Goal: Task Accomplishment & Management: Manage account settings

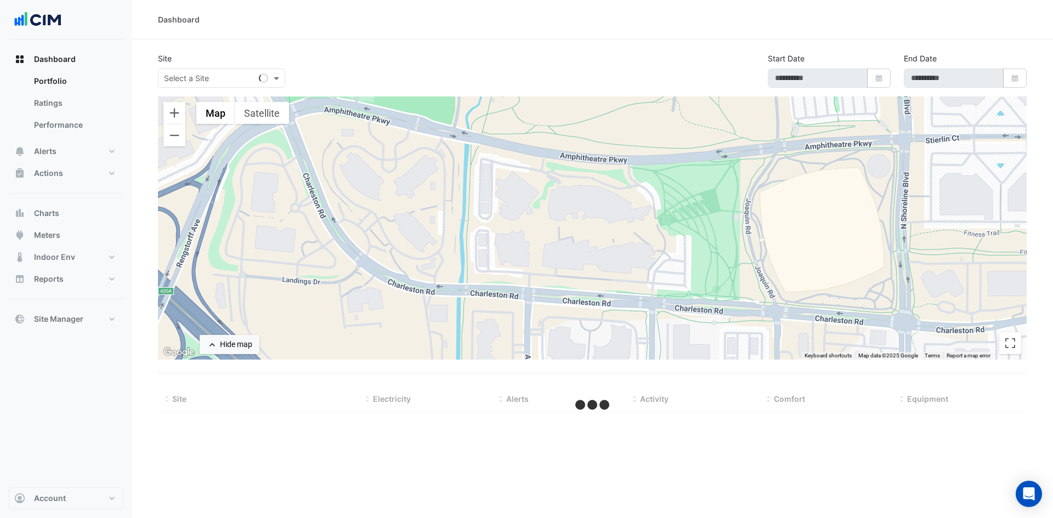
type input "**********"
select select "***"
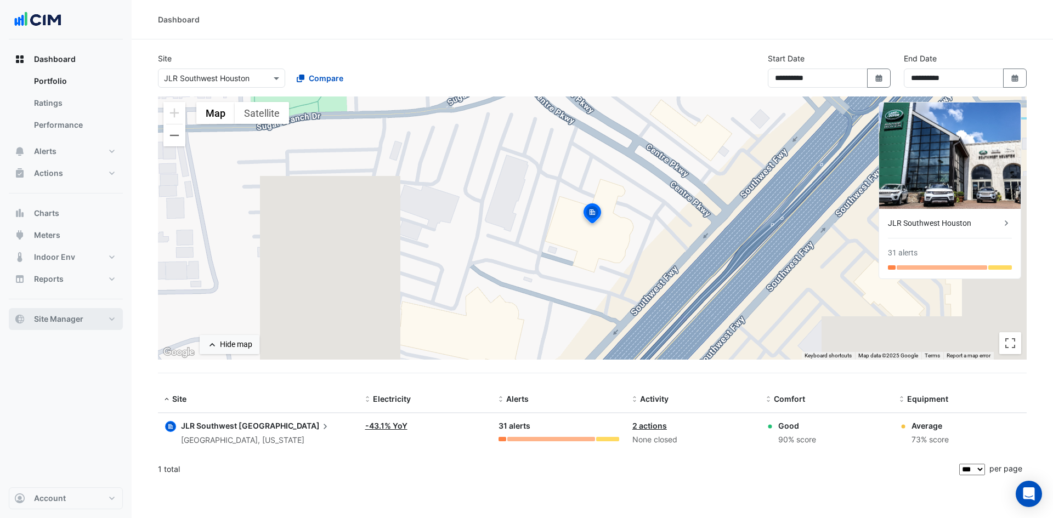
click at [104, 322] on button "Site Manager" at bounding box center [66, 319] width 114 height 22
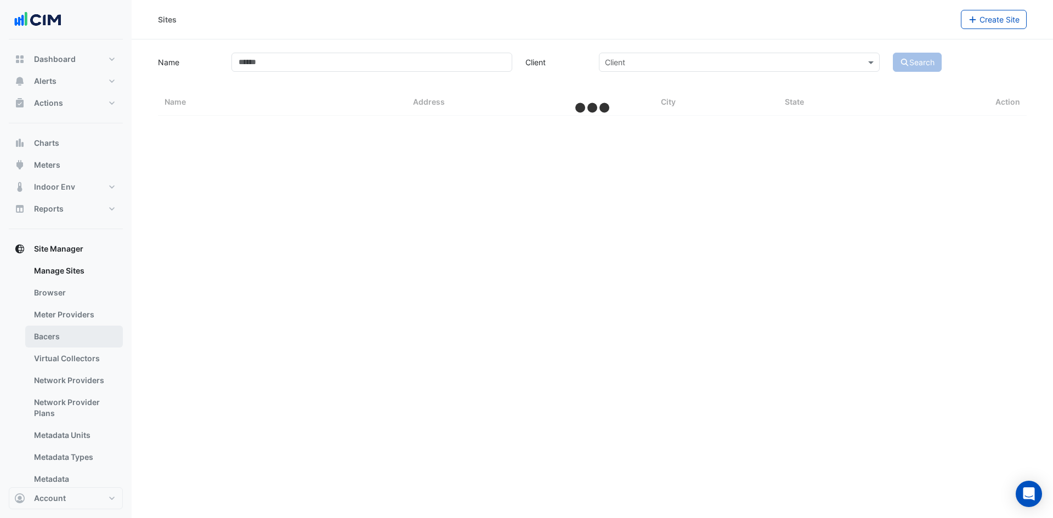
click at [92, 331] on link "Bacers" at bounding box center [74, 337] width 98 height 22
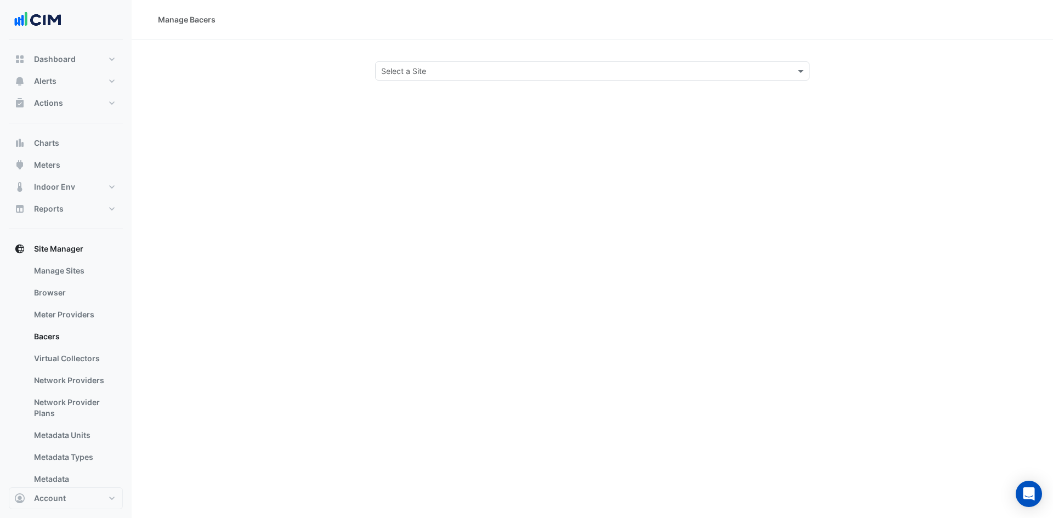
click at [550, 73] on input "text" at bounding box center [581, 72] width 401 height 12
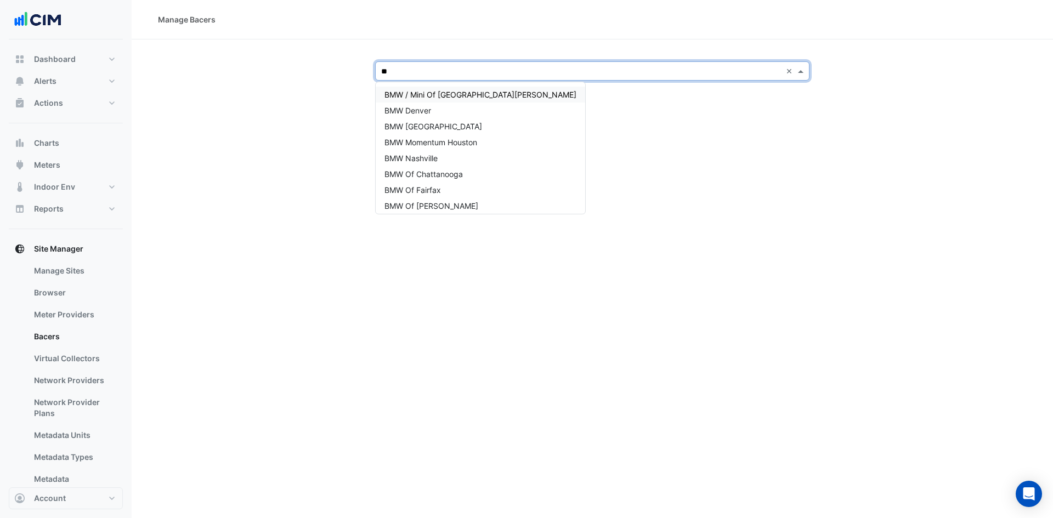
type input "***"
click at [459, 123] on div "BMW Long Beach" at bounding box center [481, 127] width 210 height 16
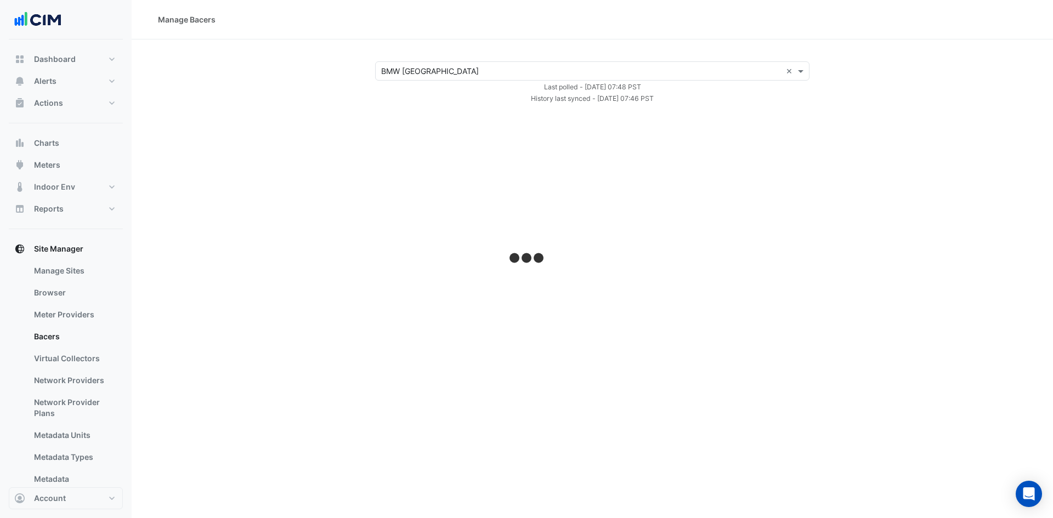
select select "***"
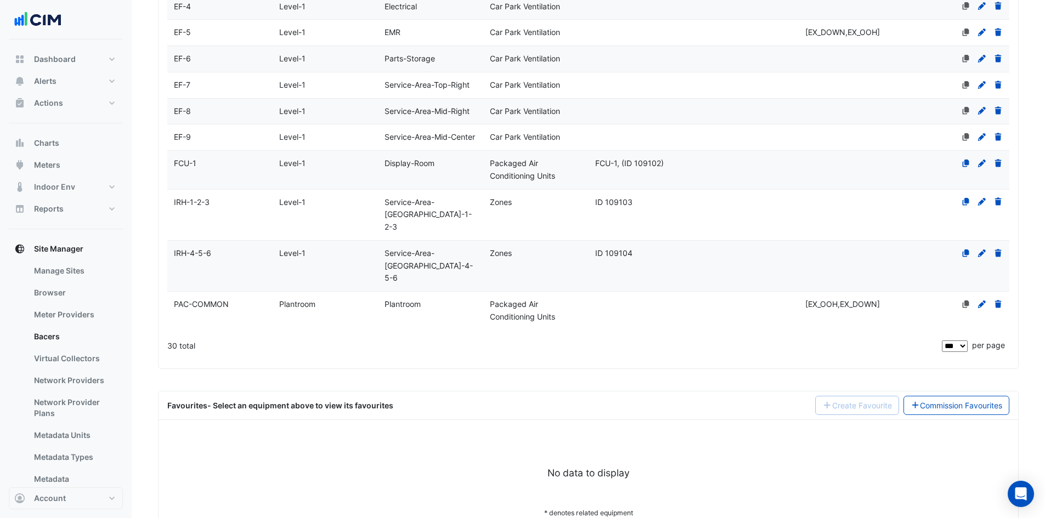
scroll to position [980, 0]
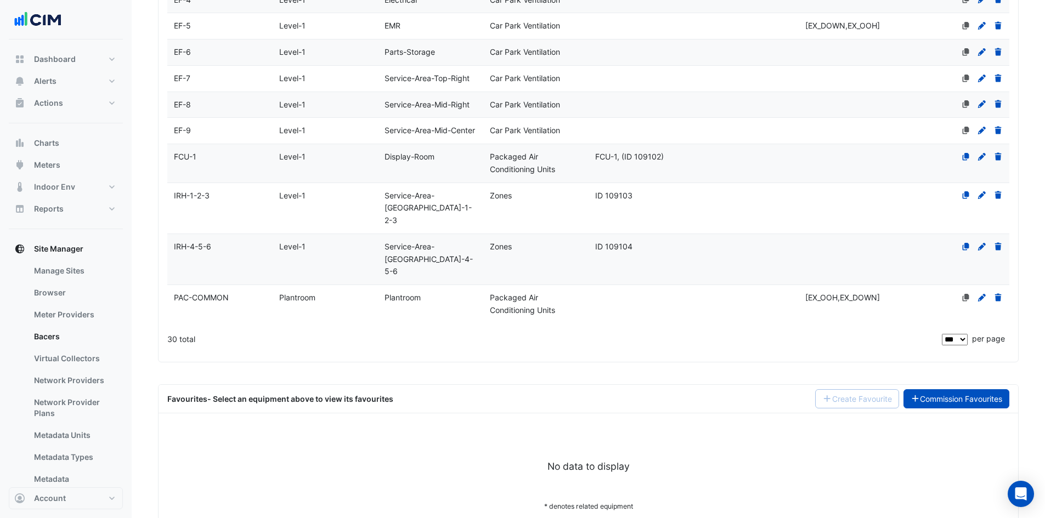
click at [973, 390] on link "Commission Favourites" at bounding box center [957, 399] width 106 height 19
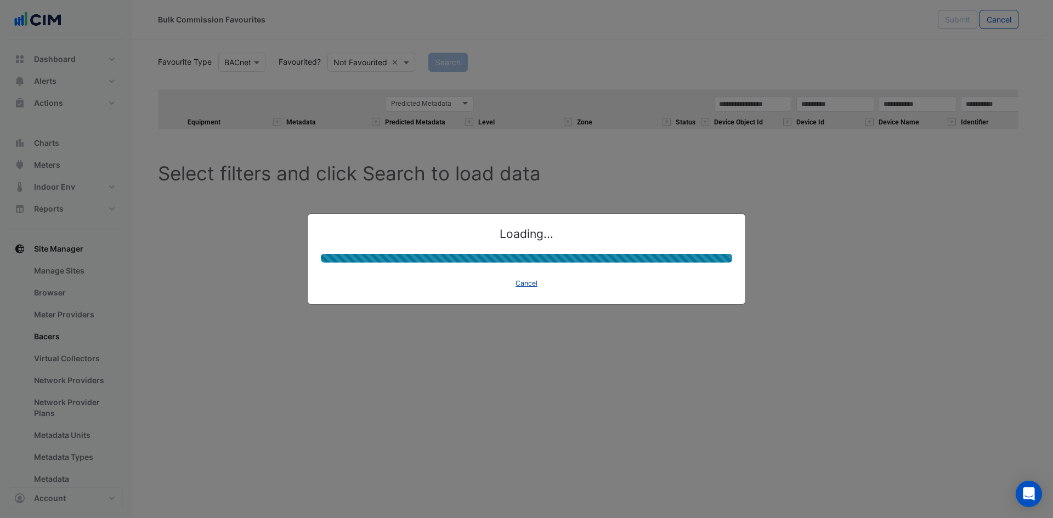
click at [525, 279] on button "Cancel" at bounding box center [527, 283] width 32 height 15
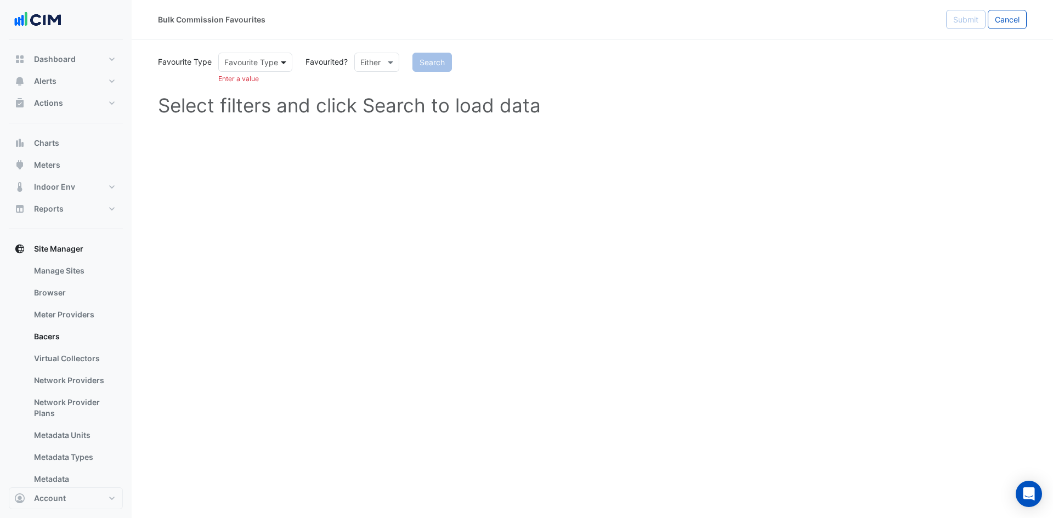
click at [284, 61] on span at bounding box center [285, 63] width 14 height 12
click at [246, 83] on div "BACnet" at bounding box center [241, 86] width 44 height 16
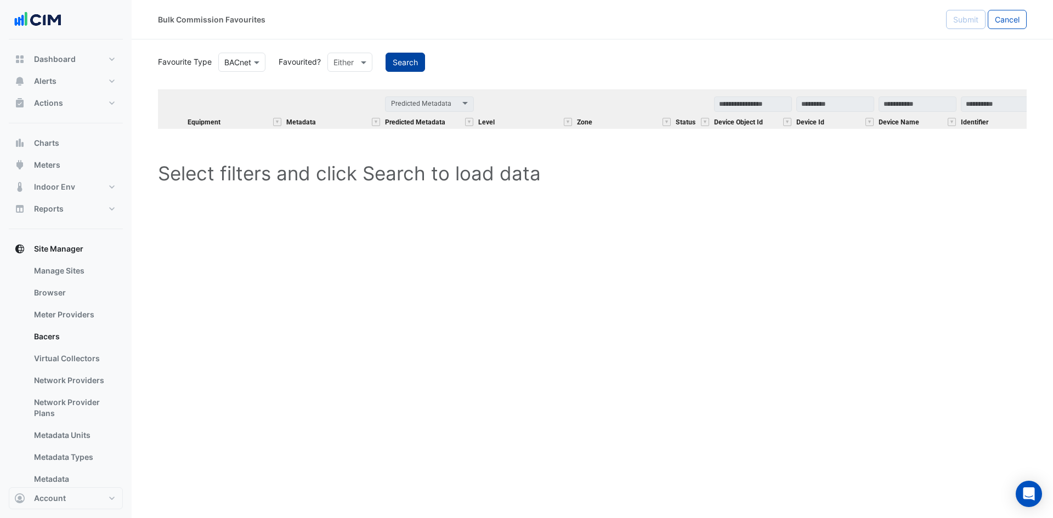
click at [405, 61] on button "Search" at bounding box center [406, 62] width 40 height 19
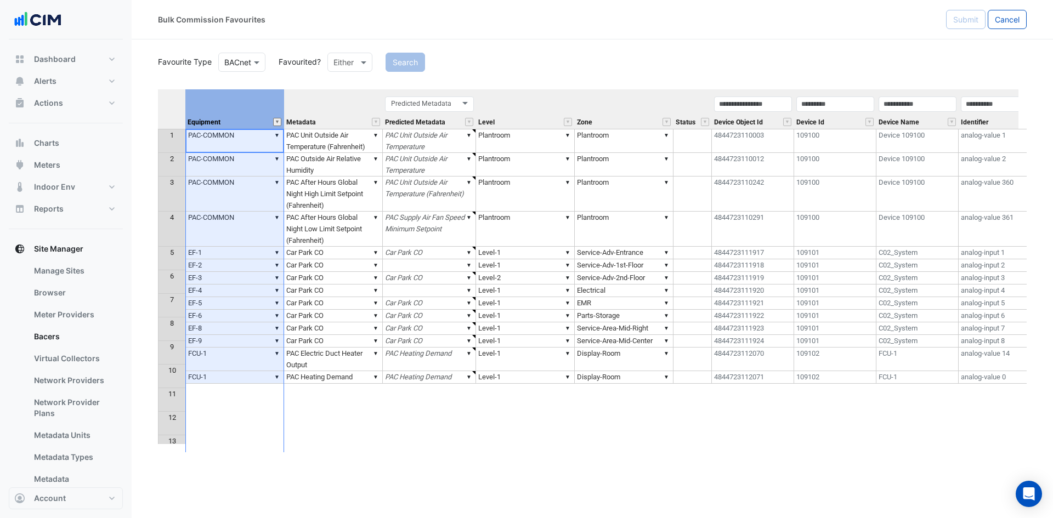
click at [280, 123] on button "" at bounding box center [277, 122] width 8 height 8
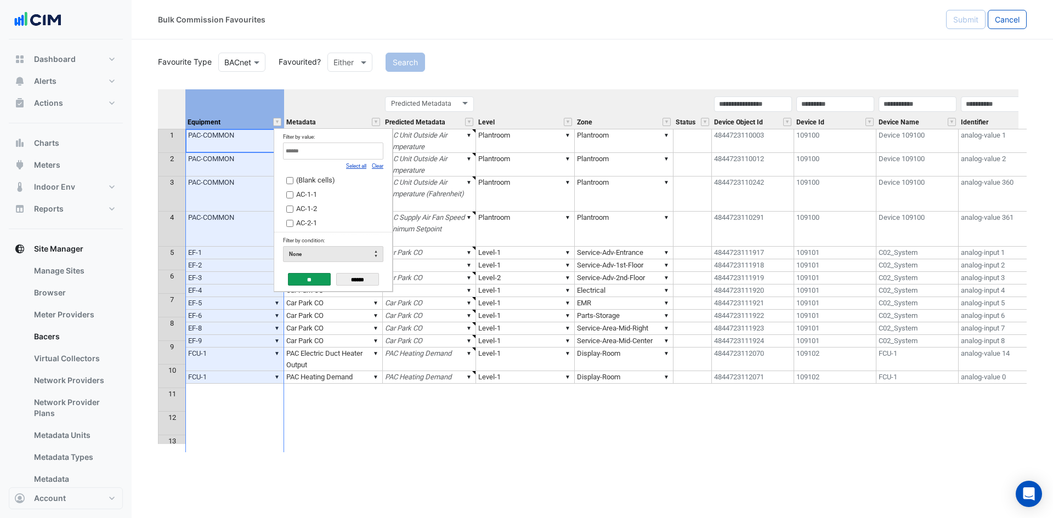
click at [380, 168] on link "Clear" at bounding box center [378, 166] width 12 height 6
click at [371, 151] on input "Filter by value:" at bounding box center [333, 151] width 100 height 17
click at [358, 166] on link "Select all" at bounding box center [356, 166] width 20 height 6
type input "**"
click at [307, 280] on input "**" at bounding box center [309, 279] width 43 height 13
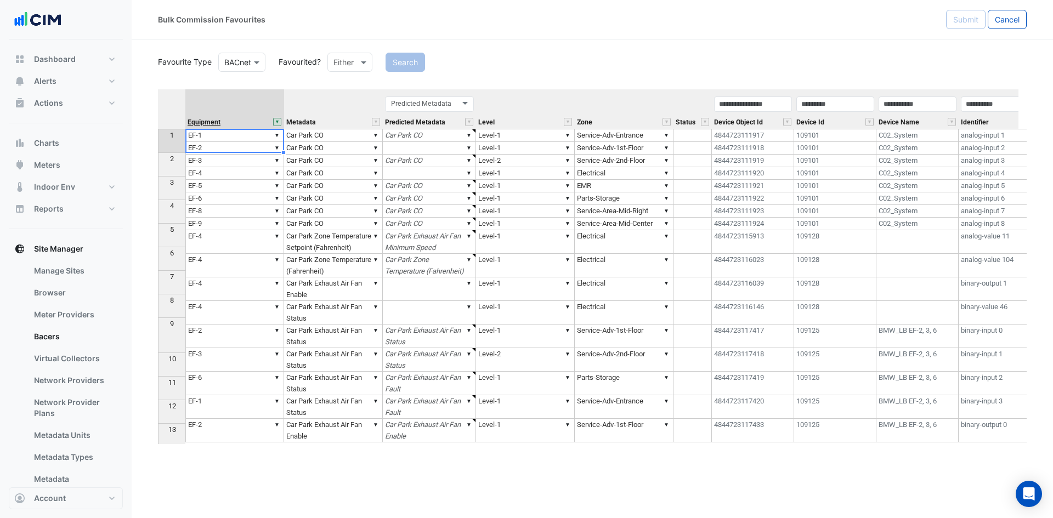
click at [221, 123] on span "Equipment" at bounding box center [204, 122] width 33 height 7
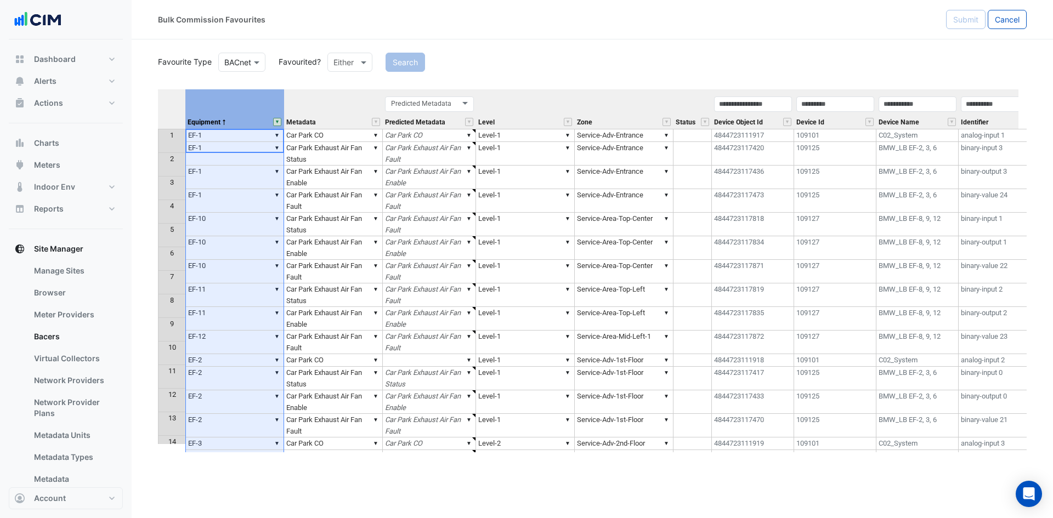
click at [168, 92] on th at bounding box center [171, 109] width 27 height 40
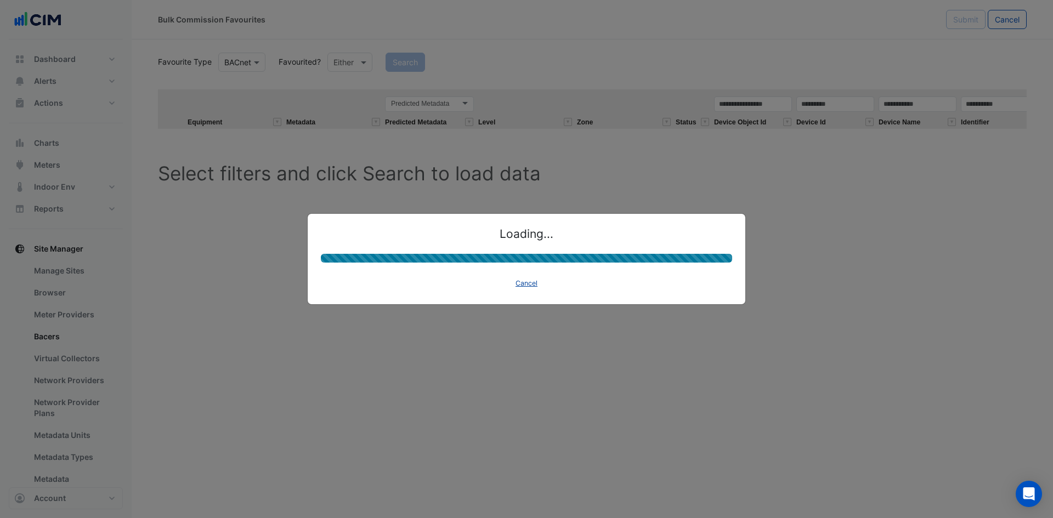
click at [538, 285] on button "Cancel" at bounding box center [527, 283] width 32 height 15
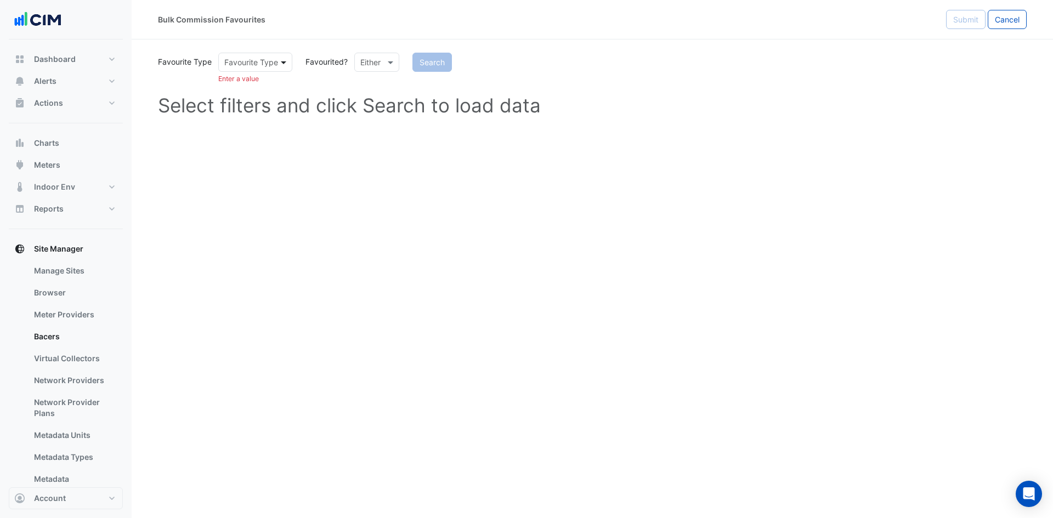
click at [283, 62] on span at bounding box center [285, 63] width 14 height 12
click at [244, 84] on div "BACnet" at bounding box center [241, 86] width 44 height 16
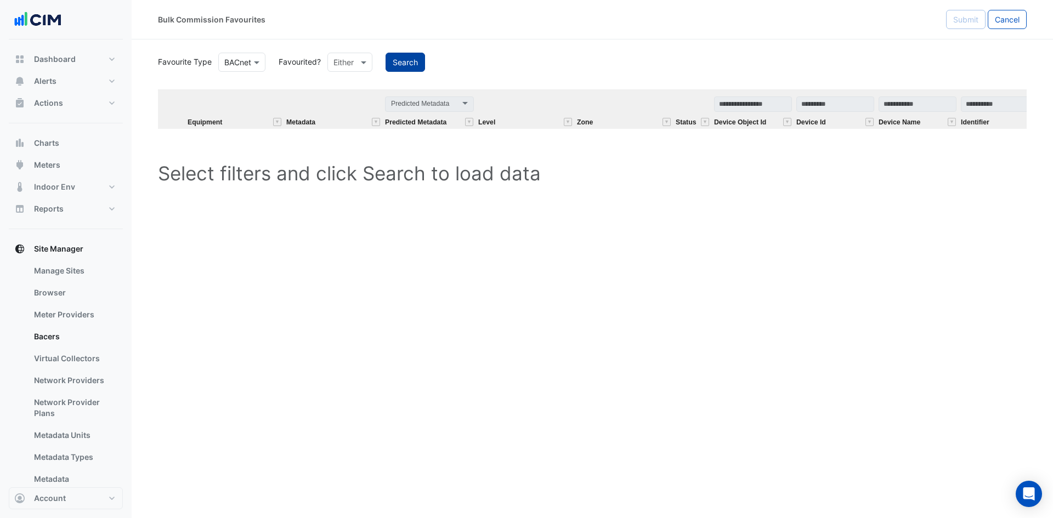
click at [415, 58] on button "Search" at bounding box center [406, 62] width 40 height 19
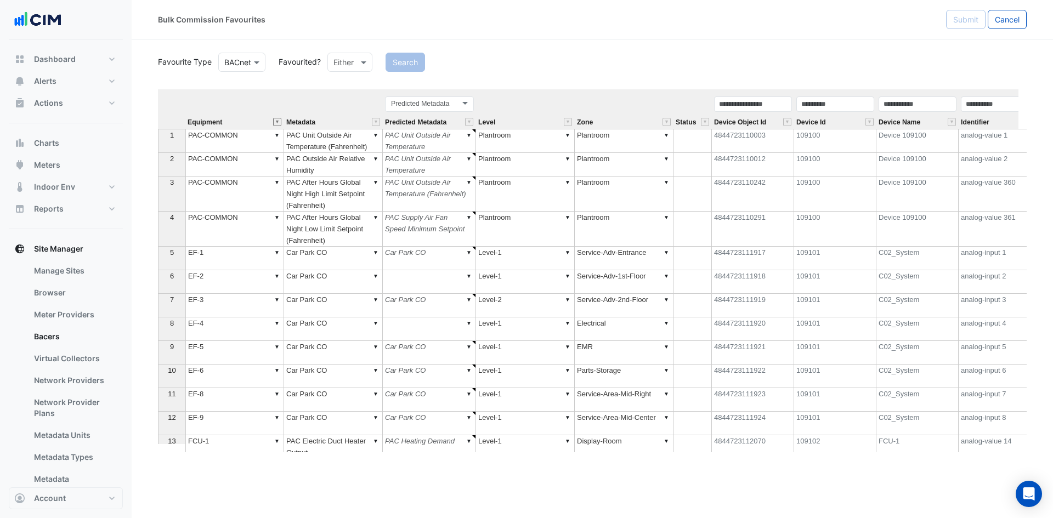
click at [274, 125] on button "" at bounding box center [277, 122] width 8 height 8
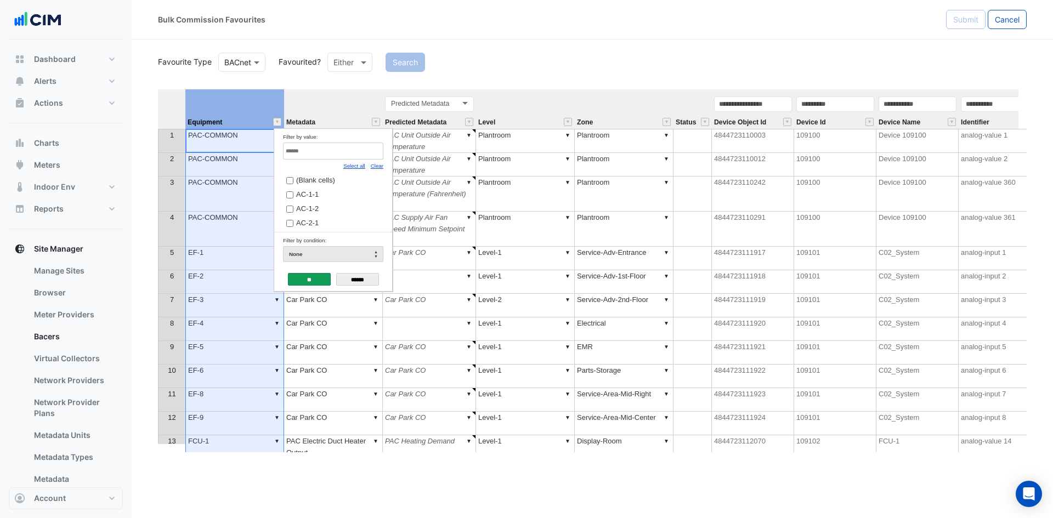
click at [380, 168] on link "Clear" at bounding box center [377, 166] width 13 height 6
click at [375, 154] on input "Filter by value:" at bounding box center [333, 151] width 100 height 17
click at [362, 166] on link "Select all" at bounding box center [354, 166] width 22 height 6
type input "**"
click at [309, 280] on input "**" at bounding box center [309, 279] width 43 height 13
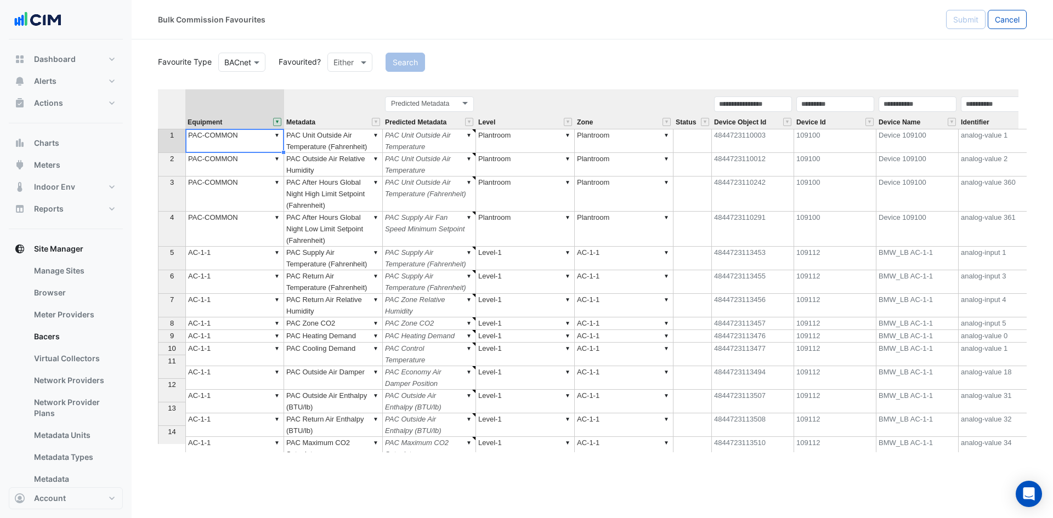
click at [174, 108] on th at bounding box center [171, 109] width 27 height 40
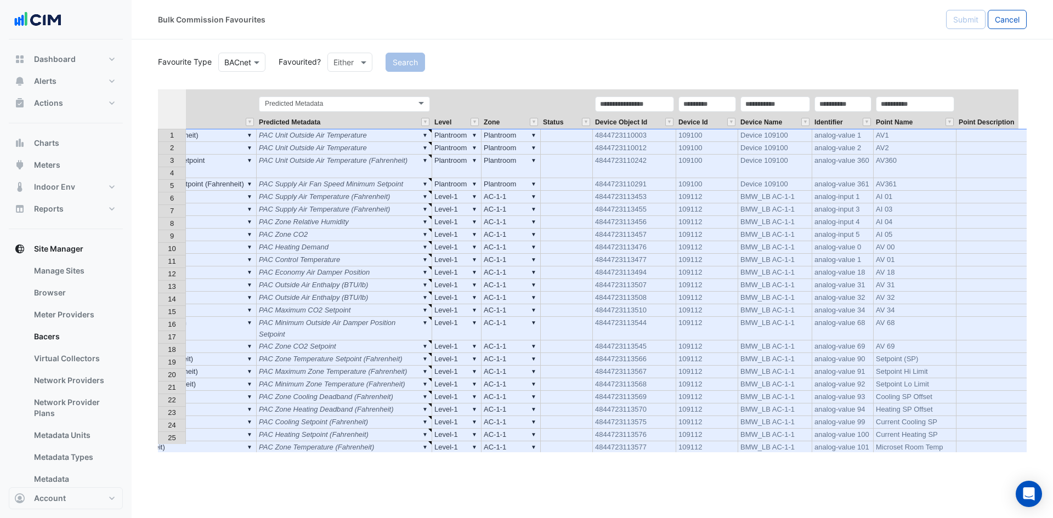
scroll to position [0, 208]
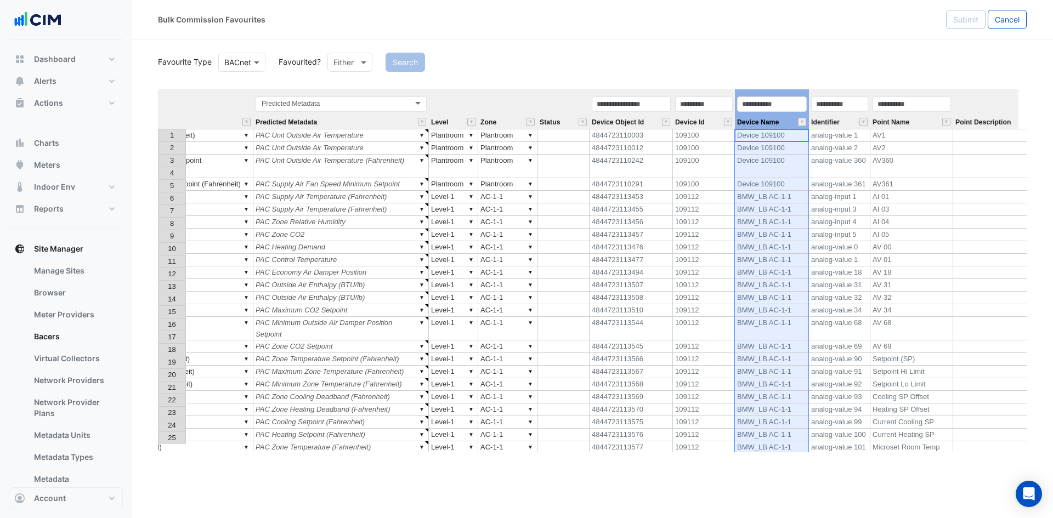
click at [783, 114] on div "Device Name" at bounding box center [772, 111] width 74 height 33
click at [928, 110] on input "text" at bounding box center [912, 104] width 78 height 15
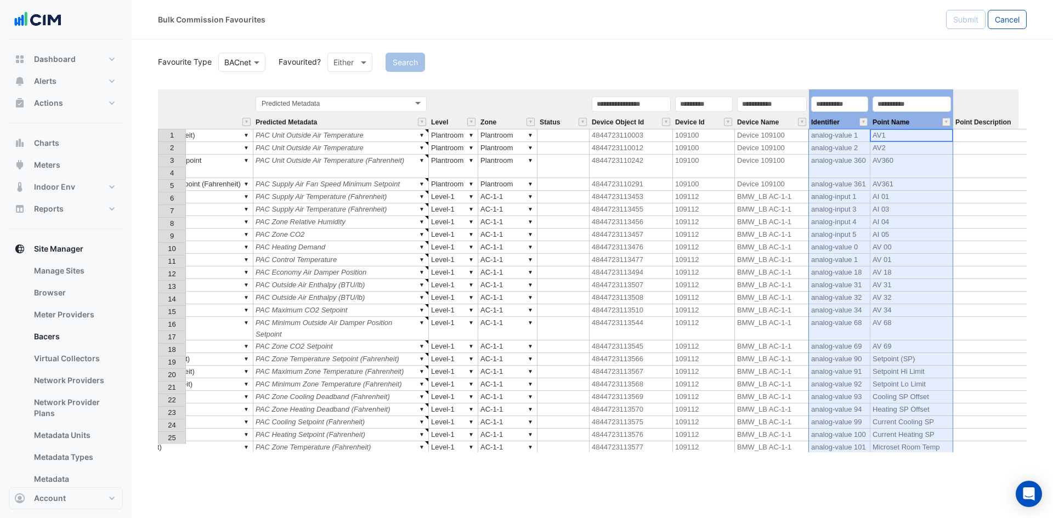
drag, startPoint x: 924, startPoint y: 122, endPoint x: 860, endPoint y: 125, distance: 64.8
click at [860, 125] on tr "Equipment Metadata Predicted Metadata Predicted Metadata Level Zone Status Devi…" at bounding box center [569, 109] width 1238 height 40
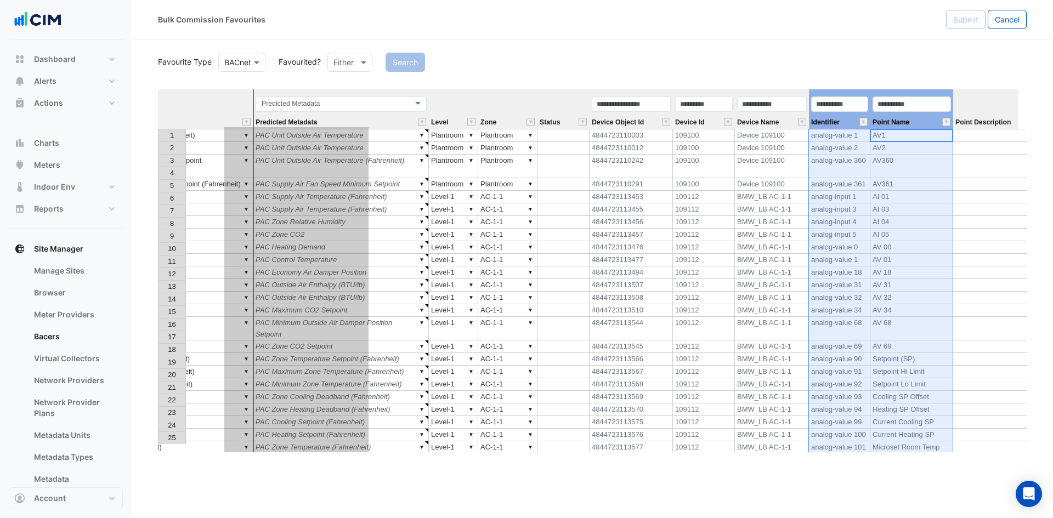
type textarea "******"
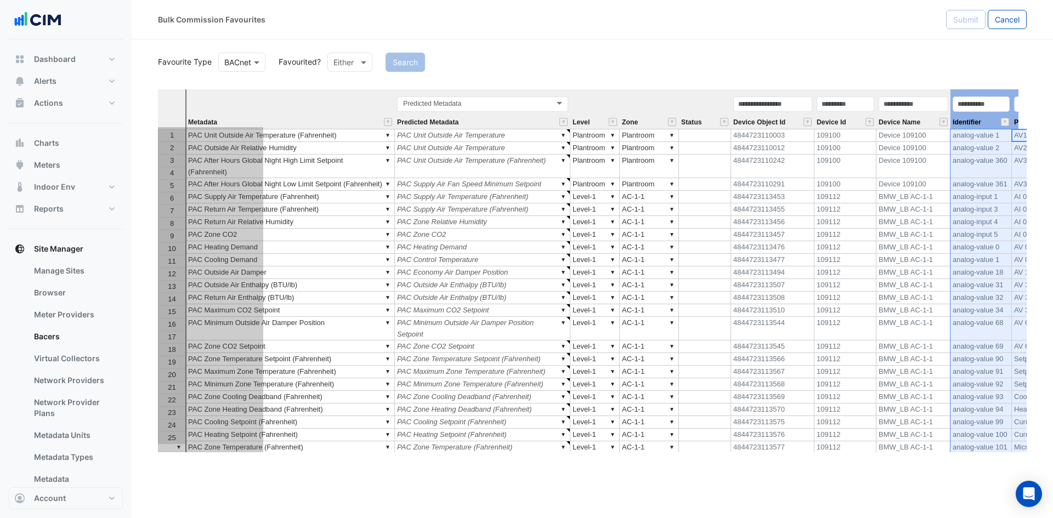
scroll to position [0, 0]
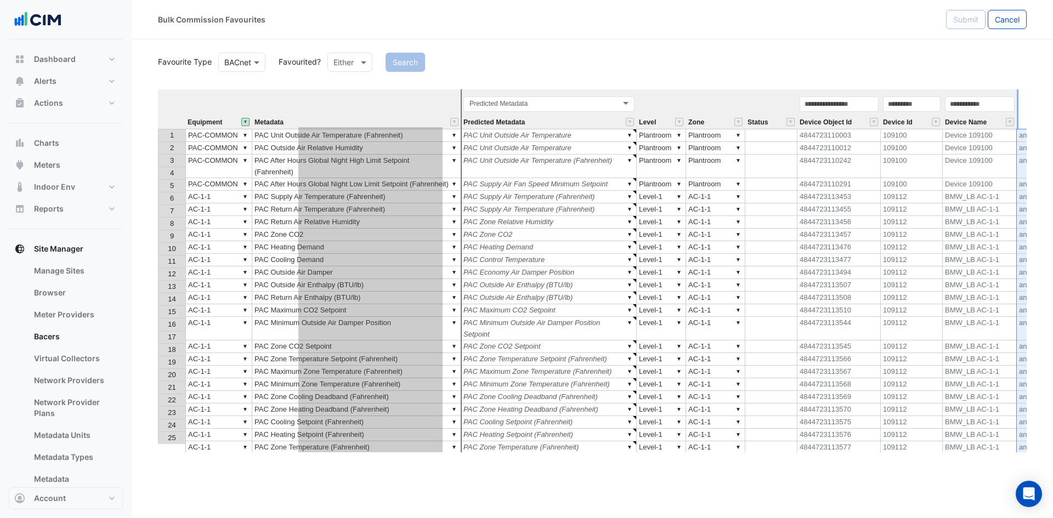
drag, startPoint x: 912, startPoint y: 93, endPoint x: 419, endPoint y: 136, distance: 495.6
click at [419, 136] on div "Equipment Metadata Predicted Metadata Level Zone Status Device Object Id Device…" at bounding box center [592, 270] width 869 height 363
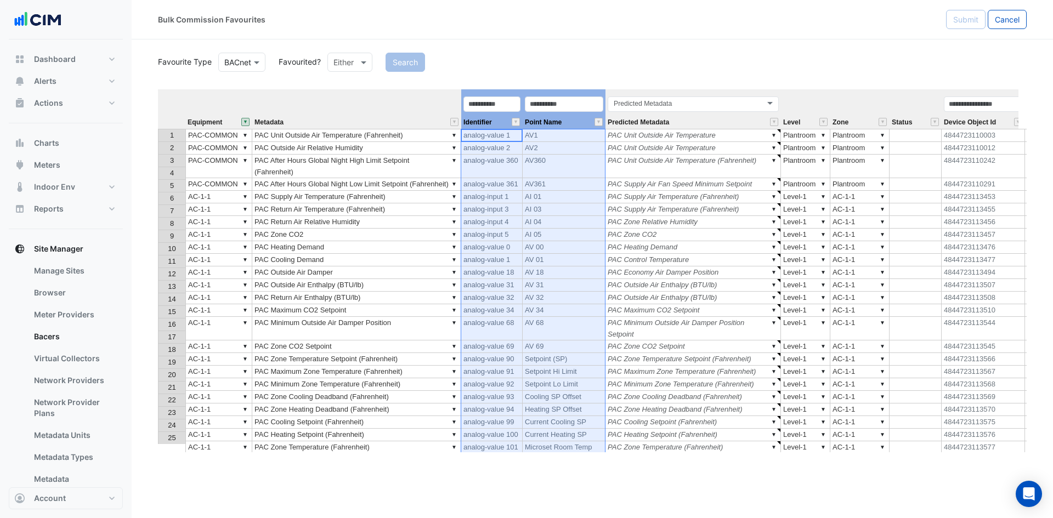
click at [728, 119] on div "Predicted Metadata Predicted Metadata" at bounding box center [694, 111] width 176 height 33
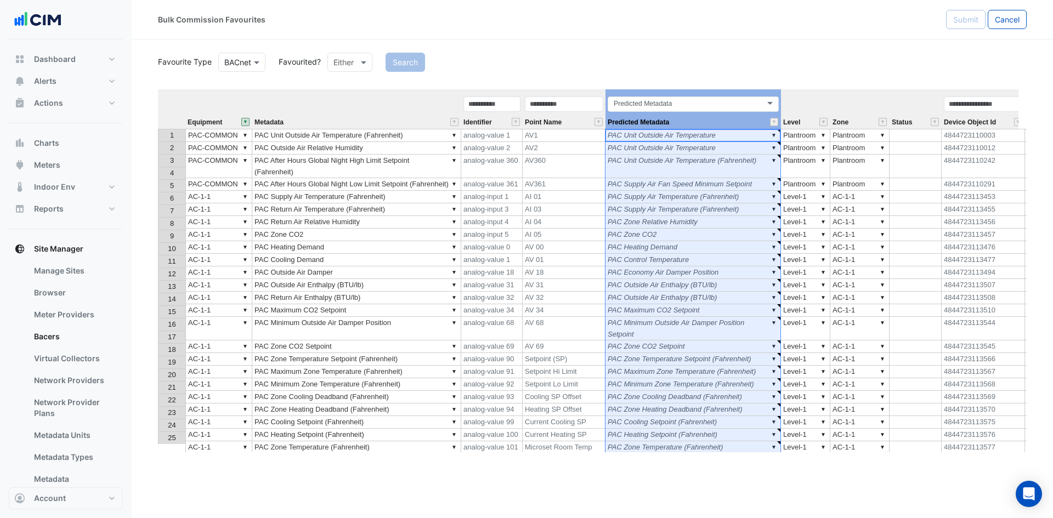
click at [577, 118] on div "Point Name" at bounding box center [564, 111] width 83 height 33
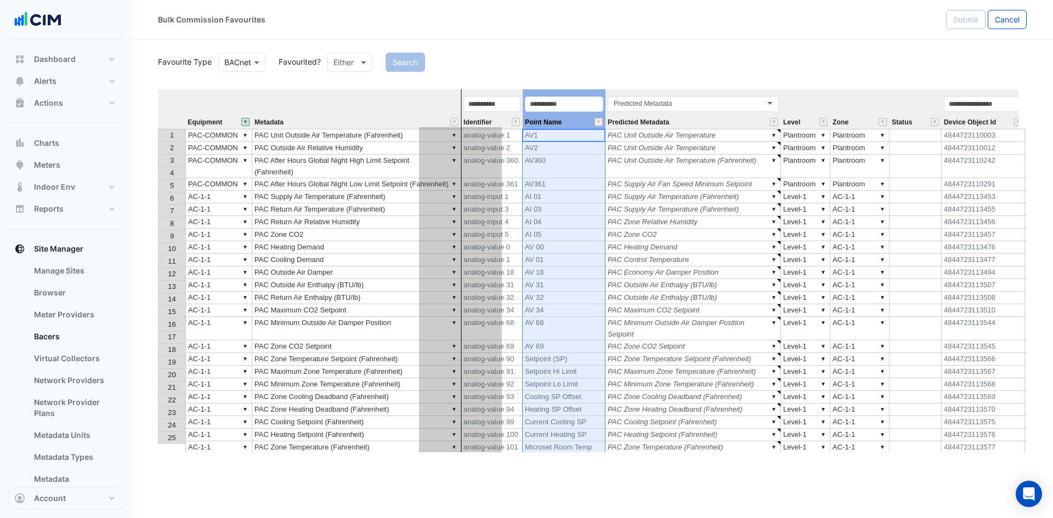
drag, startPoint x: 576, startPoint y: 94, endPoint x: 472, endPoint y: 104, distance: 104.2
click at [523, 104] on th "Point Name" at bounding box center [564, 109] width 83 height 40
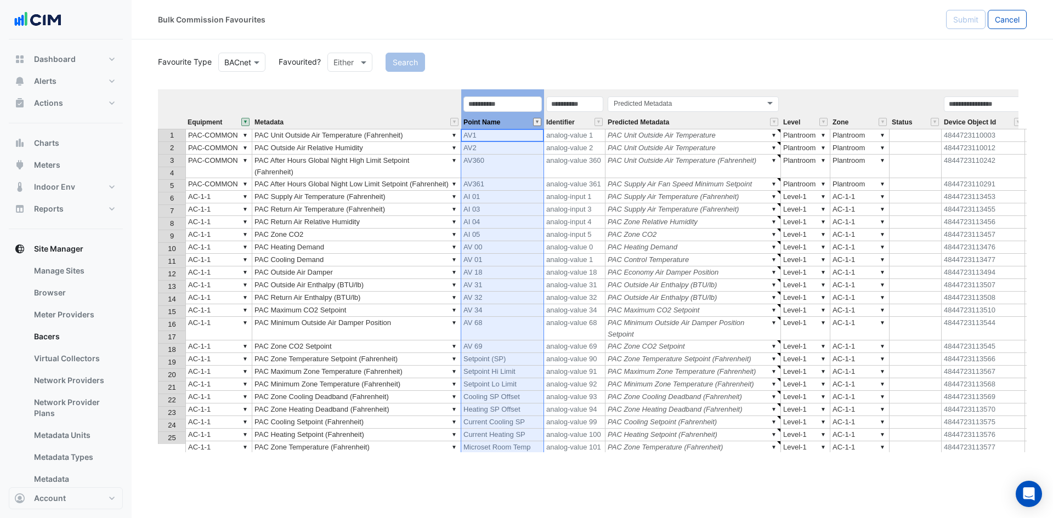
click at [539, 122] on button "" at bounding box center [537, 122] width 8 height 8
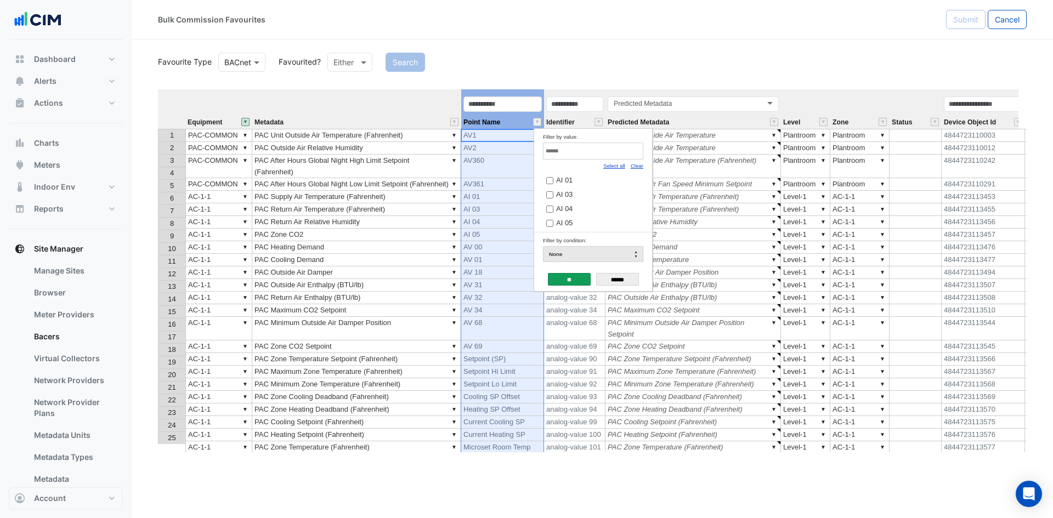
click at [614, 165] on link "Select all" at bounding box center [615, 166] width 22 height 6
click at [618, 152] on input "Filter by value:" at bounding box center [593, 151] width 100 height 17
click at [633, 165] on link "Clear" at bounding box center [637, 166] width 13 height 6
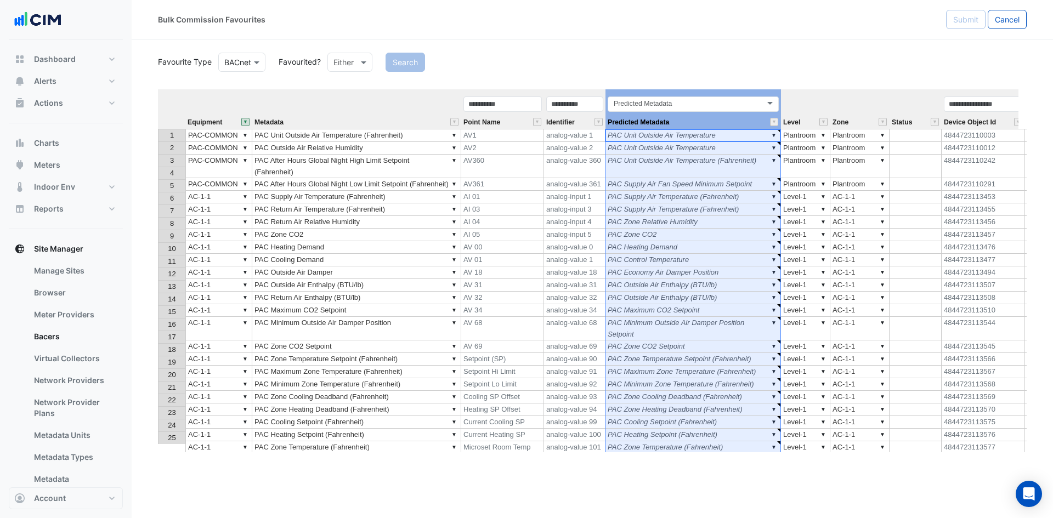
click at [726, 122] on div "Predicted Metadata Predicted Metadata" at bounding box center [694, 111] width 176 height 33
click at [516, 115] on div "Point Name" at bounding box center [502, 111] width 83 height 33
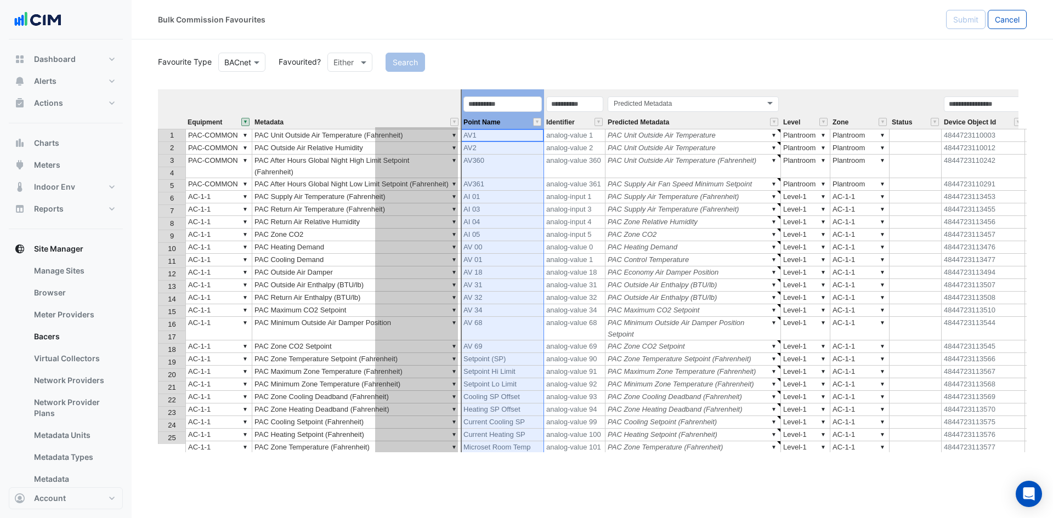
drag, startPoint x: 519, startPoint y: 94, endPoint x: 434, endPoint y: 109, distance: 86.3
click at [435, 109] on tr "Equipment Metadata Point Name Identifier Predicted Metadata Predicted Metadata …" at bounding box center [776, 109] width 1237 height 40
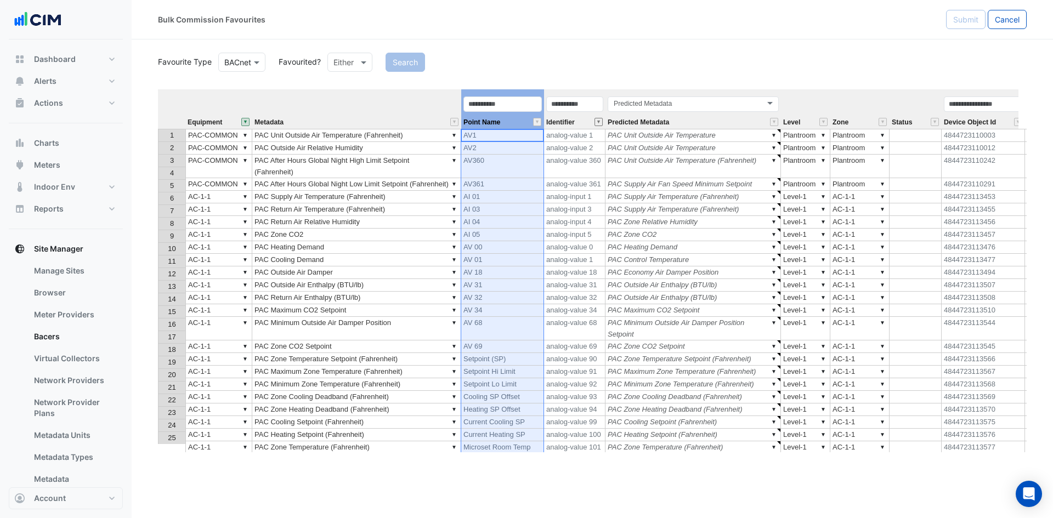
click at [601, 122] on button "" at bounding box center [599, 122] width 8 height 8
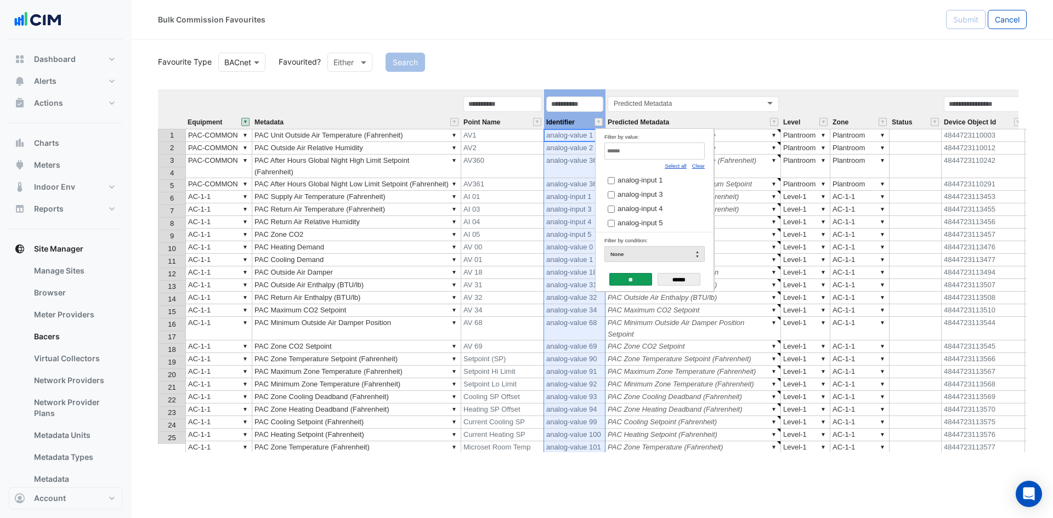
click at [703, 170] on div "Clear" at bounding box center [698, 166] width 13 height 12
click at [693, 166] on link "Clear" at bounding box center [698, 166] width 13 height 6
click at [679, 154] on input "Filter by value:" at bounding box center [655, 151] width 100 height 17
type input "*"
click at [684, 280] on input "******" at bounding box center [679, 279] width 43 height 13
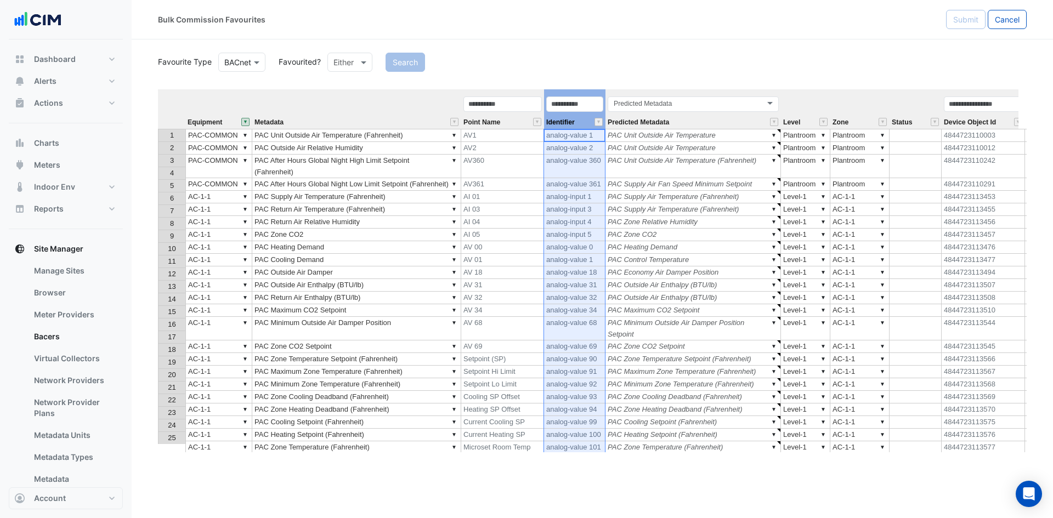
click at [599, 128] on div "Identifier" at bounding box center [574, 111] width 61 height 33
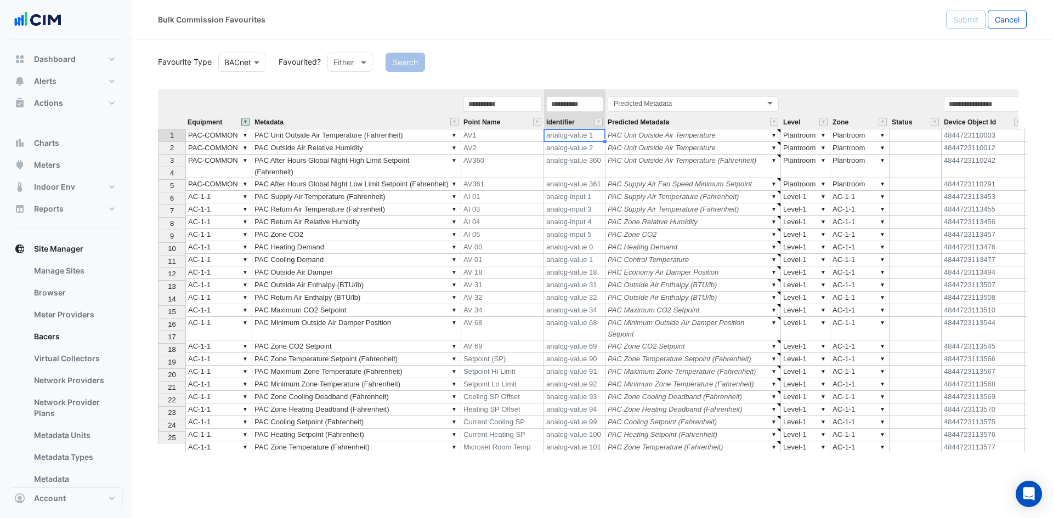
click at [588, 134] on td "analog-value 1" at bounding box center [574, 135] width 61 height 13
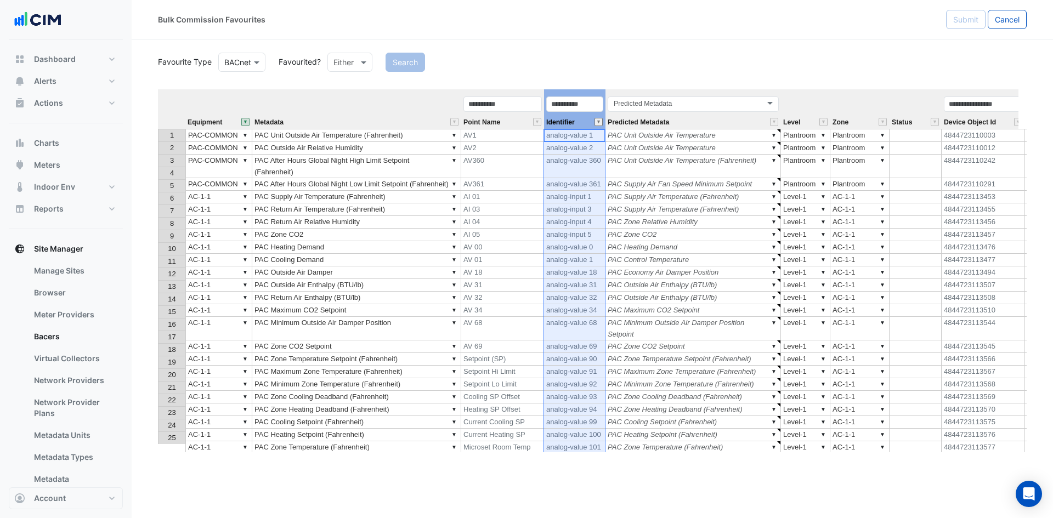
click at [600, 121] on button "" at bounding box center [599, 122] width 8 height 8
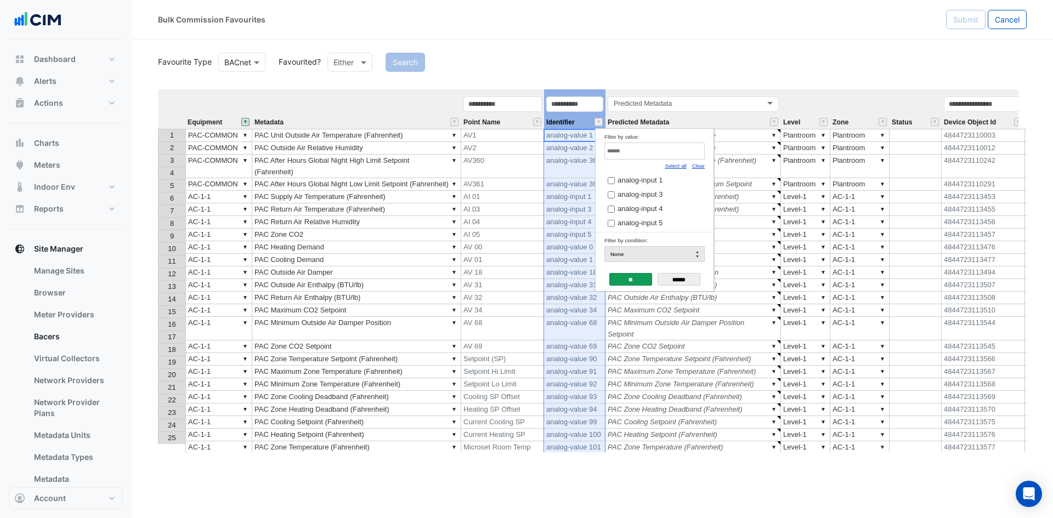
click at [705, 167] on td "Filter by value: Select all Clear analog-input 1 analog-input 3 analog-input 4 …" at bounding box center [655, 181] width 118 height 104
click at [697, 165] on link "Clear" at bounding box center [698, 166] width 13 height 6
click at [657, 152] on input "Filter by value:" at bounding box center [655, 151] width 100 height 17
paste input "**********"
type input "**********"
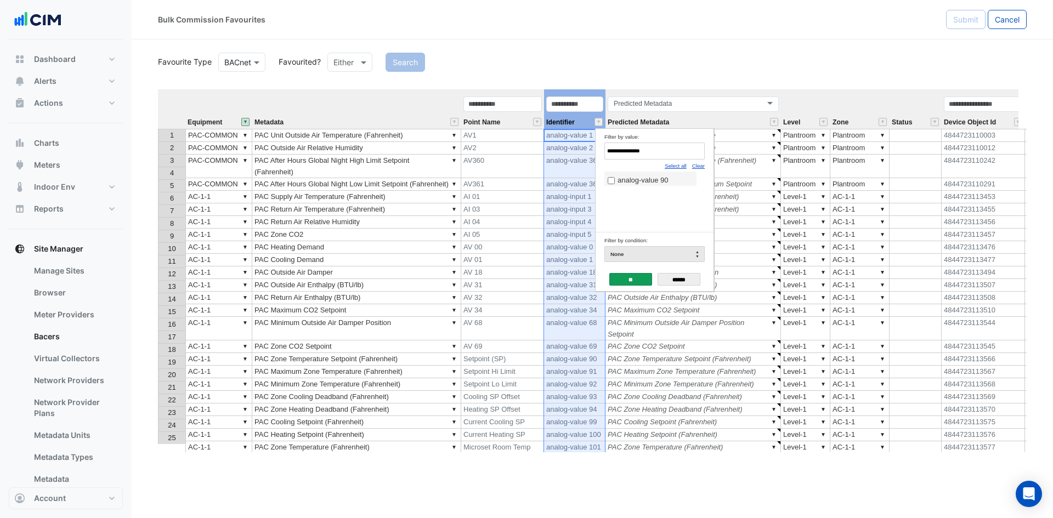
click at [651, 177] on span "analog-value 90" at bounding box center [643, 180] width 51 height 8
click at [634, 280] on input "**" at bounding box center [631, 279] width 43 height 13
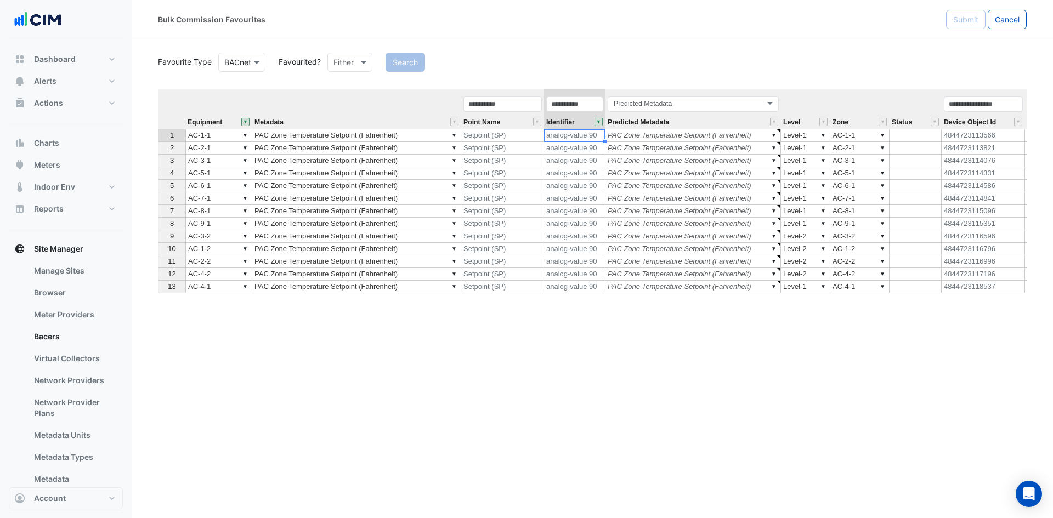
click at [599, 121] on button "" at bounding box center [599, 122] width 8 height 8
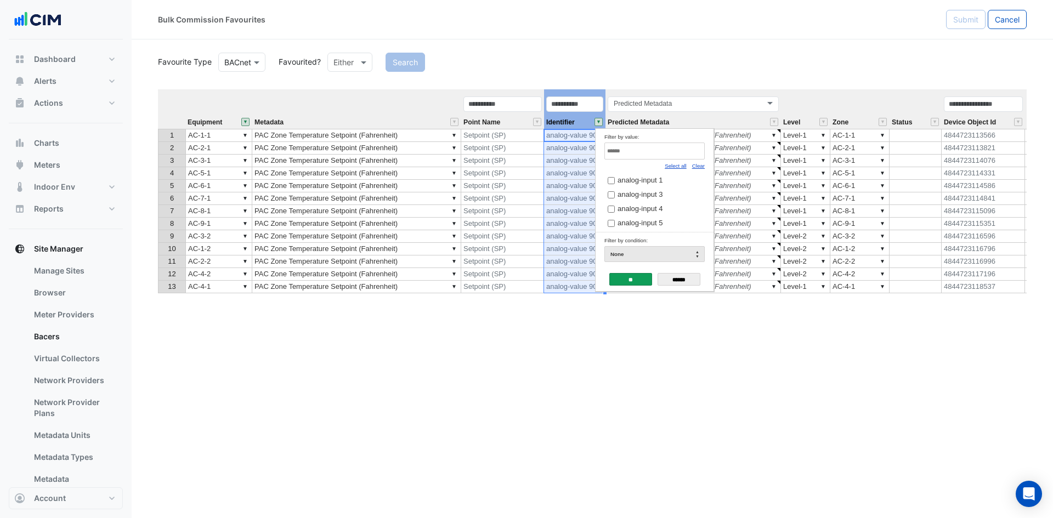
click at [684, 165] on link "Select all" at bounding box center [676, 166] width 22 height 6
click at [617, 287] on div "**" at bounding box center [631, 281] width 43 height 18
click at [624, 277] on input "**" at bounding box center [631, 279] width 43 height 13
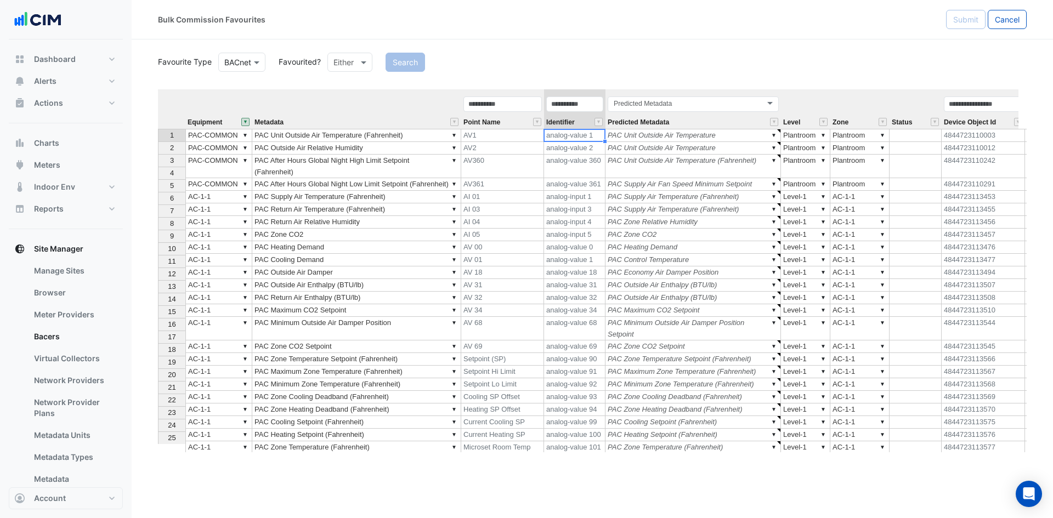
type textarea "******"
click at [456, 120] on button "" at bounding box center [454, 122] width 8 height 8
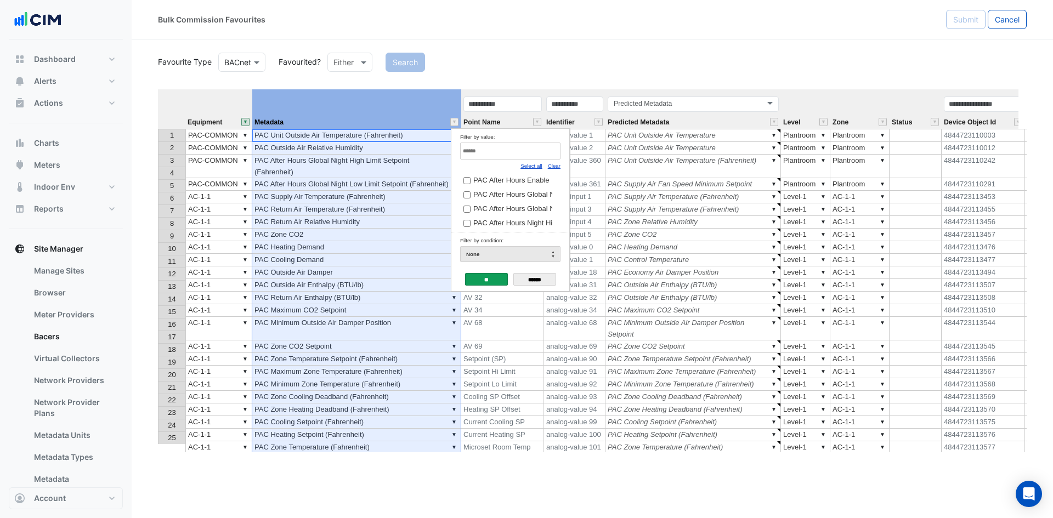
click at [560, 166] on link "Clear" at bounding box center [554, 166] width 13 height 6
click at [549, 154] on input "Filter by value:" at bounding box center [510, 151] width 100 height 17
type input "***"
click at [499, 183] on span "PAC Compressor Status" at bounding box center [511, 180] width 77 height 8
click at [478, 196] on span "PAC Unit Compressor Enable" at bounding box center [520, 194] width 94 height 8
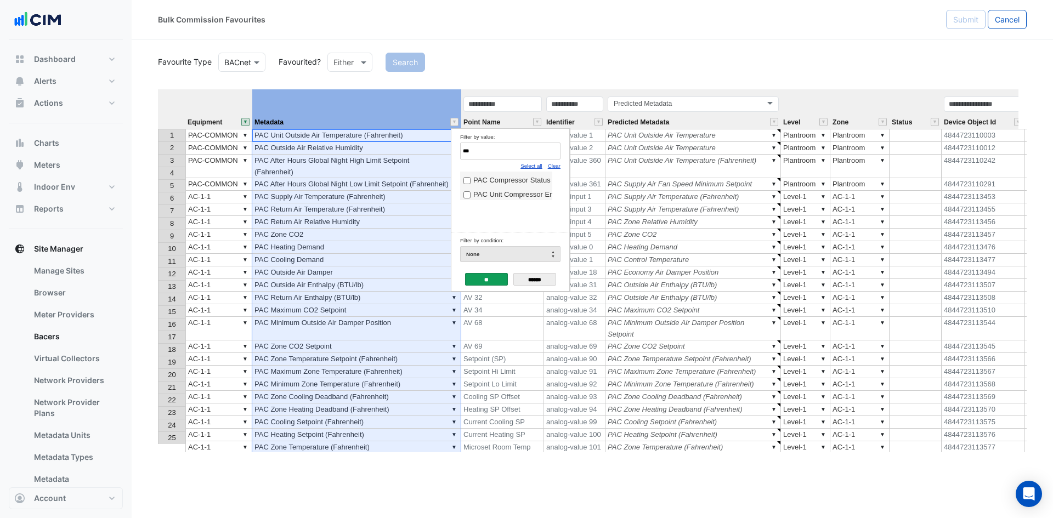
click at [477, 277] on input "**" at bounding box center [486, 279] width 43 height 13
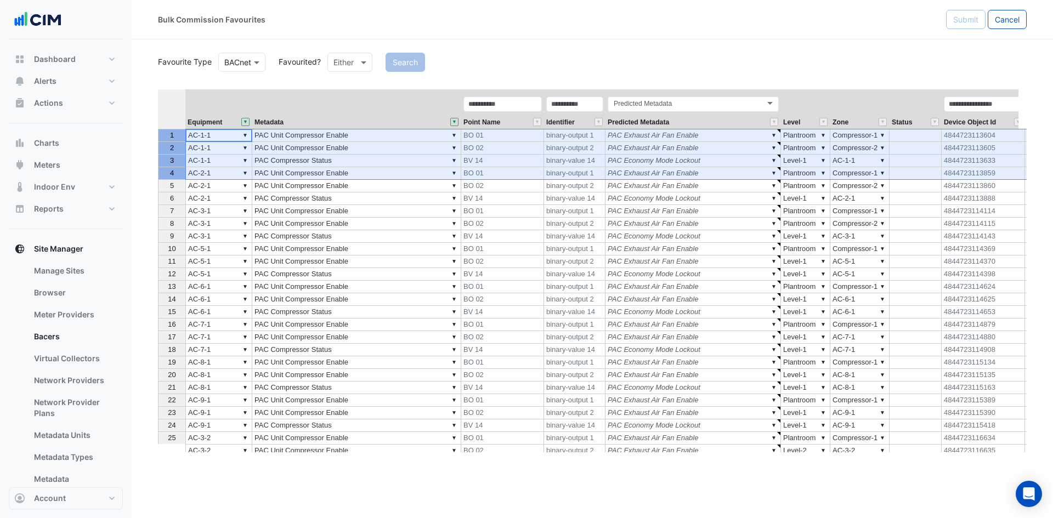
drag, startPoint x: 165, startPoint y: 137, endPoint x: 155, endPoint y: 193, distance: 57.4
click at [155, 193] on section "Favourite Type BACnet Favourited? Either Search Equipment Metadata Point Name I…" at bounding box center [593, 246] width 922 height 413
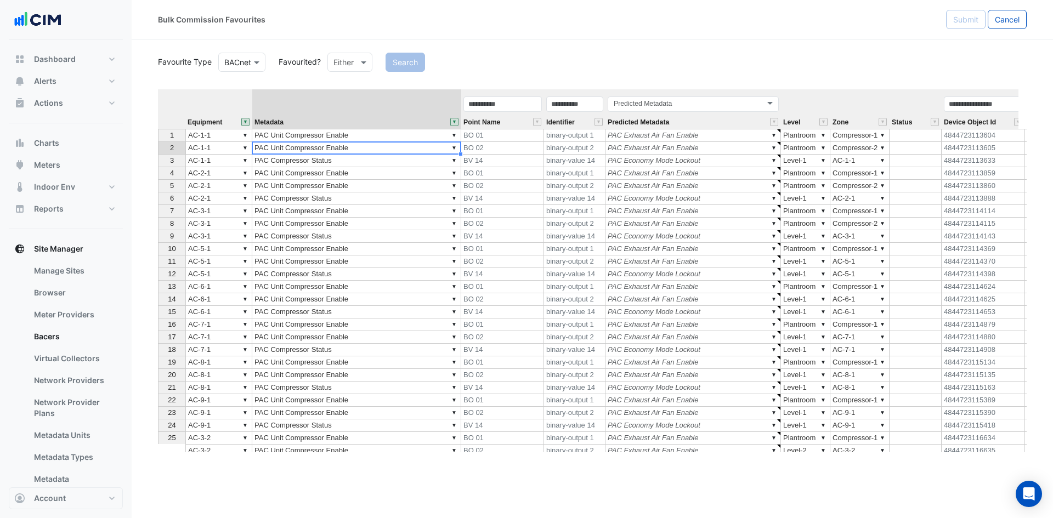
click at [263, 144] on td "▼ PAC Unit Compressor Enable" at bounding box center [356, 148] width 209 height 13
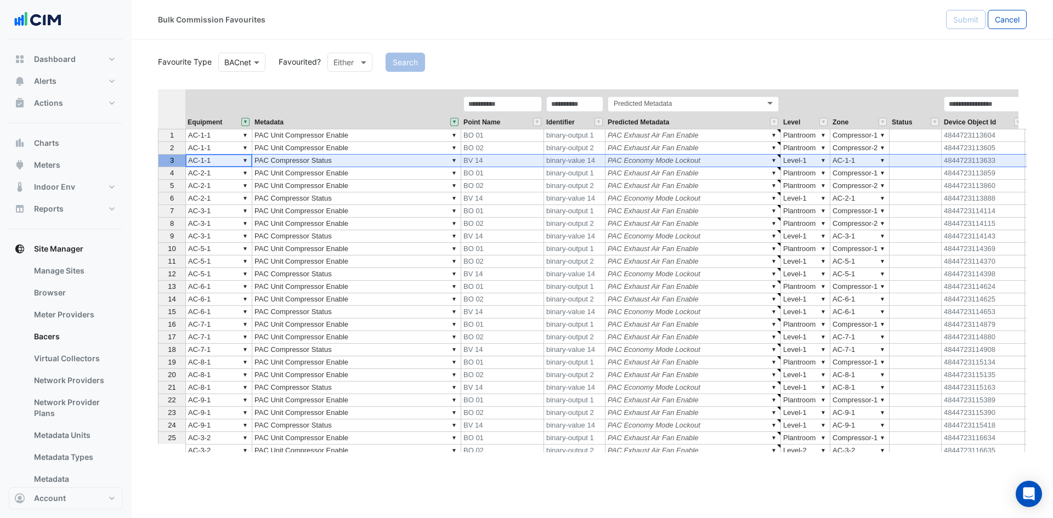
click at [171, 162] on span "3" at bounding box center [172, 160] width 4 height 8
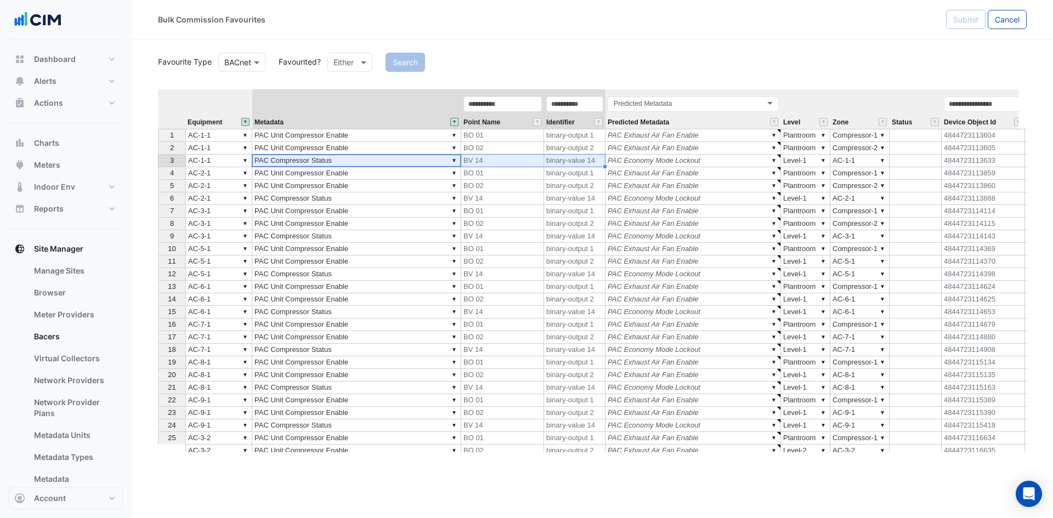
drag, startPoint x: 441, startPoint y: 157, endPoint x: 589, endPoint y: 165, distance: 148.3
click at [589, 165] on tr "3 ▼ AC-1-1 ▼ PAC Compressor Status BV 14 binary-value 14 ▼ PAC Economy Mode Loc…" at bounding box center [733, 161] width 1151 height 13
click at [484, 122] on span "Point Name" at bounding box center [482, 122] width 37 height 7
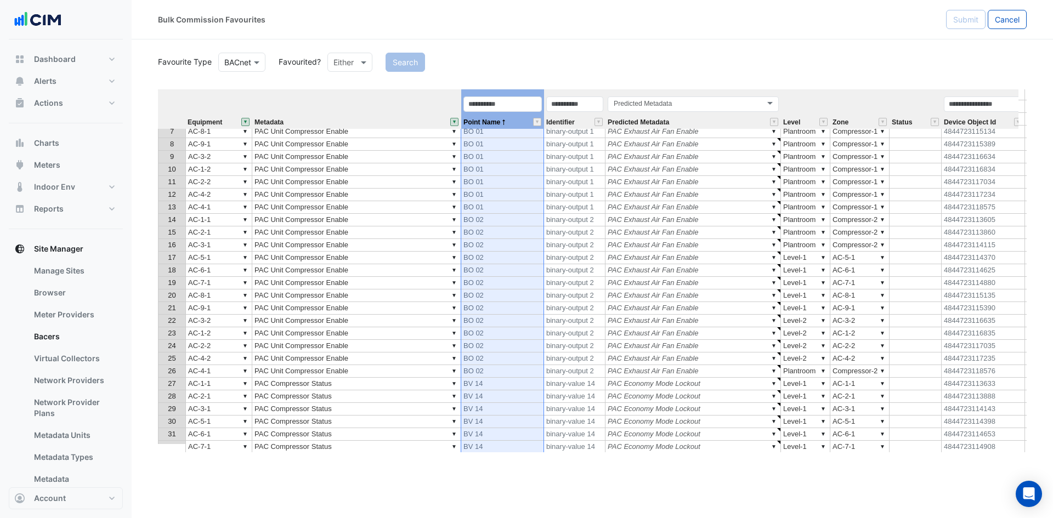
scroll to position [110, 0]
click at [499, 175] on td "BO 01" at bounding box center [502, 177] width 83 height 13
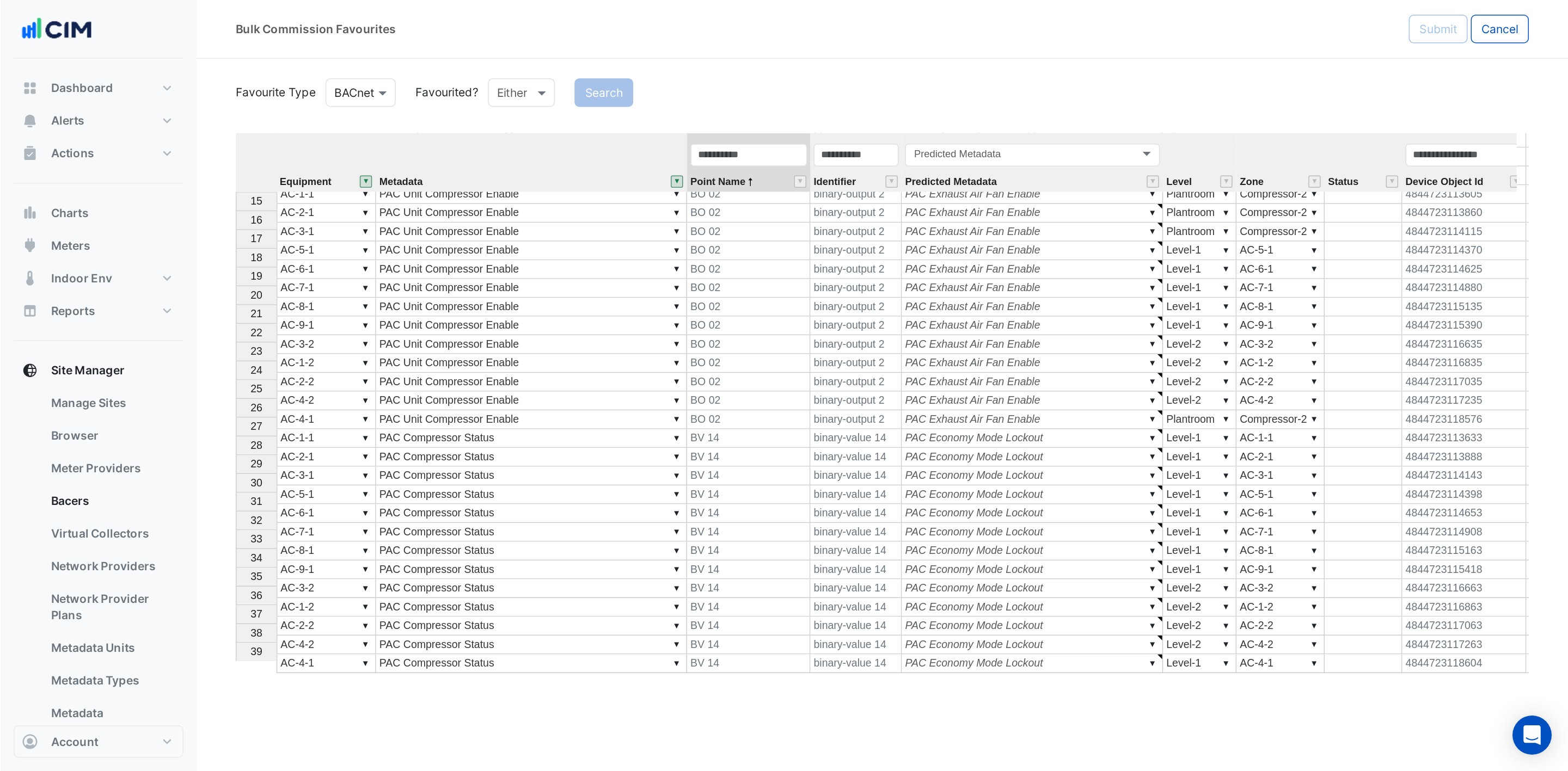
scroll to position [176, 0]
click at [493, 274] on td "BO 02" at bounding box center [498, 280] width 82 height 13
click at [277, 123] on span "Metadata" at bounding box center [267, 121] width 29 height 7
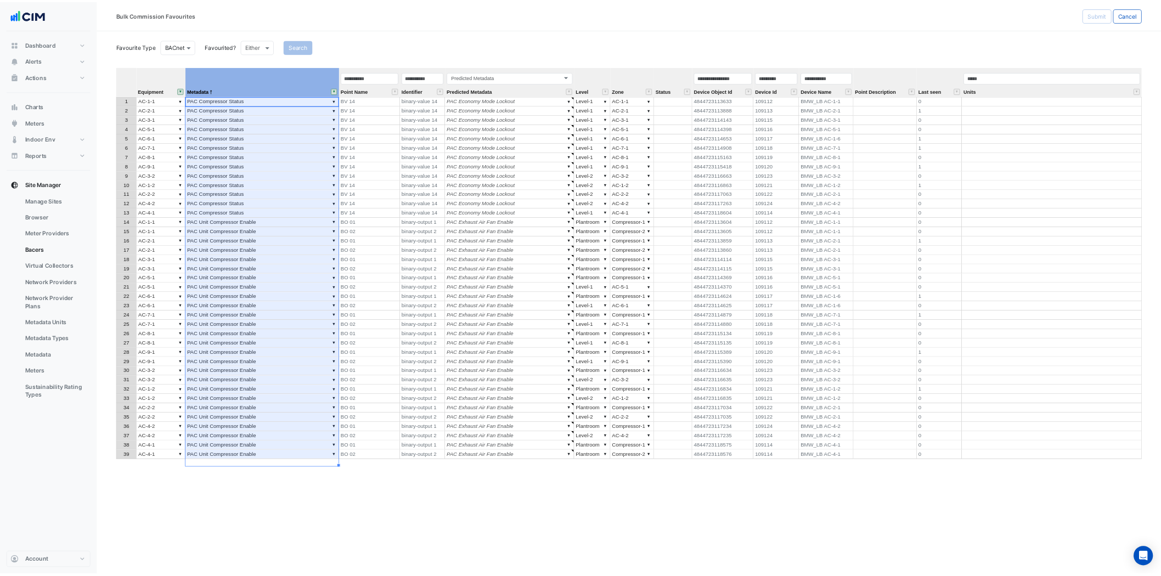
scroll to position [0, 0]
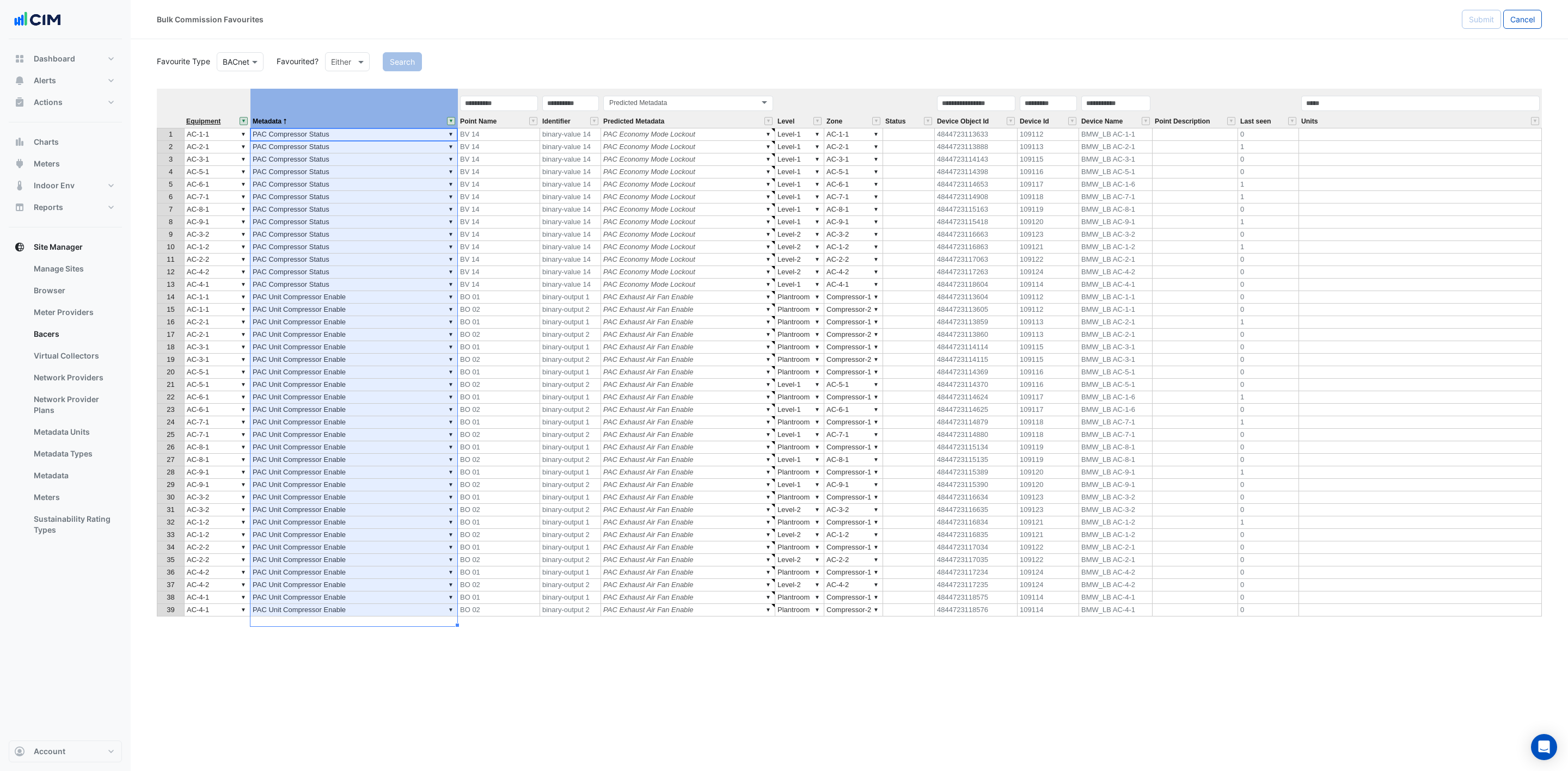
click at [195, 118] on span "Equipment" at bounding box center [203, 121] width 35 height 7
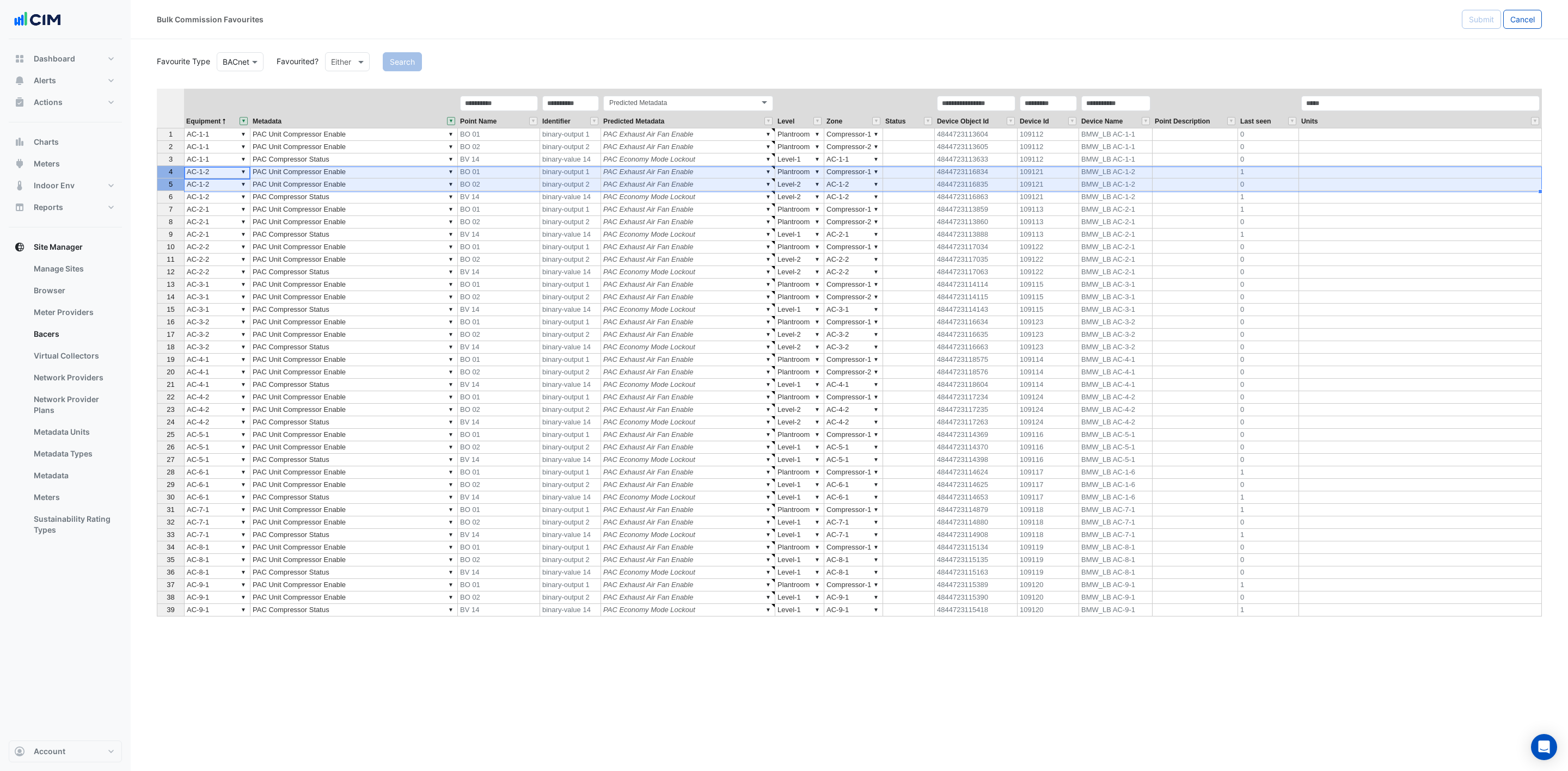
drag, startPoint x: 170, startPoint y: 173, endPoint x: 162, endPoint y: 190, distance: 18.8
click at [162, 190] on tbody "1 2 3 4 5 6 7 8 9 10 11 12 13 14 15 16 17 18 19 20 21 22 23 24 25 26 27 28 29 3…" at bounding box center [170, 372] width 27 height 489
click at [1045, 170] on td at bounding box center [1420, 172] width 243 height 13
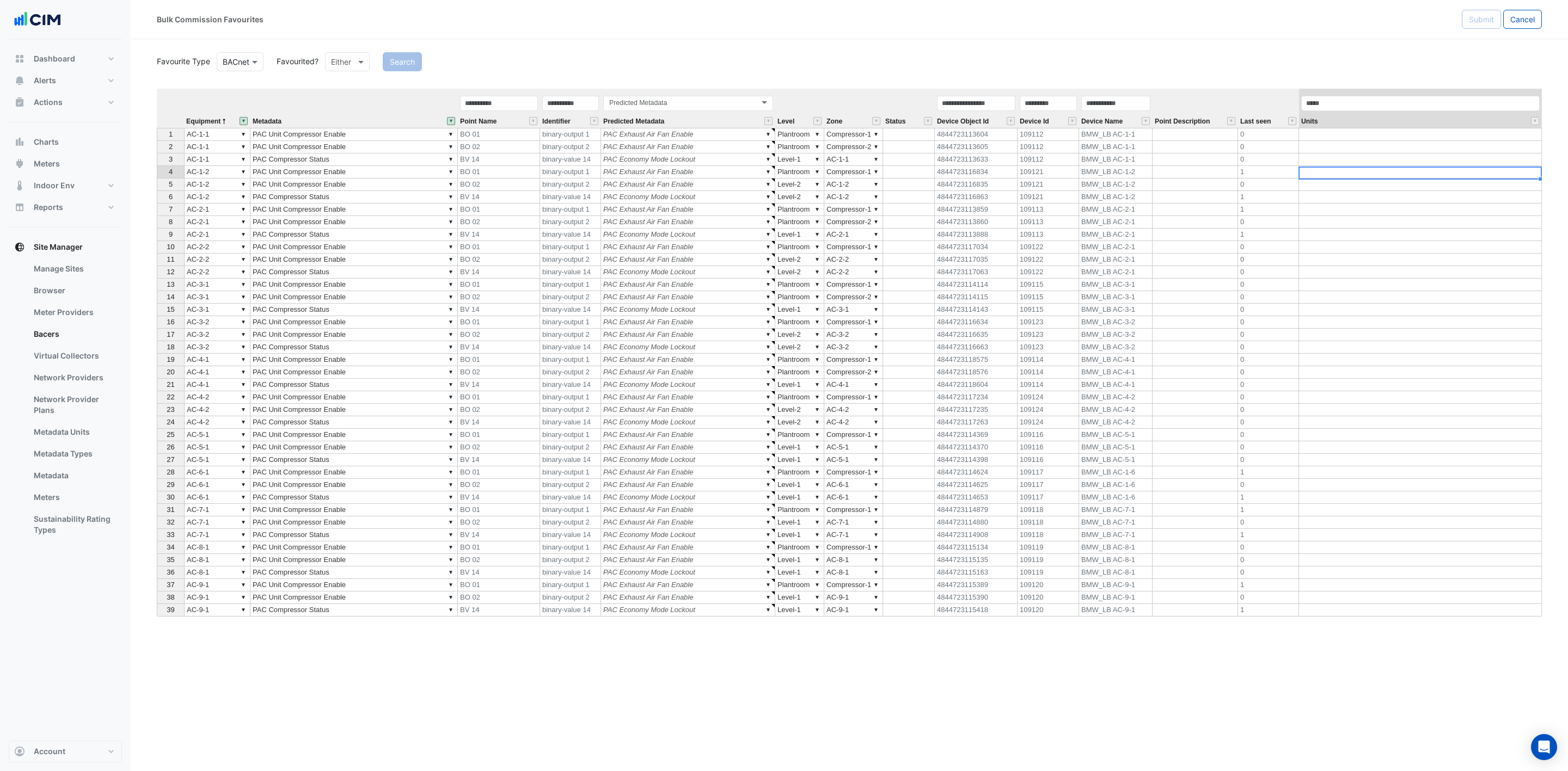
type textarea "*****"
drag, startPoint x: 865, startPoint y: 134, endPoint x: 862, endPoint y: 143, distance: 9.5
click at [862, 143] on tbody "1 ▼ AC-1-1 ▼ PAC Unit Compressor Enable BO 01 binary-output 1 ▼ PAC Exhaust Air…" at bounding box center [849, 372] width 1385 height 489
click at [858, 177] on td "▼ Compressor-1" at bounding box center [853, 172] width 59 height 13
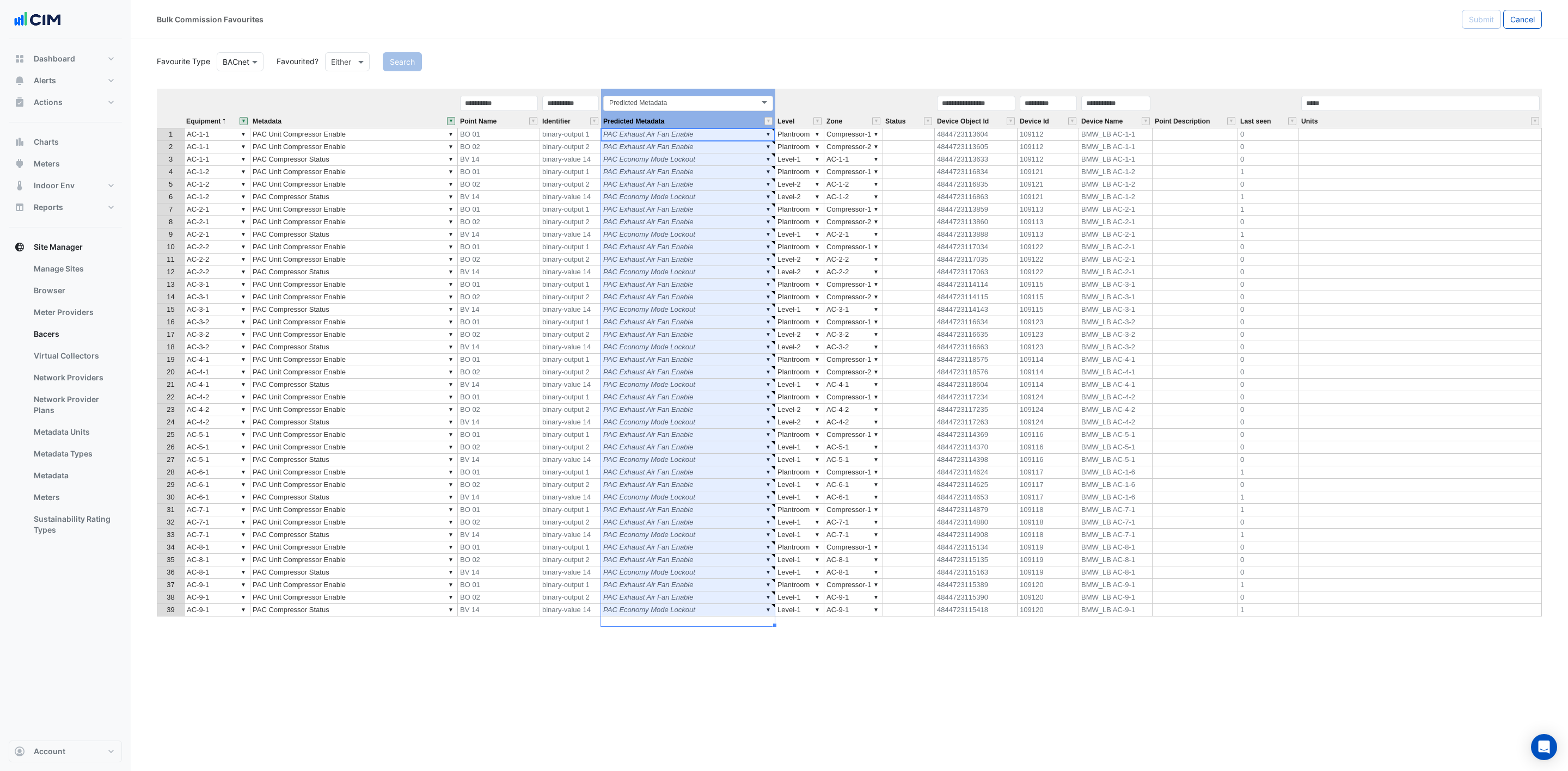
click at [719, 93] on th "Predicted Metadata Predicted Metadata" at bounding box center [689, 108] width 175 height 40
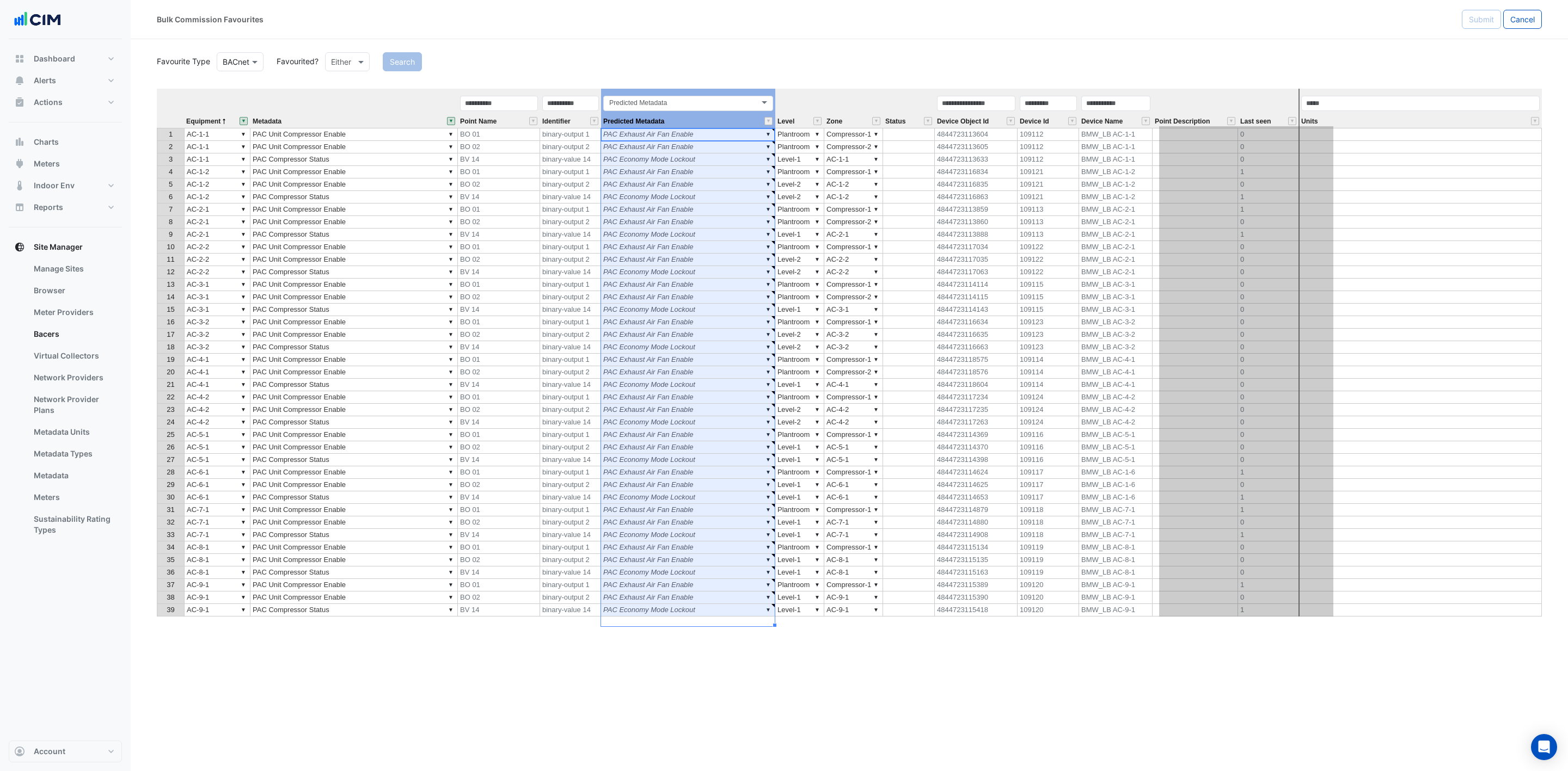
drag, startPoint x: 719, startPoint y: 93, endPoint x: 1321, endPoint y: 136, distance: 603.5
click at [1045, 136] on div "Equipment Metadata Point Name Identifier Predicted Metadata Level Zone Status D…" at bounding box center [849, 358] width 1385 height 540
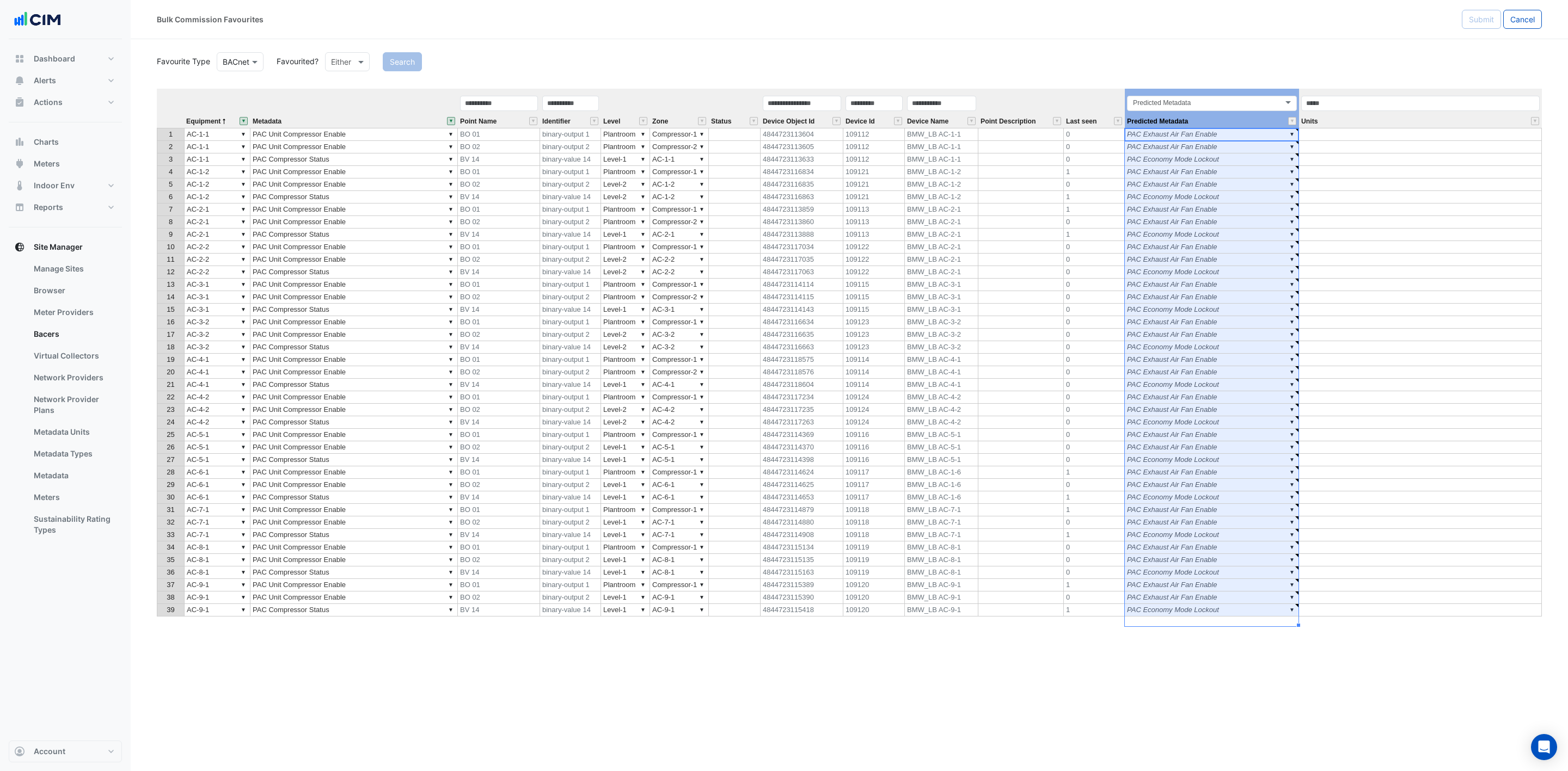
click at [676, 102] on th "Zone" at bounding box center [679, 108] width 59 height 40
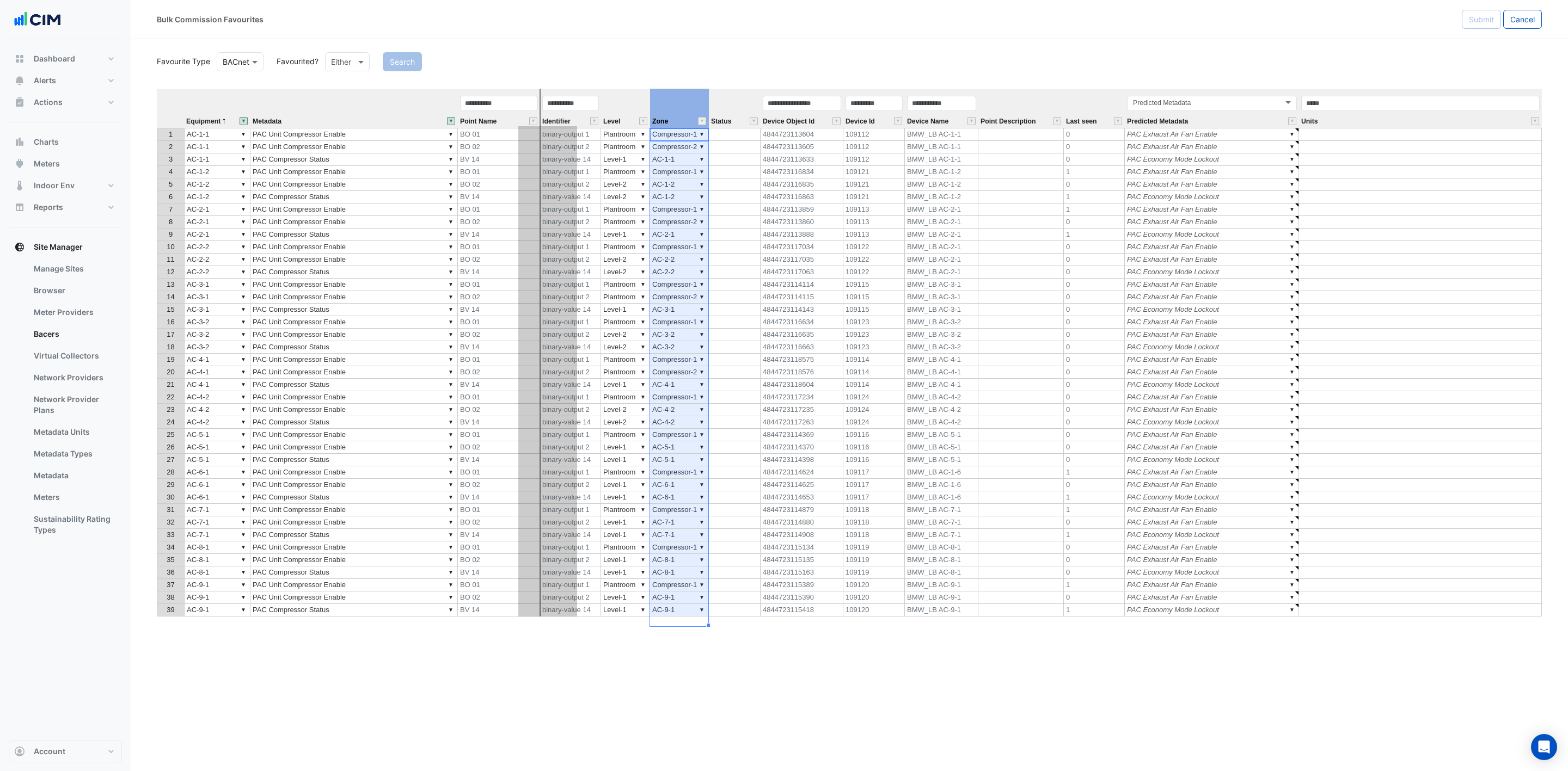
drag, startPoint x: 687, startPoint y: 93, endPoint x: 555, endPoint y: 103, distance: 132.4
click at [555, 103] on tr "Equipment Metadata Point Name Identifier Level Zone Status Device Object Id Dev…" at bounding box center [849, 108] width 1385 height 40
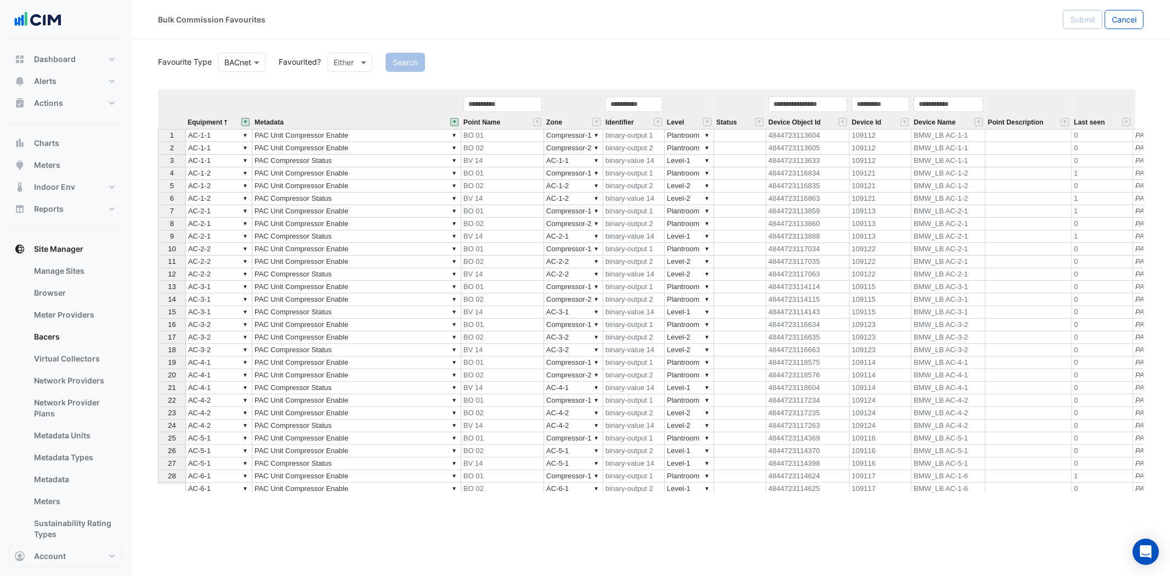
click at [705, 56] on div "Search" at bounding box center [764, 62] width 771 height 19
drag, startPoint x: 572, startPoint y: 136, endPoint x: 570, endPoint y: 150, distance: 14.5
click at [570, 150] on tbody "1 ▼ AC-1-1 ▼ PAC Unit Compressor Enable BO 01 ▼ Compressor-1 binary-output 1 ▼ …" at bounding box center [776, 369] width 1237 height 480
click at [575, 172] on td "▼ Compressor-1" at bounding box center [573, 173] width 59 height 13
type textarea "**********"
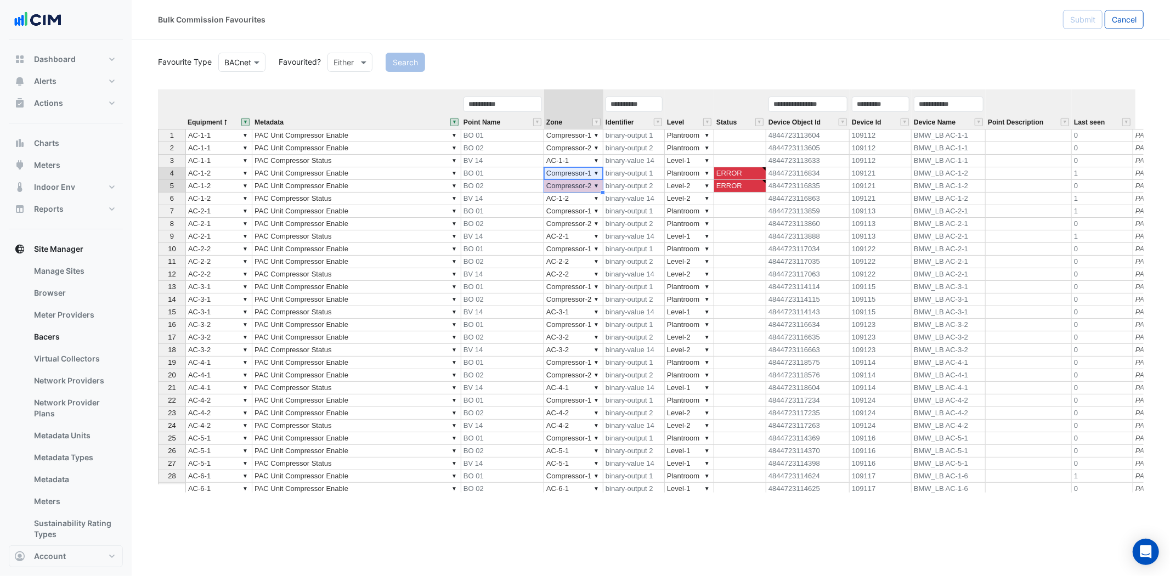
click at [595, 185] on td "▼ Compressor-2" at bounding box center [573, 186] width 59 height 13
click at [595, 185] on div "Equipment Metadata Point Name Zone Identifier Level Status Device Object Id Dev…" at bounding box center [651, 290] width 986 height 403
type textarea "**********"
click at [595, 185] on textarea "**********" at bounding box center [574, 186] width 60 height 13
click at [596, 184] on textarea "**********" at bounding box center [574, 186] width 60 height 13
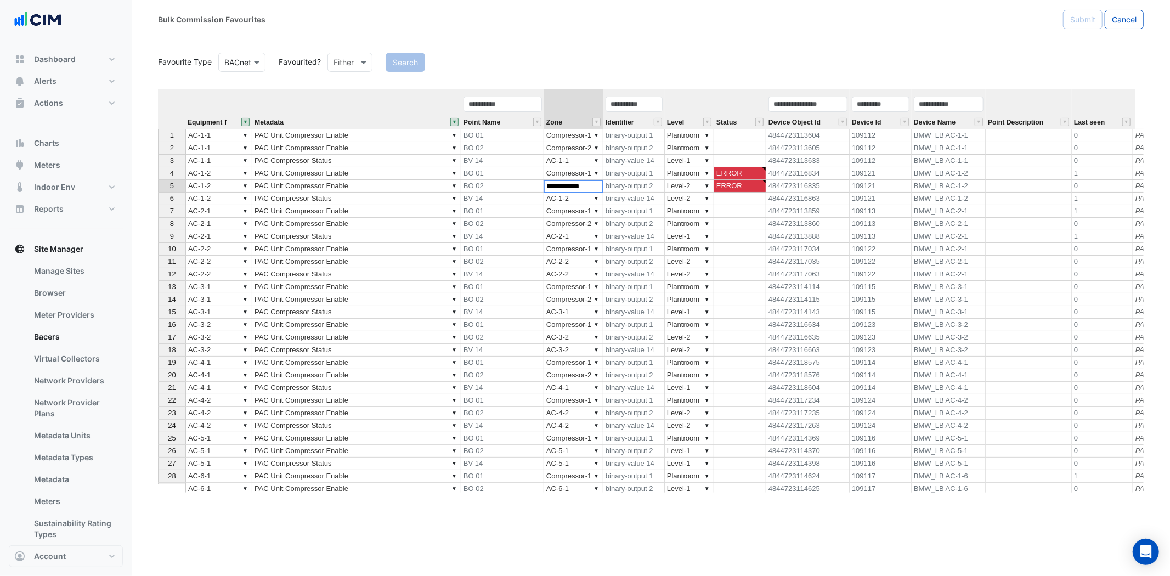
type textarea "**********"
click at [226, 182] on td "▼ AC-1-2" at bounding box center [218, 186] width 67 height 13
click at [244, 184] on div "Equipment Metadata Point Name Zone Identifier Level Status Device Object Id Dev…" at bounding box center [651, 290] width 986 height 403
click at [239, 209] on td "▼ AC-2-1" at bounding box center [218, 211] width 67 height 13
type textarea "******"
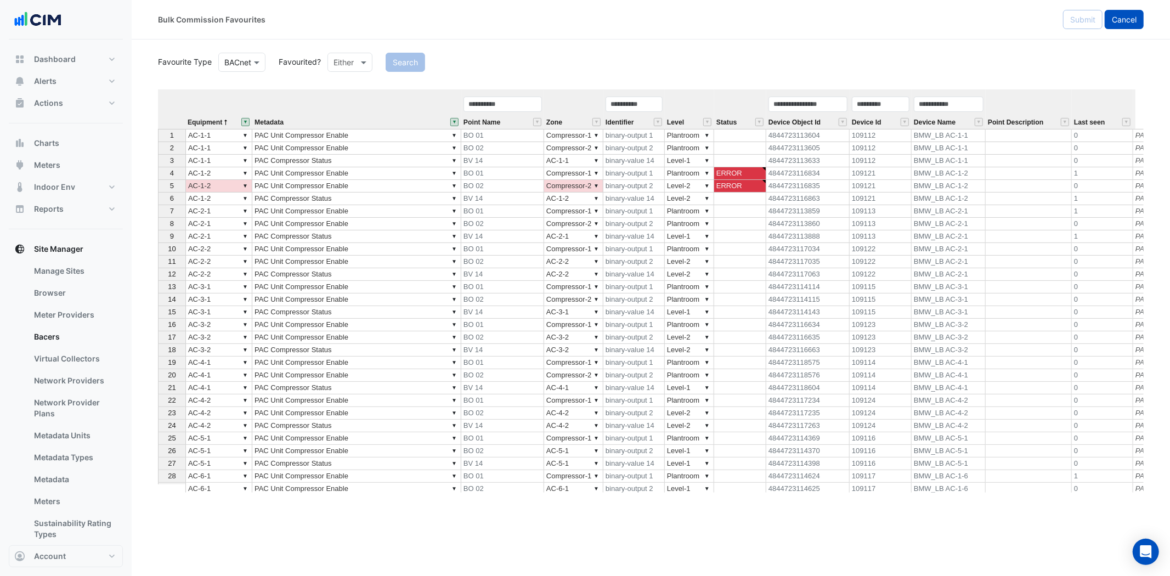
click at [1053, 22] on span "Cancel" at bounding box center [1124, 19] width 25 height 9
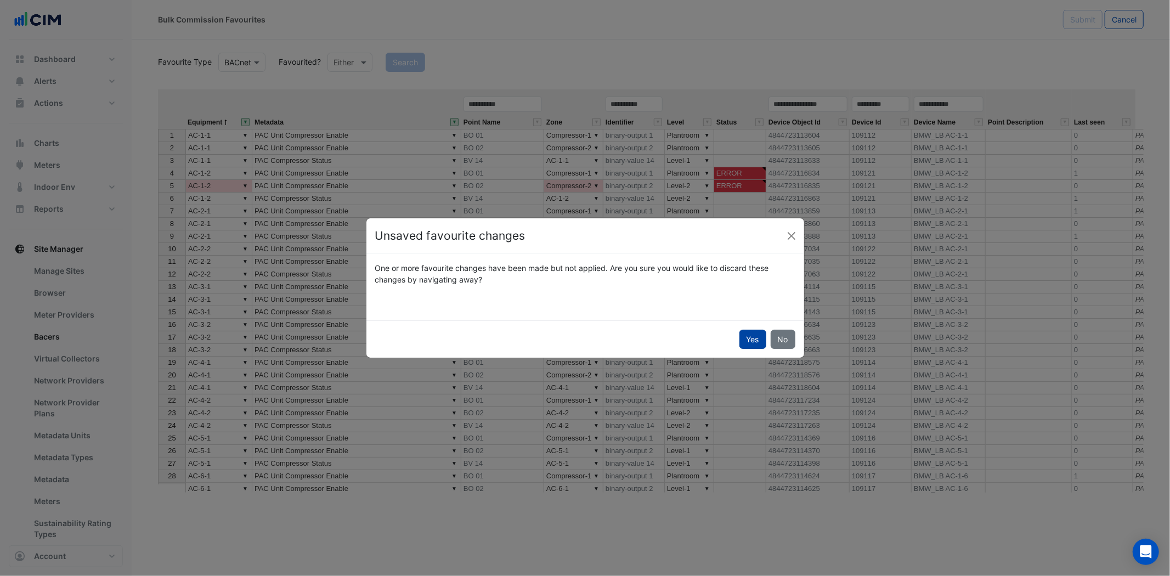
click at [747, 337] on button "Yes" at bounding box center [753, 339] width 27 height 19
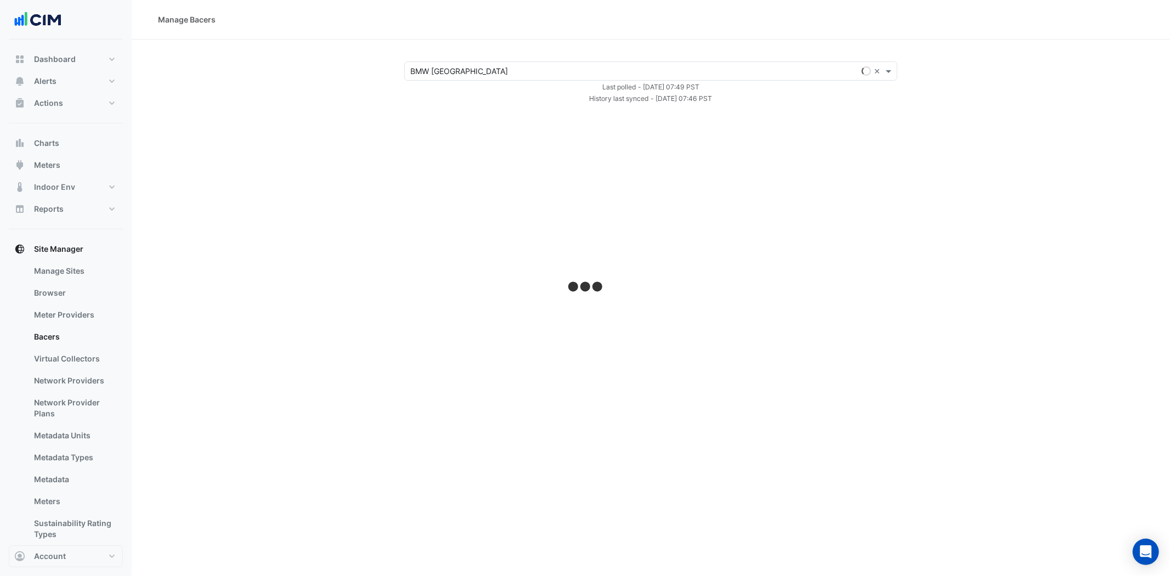
select select "***"
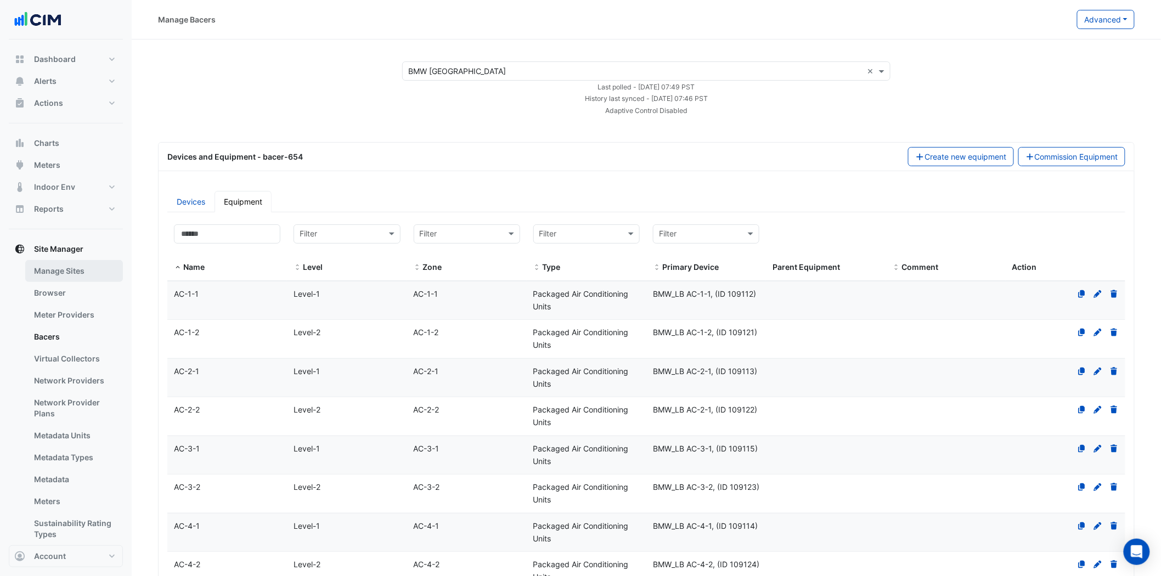
click at [102, 267] on link "Manage Sites" at bounding box center [74, 271] width 98 height 22
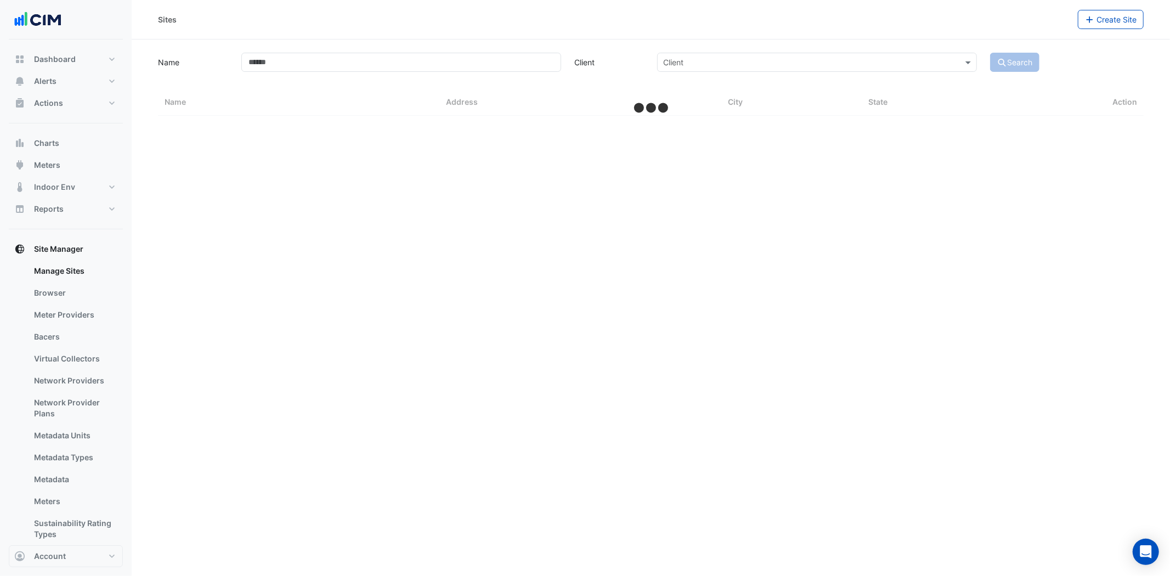
click at [391, 52] on div "Name Client Client Search" at bounding box center [650, 60] width 999 height 21
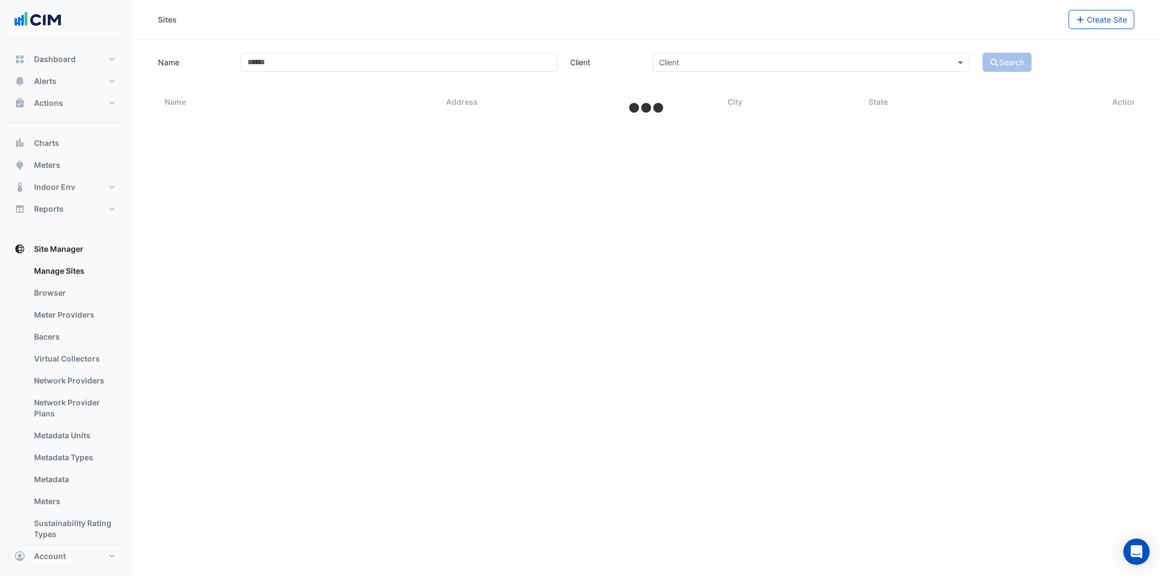
select select "***"
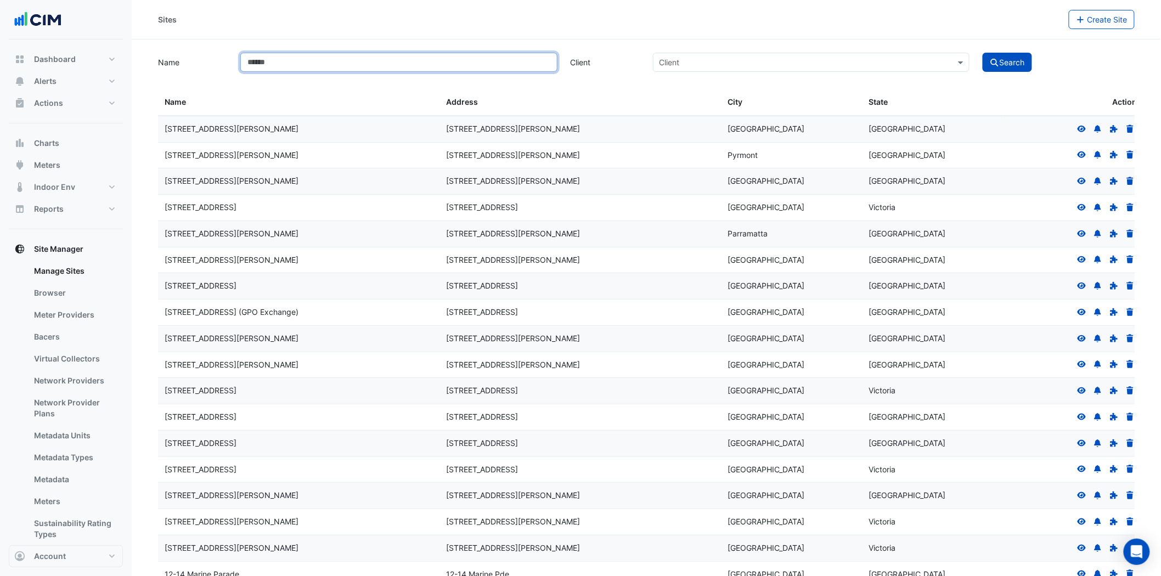
click at [291, 61] on input "Name" at bounding box center [398, 62] width 317 height 19
type input "*"
type input "***"
click at [983, 53] on button "Search" at bounding box center [1007, 62] width 49 height 19
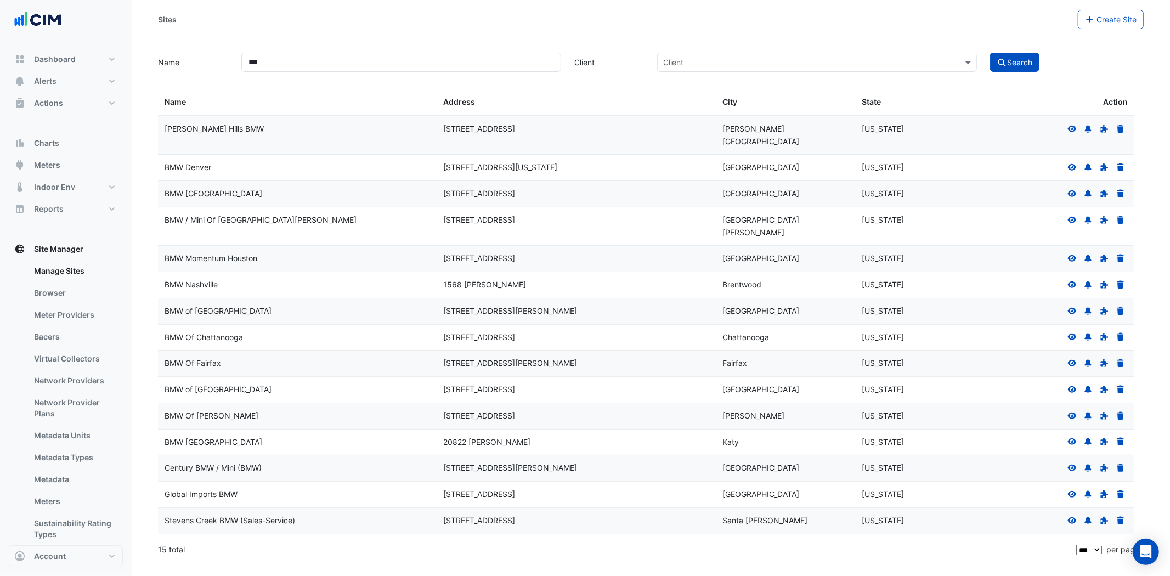
click at [218, 188] on div "BMW [GEOGRAPHIC_DATA]" at bounding box center [298, 194] width 266 height 13
click at [1053, 190] on icon at bounding box center [1072, 193] width 9 height 7
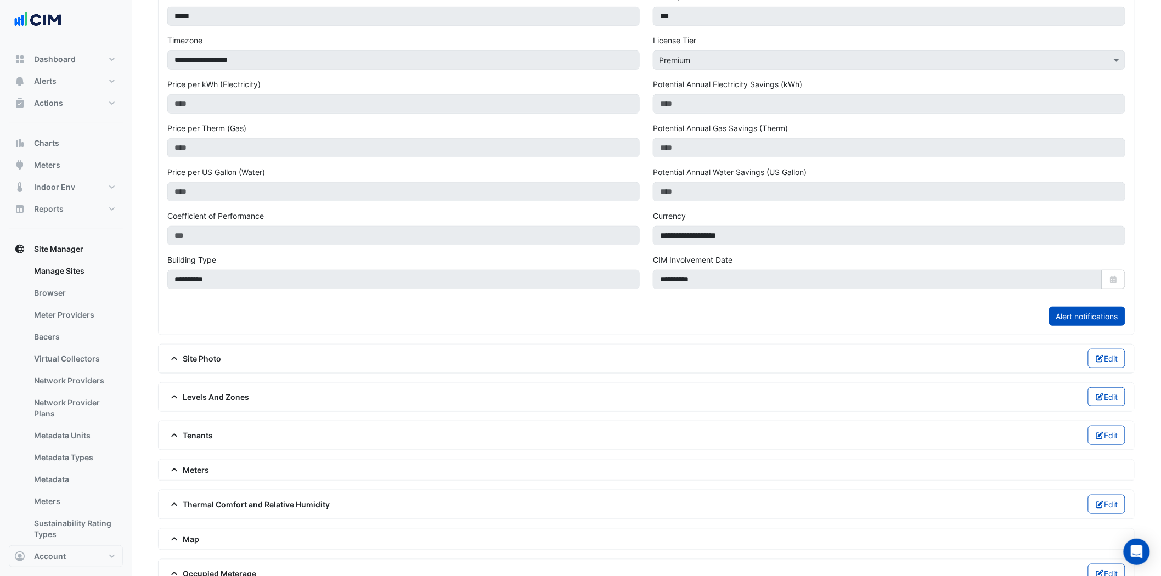
scroll to position [305, 0]
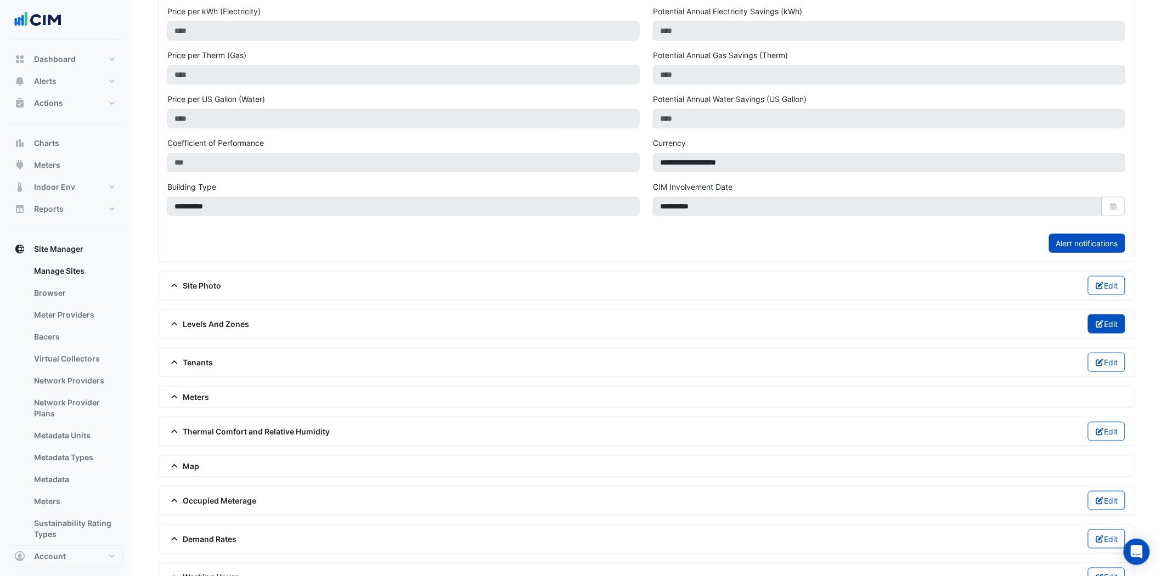
click at [1053, 325] on button "Edit" at bounding box center [1107, 323] width 38 height 19
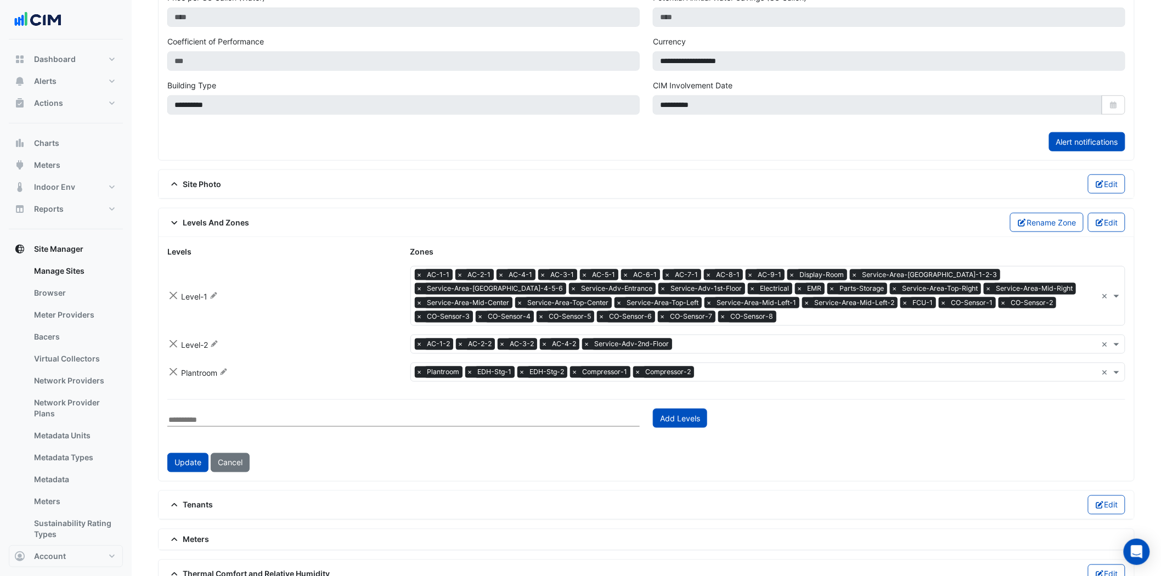
scroll to position [426, 0]
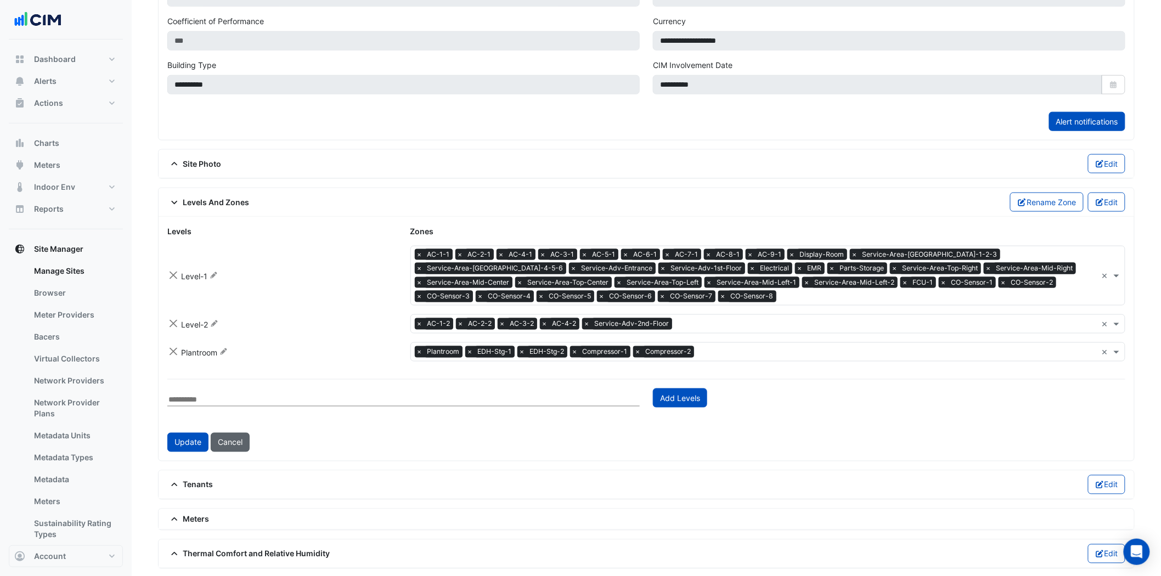
click at [234, 447] on button "Cancel" at bounding box center [230, 442] width 39 height 19
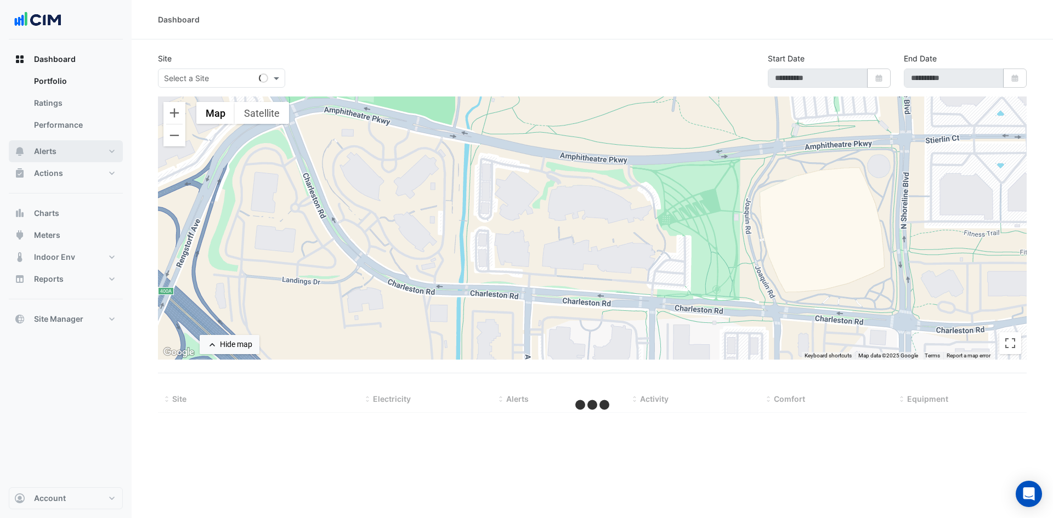
click at [115, 152] on button "Alerts" at bounding box center [66, 151] width 114 height 22
click at [61, 123] on link "Rules" at bounding box center [74, 125] width 98 height 22
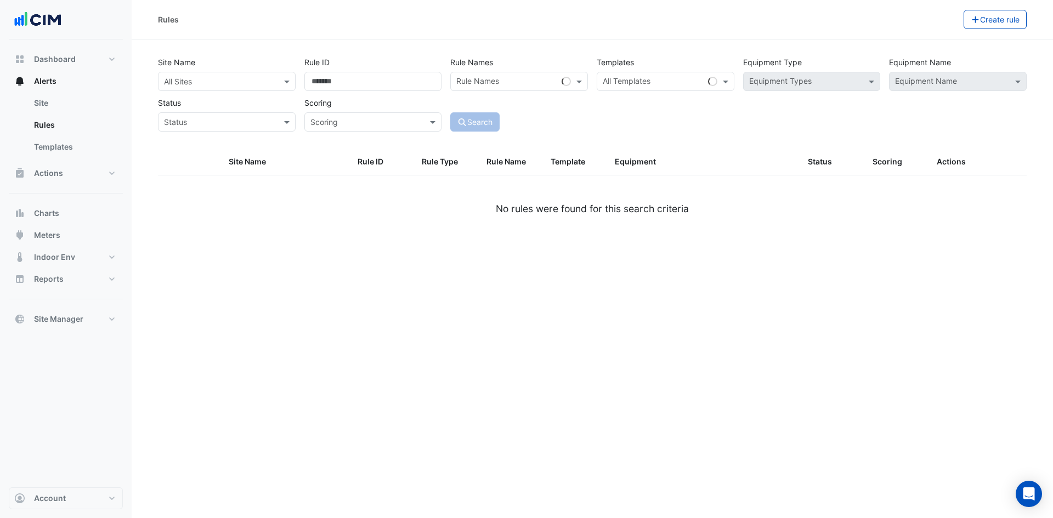
click at [236, 77] on input "text" at bounding box center [216, 82] width 104 height 12
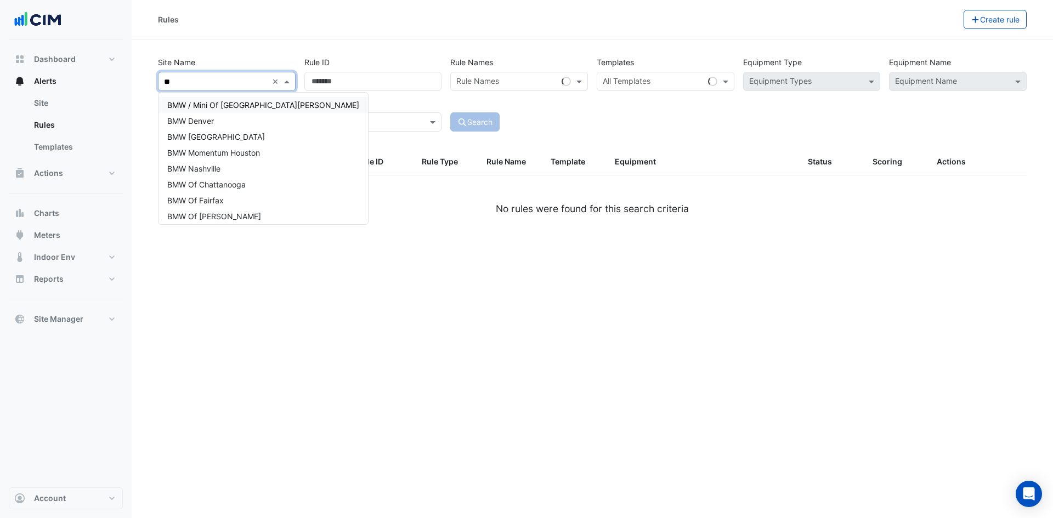
type input "***"
click at [229, 139] on span "BMW Long Beach" at bounding box center [216, 136] width 98 height 9
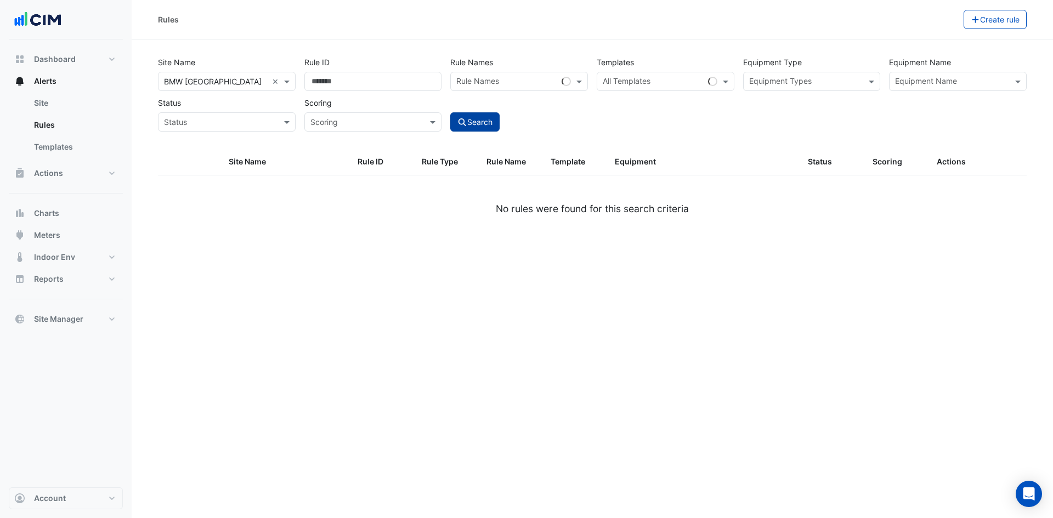
click at [492, 126] on button "Search" at bounding box center [474, 121] width 49 height 19
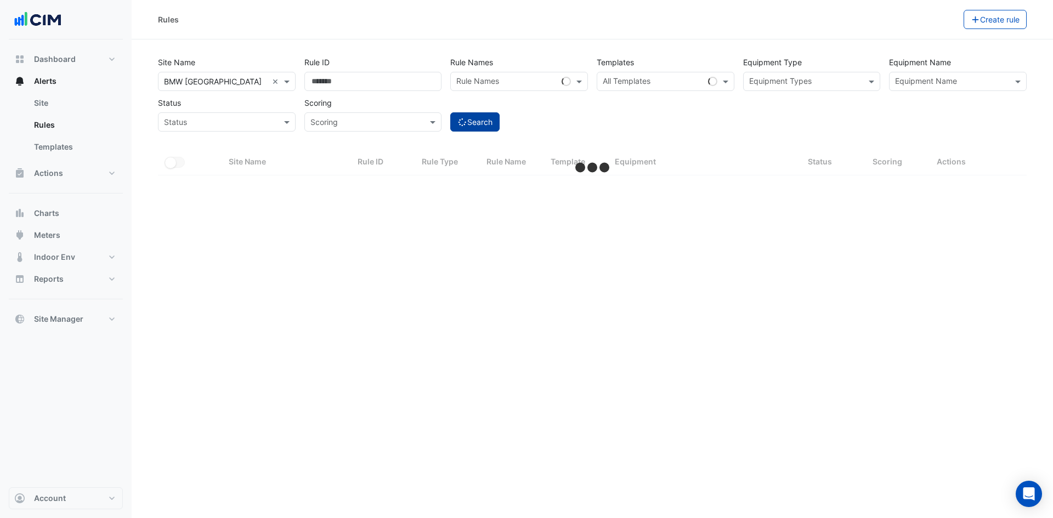
select select "***"
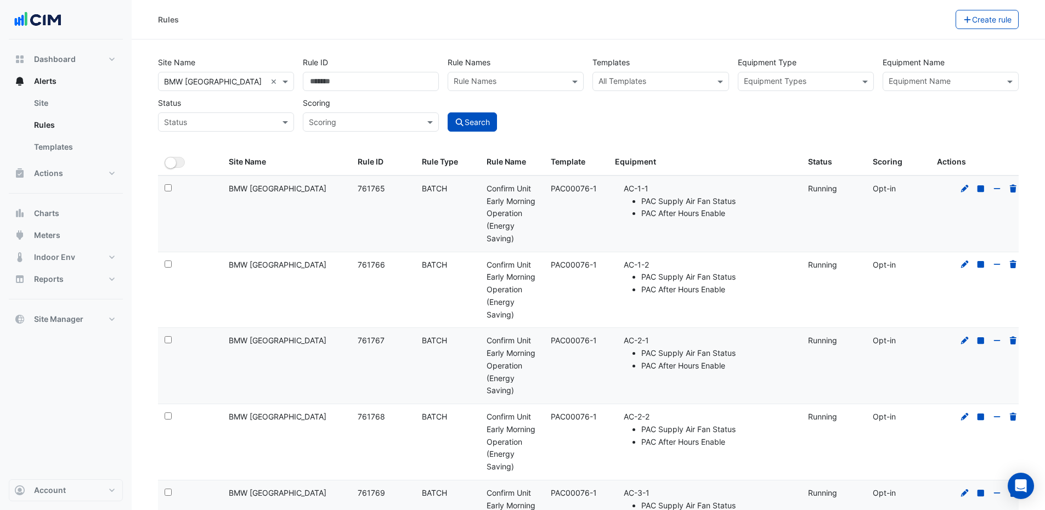
click at [955, 77] on input "text" at bounding box center [944, 83] width 111 height 12
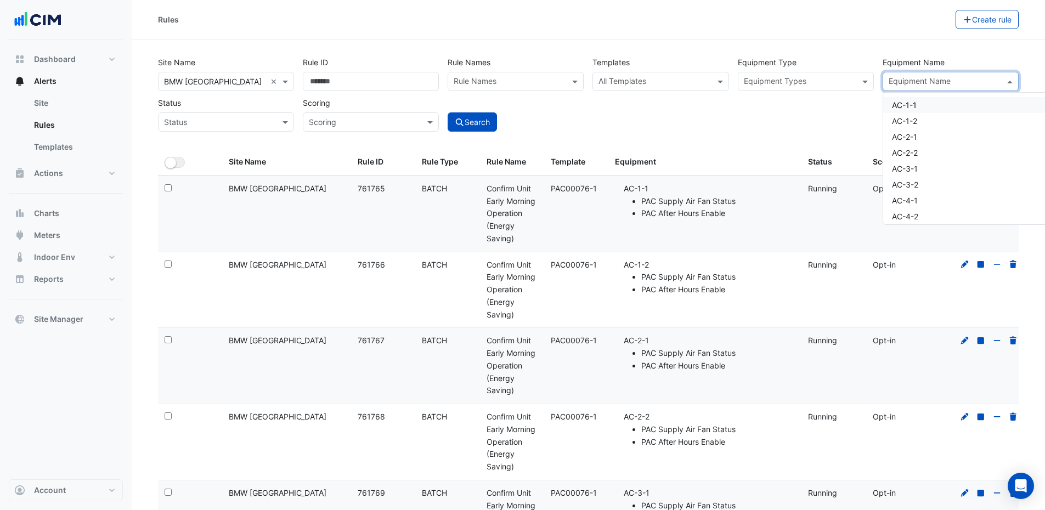
click at [750, 137] on div "Site Name × BMW Long Beach × Rule ID Rule Names Rule Names Templates All Templa…" at bounding box center [588, 101] width 874 height 97
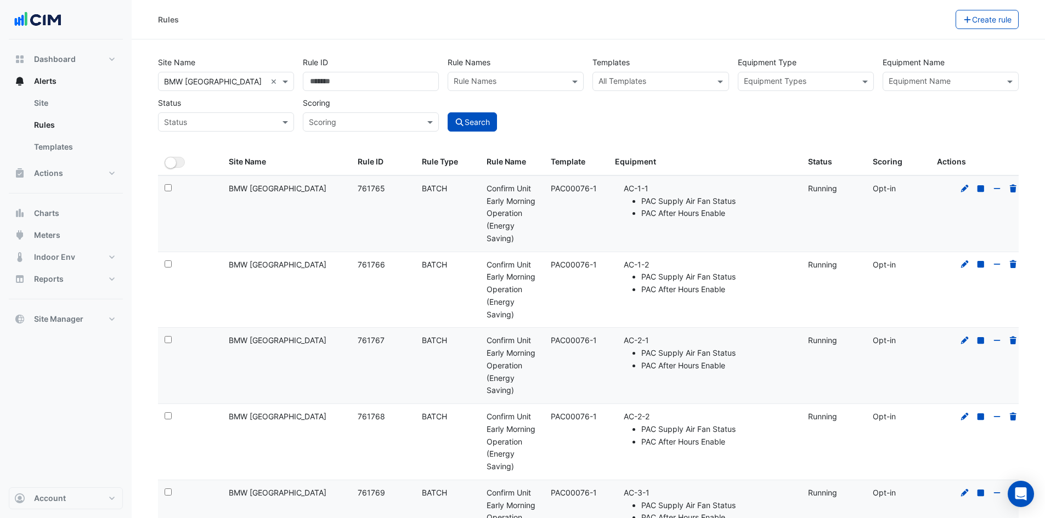
click at [714, 80] on div "All Templates" at bounding box center [661, 81] width 136 height 19
click at [854, 76] on div "Equipment Types" at bounding box center [796, 81] width 117 height 17
click at [867, 80] on span at bounding box center [867, 82] width 14 height 12
type input "*"
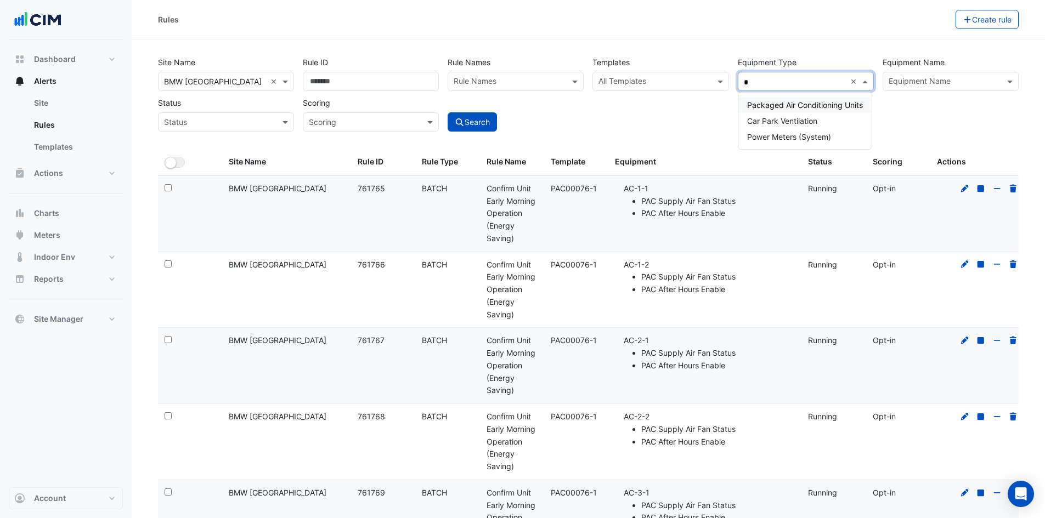
click at [775, 108] on span "Packaged Air Conditioning Units" at bounding box center [805, 104] width 116 height 9
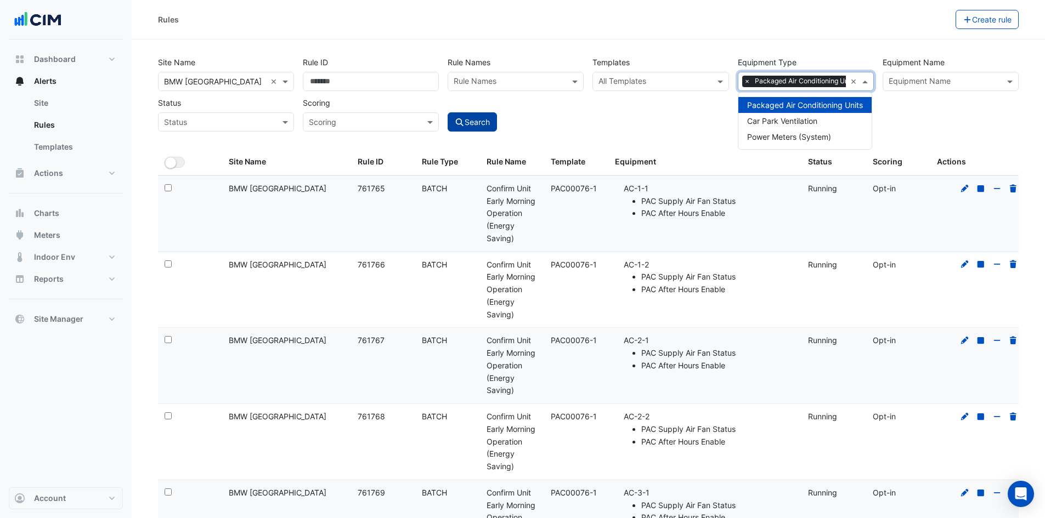
drag, startPoint x: 477, startPoint y: 127, endPoint x: 483, endPoint y: 124, distance: 6.9
click at [478, 126] on button "Search" at bounding box center [472, 121] width 49 height 19
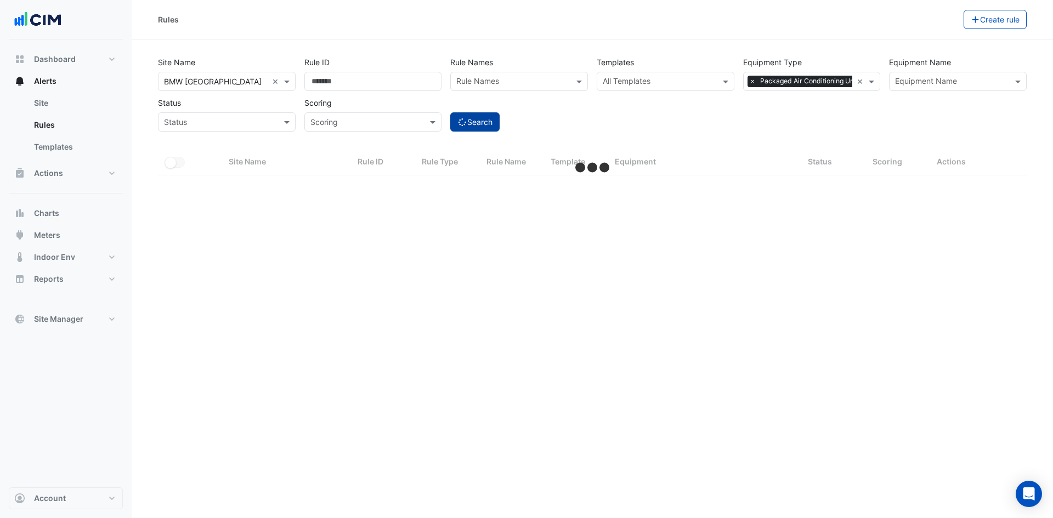
select select "***"
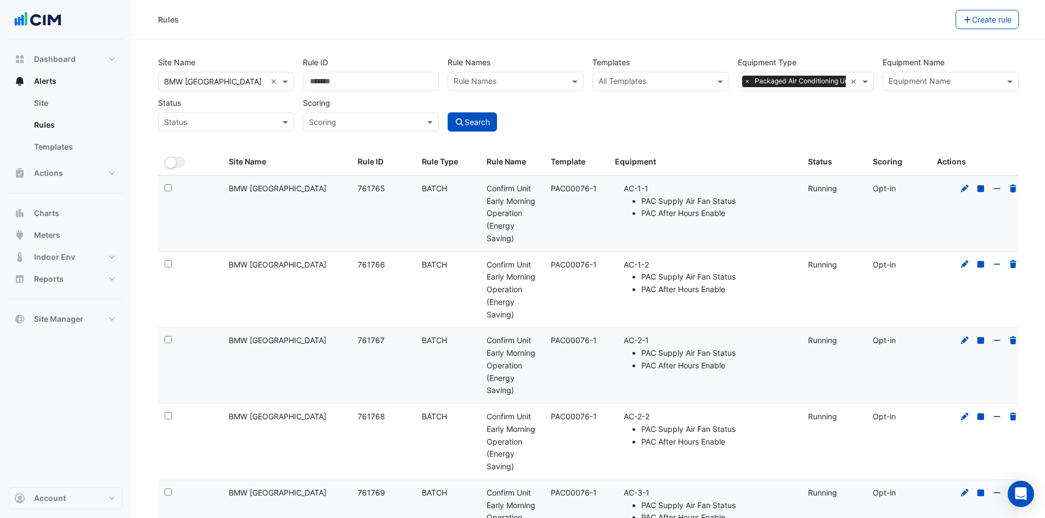
click at [503, 86] on input "text" at bounding box center [509, 83] width 111 height 12
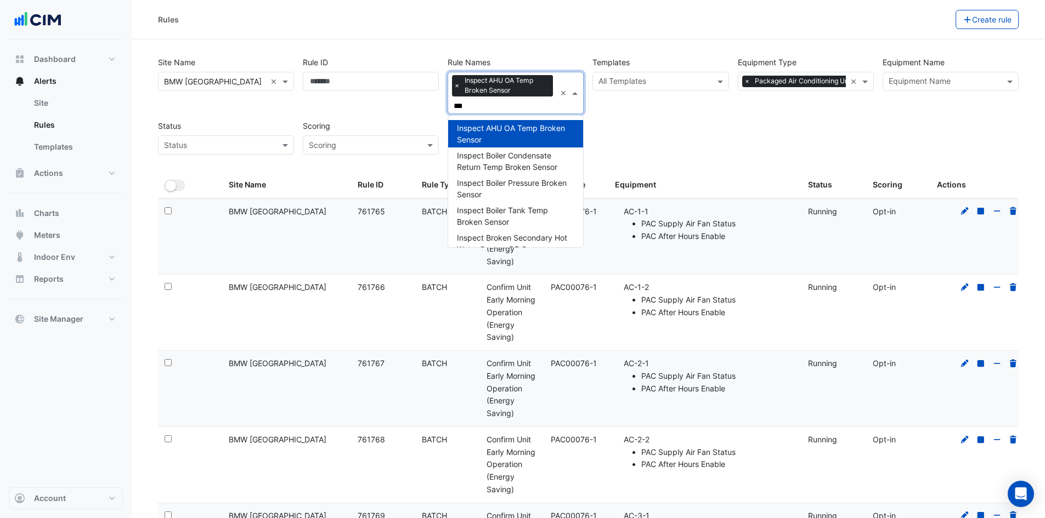
click at [454, 83] on span "×" at bounding box center [457, 85] width 10 height 11
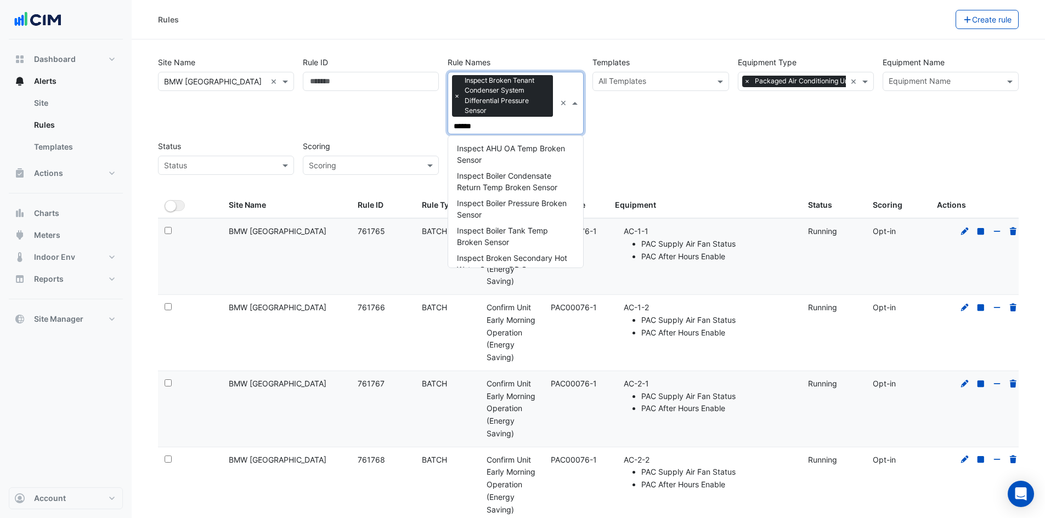
click at [457, 95] on span "×" at bounding box center [457, 96] width 10 height 11
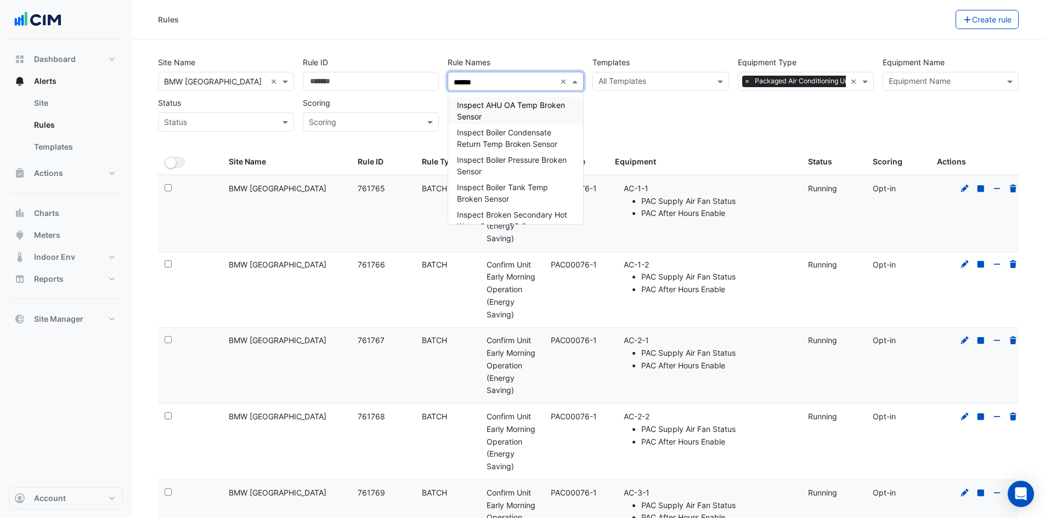
type input "******"
click at [675, 125] on div "Site Name × BMW Long Beach × Rule ID Rule Names ****** × Inspect AHU OA Temp Br…" at bounding box center [589, 90] width 870 height 81
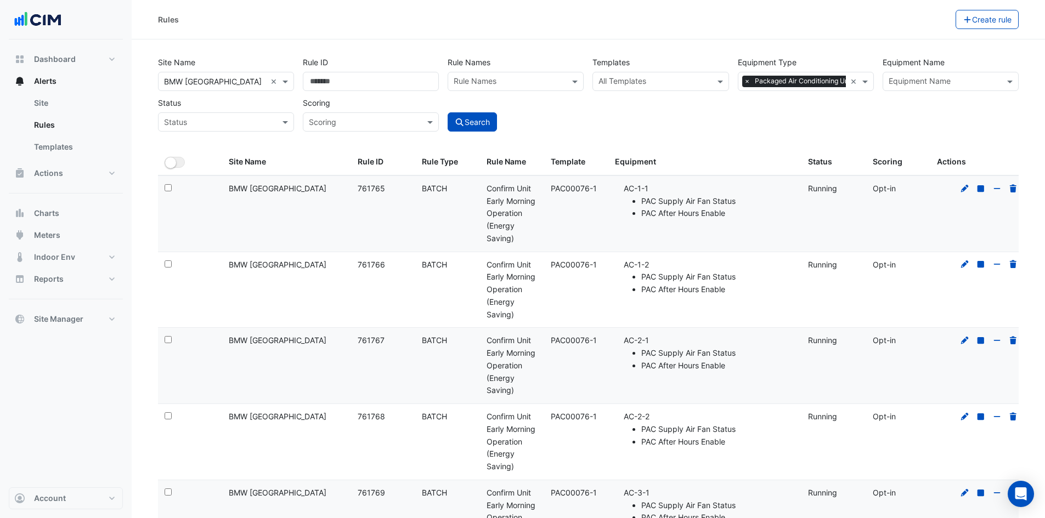
click at [971, 78] on input "text" at bounding box center [944, 83] width 111 height 12
click at [919, 108] on div "AC-1-1" at bounding box center [919, 105] width 72 height 16
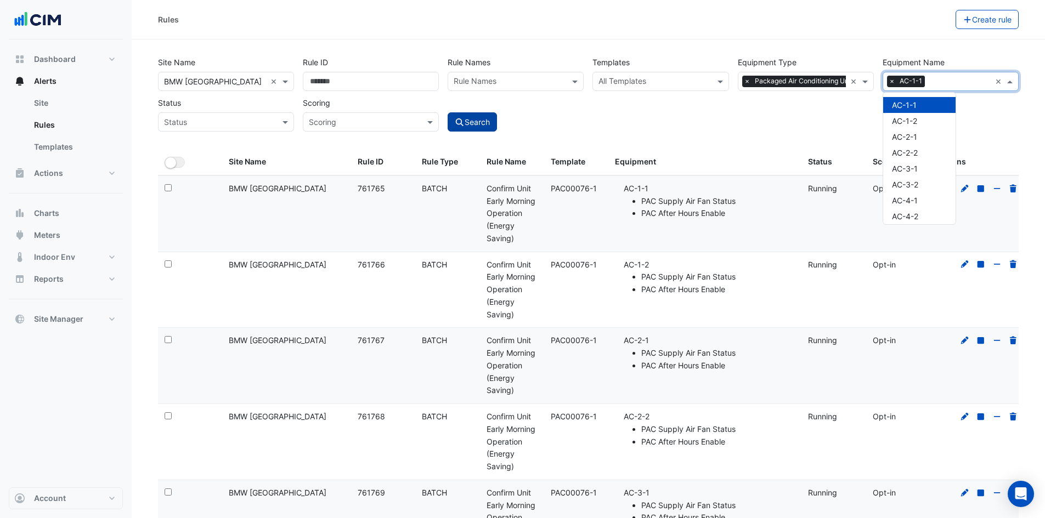
click at [455, 128] on button "Search" at bounding box center [472, 121] width 49 height 19
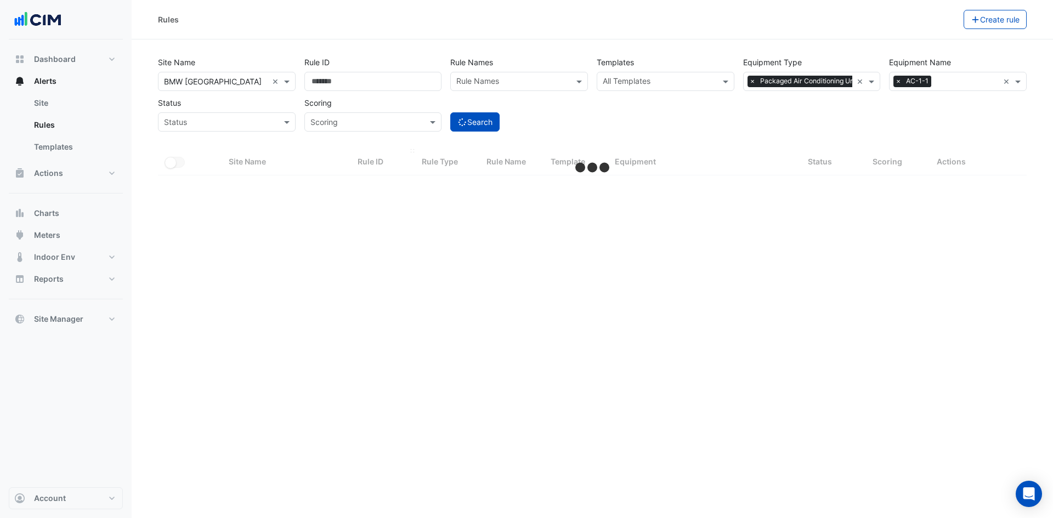
select select "***"
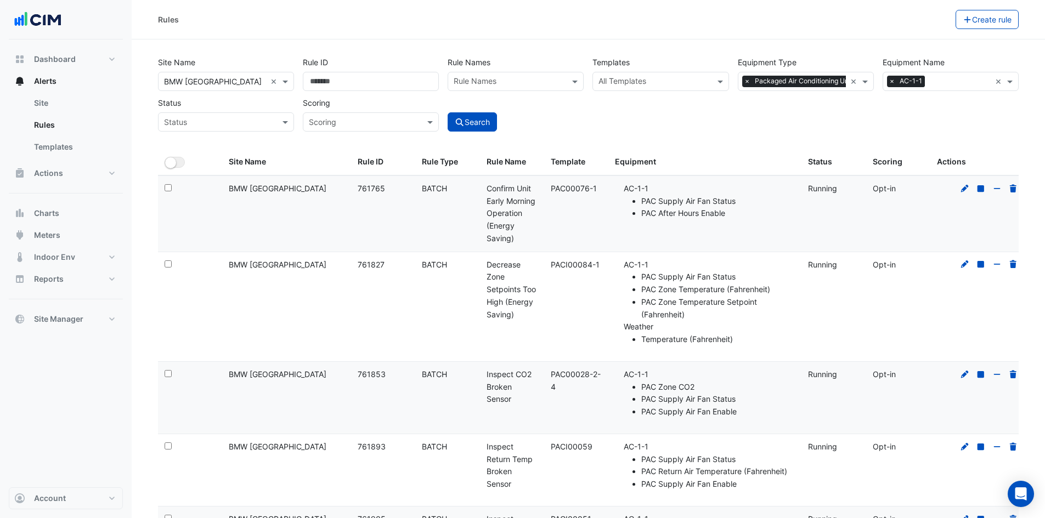
drag, startPoint x: 511, startPoint y: 402, endPoint x: 475, endPoint y: 386, distance: 39.6
click at [475, 386] on div "Select: Site Name: BMW Long Beach Rule ID: 761853 Rule Type: BATCH Rule Name: I…" at bounding box center [592, 398] width 869 height 72
copy div "Rule Name: Inspect CO2 Broken Sensor"
click at [508, 74] on div "Rule Names" at bounding box center [506, 81] width 117 height 17
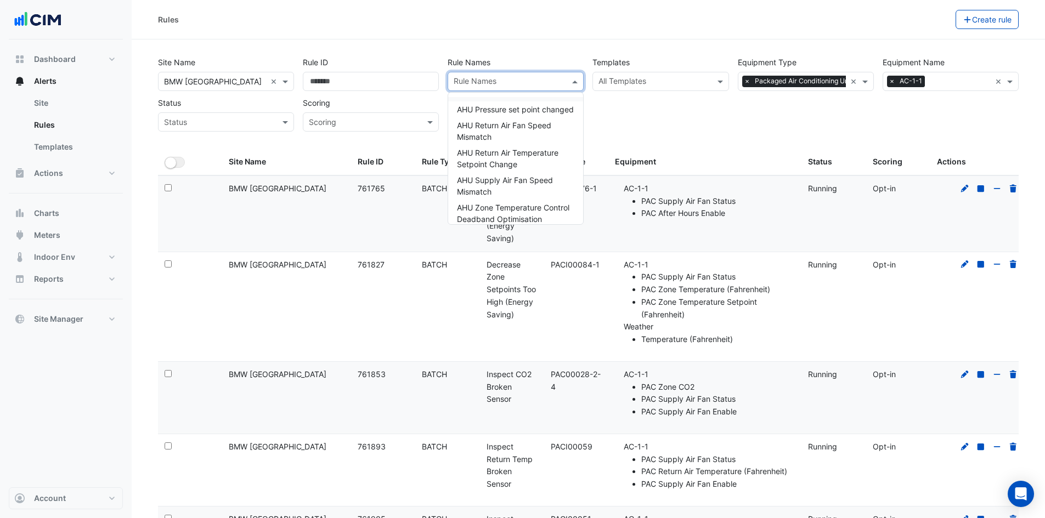
paste input "**********"
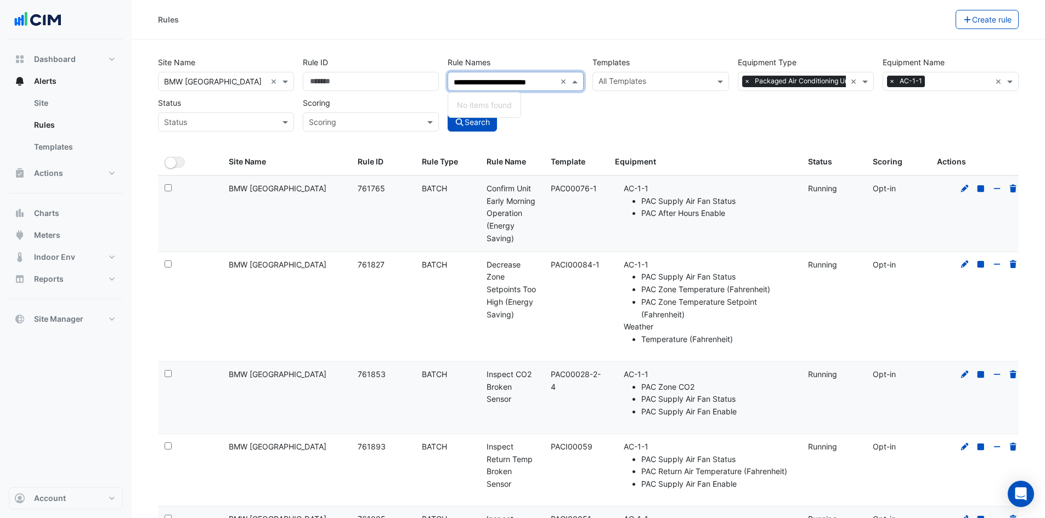
click at [458, 80] on input "**********" at bounding box center [505, 83] width 102 height 12
click at [549, 105] on span "Inspect CO2 Broken Sensor" at bounding box center [506, 104] width 99 height 9
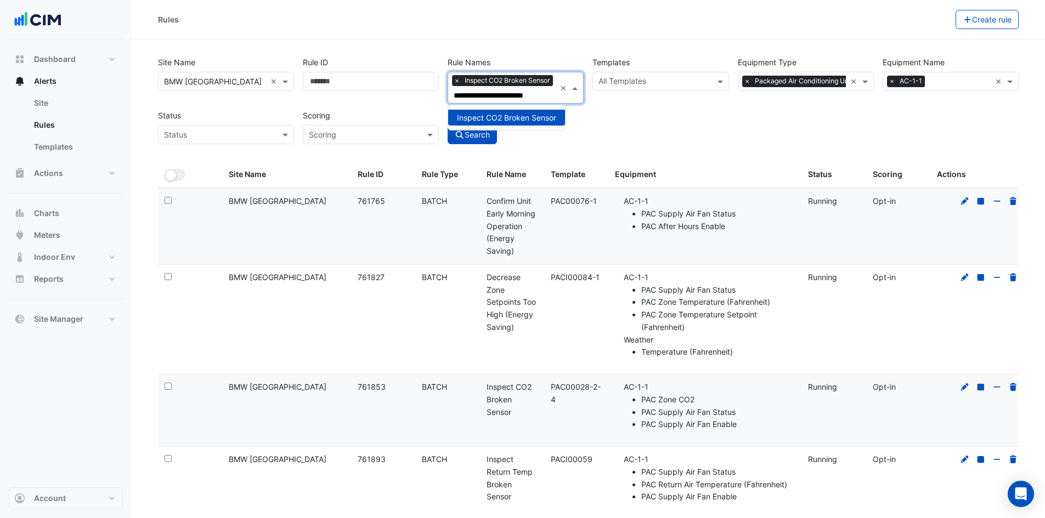
type input "**********"
click at [672, 114] on div "**********" at bounding box center [589, 97] width 870 height 94
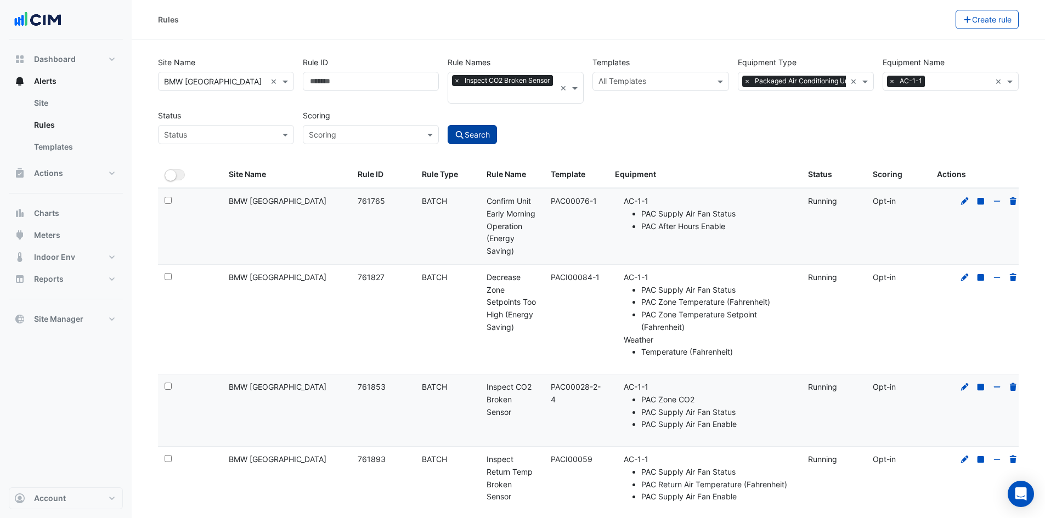
click at [485, 144] on button "Search" at bounding box center [472, 134] width 49 height 19
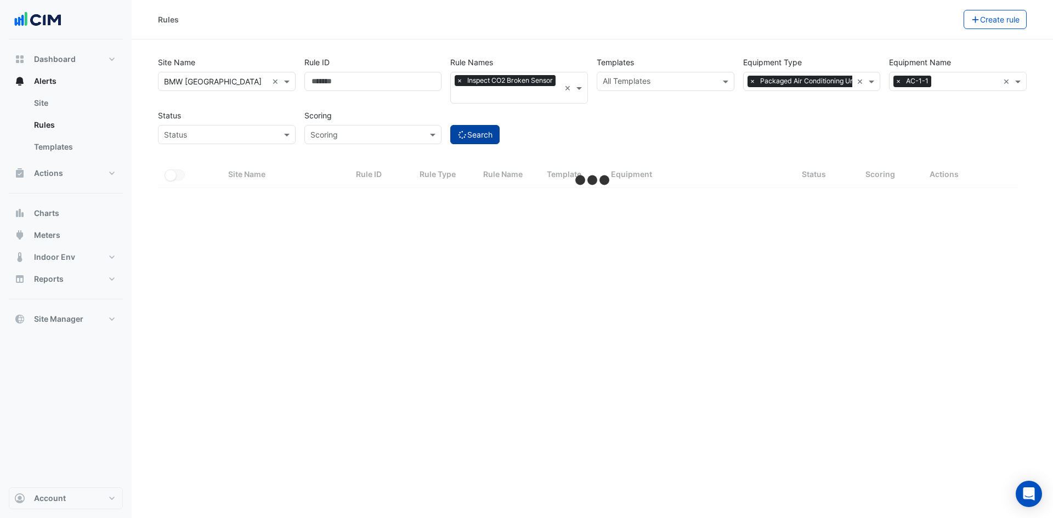
select select "***"
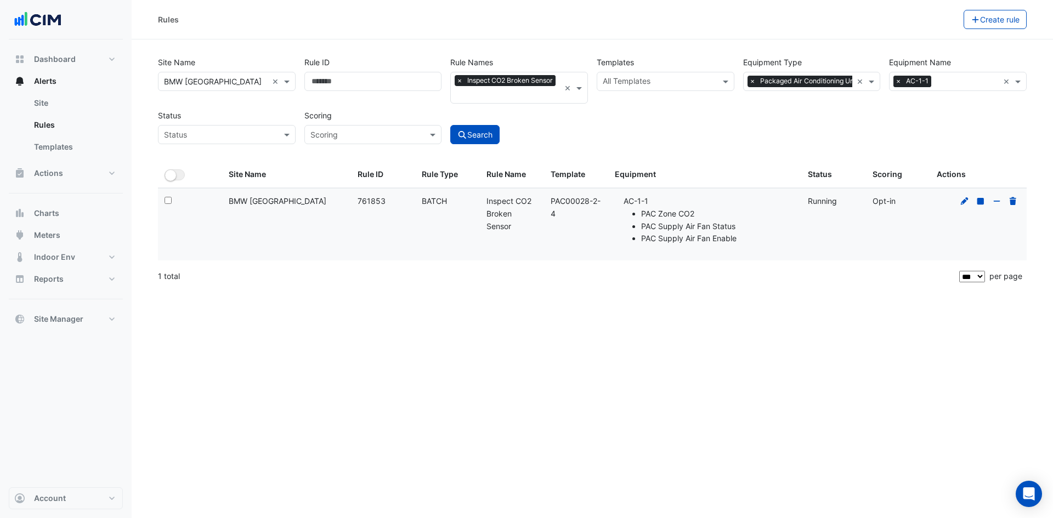
click at [899, 81] on span "×" at bounding box center [899, 81] width 10 height 11
click at [504, 144] on div "Search" at bounding box center [519, 125] width 146 height 38
click at [480, 144] on button "Search" at bounding box center [474, 134] width 49 height 19
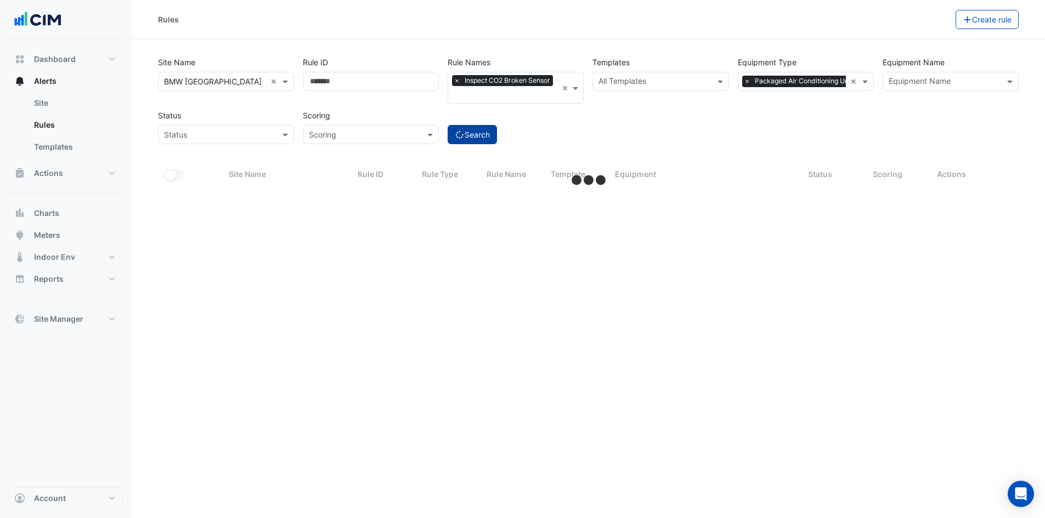
select select "***"
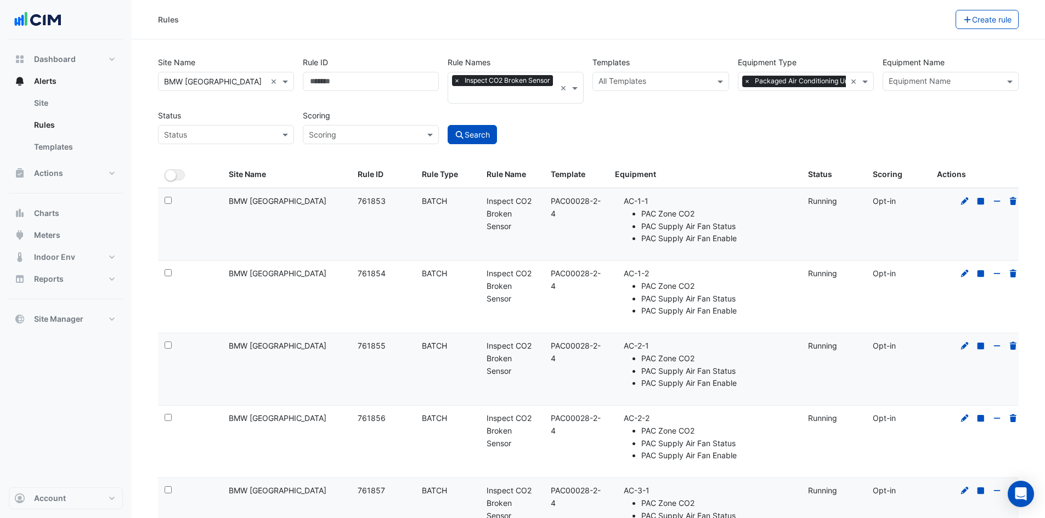
click at [480, 102] on input "text" at bounding box center [505, 96] width 102 height 12
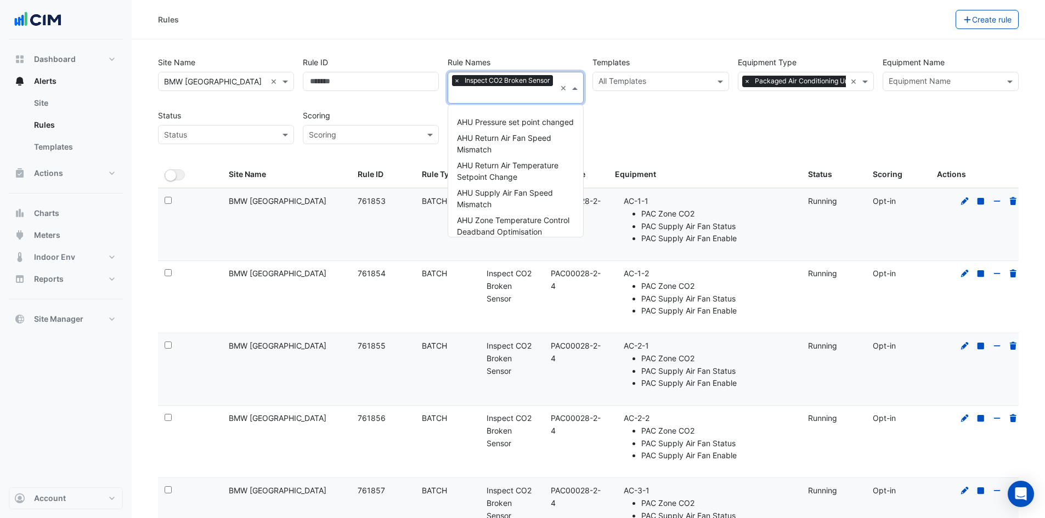
scroll to position [14885, 0]
click at [454, 83] on span "×" at bounding box center [457, 80] width 10 height 11
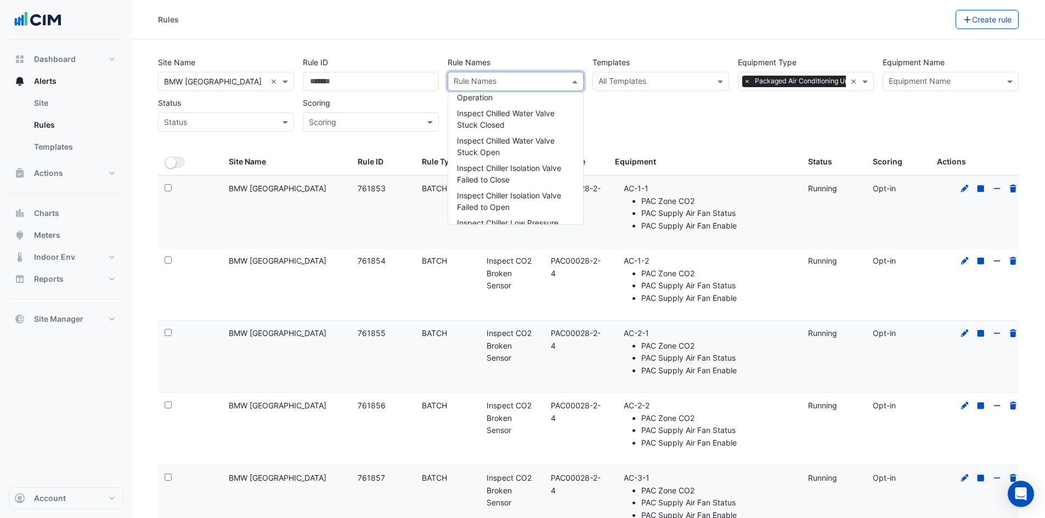
paste input "**********"
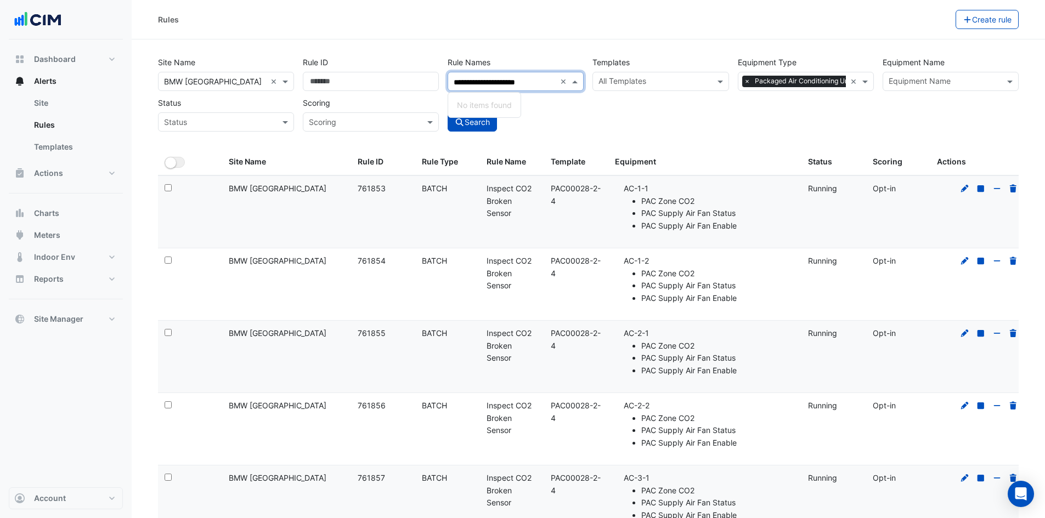
scroll to position [0, 0]
click at [471, 81] on input "**********" at bounding box center [505, 83] width 102 height 12
click at [527, 78] on input "**********" at bounding box center [505, 83] width 102 height 12
type input "**********"
click at [570, 111] on div "Search" at bounding box center [515, 112] width 145 height 38
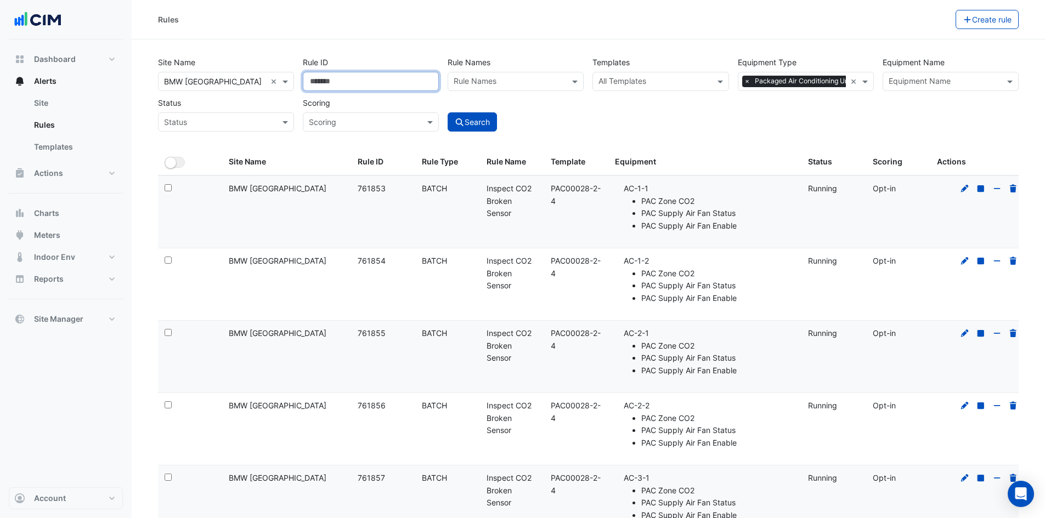
click at [331, 76] on input "Rule ID" at bounding box center [371, 81] width 136 height 19
click at [368, 82] on input "Rule ID" at bounding box center [371, 81] width 136 height 19
click at [529, 76] on div "Rule Names" at bounding box center [506, 81] width 117 height 17
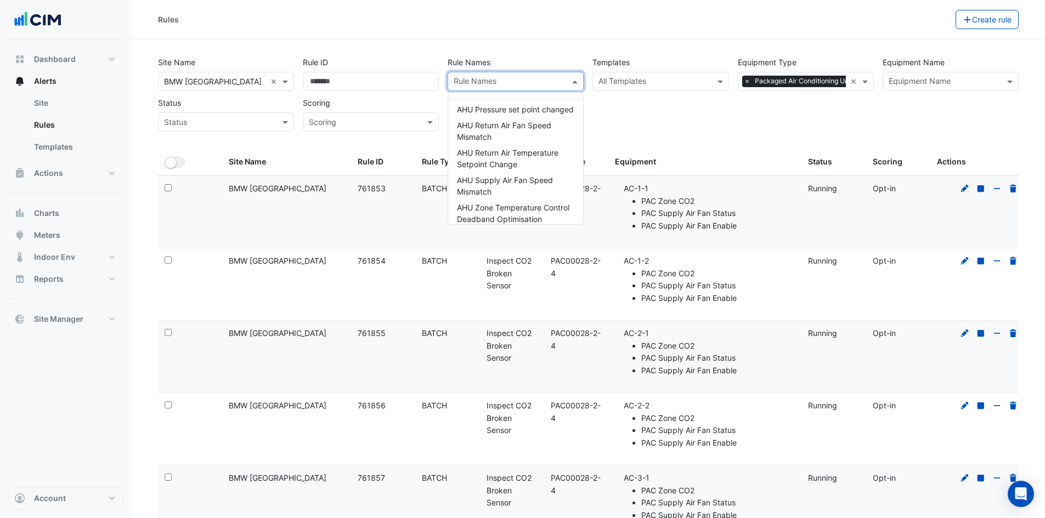
paste input "**********"
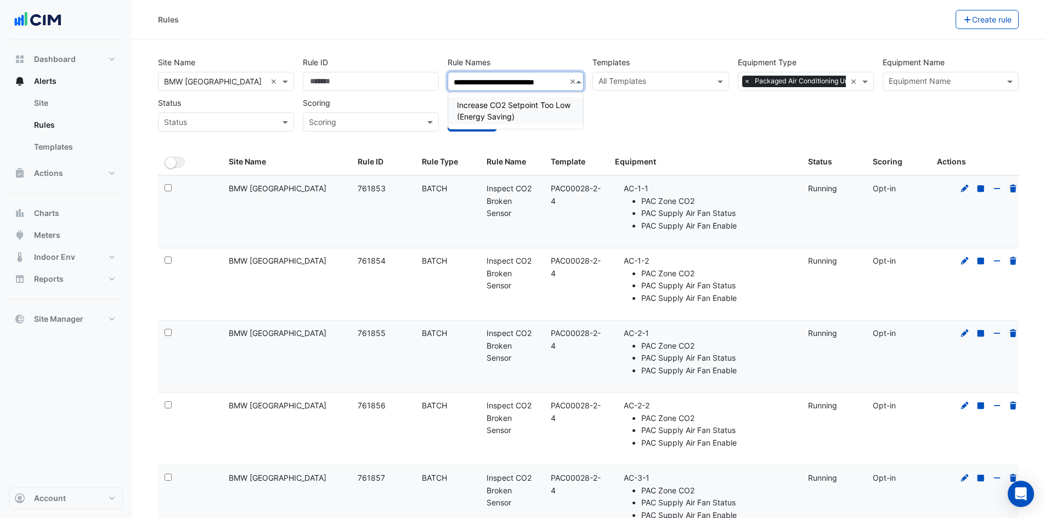
scroll to position [0, 13]
click at [499, 108] on span "Increase CO2 Setpoint Too Low (Energy Saving)" at bounding box center [514, 110] width 114 height 21
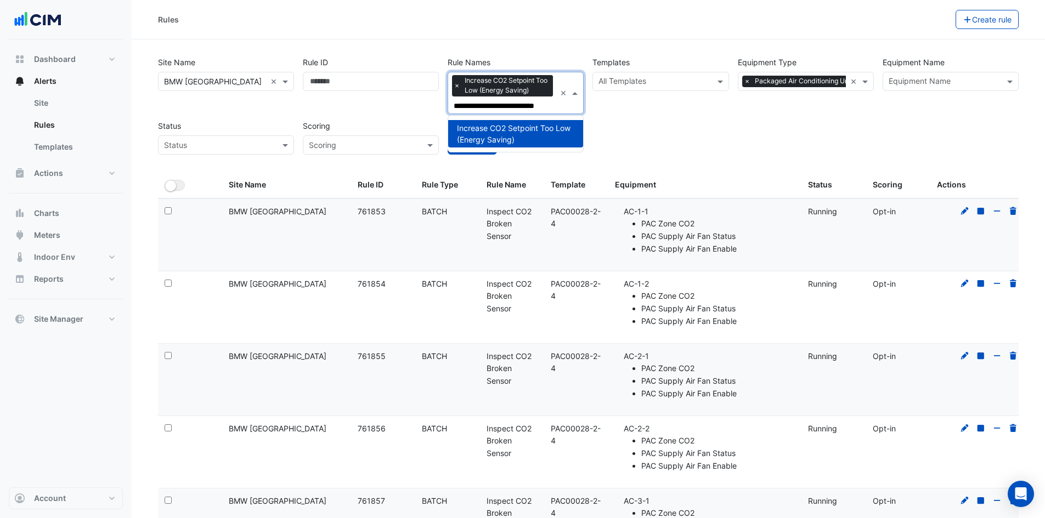
type input "**********"
click at [740, 141] on div "**********" at bounding box center [589, 102] width 870 height 104
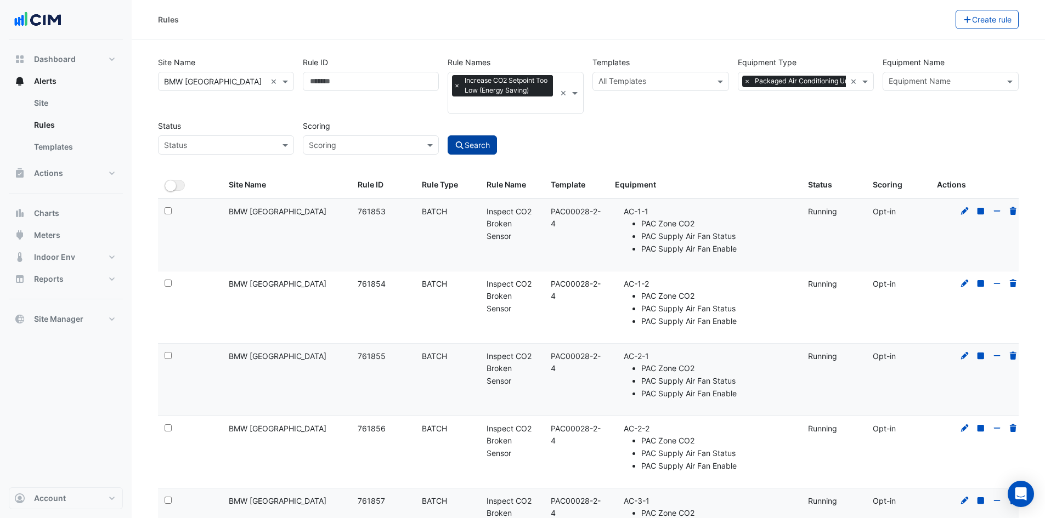
click at [463, 142] on icon "submit" at bounding box center [460, 146] width 10 height 8
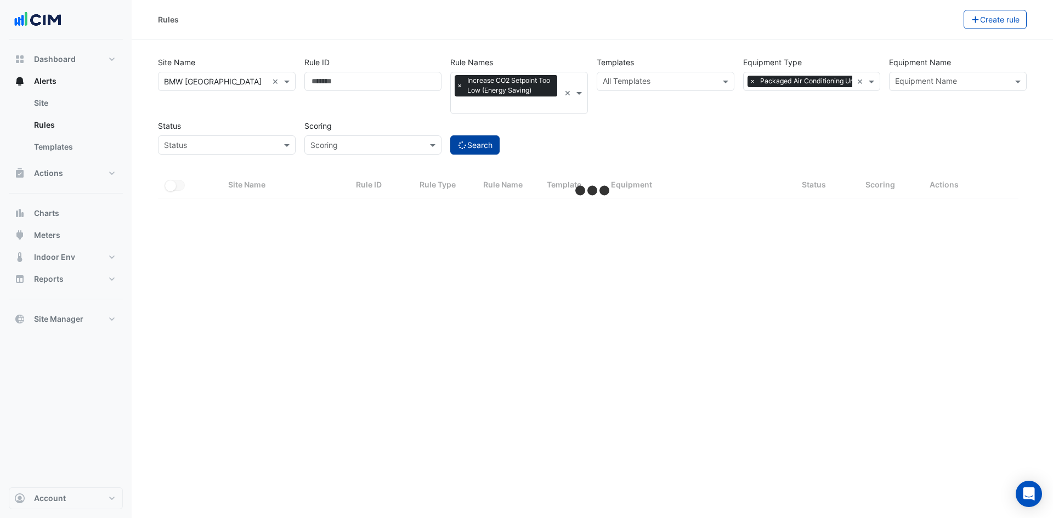
select select "***"
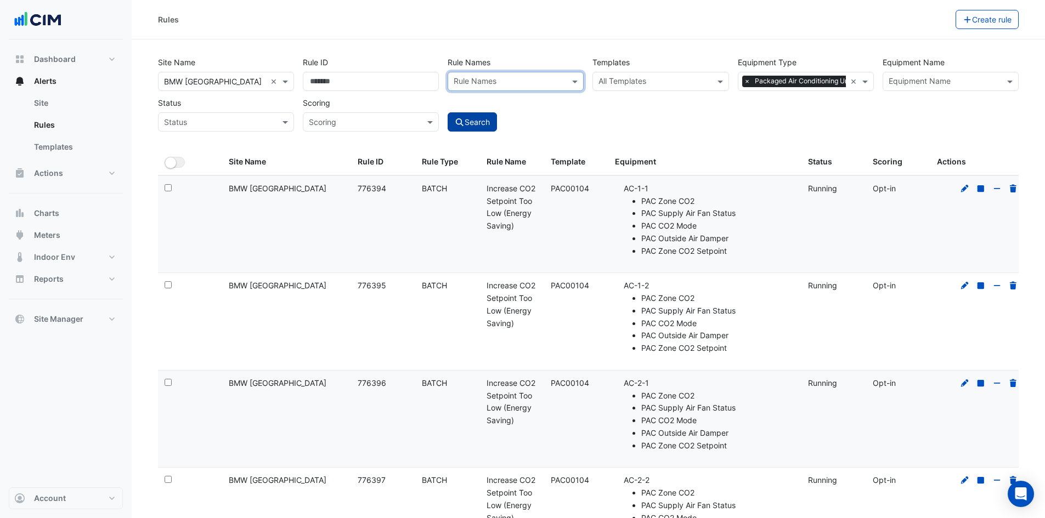
click at [495, 83] on input "text" at bounding box center [509, 83] width 111 height 12
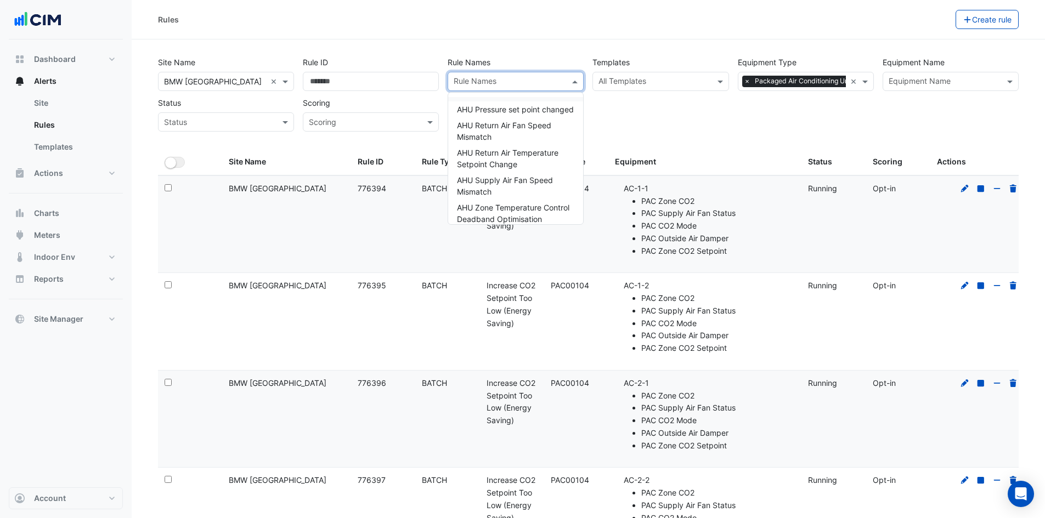
paste input "**********"
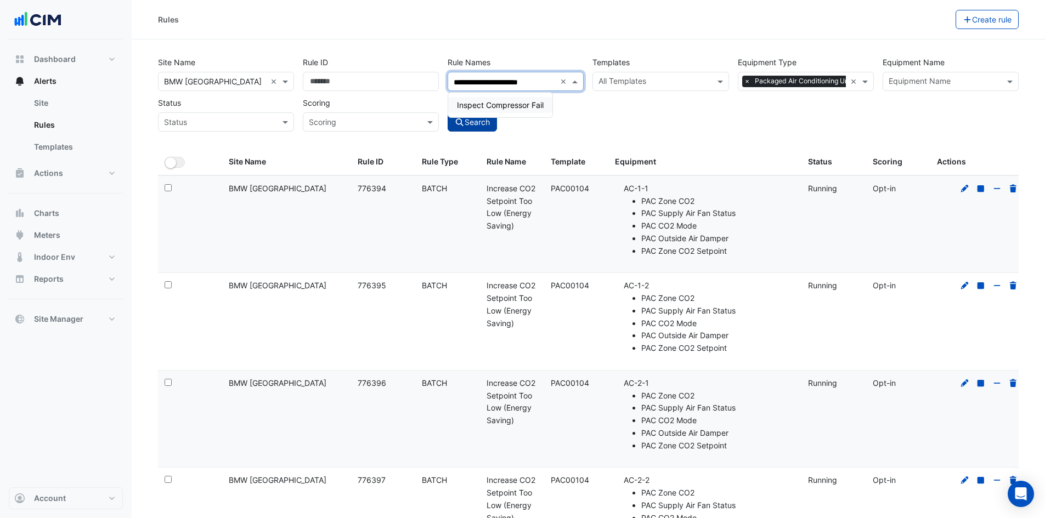
click at [494, 104] on span "Inspect Compressor Fail" at bounding box center [500, 104] width 87 height 9
type input "**********"
click at [479, 122] on button "Search" at bounding box center [472, 121] width 49 height 19
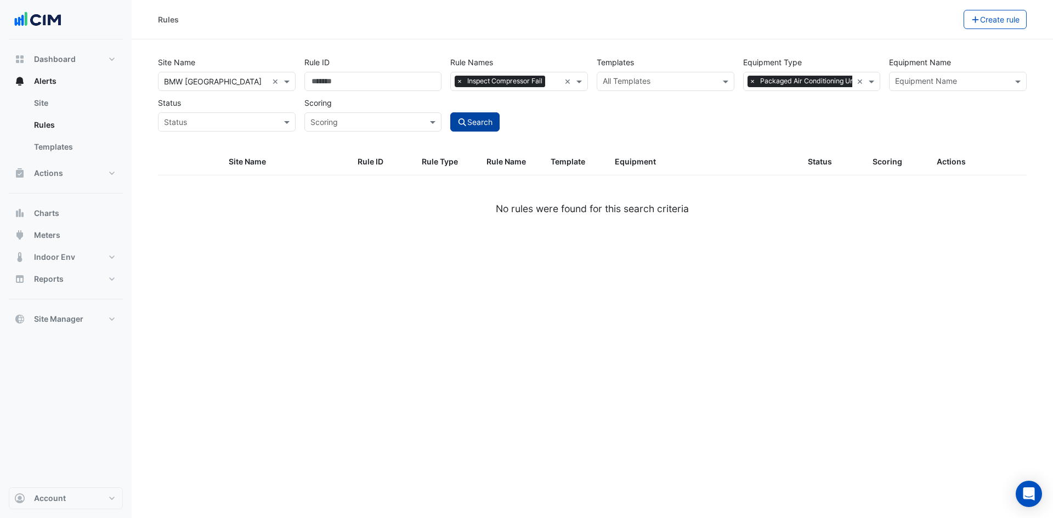
click at [479, 122] on button "Search" at bounding box center [474, 121] width 49 height 19
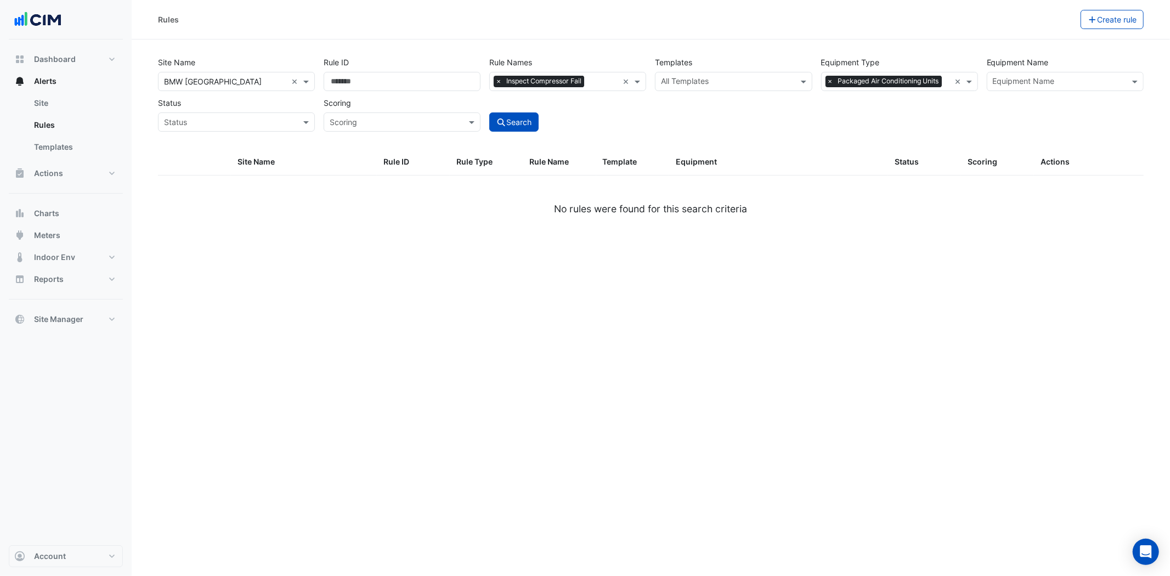
click at [505, 121] on icon "submit" at bounding box center [502, 123] width 10 height 8
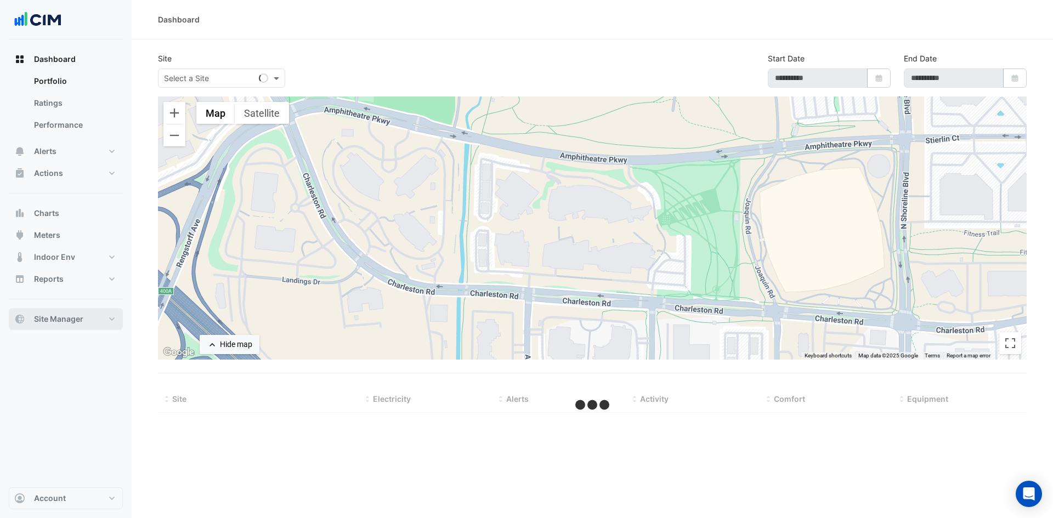
click at [111, 317] on button "Site Manager" at bounding box center [66, 319] width 114 height 22
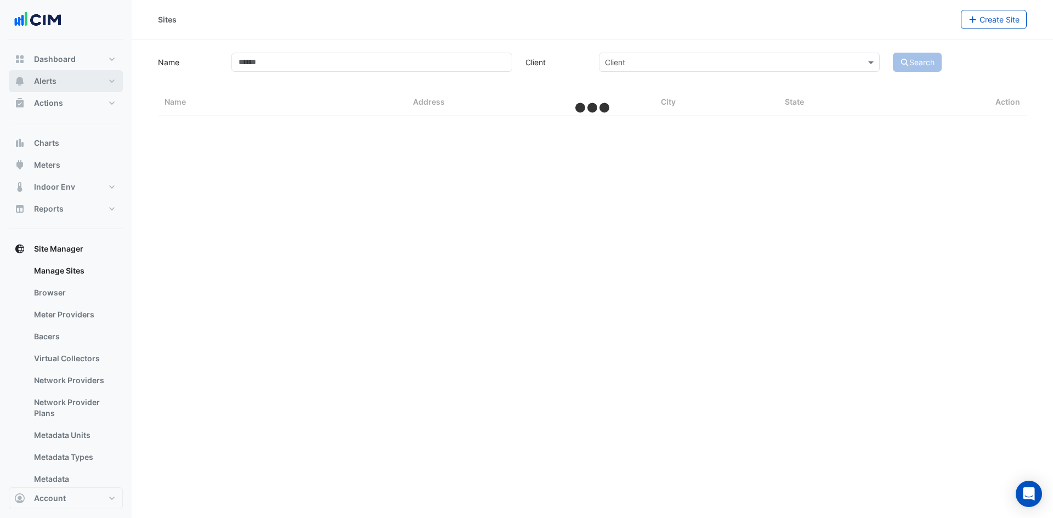
click at [102, 85] on button "Alerts" at bounding box center [66, 81] width 114 height 22
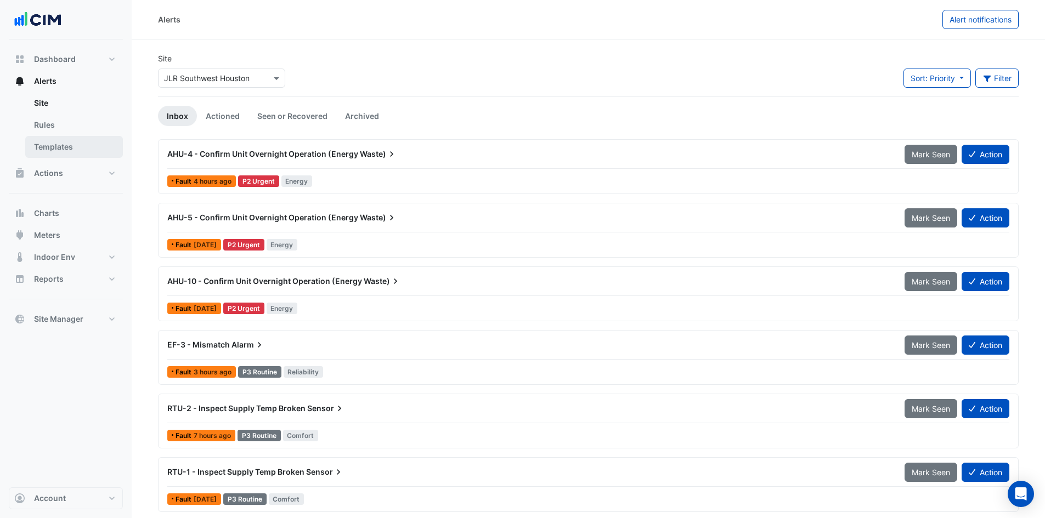
click at [83, 153] on link "Templates" at bounding box center [74, 147] width 98 height 22
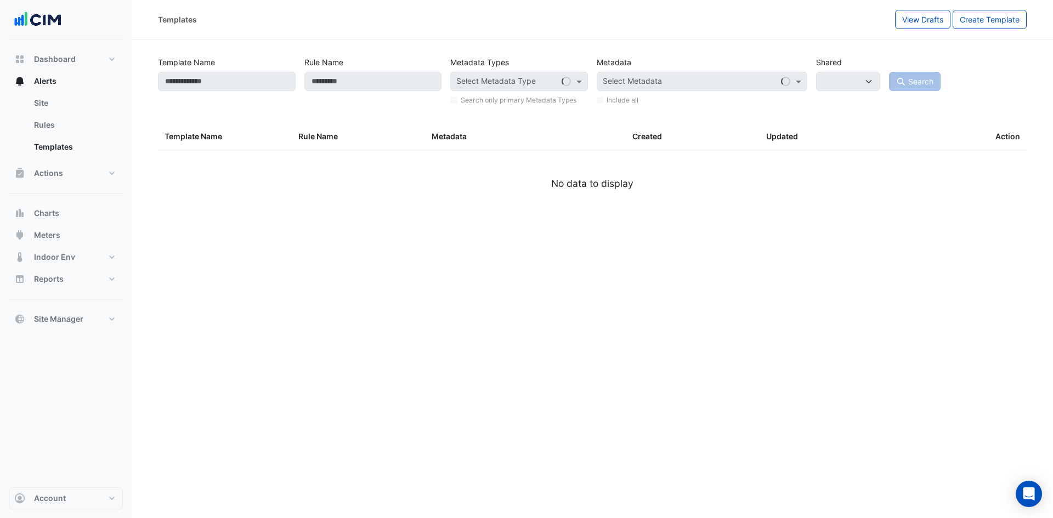
select select
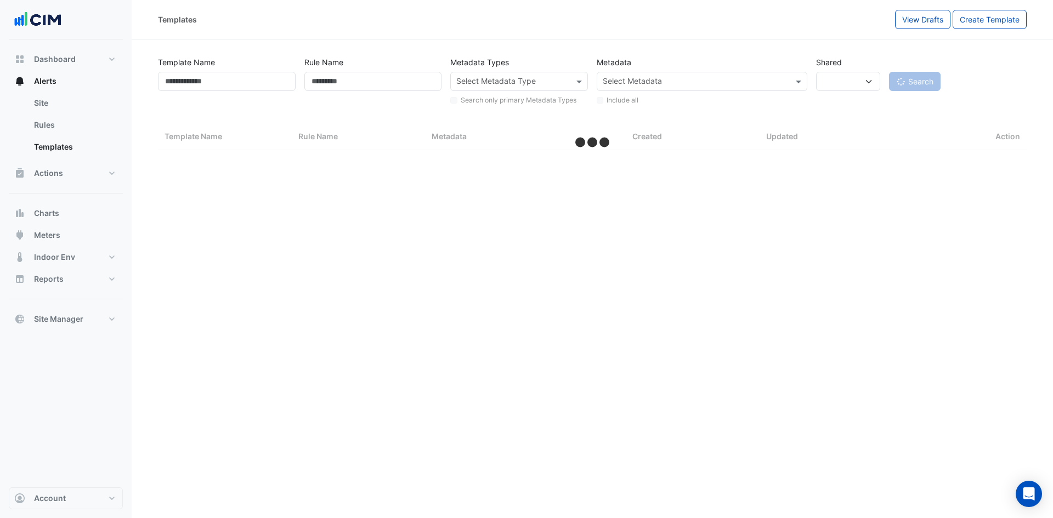
select select "***"
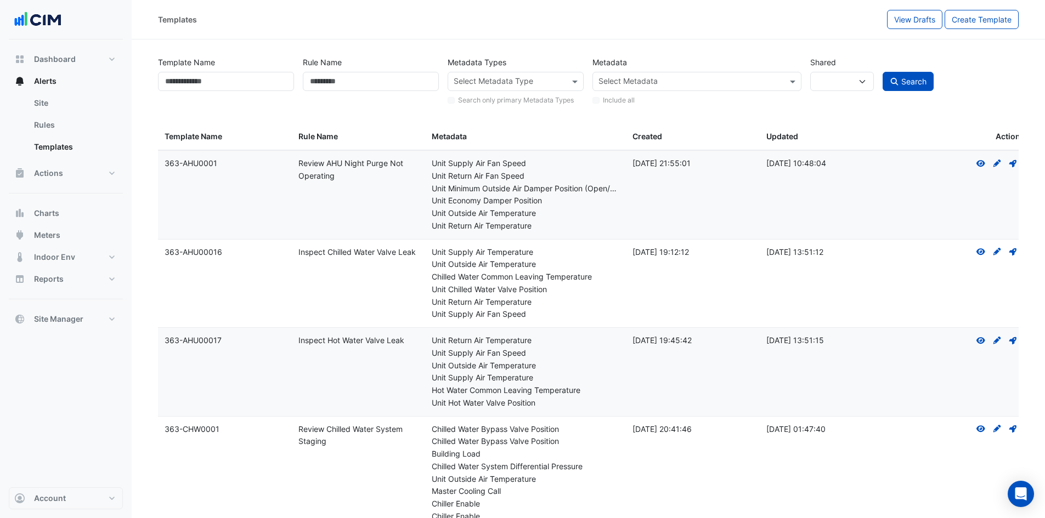
click at [545, 83] on input "text" at bounding box center [509, 83] width 111 height 12
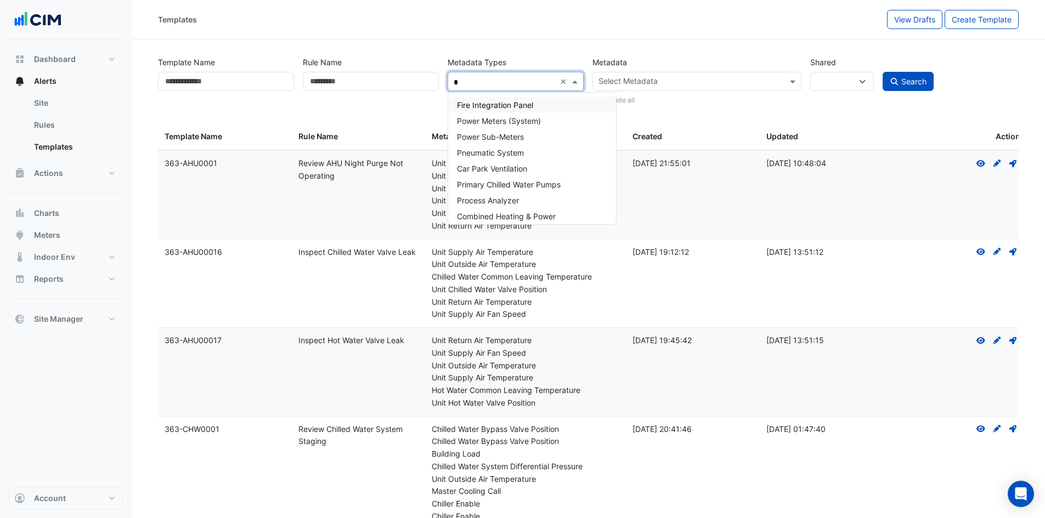
type input "**"
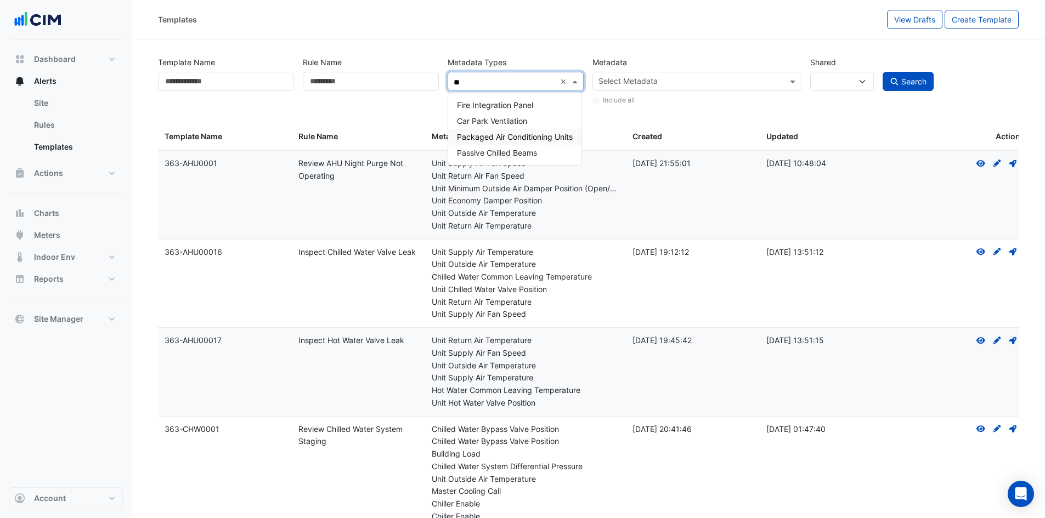
click at [514, 137] on span "Packaged Air Conditioning Units" at bounding box center [515, 136] width 116 height 9
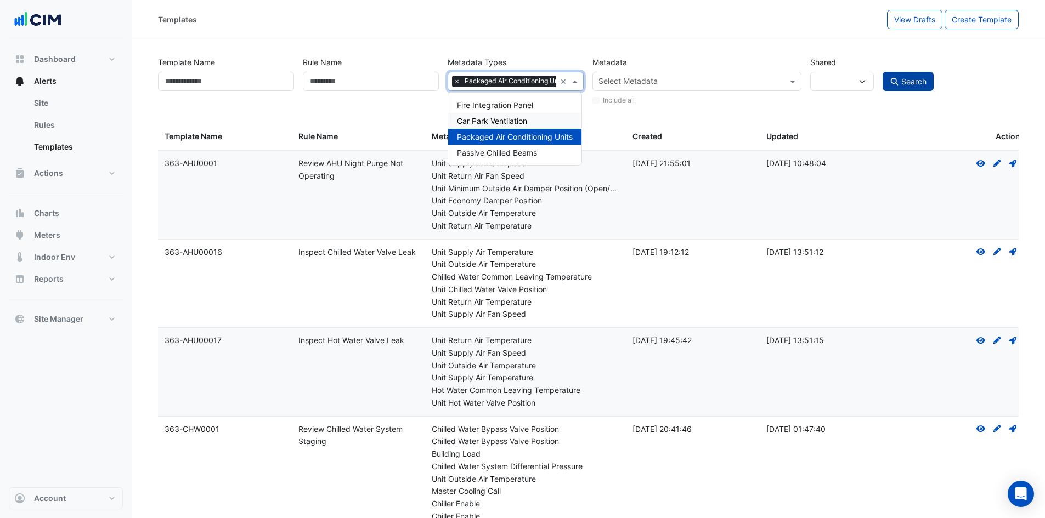
click at [906, 78] on span "Search" at bounding box center [913, 81] width 25 height 9
select select
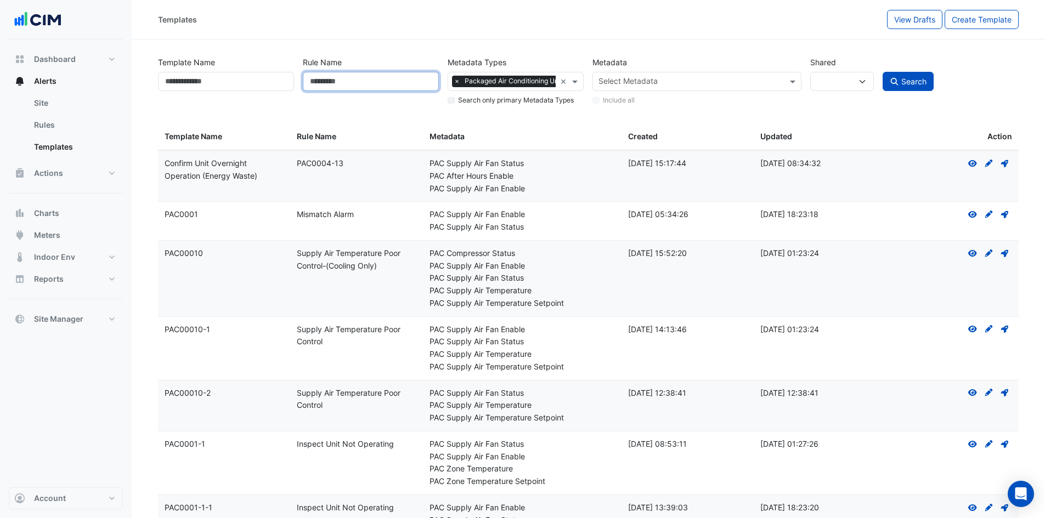
click at [358, 78] on input "Rule Name" at bounding box center [371, 81] width 136 height 19
type input "*******"
click at [883, 72] on button "Search" at bounding box center [909, 81] width 52 height 19
select select
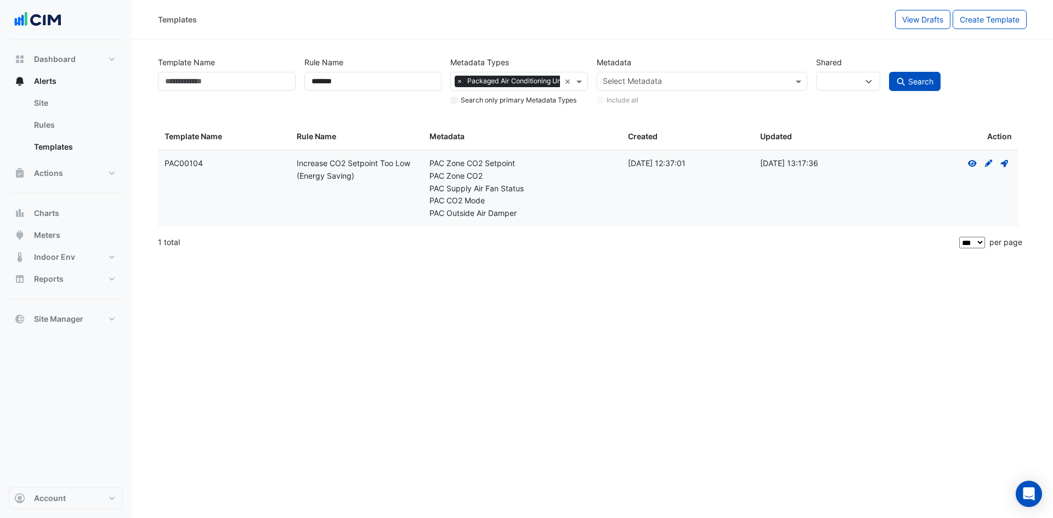
drag, startPoint x: 411, startPoint y: 164, endPoint x: 253, endPoint y: 165, distance: 158.0
click at [253, 165] on div "Template Name: PAC00104 Rule Name: Increase CO2 Setpoint Too Low (Energy Saving…" at bounding box center [588, 189] width 861 height 76
copy div "Rule Name: Increase CO2 Setpoint Too Low"
click at [357, 213] on datatable-body-cell "Rule Name: Increase CO2 Setpoint Too Low (Energy Saving)" at bounding box center [356, 189] width 132 height 76
drag, startPoint x: 411, startPoint y: 161, endPoint x: 298, endPoint y: 162, distance: 113.0
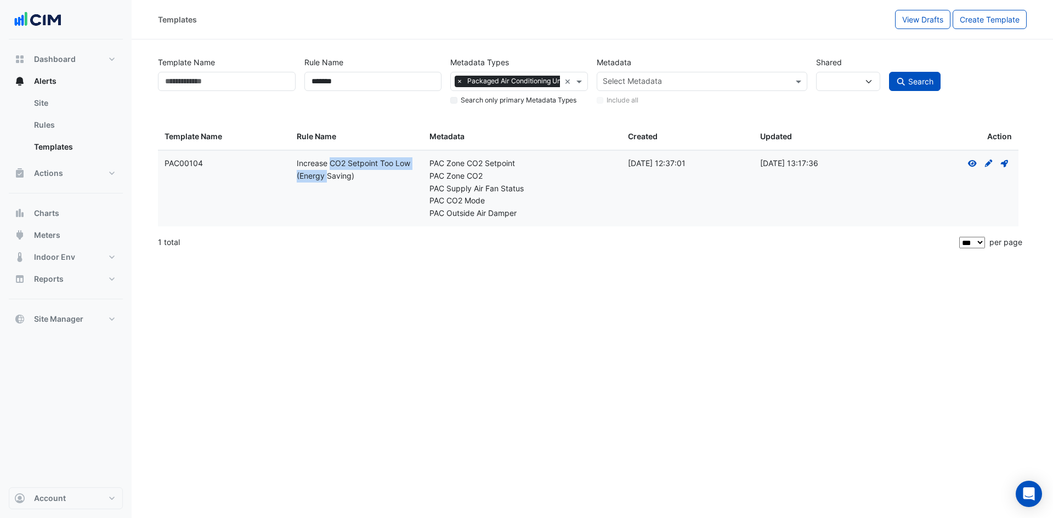
click at [298, 162] on div "Rule Name: Increase CO2 Setpoint Too Low (Energy Saving)" at bounding box center [356, 169] width 119 height 25
copy div "Increase CO2 Setpoint Too Low"
click at [455, 80] on span "×" at bounding box center [460, 81] width 10 height 11
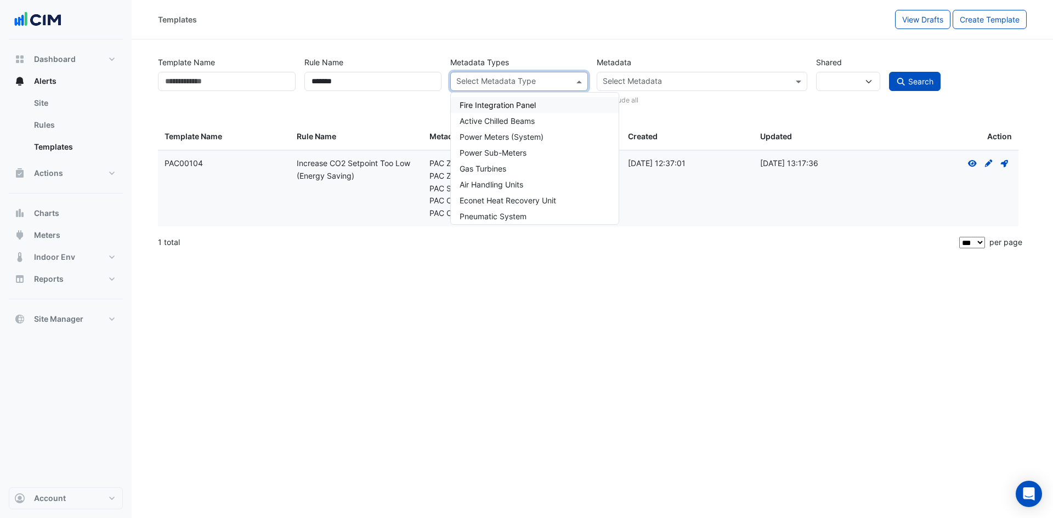
click at [492, 80] on input "text" at bounding box center [512, 83] width 113 height 12
type input "*"
type input "**"
click at [517, 136] on span "Packaged Air Conditioning Units" at bounding box center [518, 136] width 116 height 9
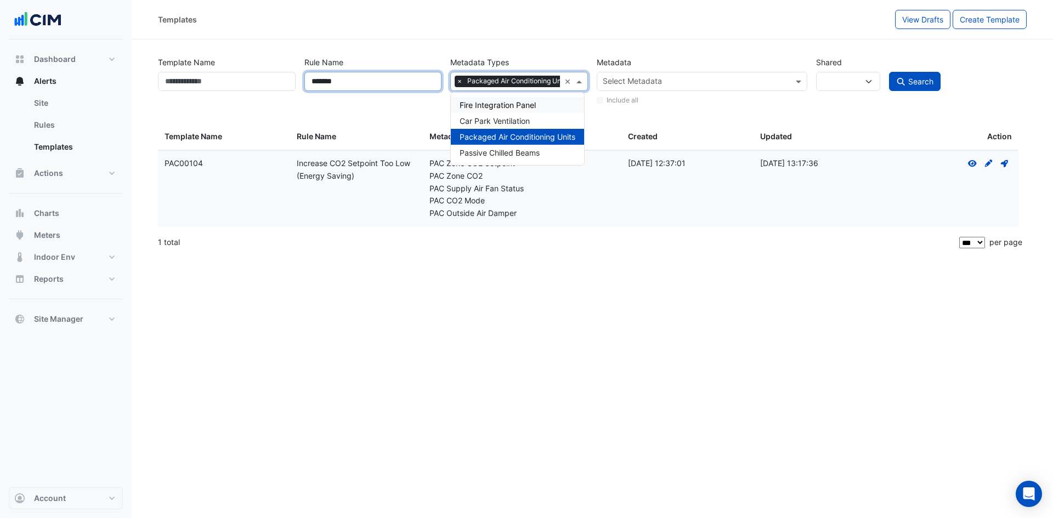
drag, startPoint x: 393, startPoint y: 86, endPoint x: 220, endPoint y: 84, distance: 172.8
click at [223, 87] on div "Template Name Rule Name ******* Metadata Types × Packaged Air Conditioning Unit…" at bounding box center [593, 78] width 878 height 56
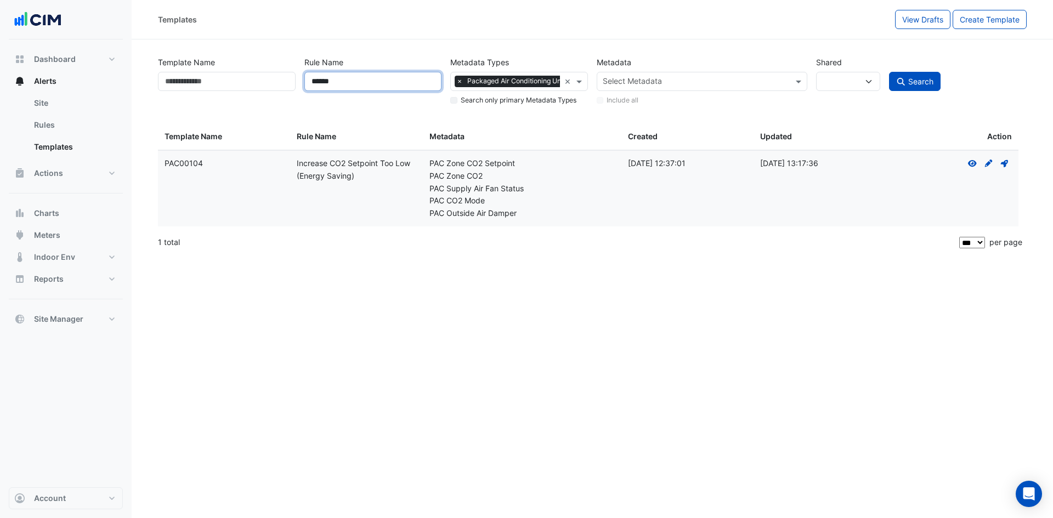
type input "******"
click at [889, 72] on button "Search" at bounding box center [915, 81] width 52 height 19
select select
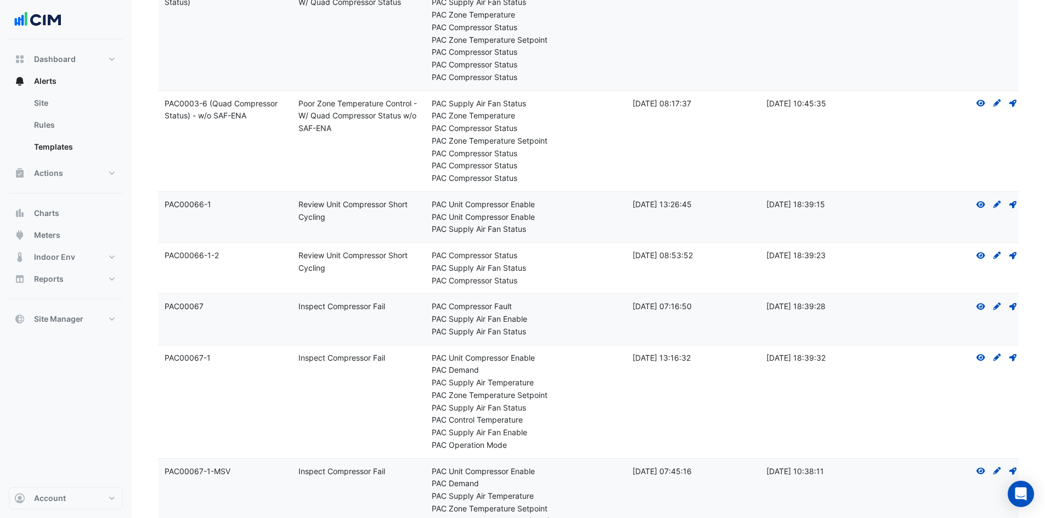
scroll to position [549, 0]
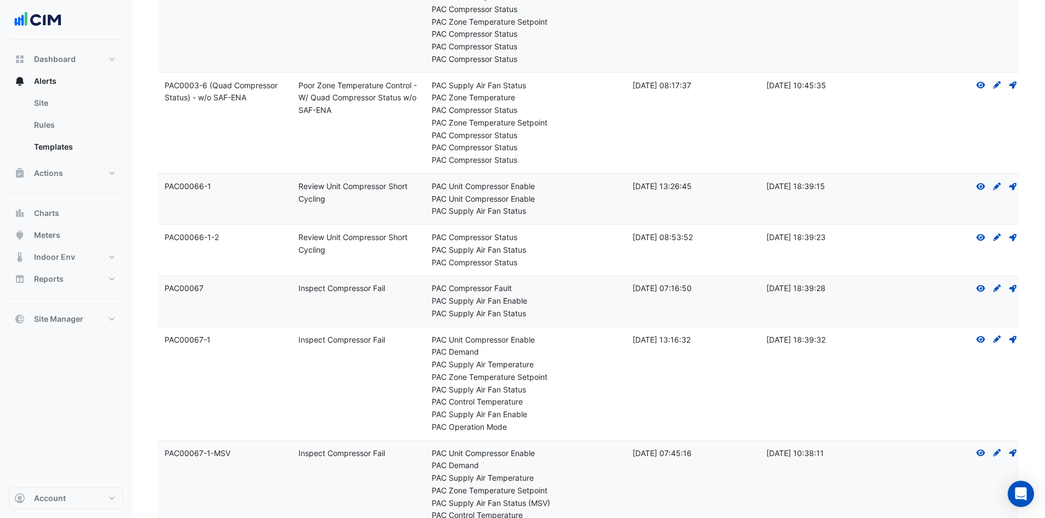
drag, startPoint x: 388, startPoint y: 288, endPoint x: 297, endPoint y: 287, distance: 91.6
click at [297, 287] on datatable-body-cell "Rule Name: Inspect Compressor Fail" at bounding box center [359, 301] width 134 height 50
copy div "Inspect Compressor Fail"
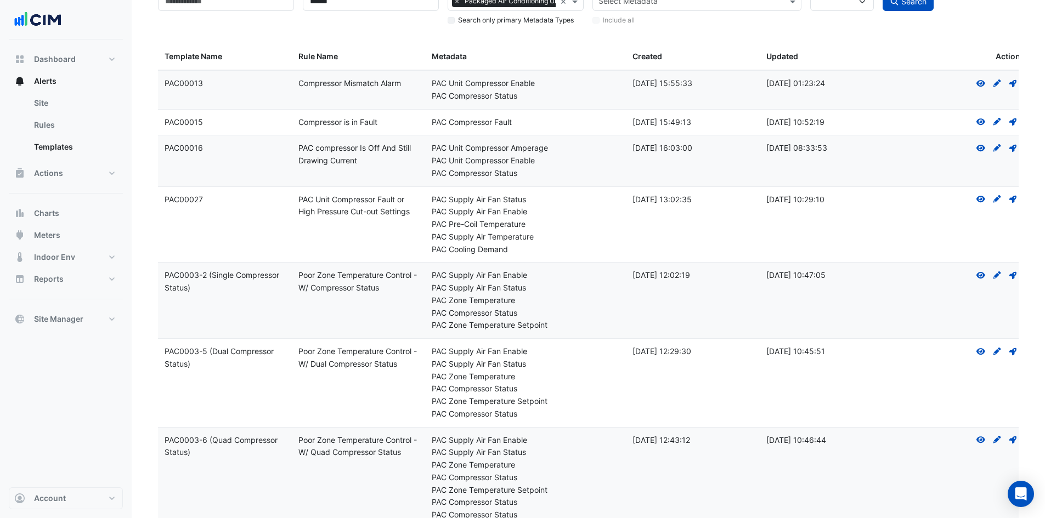
scroll to position [0, 0]
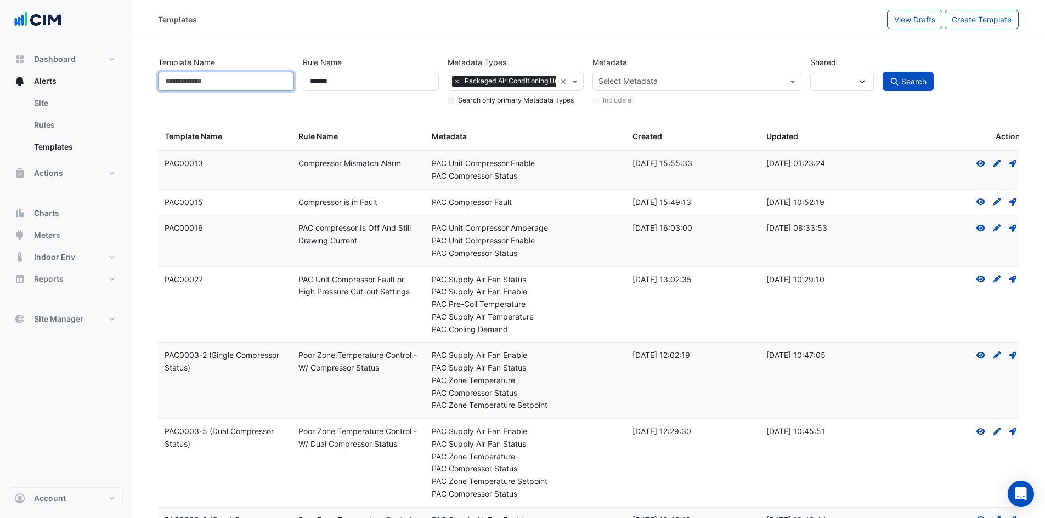
click at [238, 78] on input "Template Name" at bounding box center [226, 81] width 136 height 19
paste input "**********"
type input "**********"
click at [883, 72] on button "Search" at bounding box center [909, 81] width 52 height 19
select select
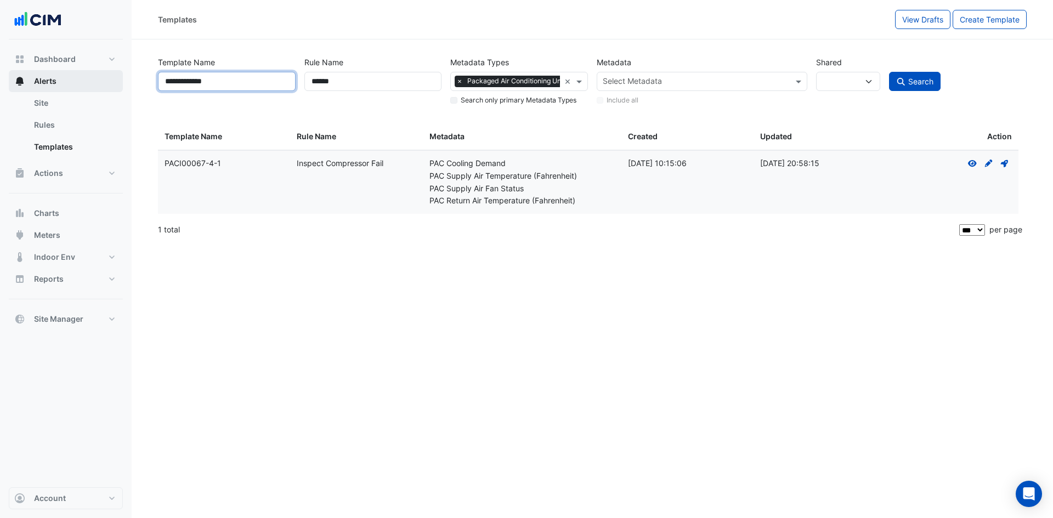
drag, startPoint x: 234, startPoint y: 89, endPoint x: 82, endPoint y: 83, distance: 152.1
click at [82, 83] on div "**********" at bounding box center [526, 259] width 1053 height 518
click at [923, 81] on span "Search" at bounding box center [921, 81] width 25 height 9
select select
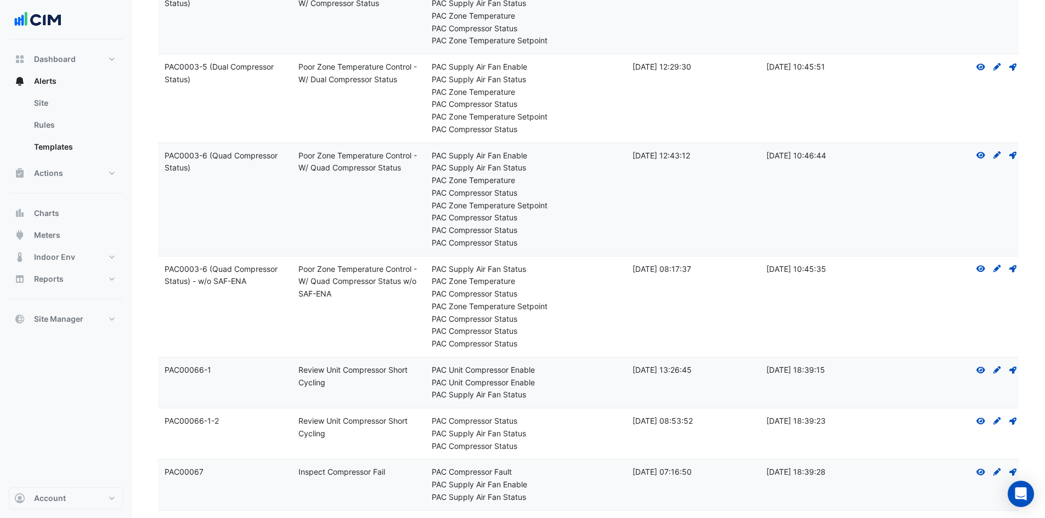
scroll to position [384, 0]
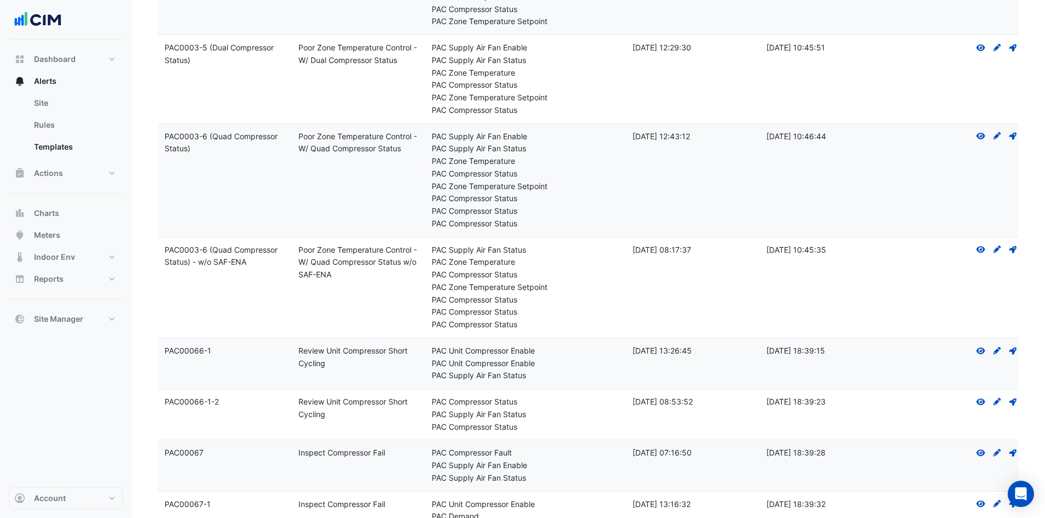
drag, startPoint x: 215, startPoint y: 349, endPoint x: 164, endPoint y: 349, distance: 51.0
click at [164, 349] on datatable-body-cell "Template Name: PAC00066-1" at bounding box center [225, 364] width 134 height 50
copy div "PAC00066-1"
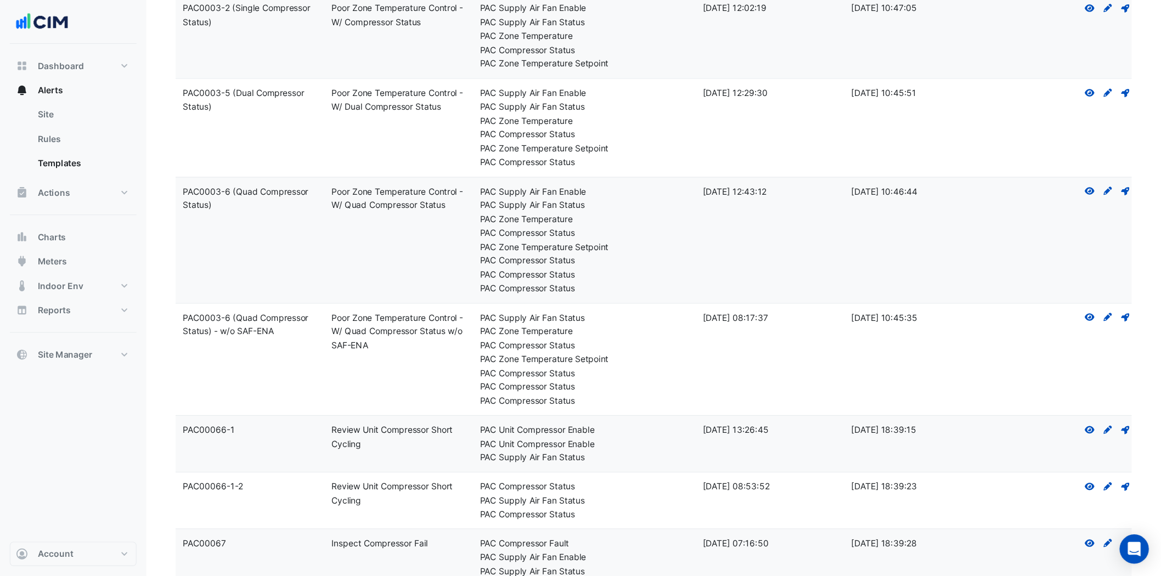
scroll to position [329, 0]
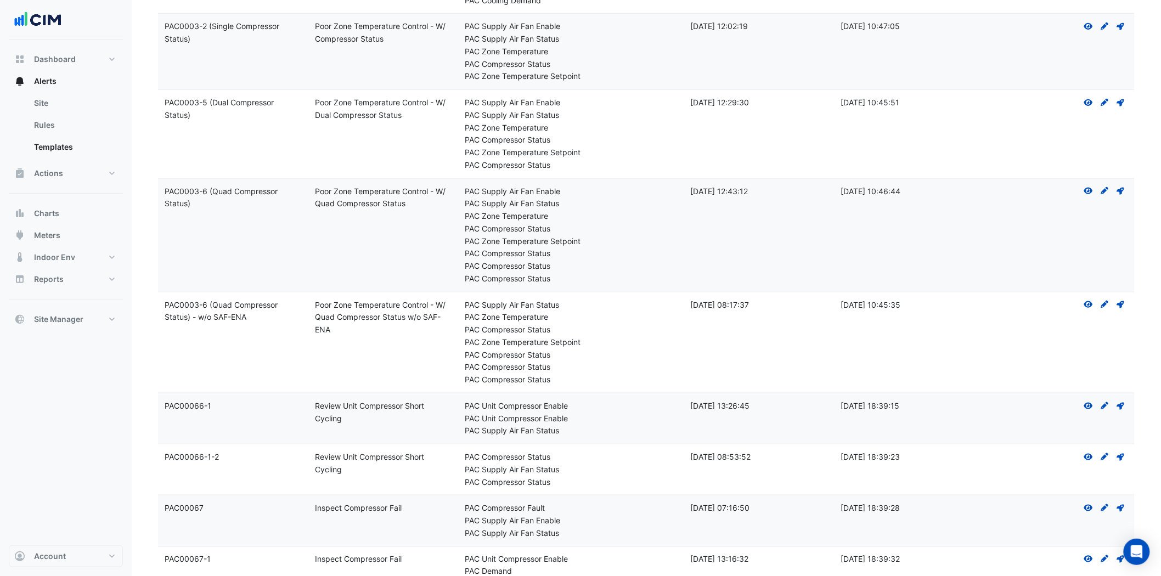
click at [234, 401] on div "Template Name: PAC00066-1" at bounding box center [233, 406] width 137 height 13
drag, startPoint x: 212, startPoint y: 403, endPoint x: 157, endPoint y: 410, distance: 55.9
click at [220, 414] on datatable-body-cell "Template Name: PAC00066-1" at bounding box center [233, 418] width 150 height 50
drag, startPoint x: 224, startPoint y: 406, endPoint x: 165, endPoint y: 418, distance: 59.8
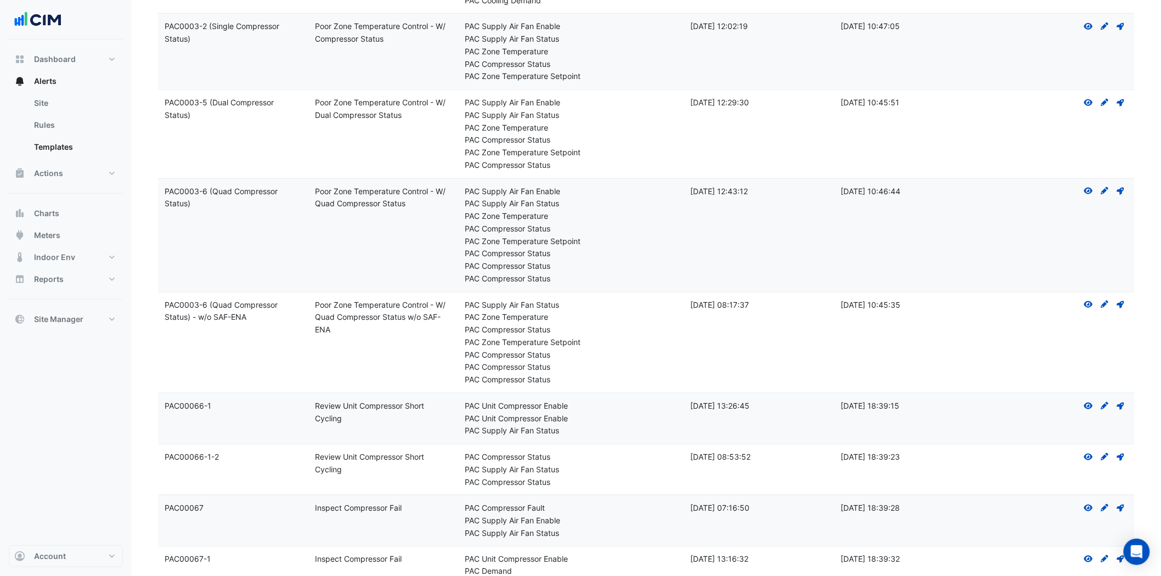
click at [165, 418] on datatable-body-cell "Template Name: PAC00066-1" at bounding box center [233, 418] width 150 height 50
copy div "PAC00066-1"
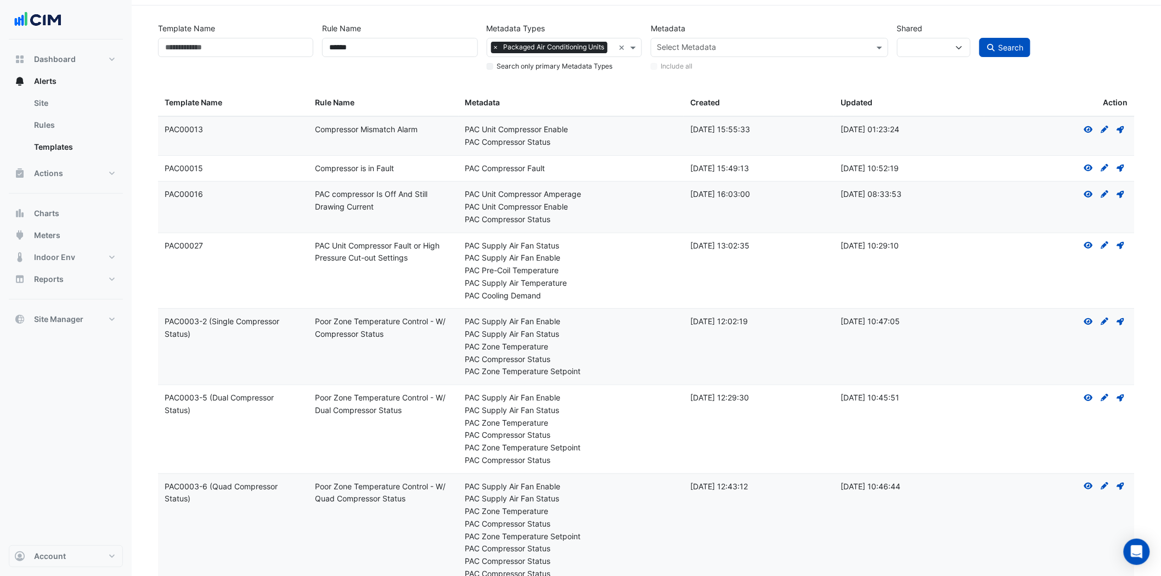
scroll to position [61, 0]
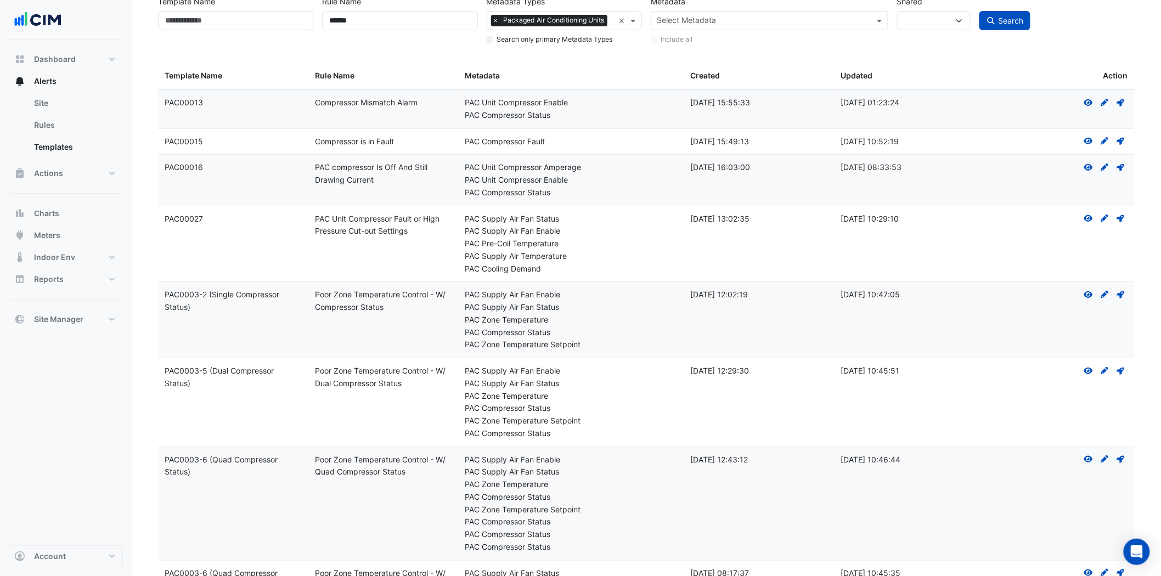
drag, startPoint x: 402, startPoint y: 139, endPoint x: 363, endPoint y: 133, distance: 40.0
click at [311, 148] on datatable-body-cell "Rule Name: Compressor is in Fault" at bounding box center [383, 142] width 150 height 26
copy div "Compressor is in Fault"
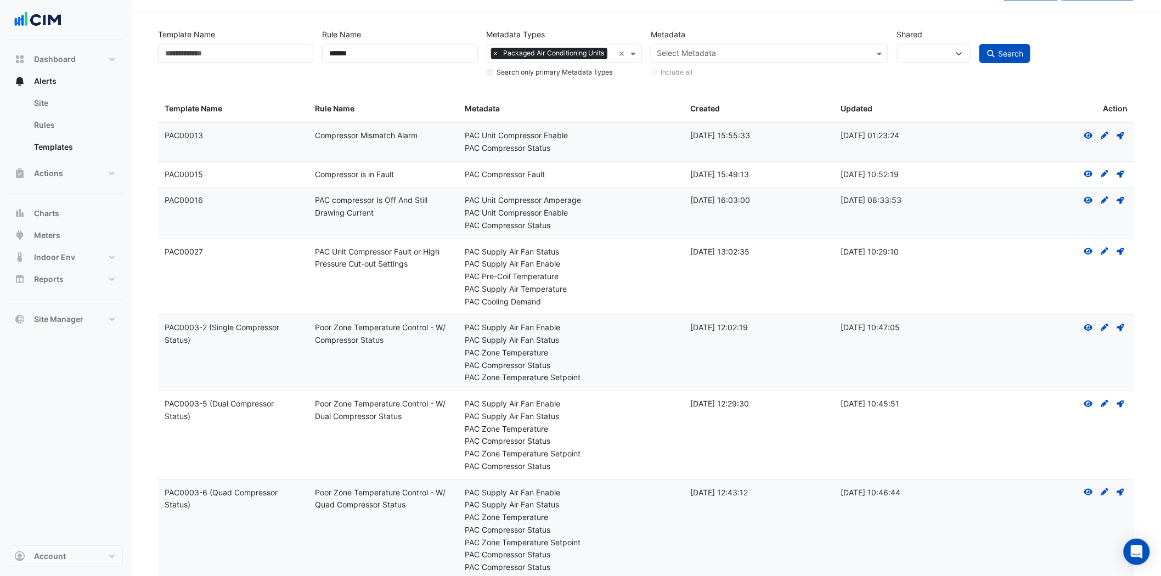
scroll to position [0, 0]
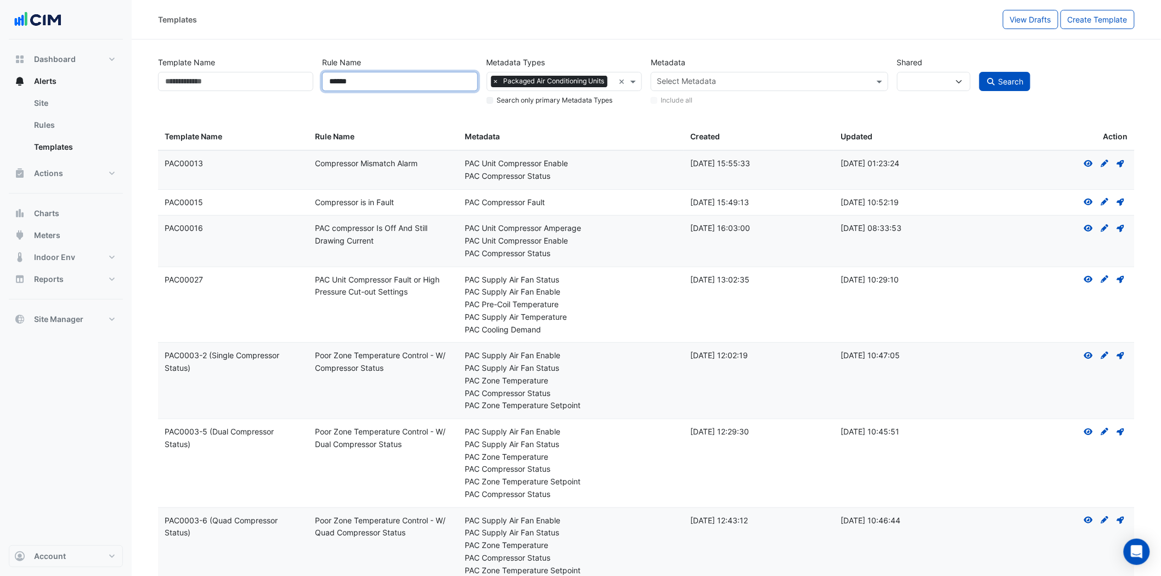
drag, startPoint x: 370, startPoint y: 75, endPoint x: 244, endPoint y: 75, distance: 126.2
click at [244, 75] on div "Template Name Rule Name ****** Metadata Types × Packaged Air Conditioning Units…" at bounding box center [646, 78] width 985 height 56
paste input "**********"
type input "**********"
click at [979, 72] on button "Search" at bounding box center [1005, 81] width 52 height 19
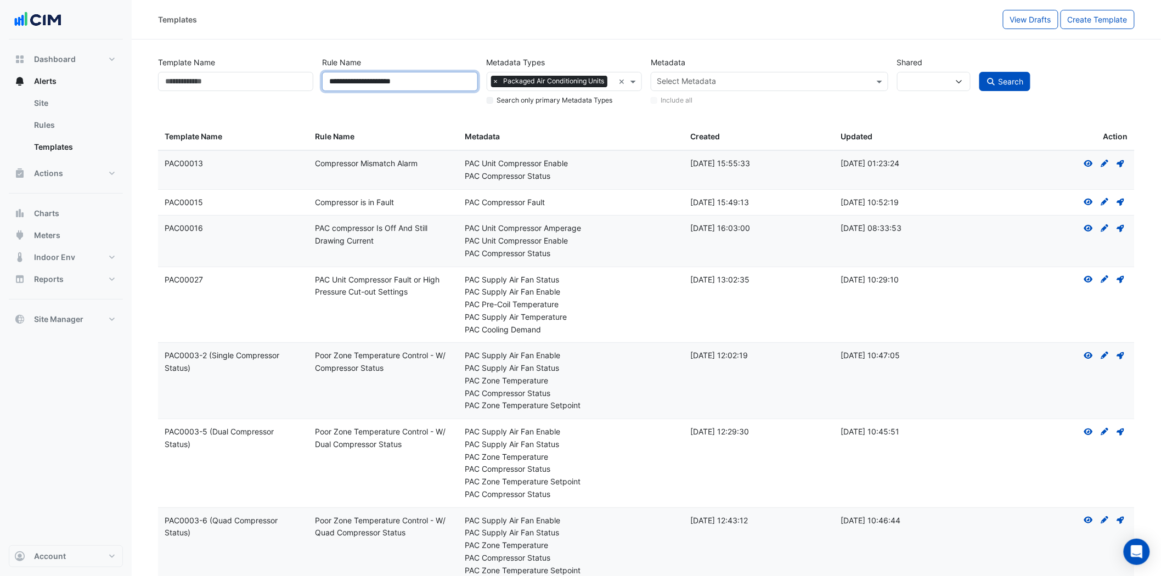
select select
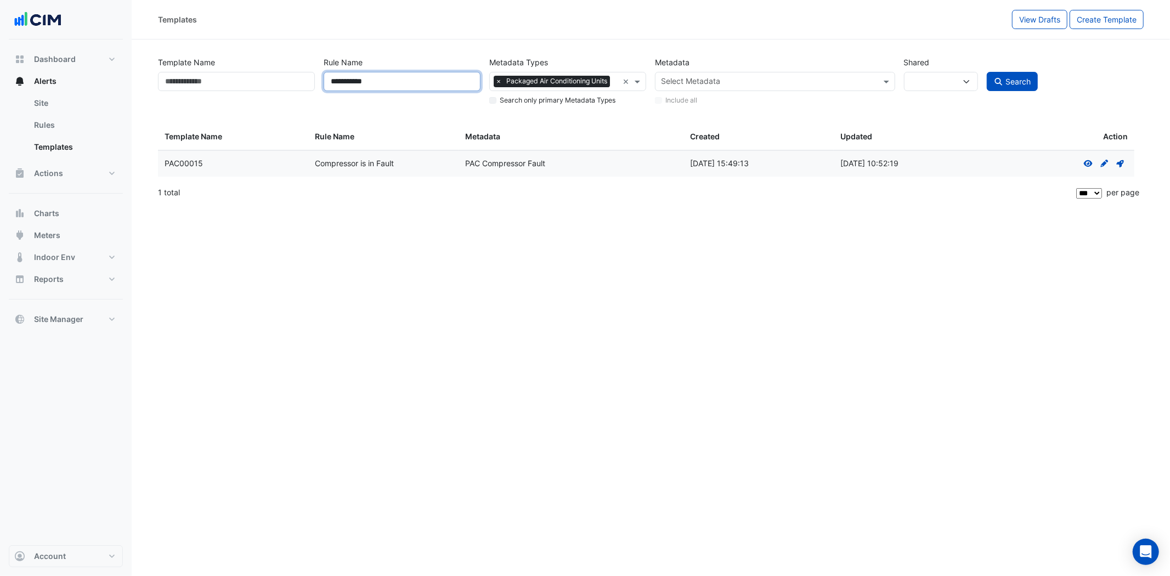
click at [987, 72] on button "Search" at bounding box center [1013, 81] width 52 height 19
type input "**********"
select select
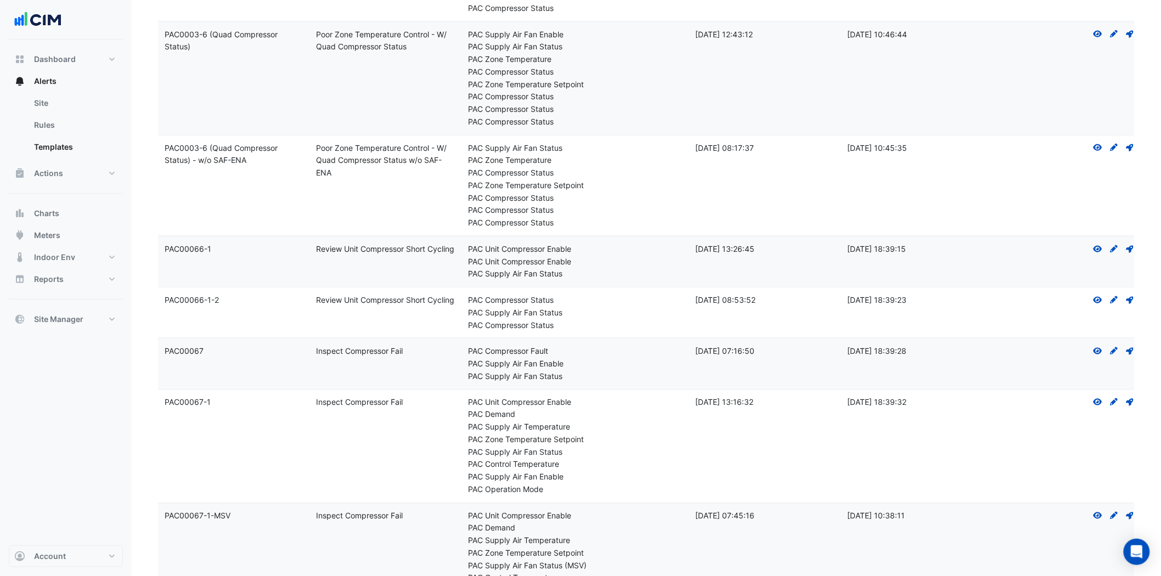
scroll to position [487, 0]
drag, startPoint x: 409, startPoint y: 350, endPoint x: 238, endPoint y: 365, distance: 171.9
click at [238, 365] on div "Template Name: PAC00067 Rule Name: Inspect Compressor Fail Metadata: PAC Compre…" at bounding box center [651, 362] width 986 height 50
copy div "Rule Name: Inspect Compressor Fail"
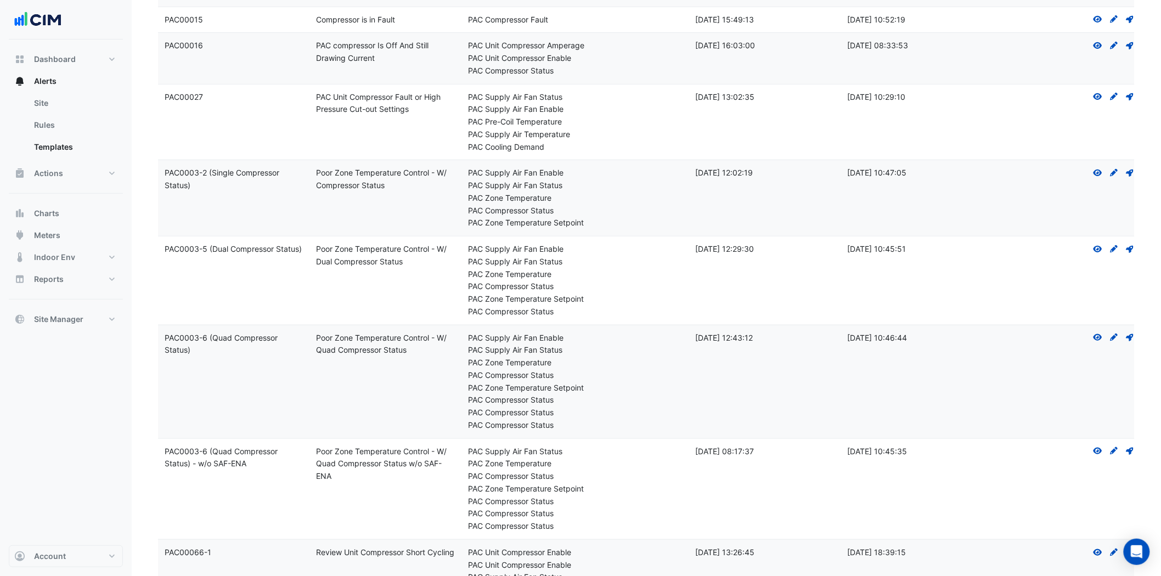
scroll to position [0, 0]
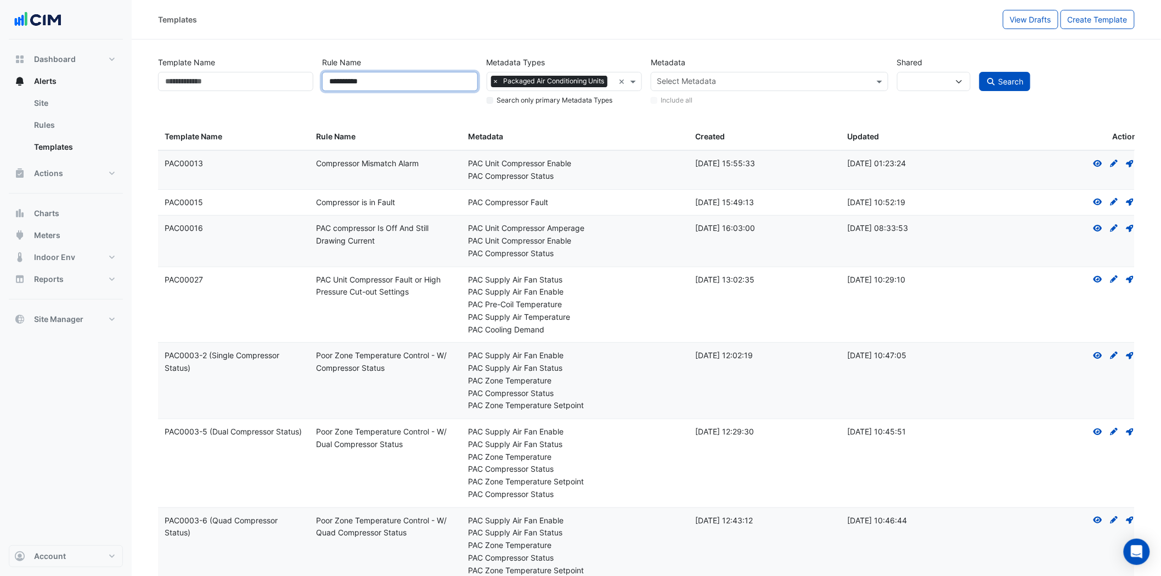
drag, startPoint x: 394, startPoint y: 79, endPoint x: 229, endPoint y: 79, distance: 165.1
click at [229, 79] on div "**********" at bounding box center [646, 78] width 985 height 56
paste input "**********"
click at [979, 72] on button "Search" at bounding box center [1005, 81] width 52 height 19
type input "**********"
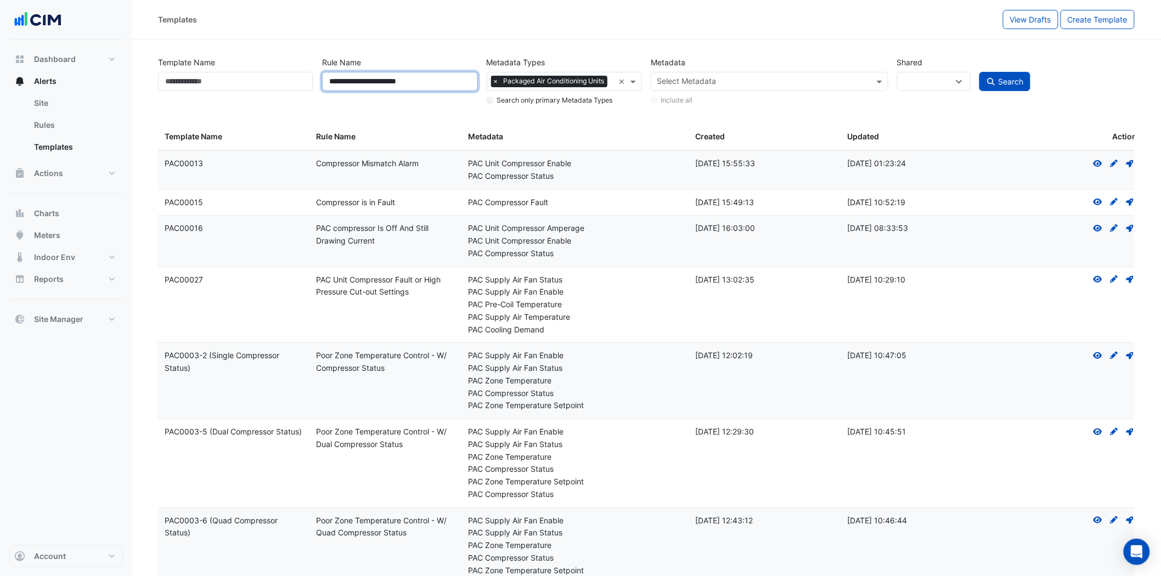
select select
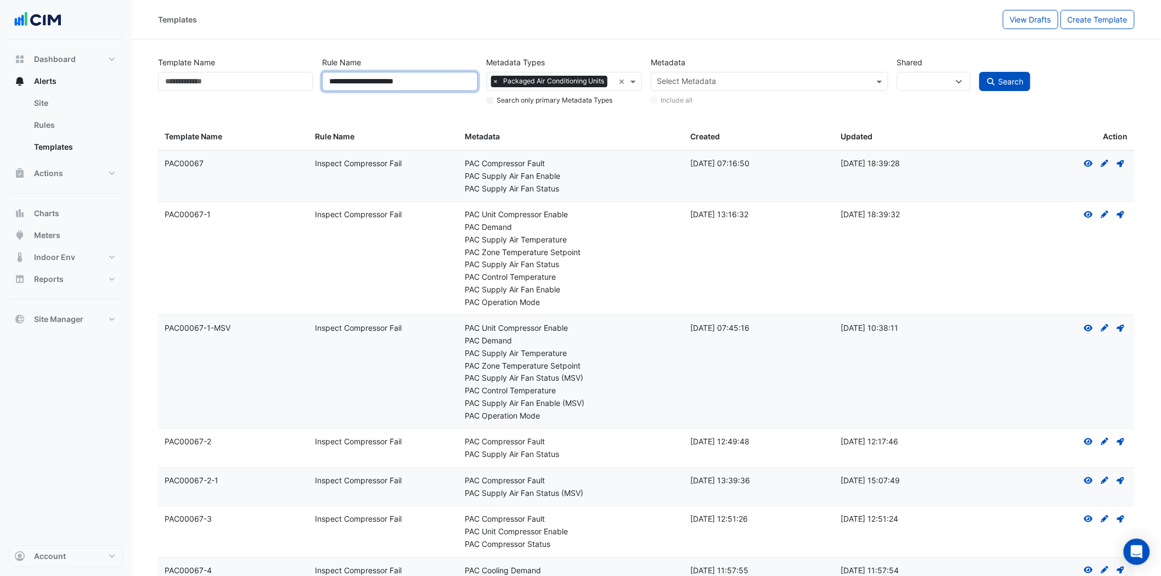
click at [330, 82] on input "**********" at bounding box center [399, 81] width 155 height 19
click at [979, 72] on button "Search" at bounding box center [1005, 81] width 52 height 19
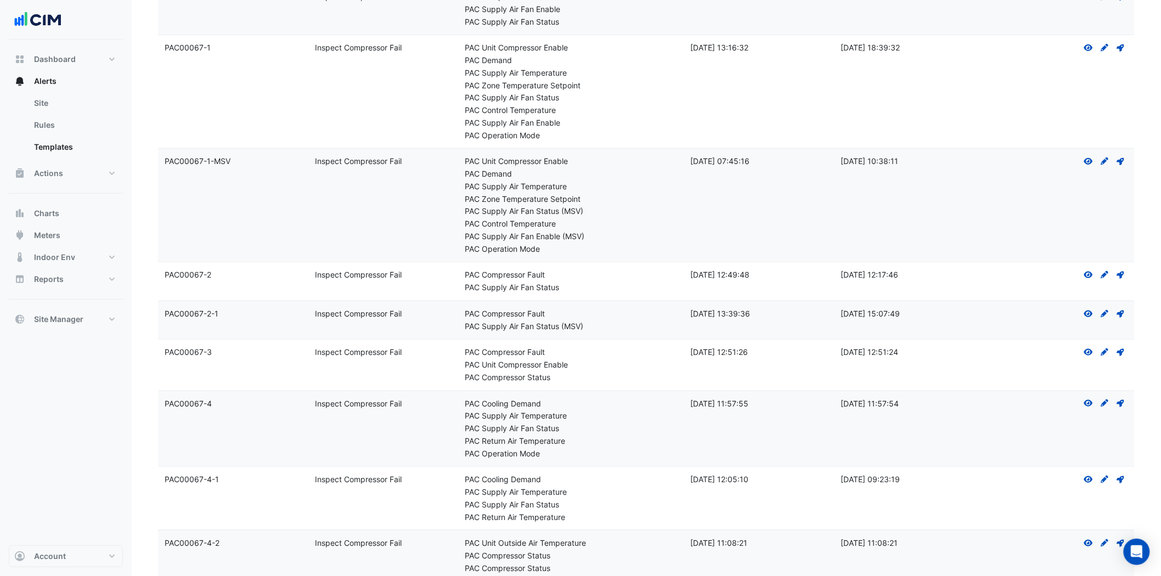
scroll to position [228, 0]
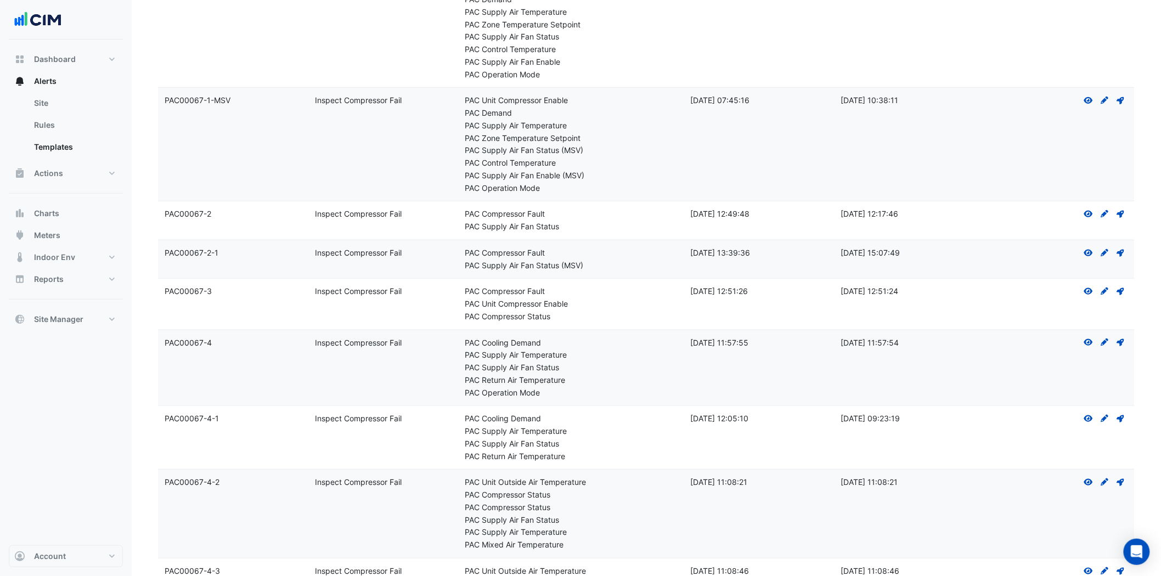
click at [607, 450] on div "PAC Return Air Temperature" at bounding box center [571, 456] width 212 height 13
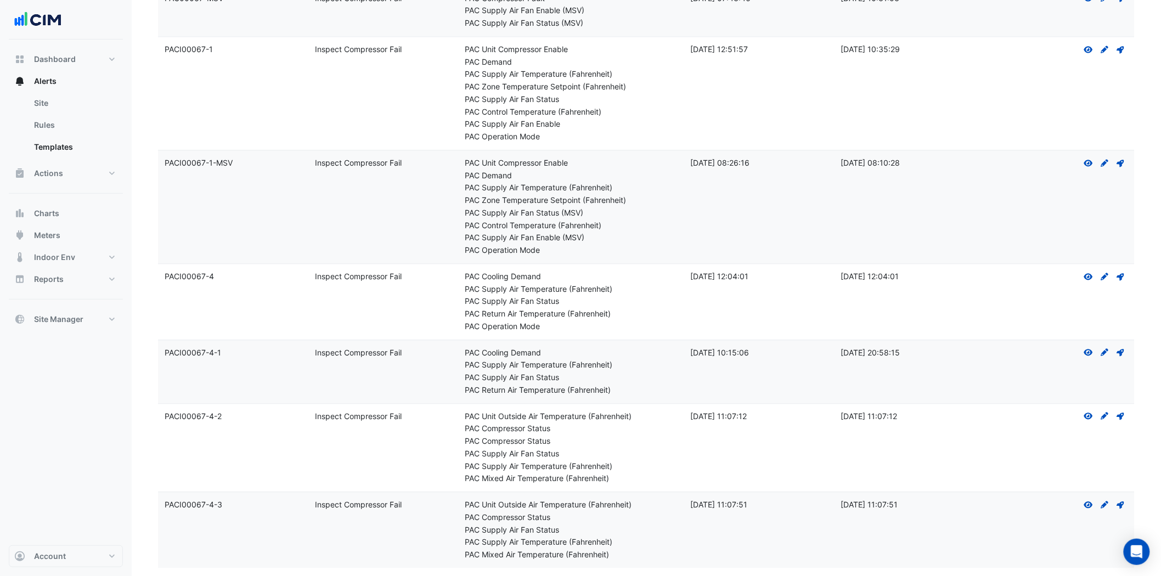
scroll to position [898, 0]
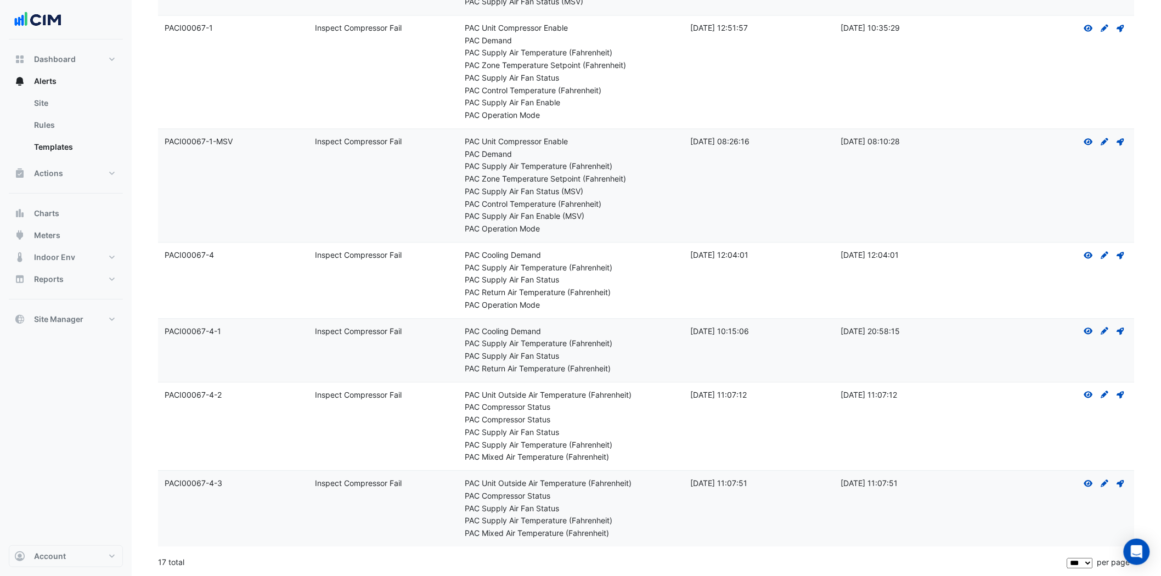
drag, startPoint x: 409, startPoint y: 255, endPoint x: 301, endPoint y: 261, distance: 108.8
click at [301, 261] on div "Template Name: PACI00067-4 Rule Name: Inspect Compressor Fail Metadata: PAC Coo…" at bounding box center [646, 281] width 977 height 76
copy div "Rule Name: Inspect Compressor Fail"
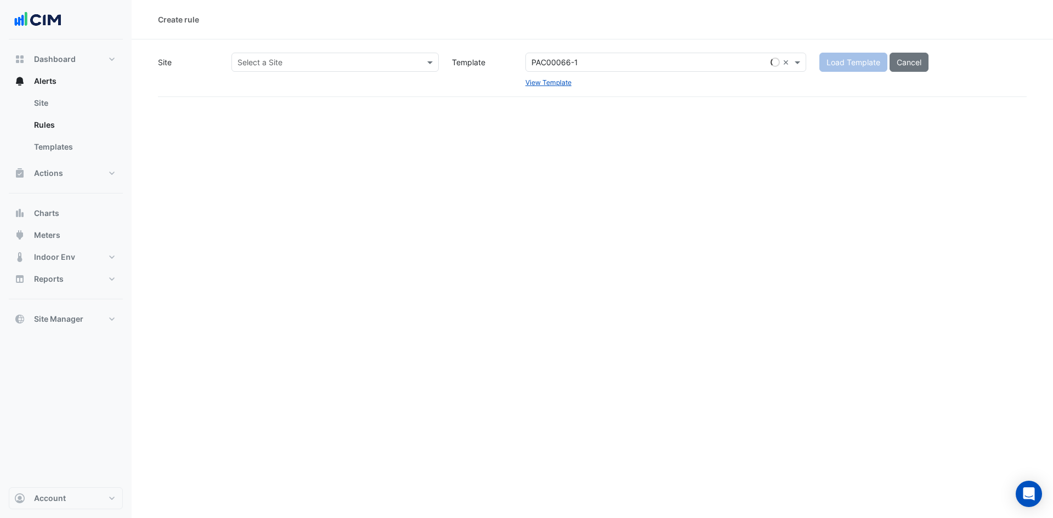
click at [385, 63] on input "text" at bounding box center [324, 63] width 173 height 12
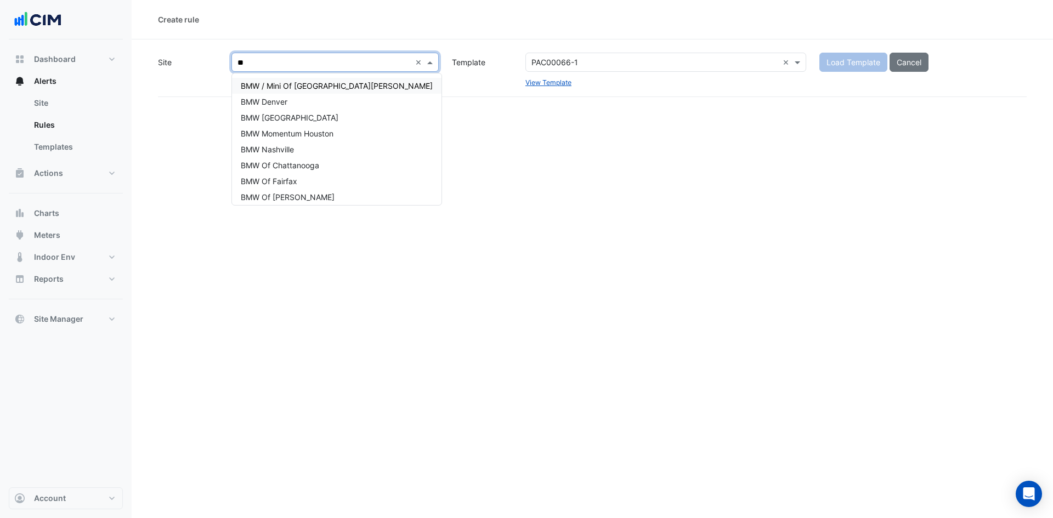
type input "***"
click at [312, 118] on div "BMW [GEOGRAPHIC_DATA]" at bounding box center [337, 118] width 210 height 16
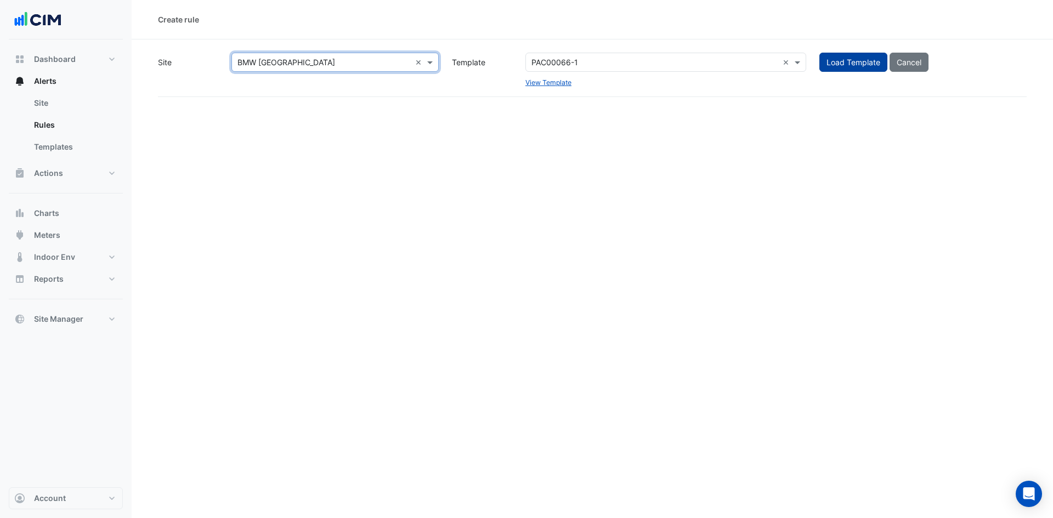
click at [864, 61] on span "Load Template" at bounding box center [854, 62] width 54 height 9
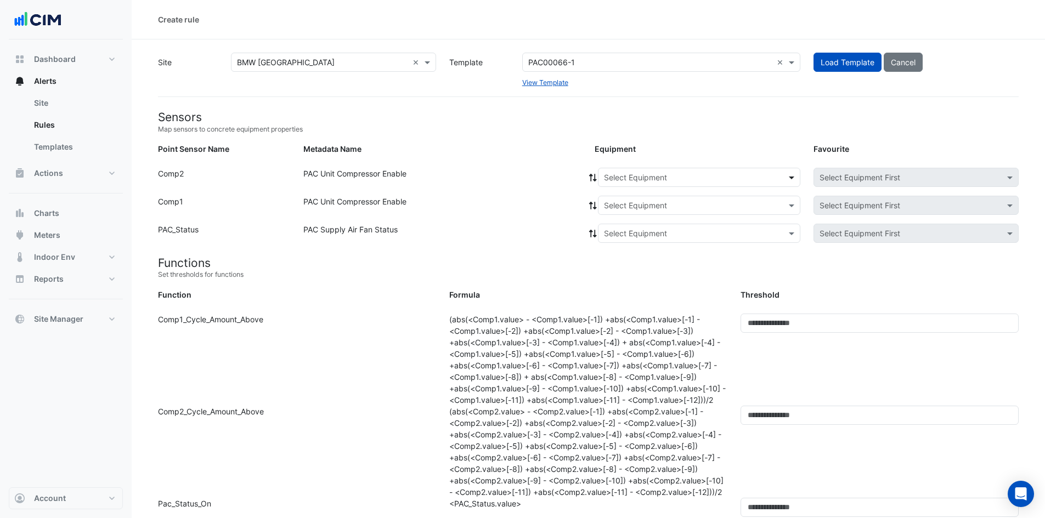
click at [797, 172] on span at bounding box center [793, 178] width 14 height 12
click at [618, 199] on span "AC-1-1" at bounding box center [619, 200] width 25 height 9
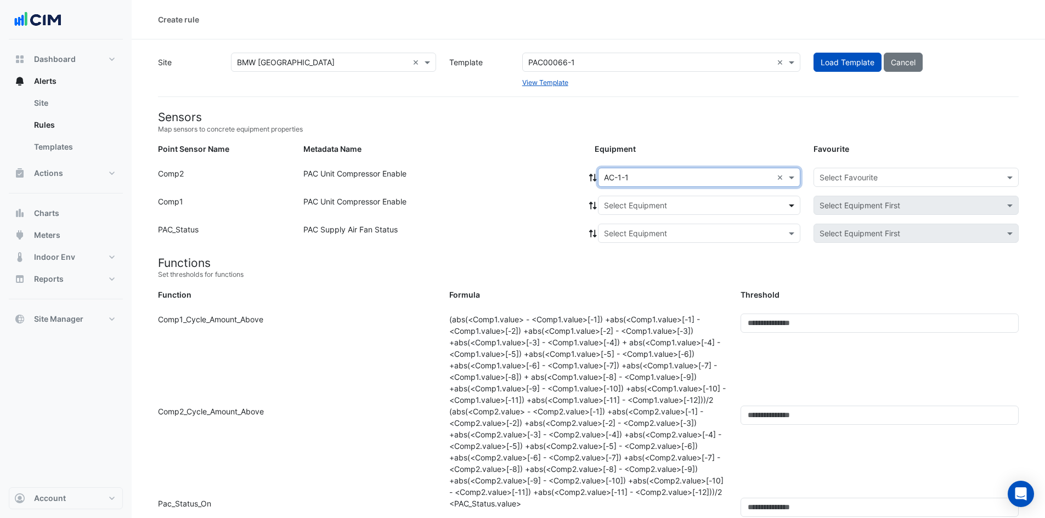
click at [794, 204] on span at bounding box center [793, 206] width 14 height 12
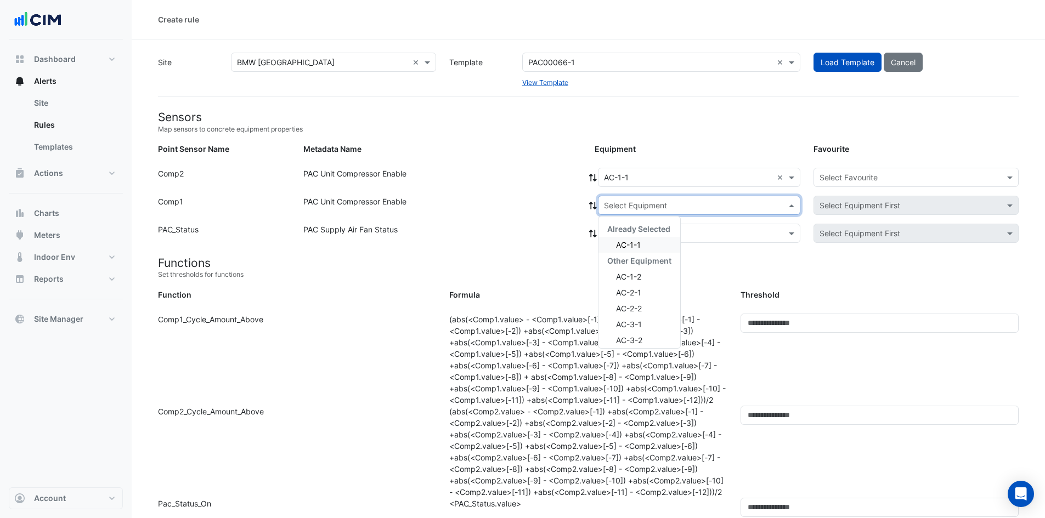
click at [653, 245] on div "AC-1-1" at bounding box center [640, 245] width 82 height 16
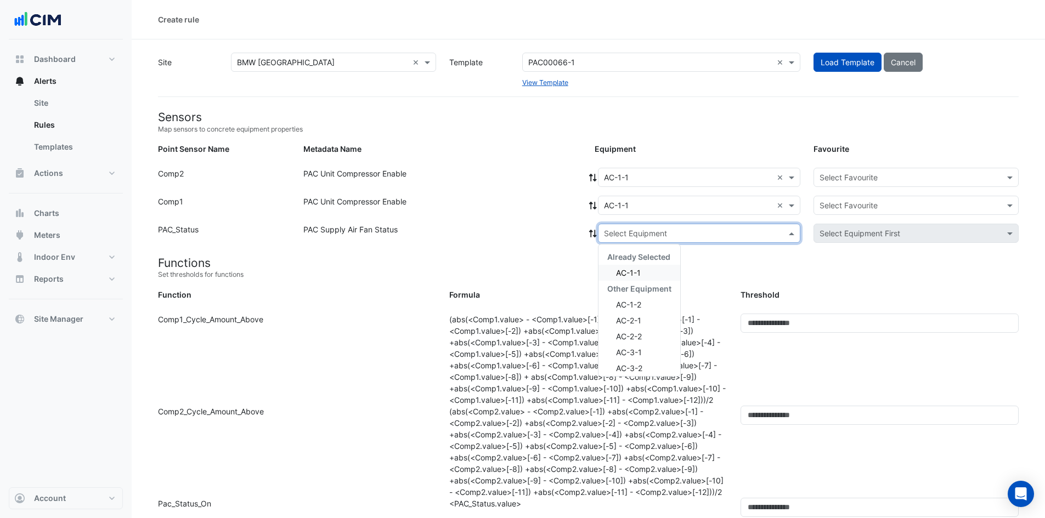
click at [790, 232] on span at bounding box center [793, 234] width 14 height 12
click at [655, 272] on div "AC-1-1" at bounding box center [640, 273] width 82 height 16
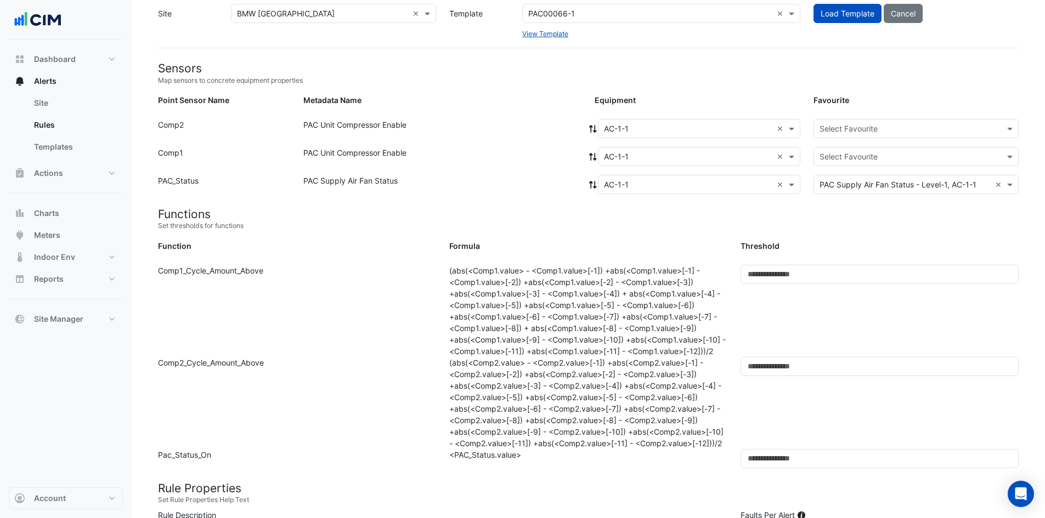
scroll to position [55, 0]
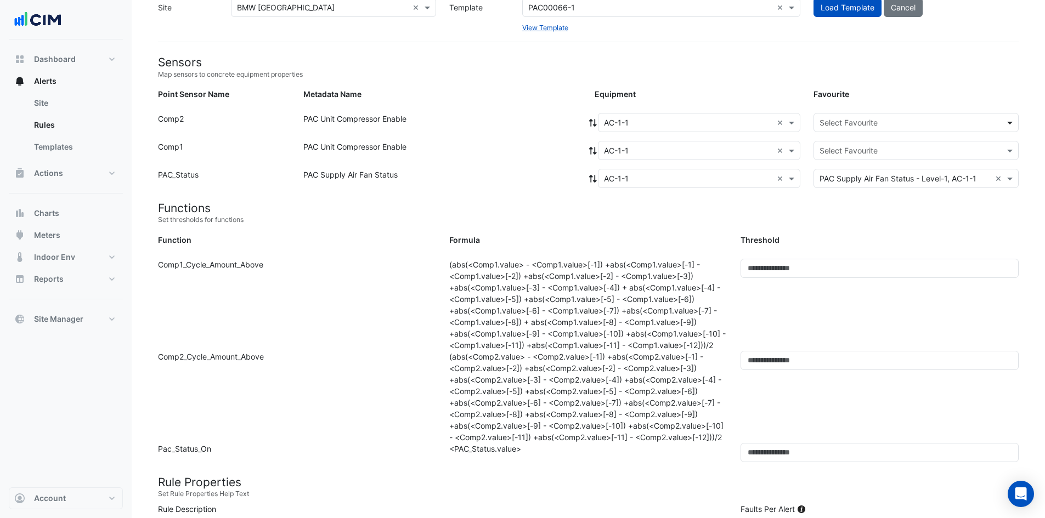
click at [1012, 122] on span at bounding box center [1012, 123] width 14 height 12
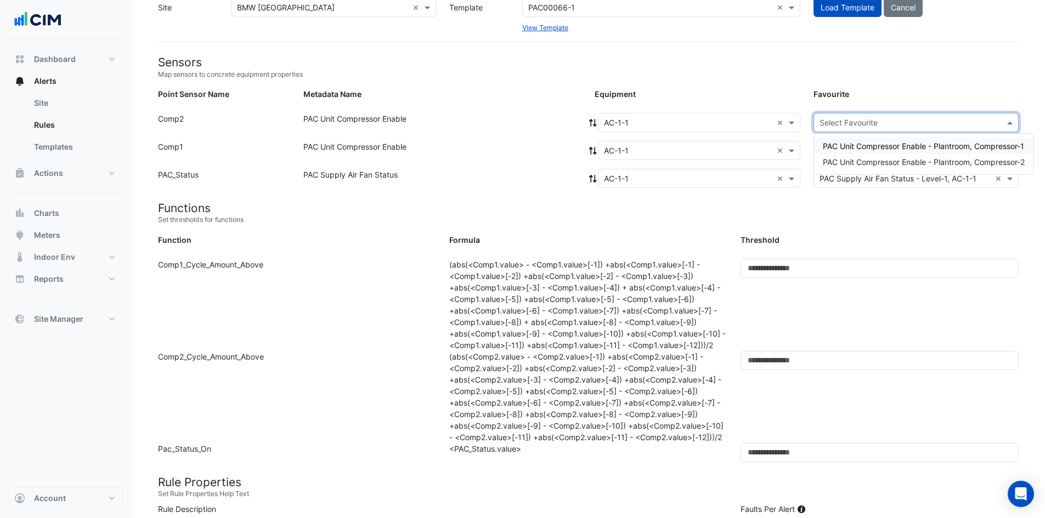
click at [1002, 145] on span "PAC Unit Compressor Enable - Plantroom, Compressor-1" at bounding box center [923, 146] width 201 height 9
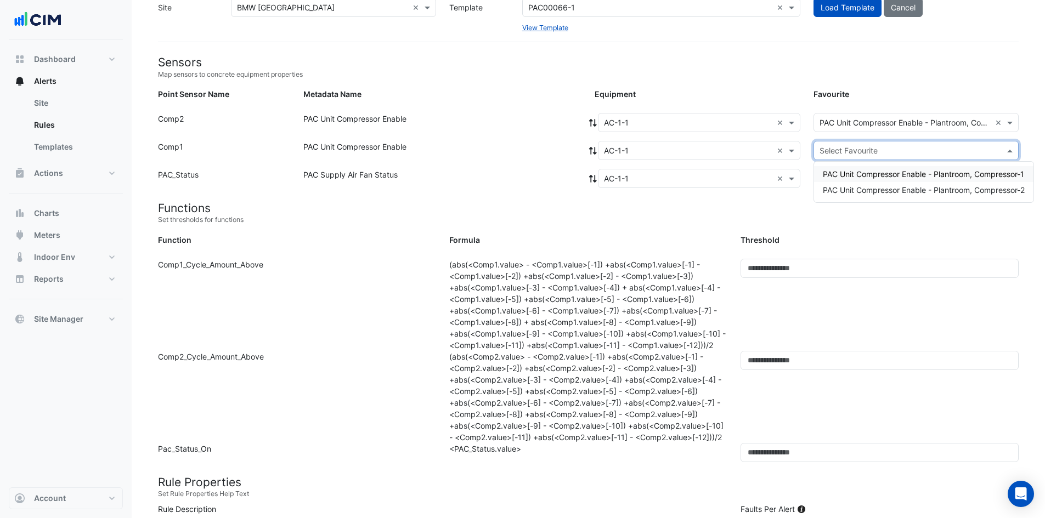
click at [1012, 149] on span at bounding box center [1012, 151] width 14 height 12
drag, startPoint x: 991, startPoint y: 174, endPoint x: 991, endPoint y: 189, distance: 14.8
click at [991, 189] on div "PAC Unit Compressor Enable - Plantroom, Compressor-1 PAC Unit Compressor Enable…" at bounding box center [923, 182] width 219 height 32
click at [991, 189] on span "PAC Unit Compressor Enable - Plantroom, Compressor-2" at bounding box center [924, 189] width 202 height 9
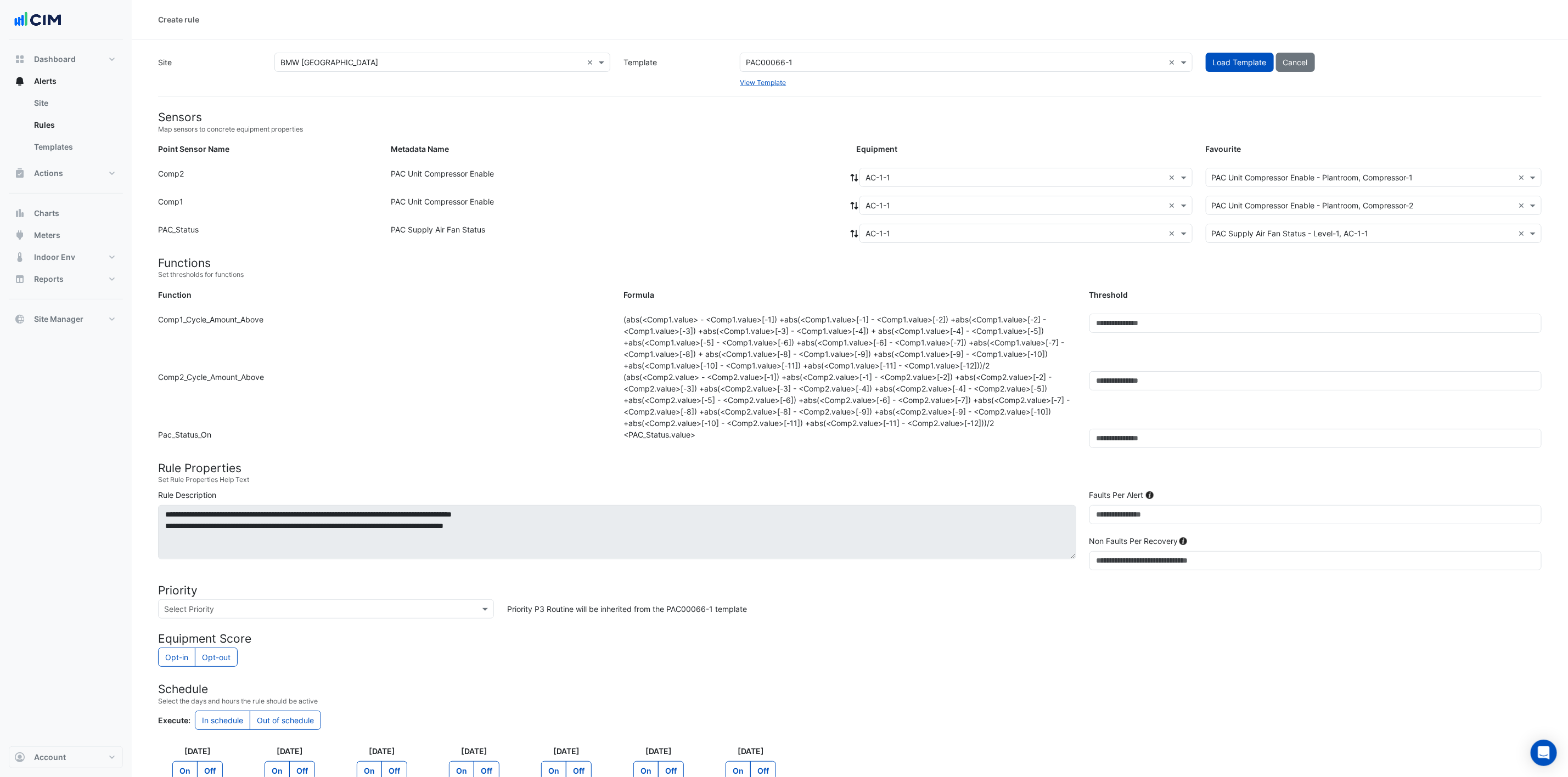
scroll to position [160, 0]
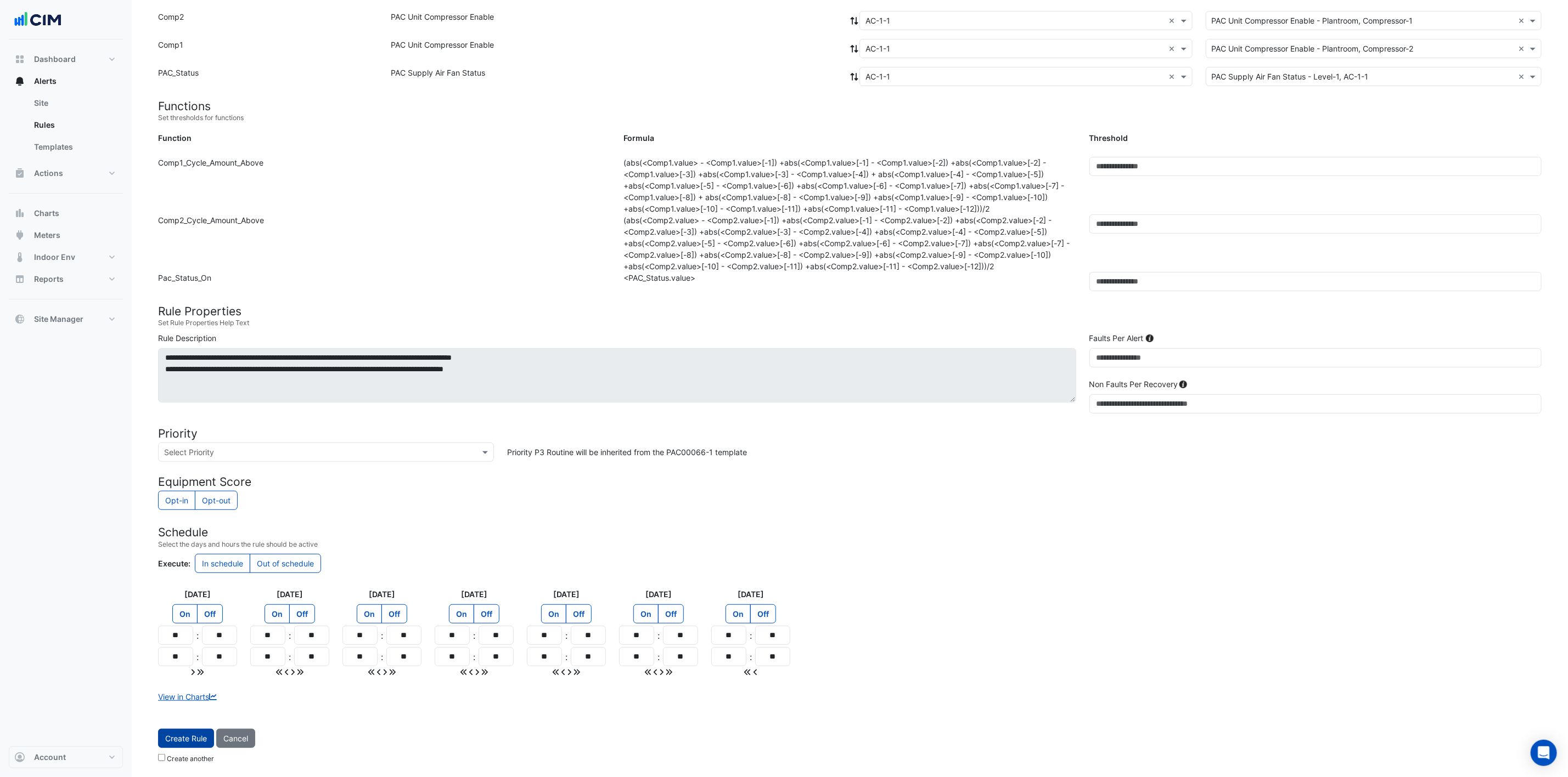
click at [176, 518] on span "Create Rule" at bounding box center [186, 738] width 42 height 9
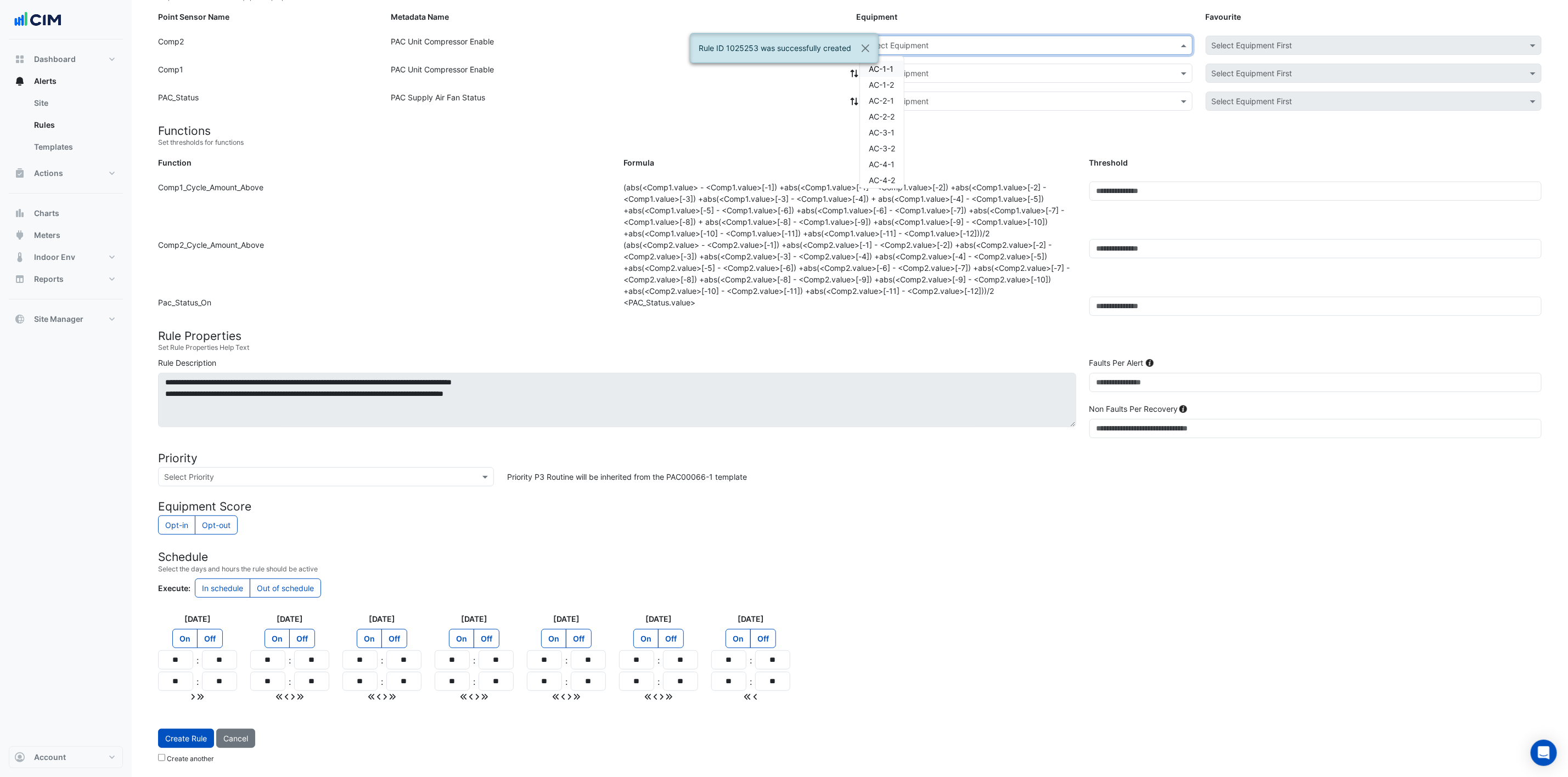
click at [1053, 40] on input "text" at bounding box center [1014, 46] width 299 height 12
click at [894, 81] on span "AC-1-2" at bounding box center [881, 84] width 25 height 9
click at [943, 64] on div "Select Equipment" at bounding box center [1025, 73] width 333 height 19
click at [919, 107] on div "AC-1-2" at bounding box center [901, 113] width 82 height 16
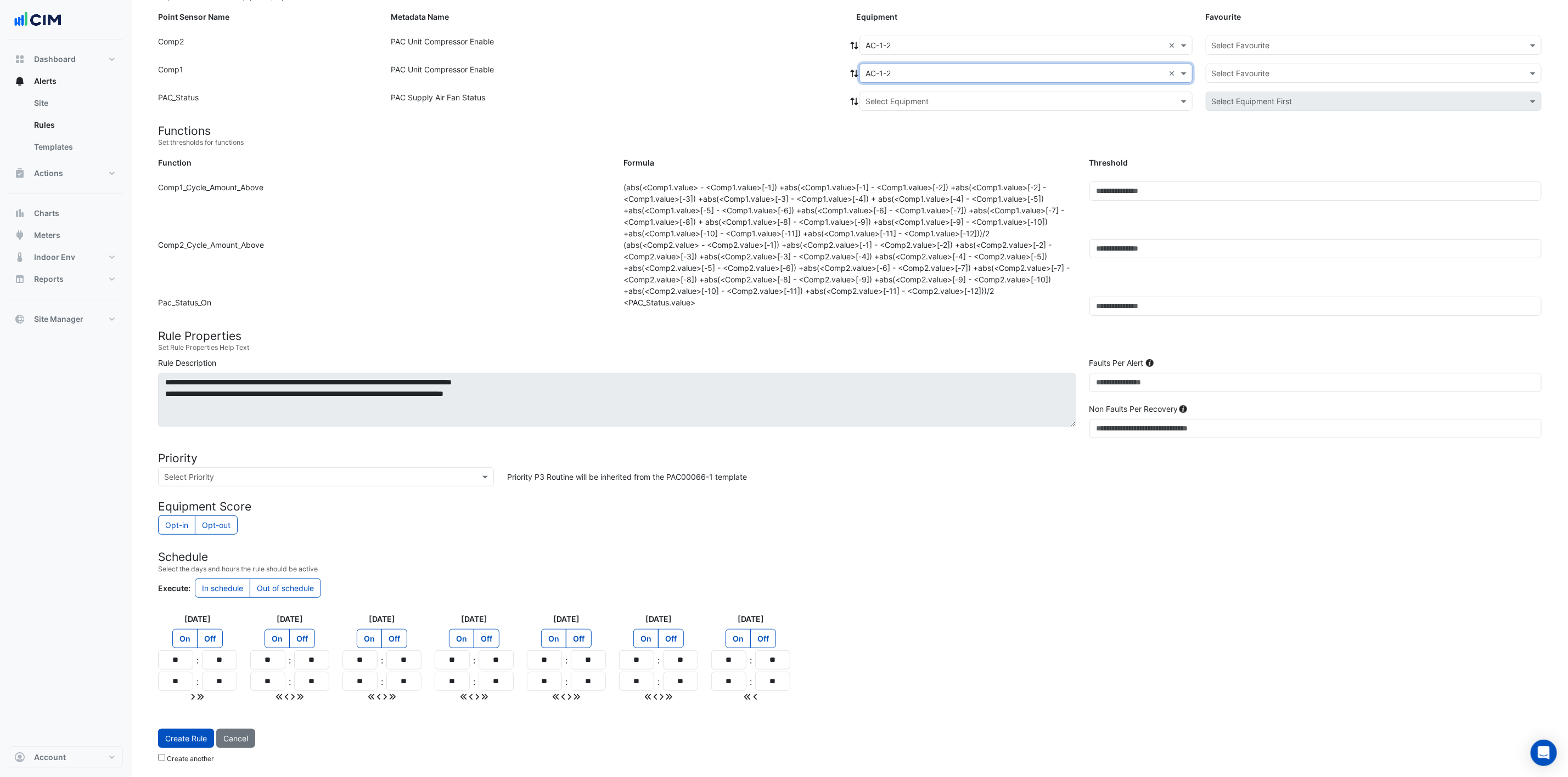
click at [924, 96] on input "text" at bounding box center [1014, 102] width 299 height 12
click at [915, 136] on div "AC-1-2" at bounding box center [901, 141] width 82 height 16
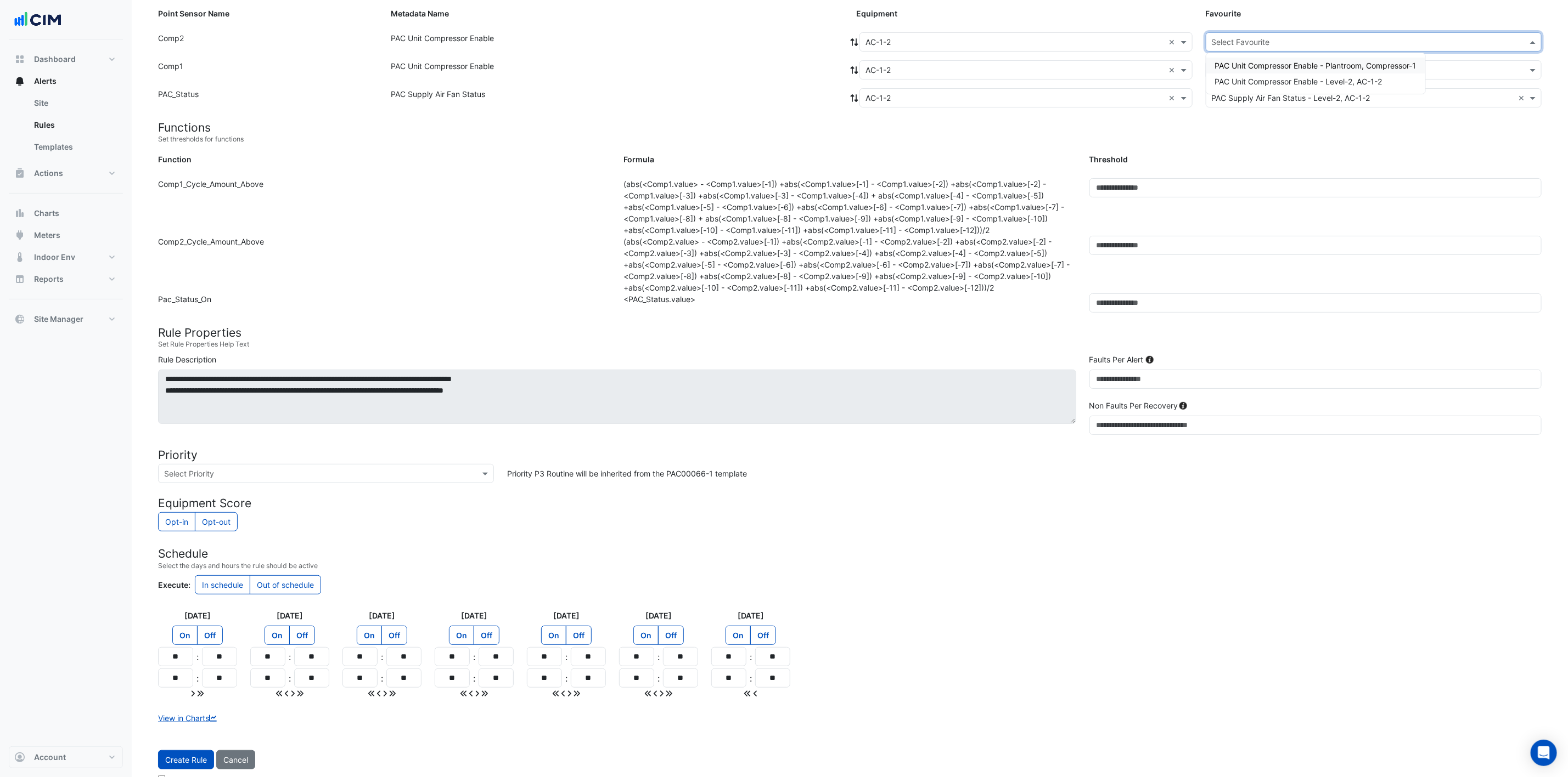
click at [1053, 37] on input "text" at bounding box center [1362, 43] width 302 height 12
click at [1053, 70] on div "PAC Unit Compressor Enable - Plantroom, Compressor-1" at bounding box center [1315, 66] width 219 height 16
click at [1053, 65] on input "text" at bounding box center [1362, 71] width 302 height 12
click at [1053, 108] on span "PAC Unit Compressor Enable - Level-2, AC-1-2" at bounding box center [1298, 109] width 167 height 9
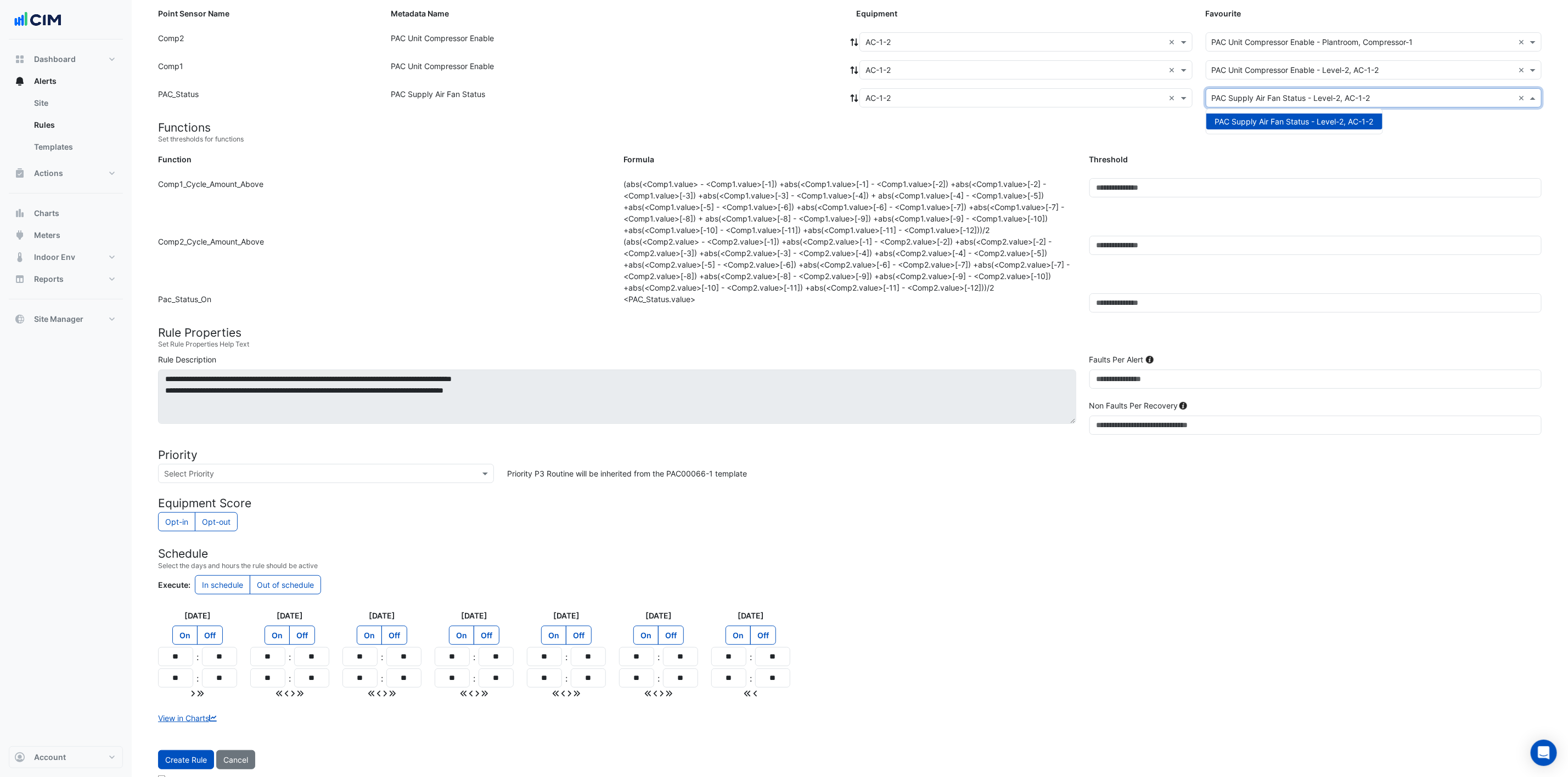
click at [1053, 93] on input "text" at bounding box center [1362, 99] width 302 height 12
click at [1053, 121] on span "PAC Supply Air Fan Status - Level-2, AC-1-2" at bounding box center [1294, 121] width 159 height 9
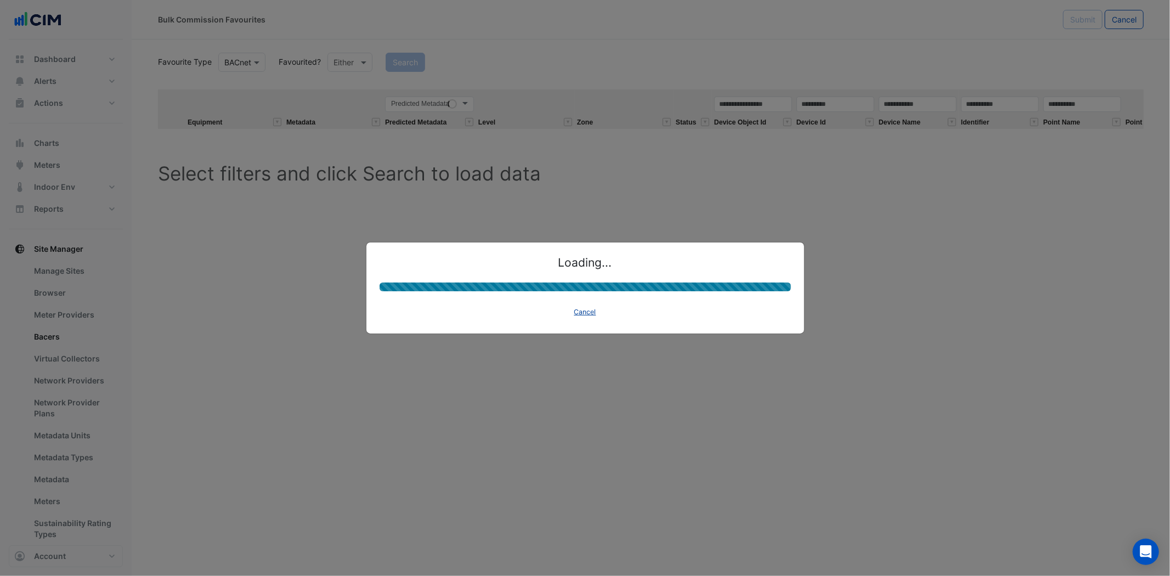
click at [587, 316] on button "Cancel" at bounding box center [586, 312] width 32 height 15
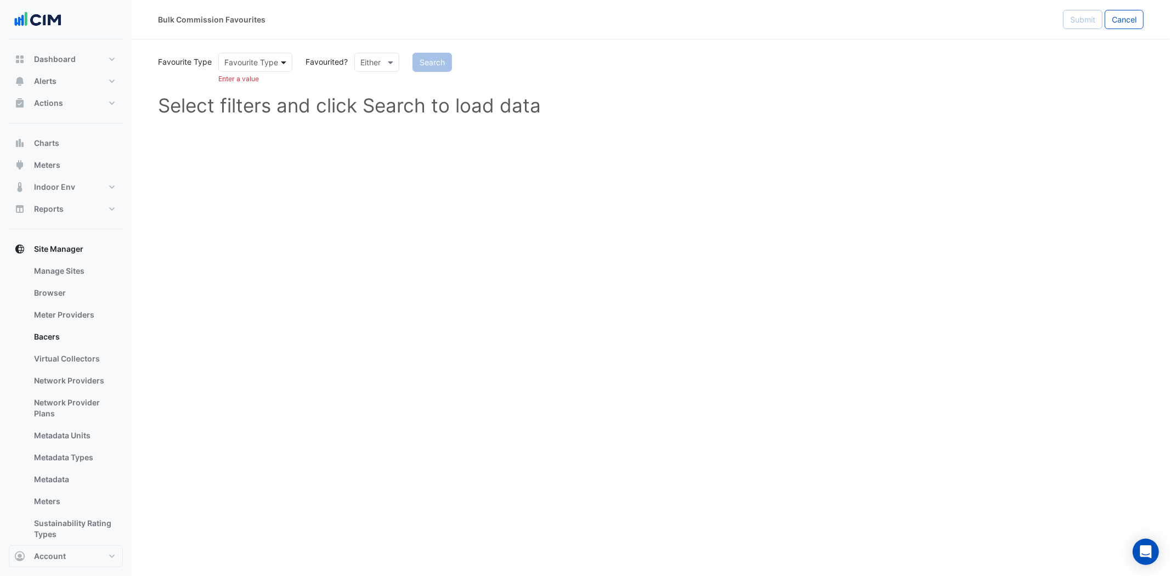
click at [285, 58] on span at bounding box center [285, 63] width 14 height 12
click at [248, 86] on div "BACnet" at bounding box center [241, 86] width 44 height 16
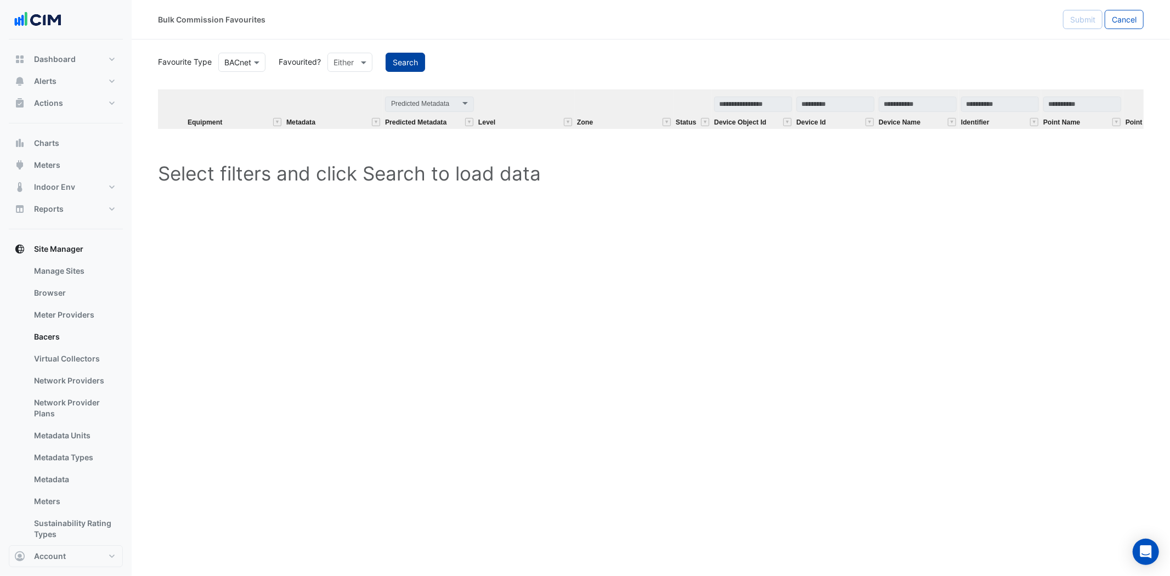
click at [413, 64] on button "Search" at bounding box center [406, 62] width 40 height 19
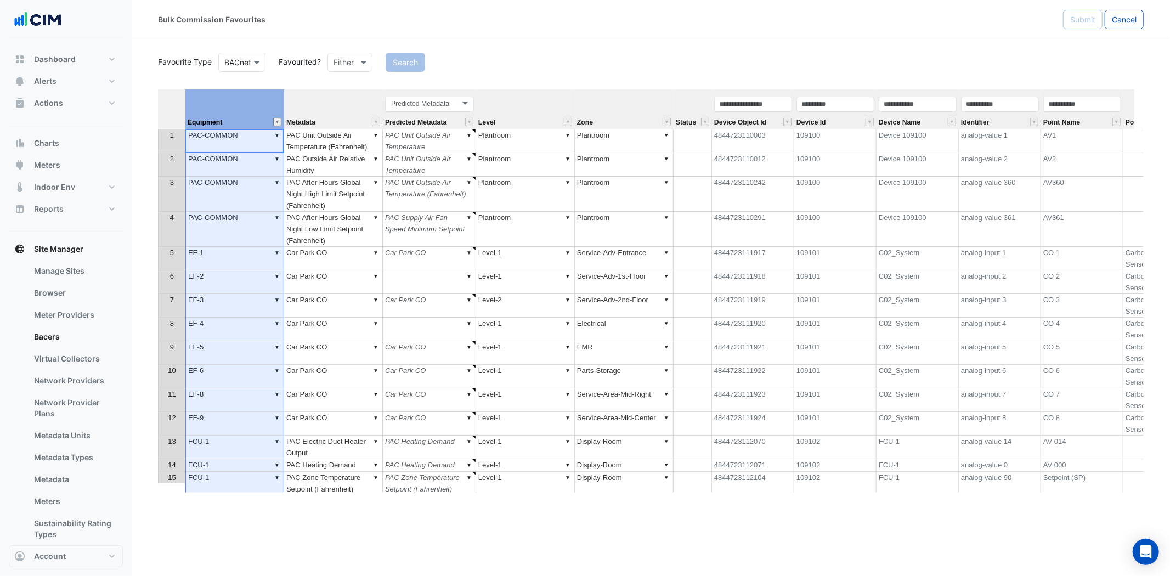
click at [279, 121] on button "" at bounding box center [277, 122] width 8 height 8
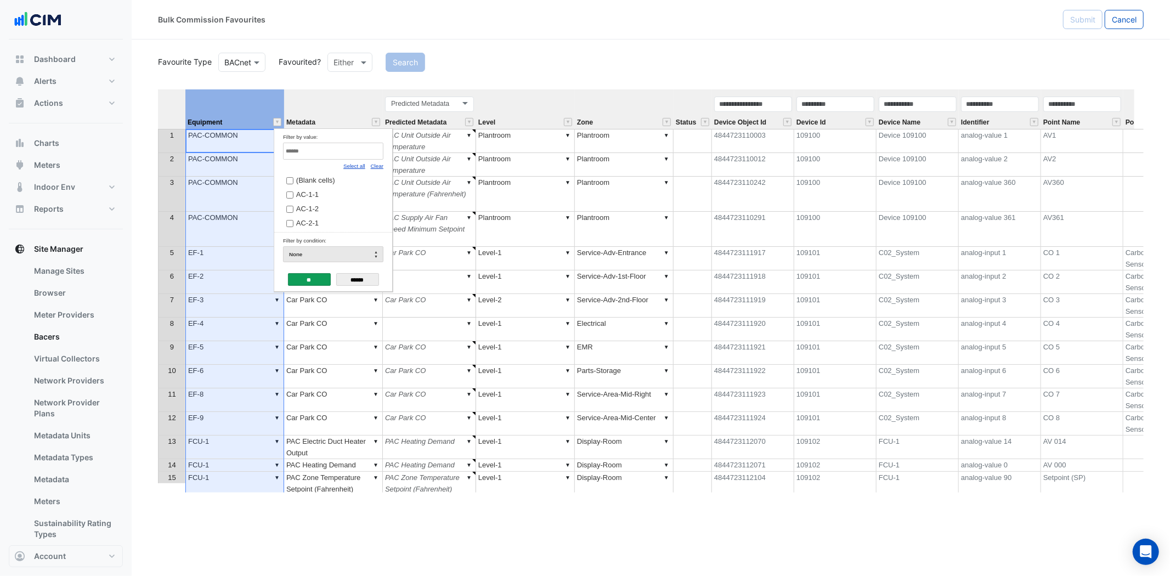
click at [376, 164] on link "Clear" at bounding box center [377, 166] width 13 height 6
click at [369, 149] on input "Filter by value:" at bounding box center [333, 151] width 100 height 17
click at [353, 164] on link "Select all" at bounding box center [354, 166] width 22 height 6
click at [353, 152] on input "**" at bounding box center [333, 151] width 100 height 17
type input "*"
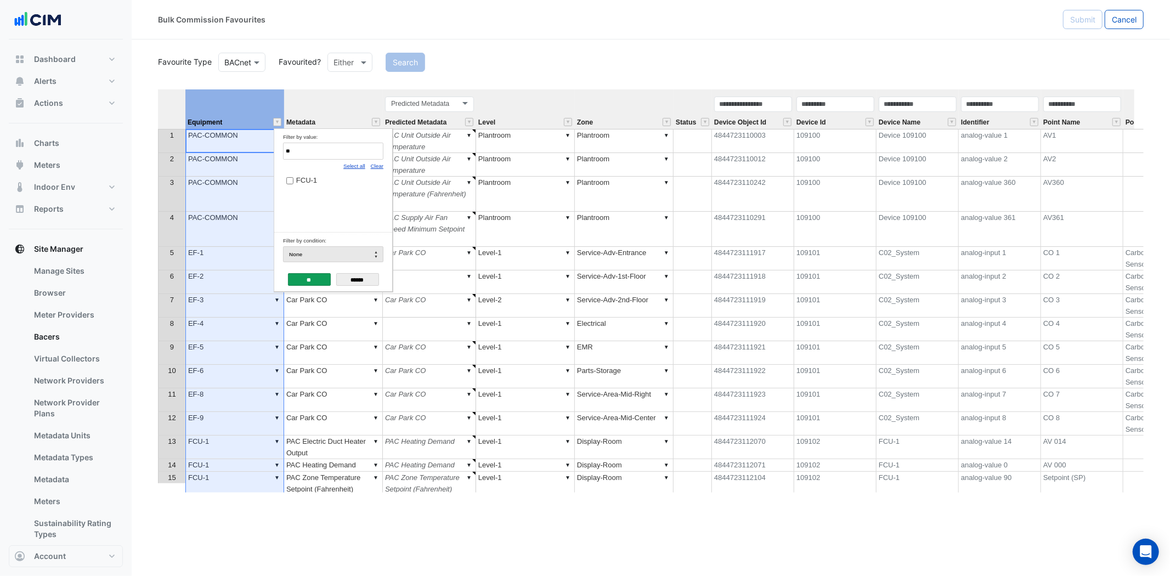
type input "*"
type input "***"
click at [317, 181] on label "FCU-1" at bounding box center [328, 180] width 84 height 12
click at [305, 289] on div "**" at bounding box center [309, 281] width 43 height 18
click at [305, 278] on input "**" at bounding box center [309, 279] width 43 height 13
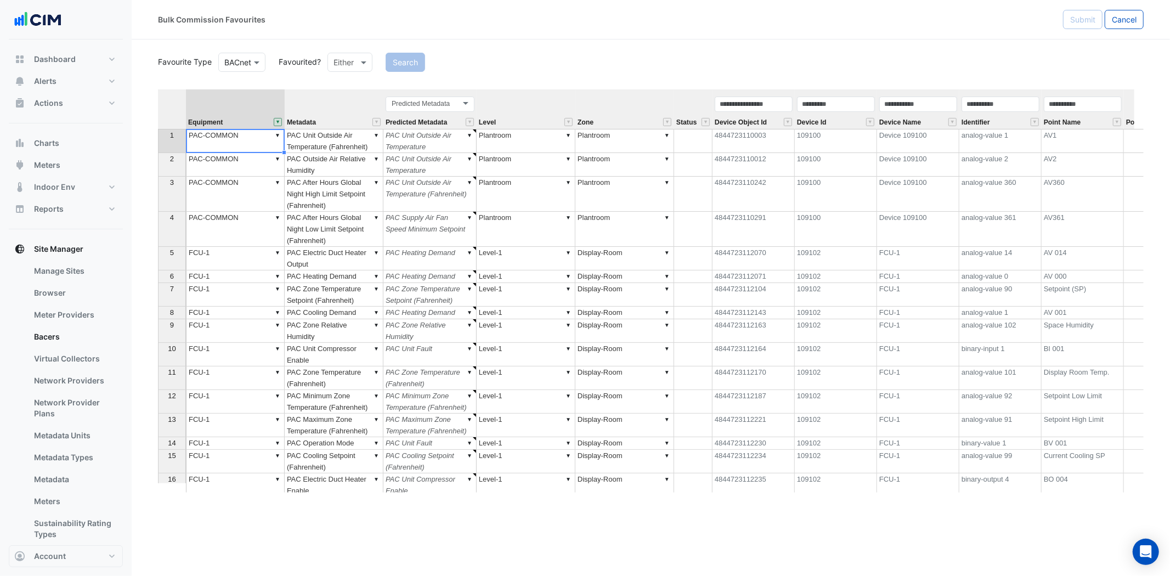
scroll to position [0, 64]
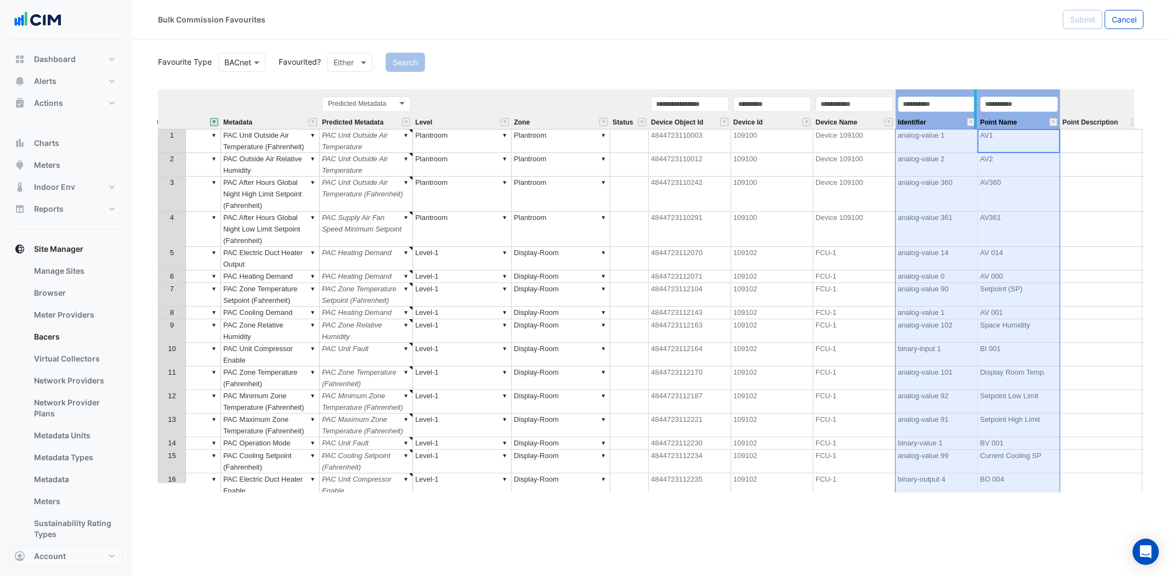
drag, startPoint x: 1034, startPoint y: 115, endPoint x: 974, endPoint y: 114, distance: 59.8
click at [974, 114] on div "Equipment Metadata Predicted Metadata Level Zone Status Device Object Id Device…" at bounding box center [651, 290] width 986 height 403
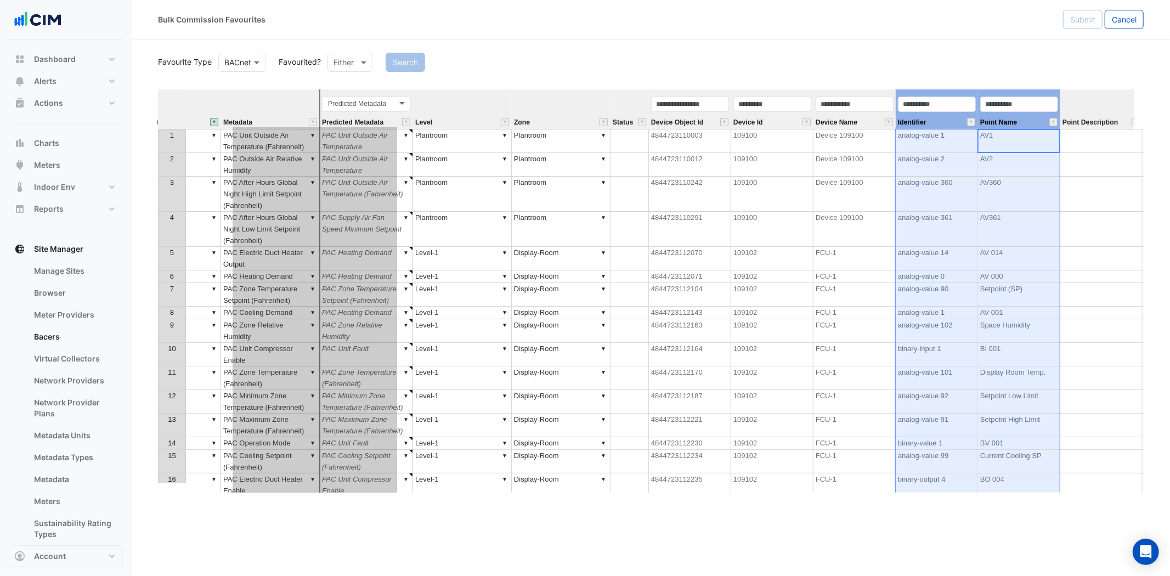
drag, startPoint x: 954, startPoint y: 117, endPoint x: 291, endPoint y: 154, distance: 663.8
click at [291, 154] on div "Equipment Metadata Predicted Metadata Level Zone Status Device Object Id Device…" at bounding box center [651, 290] width 986 height 403
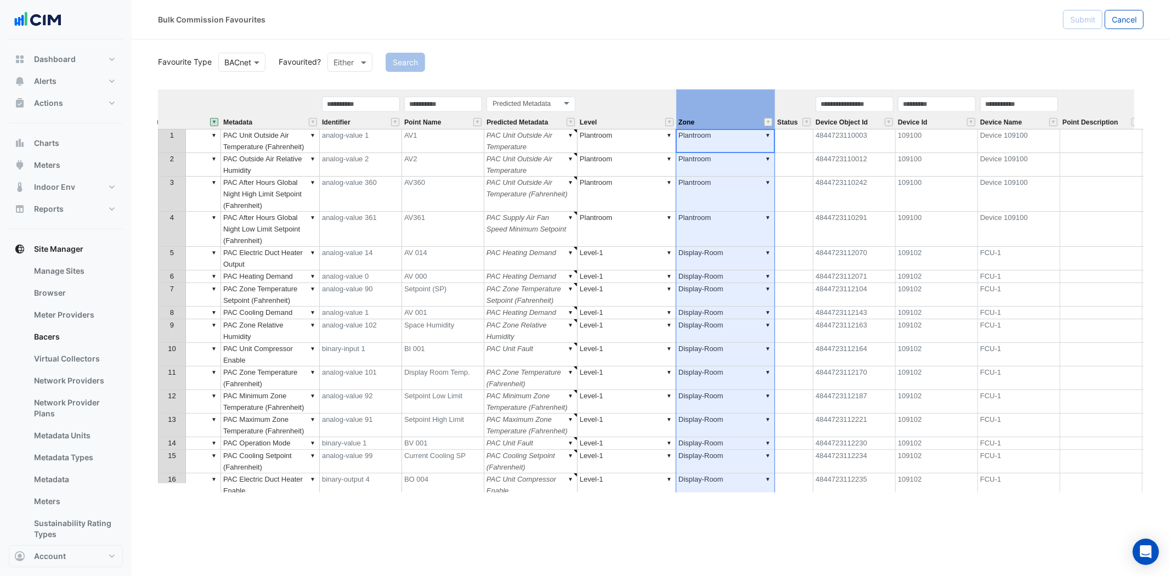
click at [745, 105] on th "Zone" at bounding box center [725, 109] width 99 height 40
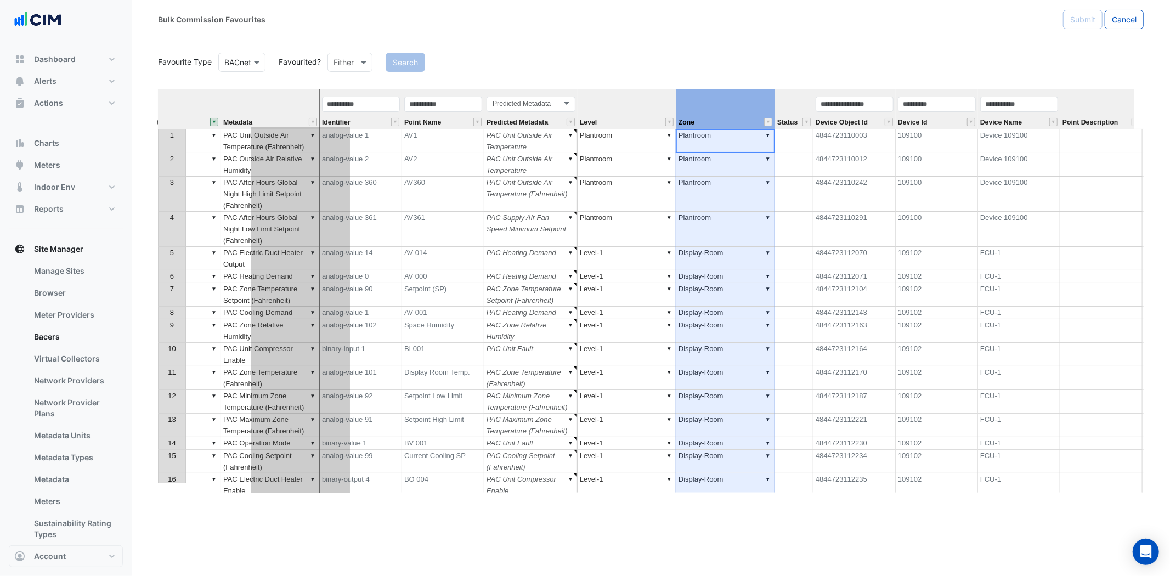
drag, startPoint x: 745, startPoint y: 97, endPoint x: 319, endPoint y: 134, distance: 426.8
click at [319, 134] on div "Equipment Metadata Identifier Point Name Predicted Metadata Level Zone Status D…" at bounding box center [651, 290] width 986 height 403
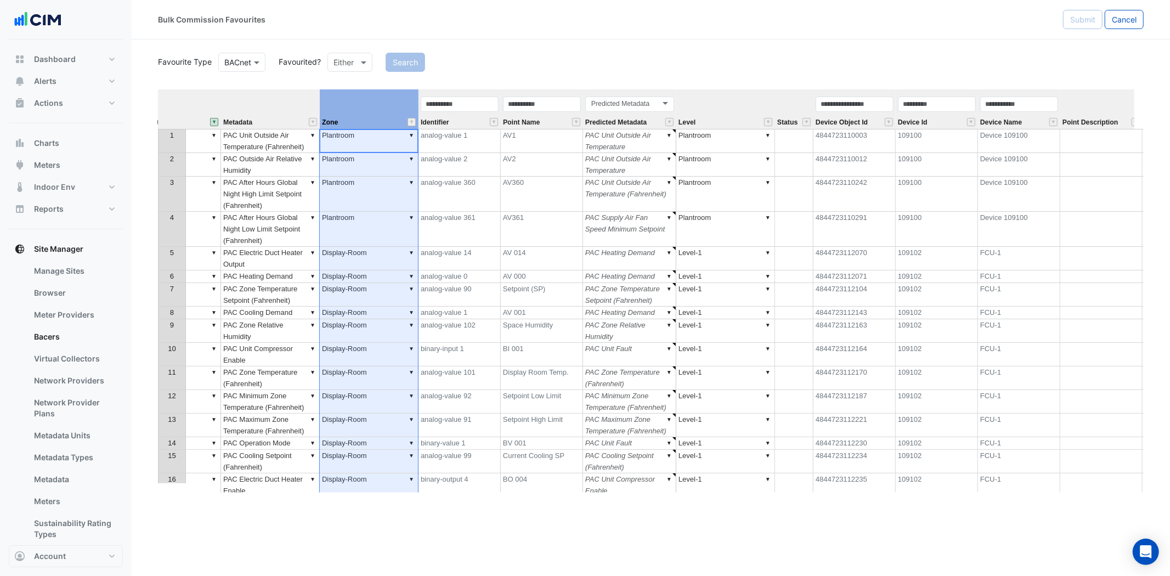
scroll to position [0, 0]
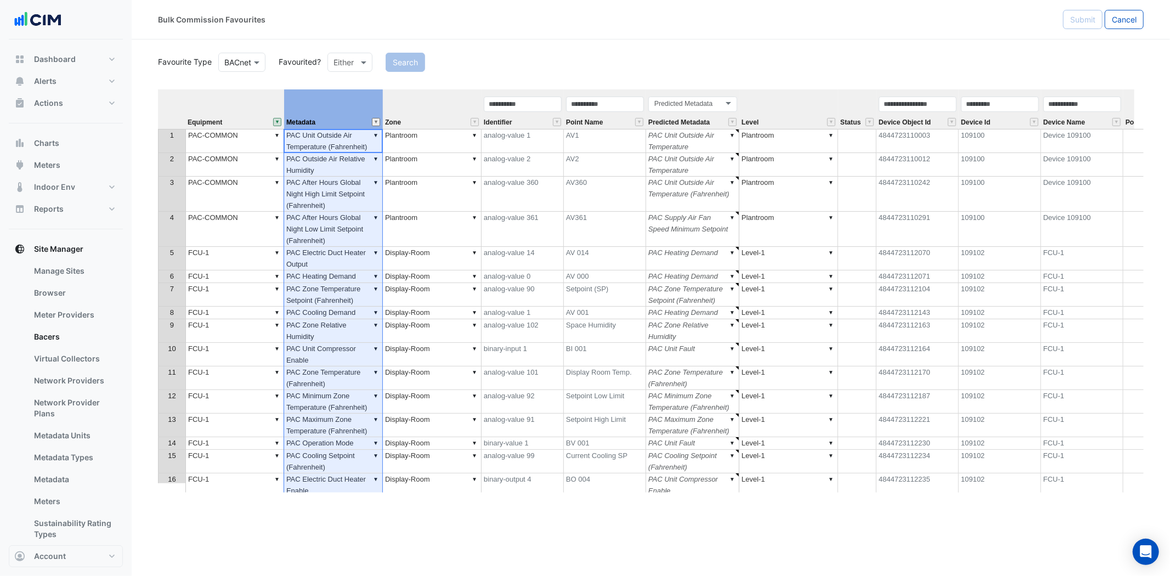
click at [376, 119] on button "" at bounding box center [376, 122] width 8 height 8
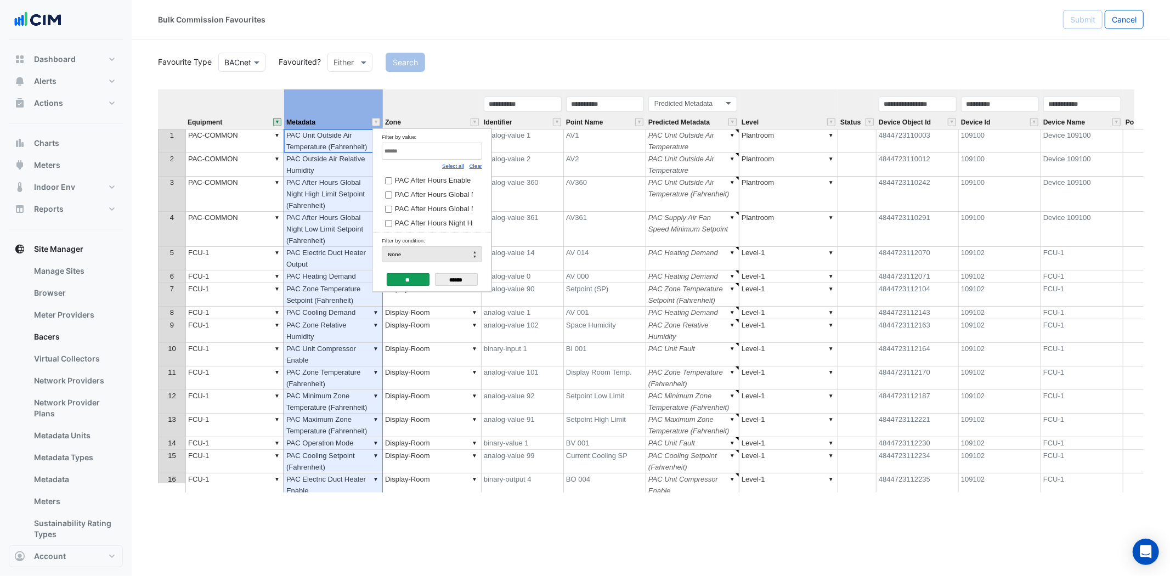
click at [480, 166] on link "Clear" at bounding box center [476, 166] width 13 height 6
click at [464, 154] on input "Filter by value:" at bounding box center [432, 151] width 100 height 17
type input "***"
drag, startPoint x: 446, startPoint y: 178, endPoint x: 430, endPoint y: 189, distance: 19.3
click at [445, 178] on span "PAC Compressor Status" at bounding box center [433, 180] width 77 height 8
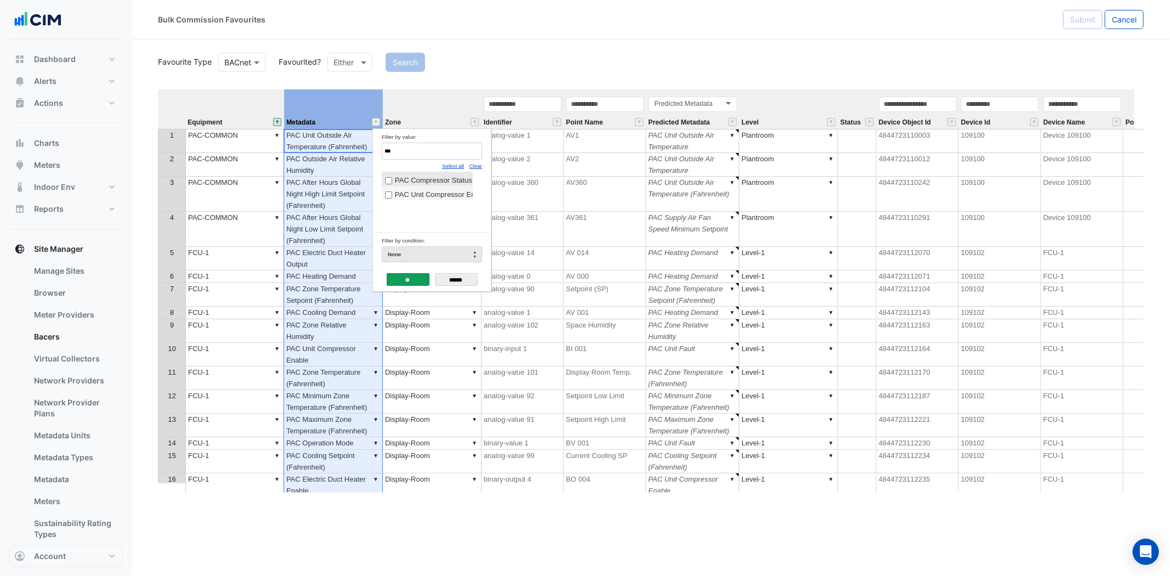
click at [420, 199] on span "PAC Unit Compressor Enable" at bounding box center [442, 194] width 94 height 8
drag, startPoint x: 401, startPoint y: 280, endPoint x: 401, endPoint y: 272, distance: 8.2
click at [401, 281] on input "**" at bounding box center [408, 279] width 43 height 13
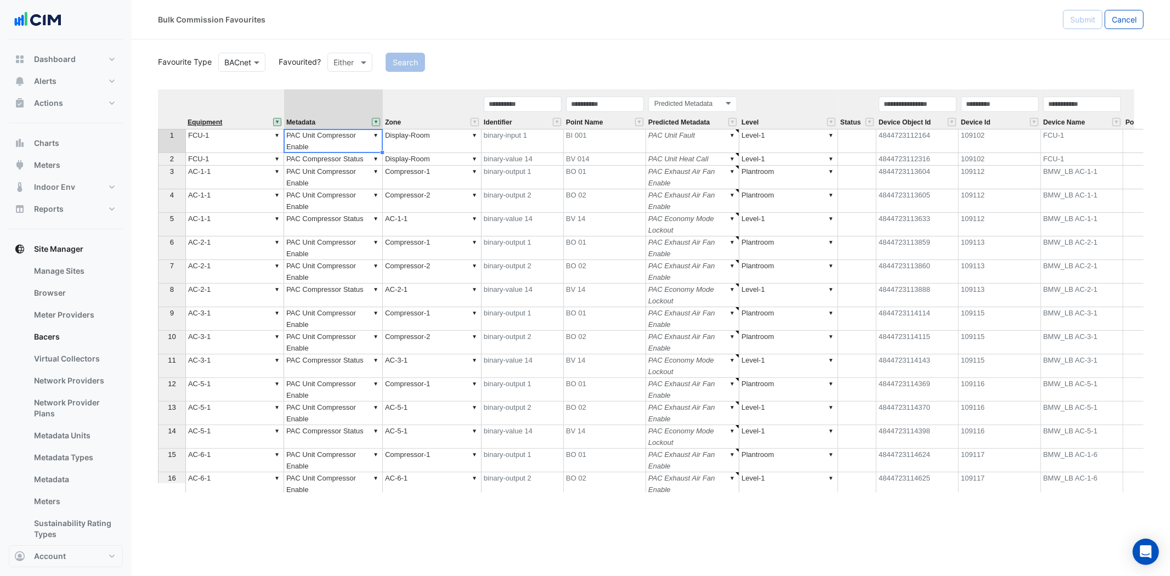
click at [209, 120] on span "Equipment" at bounding box center [205, 122] width 35 height 7
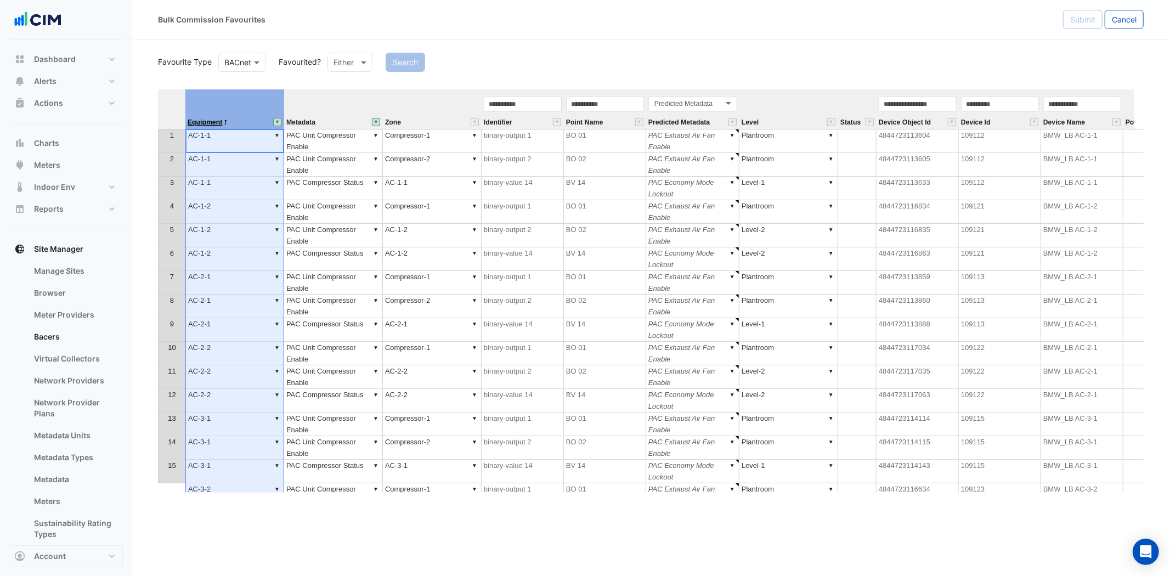
click at [209, 120] on span "Equipment" at bounding box center [205, 122] width 35 height 7
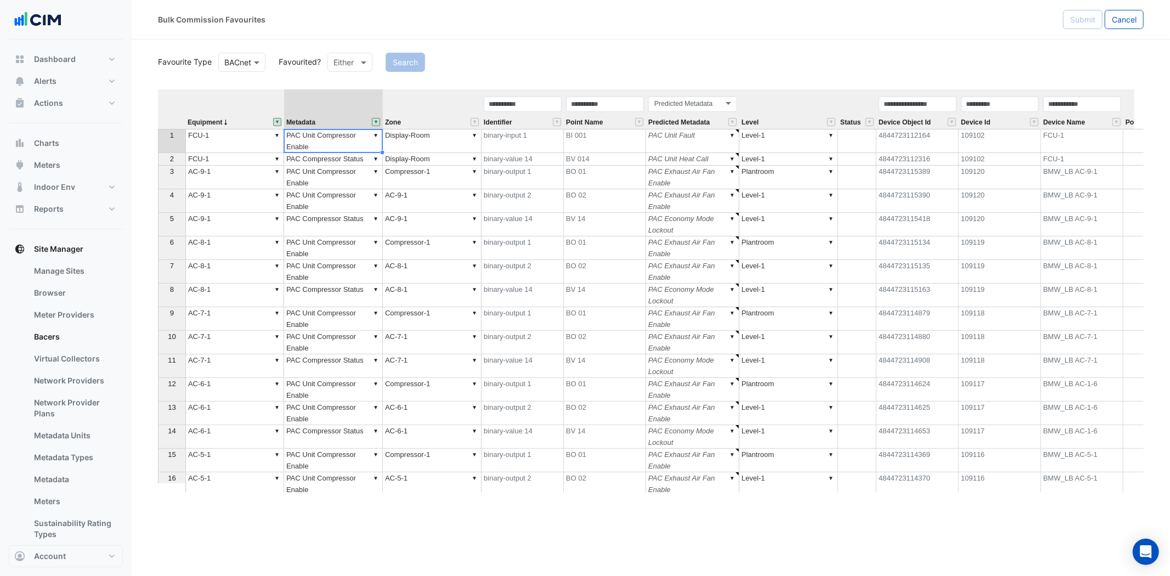
click at [339, 135] on td "▼ PAC Unit Compressor Enable" at bounding box center [333, 141] width 99 height 24
click at [353, 160] on td "▼ PAC Compressor Status" at bounding box center [333, 159] width 99 height 13
click at [477, 195] on div "Equipment Metadata Zone Identifier Point Name Predicted Metadata Level Status D…" at bounding box center [651, 290] width 986 height 403
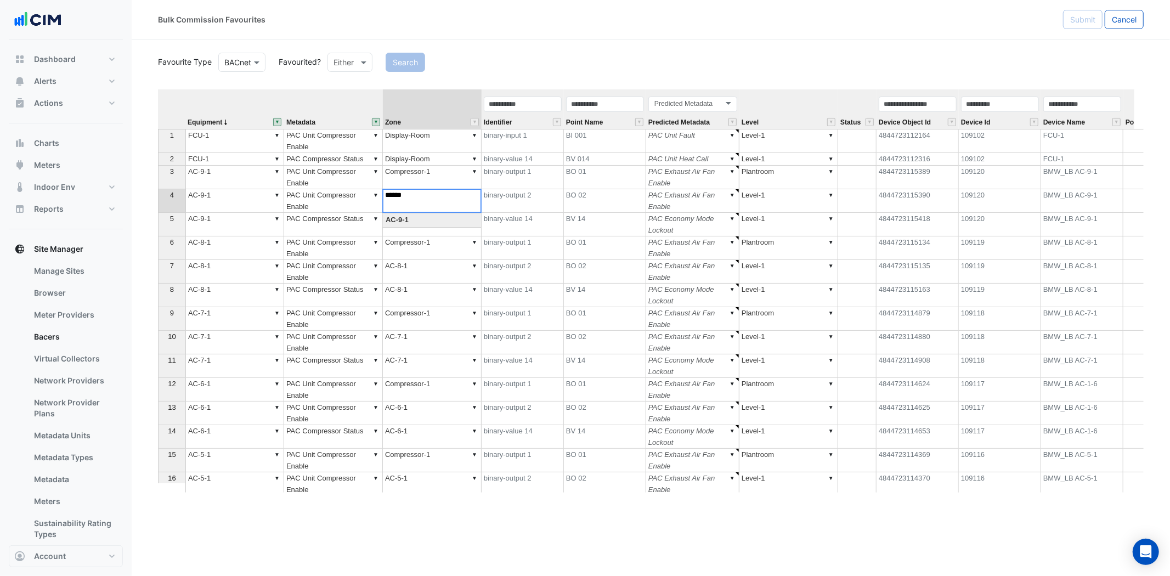
scroll to position [8, 8]
type textarea "*"
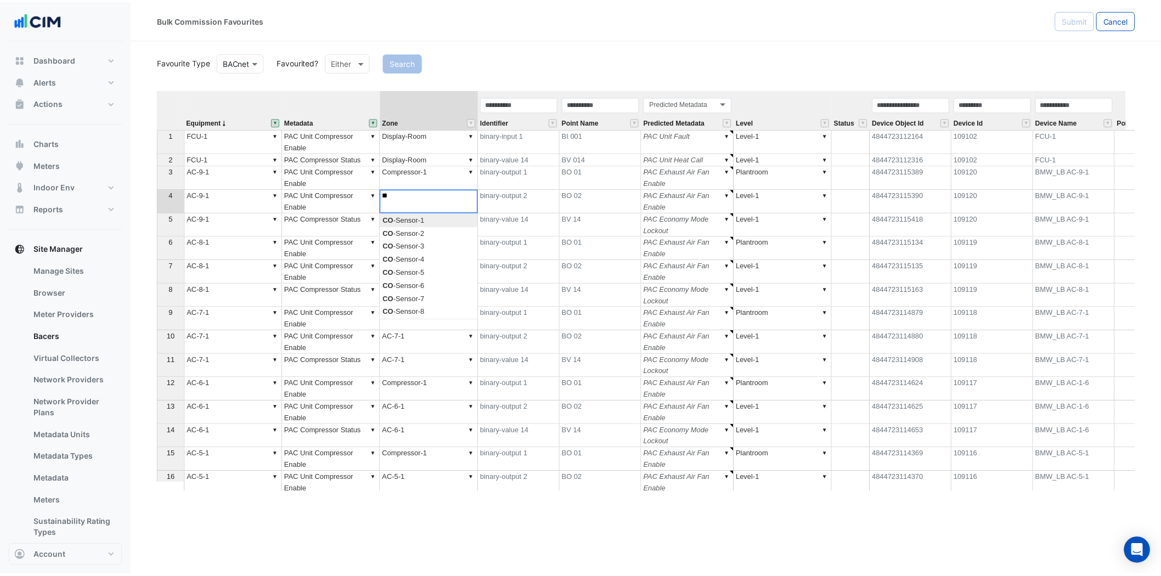
scroll to position [0, 8]
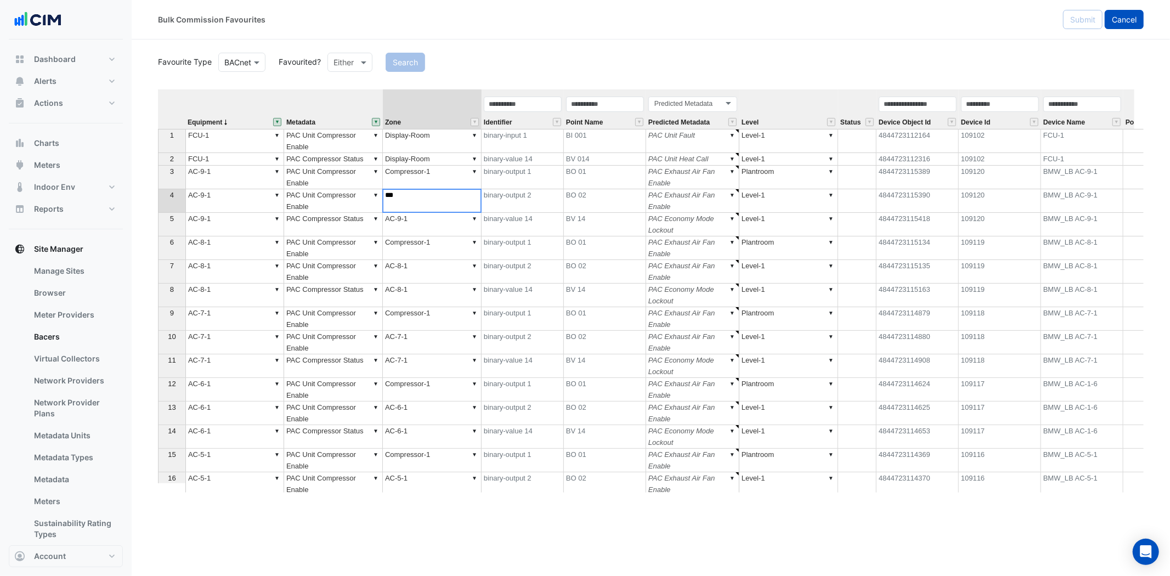
type textarea "***"
click at [1119, 15] on span "Cancel" at bounding box center [1124, 19] width 25 height 9
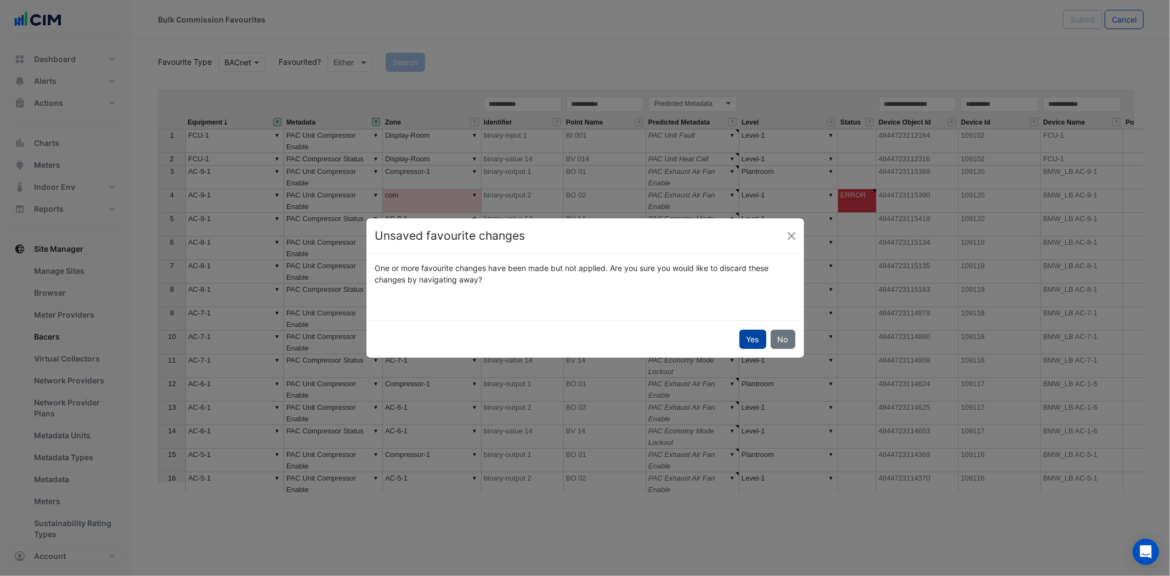
click at [746, 336] on button "Yes" at bounding box center [753, 339] width 27 height 19
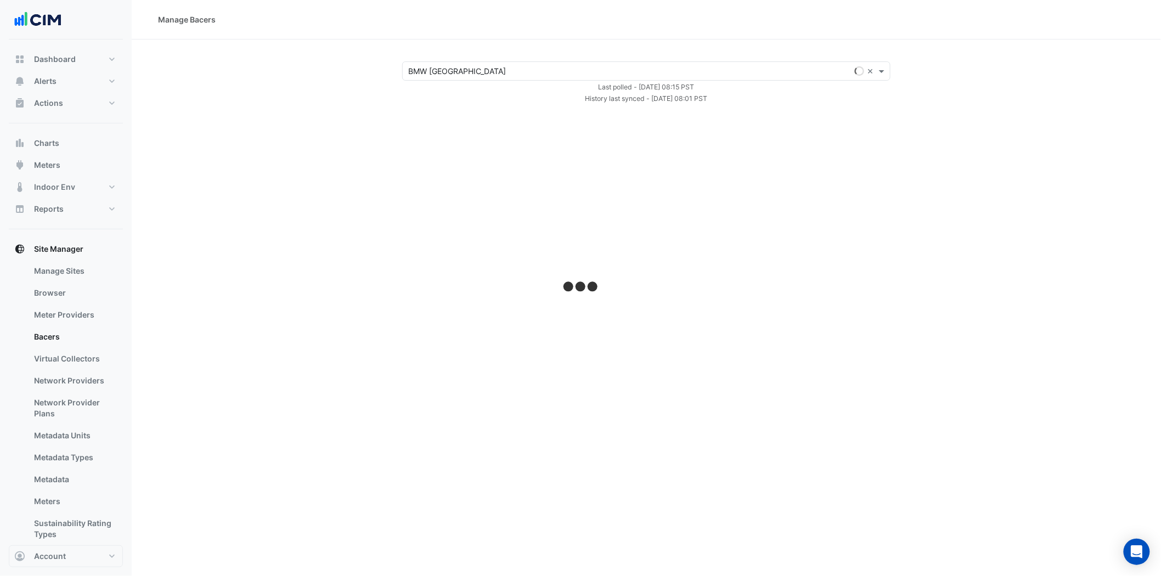
select select "***"
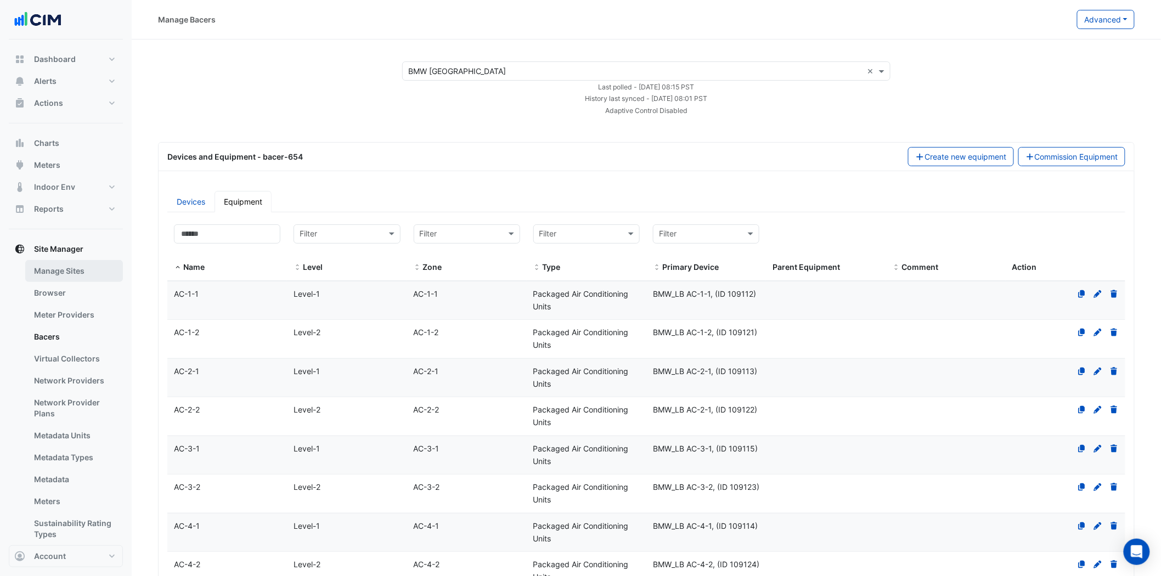
click at [73, 271] on link "Manage Sites" at bounding box center [74, 271] width 98 height 22
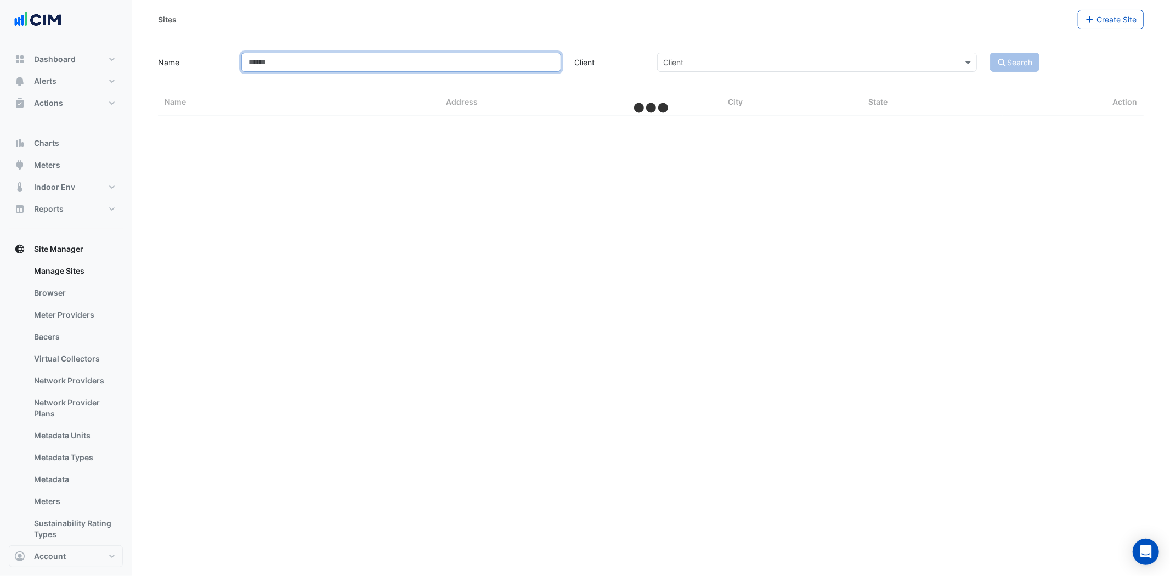
click at [429, 61] on input "Name" at bounding box center [401, 62] width 320 height 19
type input "***"
click at [990, 53] on button "Search" at bounding box center [1014, 62] width 49 height 19
select select "***"
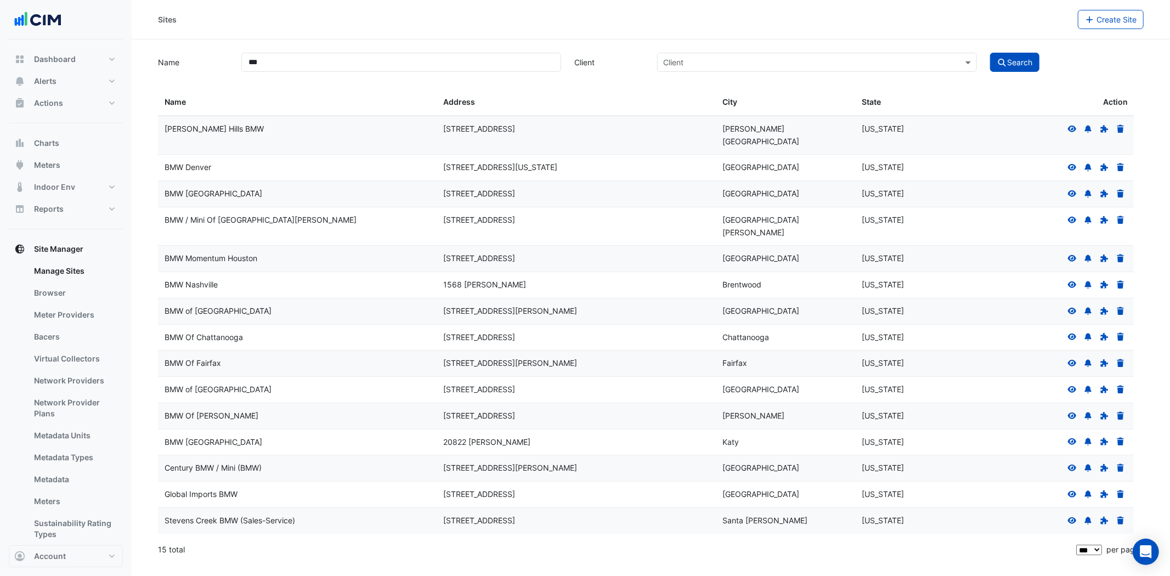
click at [1072, 190] on icon at bounding box center [1072, 193] width 9 height 7
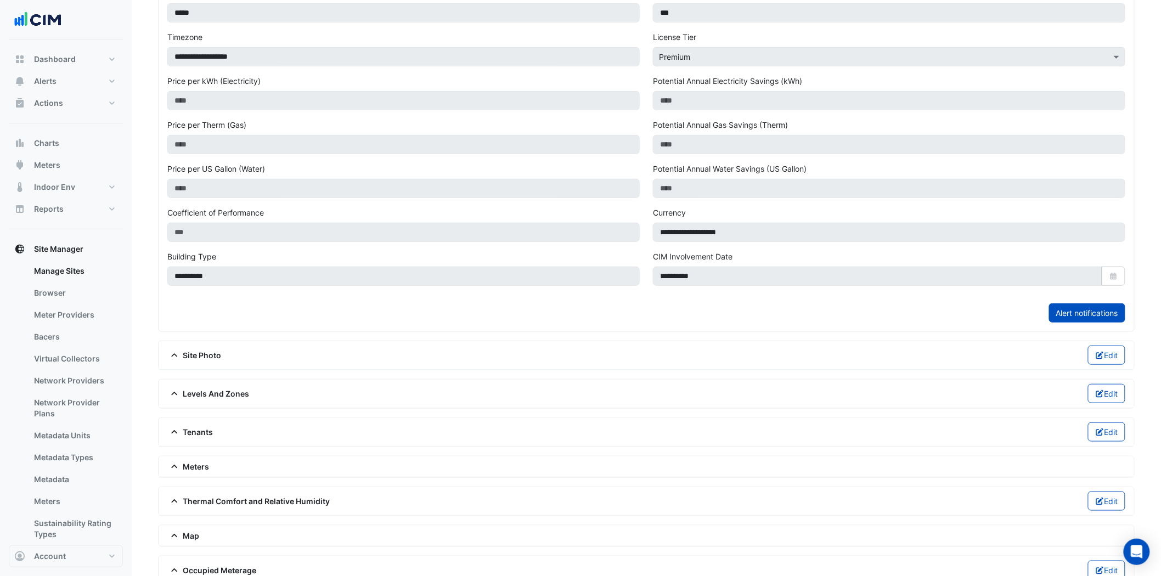
scroll to position [305, 0]
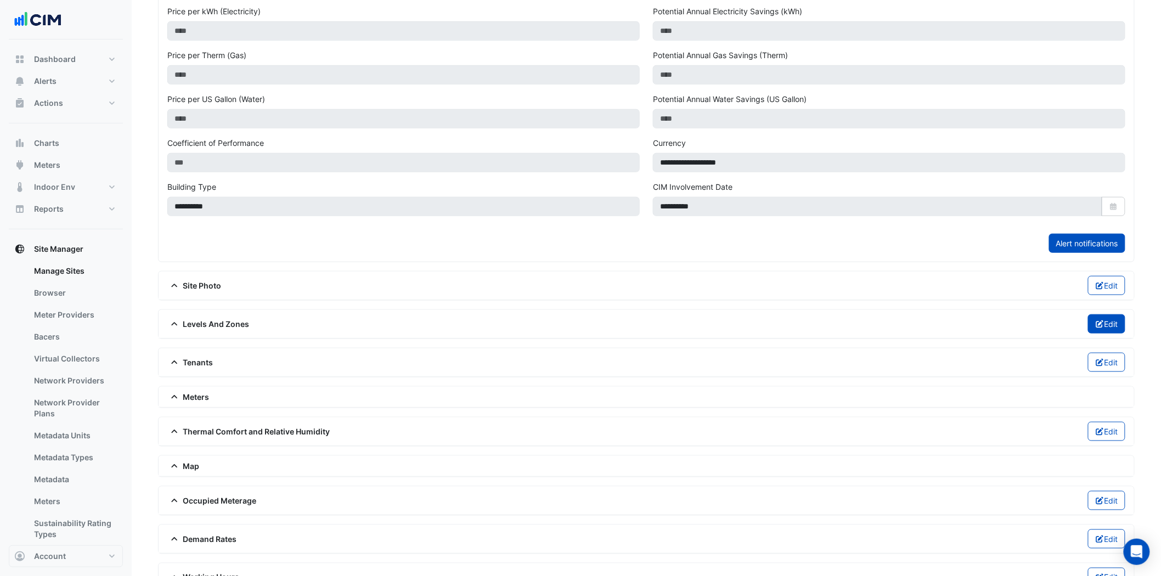
click at [1098, 322] on icon "button" at bounding box center [1100, 324] width 10 height 8
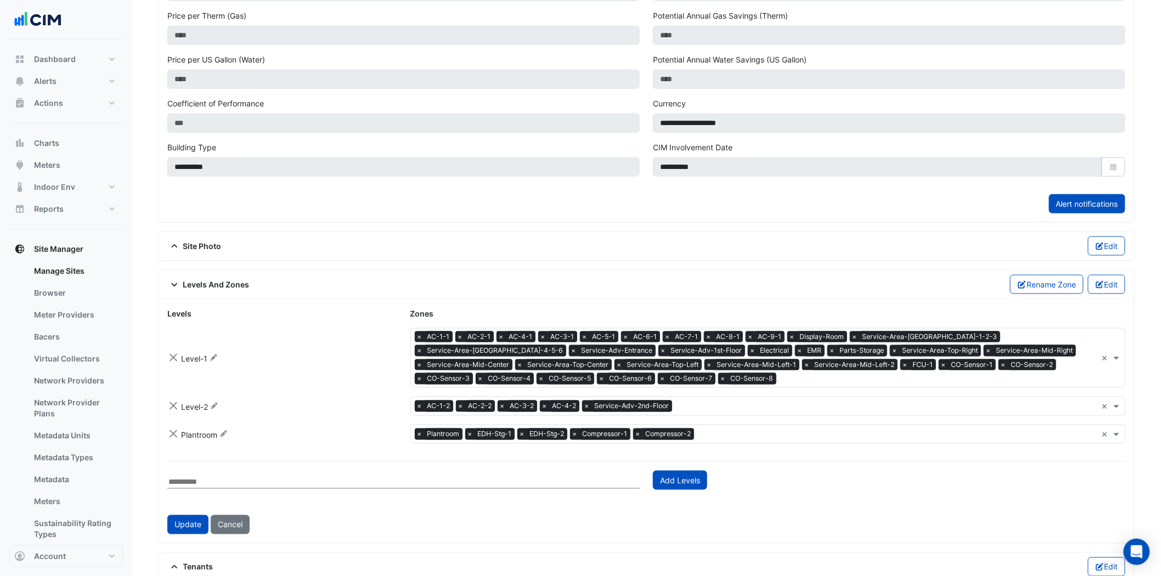
scroll to position [365, 0]
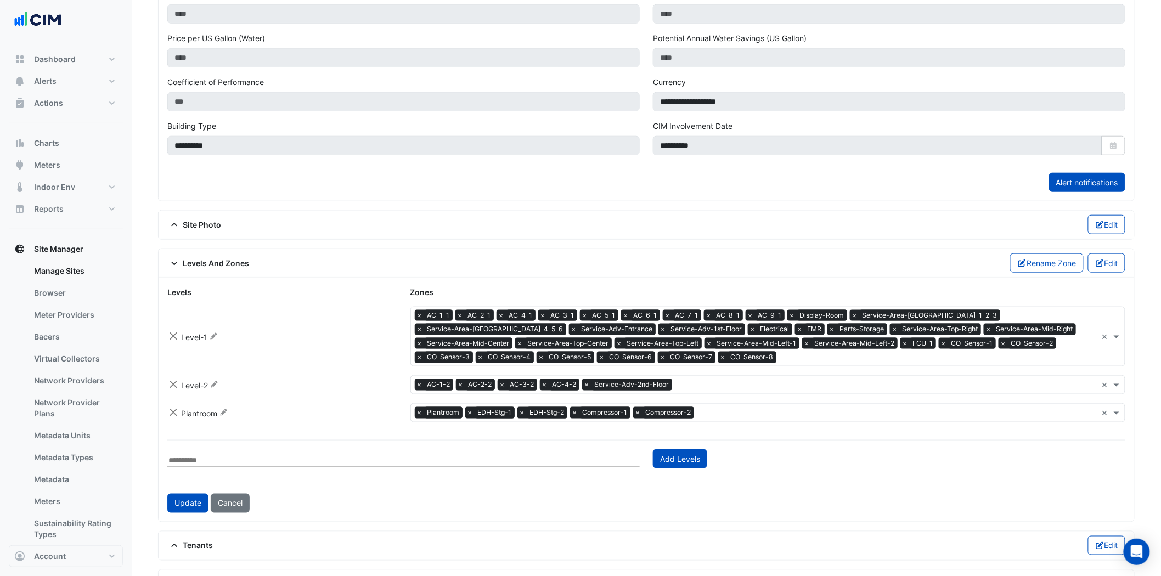
click at [711, 387] on input "text" at bounding box center [886, 386] width 421 height 12
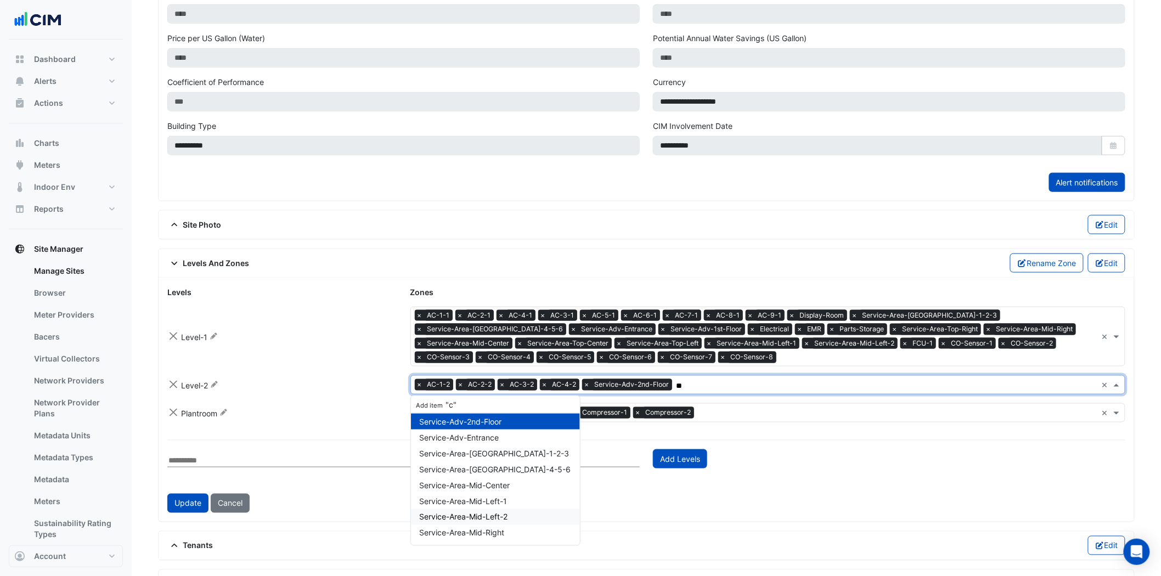
scroll to position [36, 0]
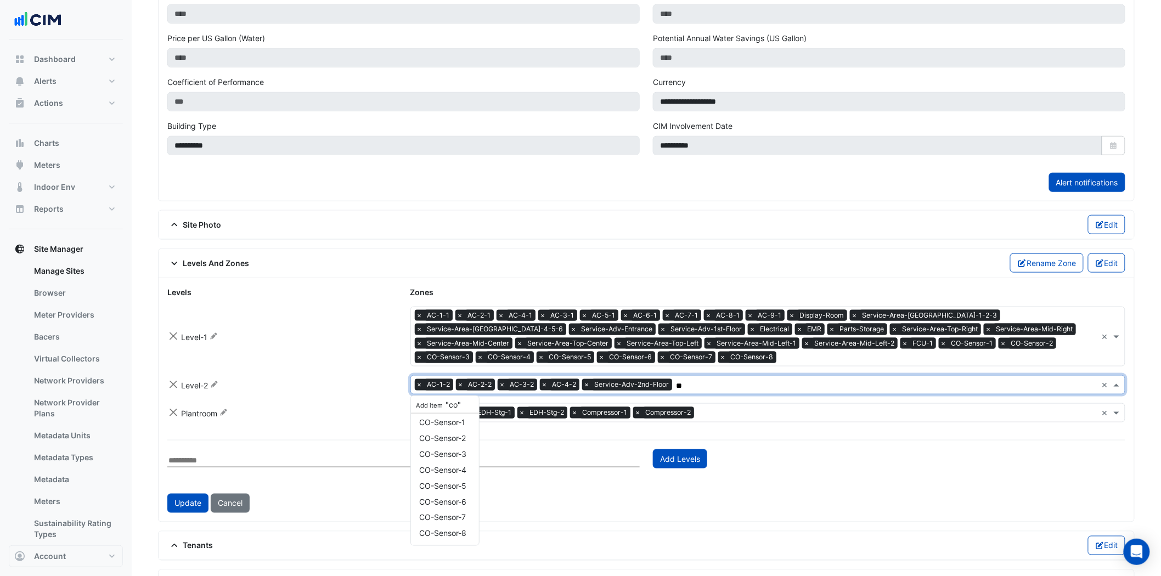
type input "***"
click at [445, 429] on span "Compressor-1" at bounding box center [445, 425] width 50 height 9
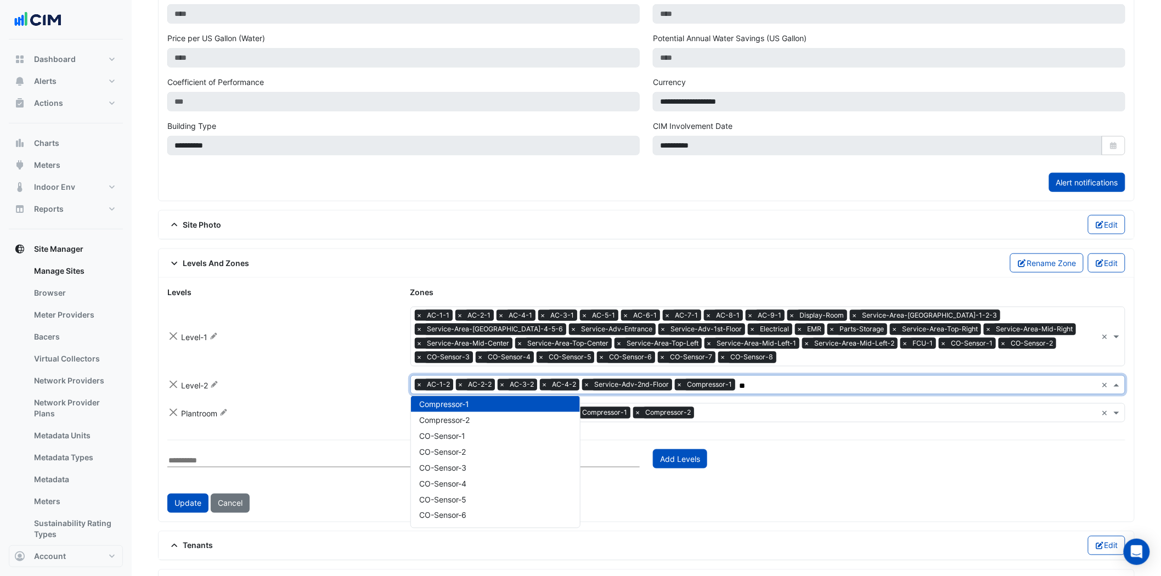
scroll to position [4, 0]
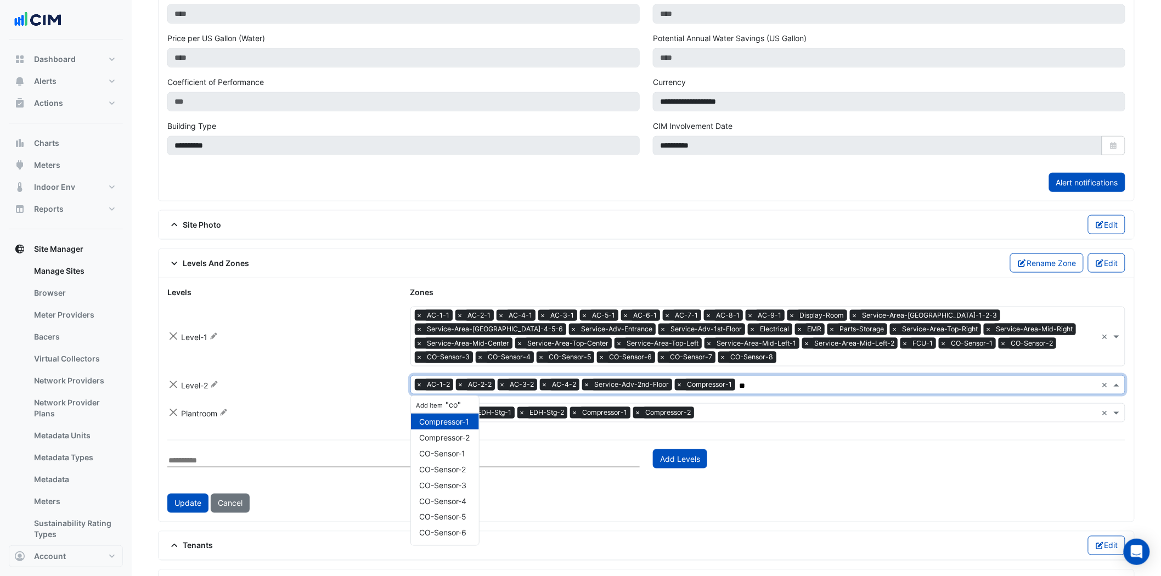
type input "***"
click at [463, 439] on span "Compressor-2" at bounding box center [445, 441] width 50 height 9
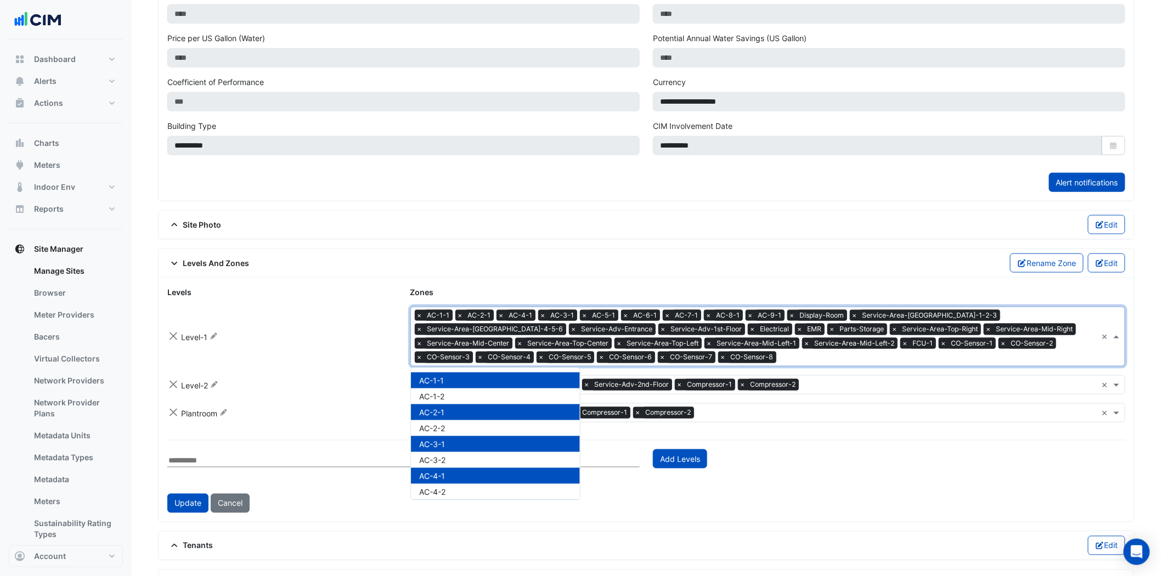
click at [1051, 325] on div "× AC-1-1 × AC-2-1 × AC-4-1 × AC-3-1 × AC-5-1 × AC-6-1 × AC-7-1 × AC-8-1 × AC-9-…" at bounding box center [754, 336] width 687 height 59
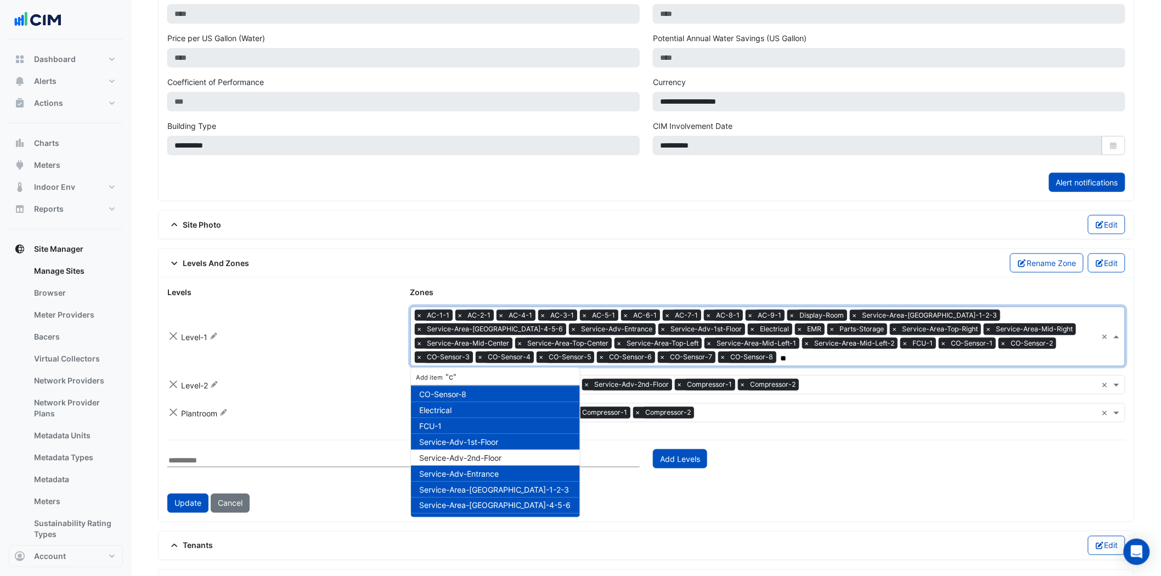
scroll to position [36, 0]
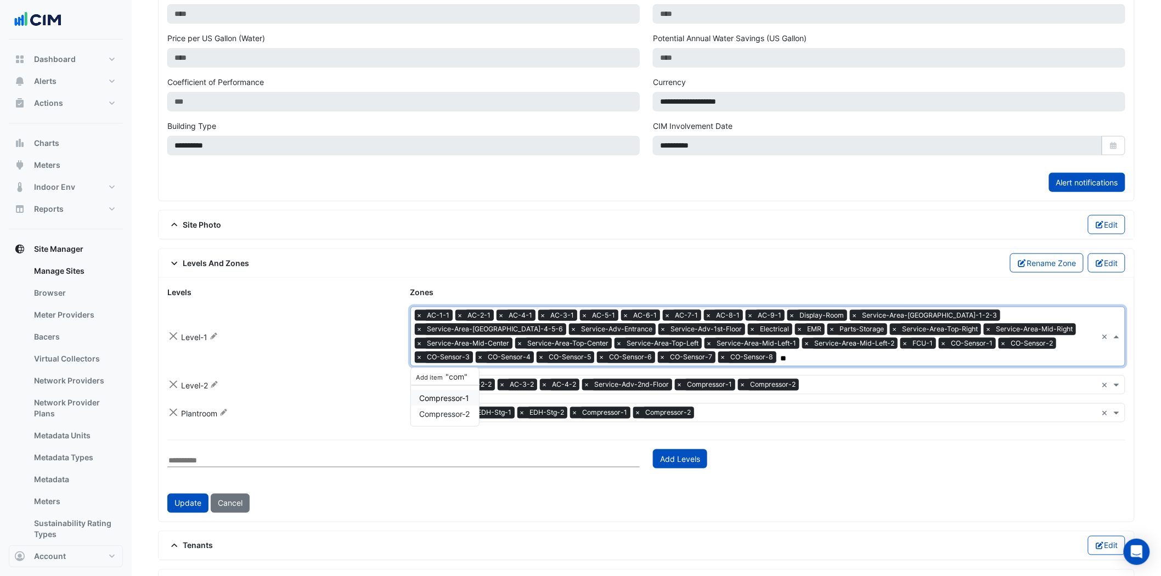
type input "***"
click at [460, 397] on span "Compressor-1" at bounding box center [445, 397] width 50 height 9
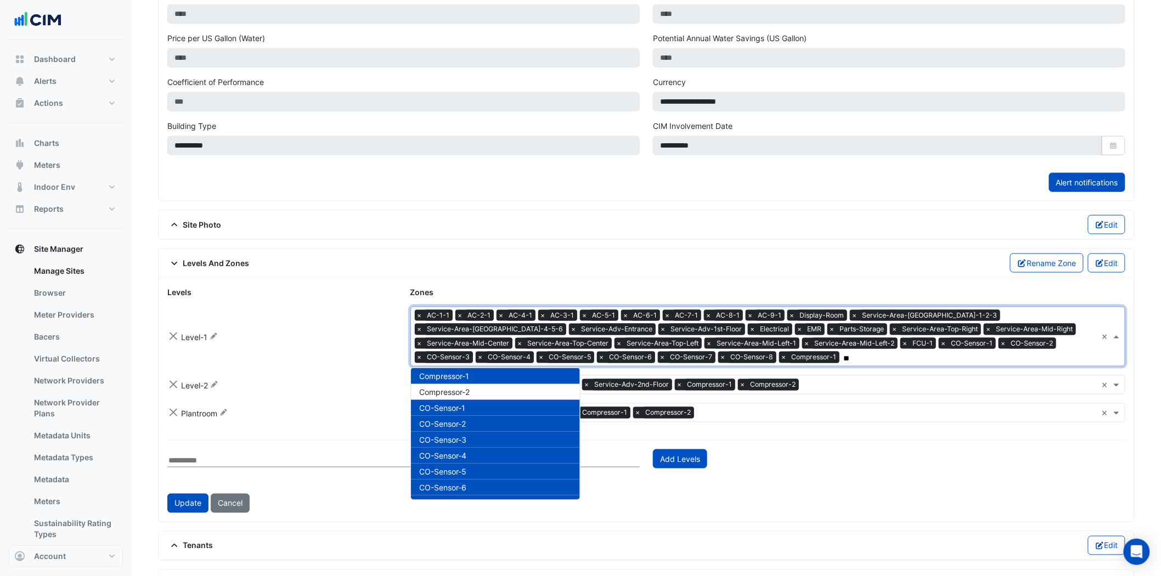
scroll to position [4, 0]
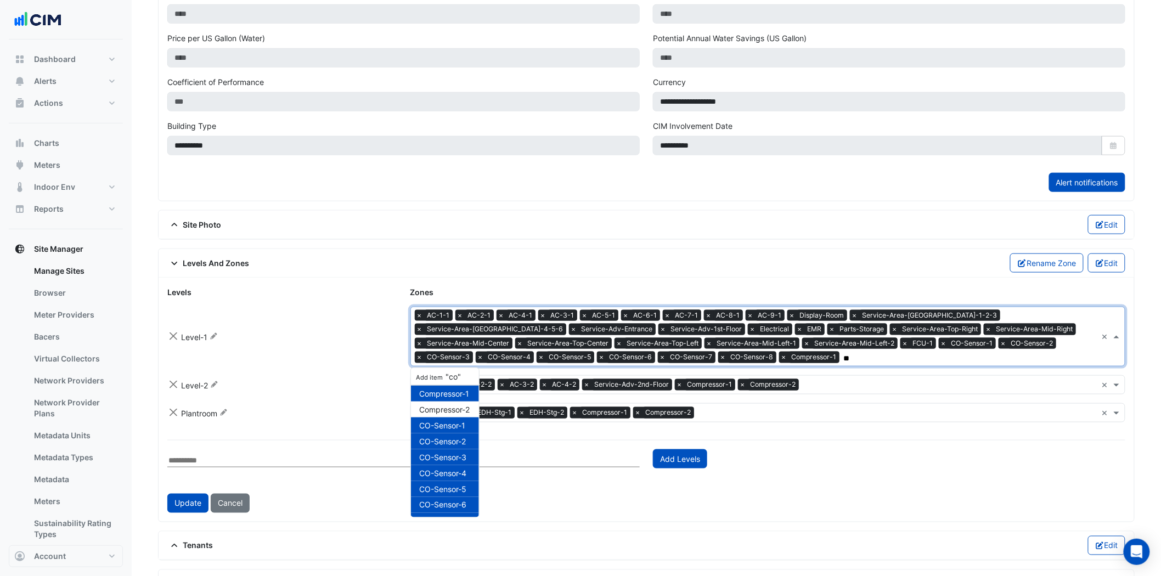
type input "***"
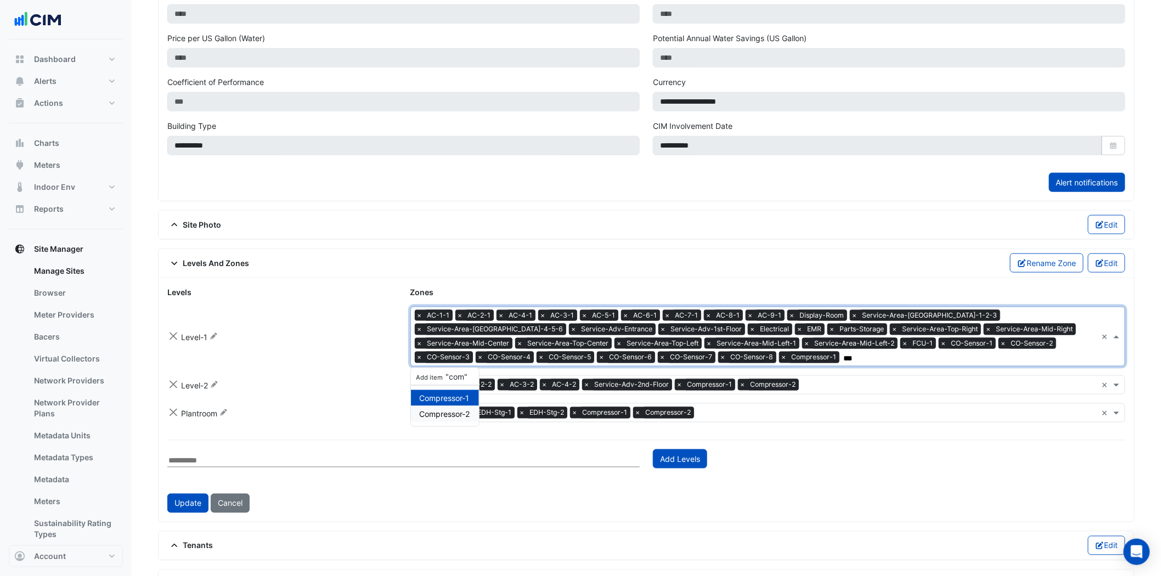
click at [443, 417] on span "Compressor-2" at bounding box center [445, 413] width 50 height 9
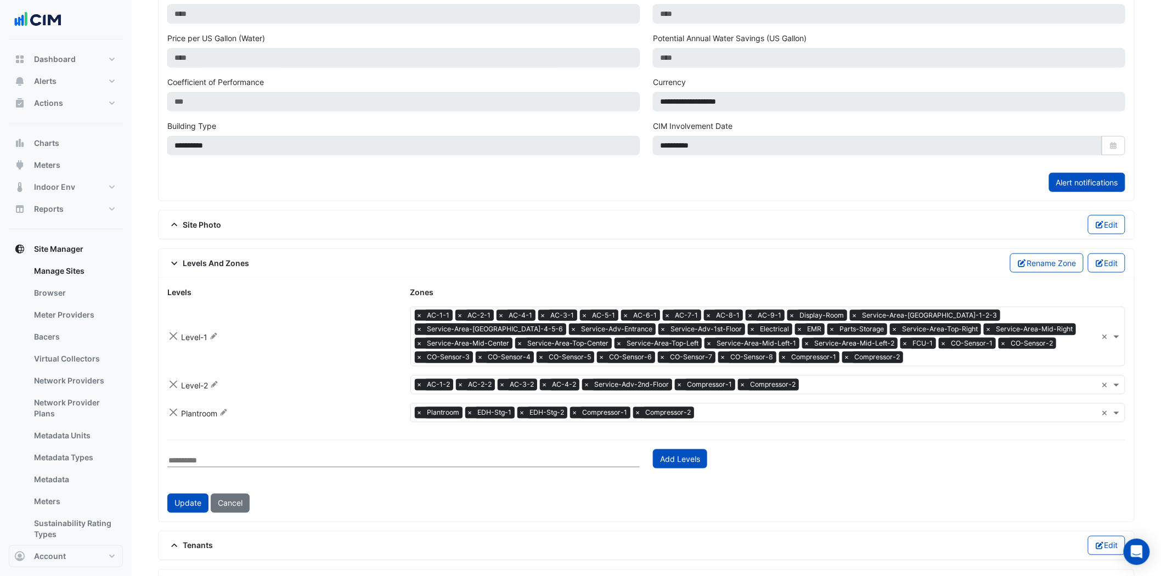
click at [975, 487] on form "Levels Zones Level-1 Rename × AC-1-1 × AC-2-1 × AC-4-1 × AC-3-1 × AC-5-1 × AC-6…" at bounding box center [646, 399] width 958 height 227
click at [182, 505] on button "Update" at bounding box center [187, 503] width 41 height 19
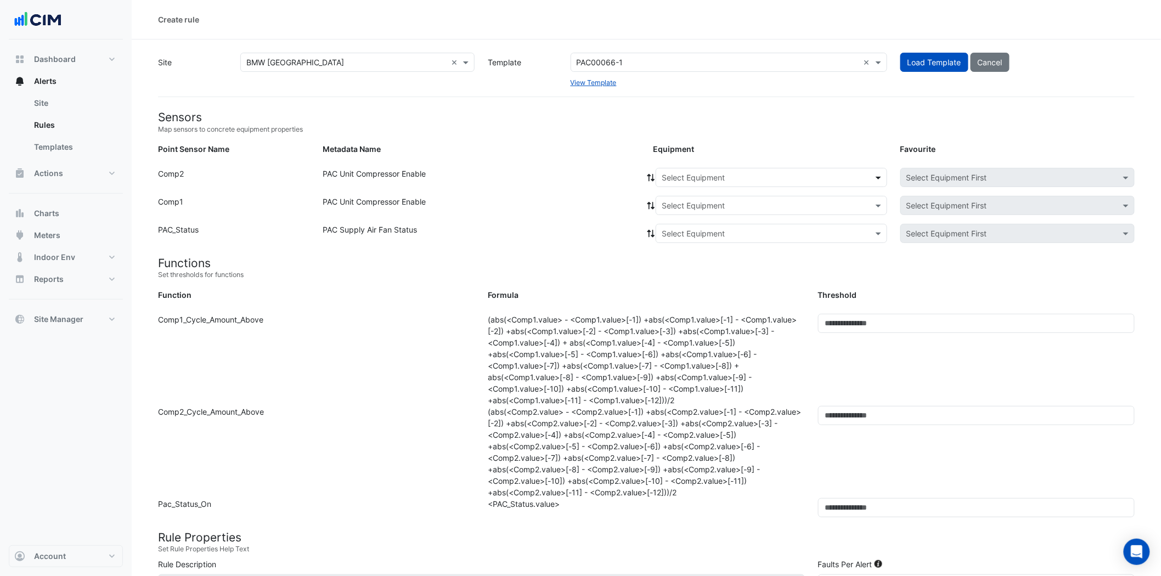
click at [880, 176] on span at bounding box center [880, 178] width 14 height 12
click at [674, 210] on div "AC-1-2" at bounding box center [678, 217] width 44 height 16
click at [882, 206] on span at bounding box center [880, 206] width 14 height 12
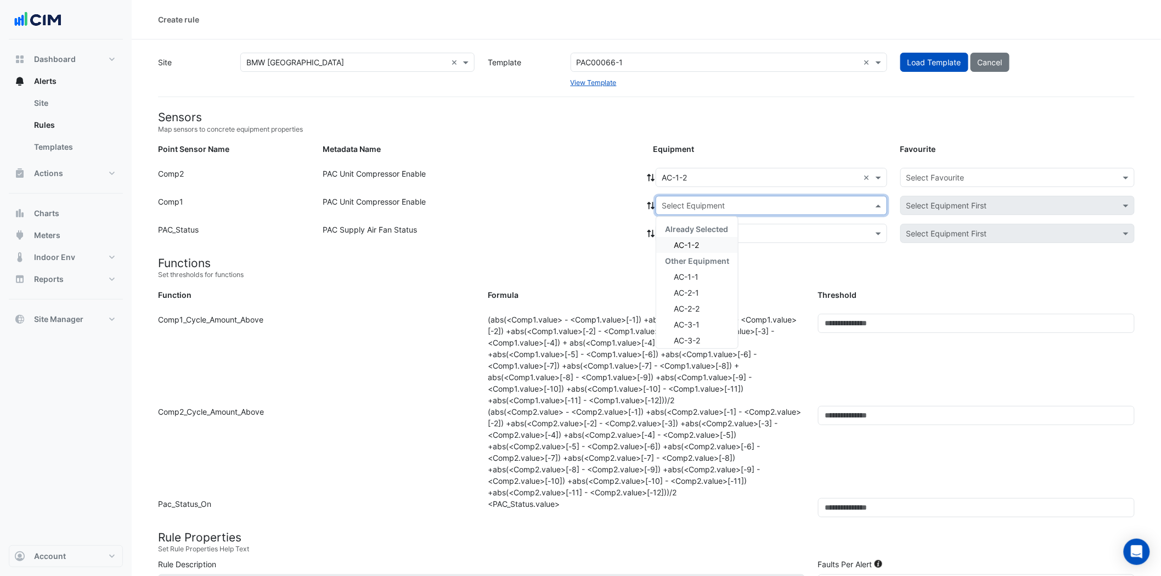
drag, startPoint x: 720, startPoint y: 247, endPoint x: 785, endPoint y: 227, distance: 68.5
click at [720, 247] on div "AC-1-2" at bounding box center [697, 245] width 82 height 16
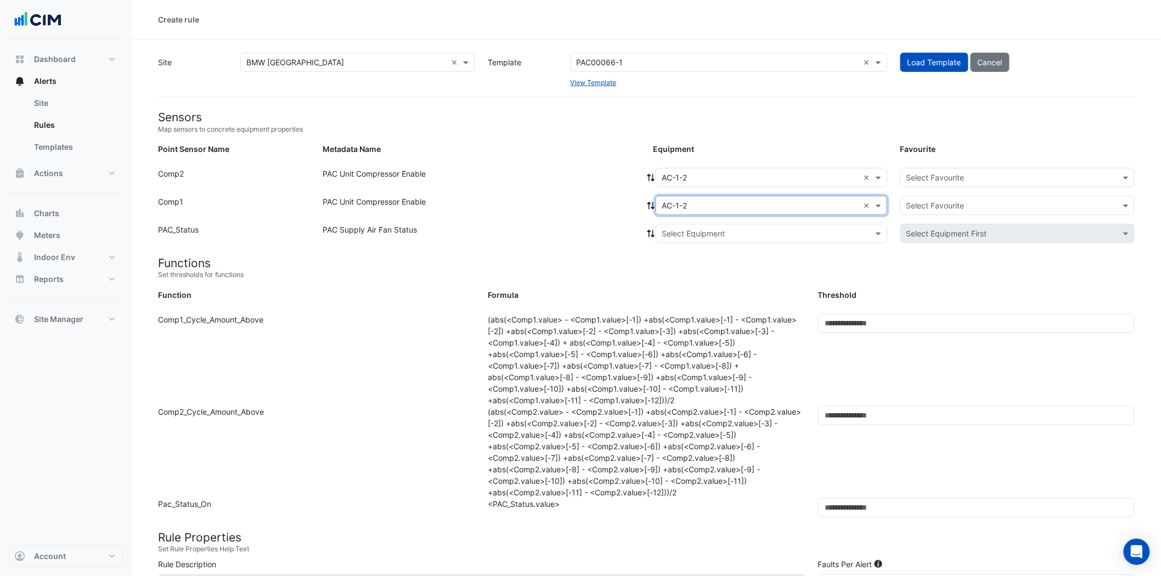
click at [786, 228] on input "text" at bounding box center [761, 234] width 198 height 12
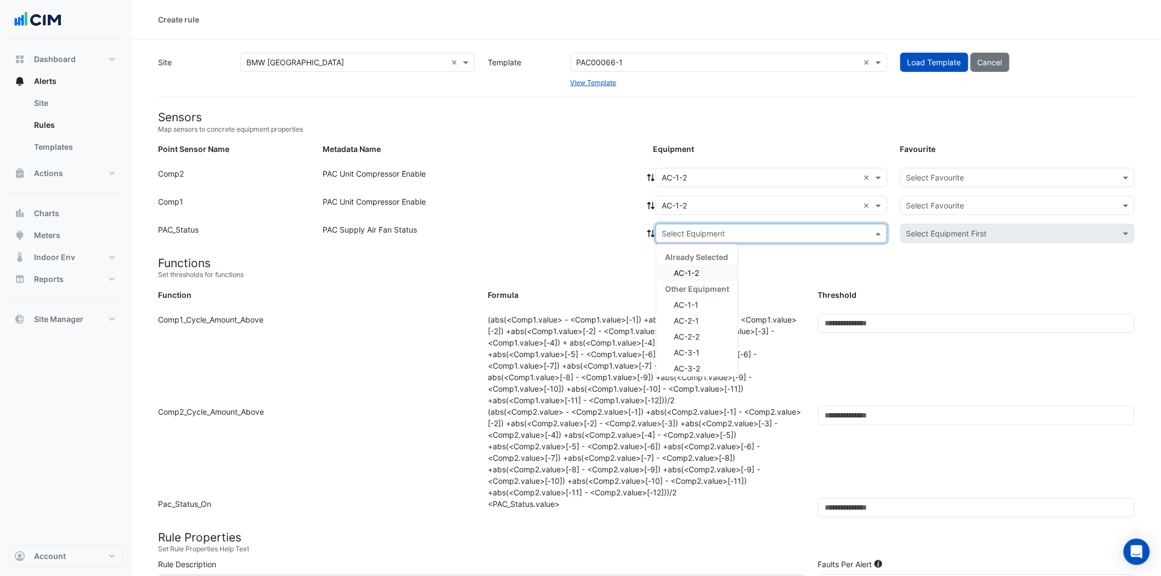
click at [717, 269] on div "AC-1-2" at bounding box center [697, 273] width 82 height 16
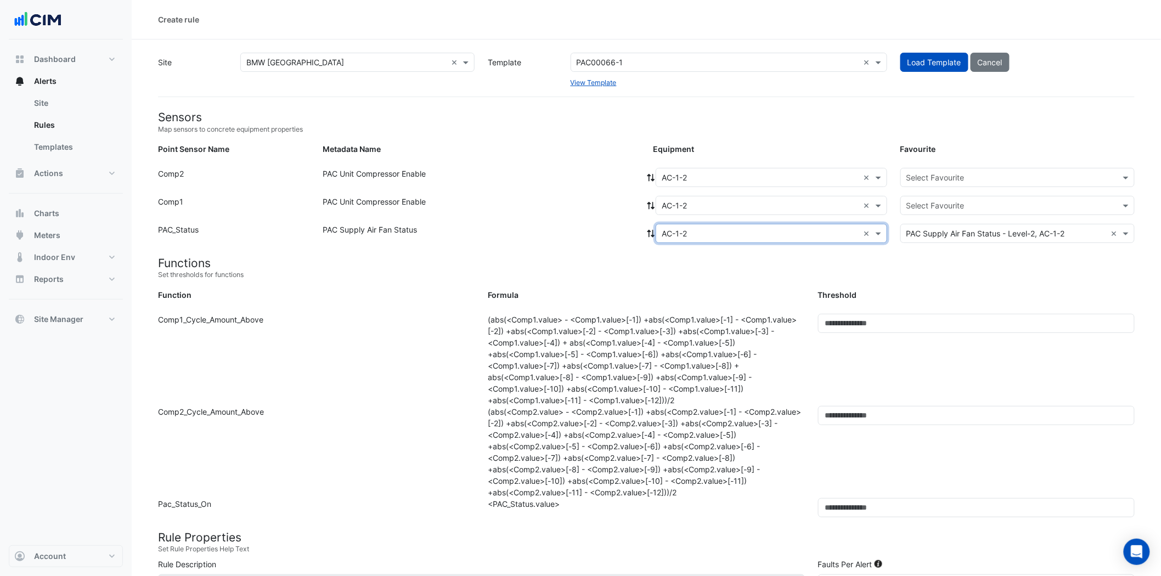
click at [951, 179] on input "text" at bounding box center [1006, 178] width 200 height 12
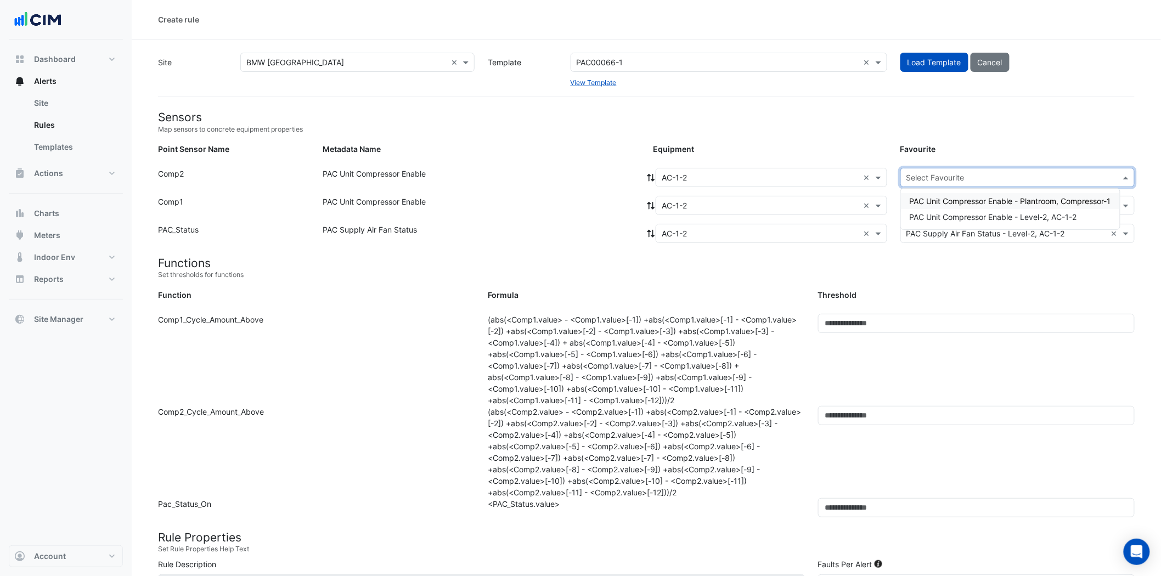
click at [1005, 129] on small "Map sensors to concrete equipment properties" at bounding box center [646, 130] width 977 height 10
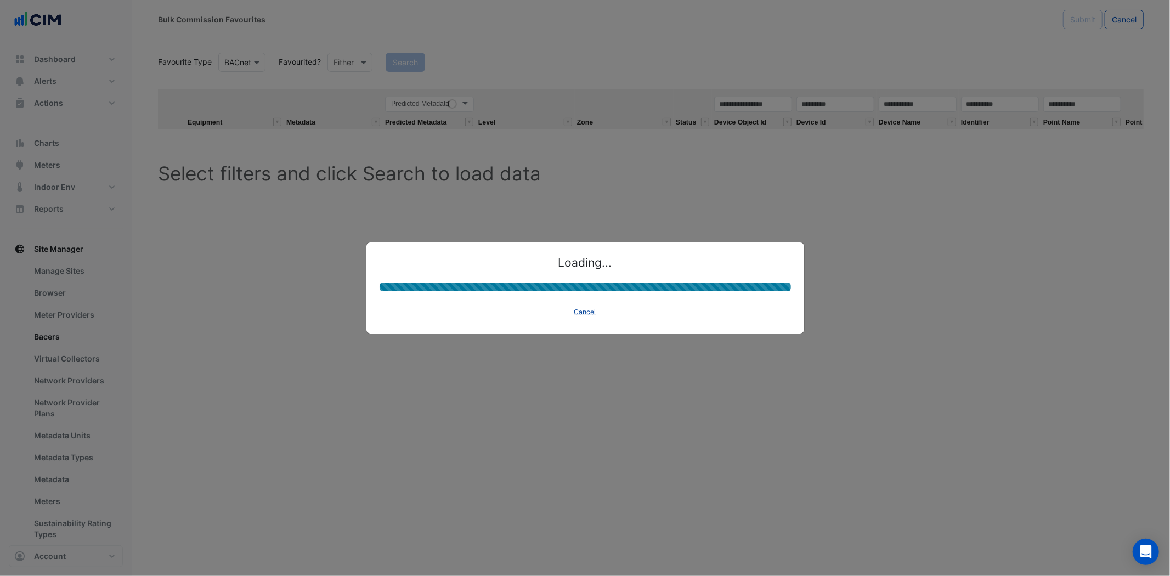
click at [586, 315] on button "Cancel" at bounding box center [586, 312] width 32 height 15
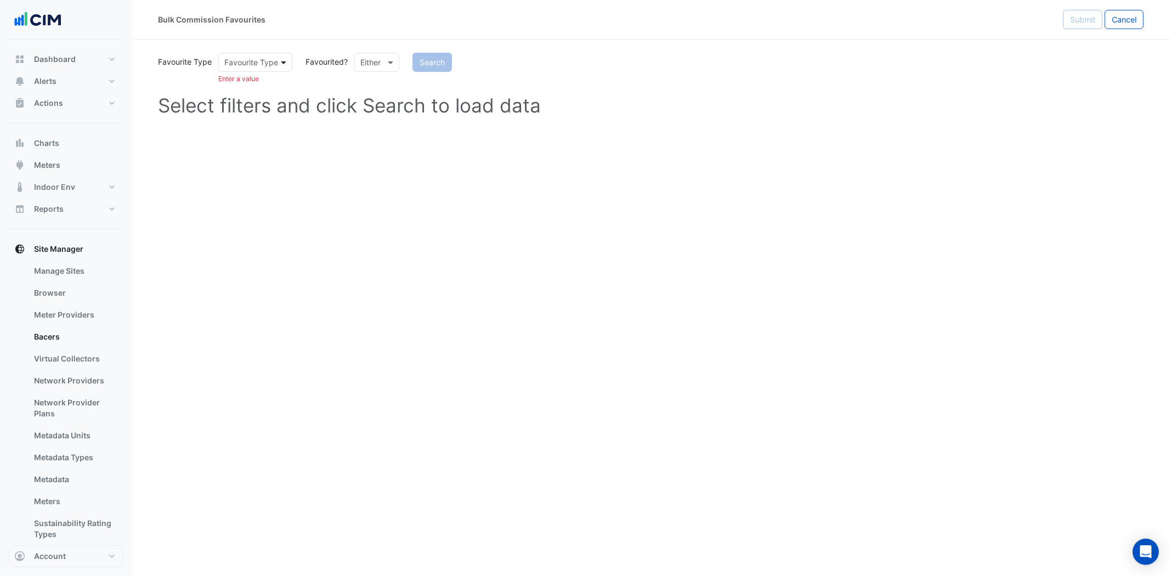
click at [286, 63] on span at bounding box center [285, 63] width 14 height 12
click at [246, 84] on div "BACnet" at bounding box center [241, 86] width 44 height 16
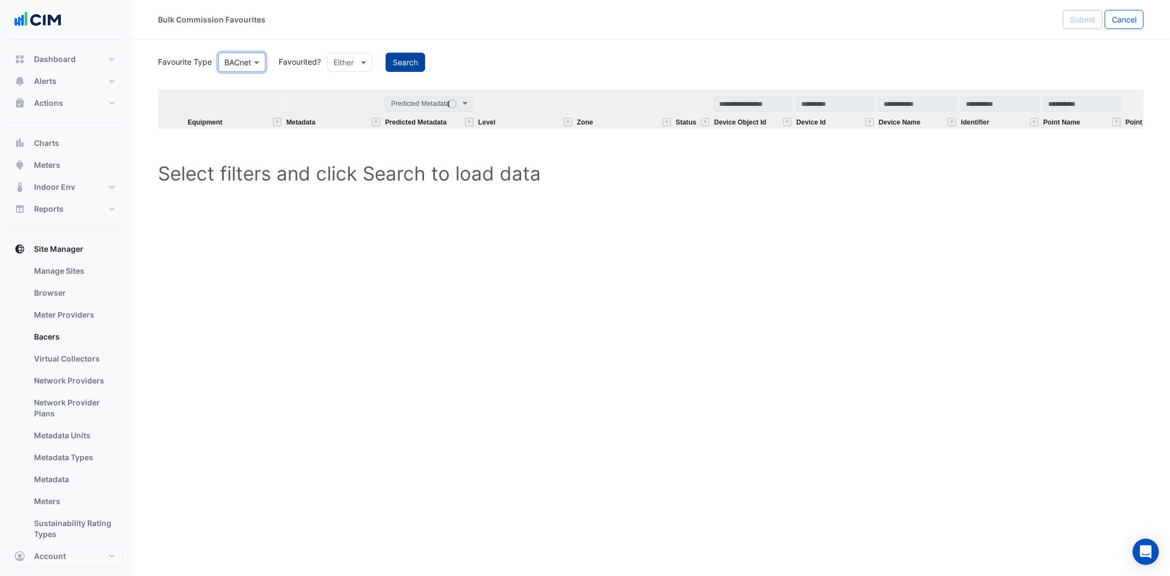
click at [402, 59] on button "Search" at bounding box center [406, 62] width 40 height 19
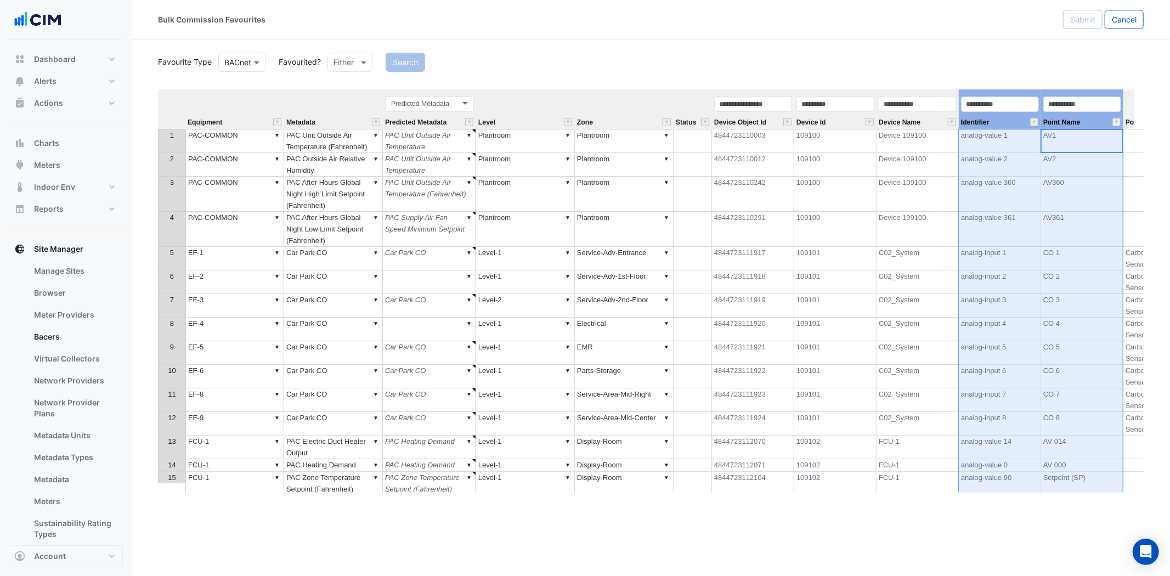
drag, startPoint x: 1083, startPoint y: 117, endPoint x: 1038, endPoint y: 121, distance: 45.2
click at [1038, 121] on div "Equipment Metadata Predicted Metadata Level Zone Status Device Object Id Device…" at bounding box center [651, 290] width 986 height 403
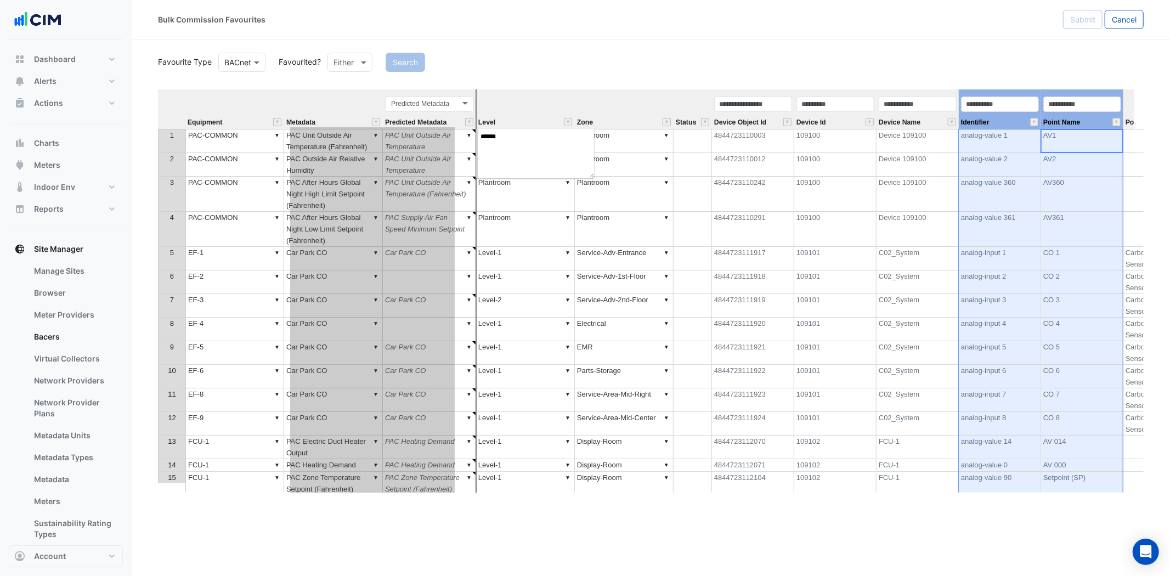
drag, startPoint x: 1103, startPoint y: 116, endPoint x: 435, endPoint y: 150, distance: 669.7
click at [435, 150] on div "Equipment Metadata Predicted Metadata Level Zone Status Device Object Id Device…" at bounding box center [651, 290] width 986 height 403
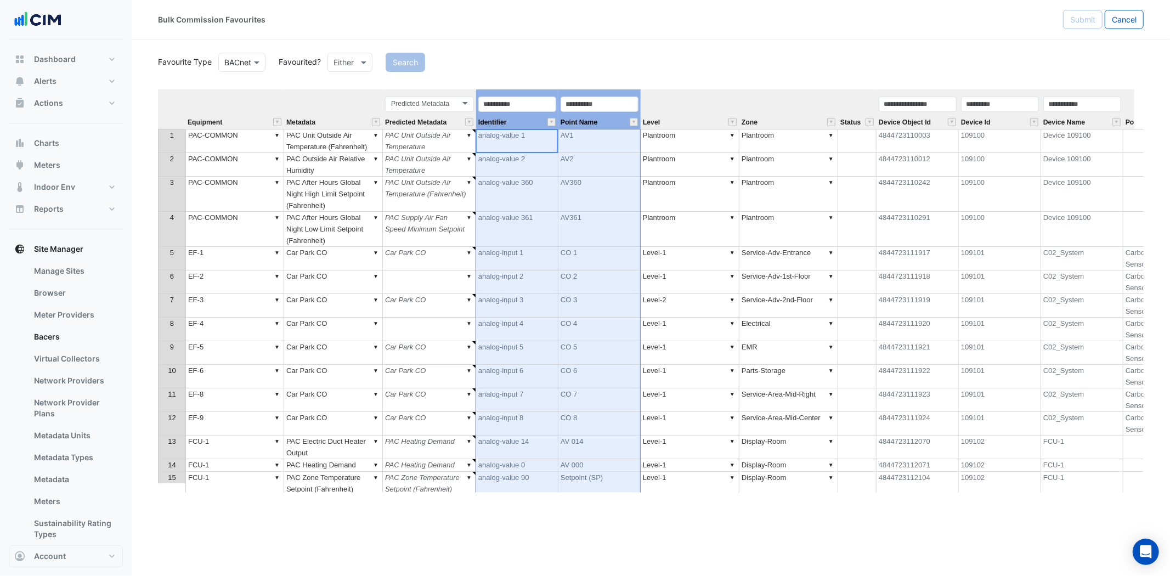
click at [783, 133] on td "▼ Plantroom" at bounding box center [789, 141] width 99 height 24
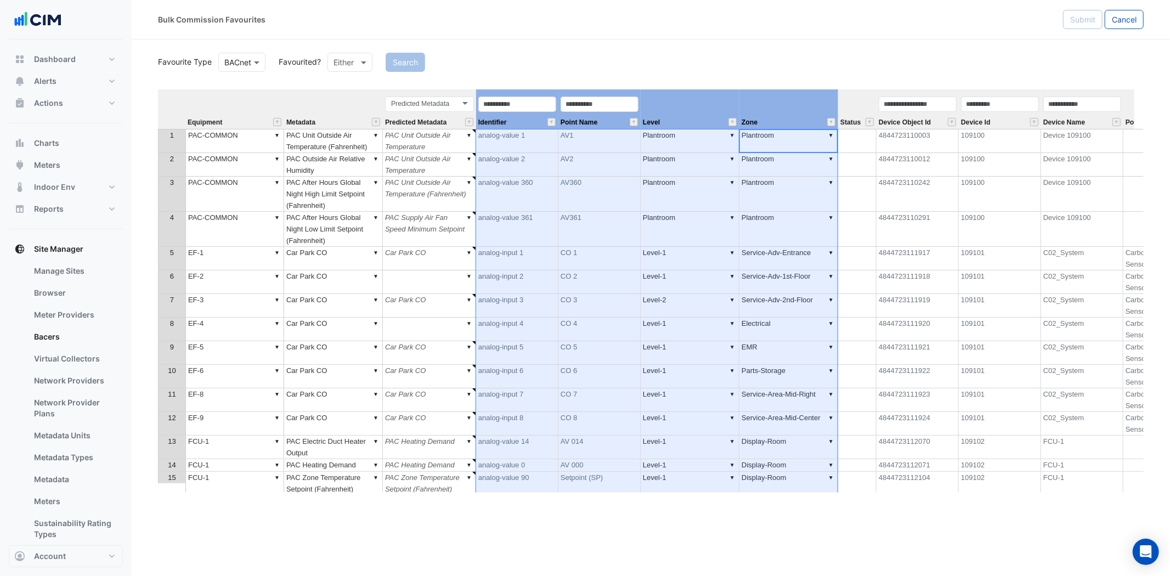
drag, startPoint x: 799, startPoint y: 100, endPoint x: 534, endPoint y: 134, distance: 266.7
click at [528, 134] on div "Equipment Metadata Predicted Metadata Identifier Point Name Level Zone Status D…" at bounding box center [651, 290] width 986 height 403
click at [827, 106] on th "Zone" at bounding box center [789, 109] width 99 height 40
click at [788, 108] on th "Zone" at bounding box center [789, 109] width 99 height 40
click at [780, 205] on td "▼ Plantroom" at bounding box center [789, 194] width 99 height 35
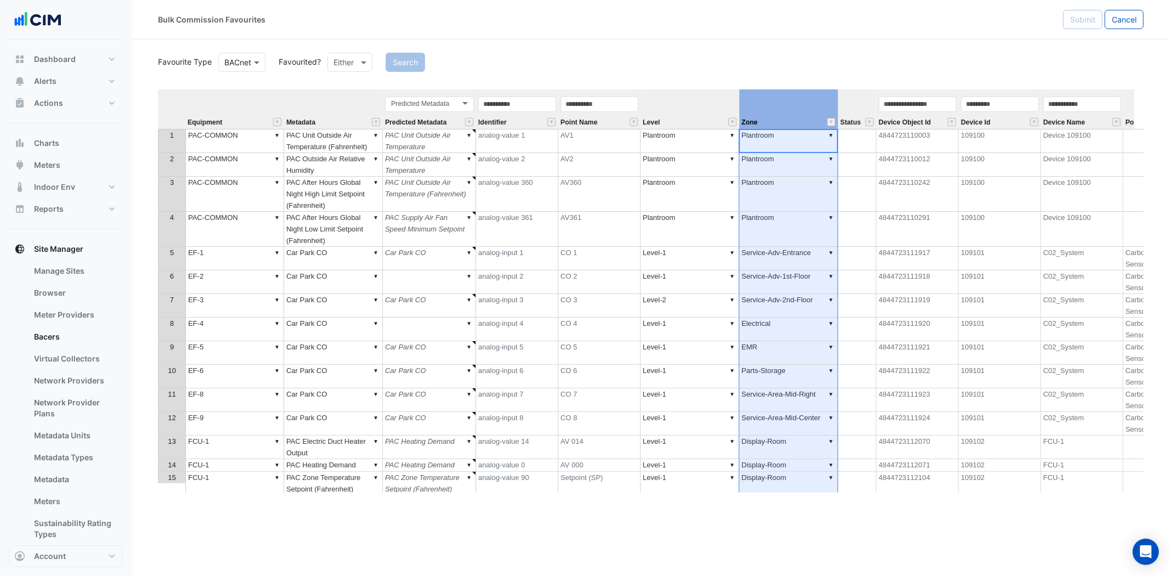
click at [783, 120] on div "Zone" at bounding box center [789, 122] width 99 height 14
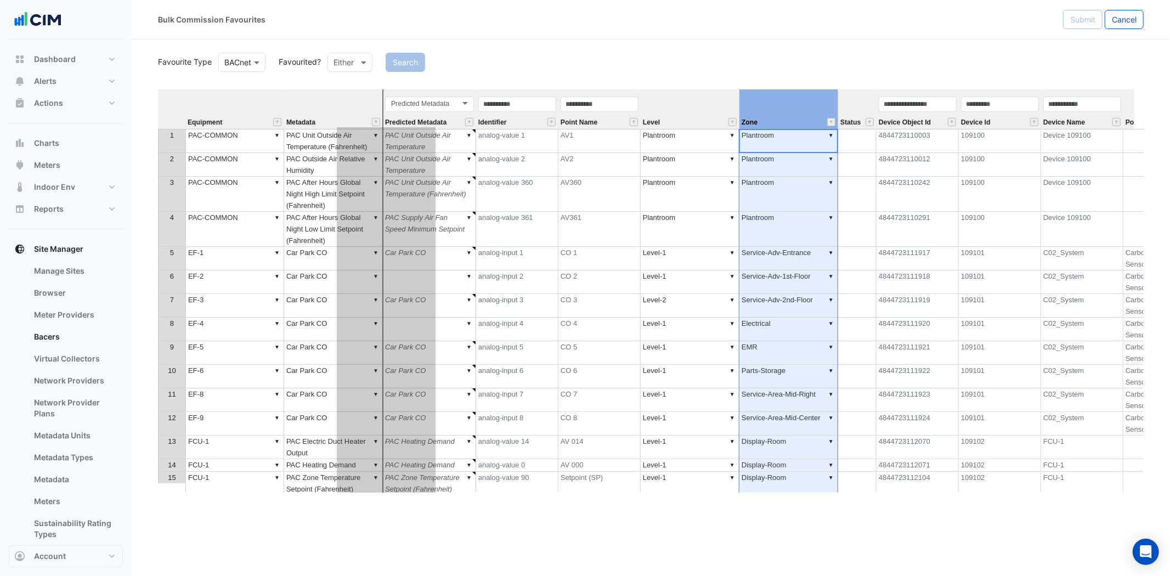
type textarea "******"
drag, startPoint x: 787, startPoint y: 105, endPoint x: 385, endPoint y: 157, distance: 405.5
click at [385, 157] on div "Equipment Metadata Predicted Metadata Identifier Point Name Level Zone Status D…" at bounding box center [651, 290] width 986 height 403
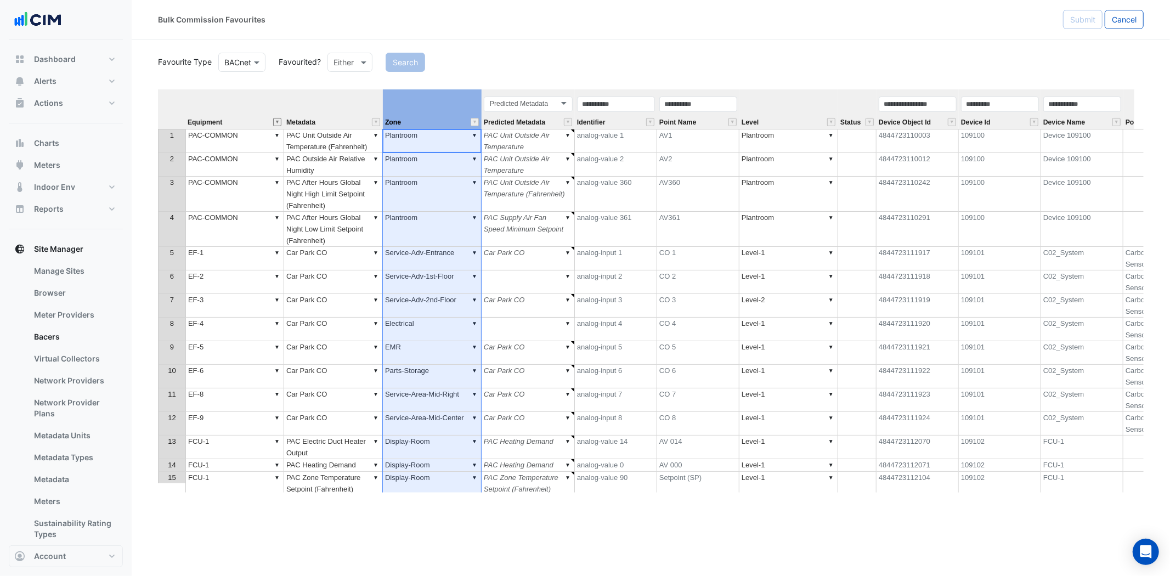
click at [277, 122] on button "" at bounding box center [277, 122] width 8 height 8
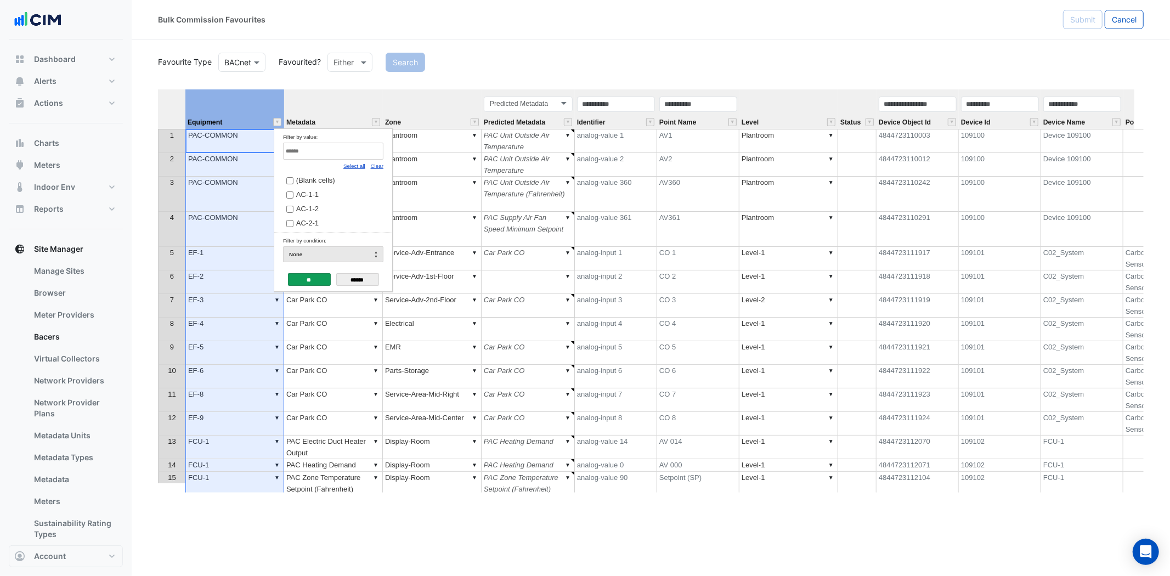
click at [380, 165] on link "Clear" at bounding box center [377, 166] width 13 height 6
click at [366, 149] on input "Filter by value:" at bounding box center [333, 151] width 100 height 17
click at [358, 166] on link "Select all" at bounding box center [354, 166] width 22 height 6
type input "**"
click at [303, 275] on input "**" at bounding box center [309, 279] width 43 height 13
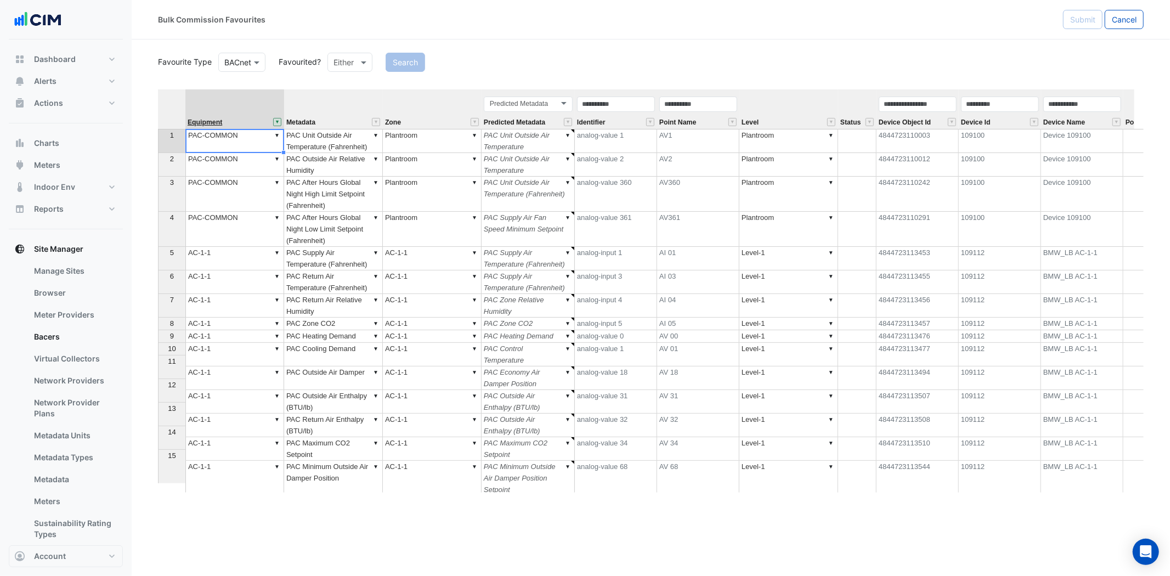
click at [204, 122] on span "Equipment" at bounding box center [205, 122] width 35 height 7
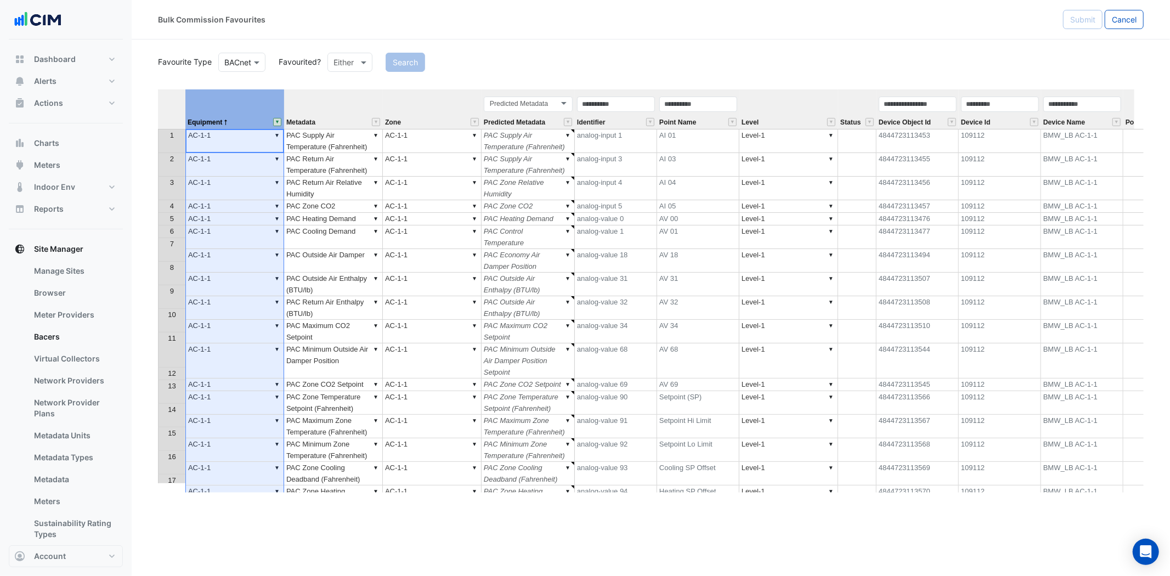
click at [171, 109] on th at bounding box center [171, 109] width 27 height 40
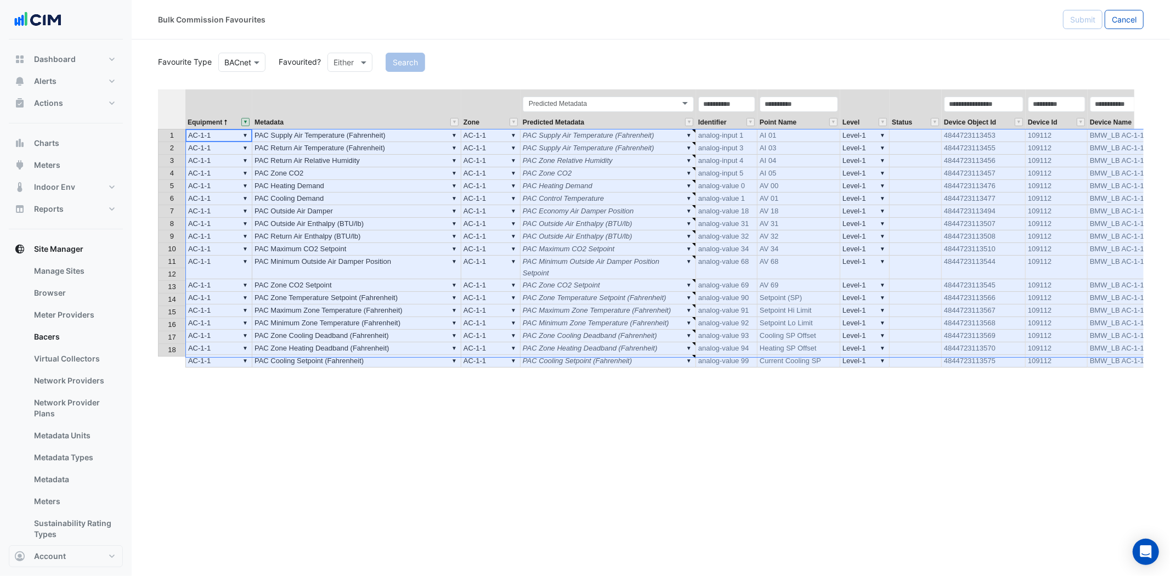
click at [906, 98] on th "Status" at bounding box center [916, 109] width 52 height 40
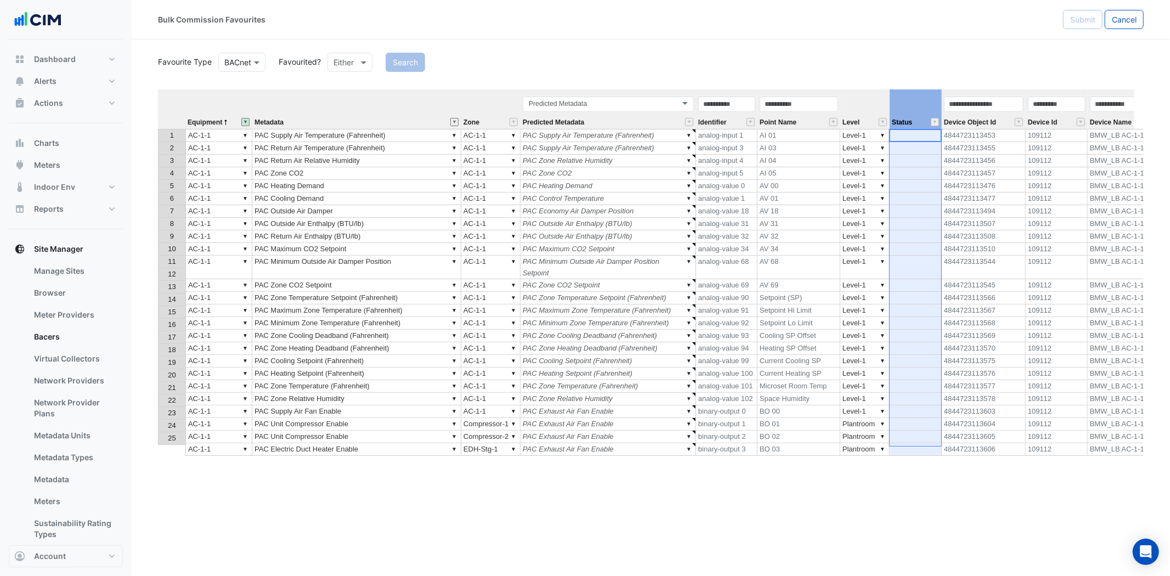
click at [454, 123] on button "" at bounding box center [454, 122] width 8 height 8
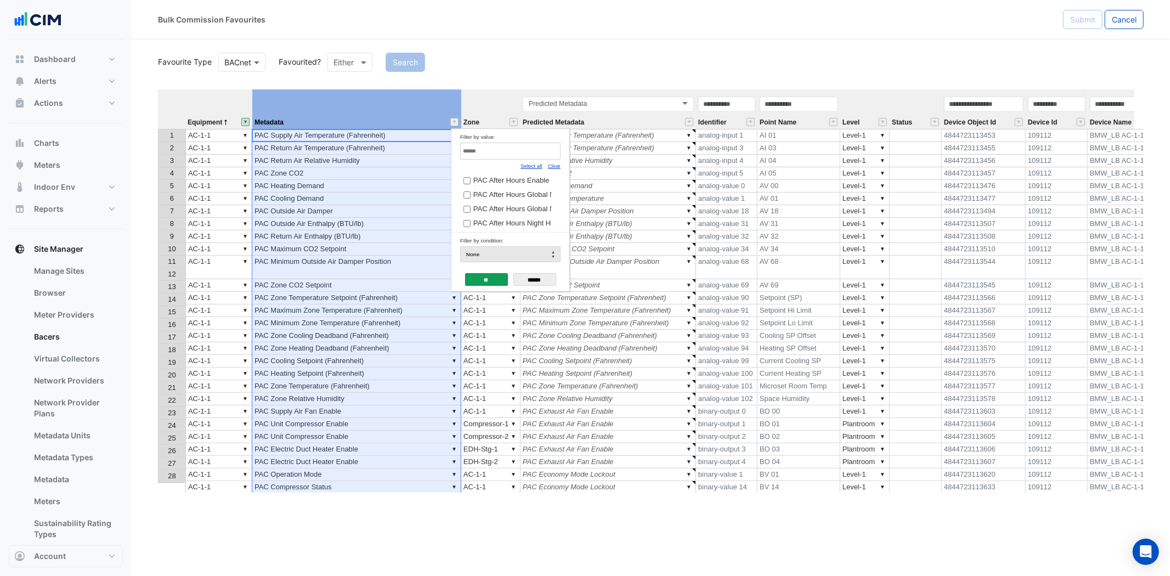
click at [559, 165] on link "Clear" at bounding box center [554, 166] width 13 height 6
click at [542, 151] on input "Filter by value:" at bounding box center [510, 151] width 100 height 17
type input "***"
click at [504, 178] on span "PAC Compressor Status" at bounding box center [511, 180] width 77 height 8
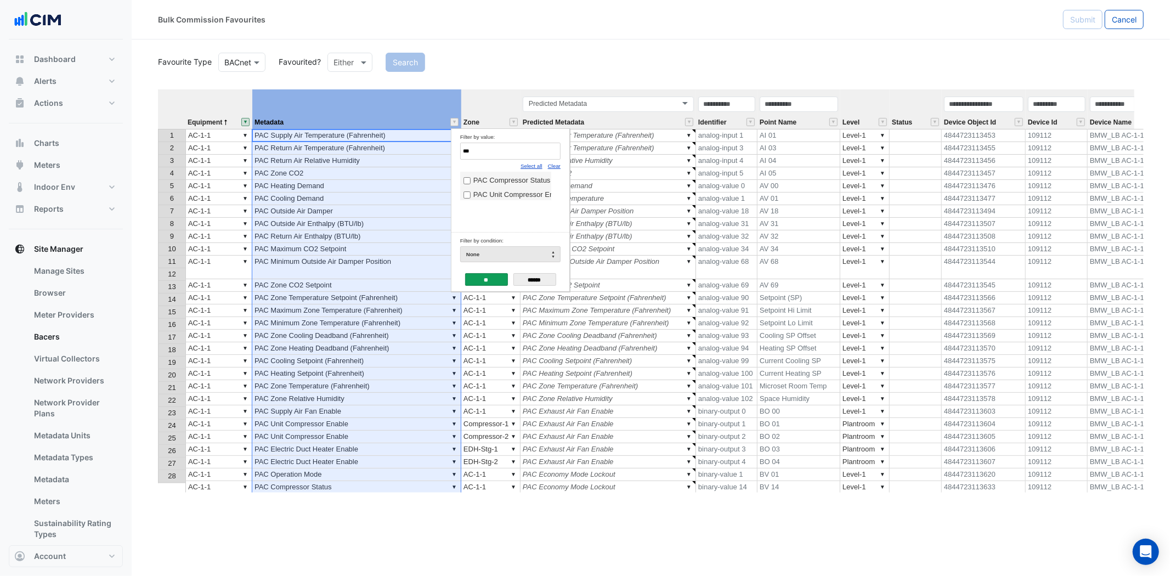
click at [495, 193] on span "PAC Unit Compressor Enable" at bounding box center [520, 194] width 94 height 8
click at [485, 281] on input "**" at bounding box center [486, 279] width 43 height 13
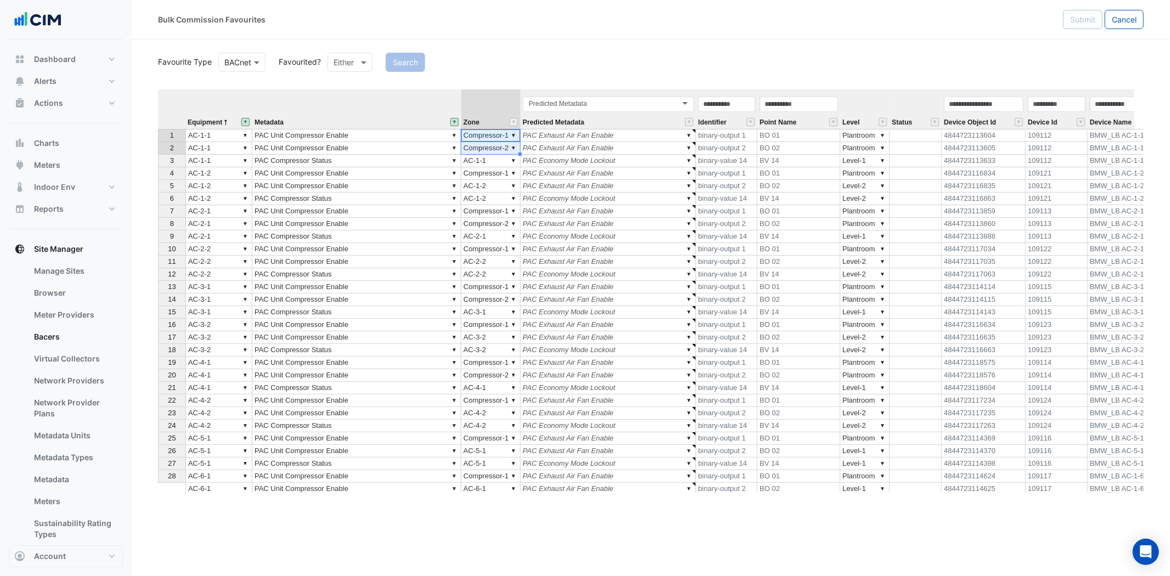
drag, startPoint x: 487, startPoint y: 134, endPoint x: 488, endPoint y: 143, distance: 8.8
click at [488, 143] on tbody "1 ▼ AC-1-1 ▼ PAC Unit Compressor Enable ▼ Compressor-1 ▼ PAC Exhaust Air Fan En…" at bounding box center [777, 369] width 1238 height 480
click at [495, 173] on td "▼ Compressor-1" at bounding box center [490, 173] width 59 height 13
type textarea "**********"
click at [497, 247] on td "▼ Compressor-1" at bounding box center [490, 249] width 59 height 13
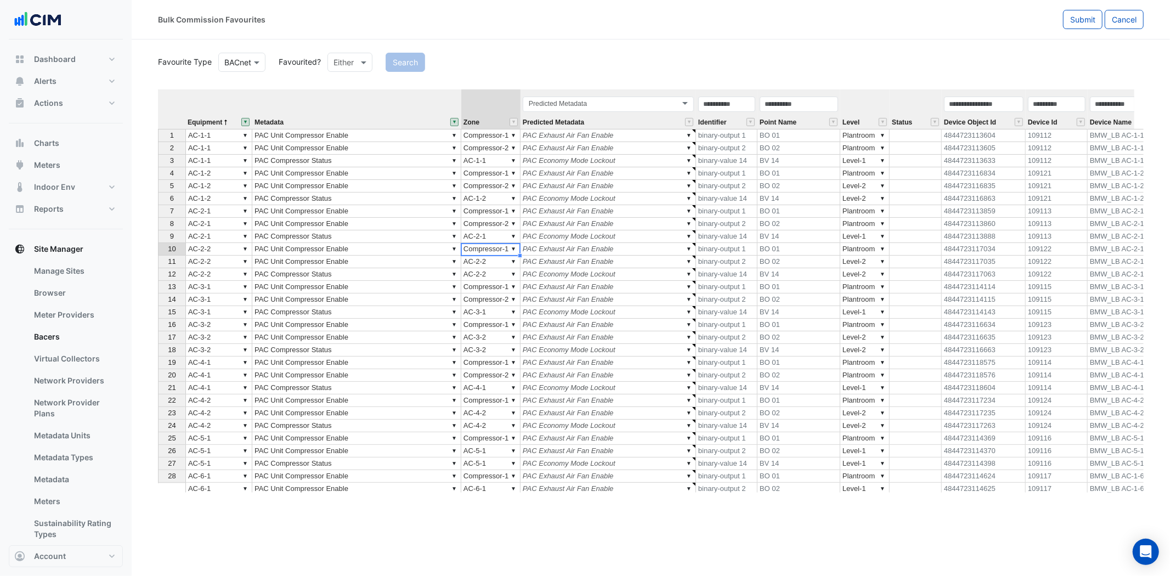
type textarea "**********"
click at [797, 121] on span "Point Name" at bounding box center [778, 122] width 37 height 7
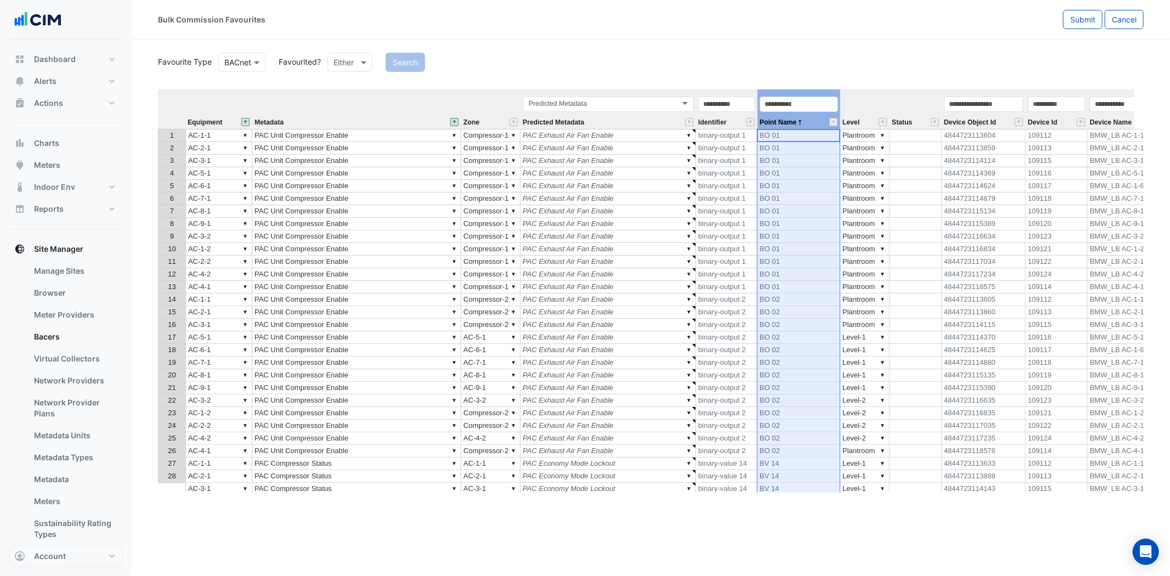
click at [223, 125] on div "Equipment" at bounding box center [218, 122] width 67 height 14
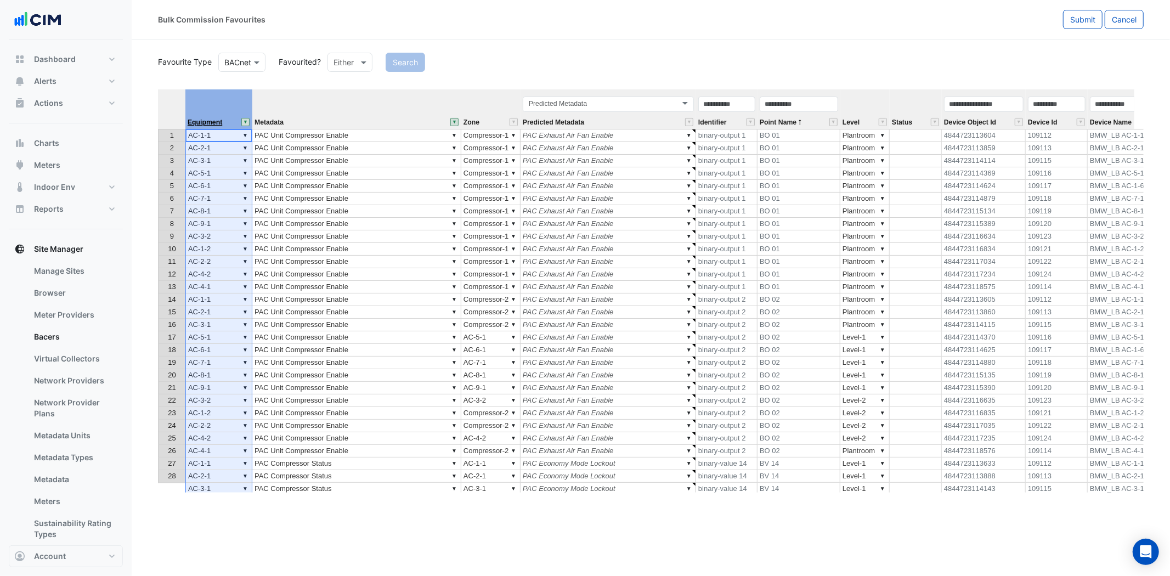
click at [222, 124] on span "Equipment" at bounding box center [205, 122] width 35 height 7
click at [811, 119] on div "Point Name" at bounding box center [799, 111] width 83 height 33
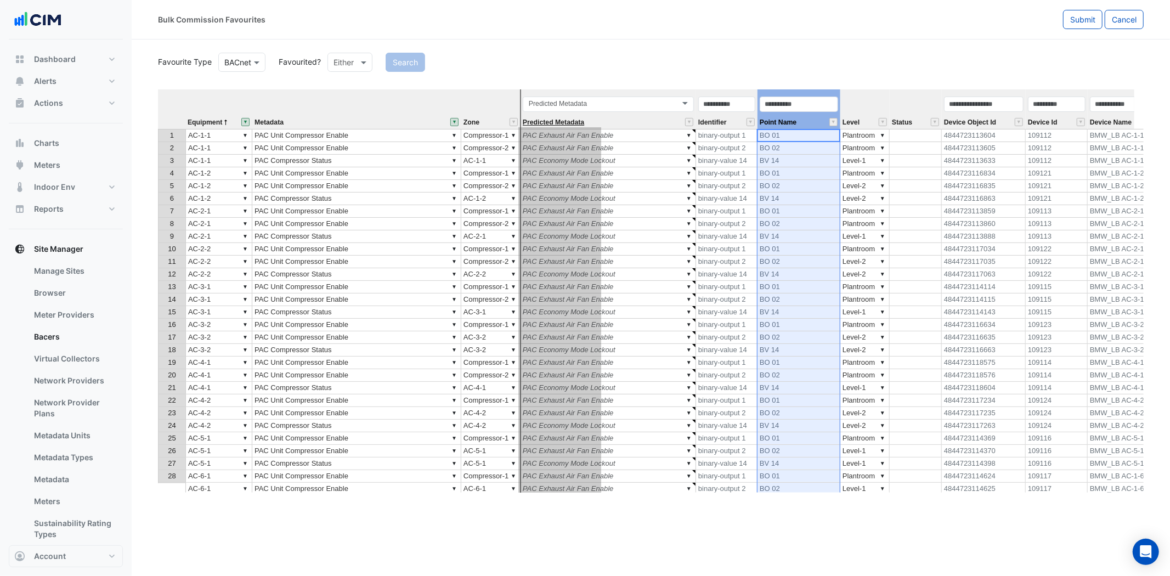
drag, startPoint x: 812, startPoint y: 92, endPoint x: 572, endPoint y: 120, distance: 241.9
click at [572, 120] on tr "Equipment Metadata Zone Predicted Metadata Predicted Metadata Identifier Point …" at bounding box center [777, 109] width 1238 height 40
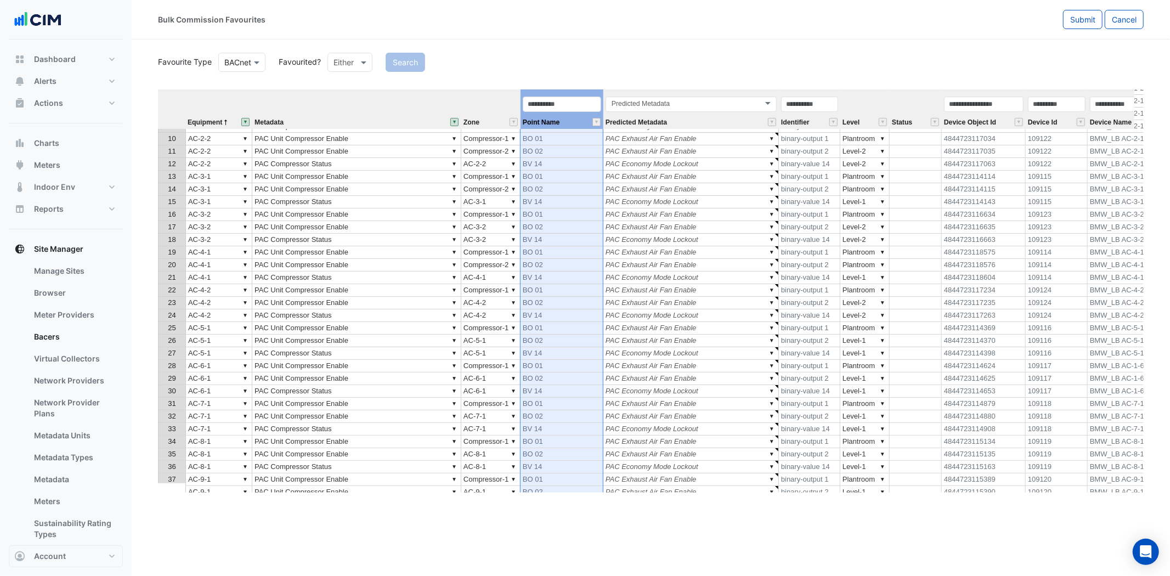
scroll to position [122, 0]
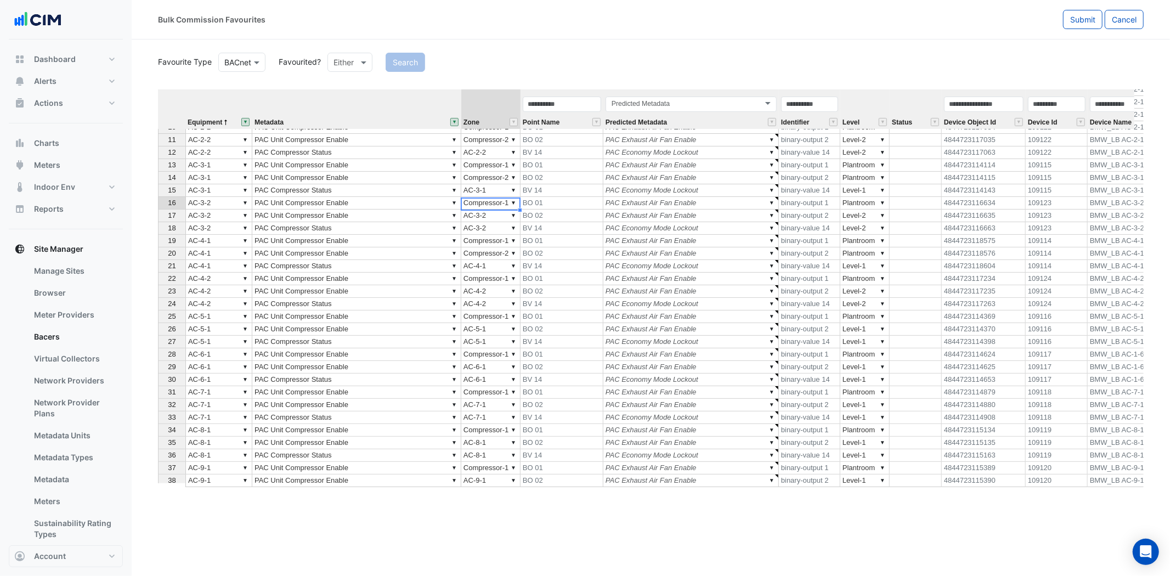
click at [494, 205] on td "▼ Compressor-1" at bounding box center [490, 203] width 59 height 13
type textarea "**********"
click at [500, 278] on td "▼ Compressor-1" at bounding box center [490, 279] width 59 height 13
type textarea "**********"
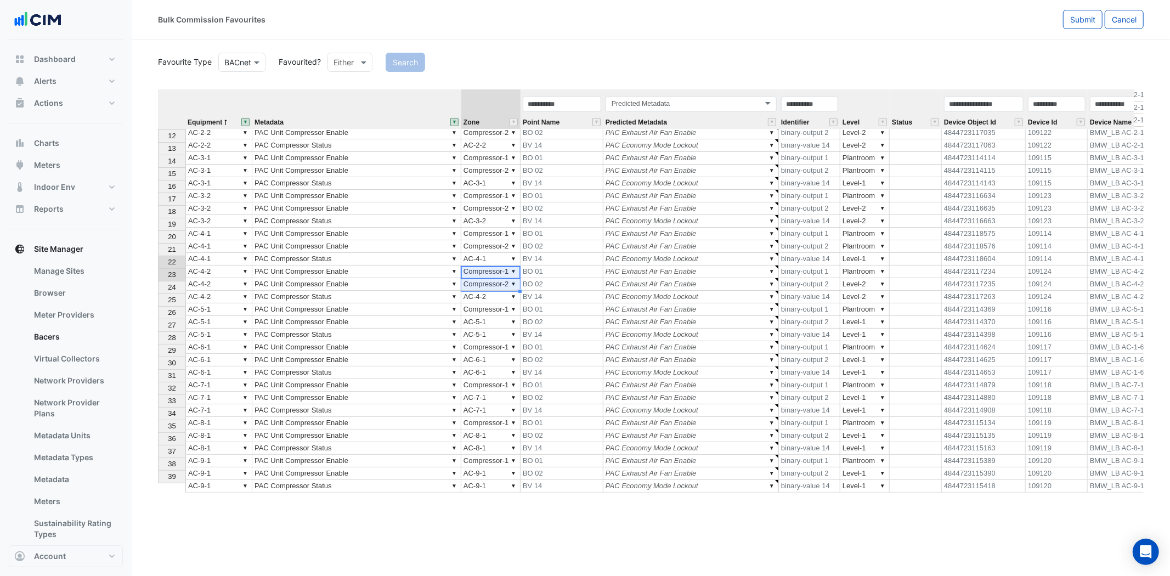
click at [499, 303] on td "▼ Compressor-1" at bounding box center [490, 309] width 59 height 13
type textarea "**********"
click at [498, 341] on td "▼ Compressor-1" at bounding box center [490, 347] width 59 height 13
type textarea "**********"
click at [496, 379] on td "▼ Compressor-1" at bounding box center [490, 385] width 59 height 13
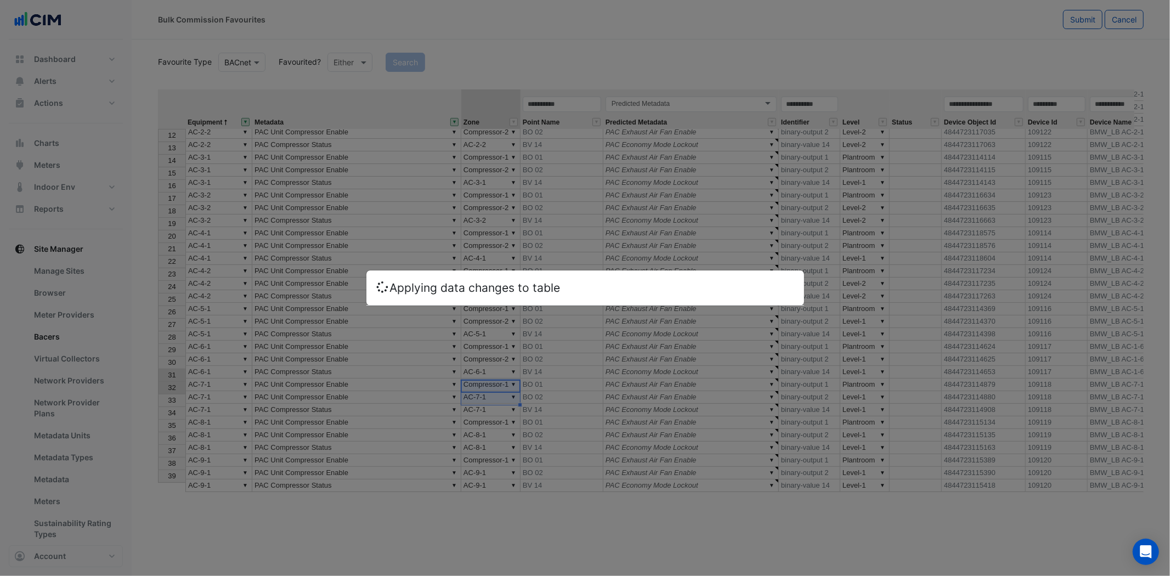
type textarea "**********"
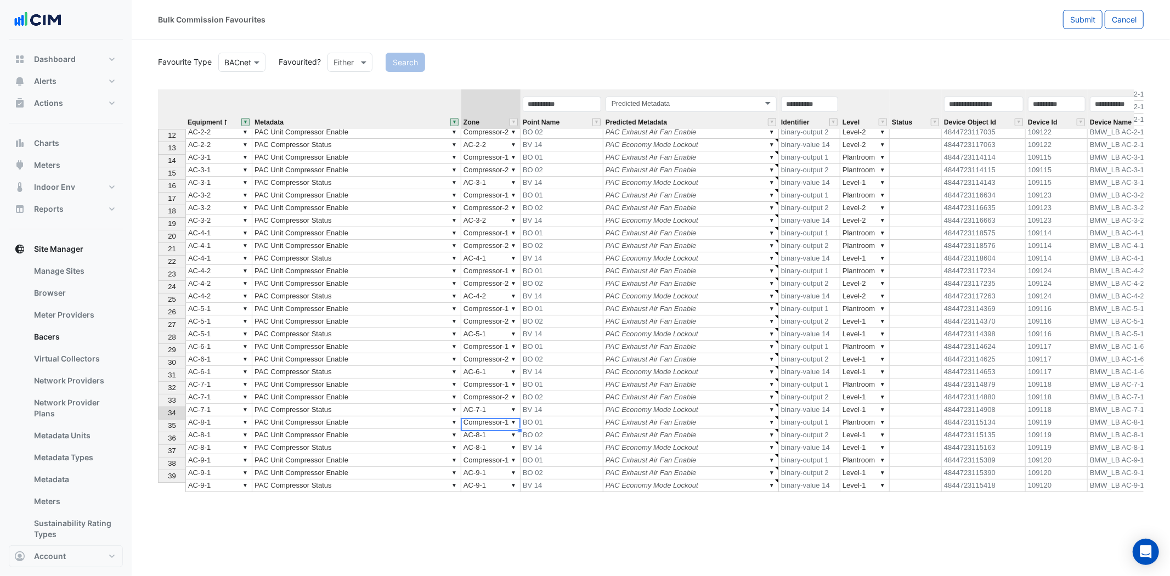
click at [497, 416] on td "▼ Compressor-1" at bounding box center [490, 422] width 59 height 13
type textarea "**********"
click at [484, 454] on td "▼ Compressor-1" at bounding box center [490, 460] width 59 height 13
type textarea "**********"
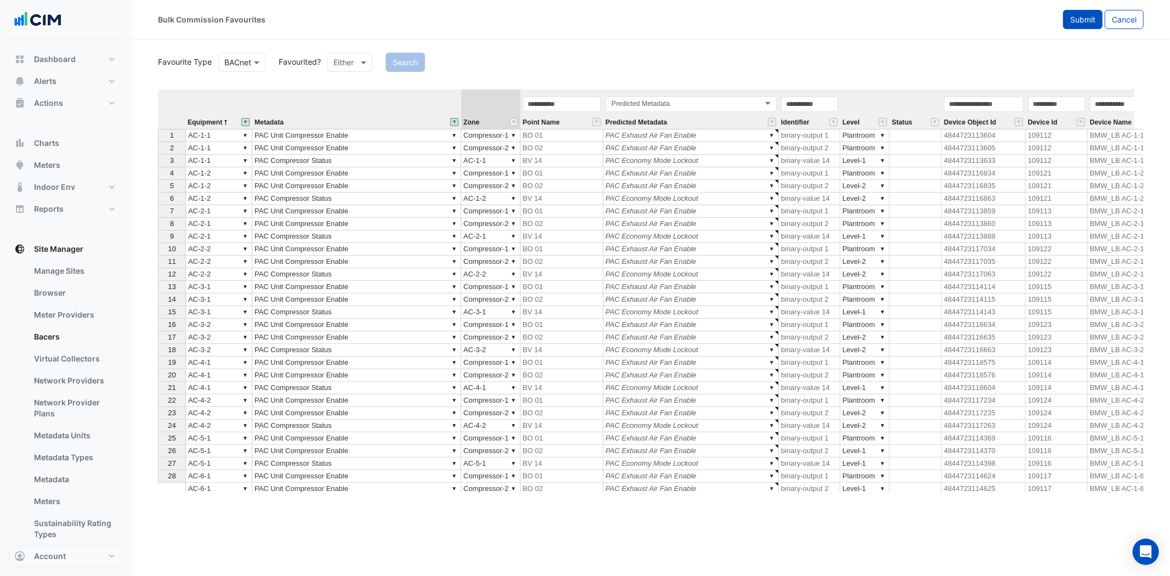
click at [1072, 16] on span "Submit" at bounding box center [1082, 19] width 25 height 9
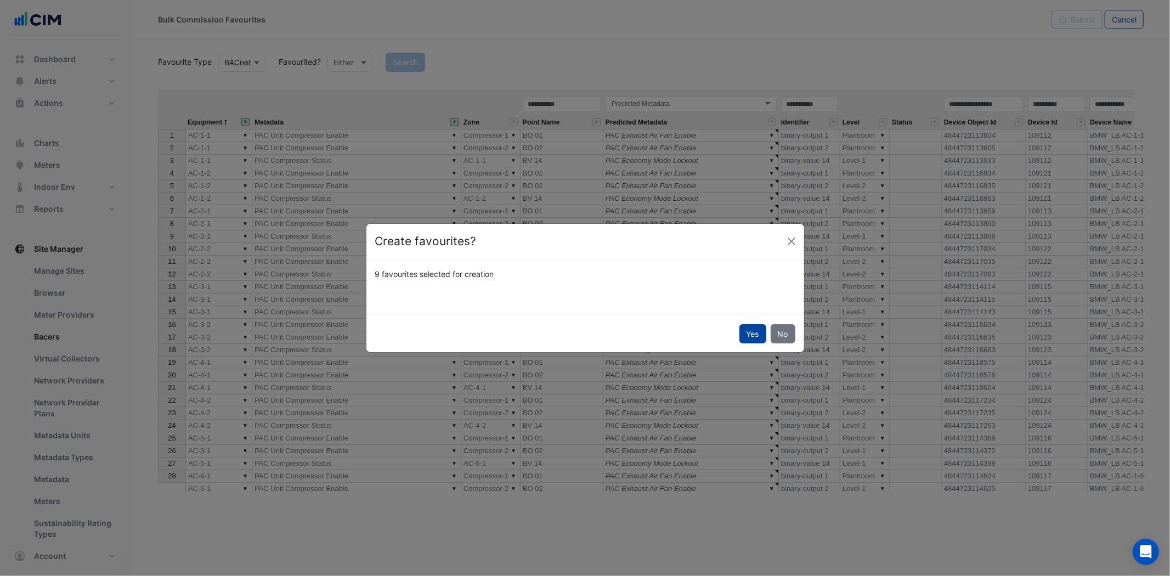
click at [749, 331] on button "Yes" at bounding box center [753, 333] width 27 height 19
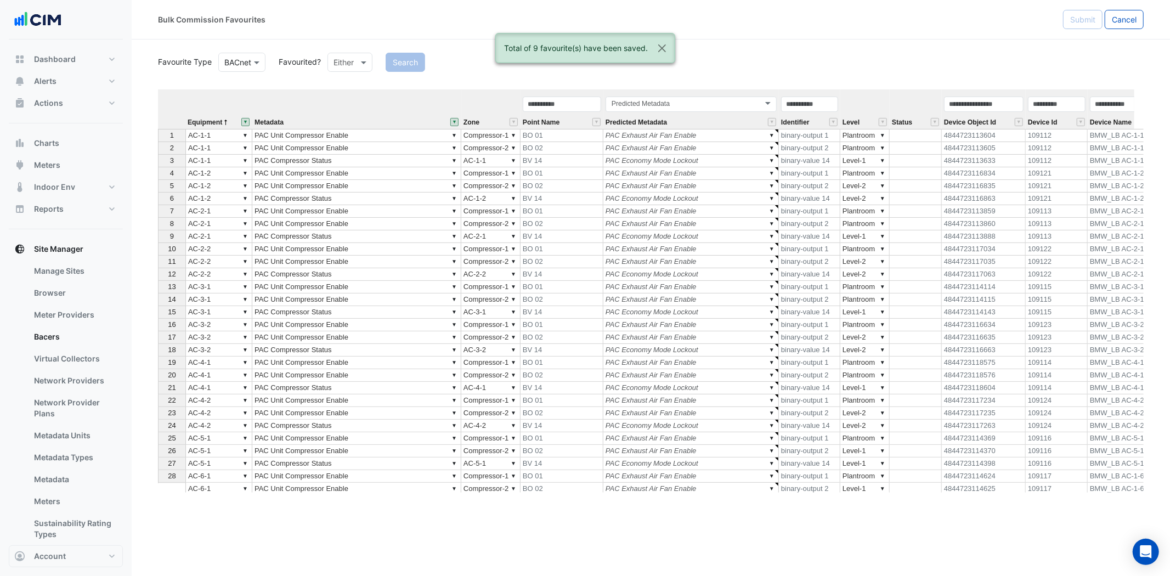
type textarea "******"
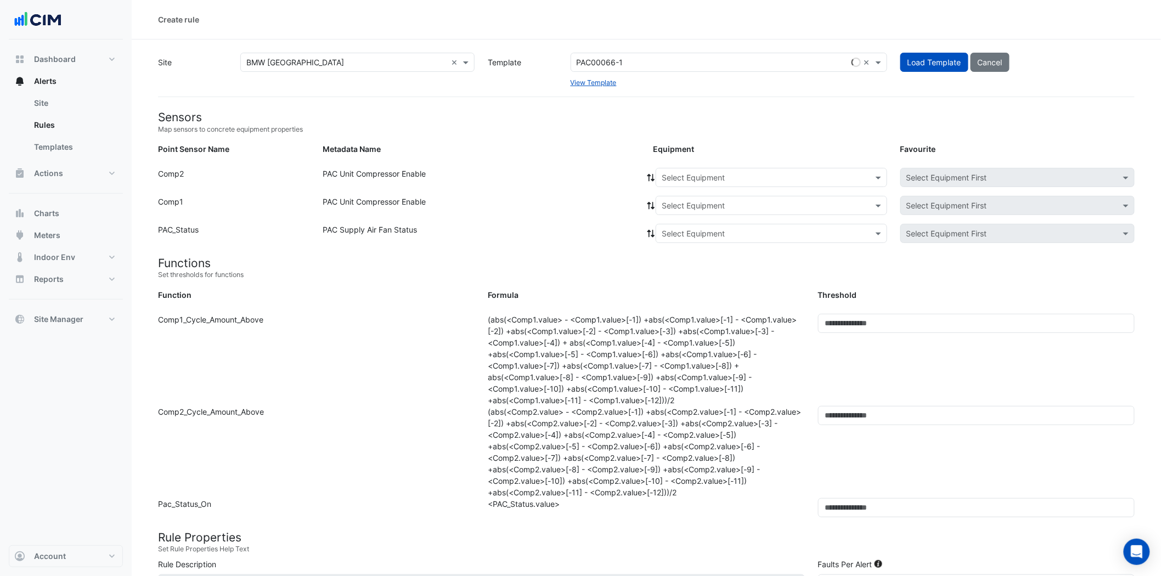
click at [818, 176] on input "text" at bounding box center [761, 178] width 198 height 12
click at [684, 200] on span "AC-1-1" at bounding box center [677, 200] width 25 height 9
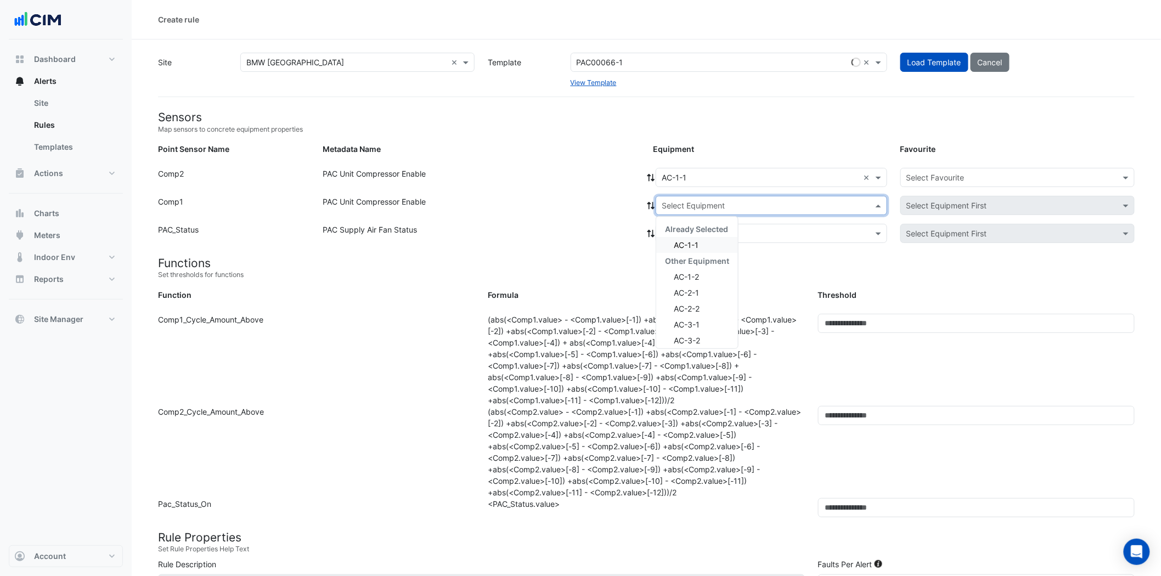
click at [726, 202] on input "text" at bounding box center [761, 206] width 198 height 12
drag, startPoint x: 700, startPoint y: 247, endPoint x: 717, endPoint y: 236, distance: 20.2
click at [700, 247] on div "AC-1-1" at bounding box center [697, 245] width 82 height 16
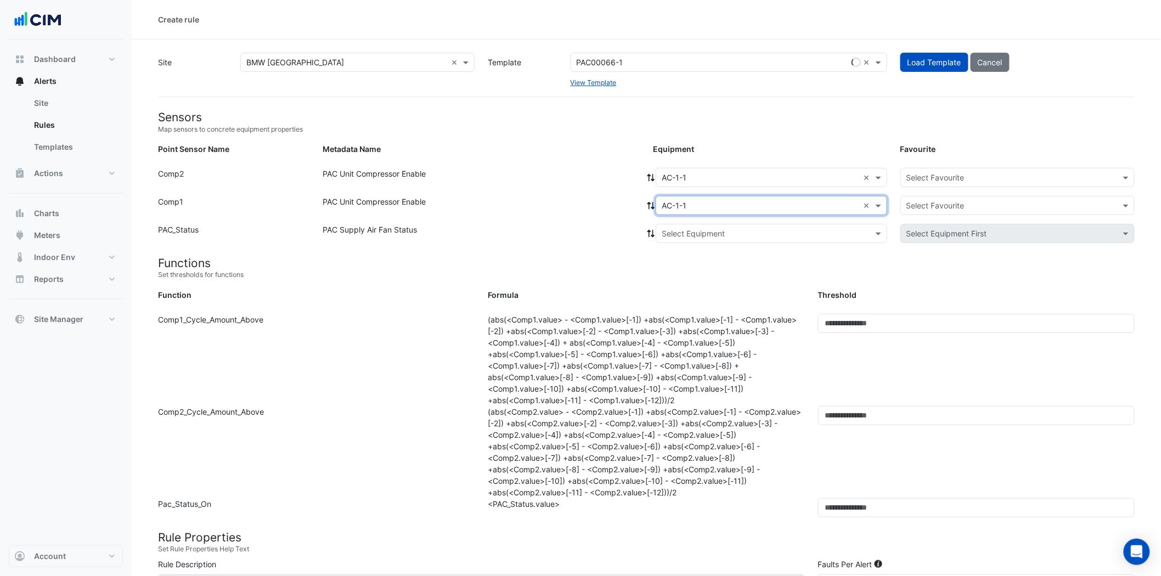
click at [723, 233] on input "text" at bounding box center [761, 234] width 198 height 12
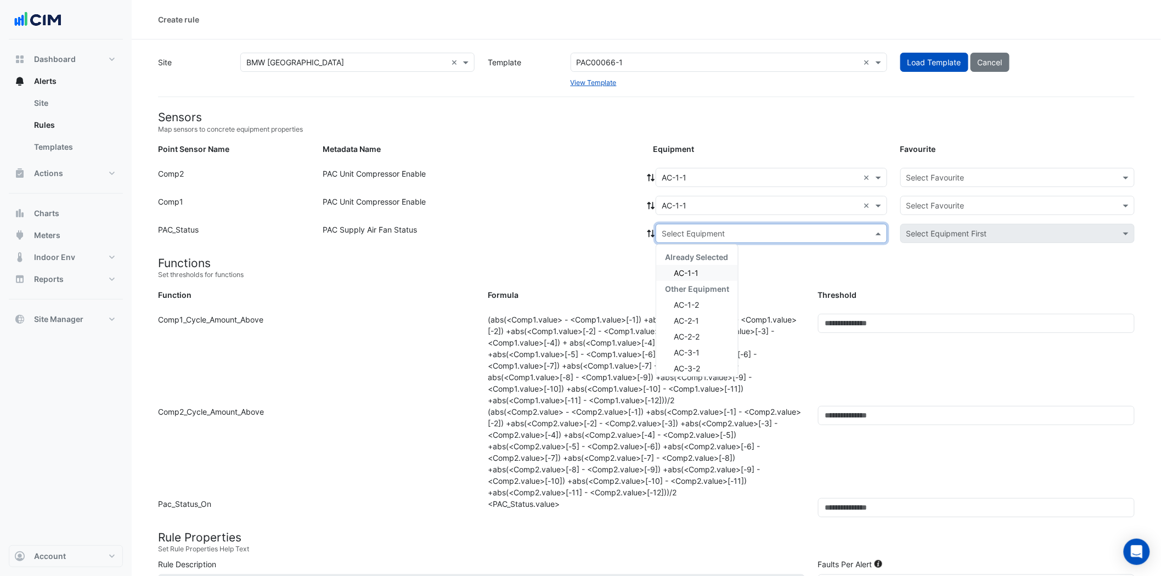
click at [689, 273] on span "AC-1-1" at bounding box center [686, 272] width 25 height 9
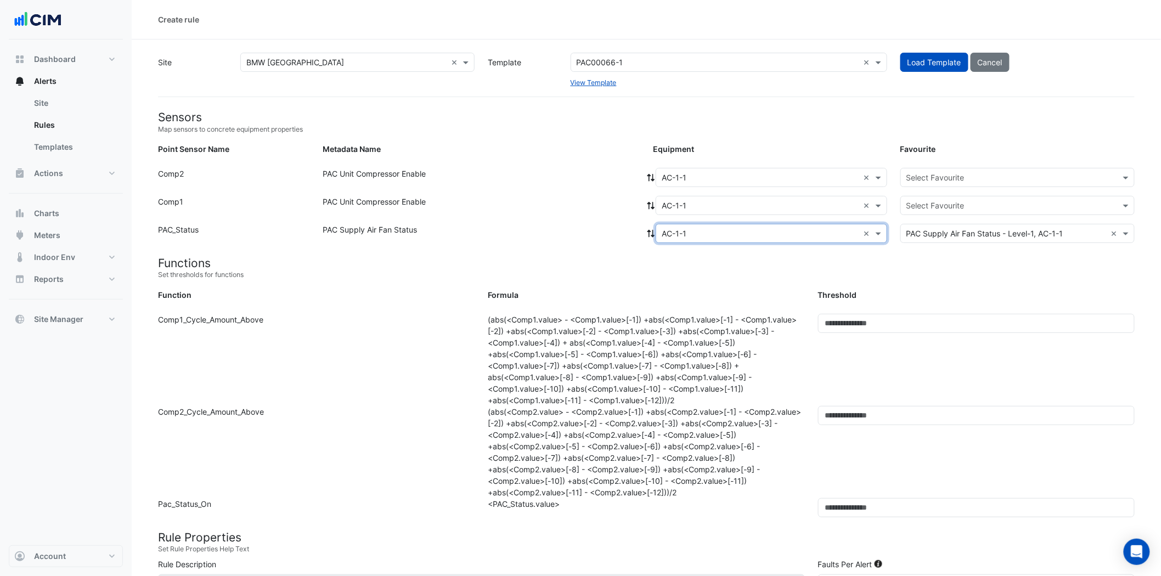
click at [991, 177] on input "text" at bounding box center [1006, 178] width 200 height 12
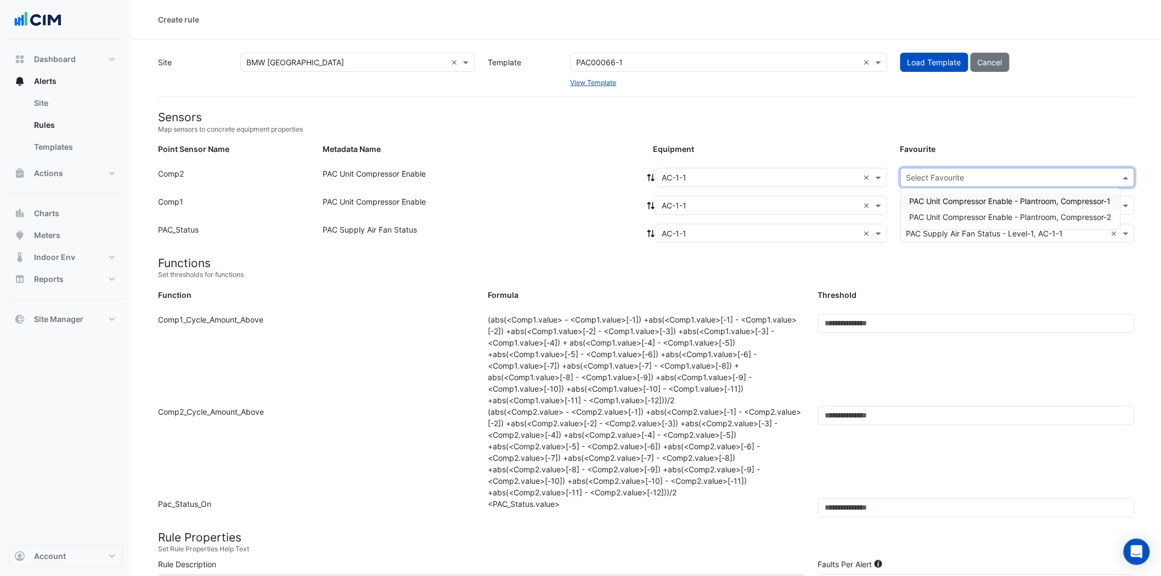
click at [996, 200] on span "PAC Unit Compressor Enable - Plantroom, Compressor-1" at bounding box center [1010, 200] width 201 height 9
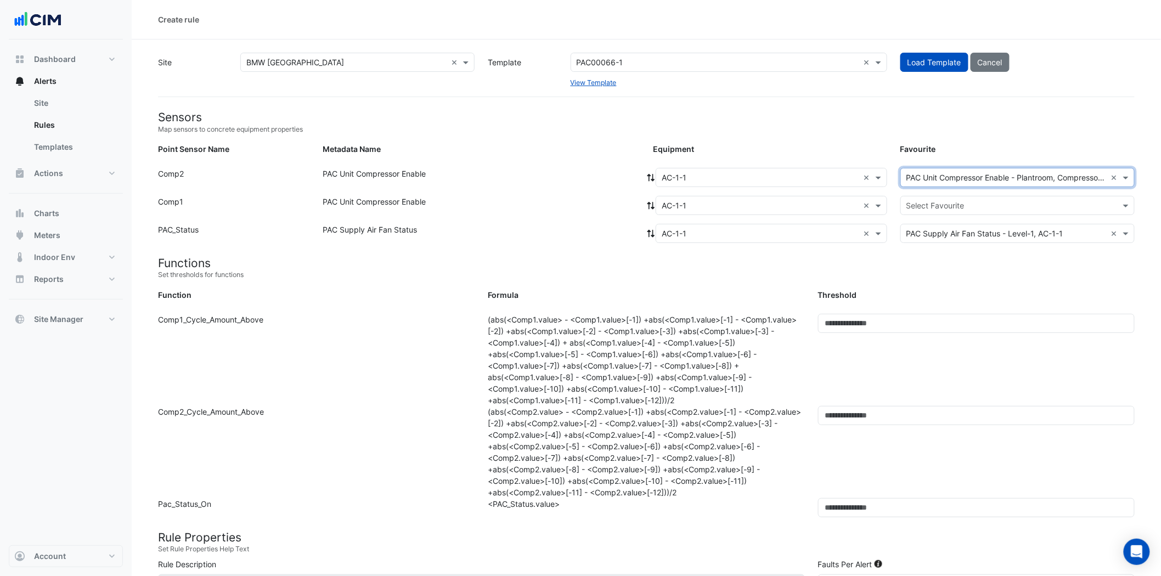
click at [994, 207] on input "text" at bounding box center [1006, 206] width 200 height 12
click at [991, 242] on span "PAC Unit Compressor Enable - Plantroom, Compressor-2" at bounding box center [1011, 244] width 202 height 9
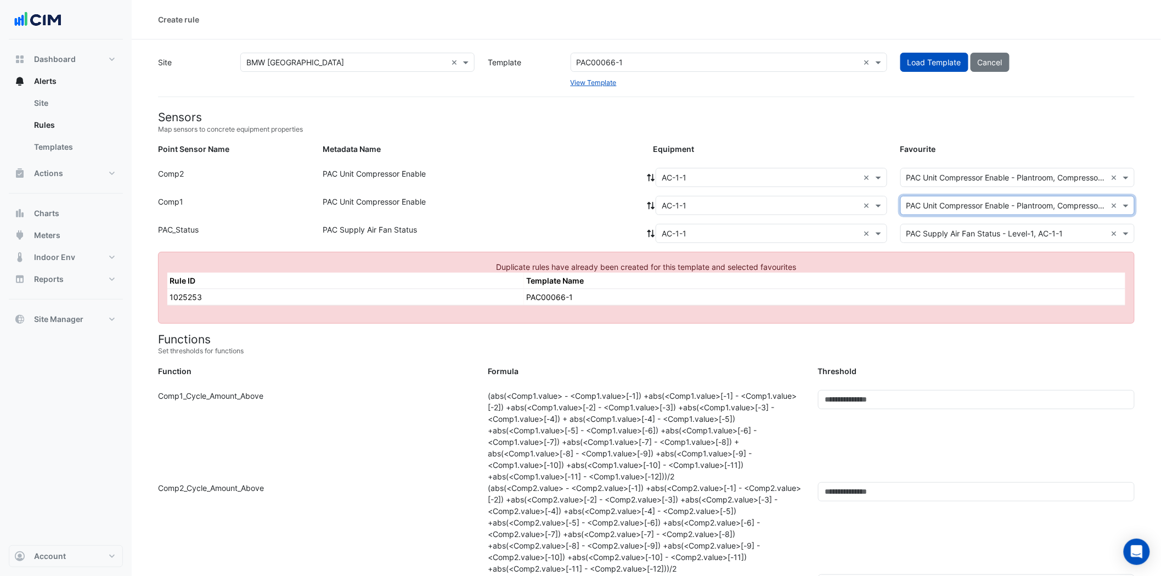
click at [721, 172] on input "text" at bounding box center [761, 178] width 198 height 12
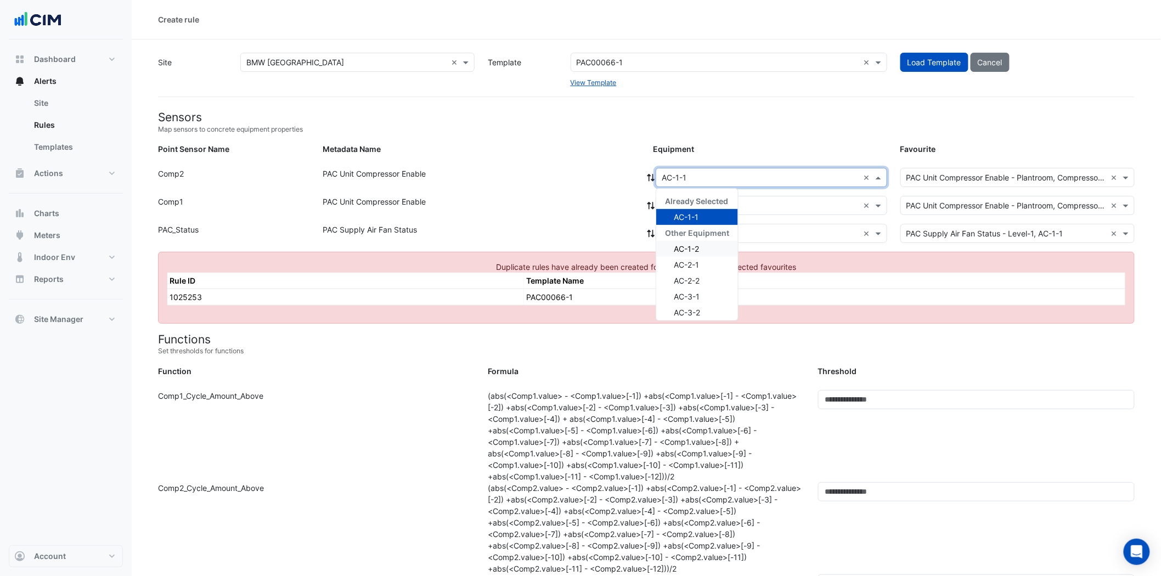
click at [689, 244] on span "AC-1-2" at bounding box center [686, 248] width 25 height 9
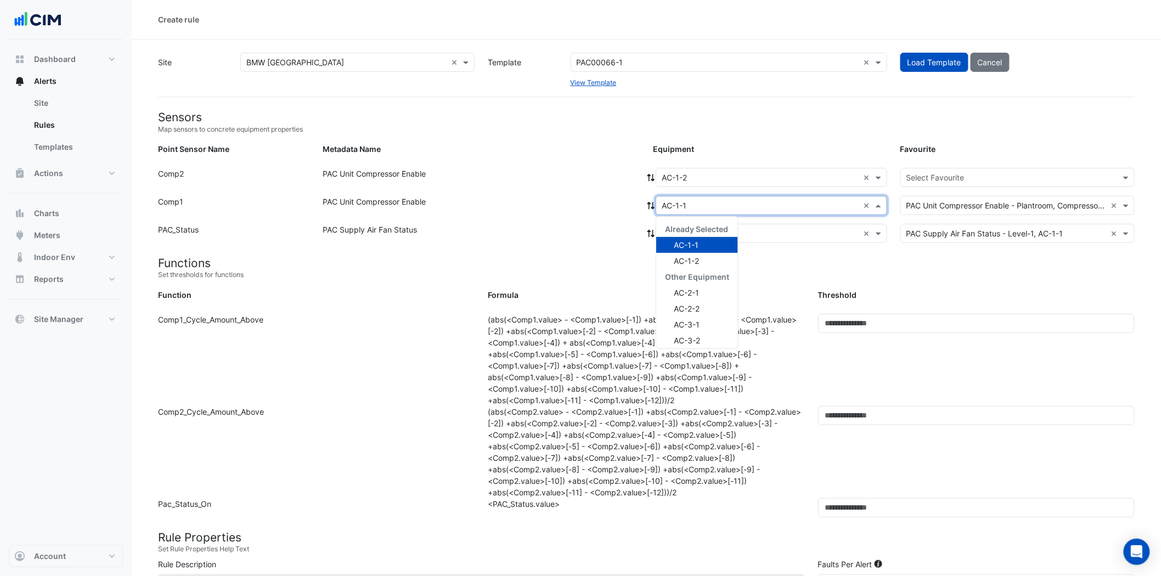
click at [739, 207] on input "text" at bounding box center [761, 206] width 198 height 12
click at [697, 256] on span "AC-1-2" at bounding box center [686, 260] width 25 height 9
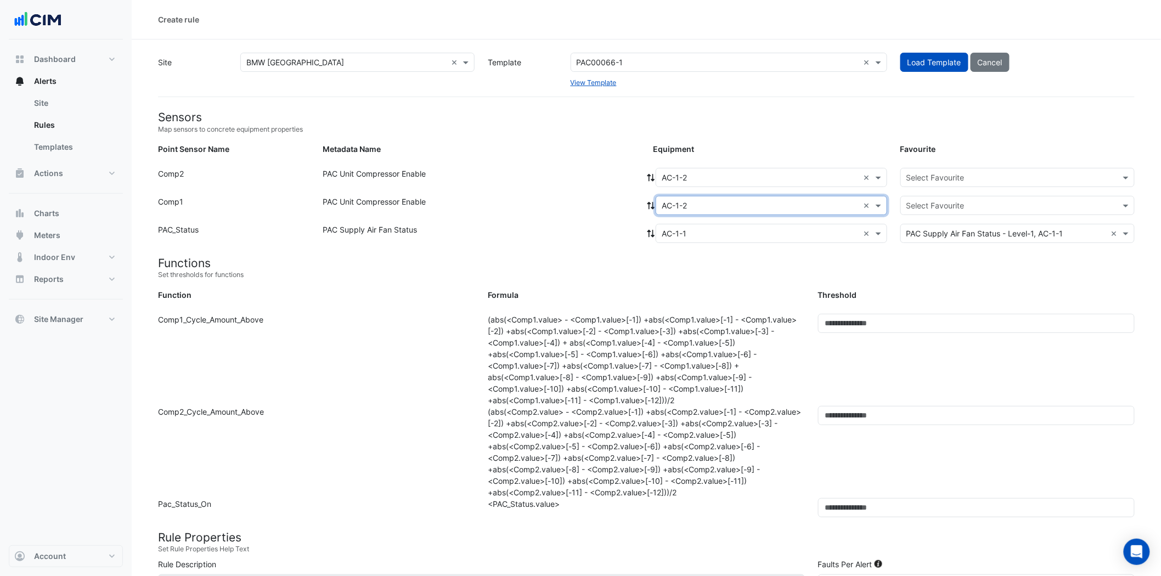
click at [716, 233] on input "text" at bounding box center [761, 234] width 198 height 12
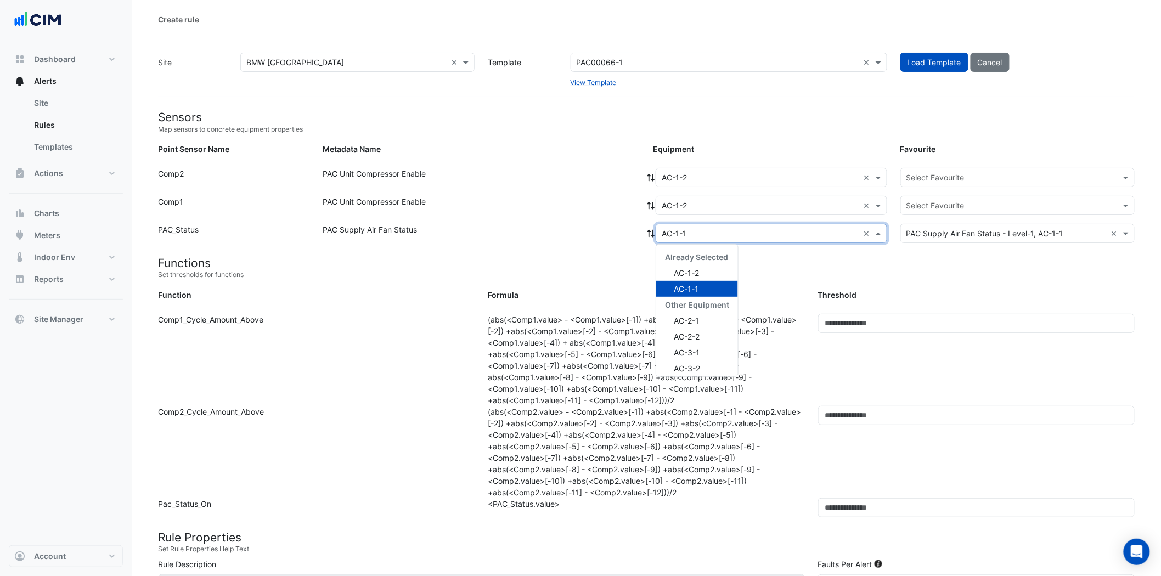
click at [700, 263] on div "Already Selected" at bounding box center [697, 257] width 82 height 16
click at [699, 272] on span "AC-1-2" at bounding box center [686, 272] width 25 height 9
click at [969, 178] on input "text" at bounding box center [1006, 178] width 200 height 12
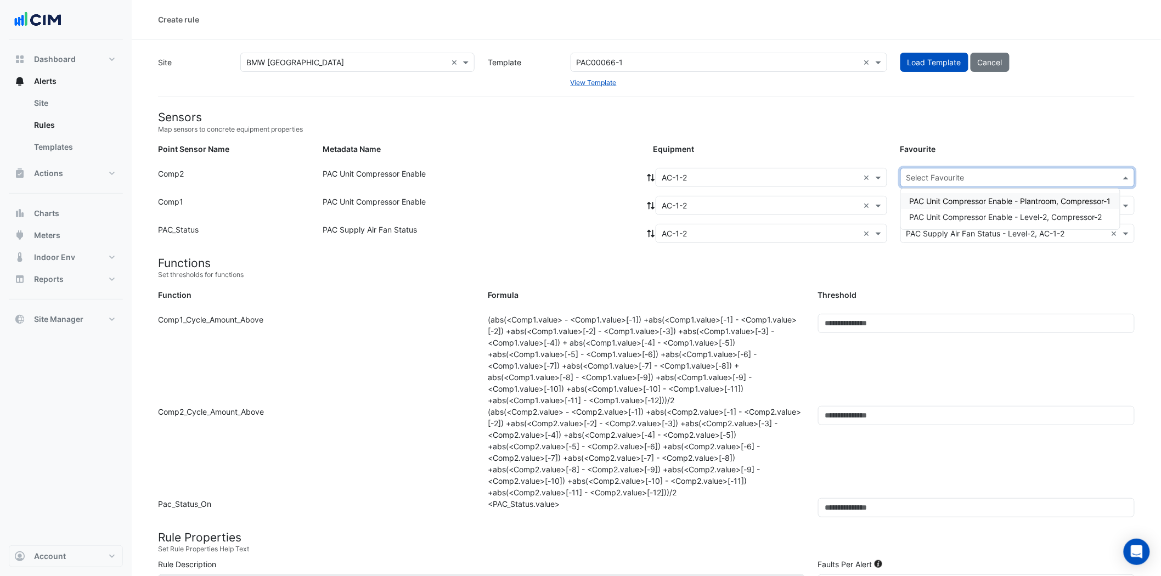
click at [961, 200] on span "PAC Unit Compressor Enable - Plantroom, Compressor-1" at bounding box center [1010, 200] width 201 height 9
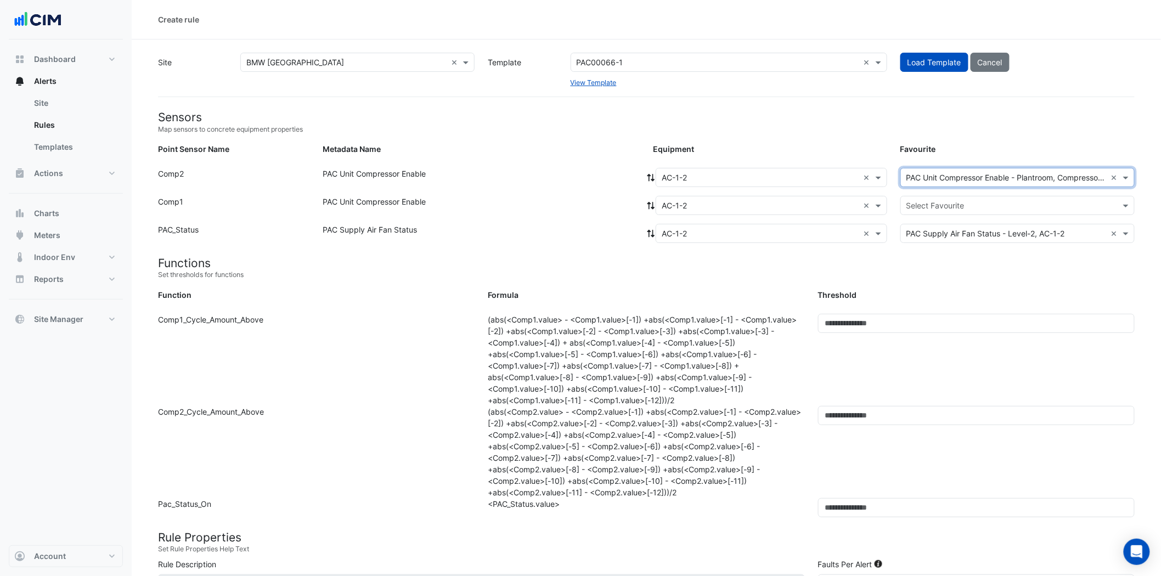
click at [957, 206] on input "text" at bounding box center [1006, 206] width 200 height 12
click at [957, 241] on span "PAC Unit Compressor Enable - Level-2, Compressor-2" at bounding box center [1006, 244] width 193 height 9
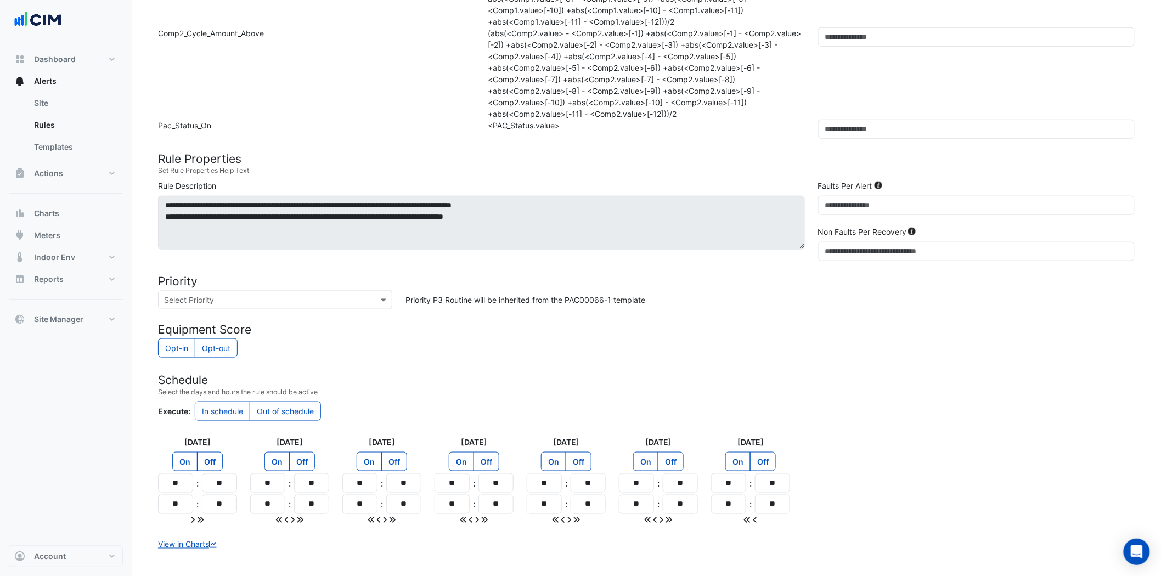
scroll to position [426, 0]
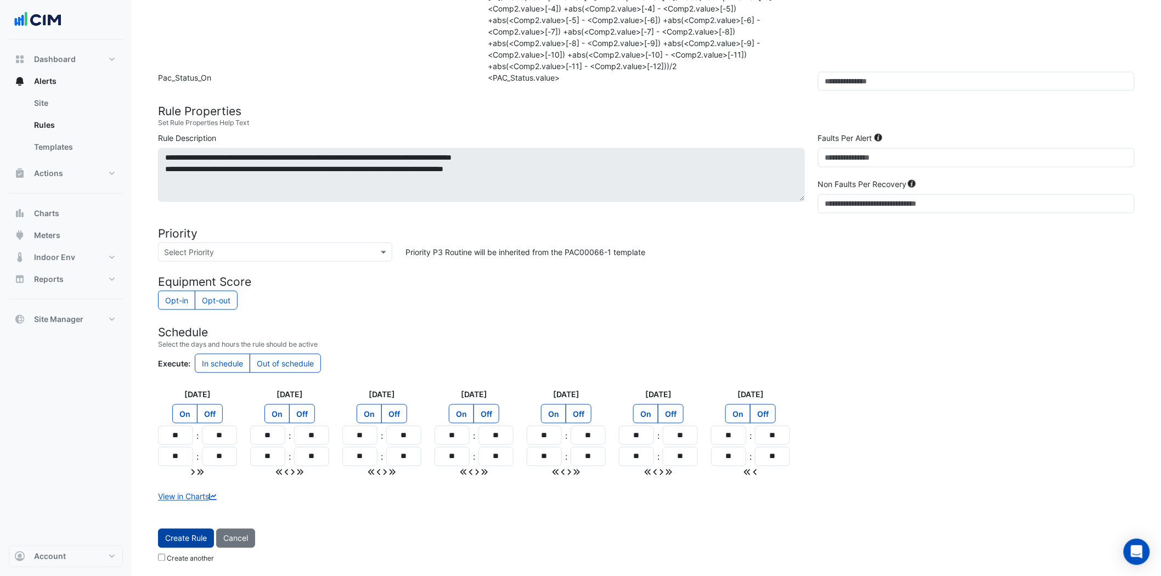
click at [182, 542] on button "Create Rule" at bounding box center [186, 538] width 56 height 19
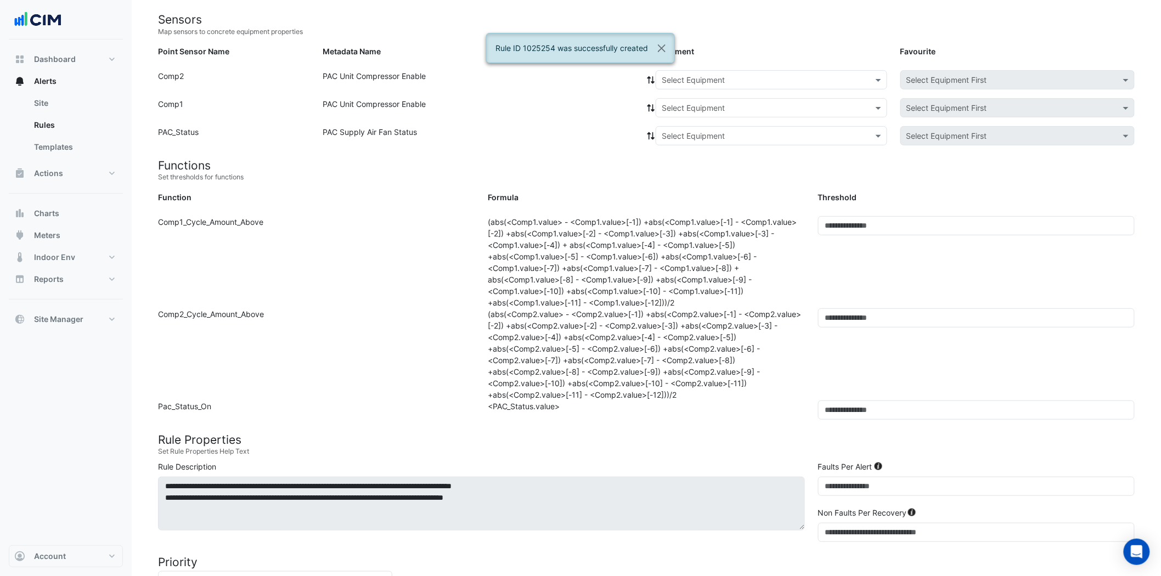
scroll to position [97, 0]
click at [876, 80] on span at bounding box center [880, 81] width 14 height 12
click at [688, 134] on span "AC-2-1" at bounding box center [677, 135] width 25 height 9
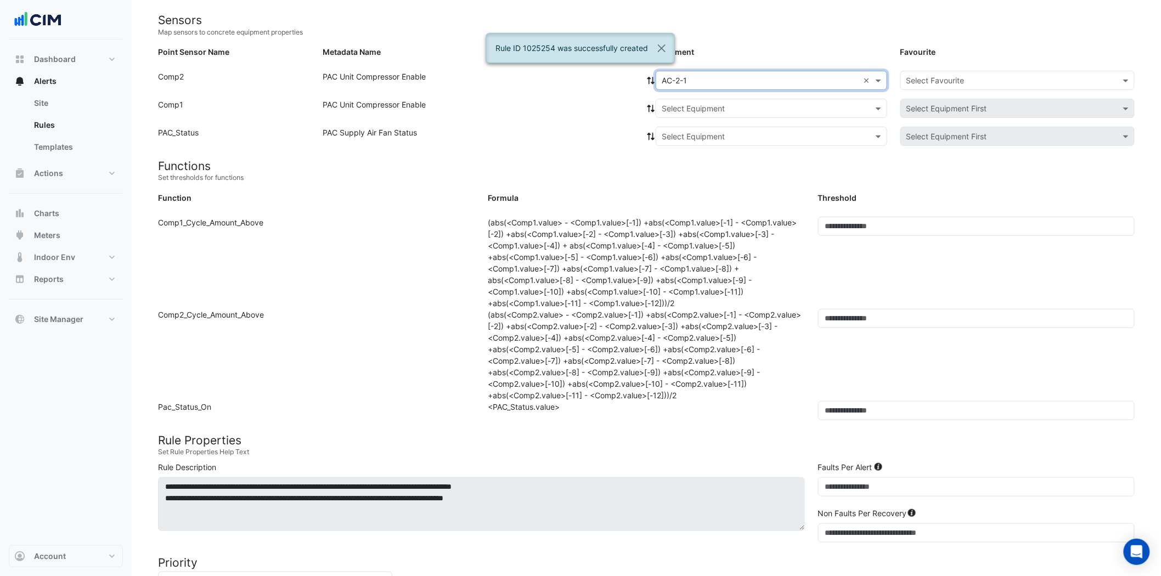
click at [763, 106] on input "text" at bounding box center [761, 109] width 198 height 12
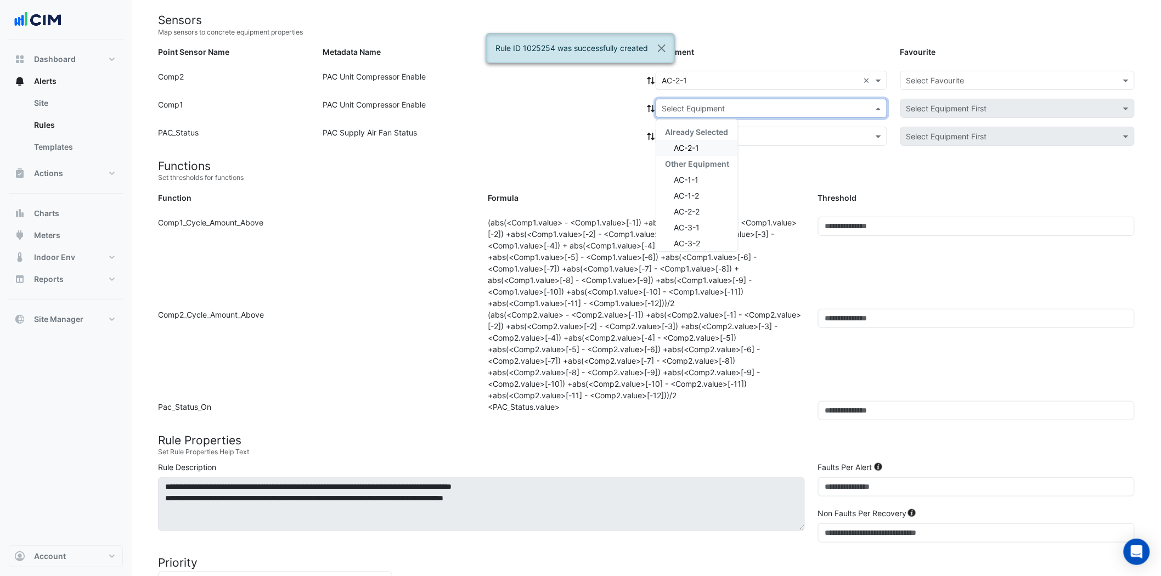
drag, startPoint x: 708, startPoint y: 151, endPoint x: 711, endPoint y: 145, distance: 6.4
click at [708, 151] on div "AC-2-1" at bounding box center [697, 148] width 82 height 16
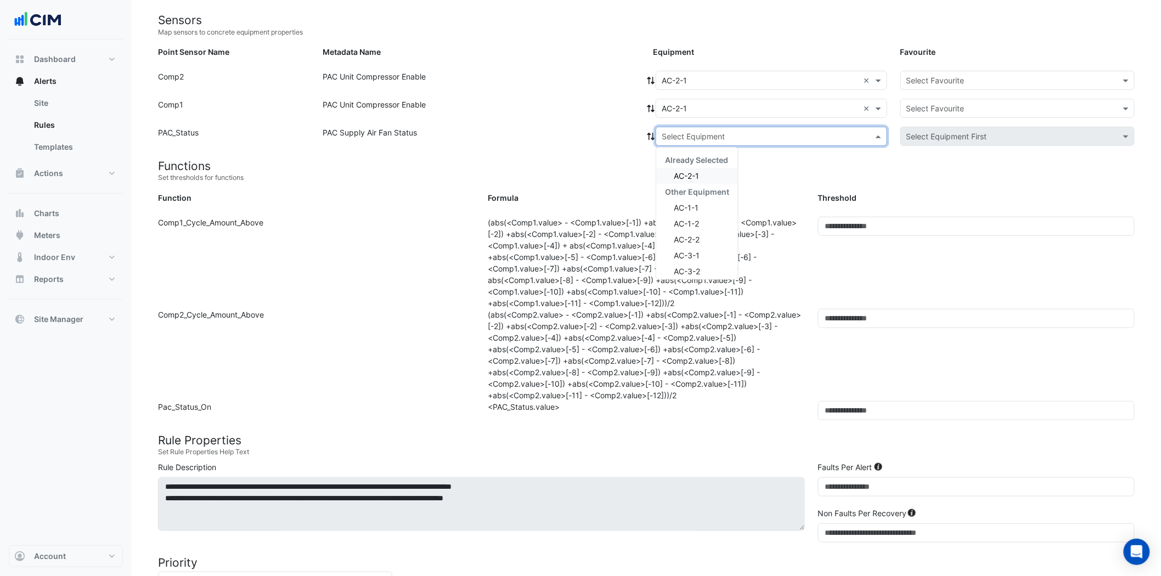
click at [725, 132] on input "text" at bounding box center [761, 137] width 198 height 12
click at [692, 176] on span "AC-2-1" at bounding box center [686, 175] width 25 height 9
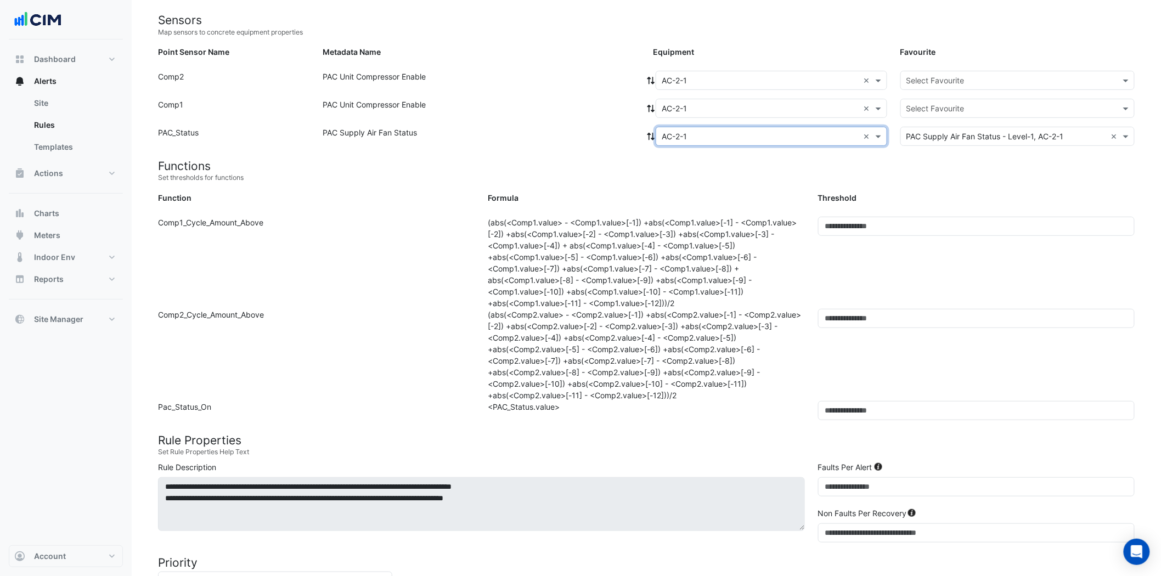
click at [1005, 75] on input "text" at bounding box center [1006, 81] width 200 height 12
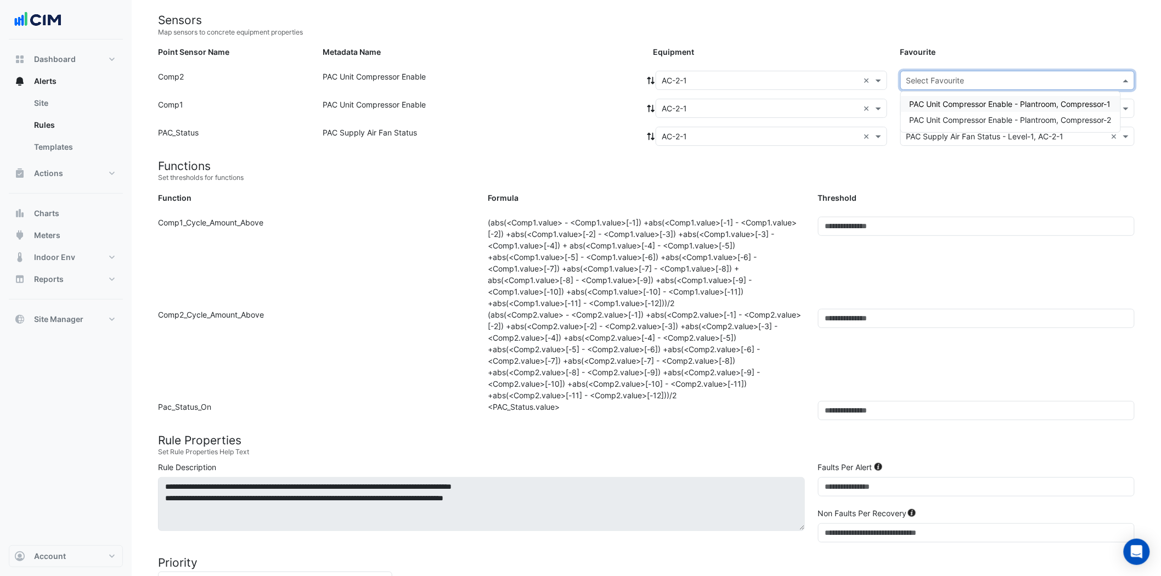
click at [999, 106] on span "PAC Unit Compressor Enable - Plantroom, Compressor-1" at bounding box center [1010, 103] width 201 height 9
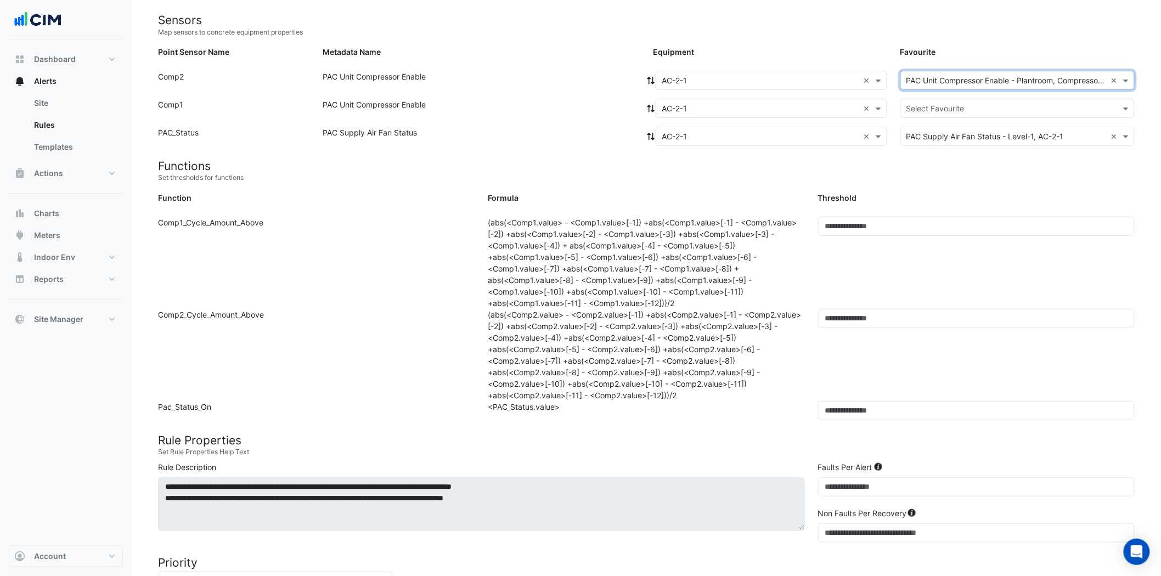
click at [991, 106] on input "text" at bounding box center [1006, 109] width 200 height 12
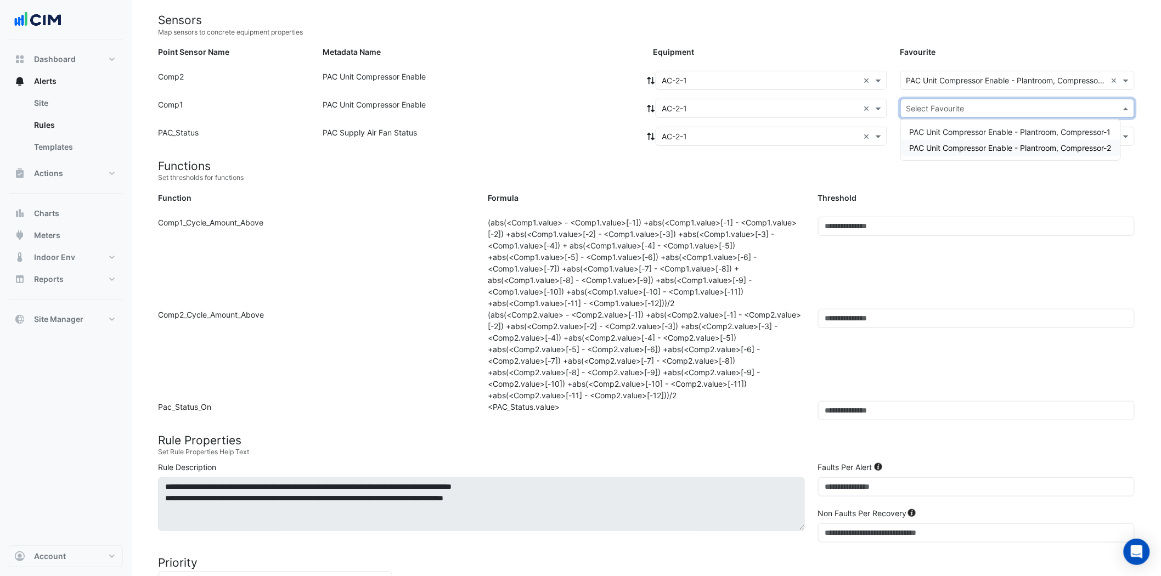
click at [982, 145] on span "PAC Unit Compressor Enable - Plantroom, Compressor-2" at bounding box center [1011, 147] width 202 height 9
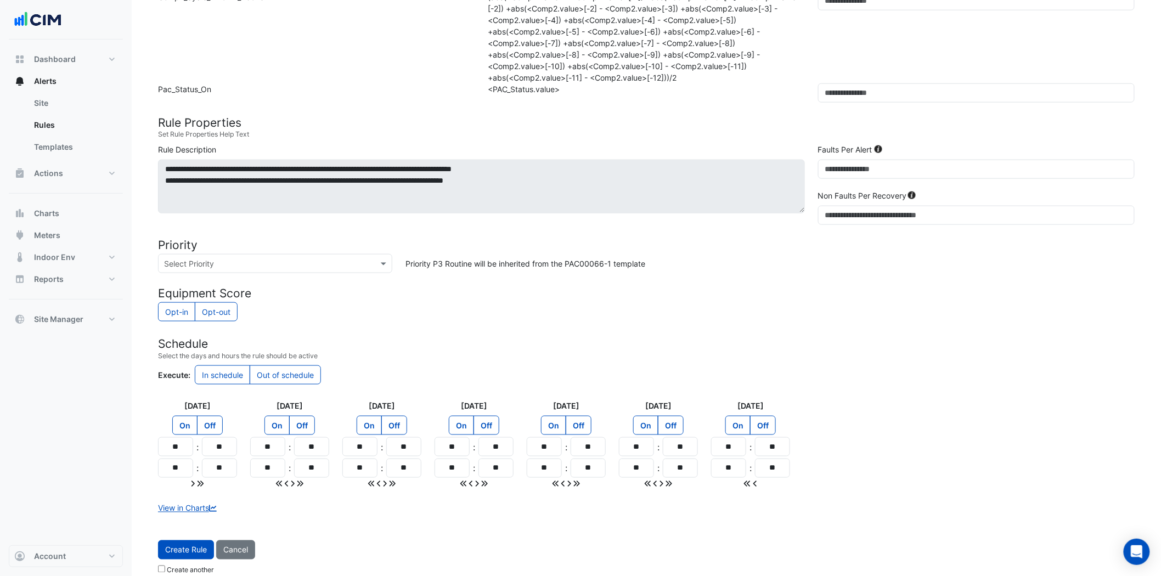
scroll to position [426, 0]
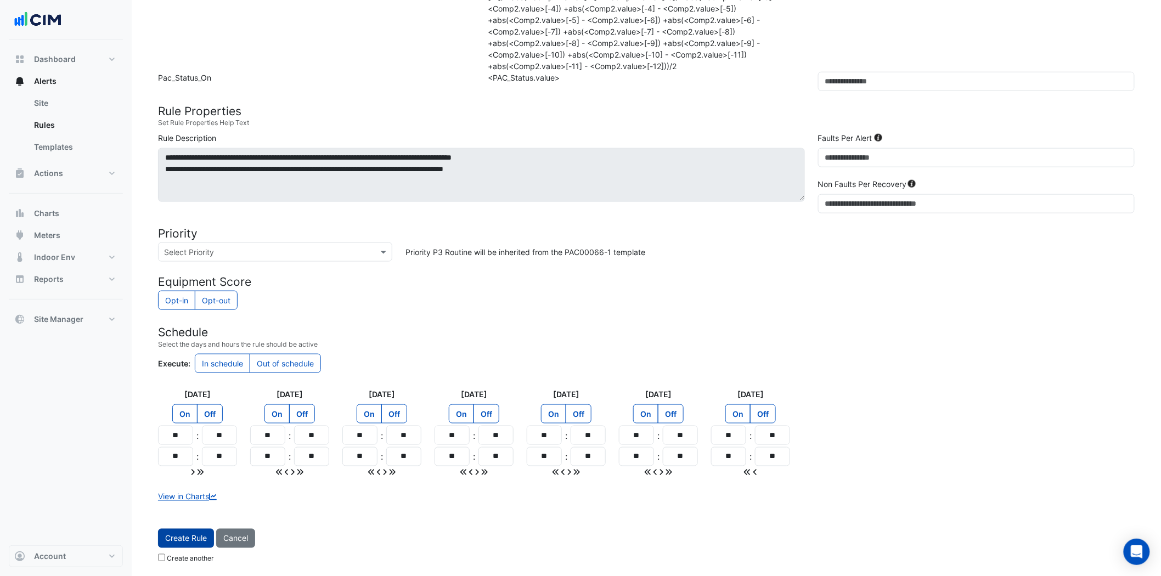
click at [199, 542] on button "Create Rule" at bounding box center [186, 538] width 56 height 19
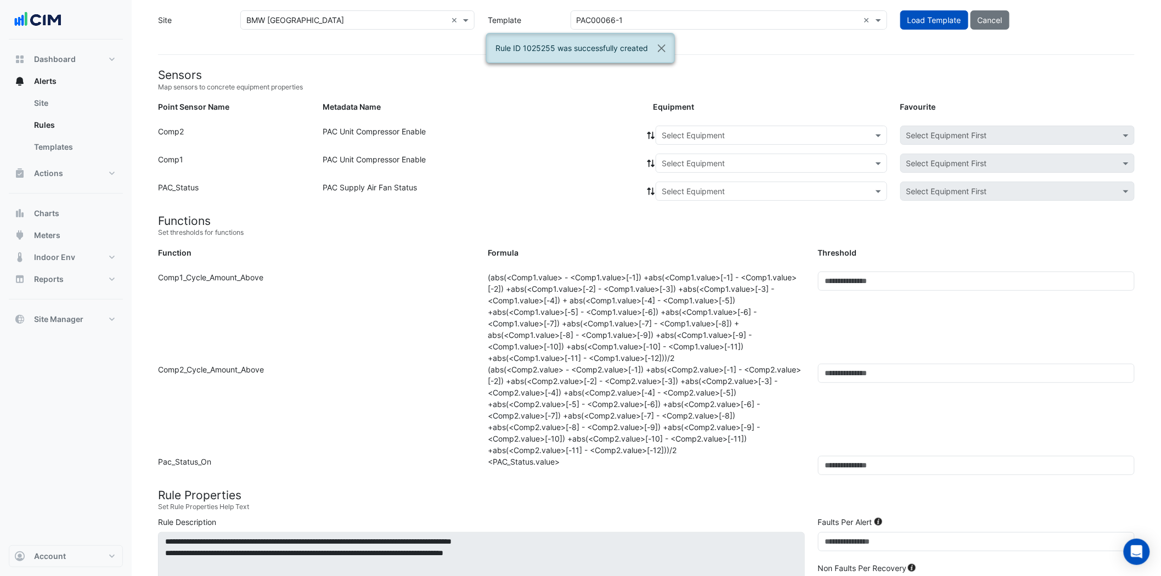
scroll to position [61, 0]
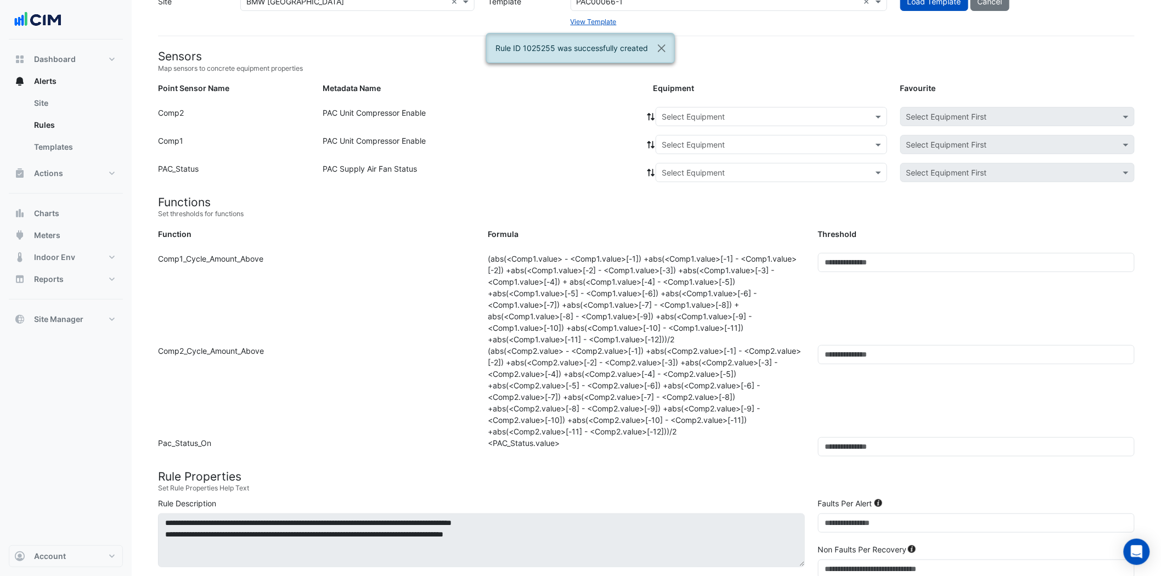
click at [765, 112] on input "text" at bounding box center [761, 117] width 198 height 12
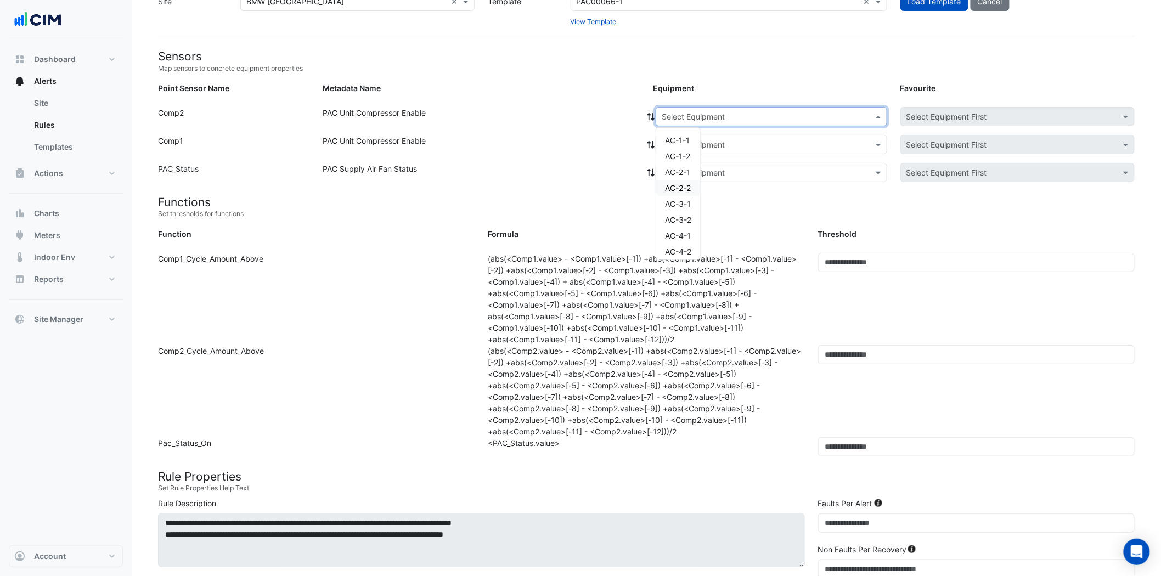
click at [678, 183] on span "AC-2-2" at bounding box center [678, 187] width 26 height 9
click at [825, 144] on input "text" at bounding box center [761, 145] width 198 height 12
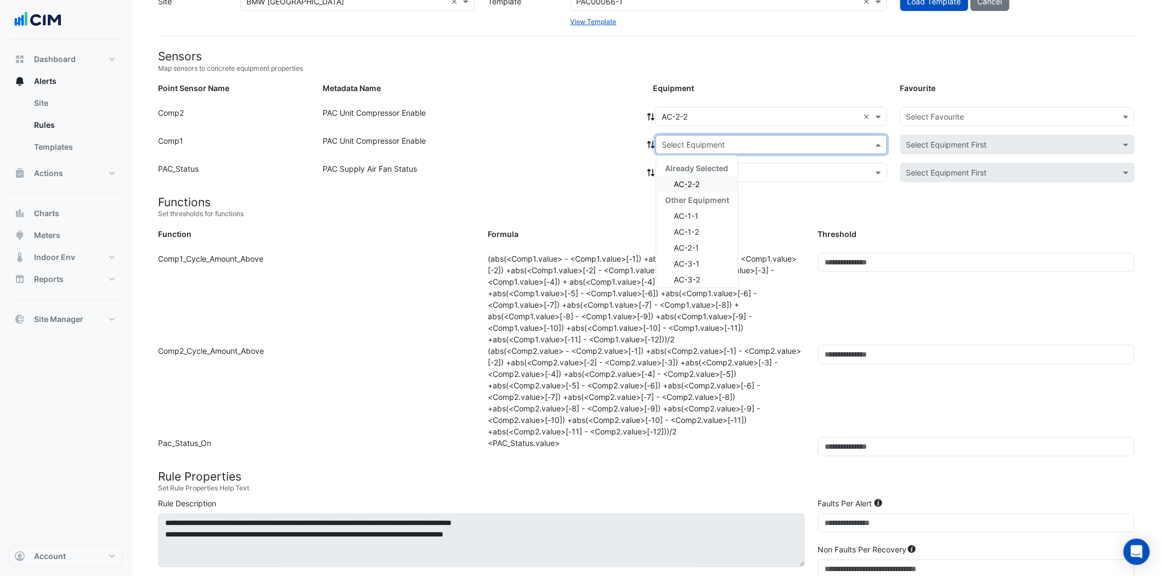
click at [707, 184] on div "AC-2-2" at bounding box center [697, 184] width 82 height 16
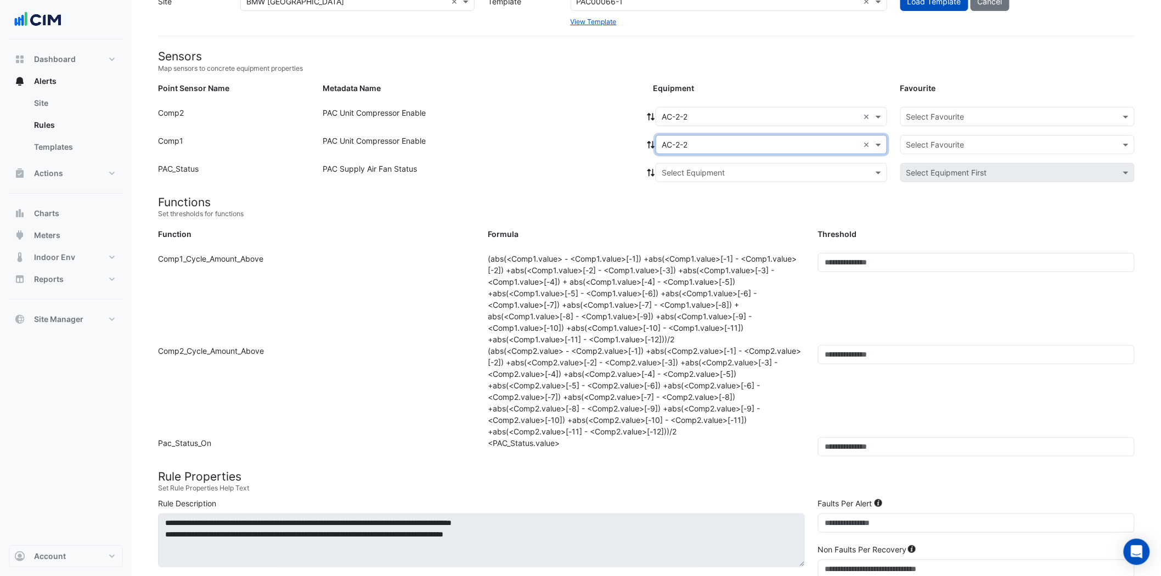
click at [716, 171] on input "text" at bounding box center [761, 173] width 198 height 12
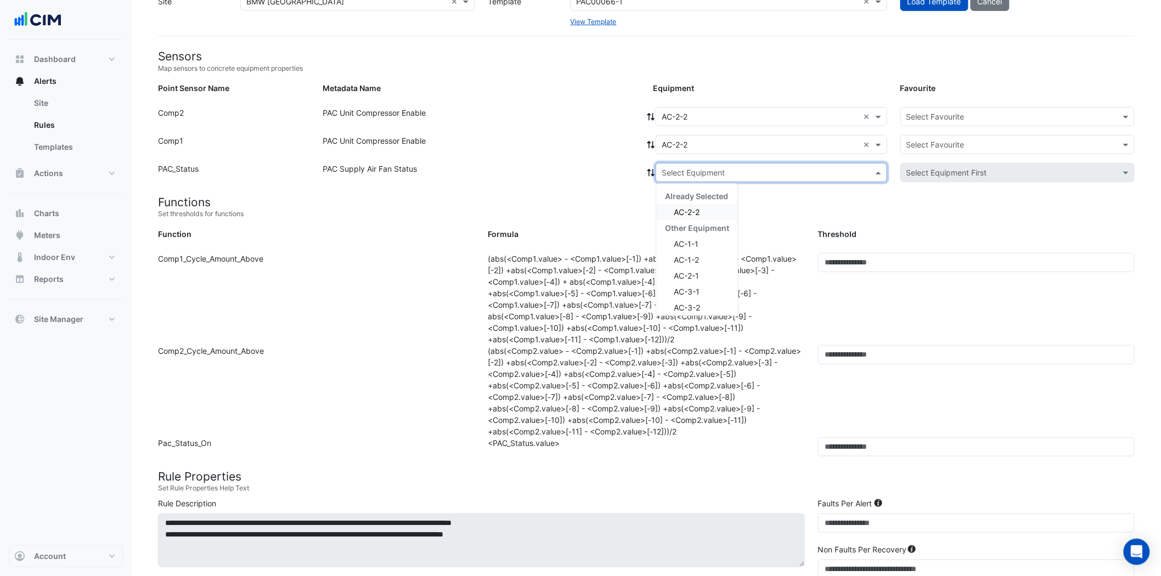
click at [700, 216] on div "AC-2-2" at bounding box center [697, 212] width 82 height 16
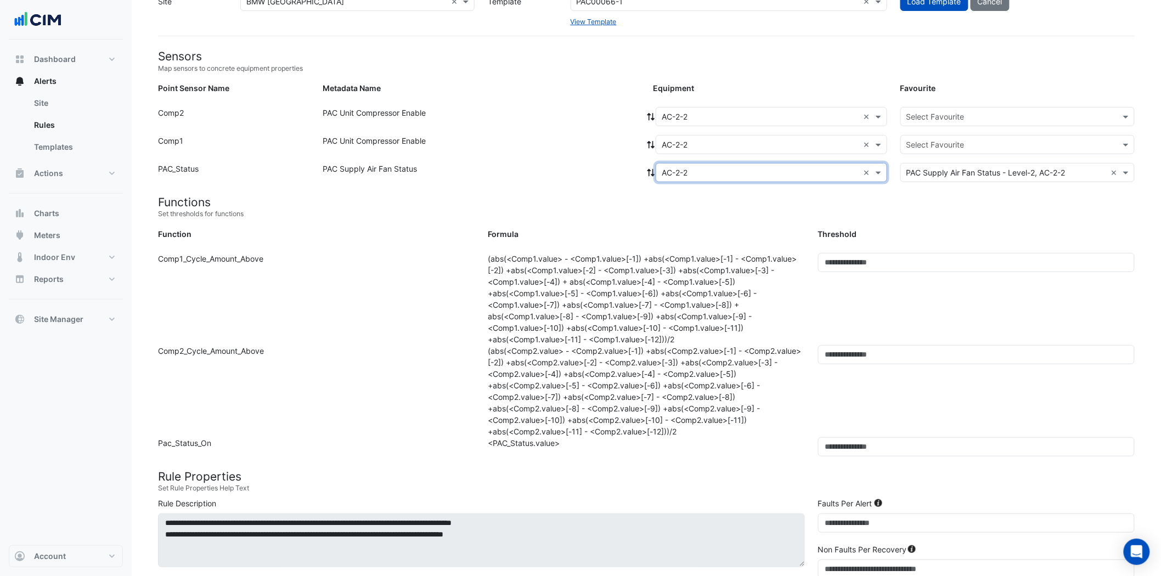
click at [983, 111] on input "text" at bounding box center [1006, 117] width 200 height 12
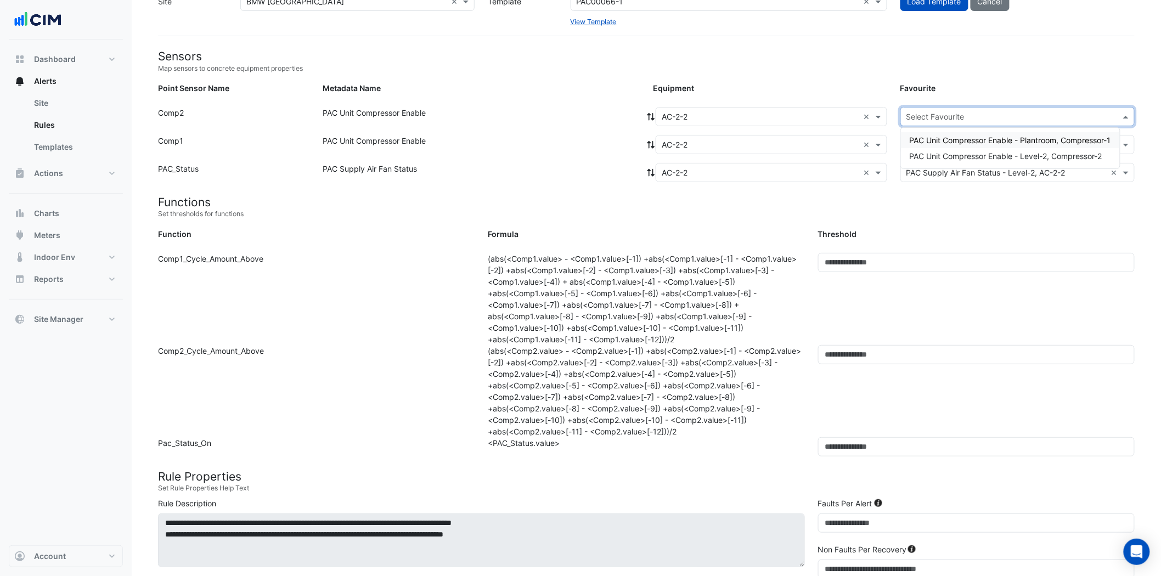
click at [985, 145] on div "PAC Unit Compressor Enable - Plantroom, Compressor-1" at bounding box center [1010, 140] width 219 height 16
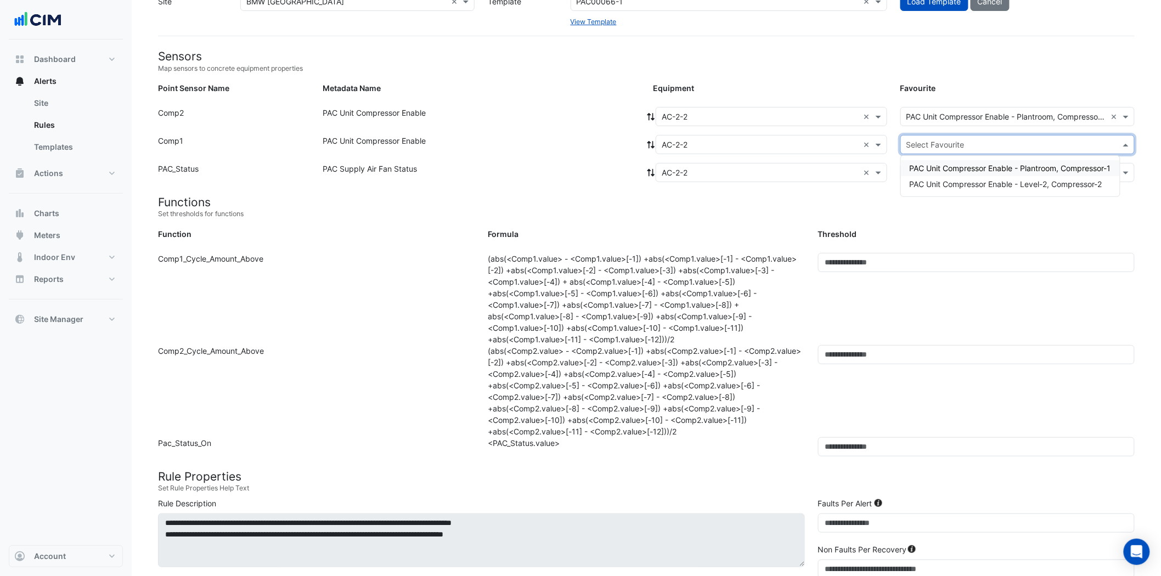
click at [984, 145] on input "text" at bounding box center [1006, 145] width 200 height 12
click at [972, 183] on span "PAC Unit Compressor Enable - Level-2, Compressor-2" at bounding box center [1006, 183] width 193 height 9
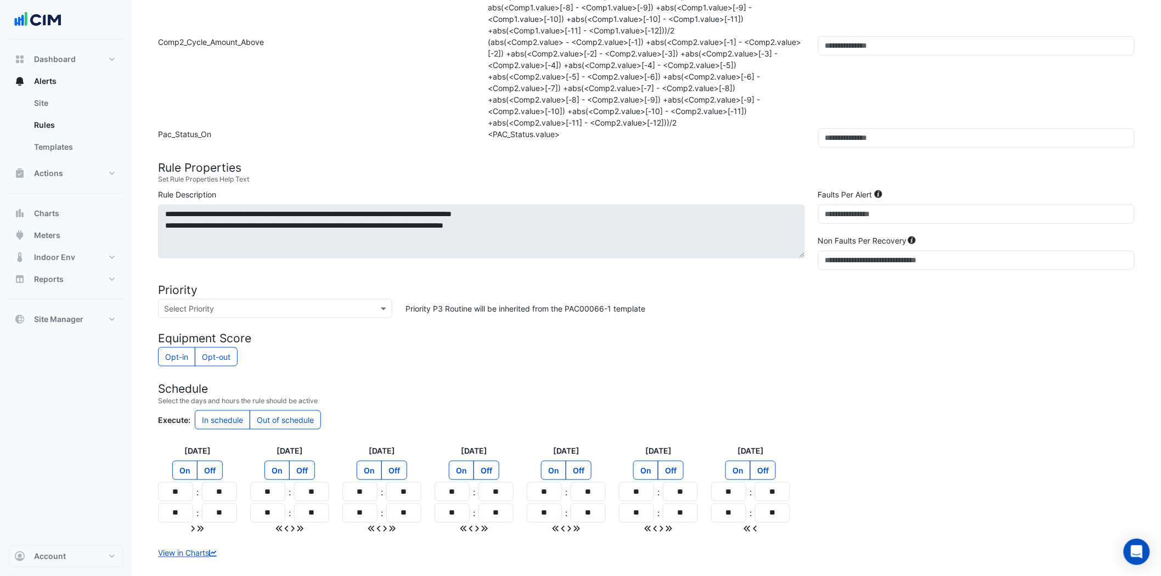
scroll to position [426, 0]
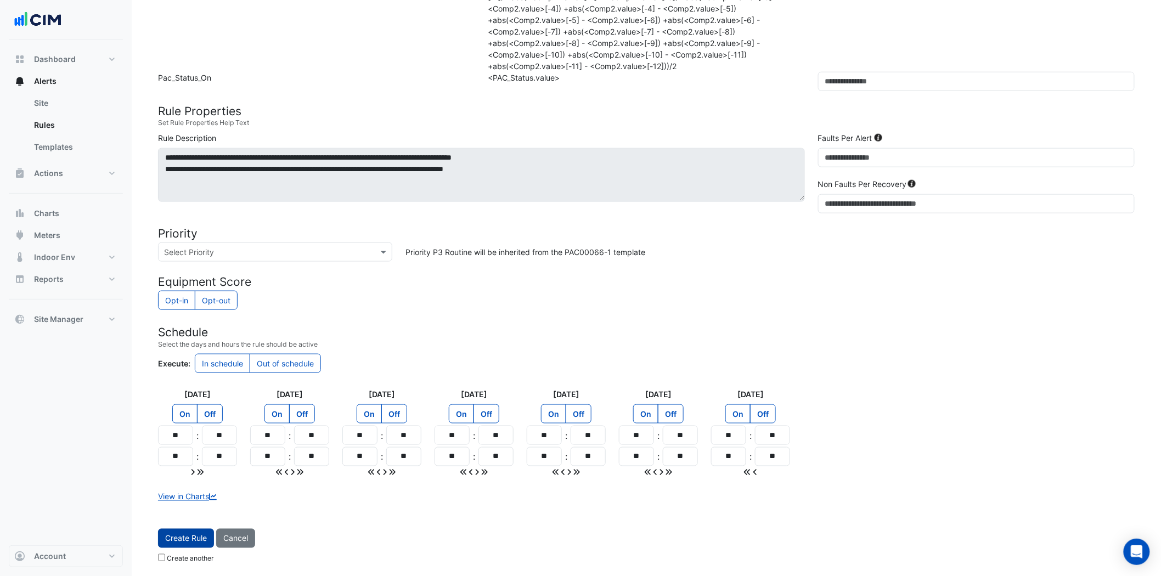
click at [196, 532] on button "Create Rule" at bounding box center [186, 538] width 56 height 19
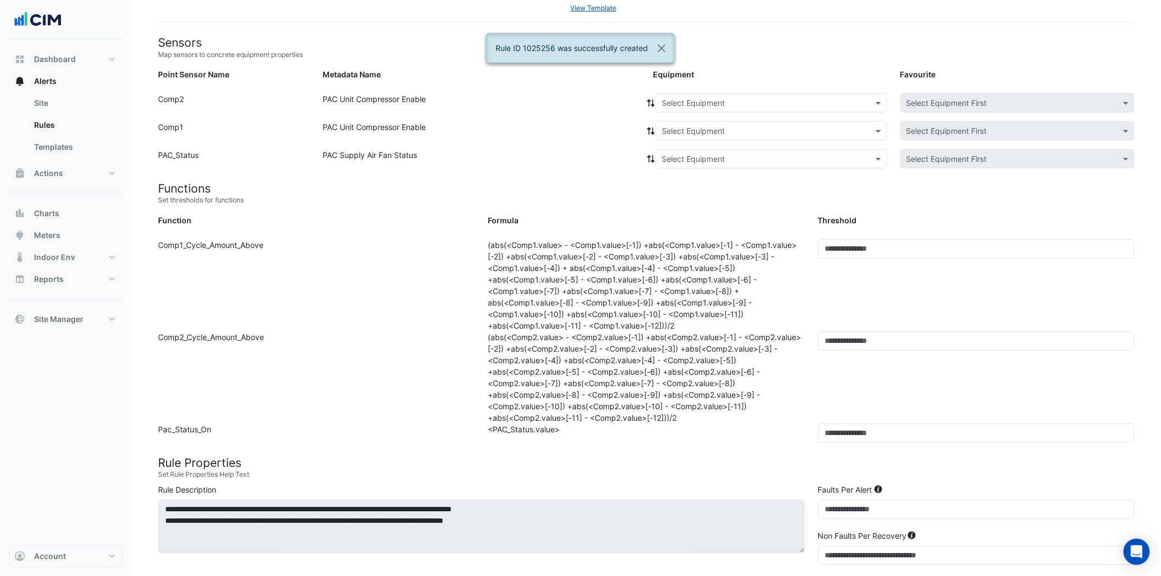
scroll to position [0, 0]
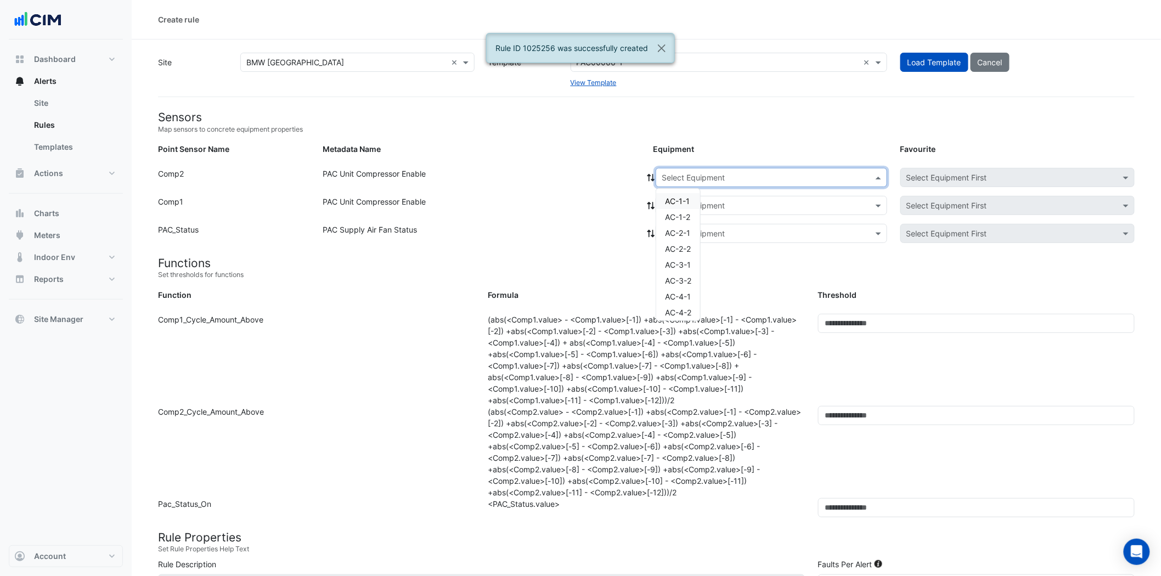
click at [754, 168] on div "Select Equipment" at bounding box center [772, 177] width 232 height 19
click at [690, 260] on span "AC-3-1" at bounding box center [678, 264] width 26 height 9
click at [800, 205] on input "text" at bounding box center [761, 206] width 198 height 12
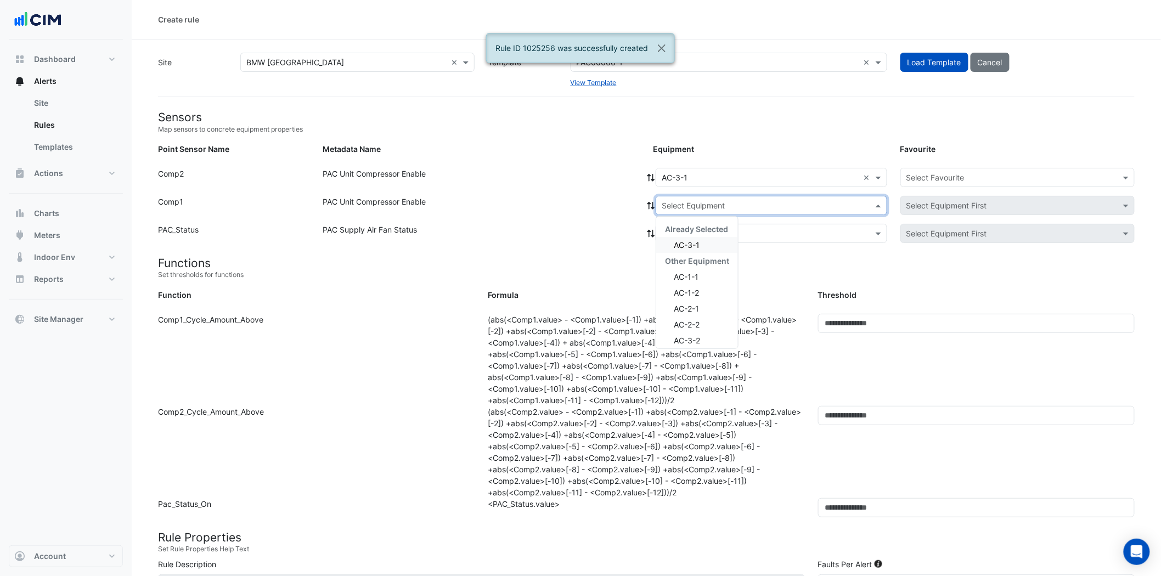
click at [708, 246] on div "AC-3-1" at bounding box center [697, 245] width 82 height 16
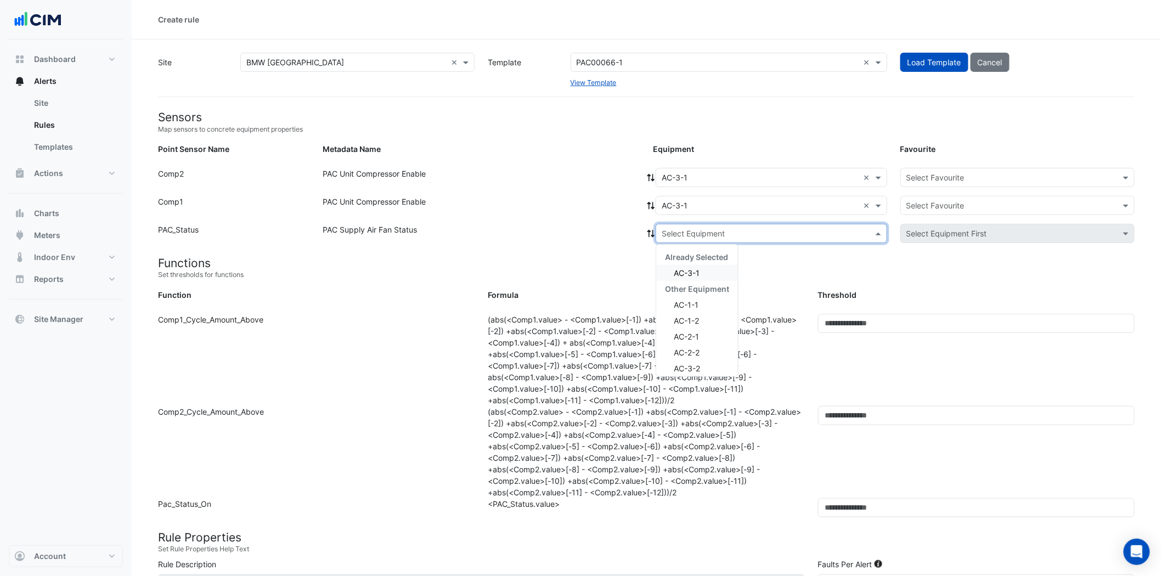
click at [726, 224] on div "Select Equipment" at bounding box center [772, 233] width 232 height 19
click at [711, 269] on div "AC-3-1" at bounding box center [697, 273] width 82 height 16
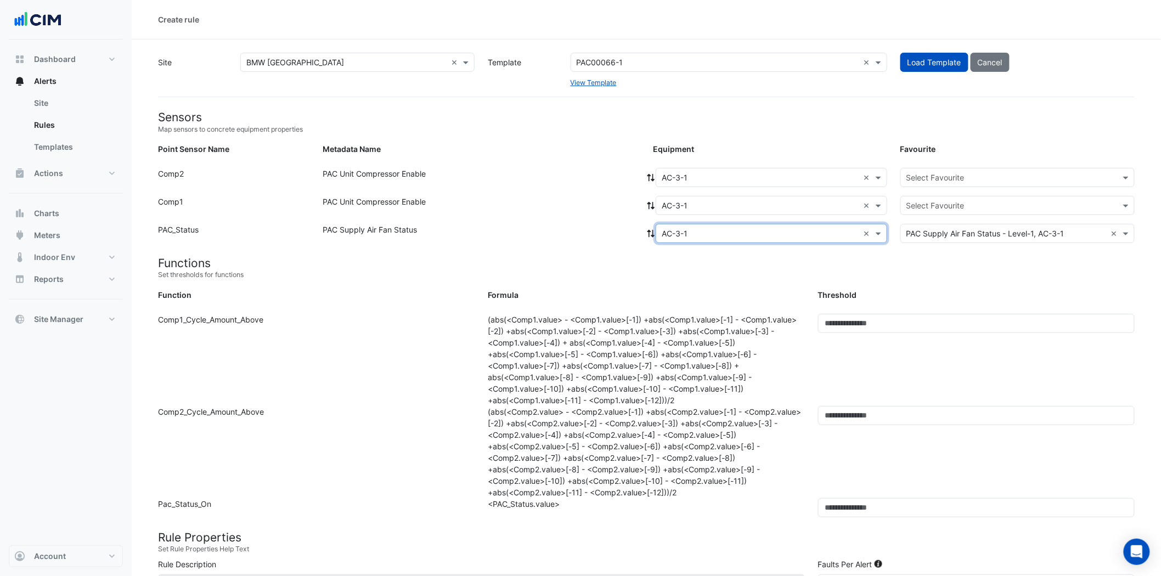
click at [996, 168] on div "Select Favourite" at bounding box center [1017, 177] width 234 height 19
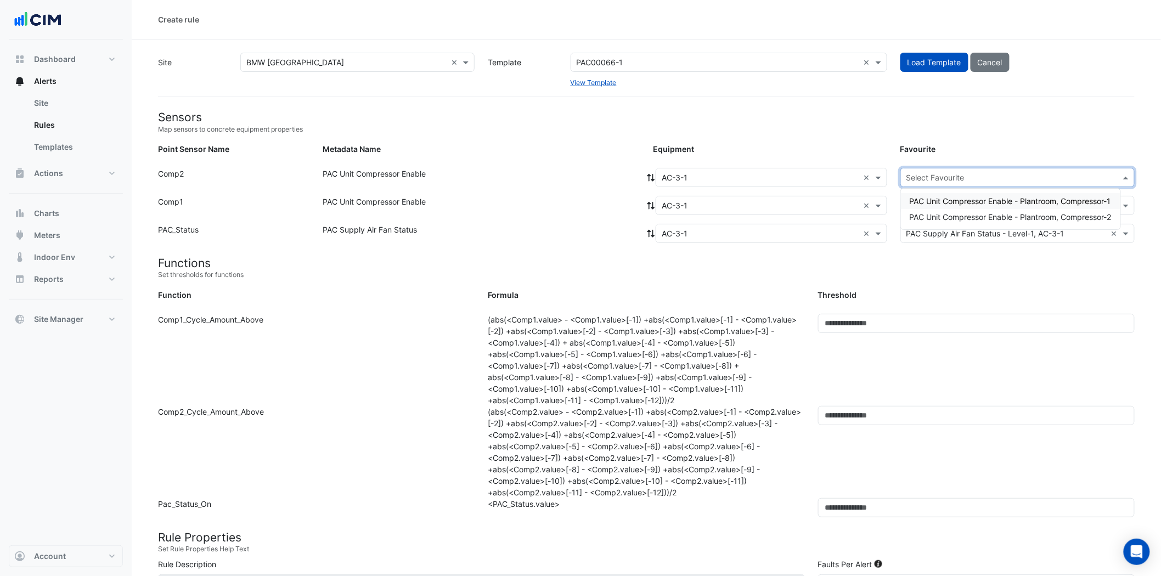
click at [991, 202] on span "PAC Unit Compressor Enable - Plantroom, Compressor-1" at bounding box center [1010, 200] width 201 height 9
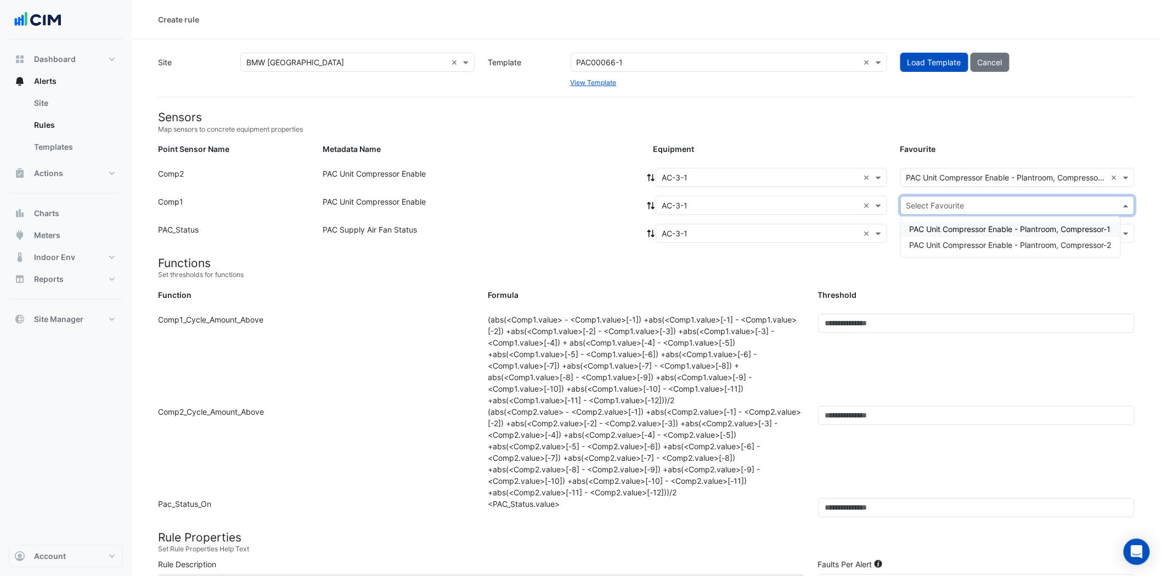
click at [985, 208] on input "text" at bounding box center [1006, 206] width 200 height 12
click at [984, 240] on span "PAC Unit Compressor Enable - Plantroom, Compressor-2" at bounding box center [1011, 244] width 202 height 9
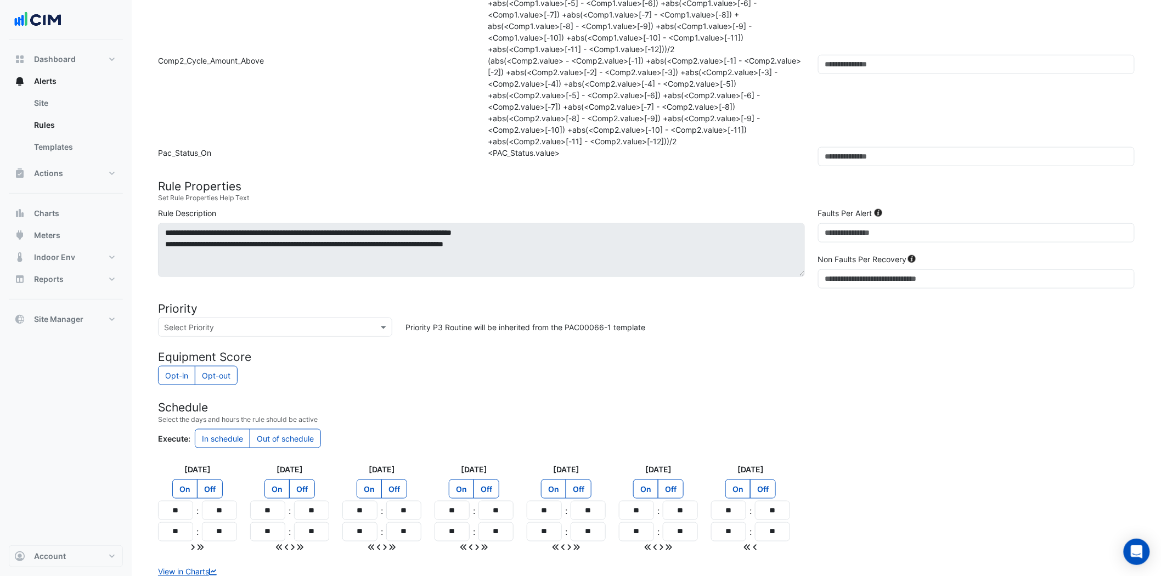
scroll to position [426, 0]
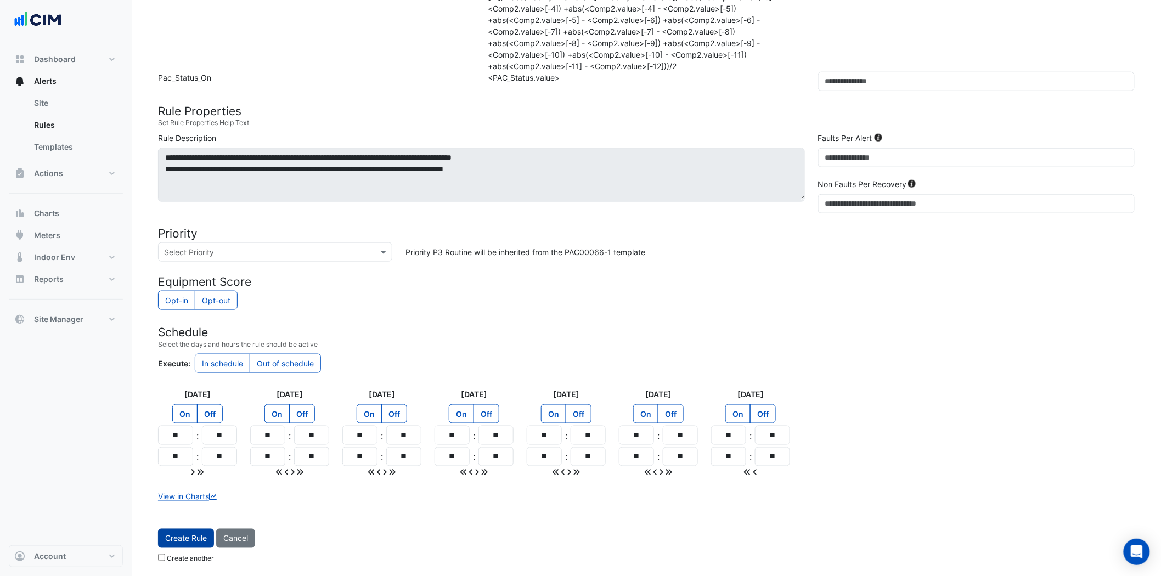
click at [198, 537] on span "Create Rule" at bounding box center [186, 538] width 42 height 9
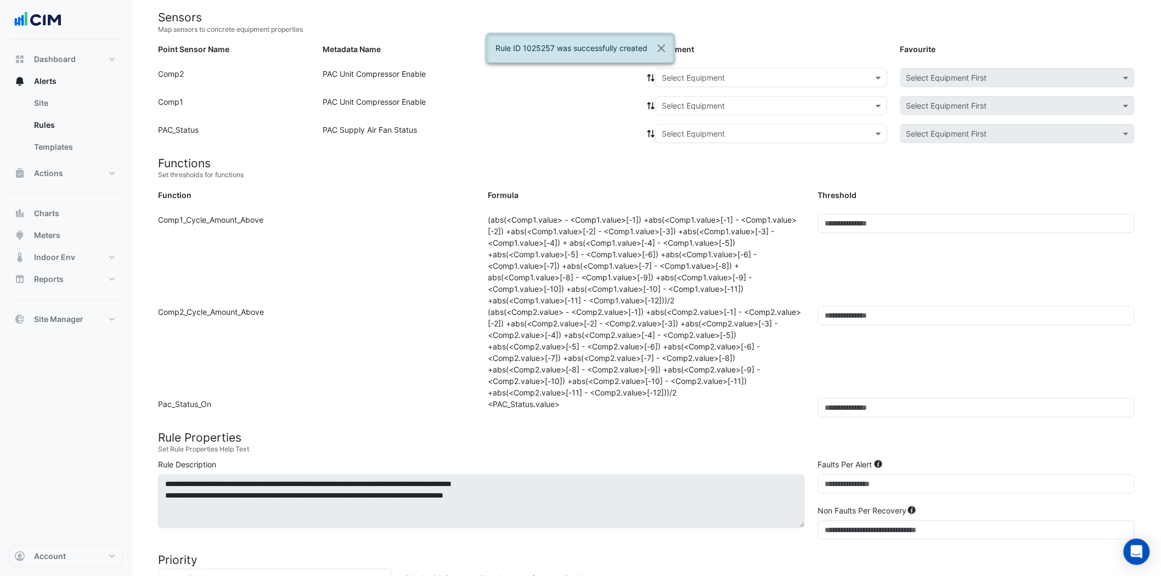
scroll to position [0, 0]
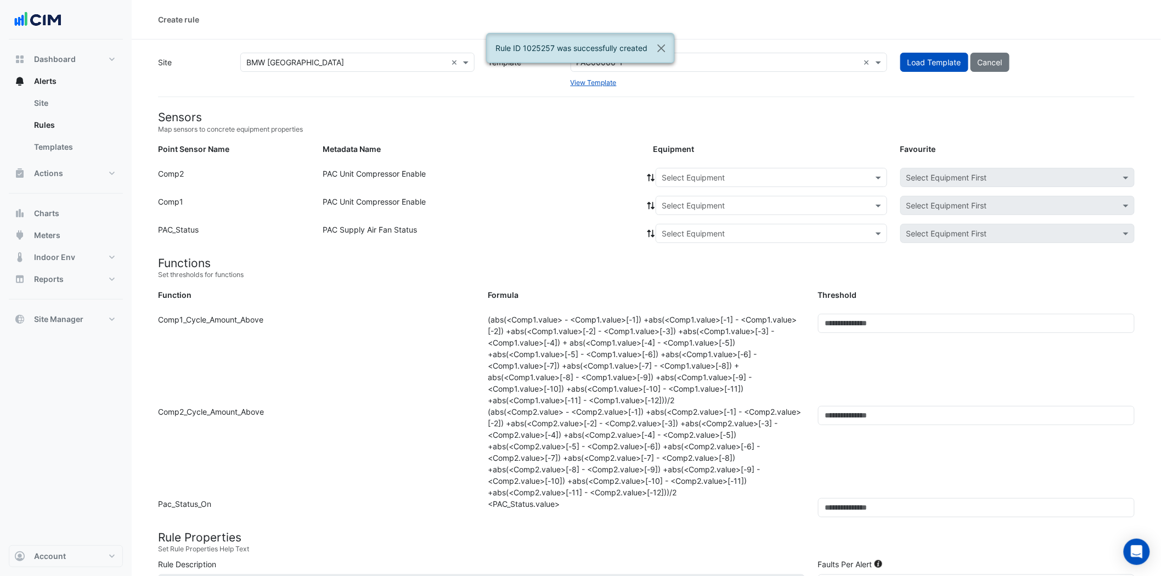
click at [771, 184] on div "Select Equipment" at bounding box center [772, 177] width 232 height 19
click at [687, 286] on div "AC-3-2" at bounding box center [678, 281] width 44 height 16
click at [756, 200] on input "text" at bounding box center [761, 206] width 198 height 12
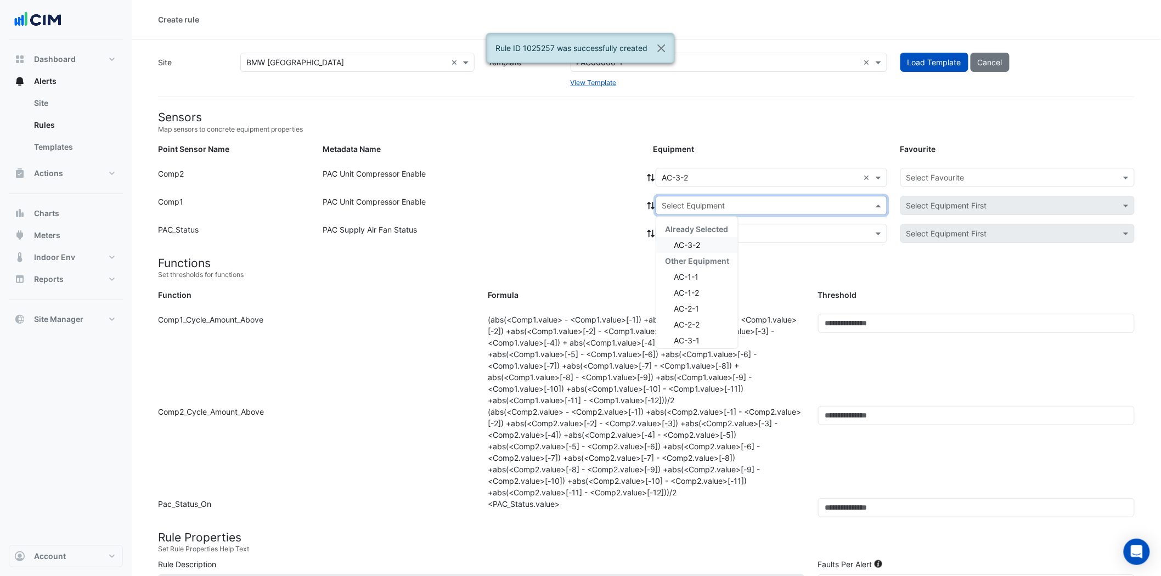
click at [717, 239] on div "AC-3-2" at bounding box center [697, 245] width 82 height 16
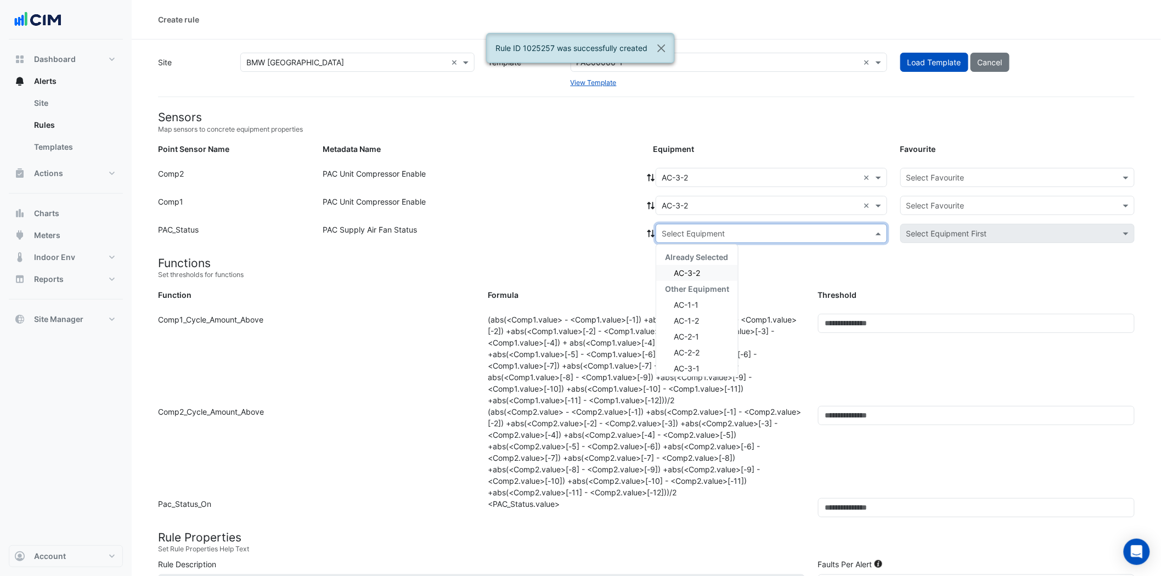
click at [728, 233] on input "text" at bounding box center [761, 234] width 198 height 12
click at [711, 266] on div "AC-3-2" at bounding box center [697, 273] width 82 height 16
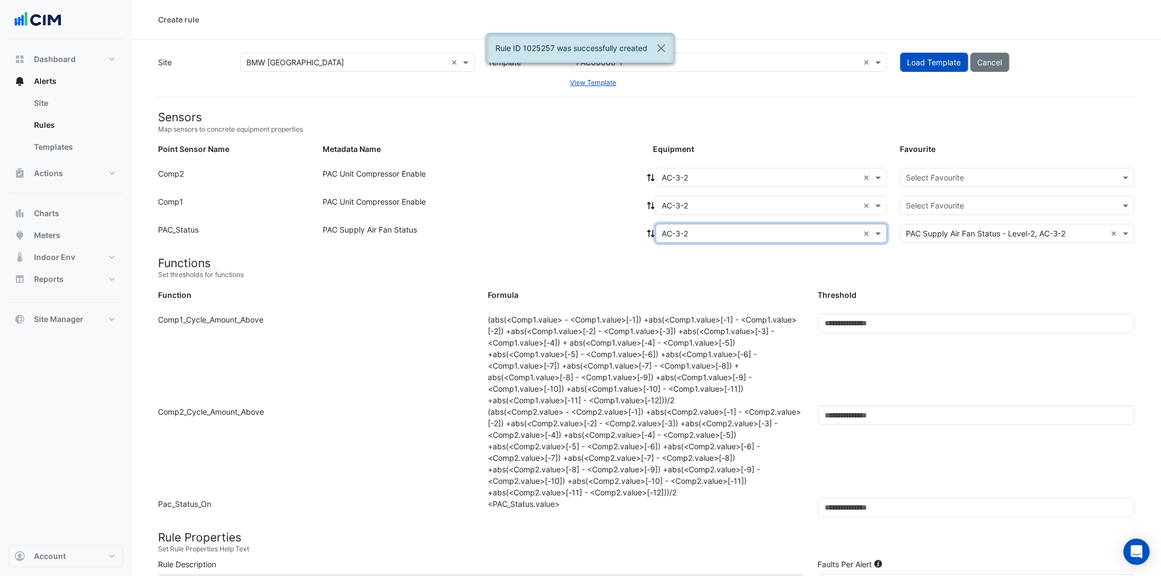
click at [1021, 185] on div "Select Favourite" at bounding box center [1017, 177] width 234 height 19
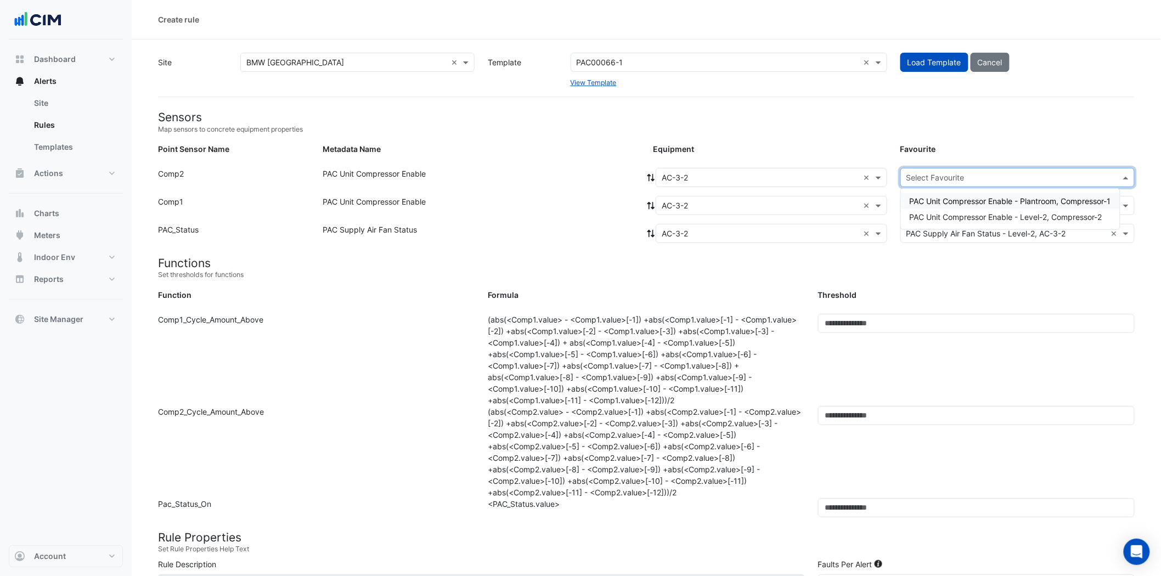
click at [1006, 196] on span "PAC Unit Compressor Enable - Plantroom, Compressor-1" at bounding box center [1010, 200] width 201 height 9
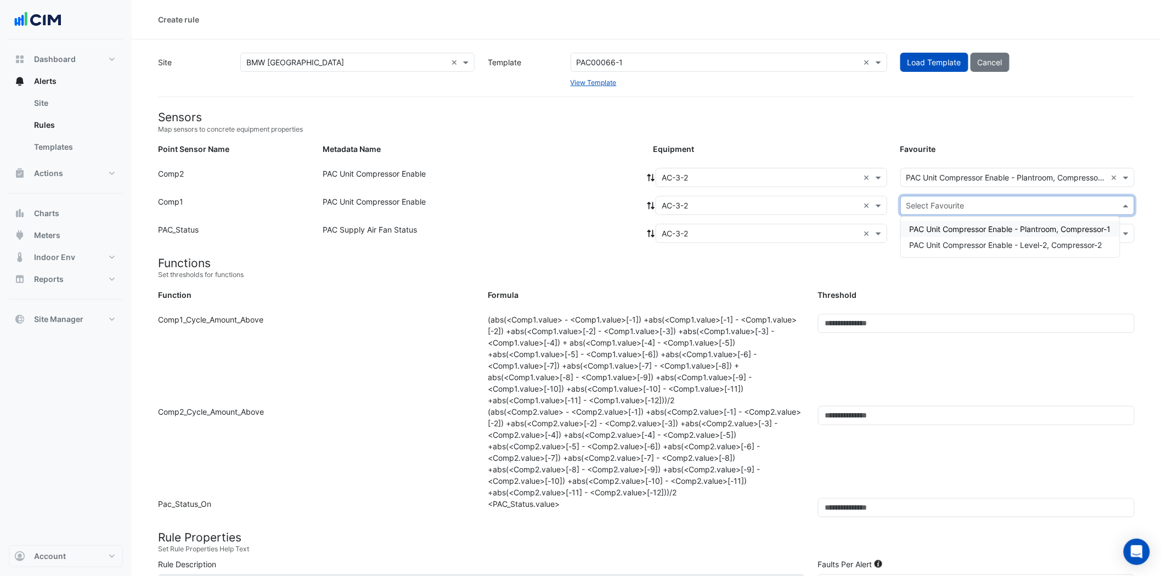
click at [1006, 206] on input "text" at bounding box center [1006, 206] width 200 height 12
click at [1000, 238] on div "PAC Unit Compressor Enable - Level-2, Compressor-2" at bounding box center [1010, 245] width 219 height 16
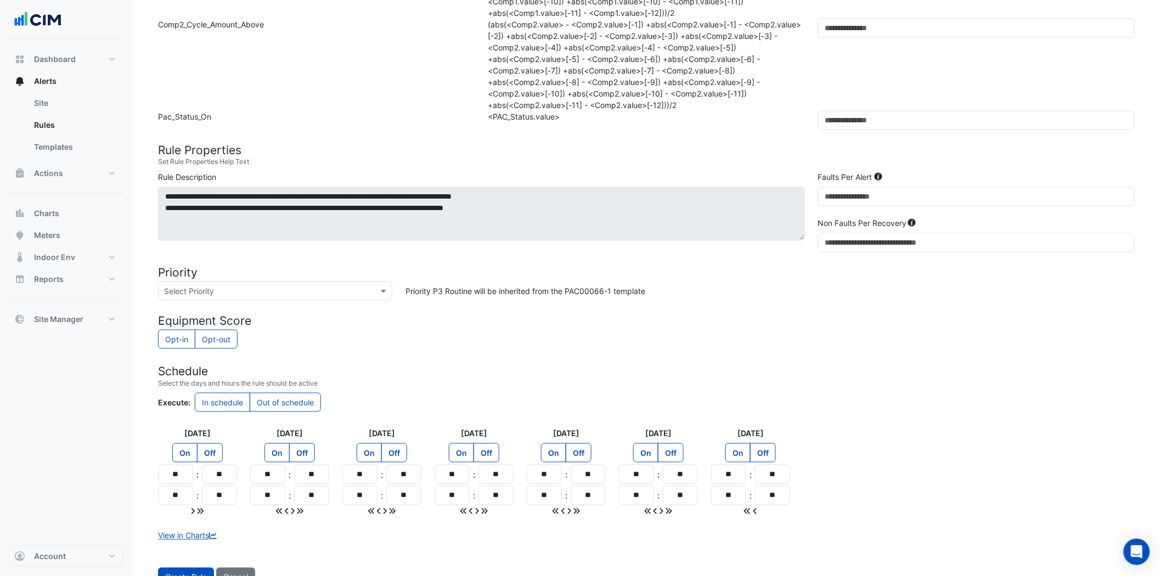
scroll to position [426, 0]
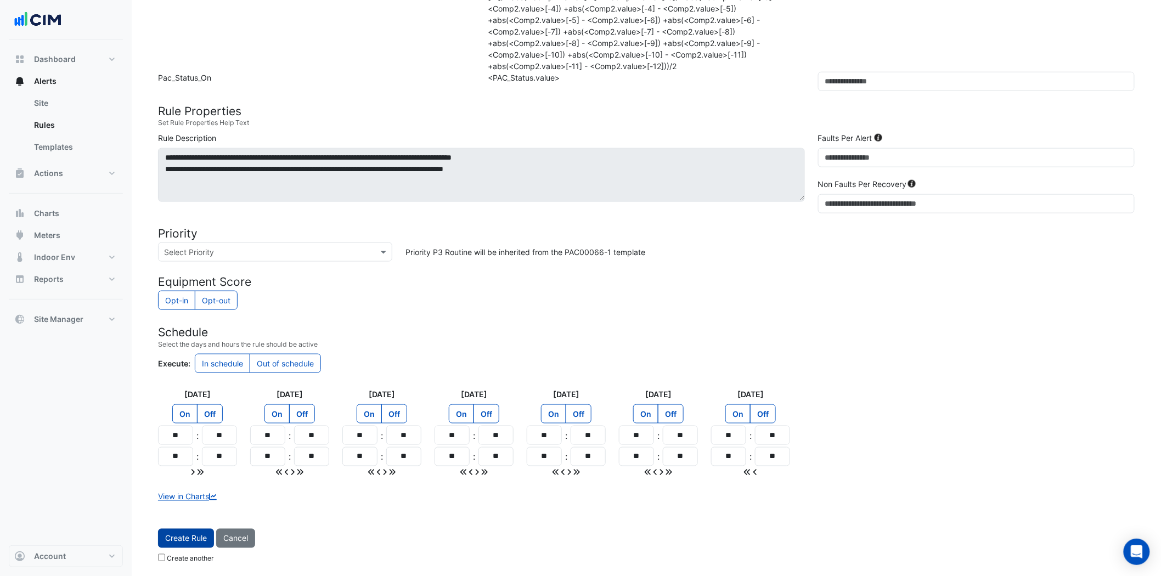
click at [172, 544] on button "Create Rule" at bounding box center [186, 538] width 56 height 19
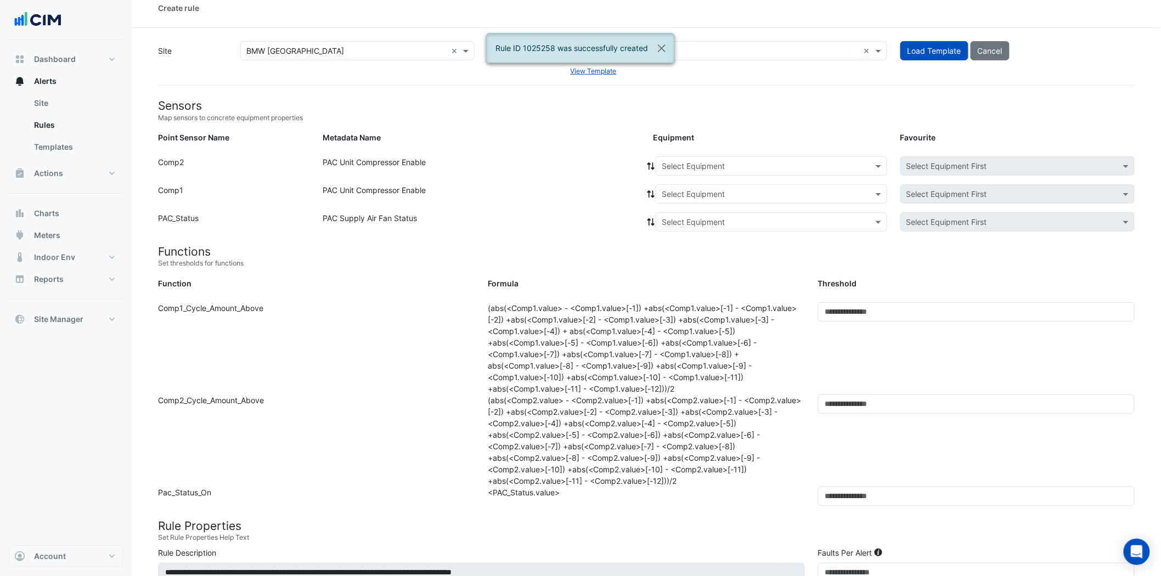
scroll to position [0, 0]
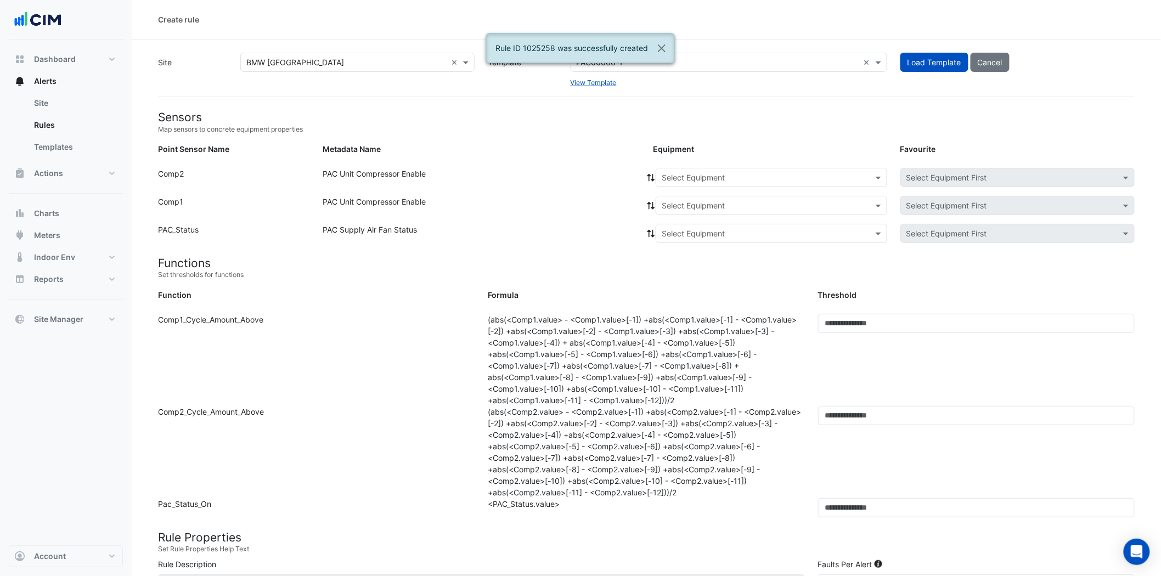
click at [783, 182] on input "text" at bounding box center [761, 178] width 198 height 12
click at [688, 297] on span "AC-4-1" at bounding box center [678, 296] width 26 height 9
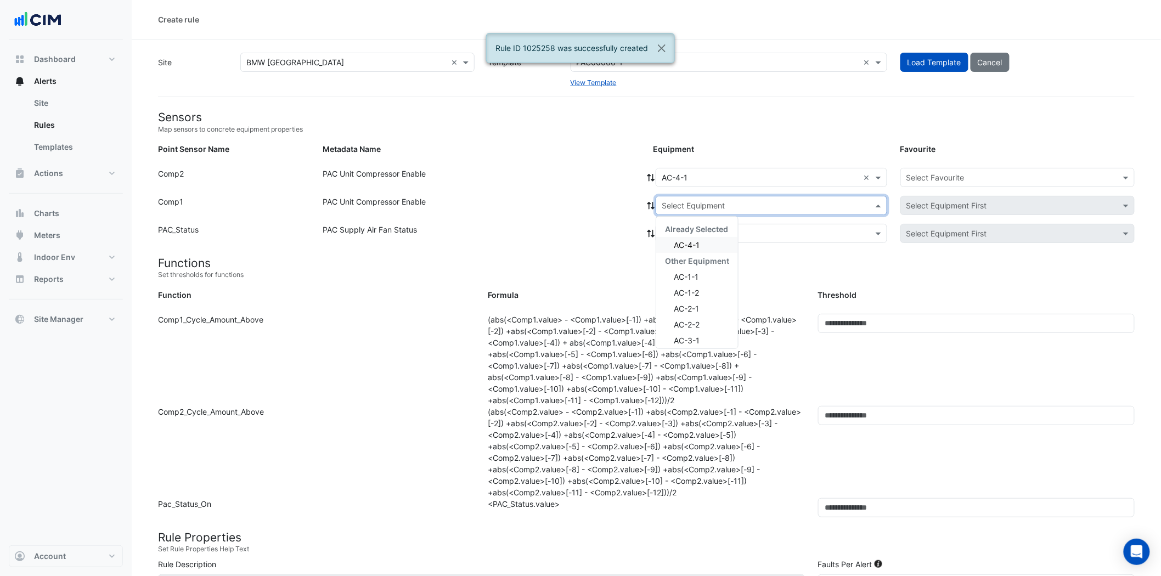
click at [758, 206] on input "text" at bounding box center [761, 206] width 198 height 12
click at [712, 239] on div "AC-4-1" at bounding box center [697, 245] width 82 height 16
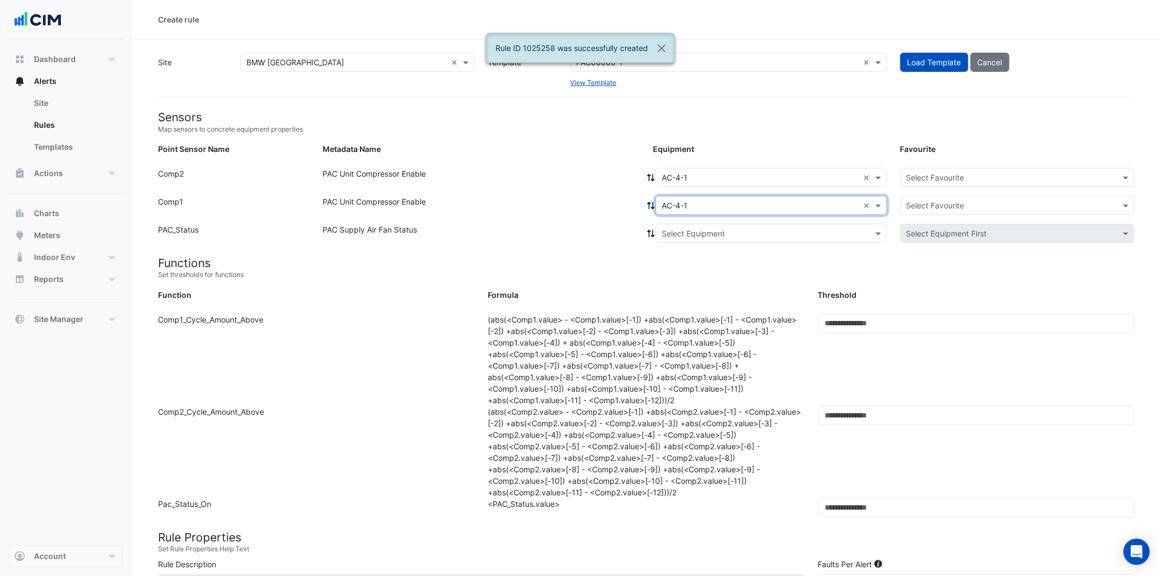
click at [731, 228] on input "text" at bounding box center [761, 234] width 198 height 12
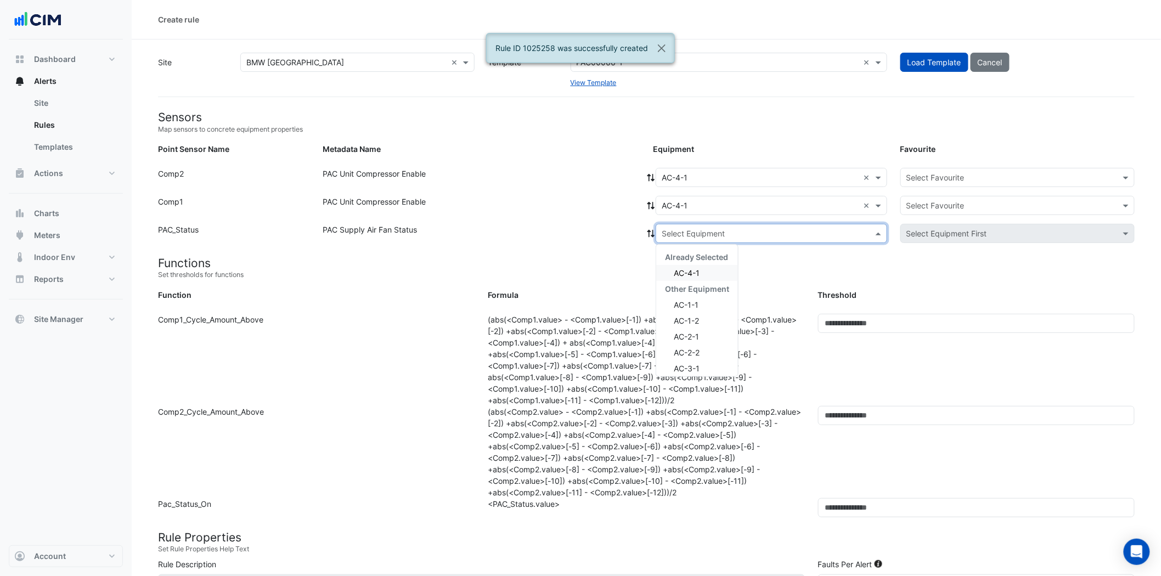
click at [695, 276] on span "AC-4-1" at bounding box center [687, 272] width 26 height 9
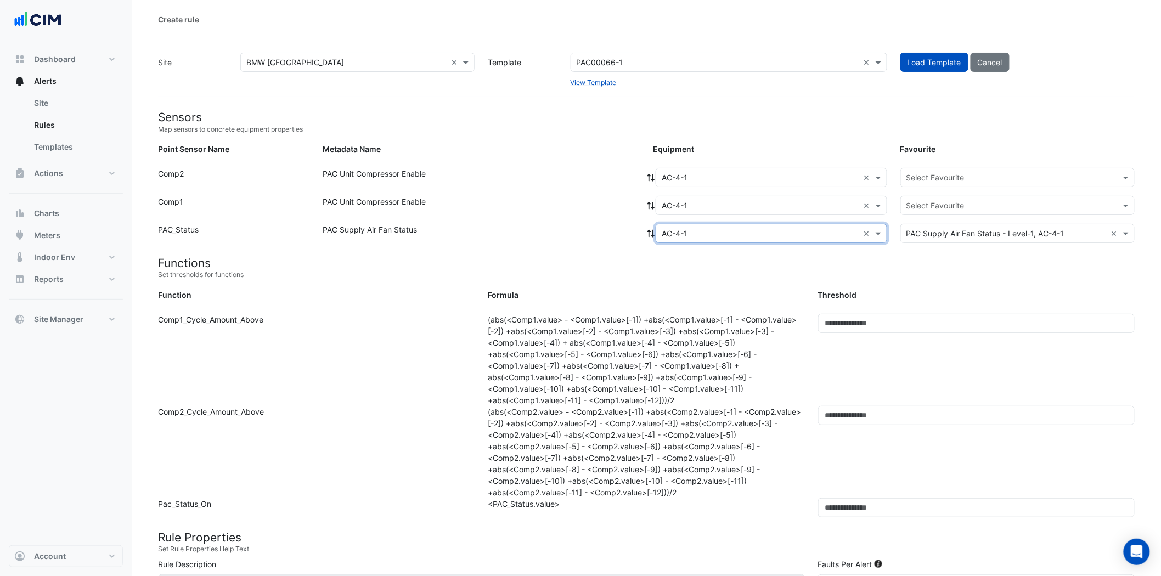
click at [966, 168] on div "Select Favourite" at bounding box center [1017, 177] width 234 height 19
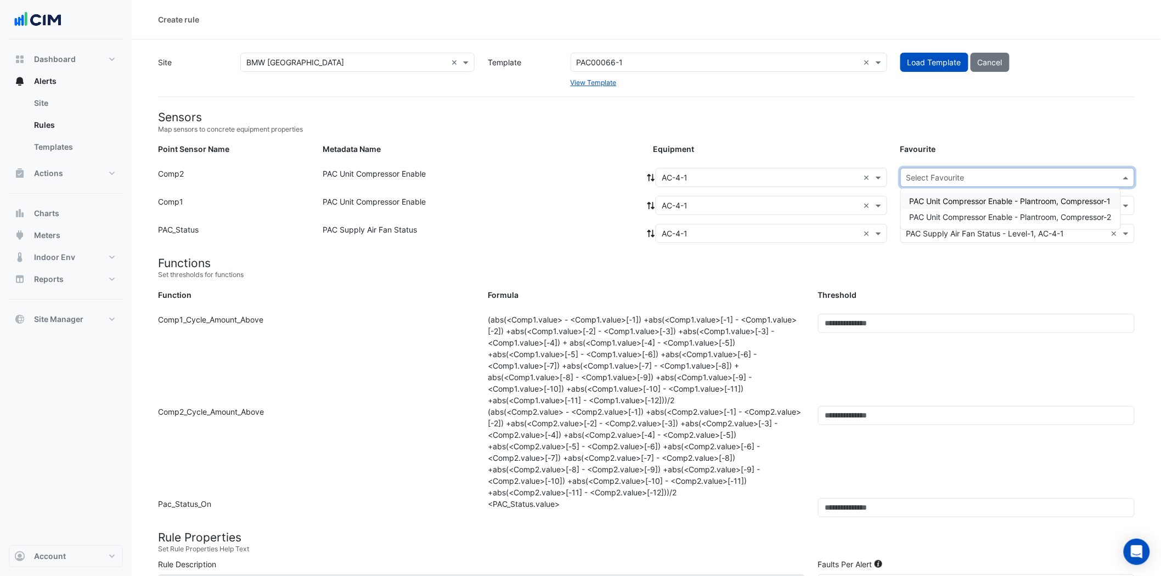
click at [967, 200] on span "PAC Unit Compressor Enable - Plantroom, Compressor-1" at bounding box center [1010, 200] width 201 height 9
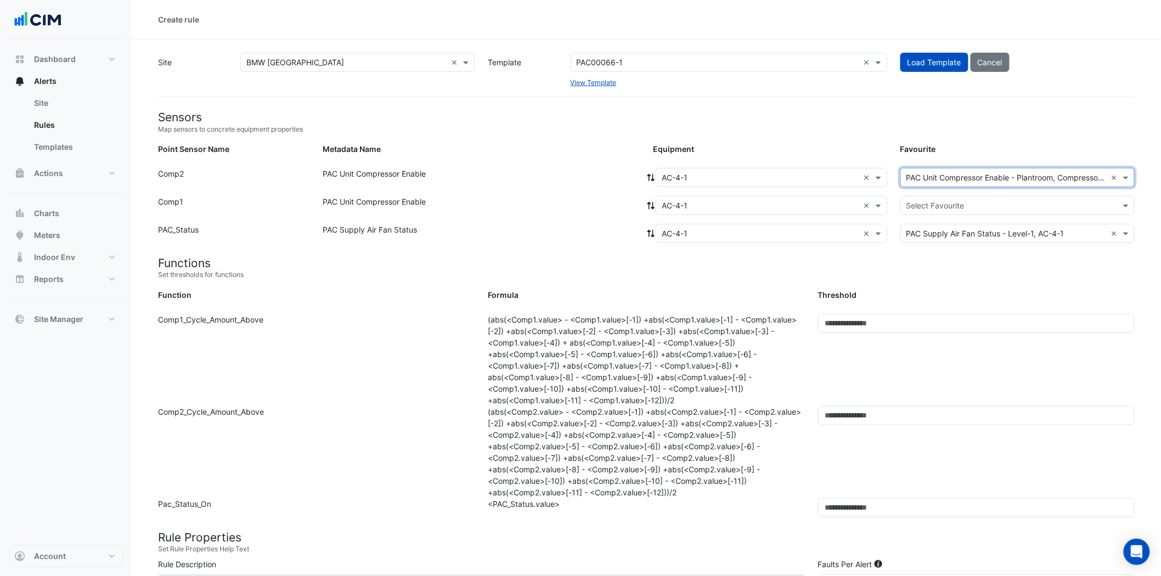
click at [962, 206] on input "text" at bounding box center [1006, 206] width 200 height 12
click at [944, 243] on span "PAC Unit Compressor Enable - Plantroom, Compressor-2" at bounding box center [1011, 244] width 202 height 9
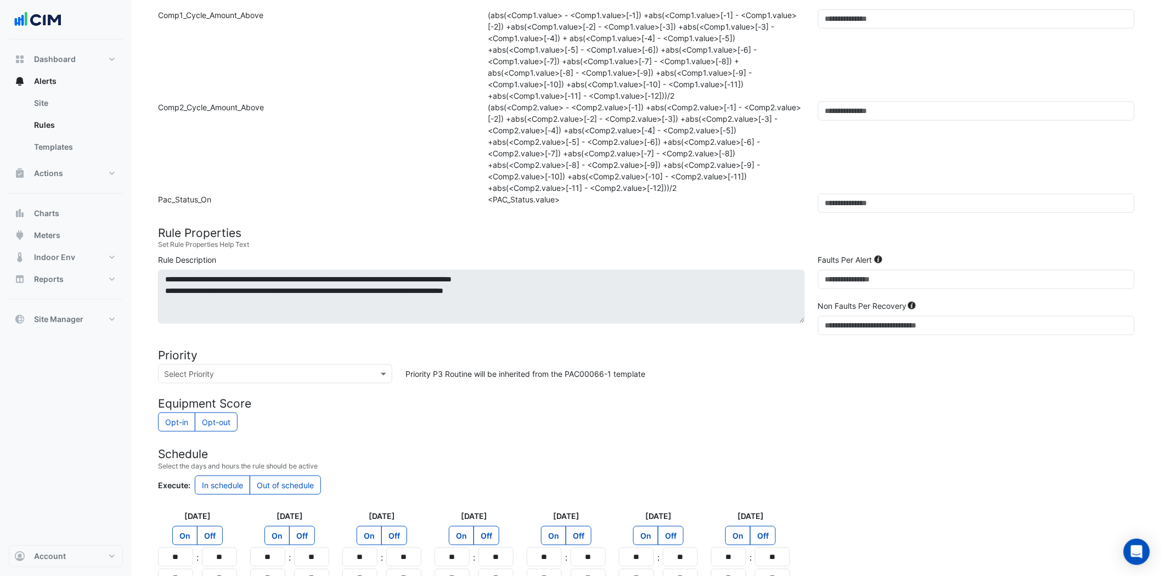
scroll to position [426, 0]
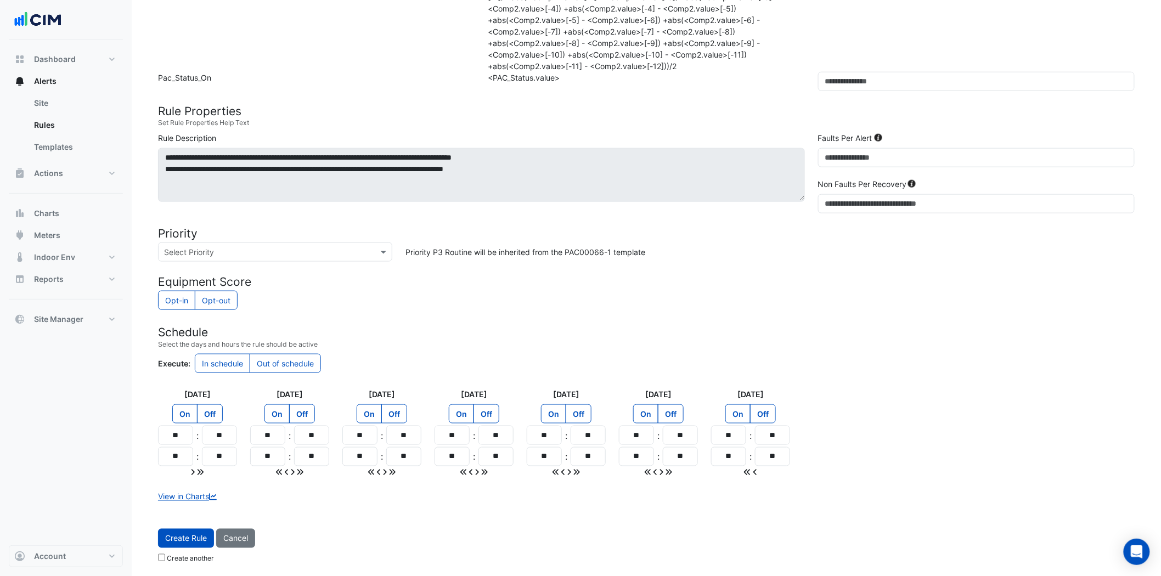
click at [179, 539] on span "Create Rule" at bounding box center [186, 538] width 42 height 9
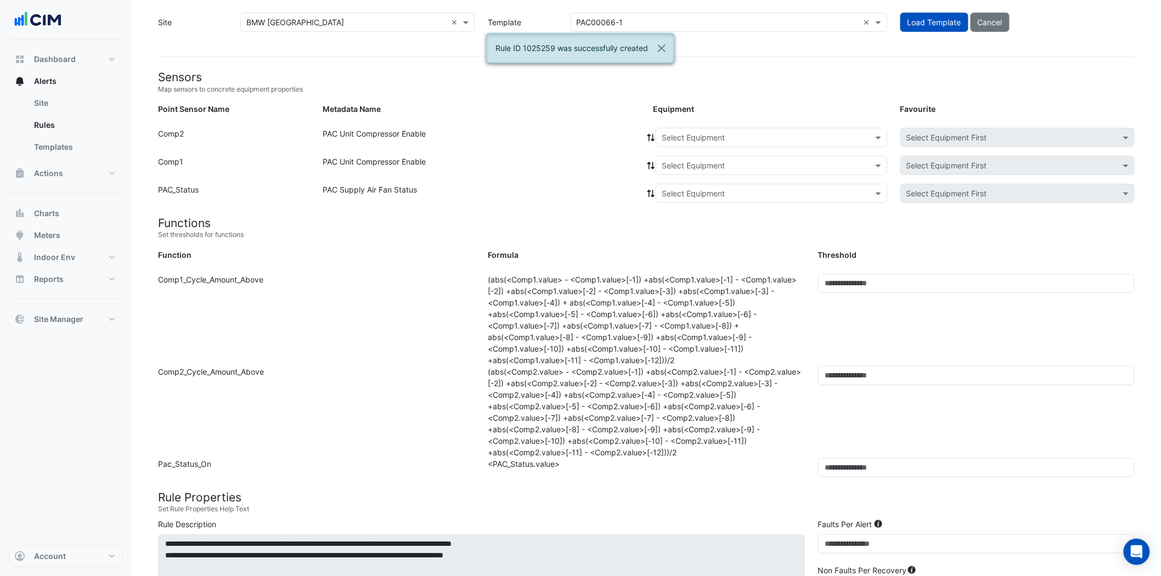
scroll to position [0, 0]
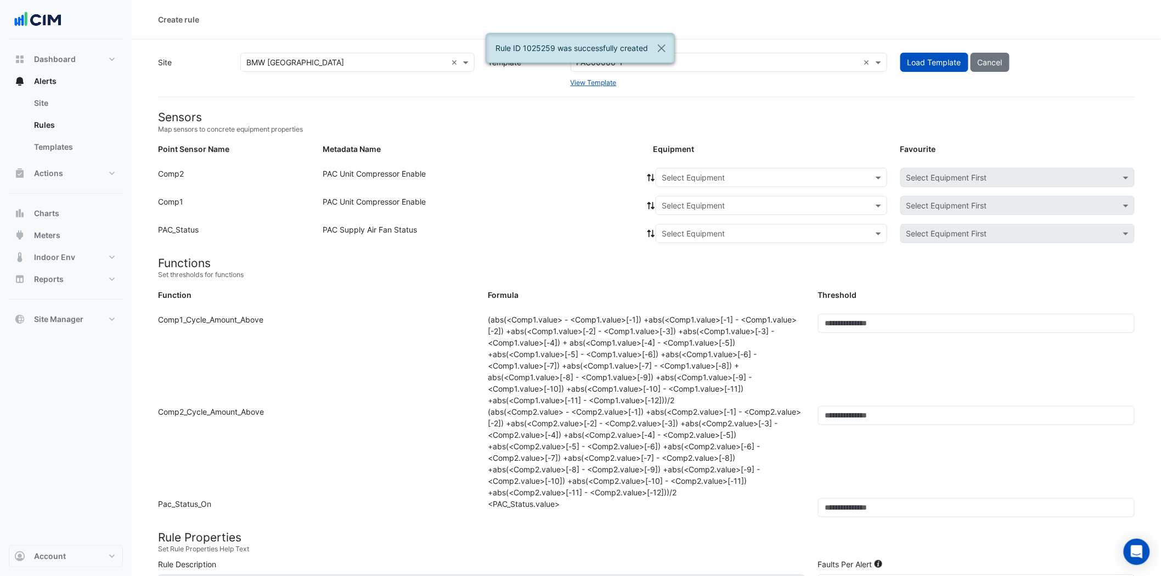
click at [783, 173] on input "text" at bounding box center [761, 178] width 198 height 12
click at [689, 313] on span "AC-4-2" at bounding box center [678, 312] width 26 height 9
click at [752, 205] on input "text" at bounding box center [761, 206] width 198 height 12
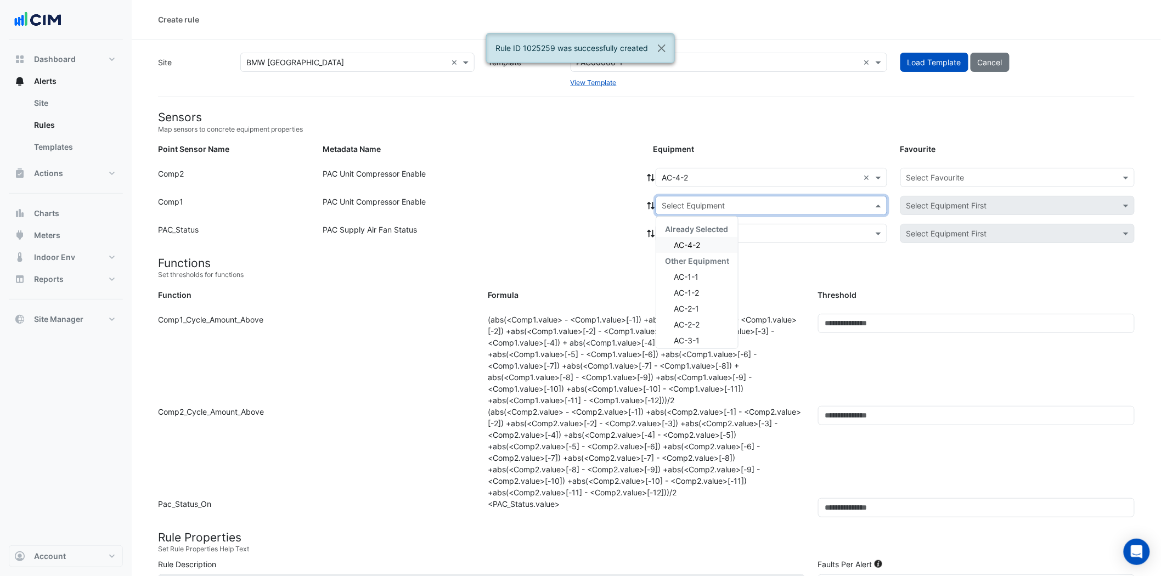
click at [714, 240] on div "AC-4-2" at bounding box center [697, 245] width 82 height 16
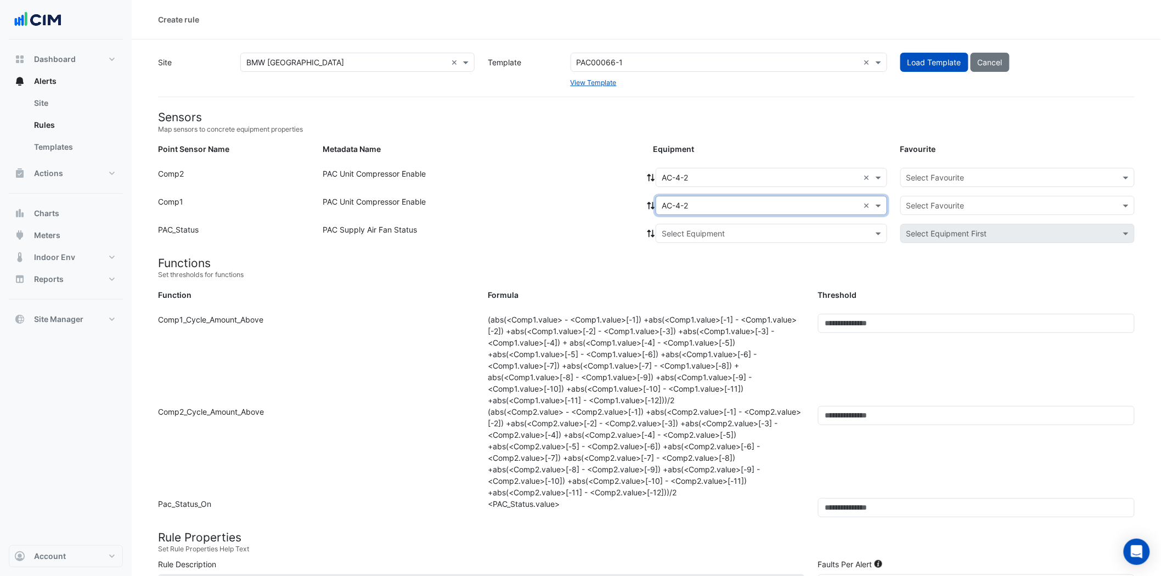
click at [726, 225] on div "Select Equipment" at bounding box center [772, 233] width 232 height 19
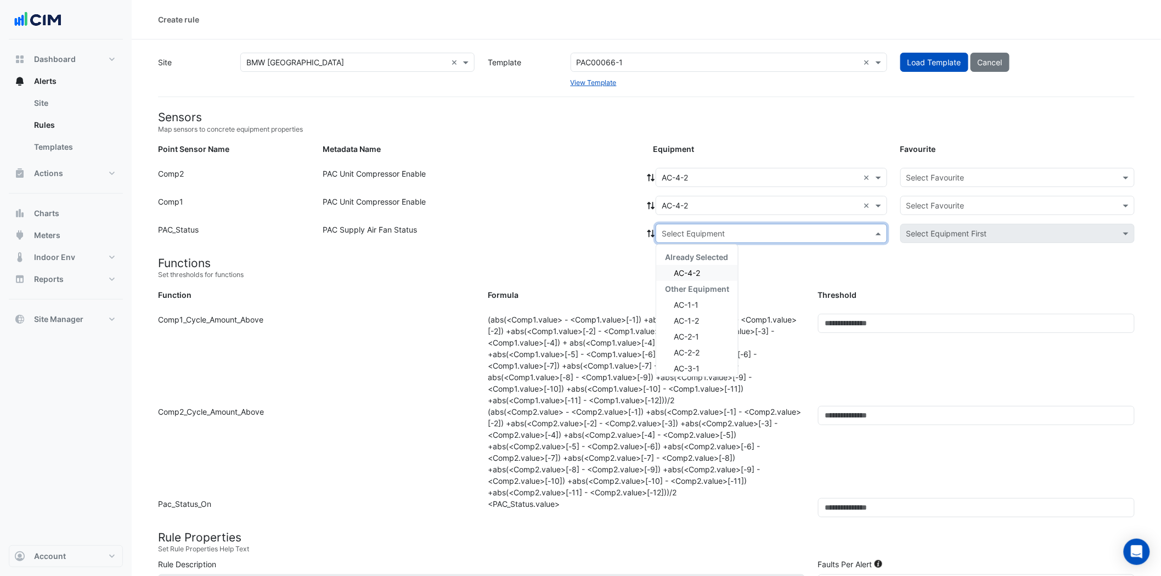
click at [711, 266] on div "AC-4-2" at bounding box center [697, 273] width 82 height 16
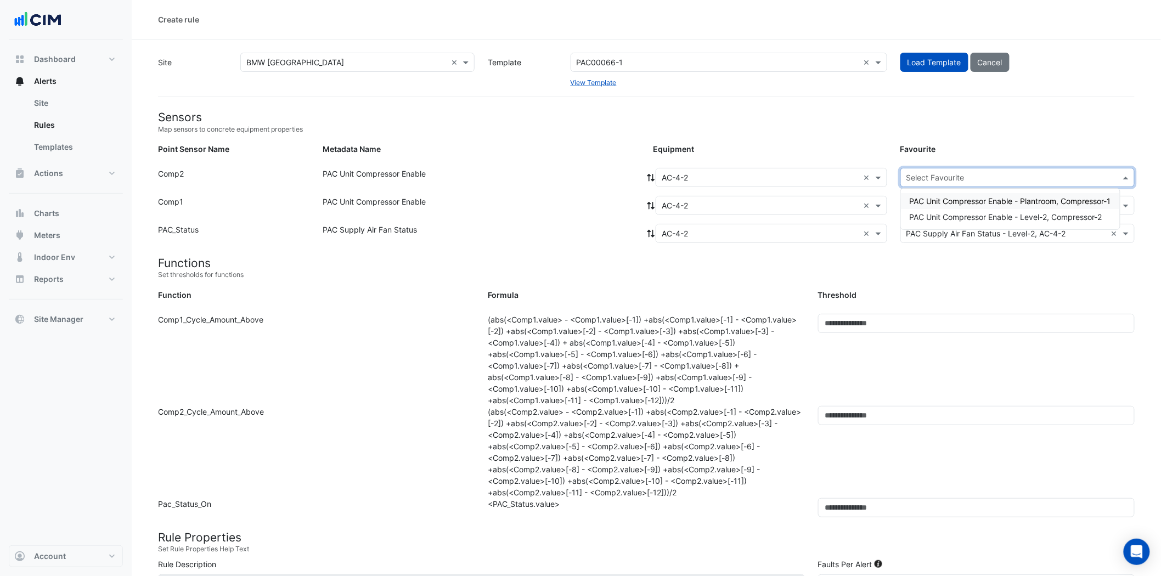
click at [969, 181] on input "text" at bounding box center [1006, 178] width 200 height 12
click at [965, 205] on div "PAC Unit Compressor Enable - Plantroom, Compressor-1" at bounding box center [1010, 201] width 219 height 16
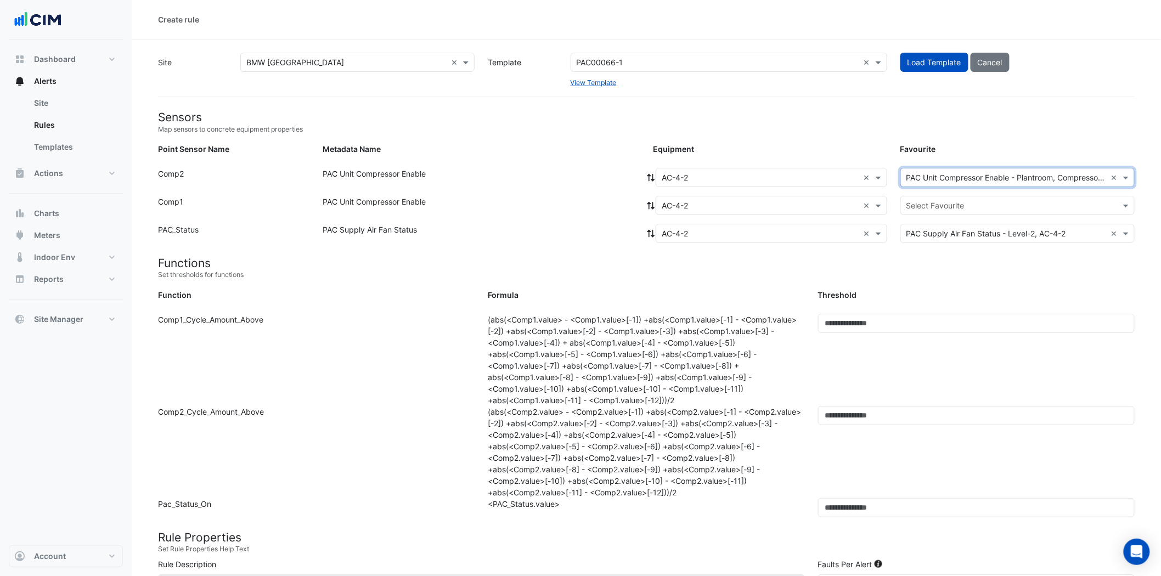
click at [963, 211] on div "Select Favourite" at bounding box center [1017, 205] width 234 height 19
click at [959, 240] on span "PAC Unit Compressor Enable - Level-2, Compressor-2" at bounding box center [1006, 244] width 193 height 9
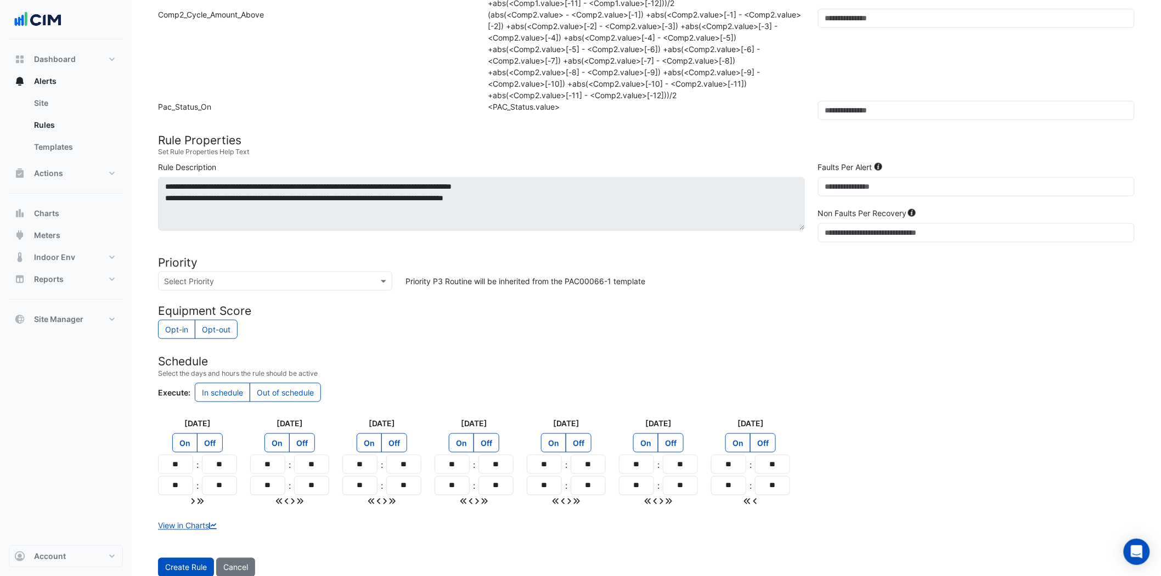
scroll to position [426, 0]
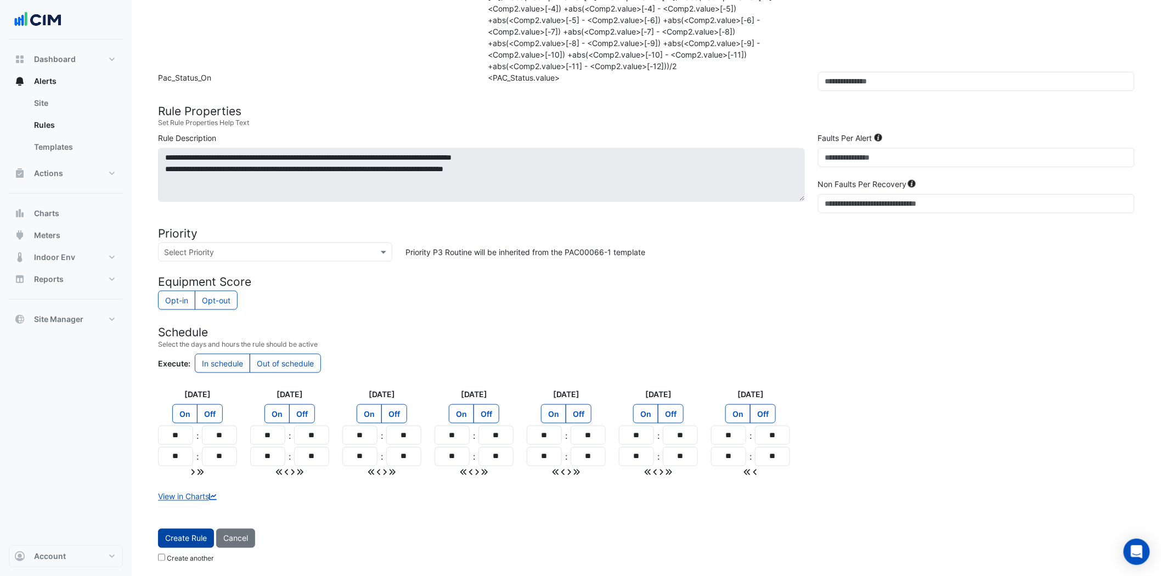
click at [176, 538] on span "Create Rule" at bounding box center [186, 538] width 42 height 9
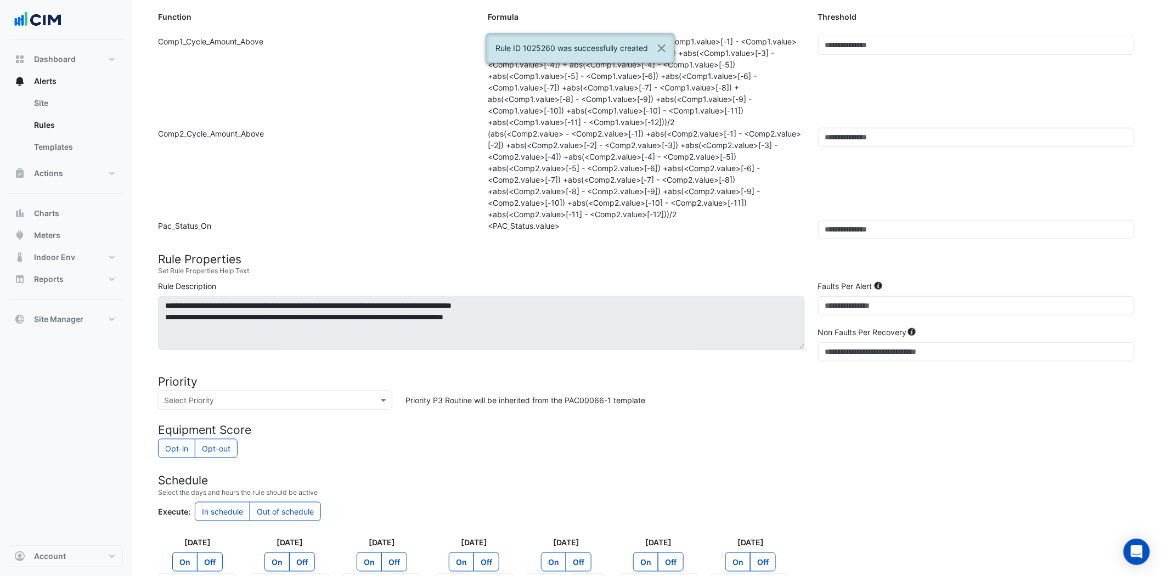
scroll to position [97, 0]
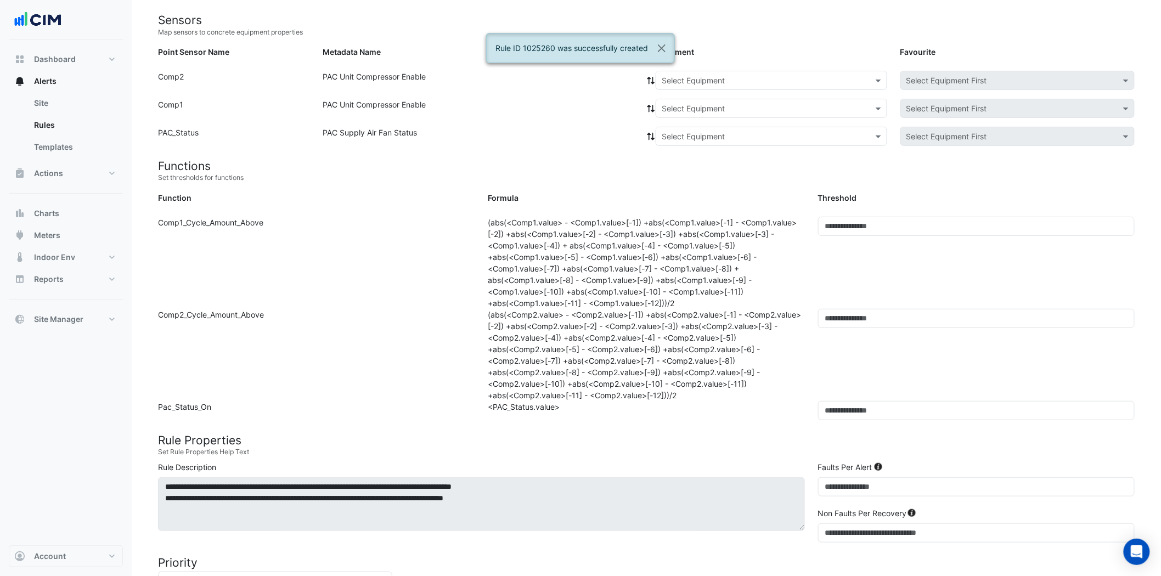
click at [810, 75] on input "text" at bounding box center [761, 81] width 198 height 12
click at [682, 174] on div "AC-5-1" at bounding box center [678, 182] width 44 height 16
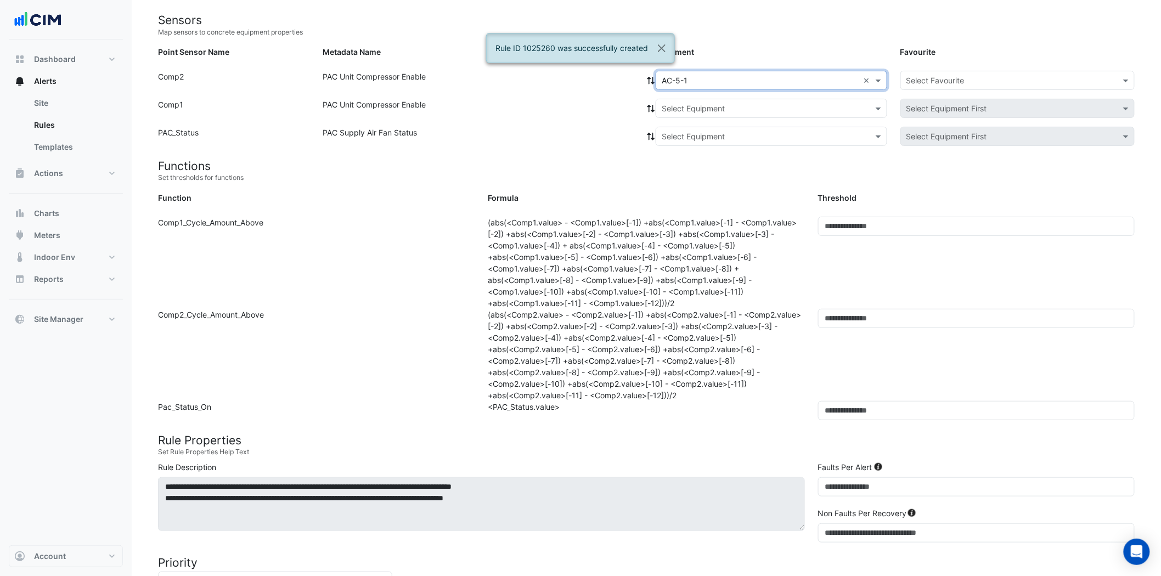
click at [754, 106] on input "text" at bounding box center [761, 109] width 198 height 12
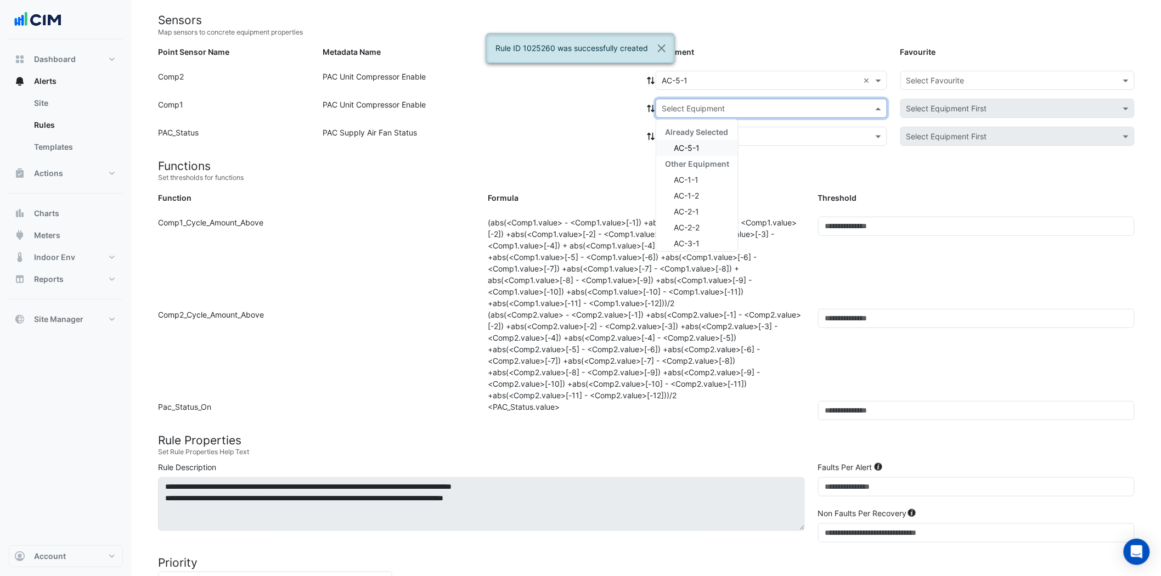
click at [703, 144] on div "AC-5-1" at bounding box center [697, 148] width 82 height 16
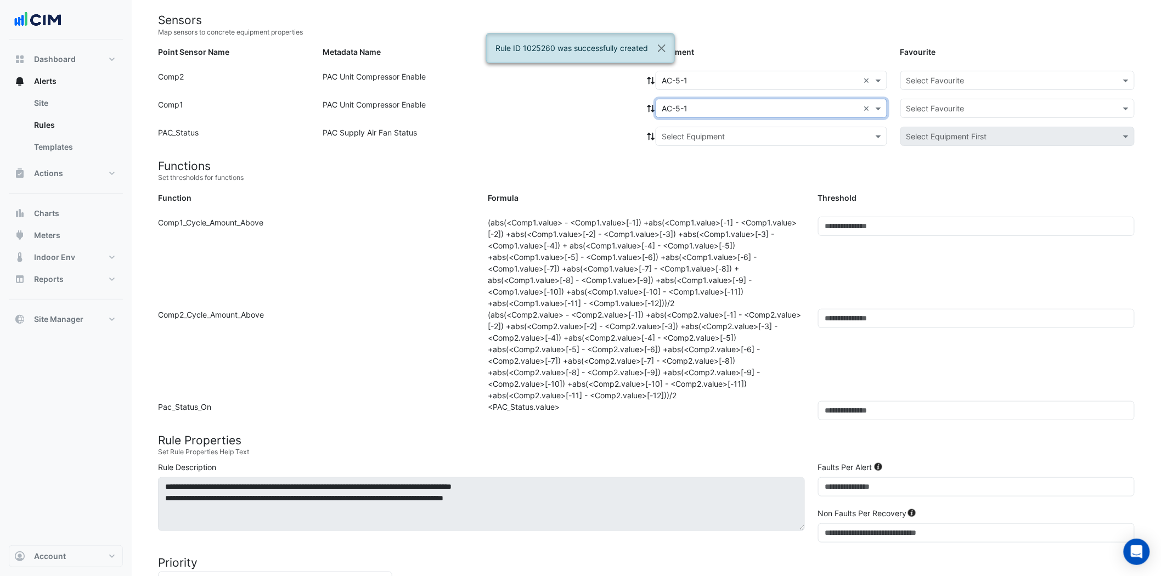
click at [720, 131] on input "text" at bounding box center [761, 137] width 198 height 12
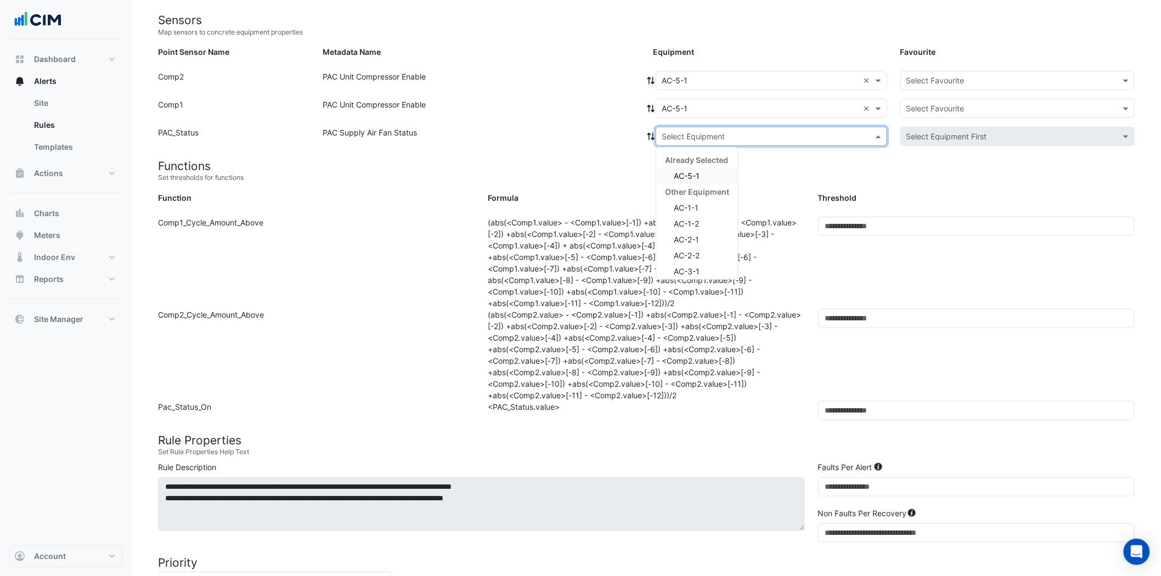
click at [698, 174] on span "AC-5-1" at bounding box center [687, 175] width 26 height 9
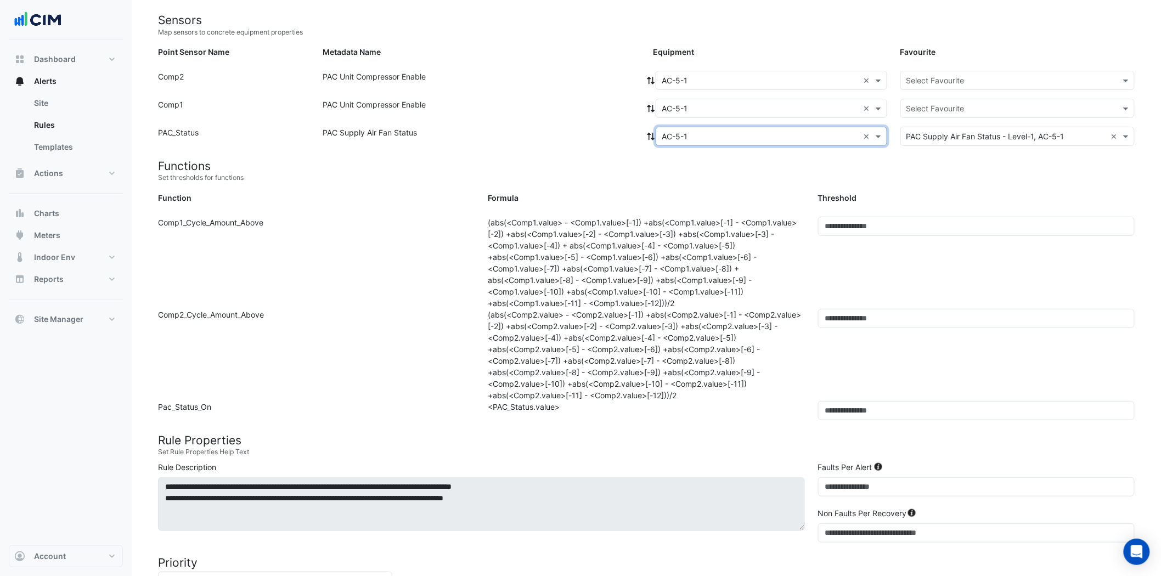
click at [972, 82] on input "text" at bounding box center [1006, 81] width 200 height 12
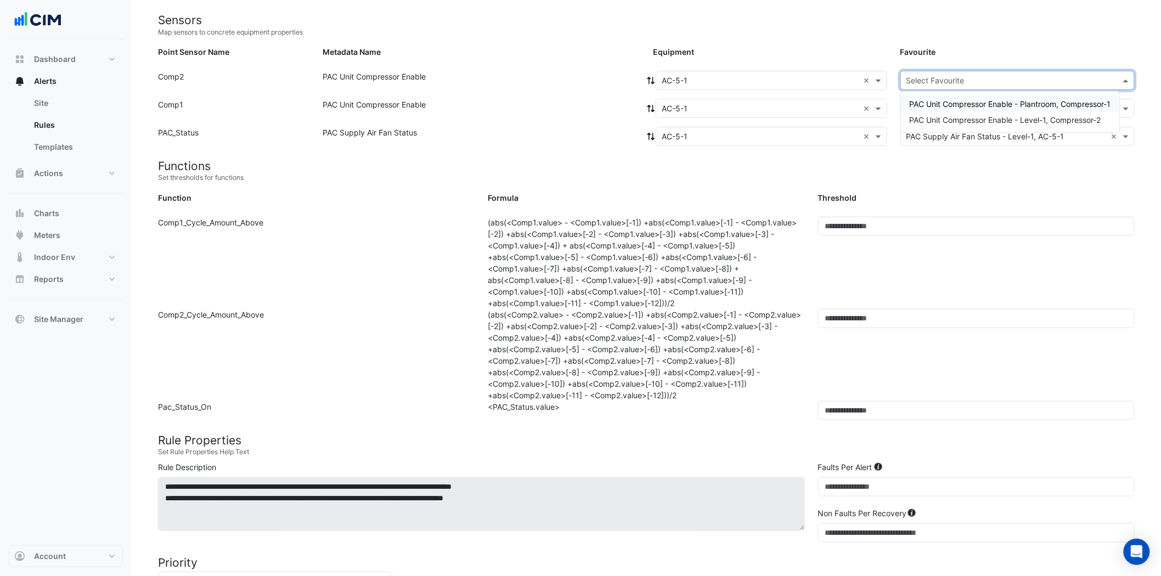
click at [968, 102] on span "PAC Unit Compressor Enable - Plantroom, Compressor-1" at bounding box center [1010, 103] width 201 height 9
click at [964, 110] on input "text" at bounding box center [1006, 109] width 200 height 12
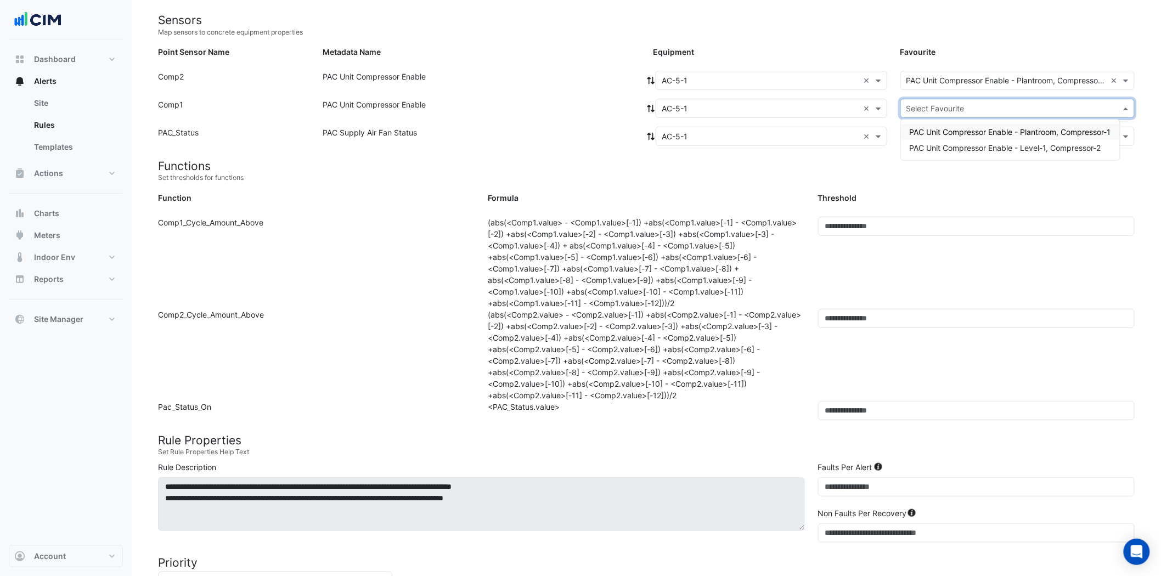
click at [952, 134] on span "PAC Unit Compressor Enable - Plantroom, Compressor-1" at bounding box center [1010, 131] width 201 height 9
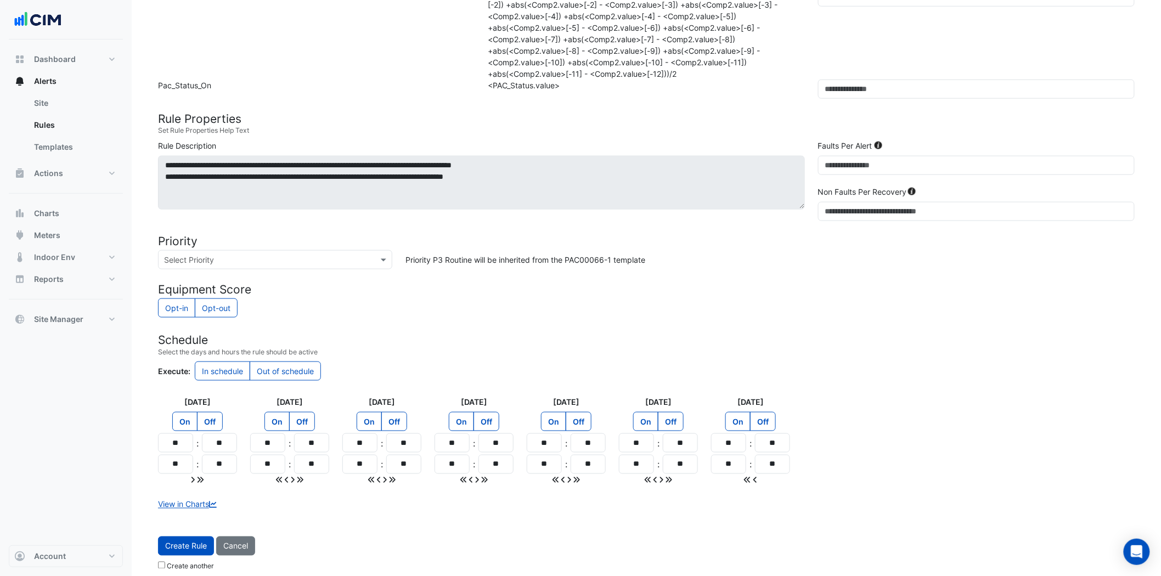
scroll to position [426, 0]
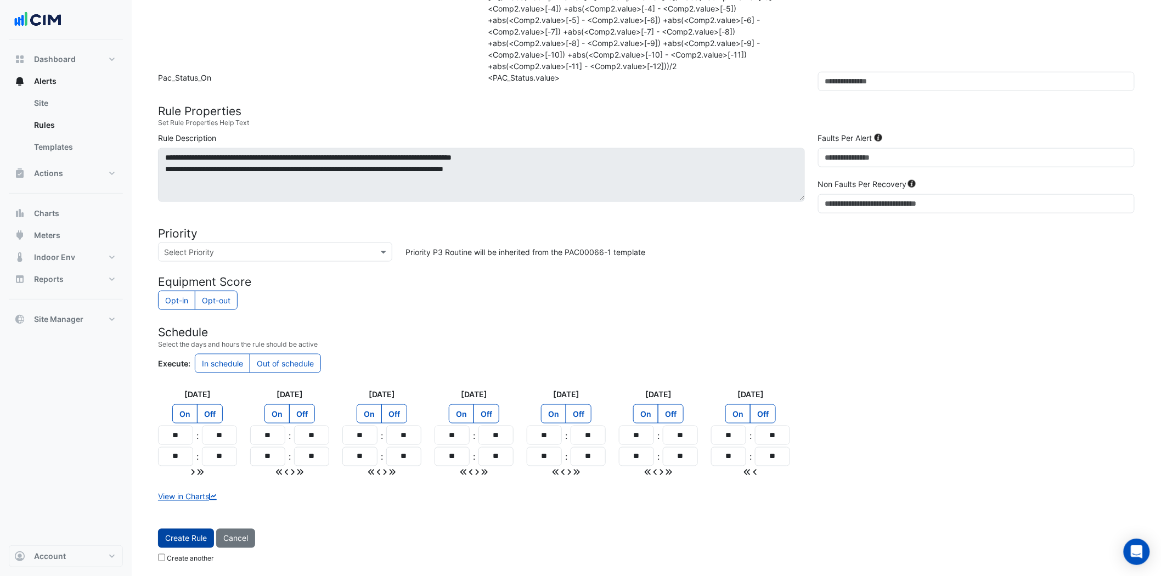
click at [190, 538] on span "Create Rule" at bounding box center [186, 538] width 42 height 9
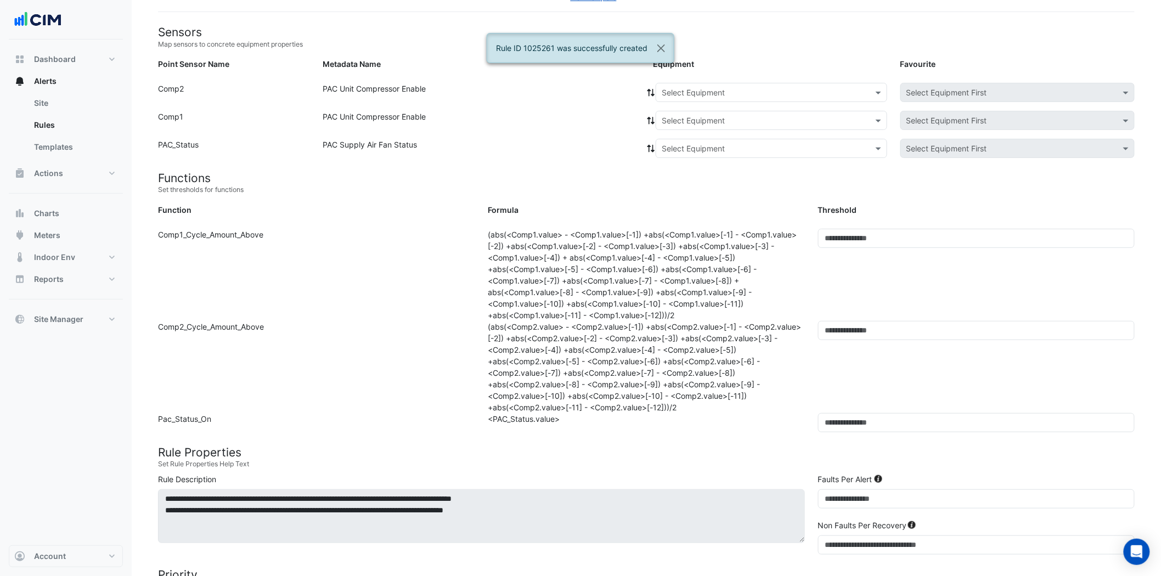
scroll to position [0, 0]
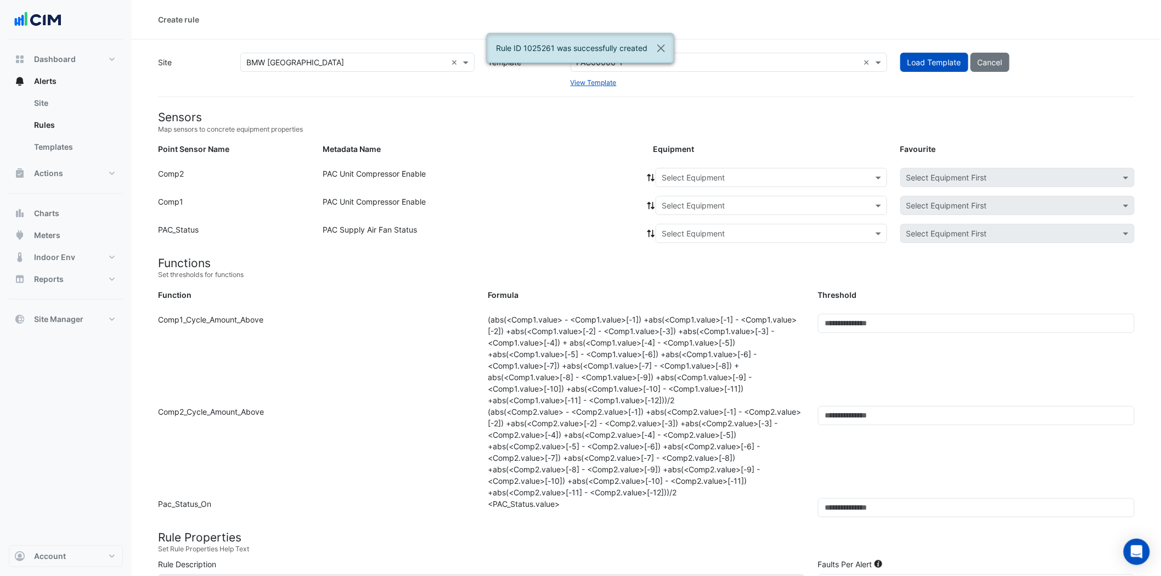
click at [724, 174] on input "text" at bounding box center [761, 178] width 198 height 12
click at [685, 242] on span "AC-6-1" at bounding box center [678, 244] width 26 height 9
click at [706, 205] on input "text" at bounding box center [761, 206] width 198 height 12
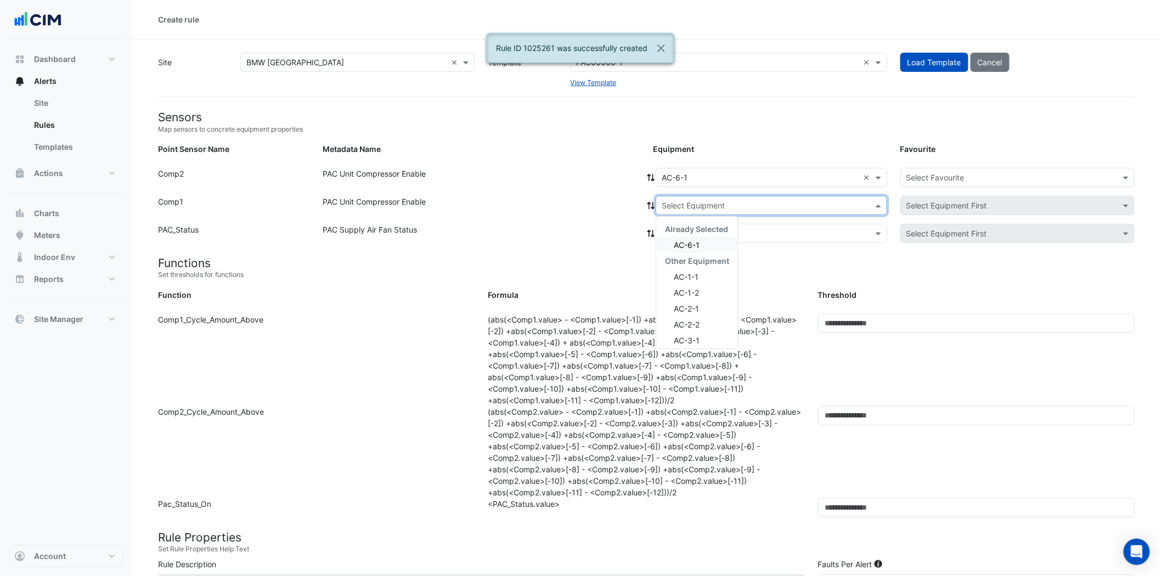
click at [702, 239] on div "AC-6-1" at bounding box center [697, 245] width 82 height 16
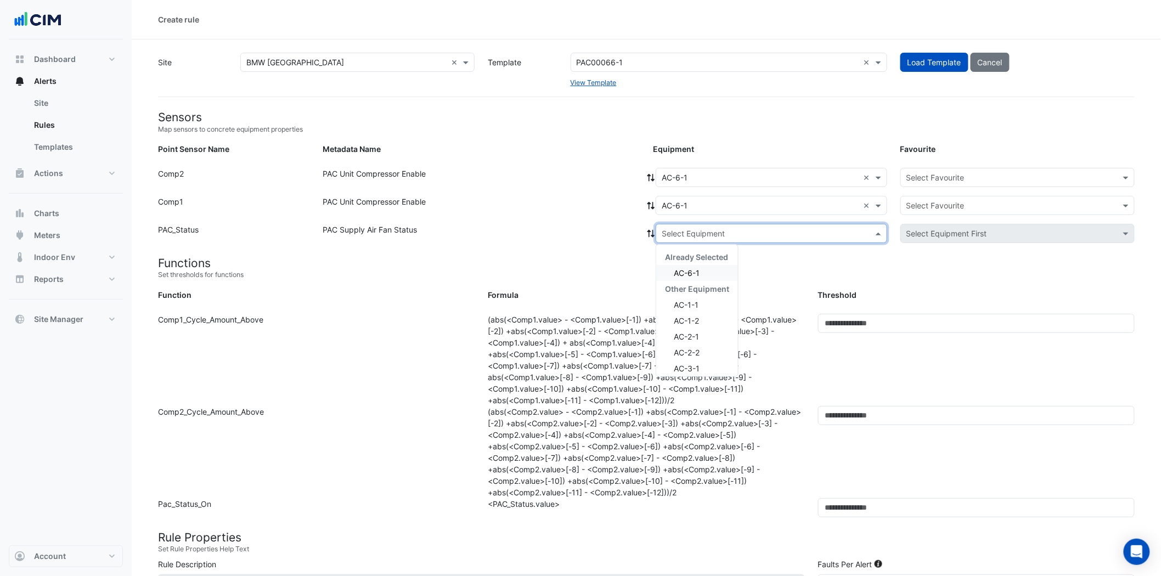
click at [717, 233] on input "text" at bounding box center [761, 234] width 198 height 12
click at [704, 270] on div "AC-6-1" at bounding box center [697, 273] width 82 height 16
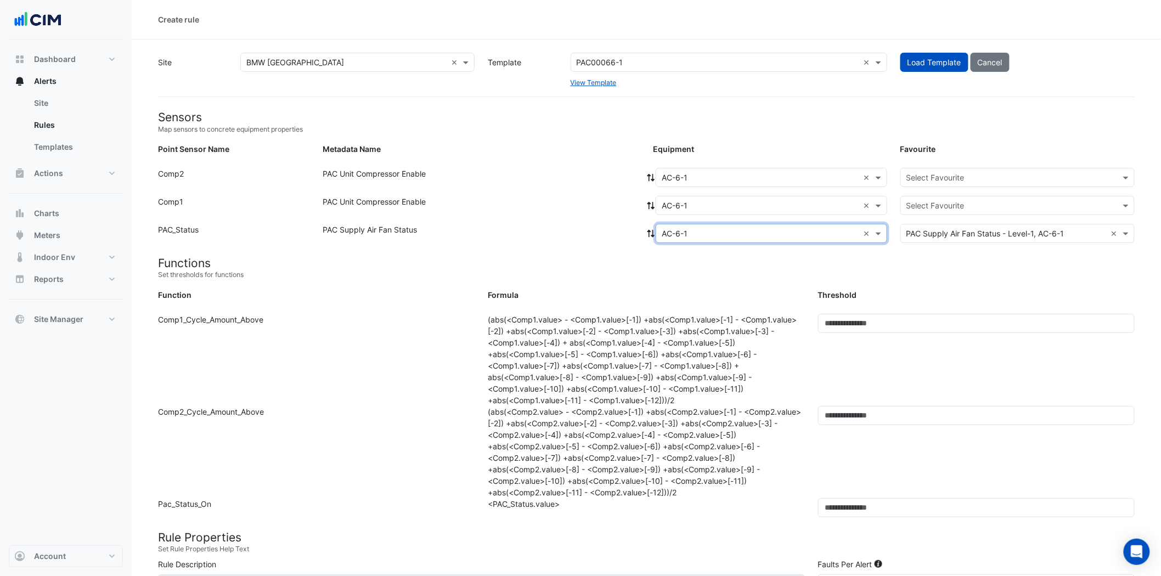
click at [961, 177] on input "text" at bounding box center [1006, 178] width 200 height 12
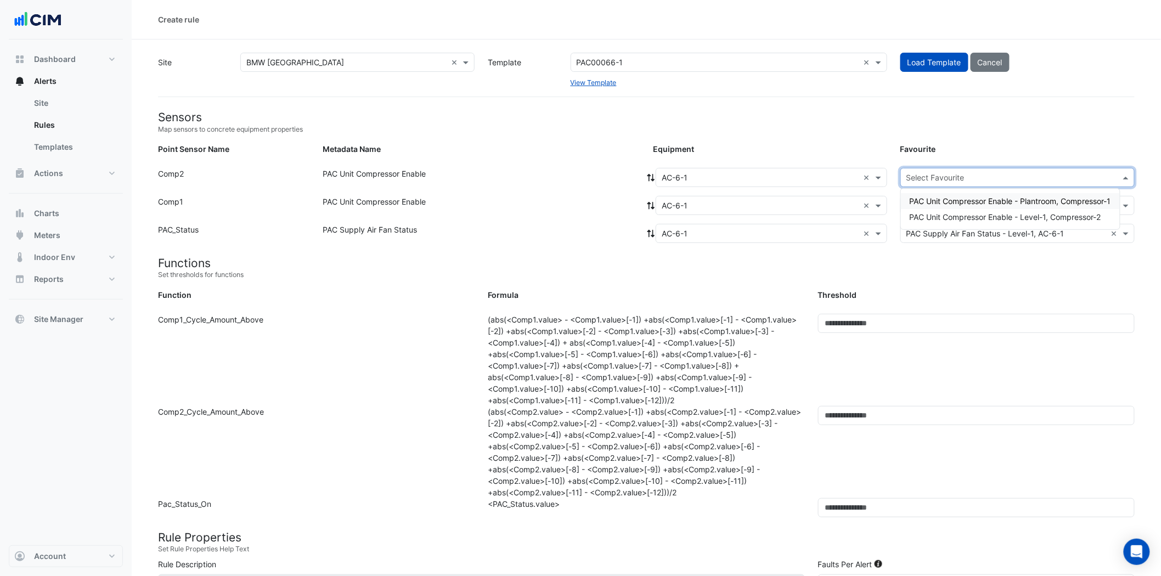
click at [961, 190] on div "PAC Unit Compressor Enable - Plantroom, Compressor-1 PAC Unit Compressor Enable…" at bounding box center [1010, 209] width 219 height 41
click at [959, 205] on span "PAC Unit Compressor Enable - Plantroom, Compressor-1" at bounding box center [1010, 200] width 201 height 9
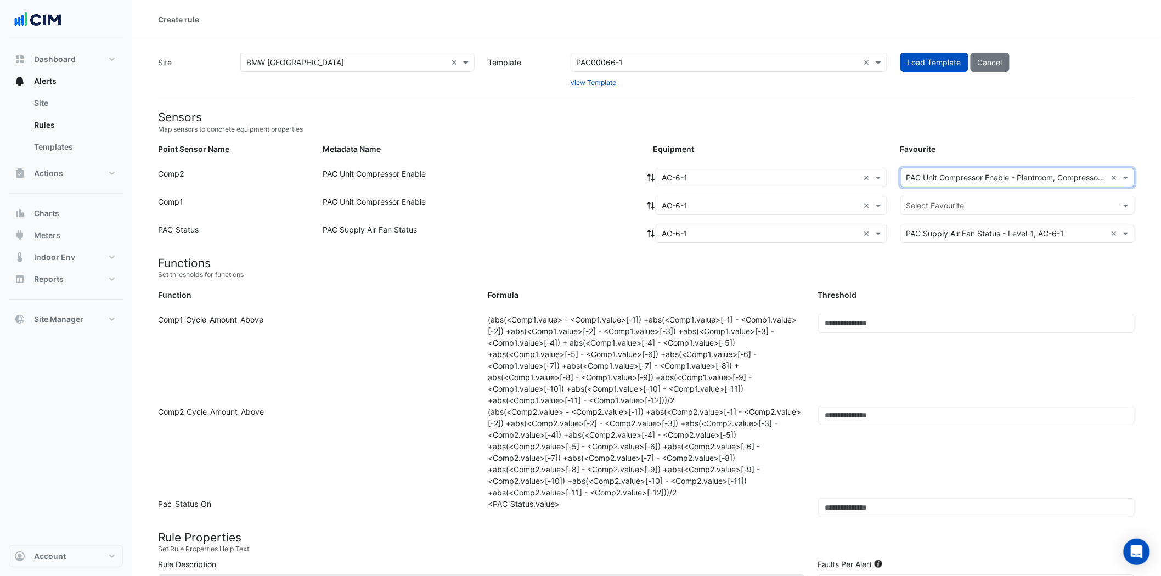
click at [959, 205] on input "text" at bounding box center [1006, 206] width 200 height 12
click at [959, 230] on span "PAC Unit Compressor Enable - Plantroom, Compressor-1" at bounding box center [1010, 228] width 201 height 9
click at [1055, 216] on div "Equipment: × AC-6-1 × Favourite: Select Favourite" at bounding box center [893, 208] width 495 height 24
click at [1056, 211] on div "Select Favourite" at bounding box center [1008, 206] width 215 height 12
click at [1056, 245] on span "PAC Unit Compressor Enable - Level-1, Compressor-2" at bounding box center [1005, 244] width 191 height 9
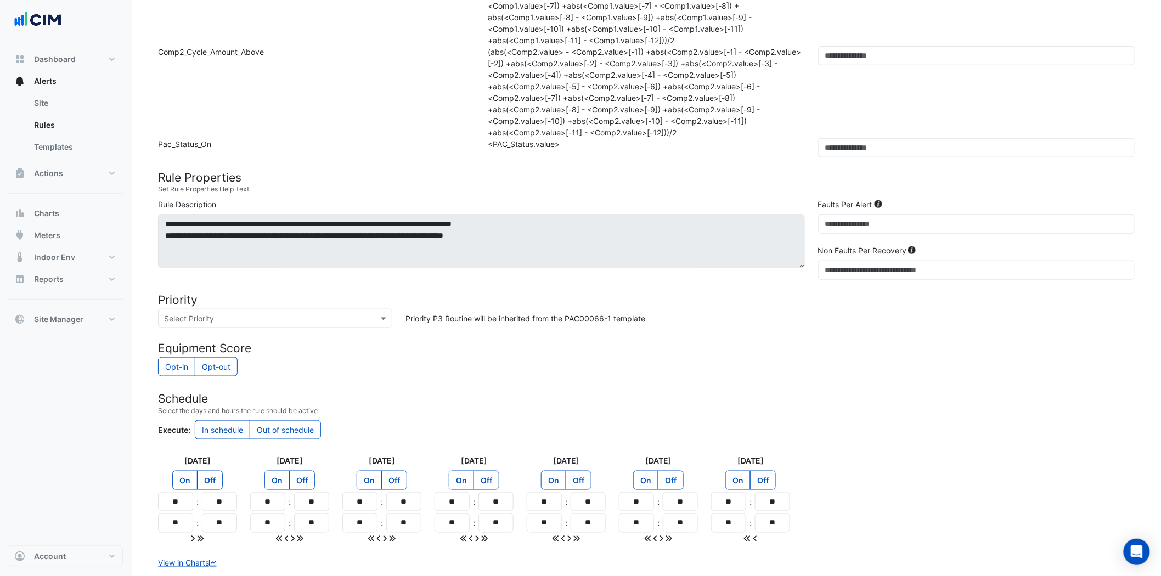
scroll to position [426, 0]
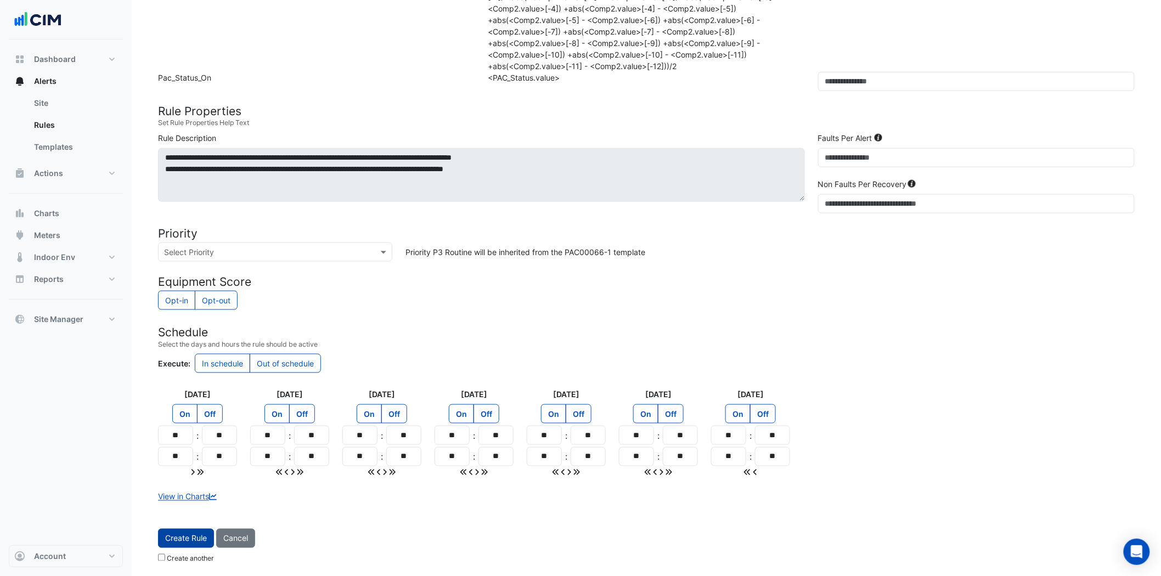
click at [187, 546] on button "Create Rule" at bounding box center [186, 538] width 56 height 19
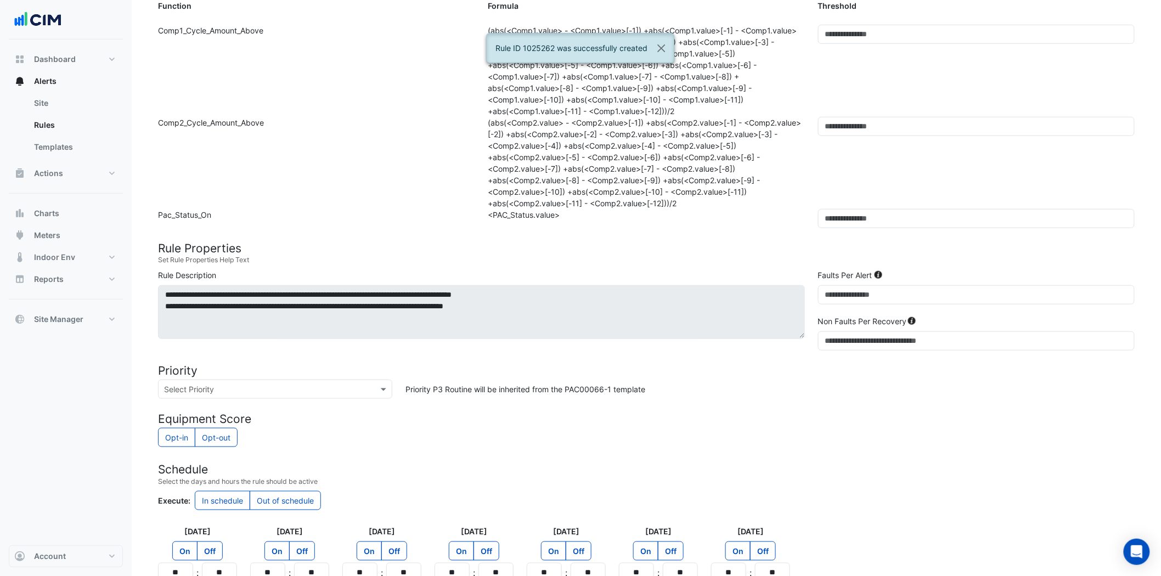
scroll to position [36, 0]
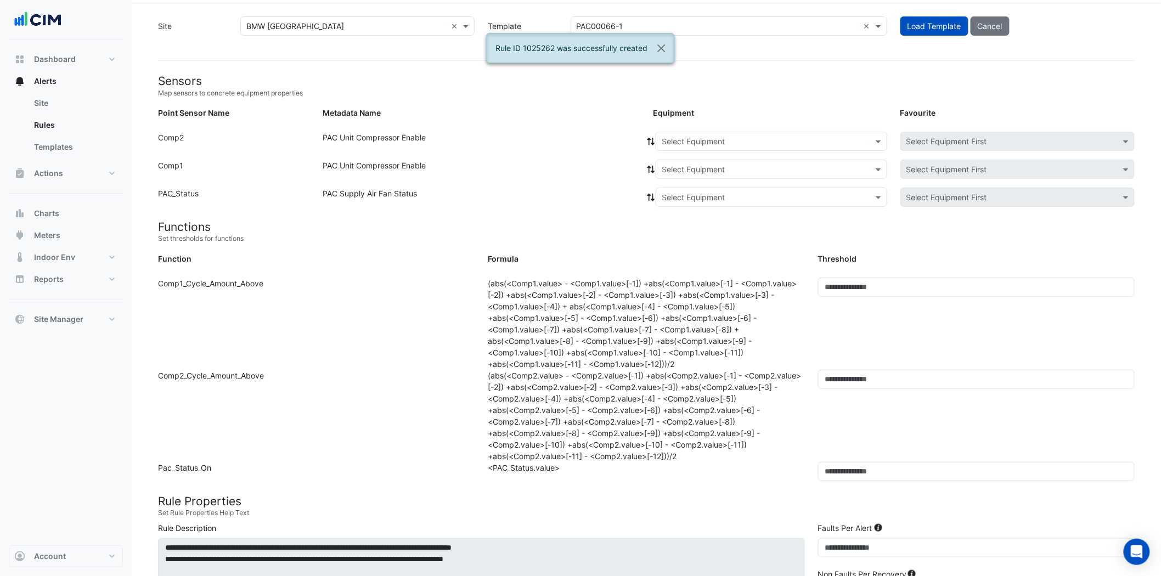
click at [736, 136] on input "text" at bounding box center [761, 142] width 198 height 12
click at [672, 217] on div "AC-7-1" at bounding box center [678, 225] width 44 height 16
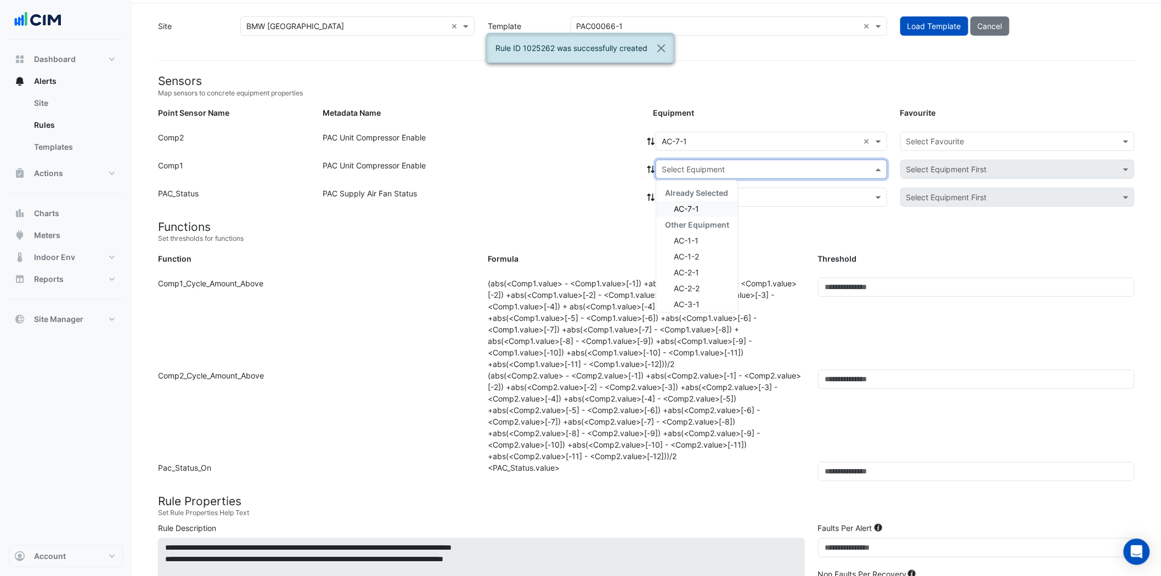
click at [744, 160] on div "Select Equipment" at bounding box center [772, 169] width 232 height 19
click at [714, 202] on div "AC-7-1" at bounding box center [697, 209] width 82 height 16
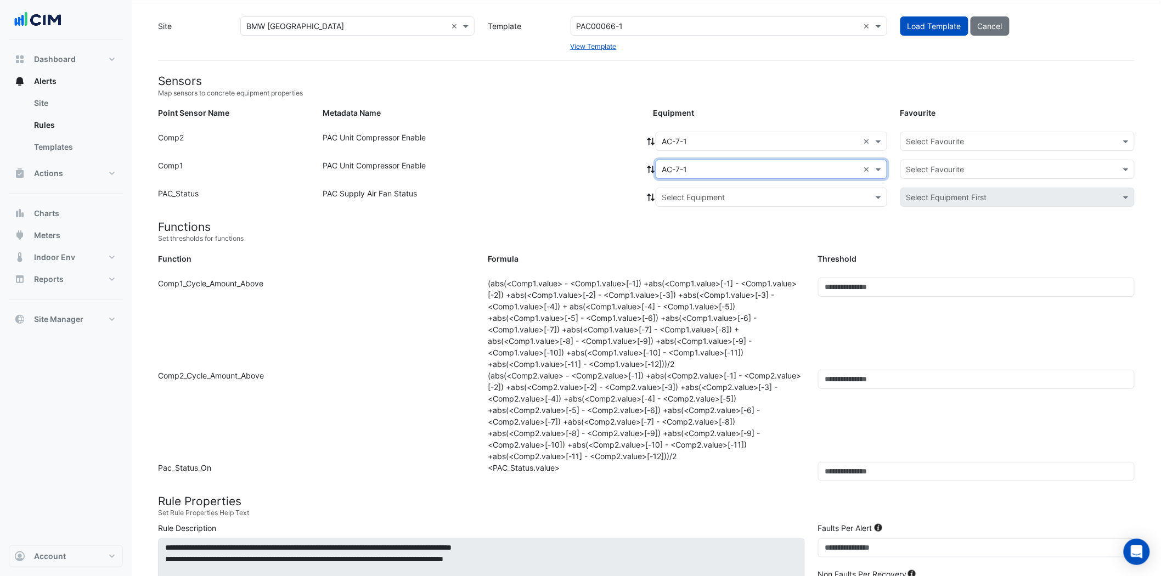
click at [723, 194] on input "text" at bounding box center [761, 198] width 198 height 12
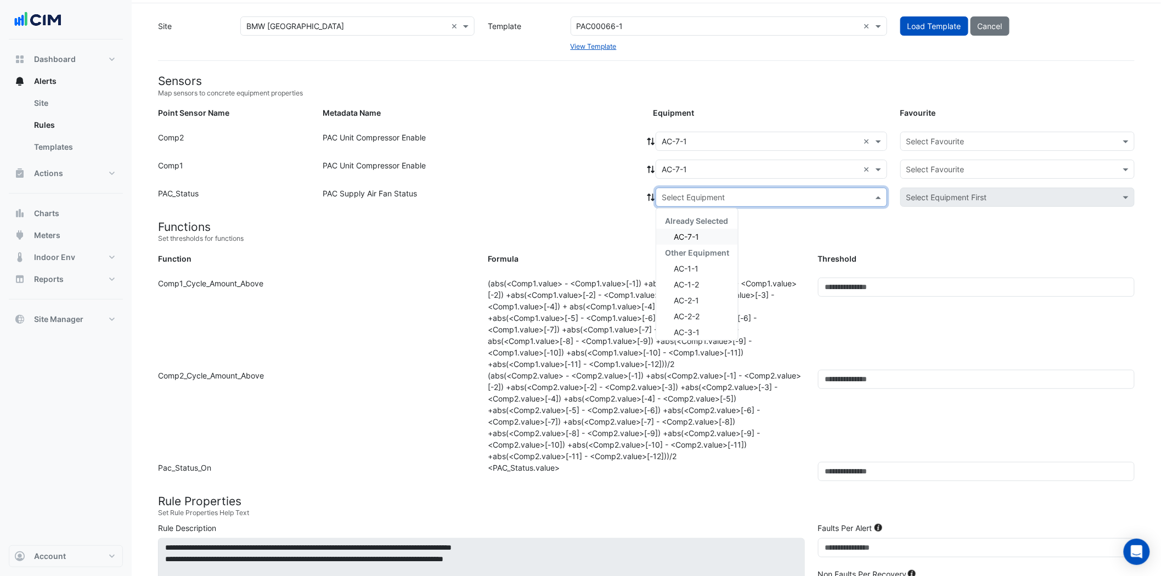
click at [702, 233] on div "AC-7-1" at bounding box center [697, 237] width 82 height 16
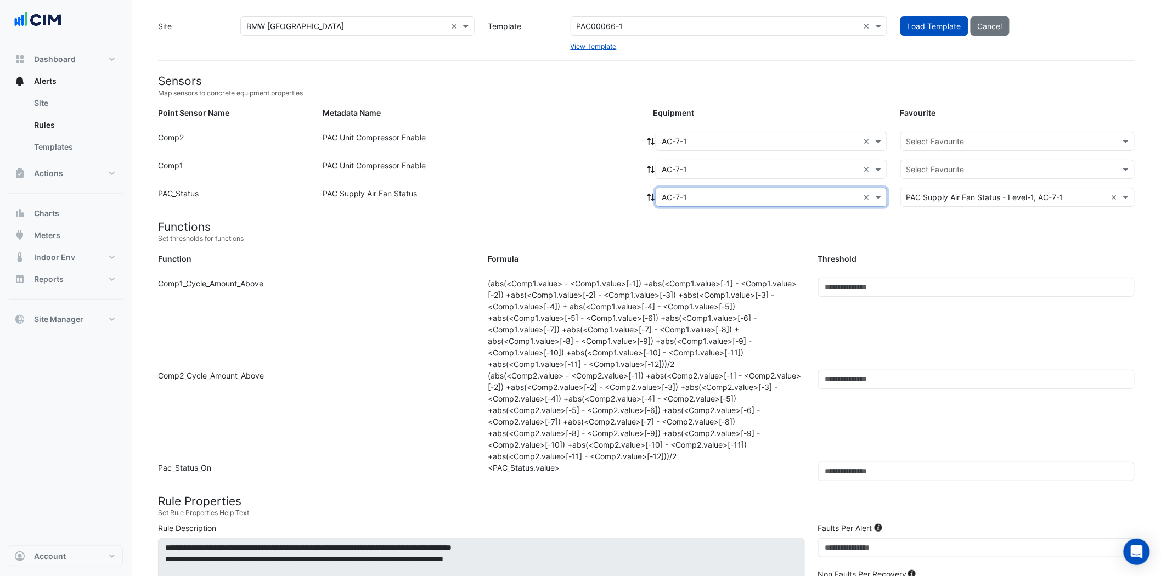
click at [930, 145] on input "text" at bounding box center [1006, 142] width 200 height 12
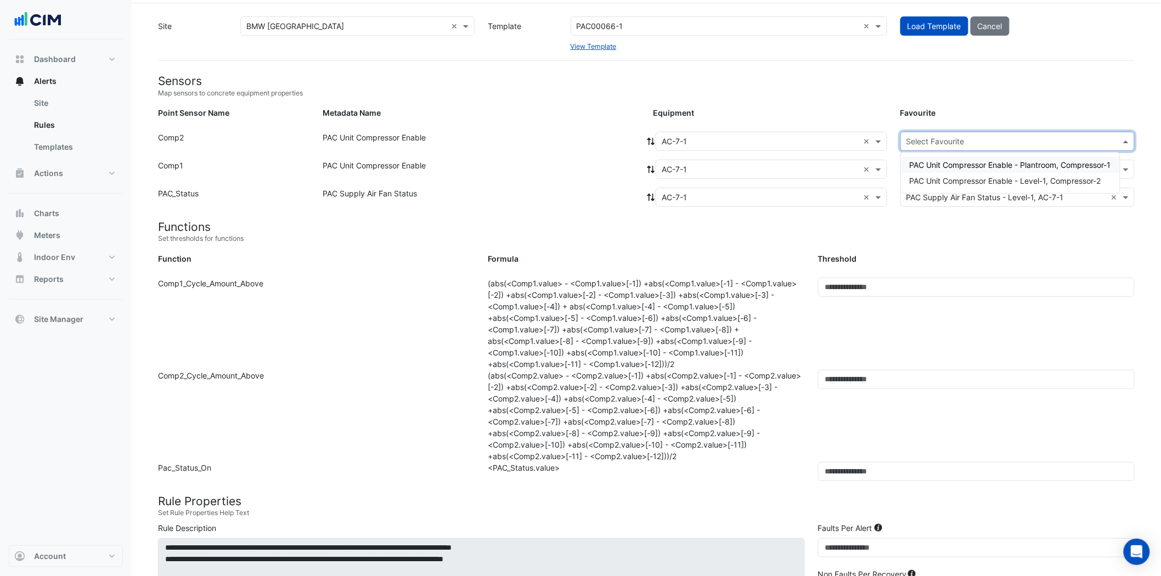
drag, startPoint x: 931, startPoint y: 161, endPoint x: 933, endPoint y: 167, distance: 5.9
click at [932, 161] on span "PAC Unit Compressor Enable - Plantroom, Compressor-1" at bounding box center [1010, 164] width 201 height 9
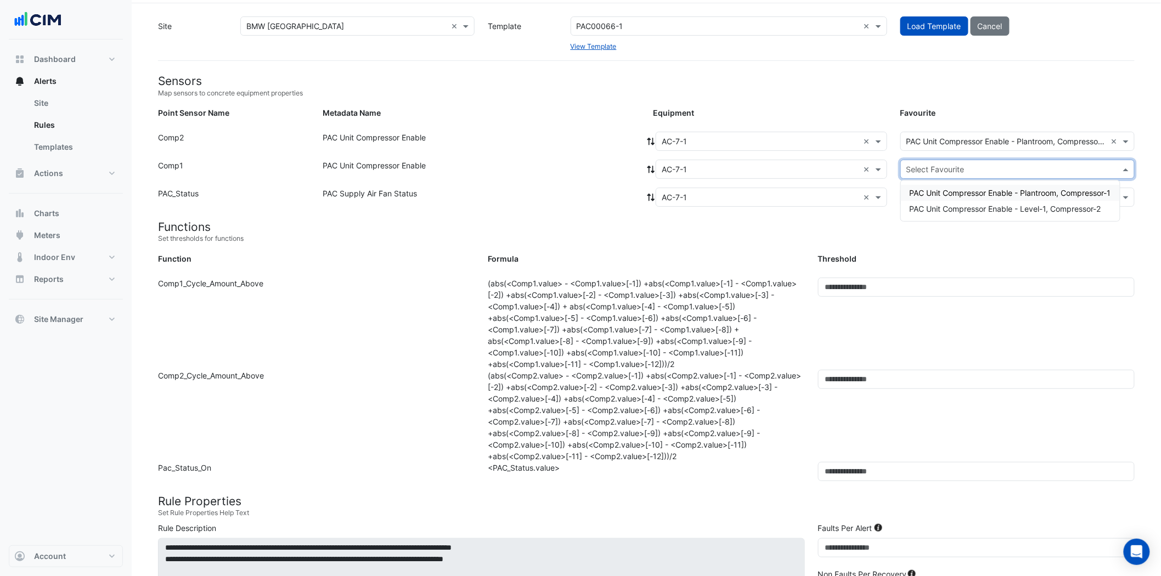
click at [935, 173] on input "text" at bounding box center [1006, 170] width 200 height 12
click at [935, 204] on span "PAC Unit Compressor Enable - Level-1, Compressor-2" at bounding box center [1005, 208] width 191 height 9
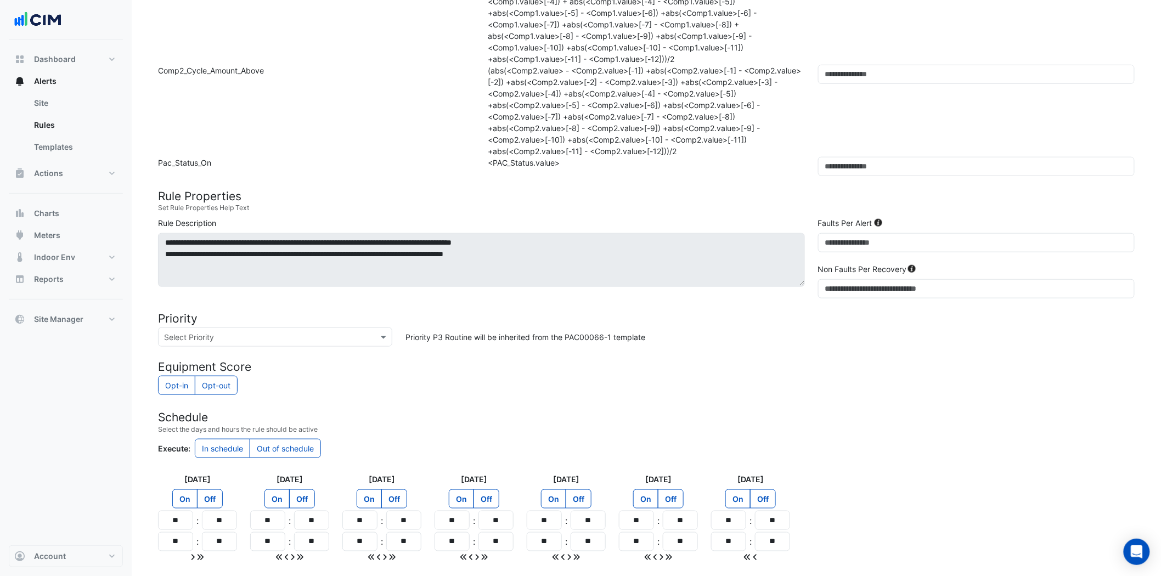
scroll to position [426, 0]
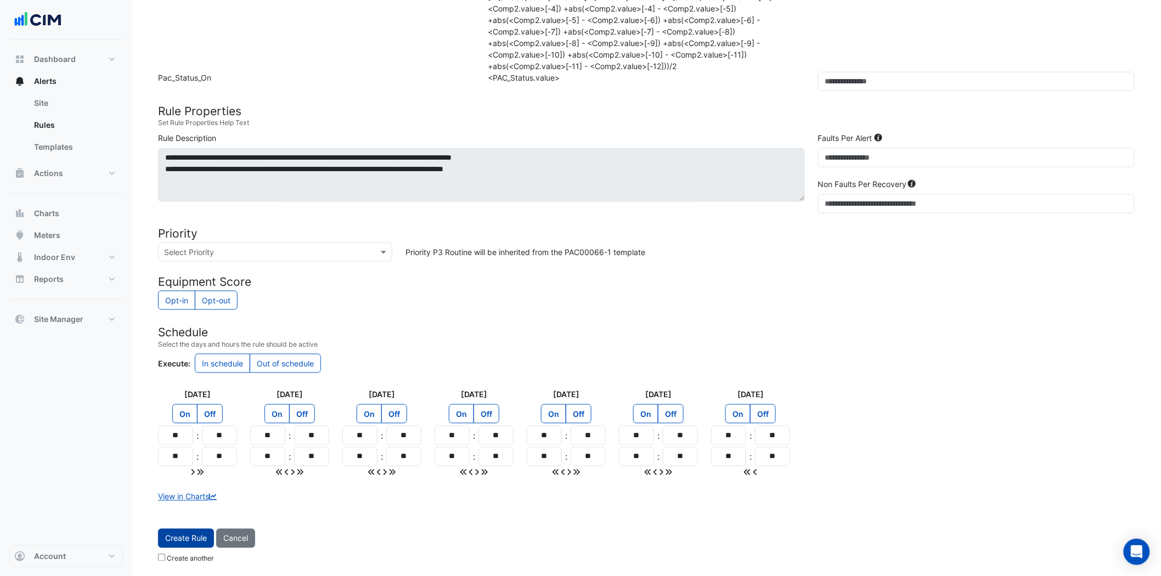
click at [193, 538] on span "Create Rule" at bounding box center [186, 538] width 42 height 9
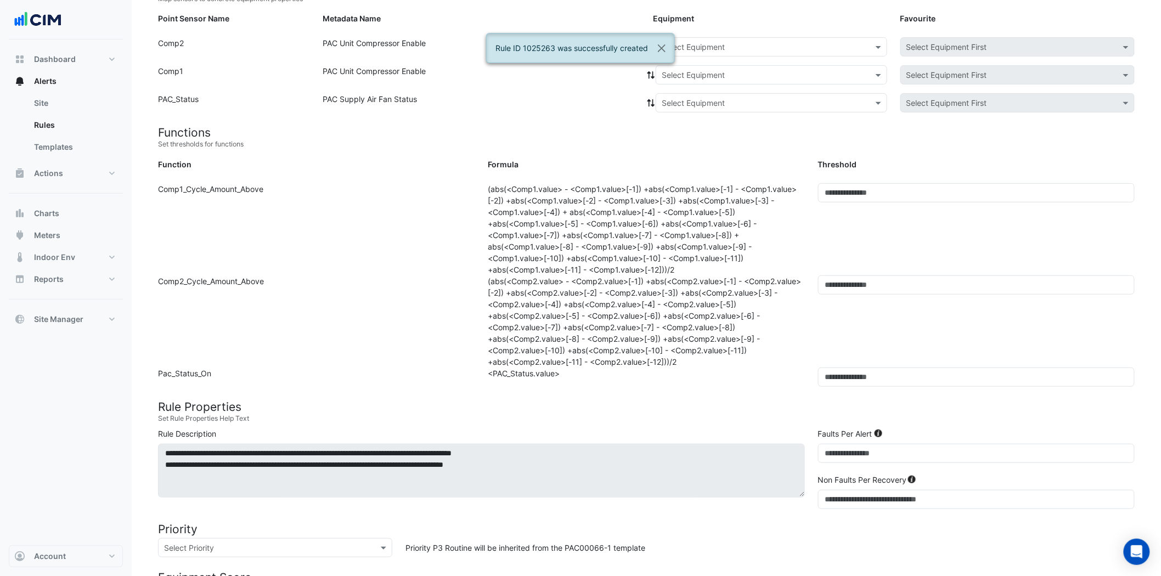
scroll to position [97, 0]
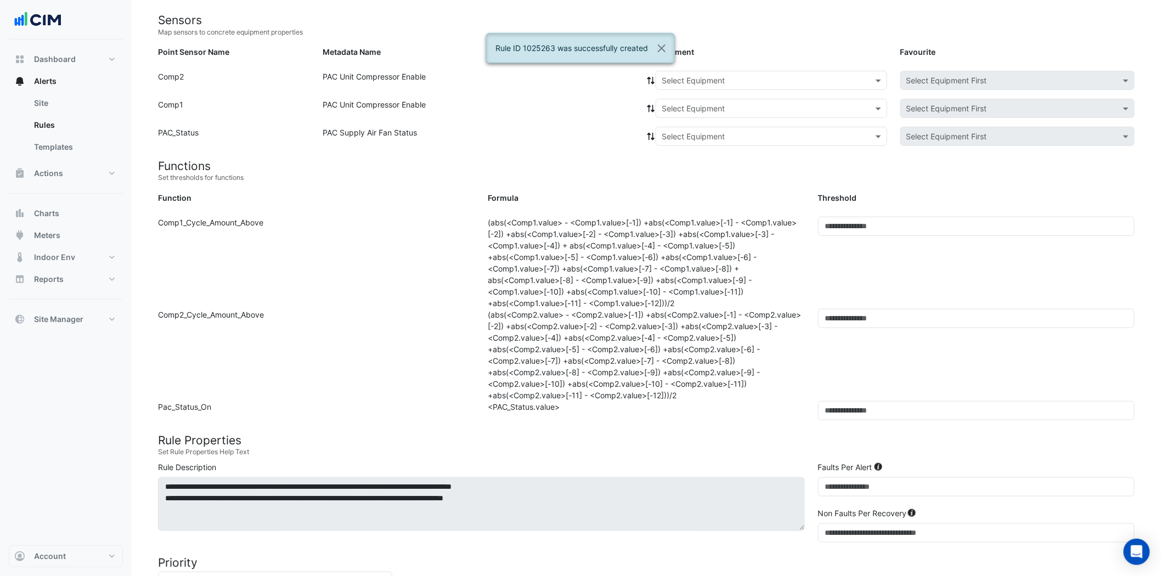
click at [734, 78] on input "text" at bounding box center [761, 81] width 198 height 12
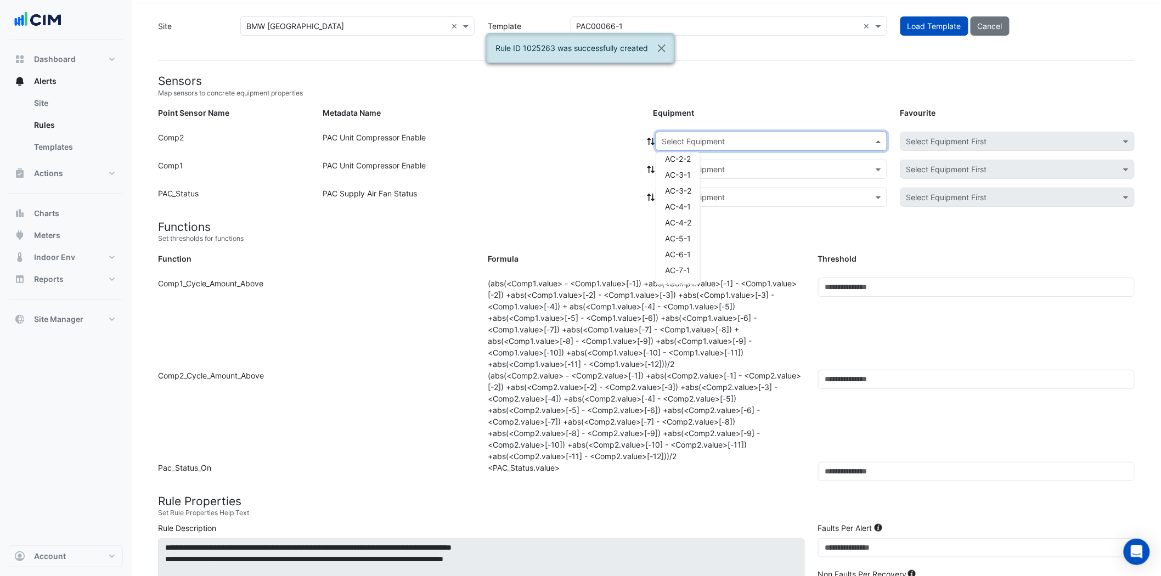
scroll to position [67, 0]
drag, startPoint x: 676, startPoint y: 269, endPoint x: 690, endPoint y: 254, distance: 19.8
click at [677, 269] on span "AC-8-1" at bounding box center [678, 272] width 26 height 9
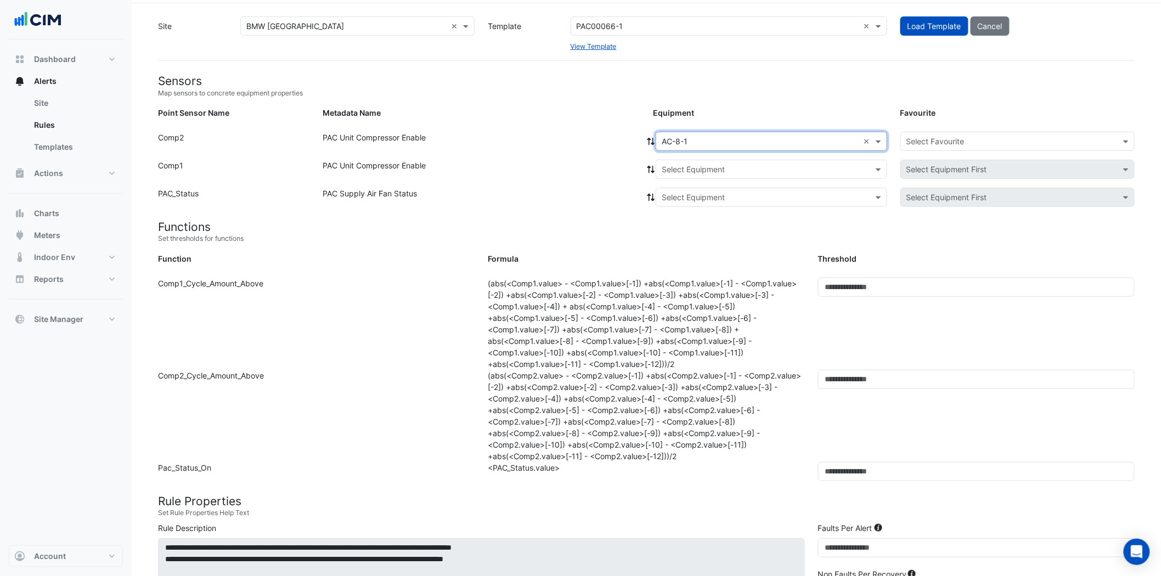
click at [737, 168] on input "text" at bounding box center [761, 170] width 198 height 12
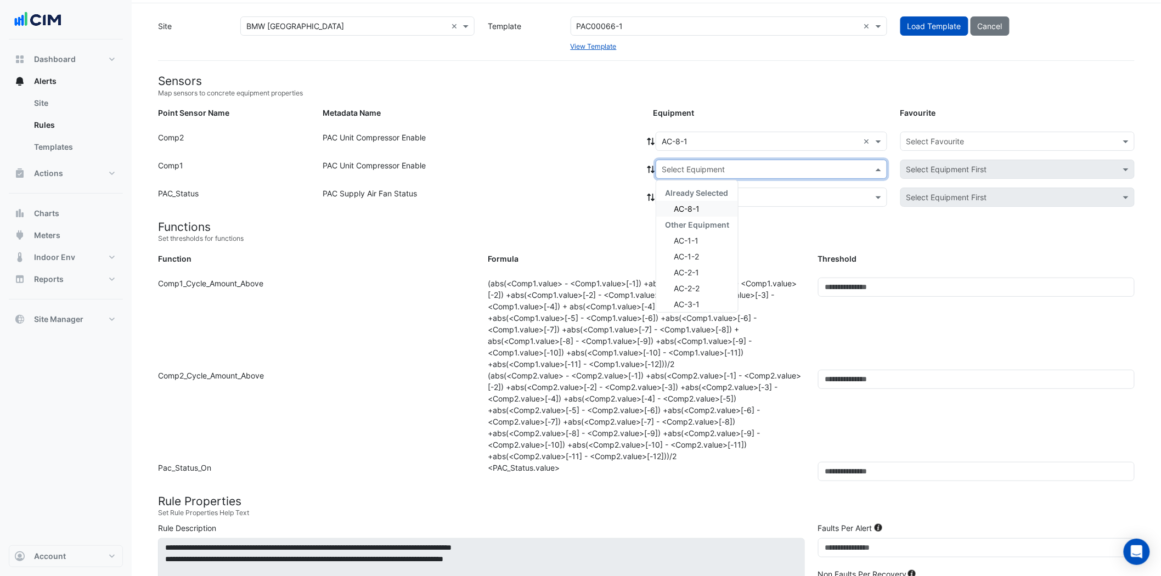
click at [720, 208] on div "AC-8-1" at bounding box center [697, 209] width 82 height 16
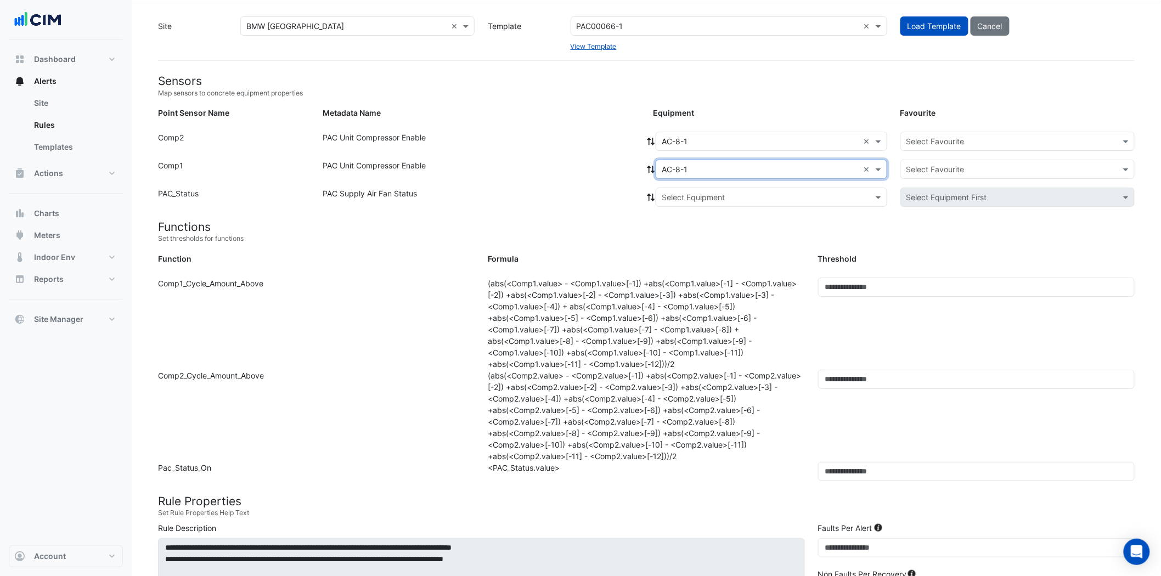
click at [728, 194] on input "text" at bounding box center [761, 198] width 198 height 12
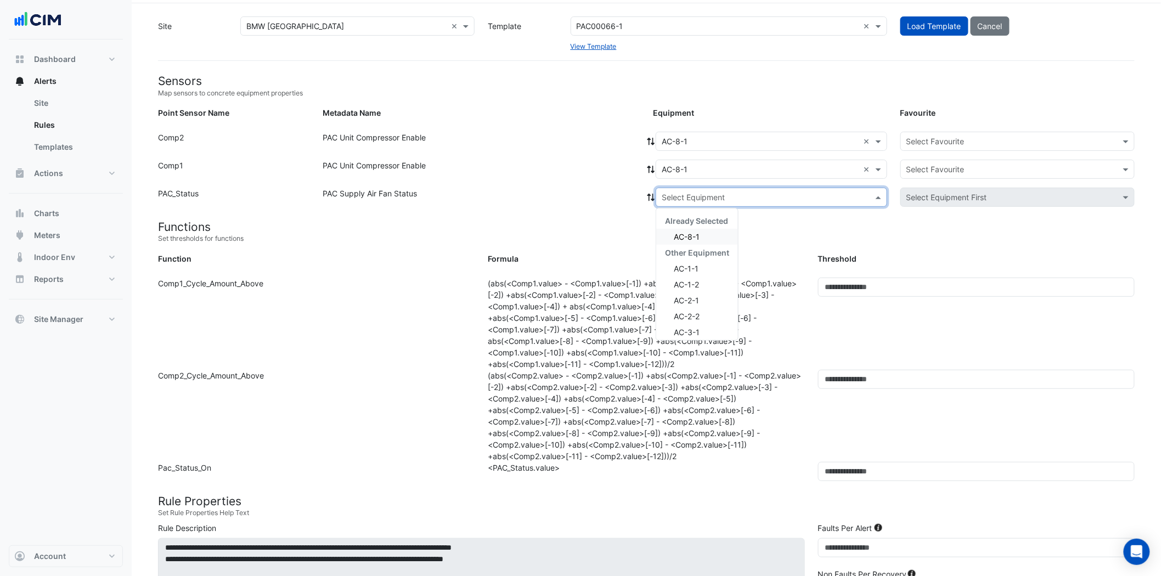
click at [714, 234] on div "AC-8-1" at bounding box center [697, 237] width 82 height 16
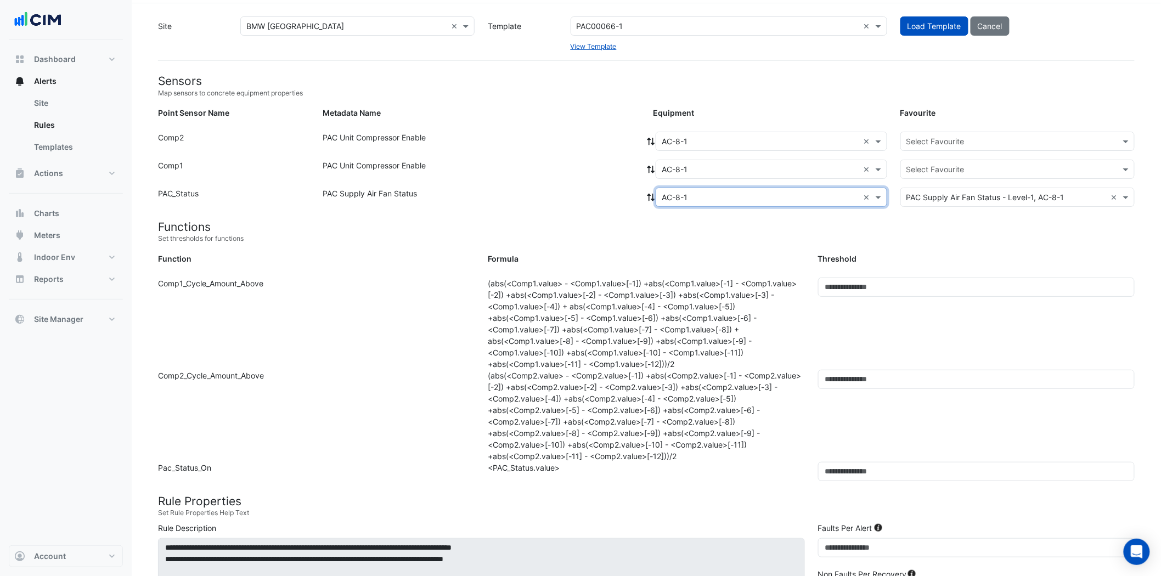
click at [971, 139] on input "text" at bounding box center [1006, 142] width 200 height 12
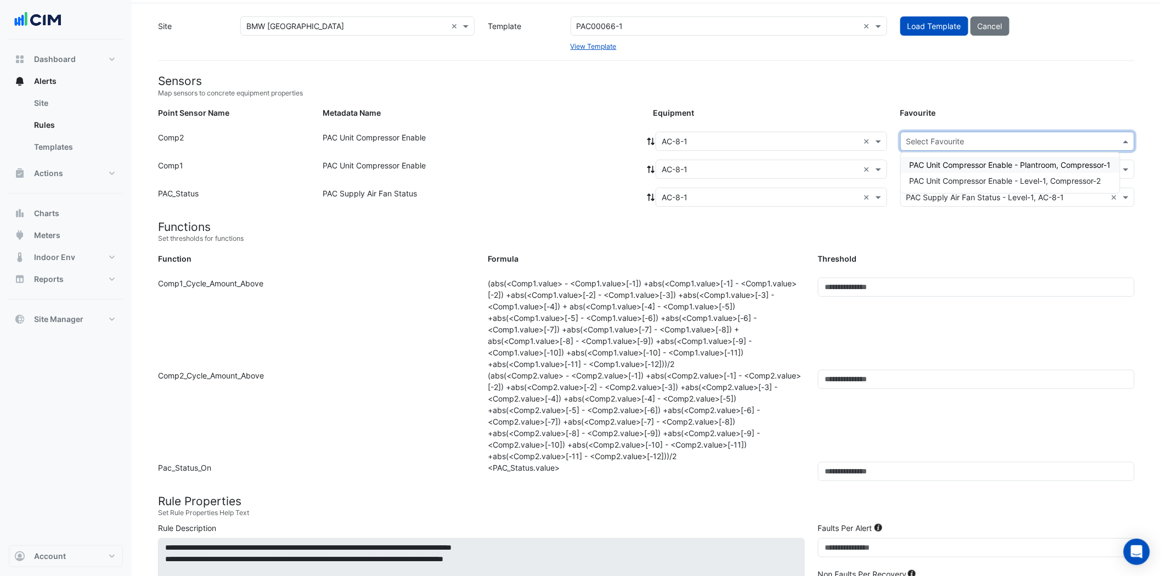
click at [963, 165] on span "PAC Unit Compressor Enable - Plantroom, Compressor-1" at bounding box center [1010, 164] width 201 height 9
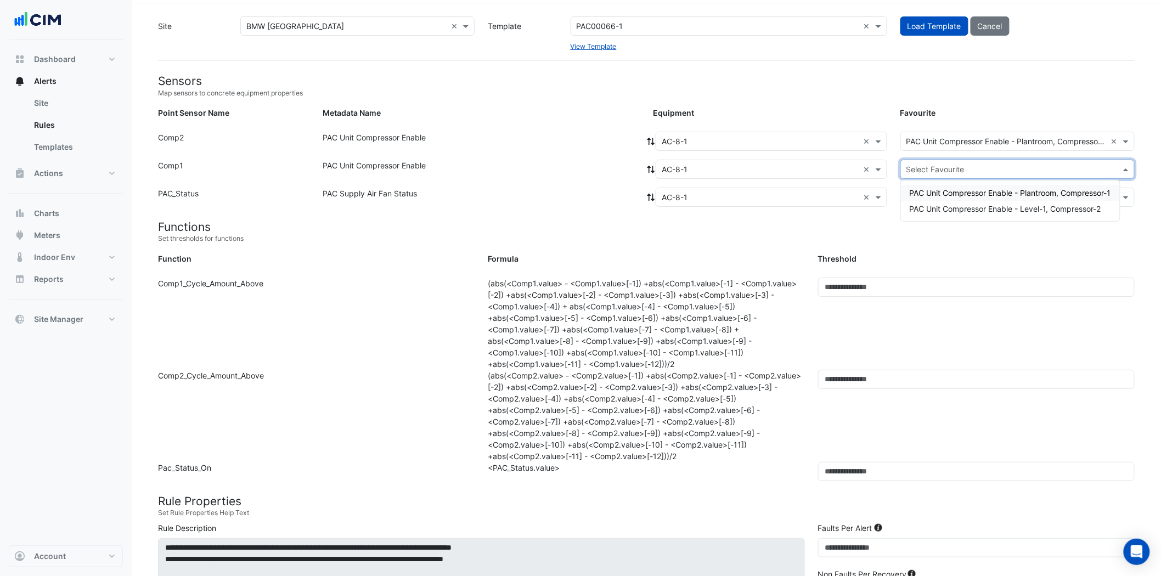
click at [961, 171] on input "text" at bounding box center [1006, 170] width 200 height 12
click at [952, 208] on span "PAC Unit Compressor Enable - Level-1, Compressor-2" at bounding box center [1005, 208] width 191 height 9
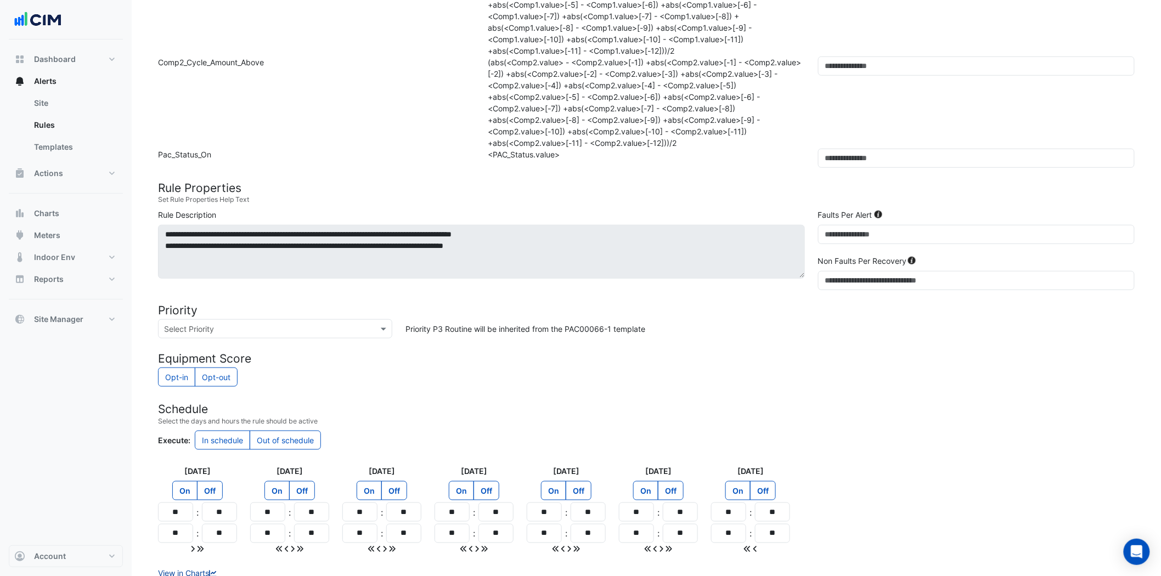
scroll to position [402, 0]
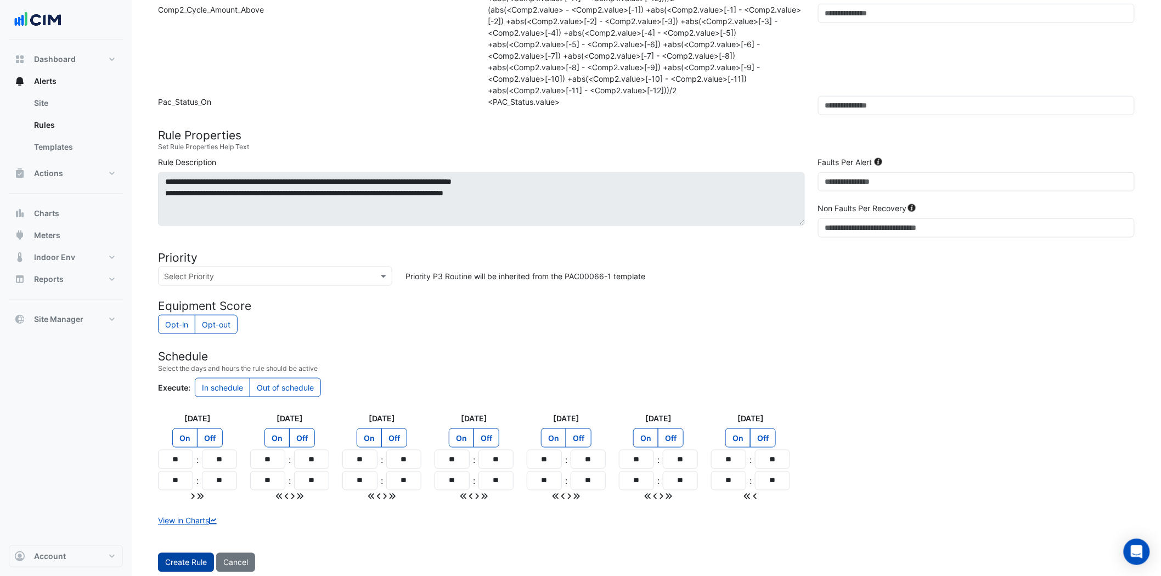
click at [189, 563] on span "Create Rule" at bounding box center [186, 562] width 42 height 9
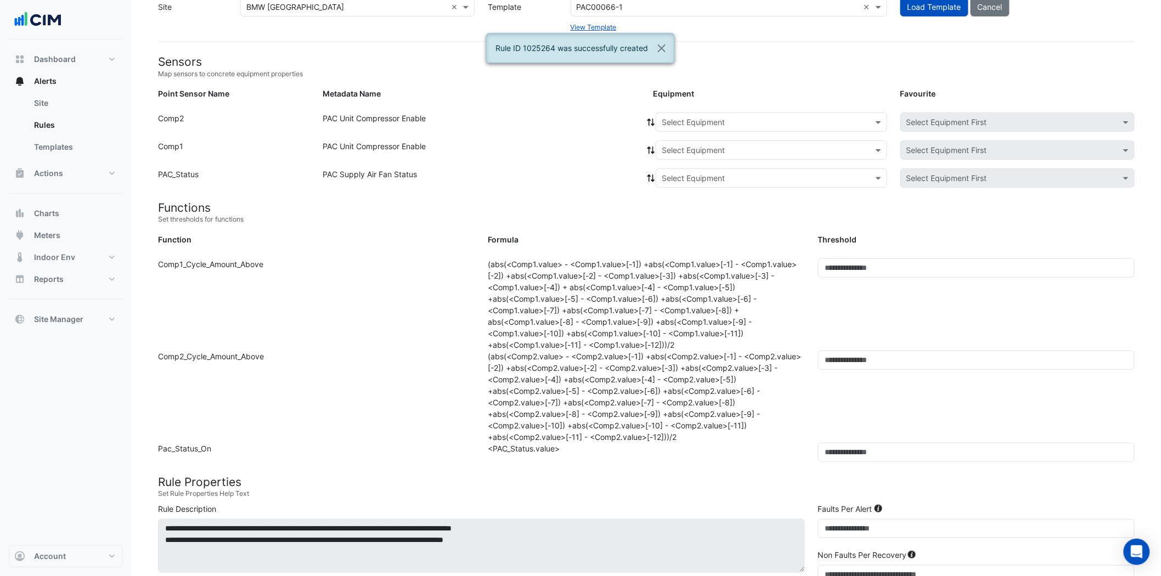
scroll to position [0, 0]
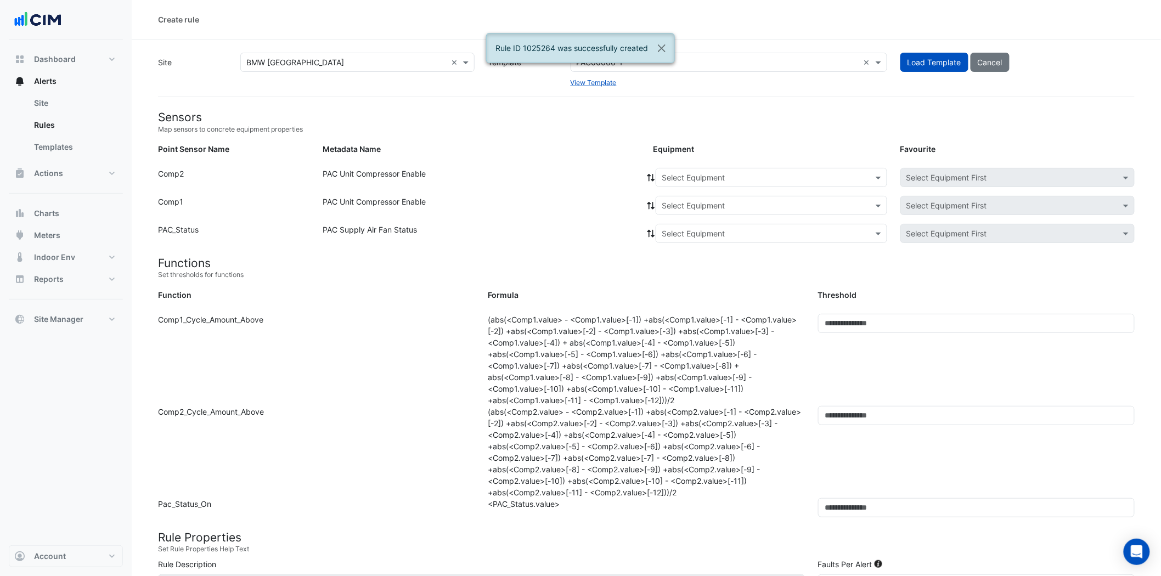
click at [744, 172] on input "text" at bounding box center [761, 178] width 198 height 12
click at [689, 289] on span "AC-9-1" at bounding box center [678, 292] width 26 height 9
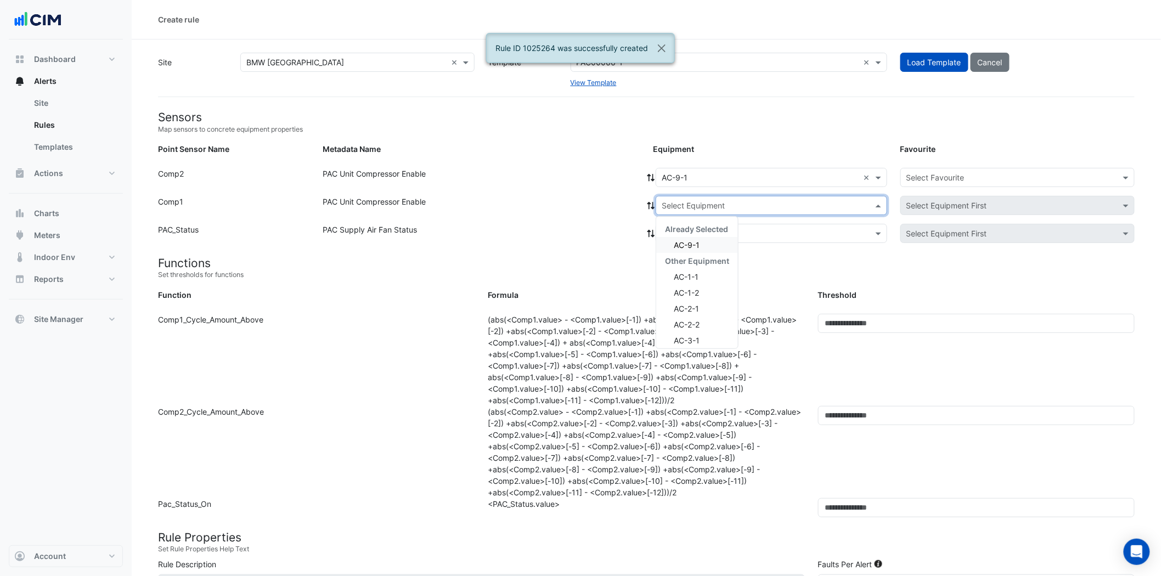
click at [748, 200] on input "text" at bounding box center [761, 206] width 198 height 12
click at [720, 240] on div "AC-9-1" at bounding box center [697, 245] width 82 height 16
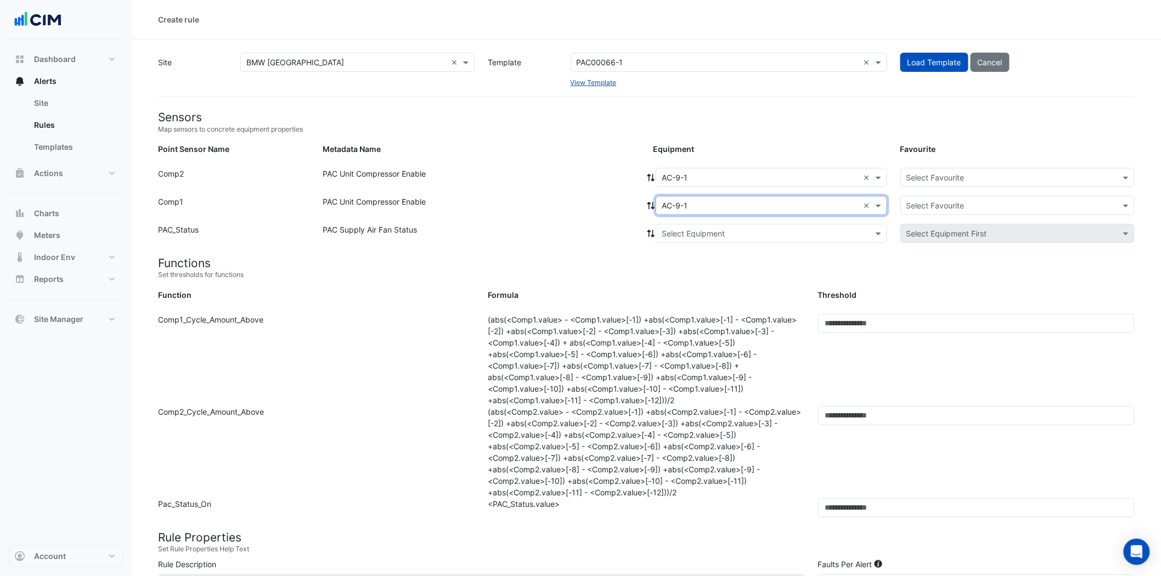
click at [728, 224] on div "Select Equipment" at bounding box center [772, 233] width 232 height 19
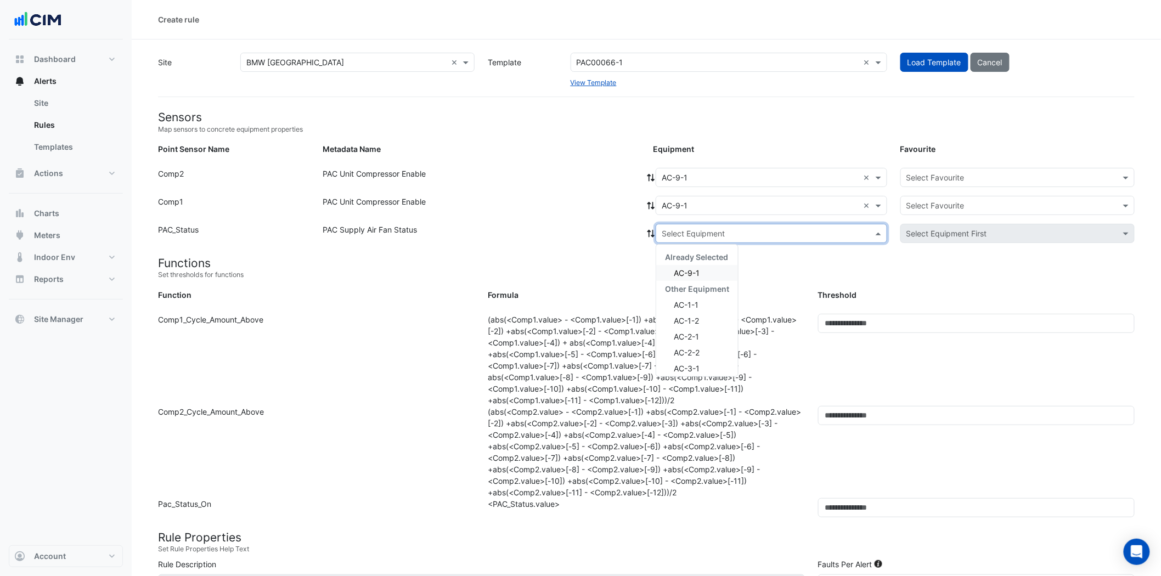
click at [704, 267] on div "AC-9-1" at bounding box center [697, 273] width 82 height 16
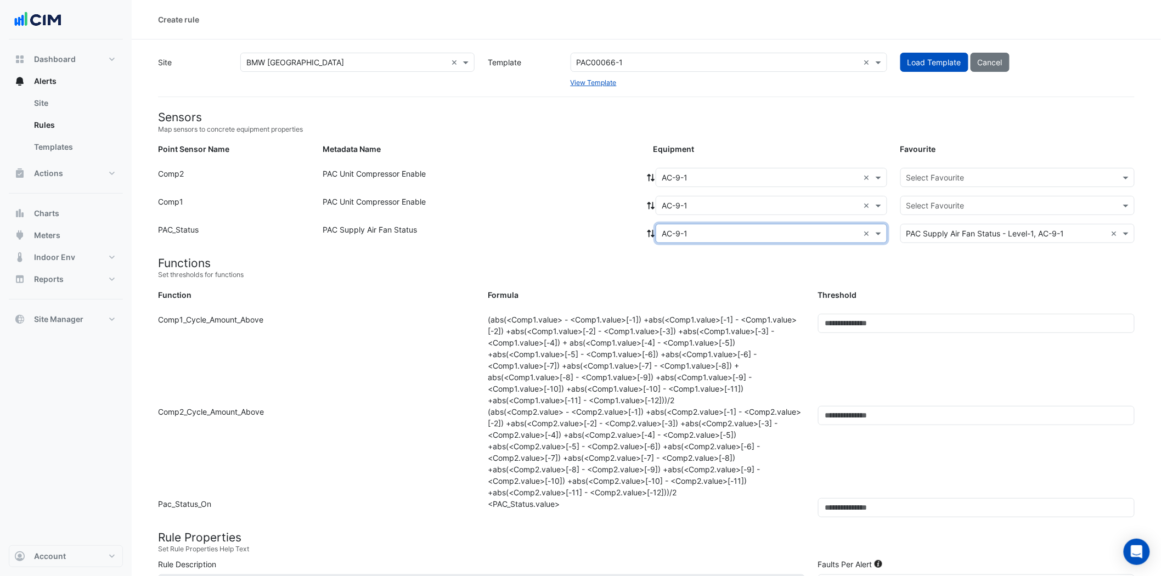
click at [948, 181] on input "text" at bounding box center [1006, 178] width 200 height 12
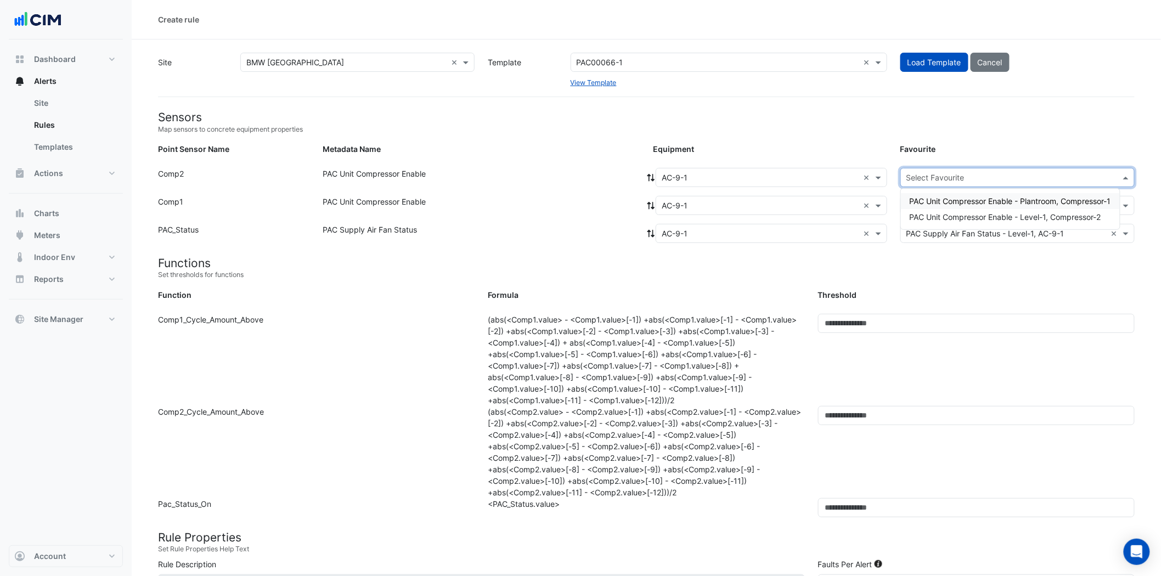
click at [955, 203] on span "PAC Unit Compressor Enable - Plantroom, Compressor-1" at bounding box center [1010, 200] width 201 height 9
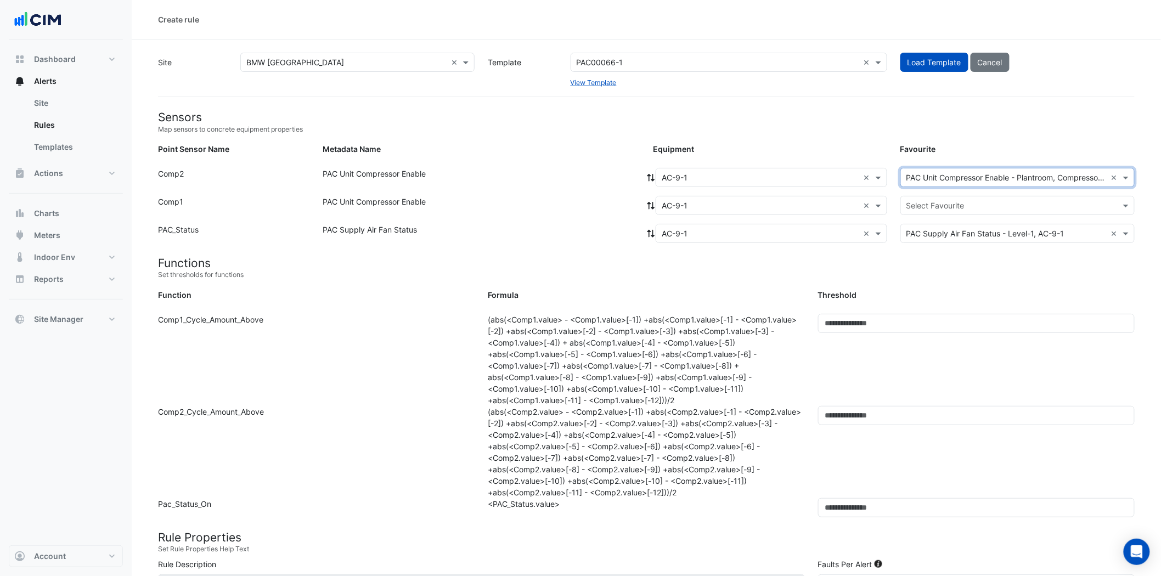
click at [956, 205] on input "text" at bounding box center [1006, 206] width 200 height 12
drag, startPoint x: 955, startPoint y: 228, endPoint x: 952, endPoint y: 243, distance: 14.4
click at [952, 243] on div "PAC Unit Compressor Enable - Plantroom, Compressor-1 PAC Unit Compressor Enable…" at bounding box center [1010, 237] width 219 height 32
click at [928, 242] on span "PAC Unit Compressor Enable - Level-1, Compressor-2" at bounding box center [1005, 244] width 191 height 9
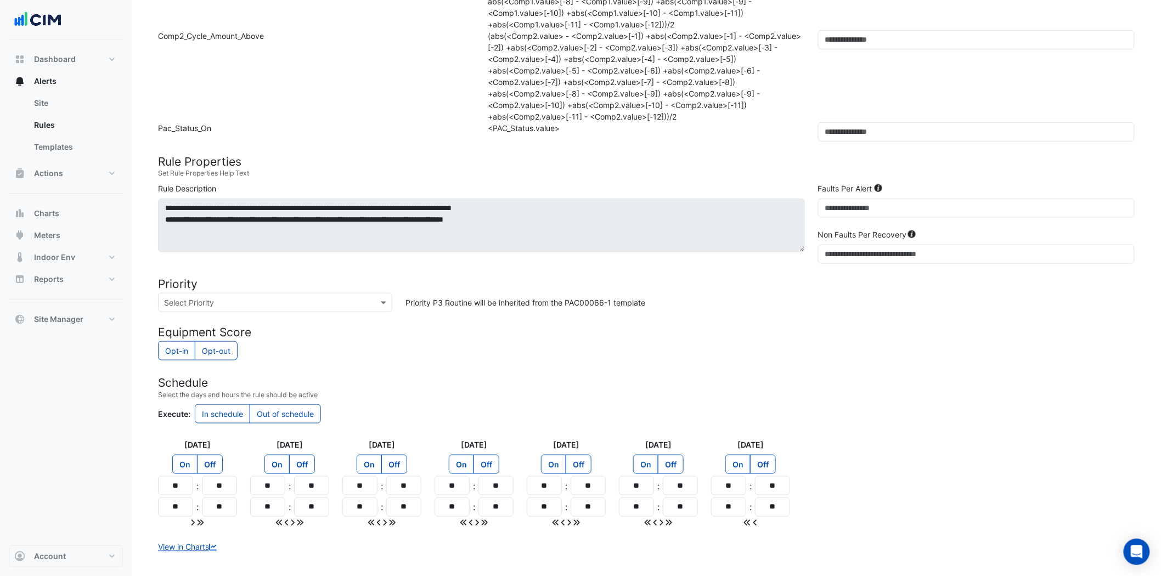
scroll to position [426, 0]
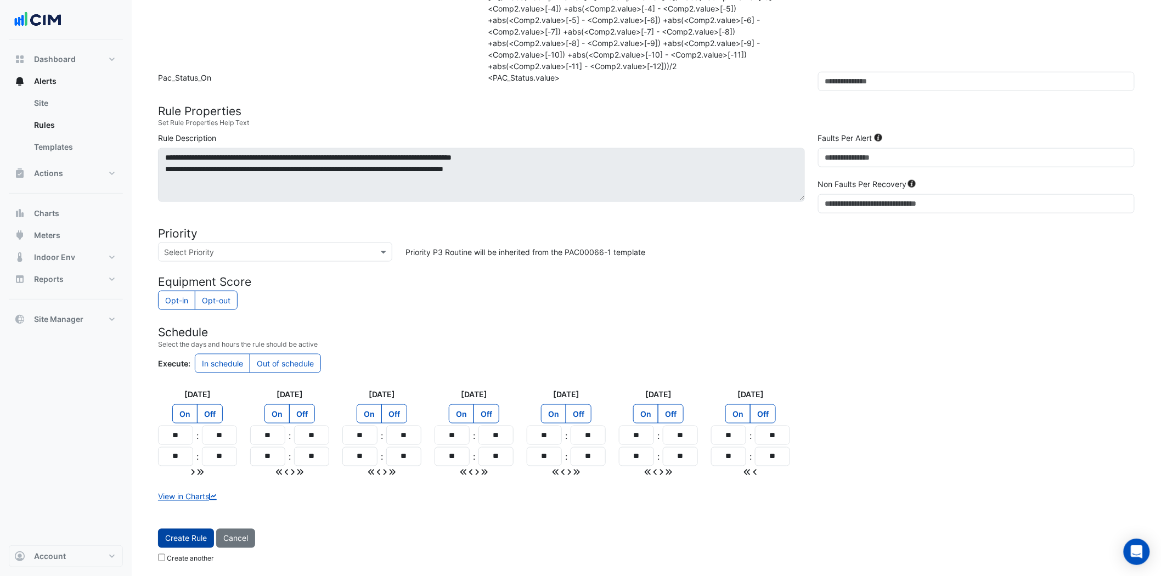
click at [190, 535] on span "Create Rule" at bounding box center [186, 538] width 42 height 9
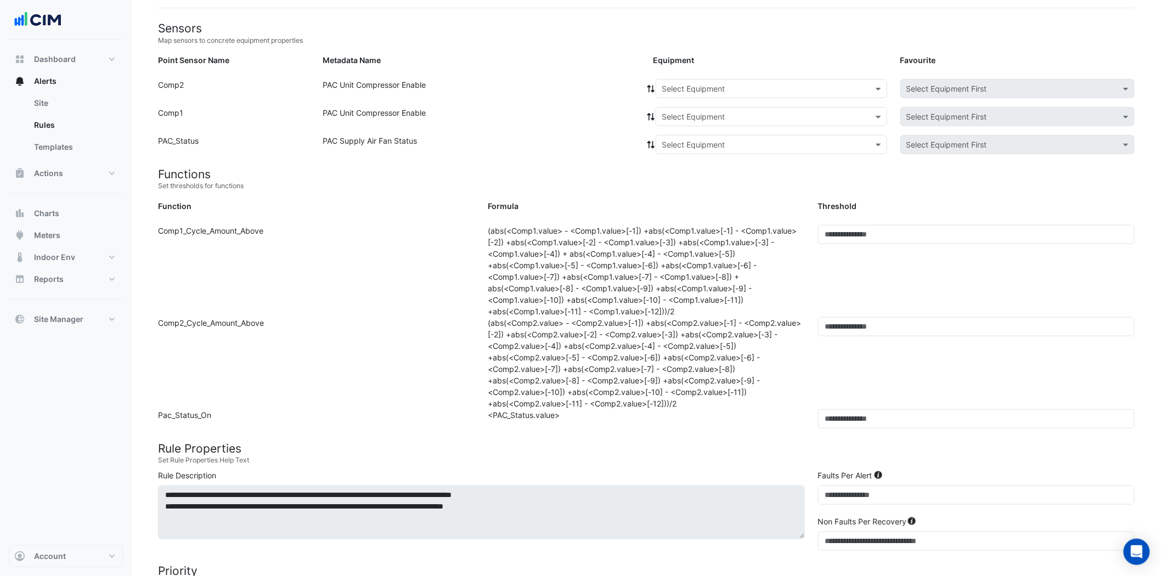
scroll to position [0, 0]
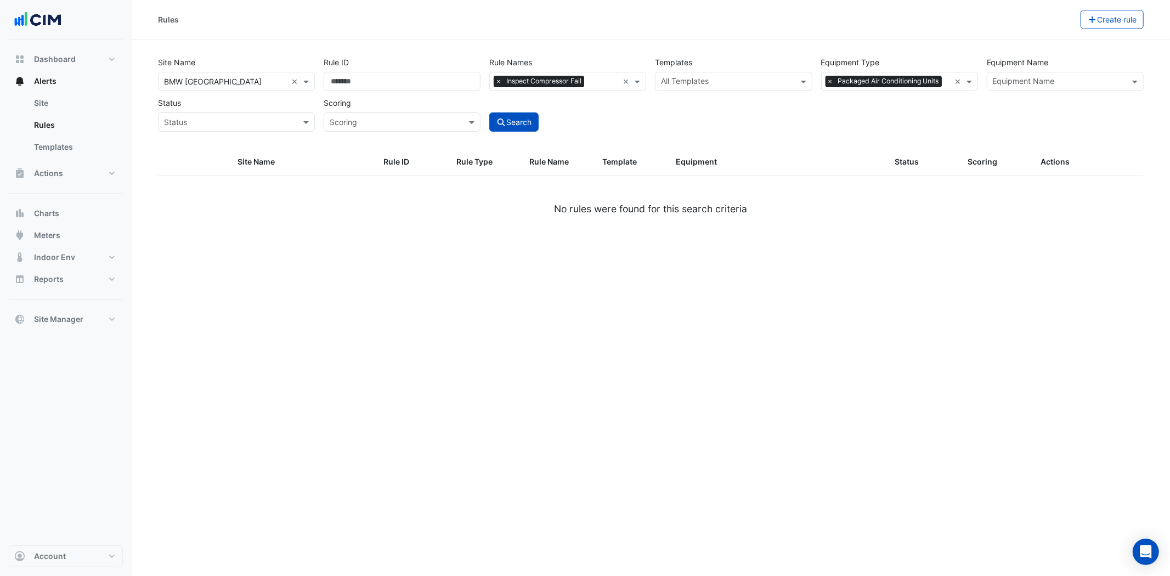
click at [829, 81] on span "×" at bounding box center [831, 81] width 10 height 11
click at [517, 125] on button "Search" at bounding box center [513, 121] width 49 height 19
click at [499, 81] on span "×" at bounding box center [499, 81] width 10 height 11
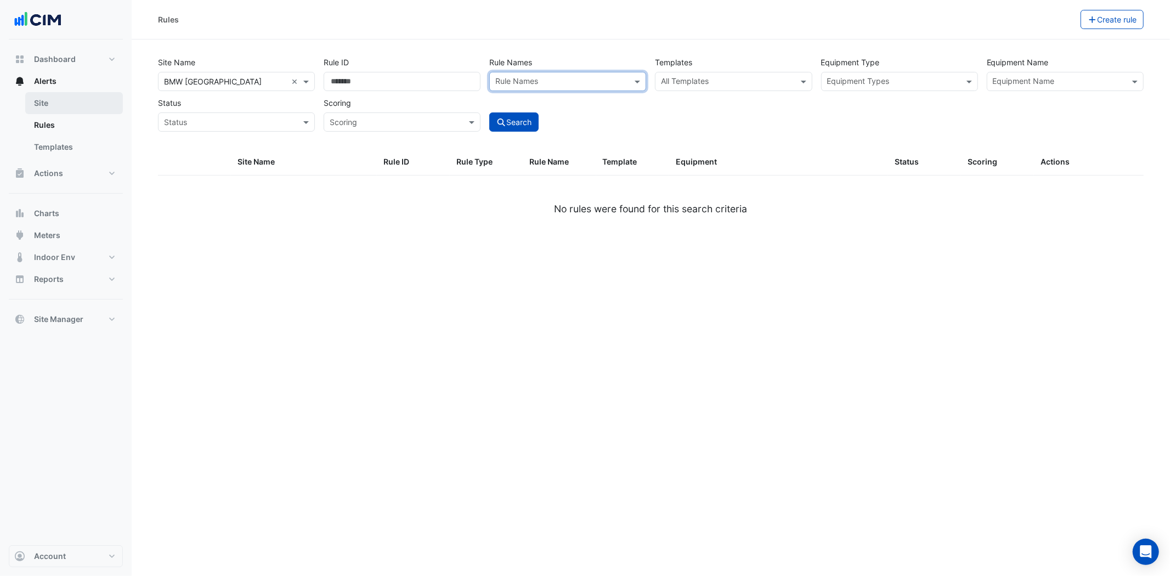
click at [61, 98] on link "Site" at bounding box center [74, 103] width 98 height 22
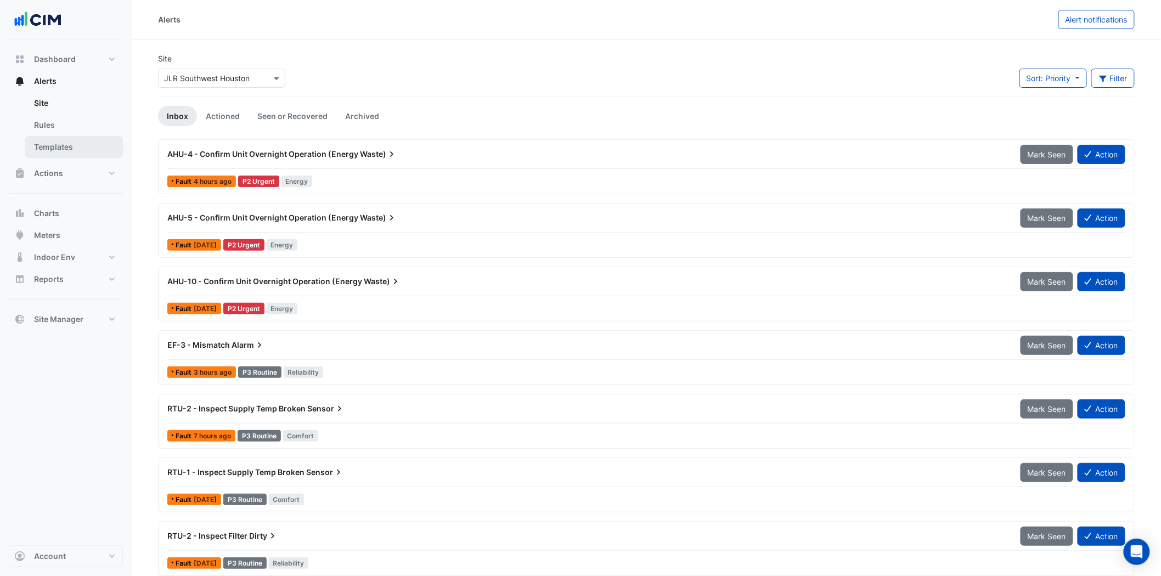
click at [80, 149] on link "Templates" at bounding box center [74, 147] width 98 height 22
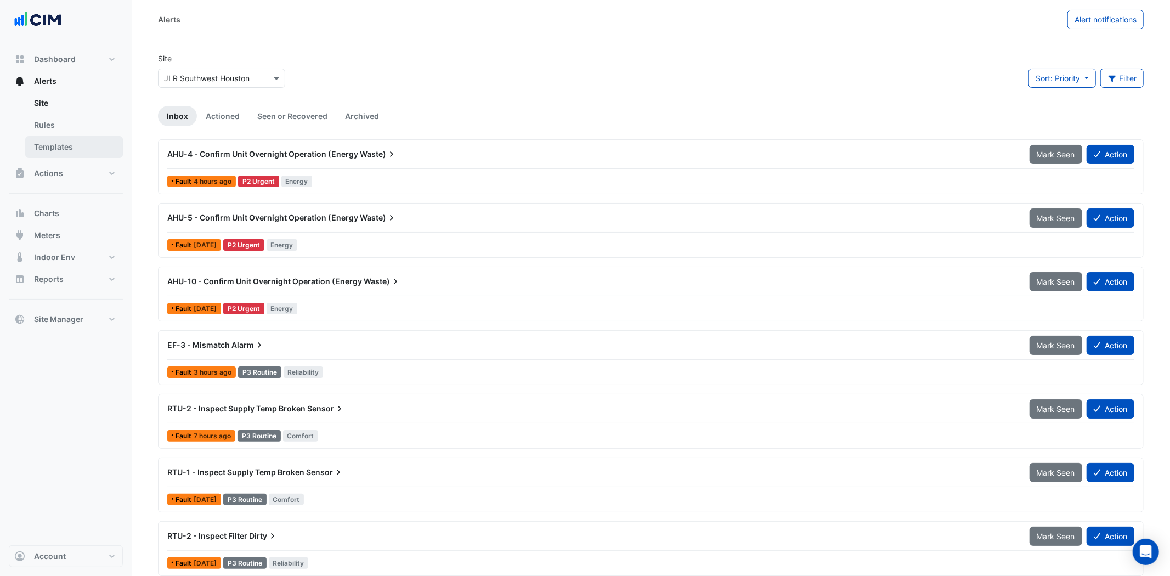
select select
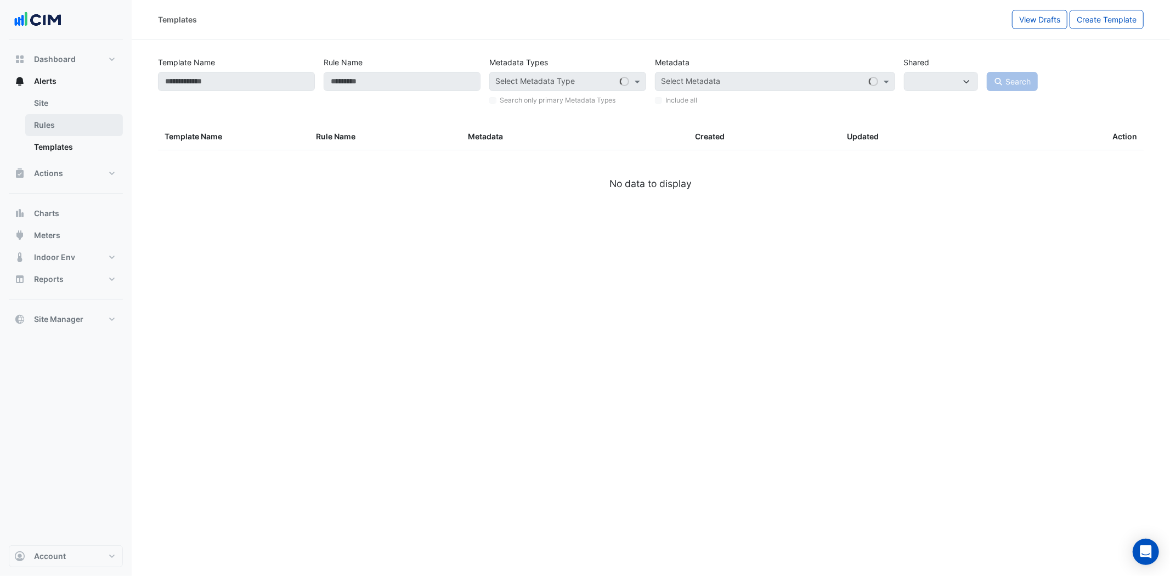
click at [52, 129] on link "Rules" at bounding box center [74, 125] width 98 height 22
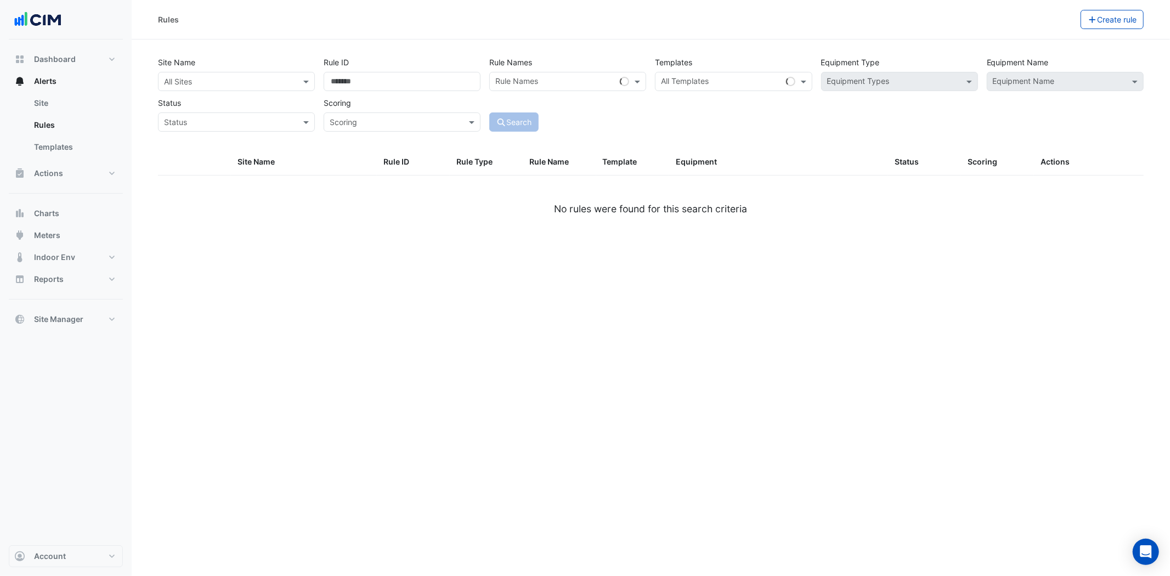
click at [250, 84] on input "text" at bounding box center [225, 82] width 123 height 12
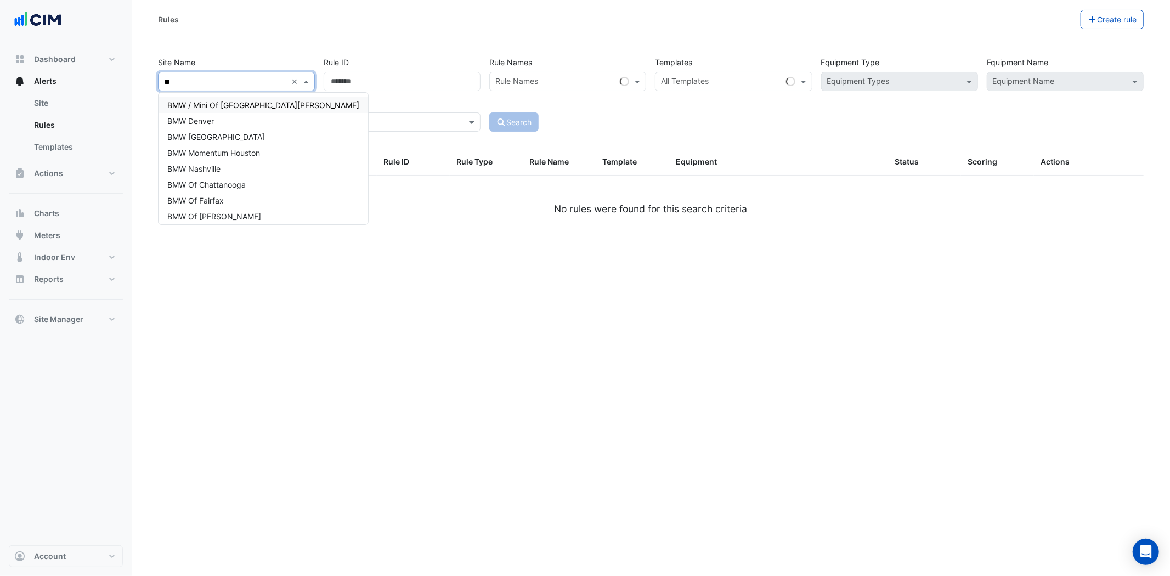
type input "***"
click at [236, 132] on div "BMW [GEOGRAPHIC_DATA]" at bounding box center [264, 137] width 210 height 16
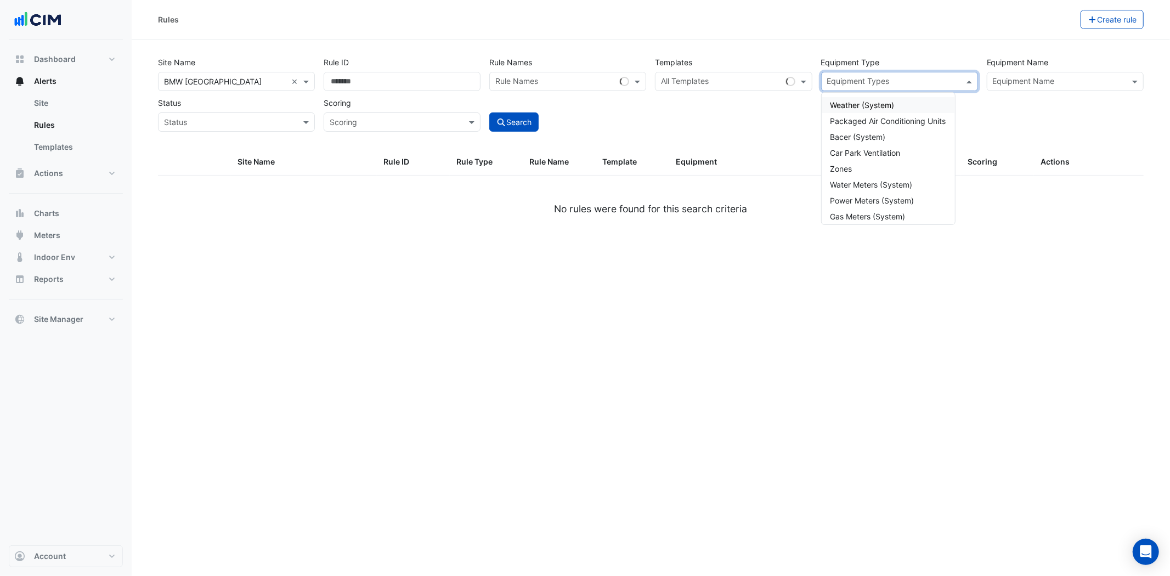
click at [913, 85] on input "text" at bounding box center [893, 83] width 132 height 12
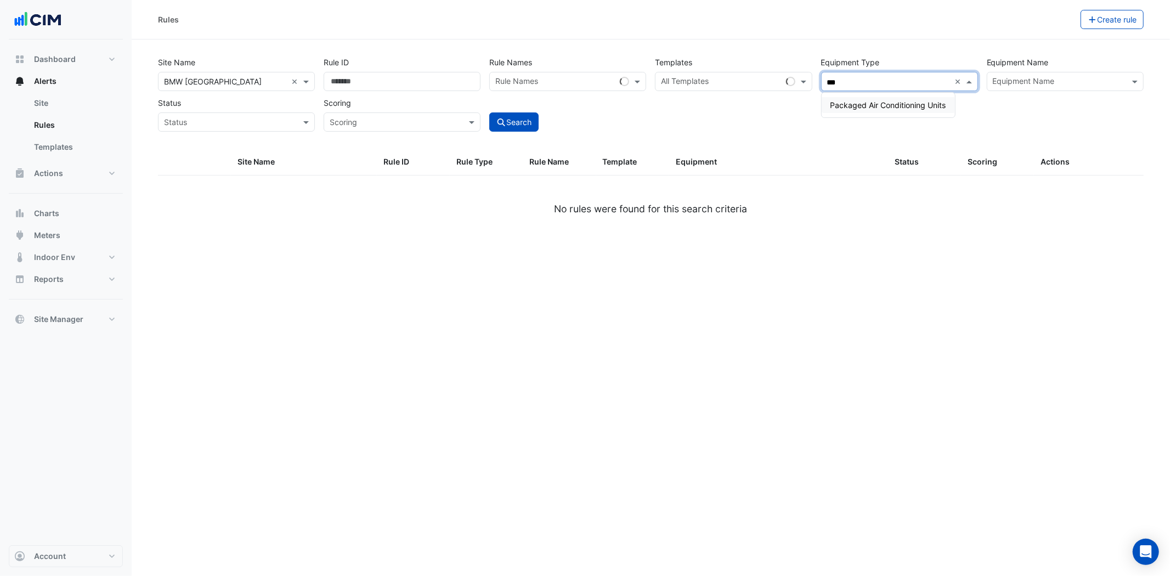
click at [887, 101] on span "Packaged Air Conditioning Units" at bounding box center [889, 104] width 116 height 9
type input "***"
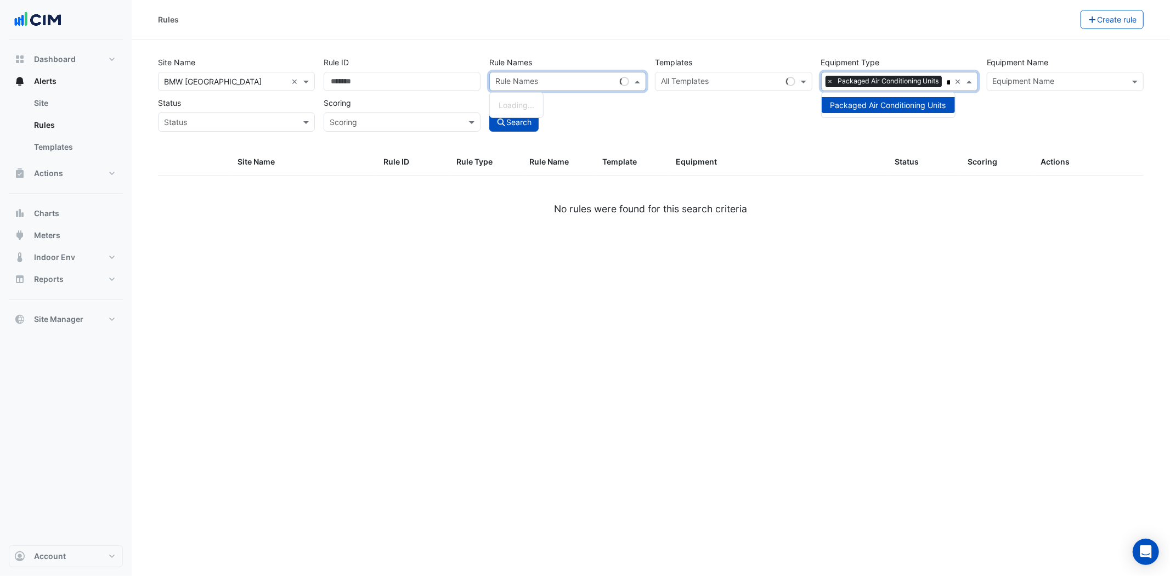
click at [584, 84] on input "text" at bounding box center [555, 83] width 120 height 12
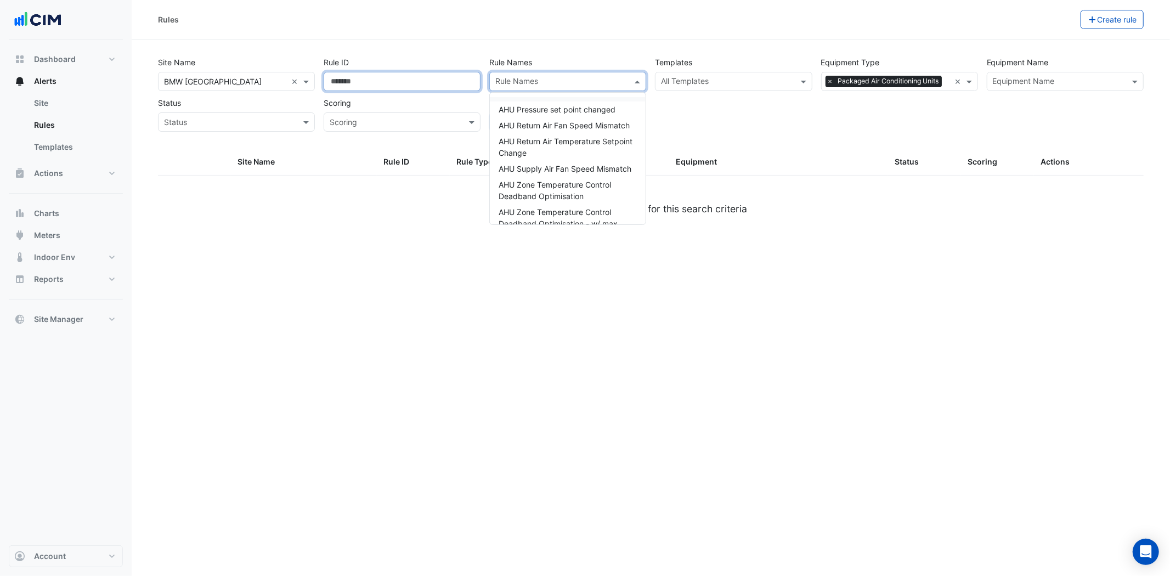
click at [410, 78] on input "Rule ID" at bounding box center [402, 81] width 157 height 19
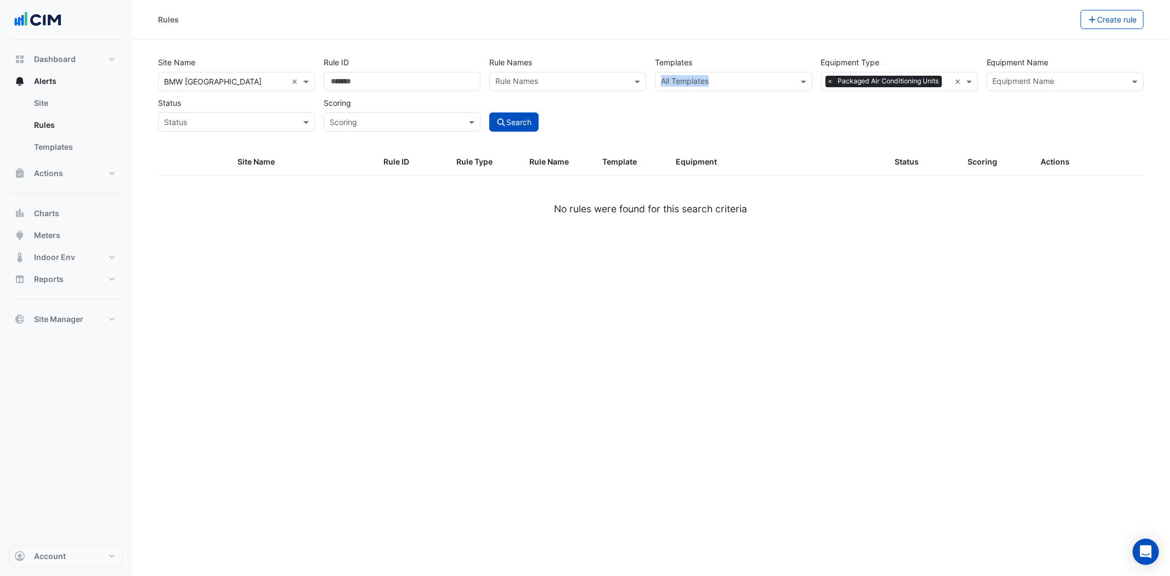
drag, startPoint x: 694, startPoint y: 69, endPoint x: 694, endPoint y: 80, distance: 10.4
click at [694, 80] on div "Templates All Templates" at bounding box center [734, 72] width 166 height 38
click at [733, 95] on div "Site Name × BMW Long Beach × Rule ID Rule Names Rule Names Templates All Templa…" at bounding box center [651, 90] width 995 height 81
click at [747, 84] on input "text" at bounding box center [727, 83] width 132 height 12
paste input "**********"
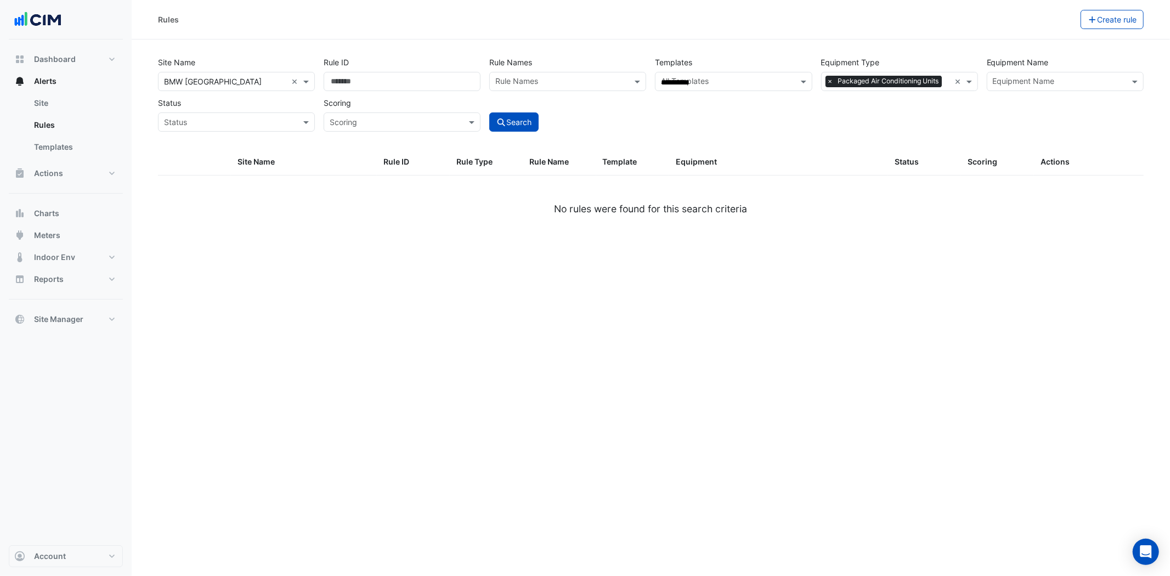
click at [747, 80] on input "**********" at bounding box center [727, 83] width 132 height 12
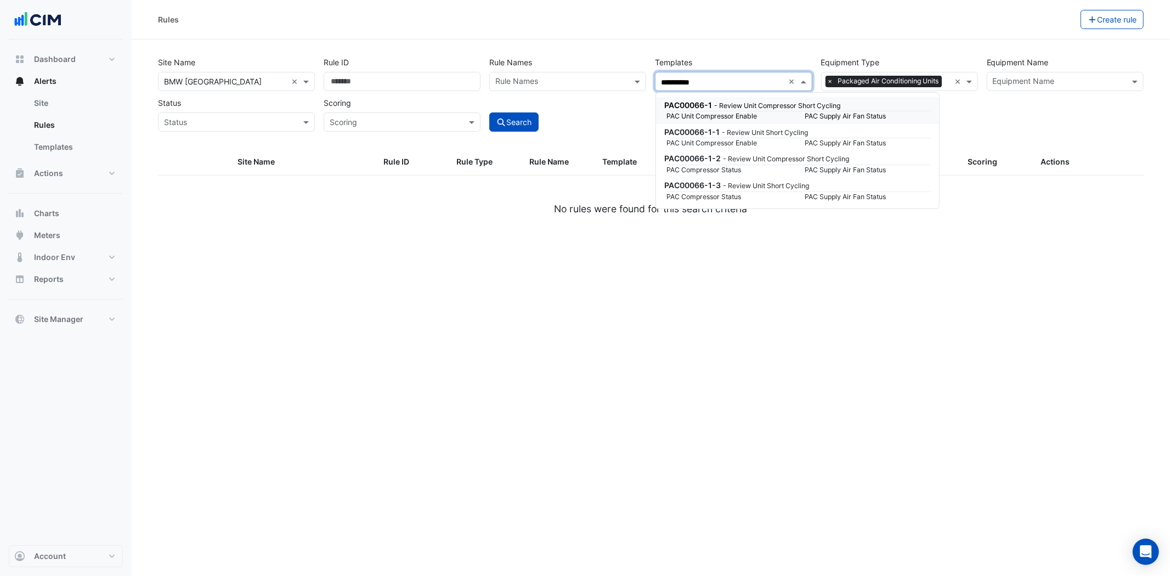
click at [731, 105] on small "- Review Unit Compressor Short Cycling" at bounding box center [778, 106] width 126 height 8
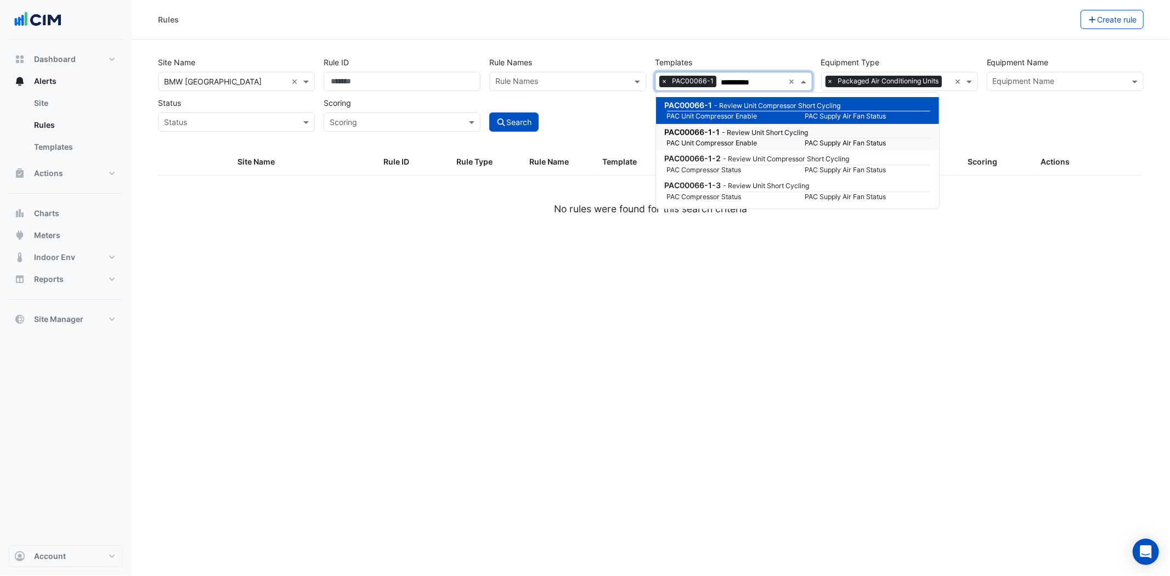
type input "**********"
click at [483, 114] on div "Scoring Scoring" at bounding box center [402, 112] width 166 height 38
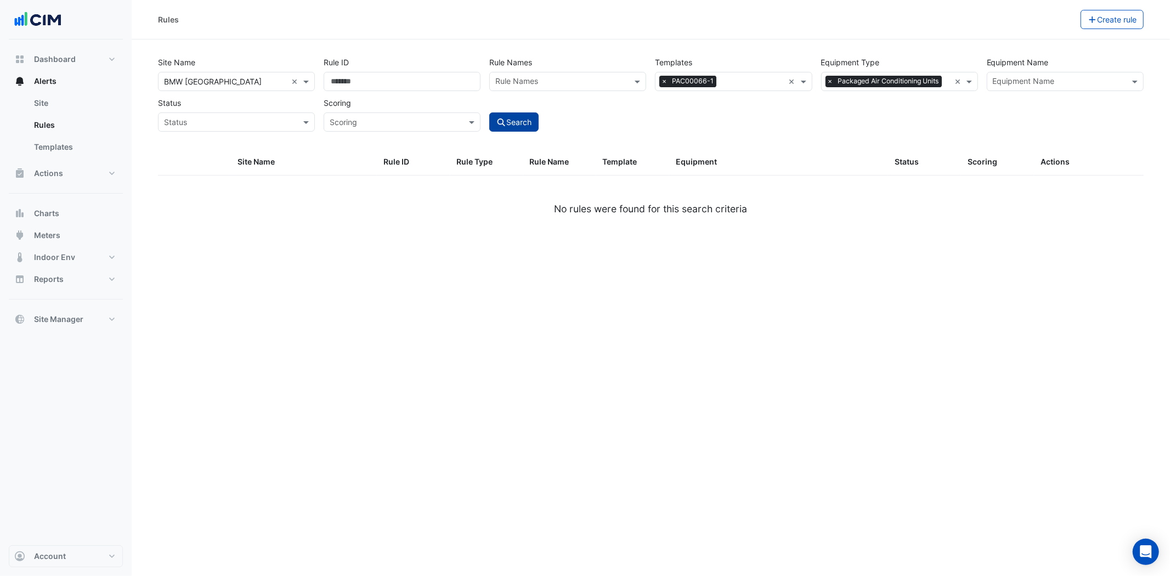
click at [501, 123] on icon "submit" at bounding box center [502, 123] width 10 height 8
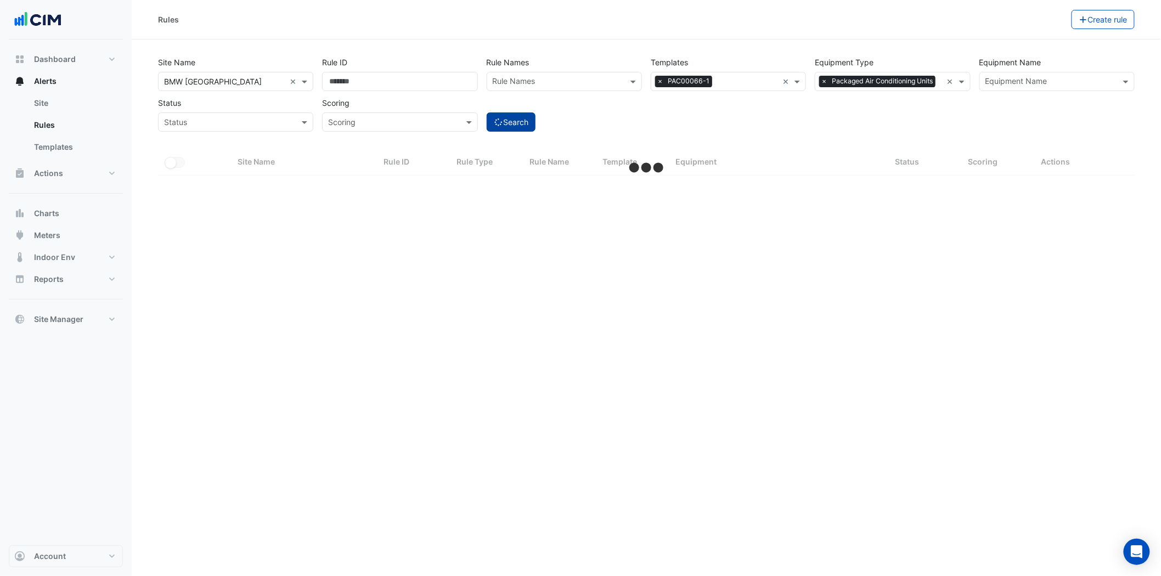
select select "***"
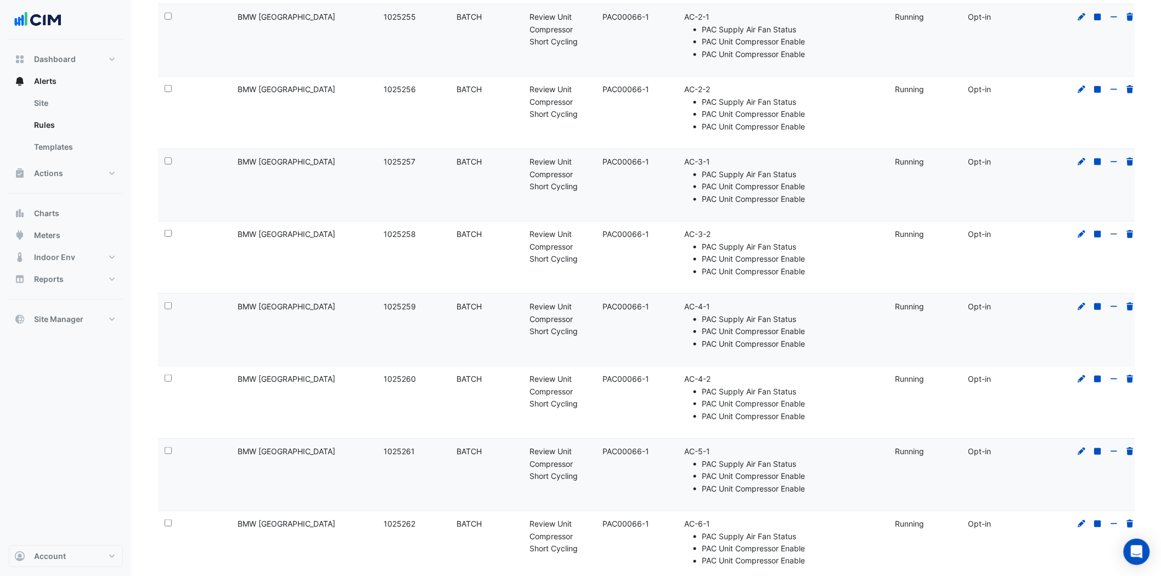
scroll to position [144, 0]
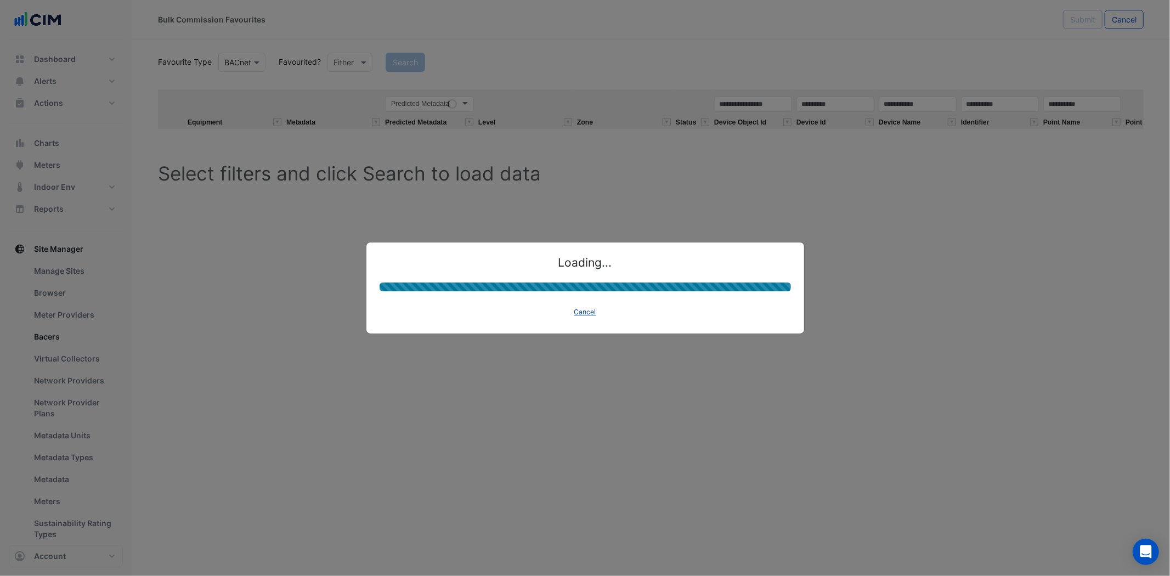
click at [590, 310] on button "Cancel" at bounding box center [586, 312] width 32 height 15
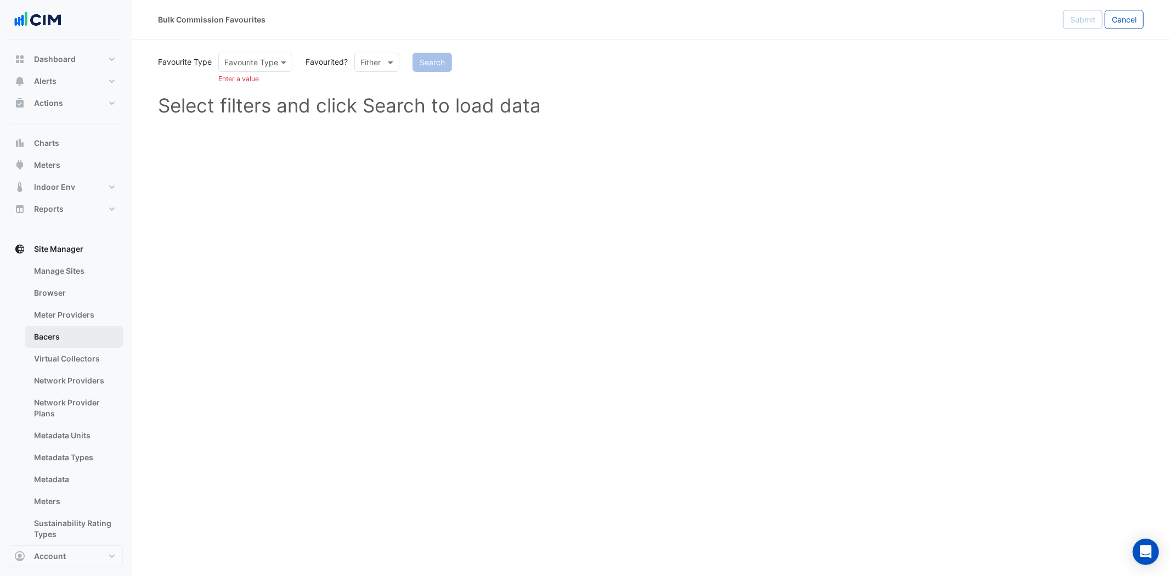
click at [74, 341] on link "Bacers" at bounding box center [74, 337] width 98 height 22
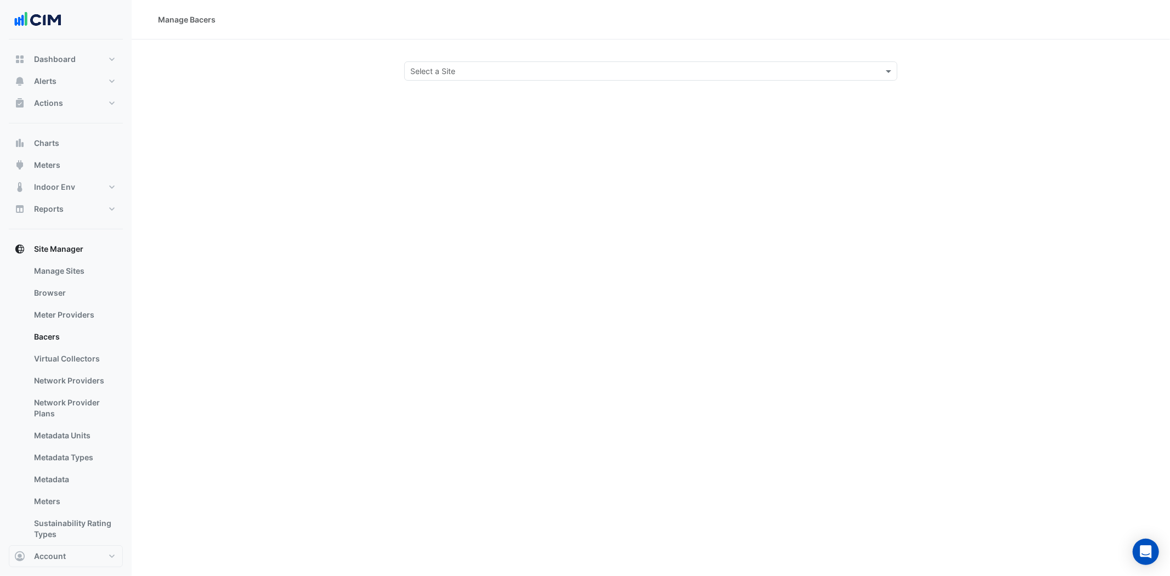
click at [529, 71] on input "text" at bounding box center [639, 72] width 459 height 12
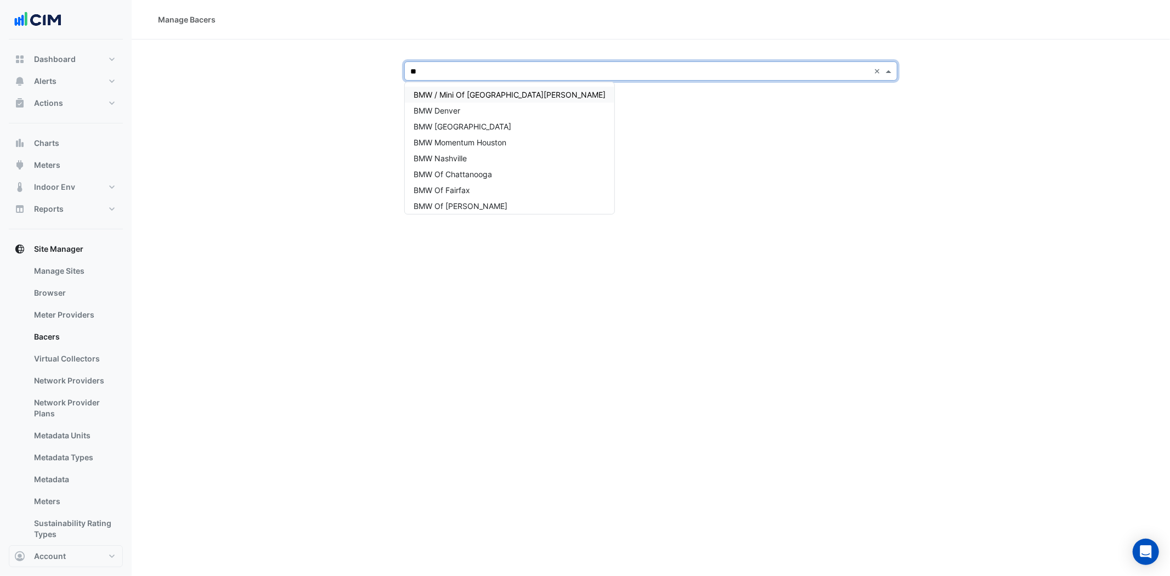
type input "***"
click at [486, 129] on div "BMW [GEOGRAPHIC_DATA]" at bounding box center [510, 127] width 210 height 16
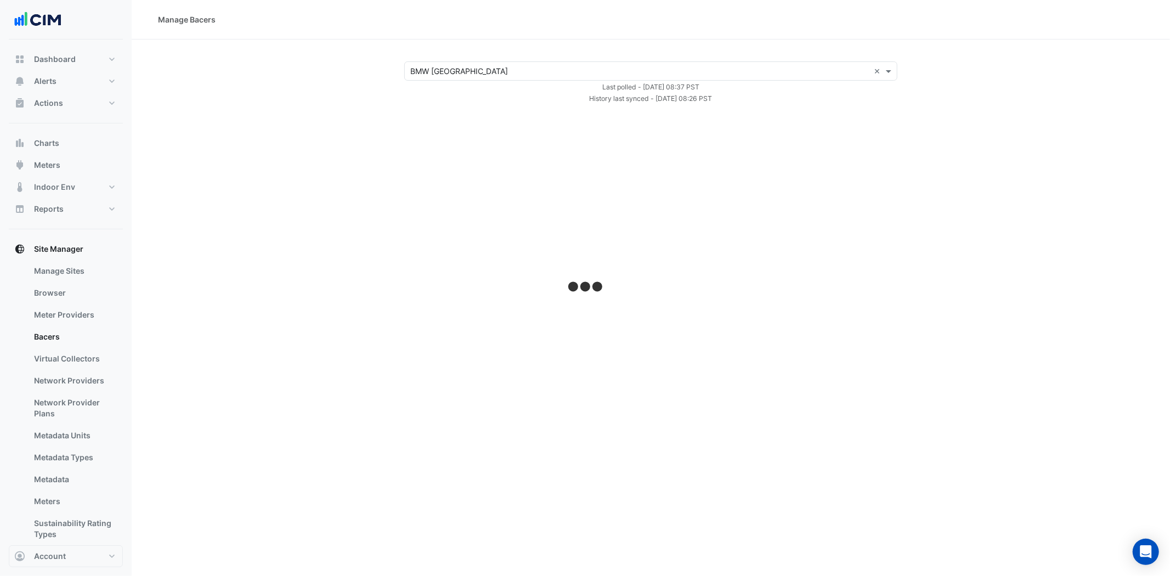
select select "***"
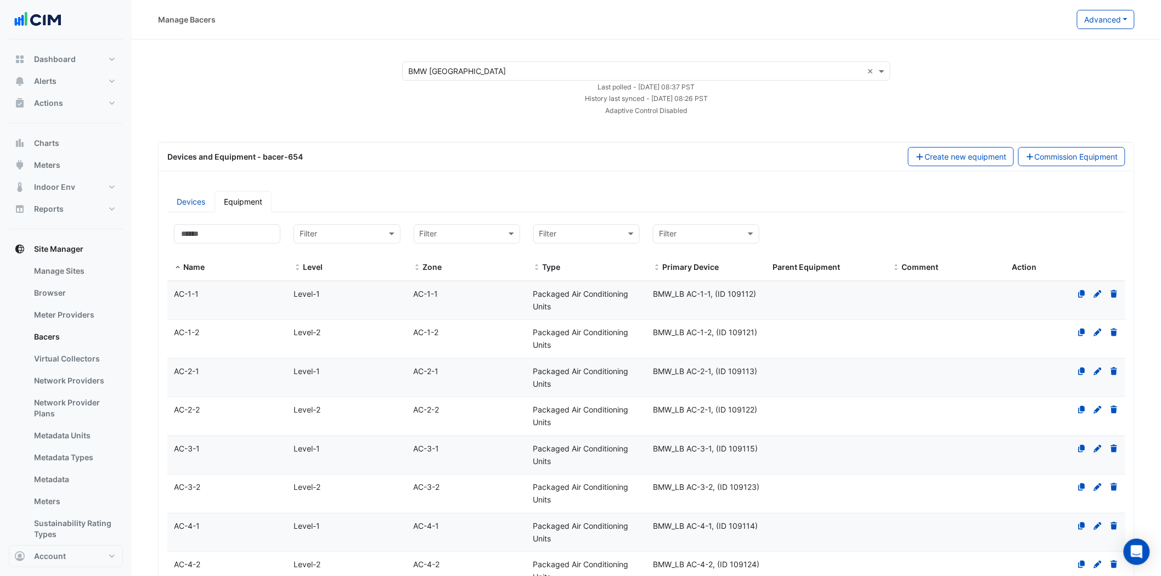
click at [191, 290] on span "AC-1-1" at bounding box center [186, 293] width 25 height 9
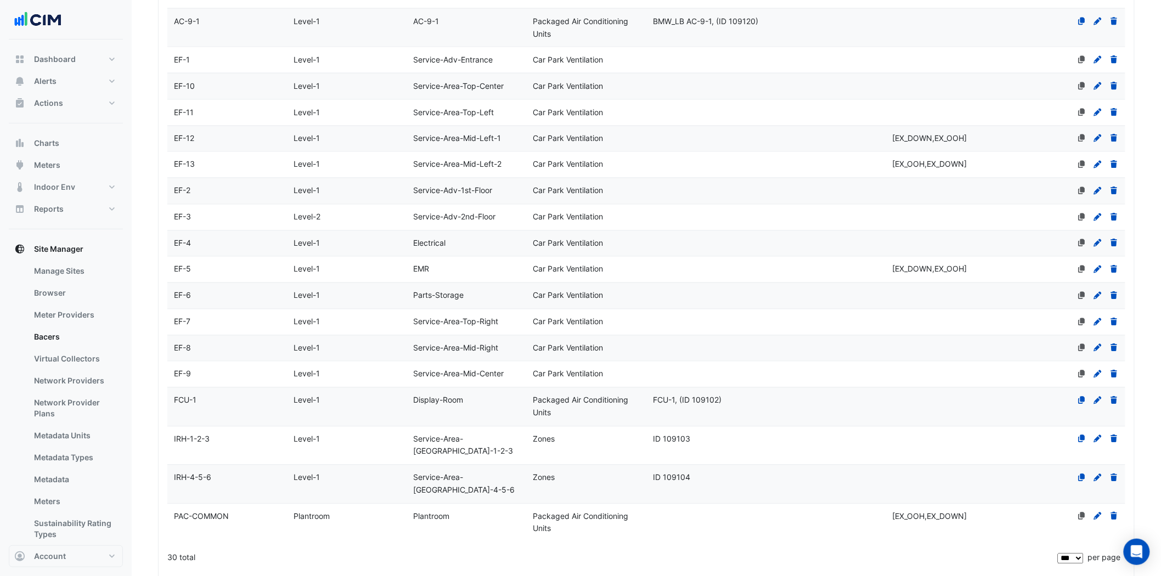
scroll to position [832, 0]
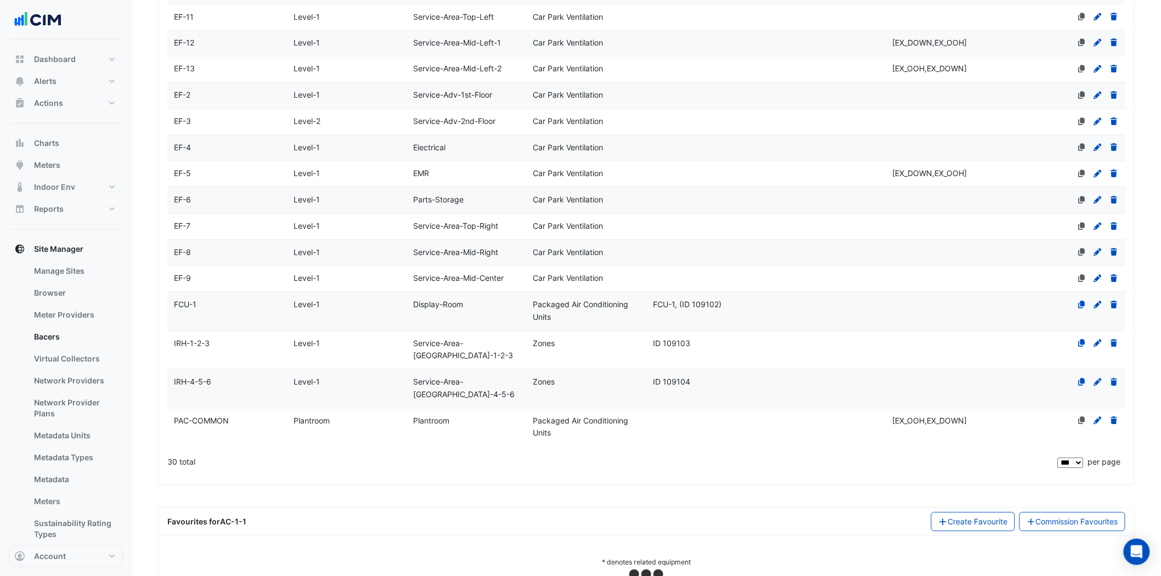
select select "***"
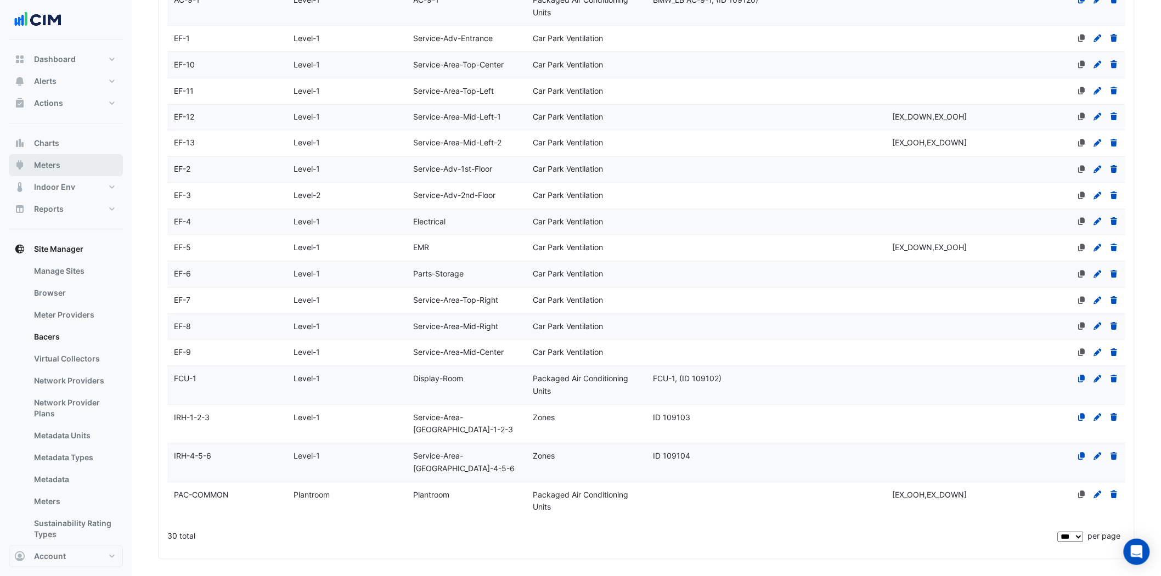
scroll to position [589, 0]
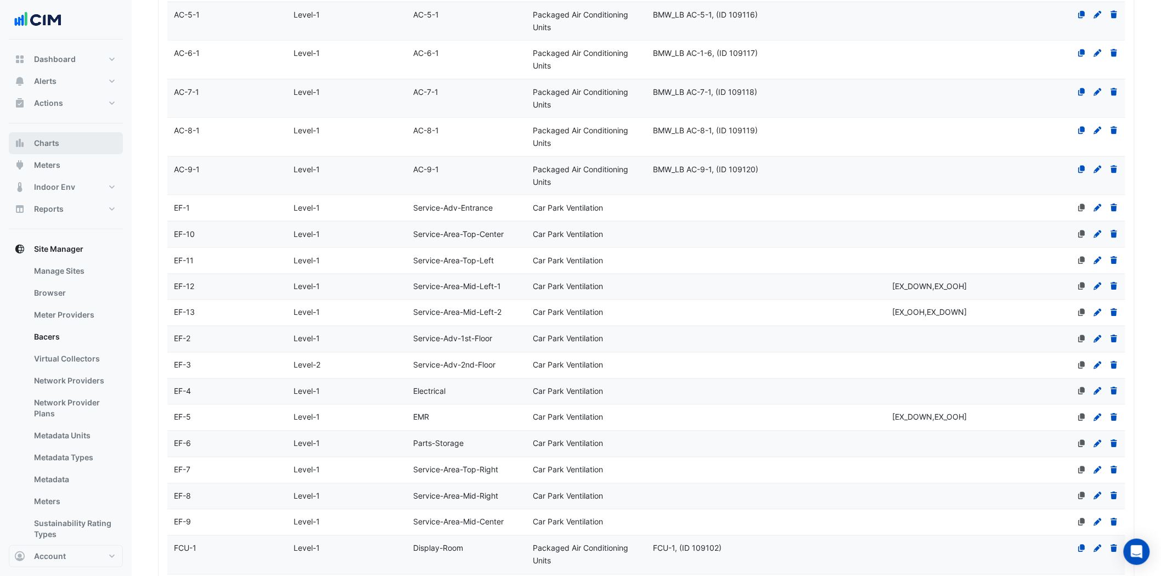
click at [70, 144] on button "Charts" at bounding box center [66, 143] width 114 height 22
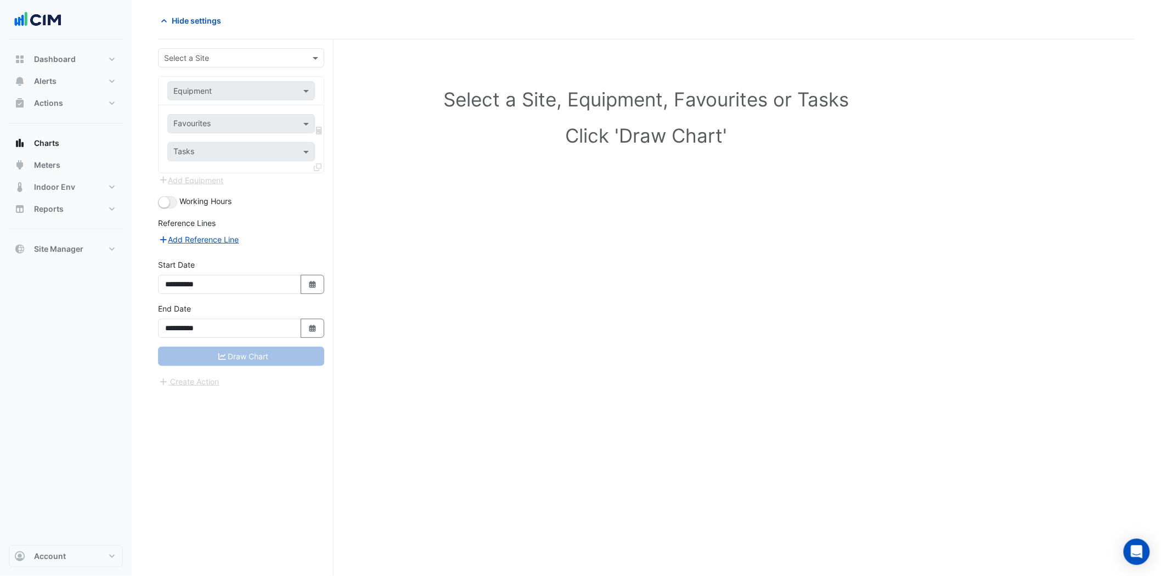
scroll to position [42, 0]
click at [206, 50] on div "Select a Site" at bounding box center [241, 57] width 166 height 19
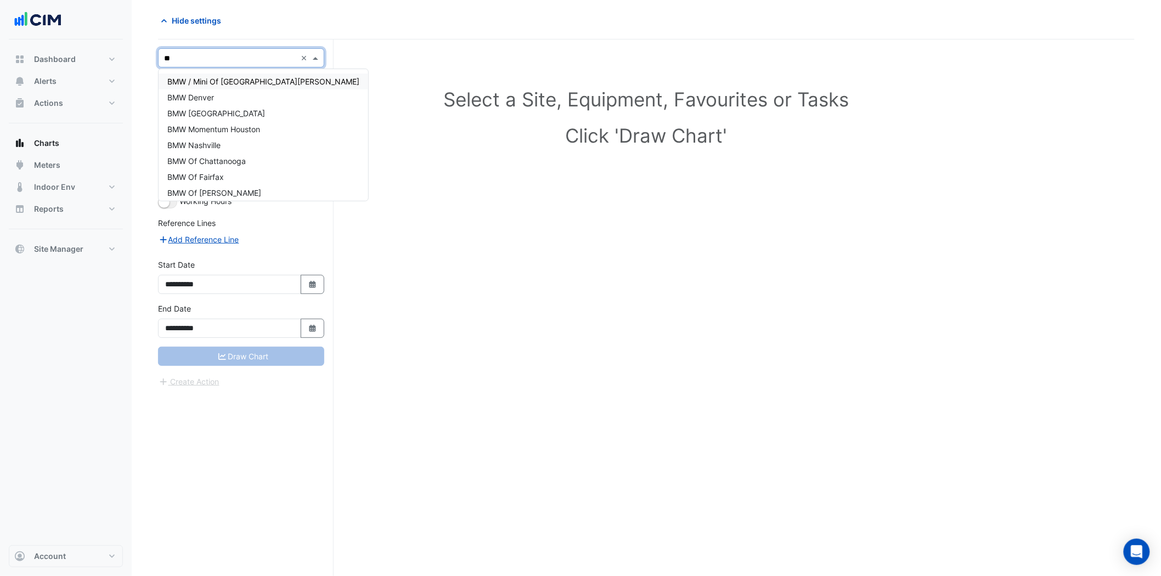
type input "***"
click at [234, 114] on div "BMW [GEOGRAPHIC_DATA]" at bounding box center [264, 113] width 210 height 16
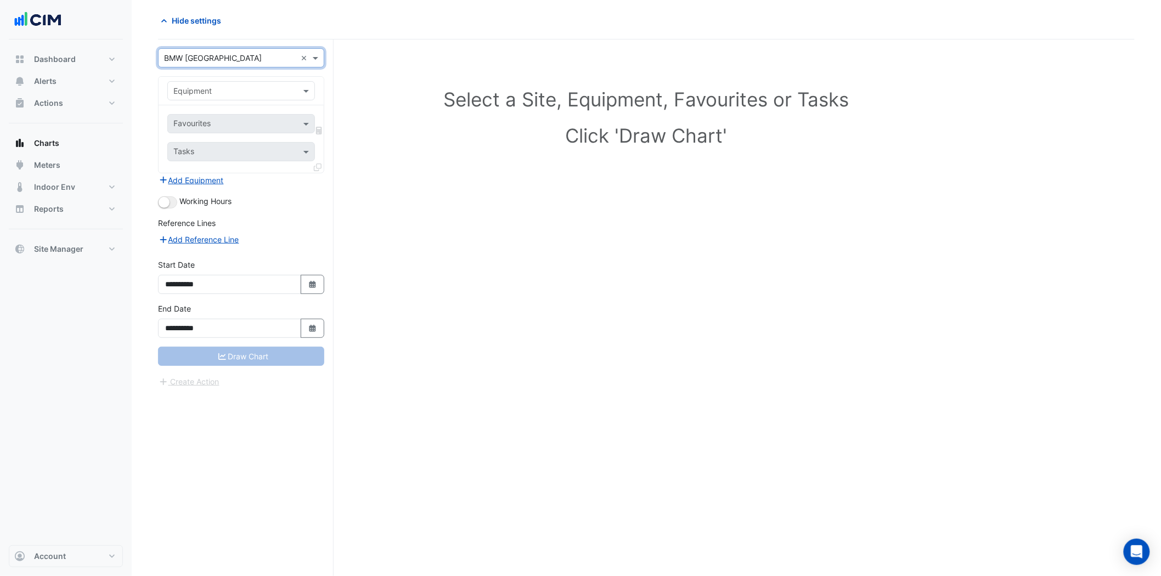
click at [250, 92] on input "text" at bounding box center [230, 92] width 114 height 12
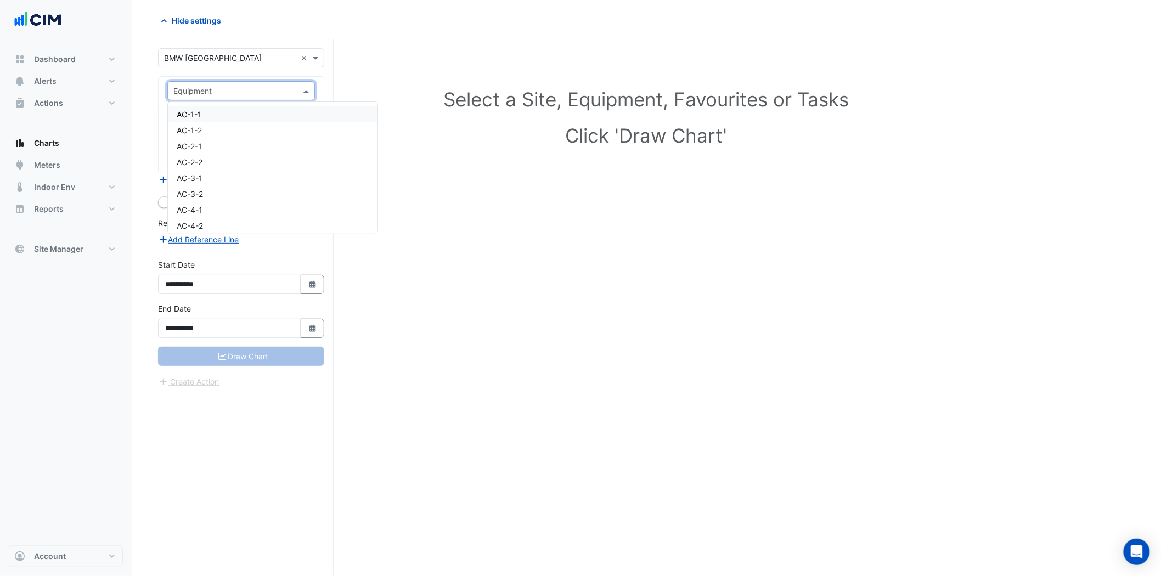
click at [231, 111] on div "AC-1-1" at bounding box center [273, 114] width 210 height 16
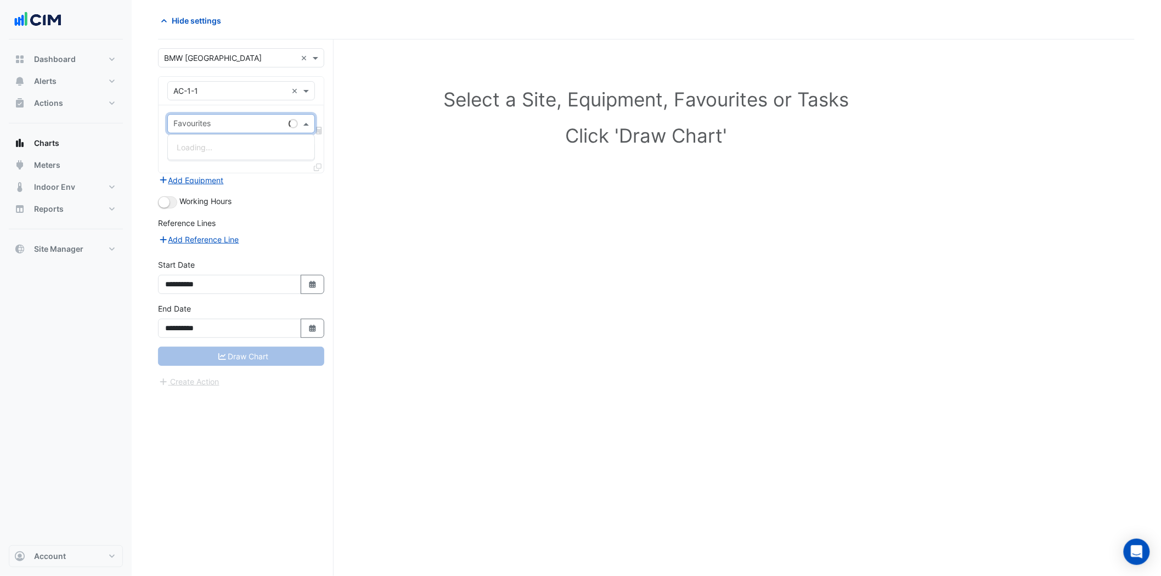
click at [234, 119] on input "text" at bounding box center [228, 125] width 111 height 12
type input "***"
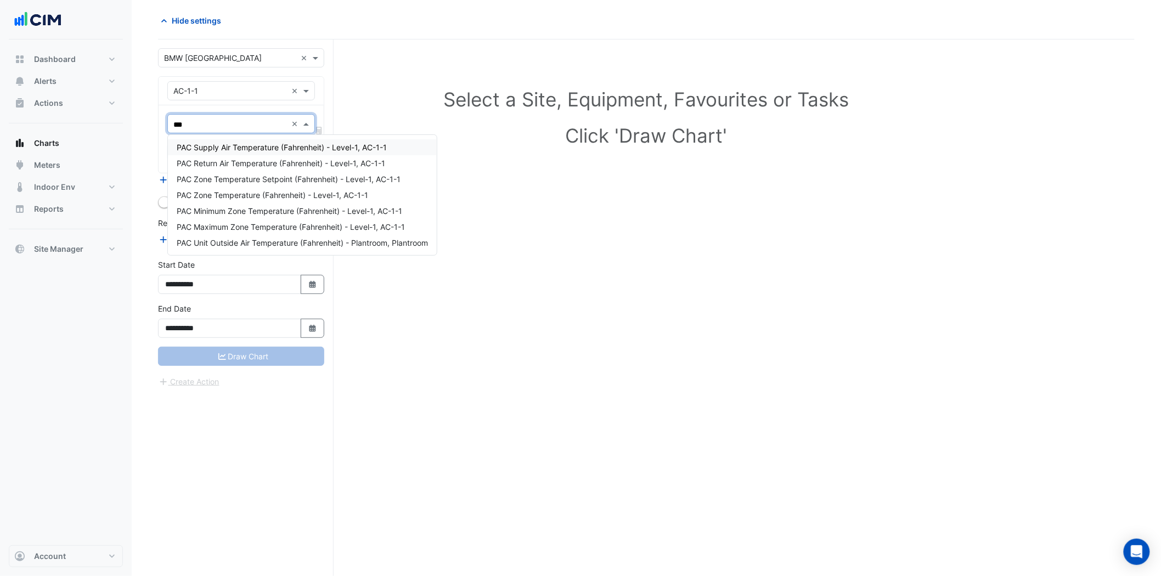
click at [286, 149] on span "PAC Supply Air Temperature (Fahrenheit) - Level-1, AC-1-1" at bounding box center [282, 147] width 210 height 9
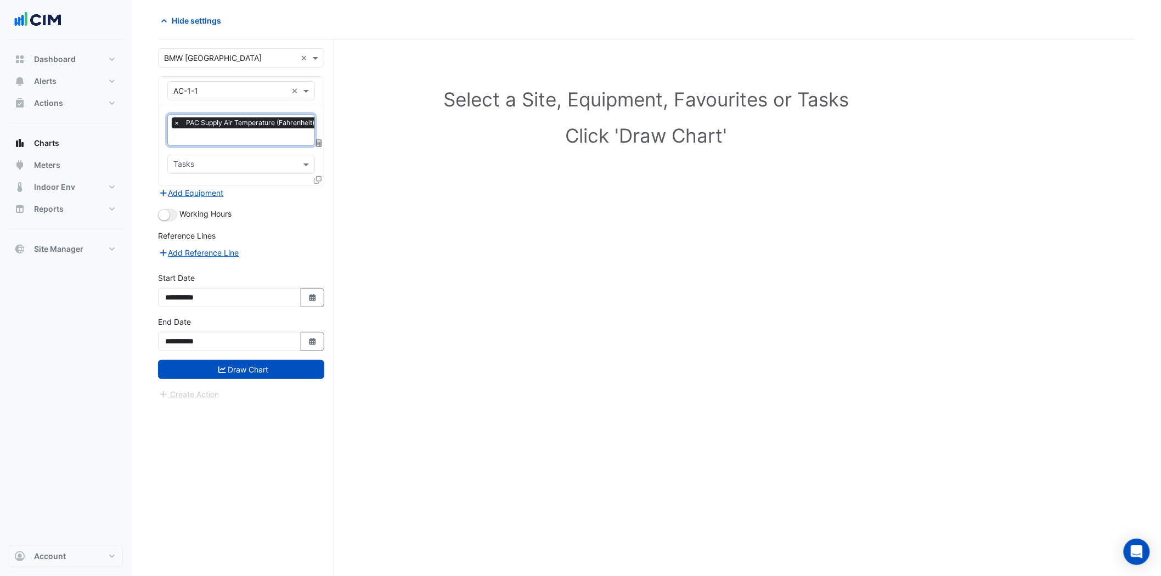
click at [250, 134] on input "text" at bounding box center [274, 138] width 202 height 12
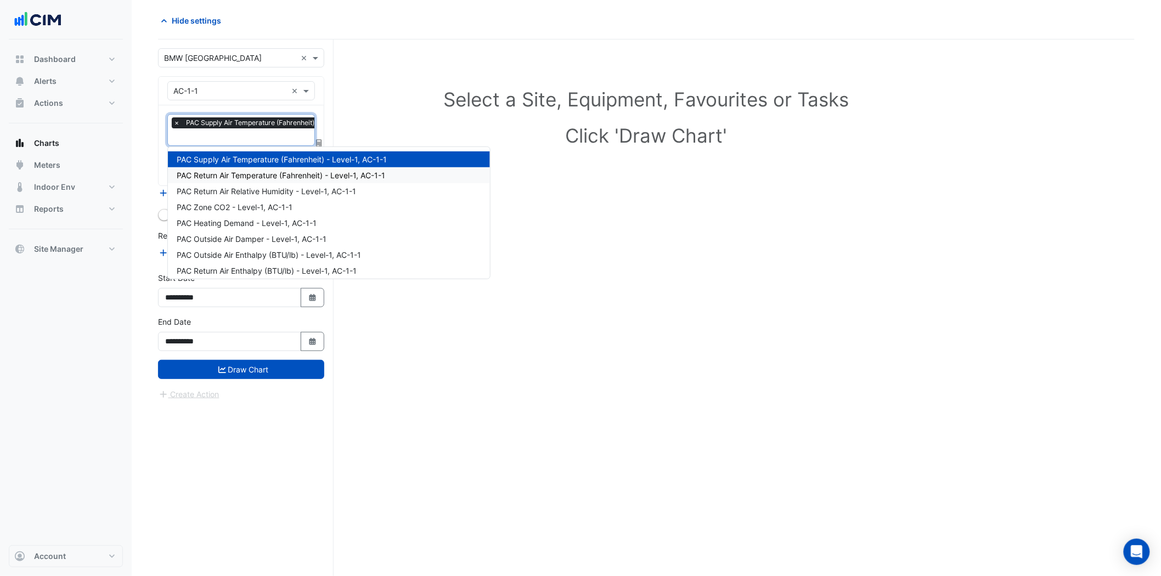
click at [281, 176] on span "PAC Return Air Temperature (Fahrenheit) - Level-1, AC-1-1" at bounding box center [281, 175] width 208 height 9
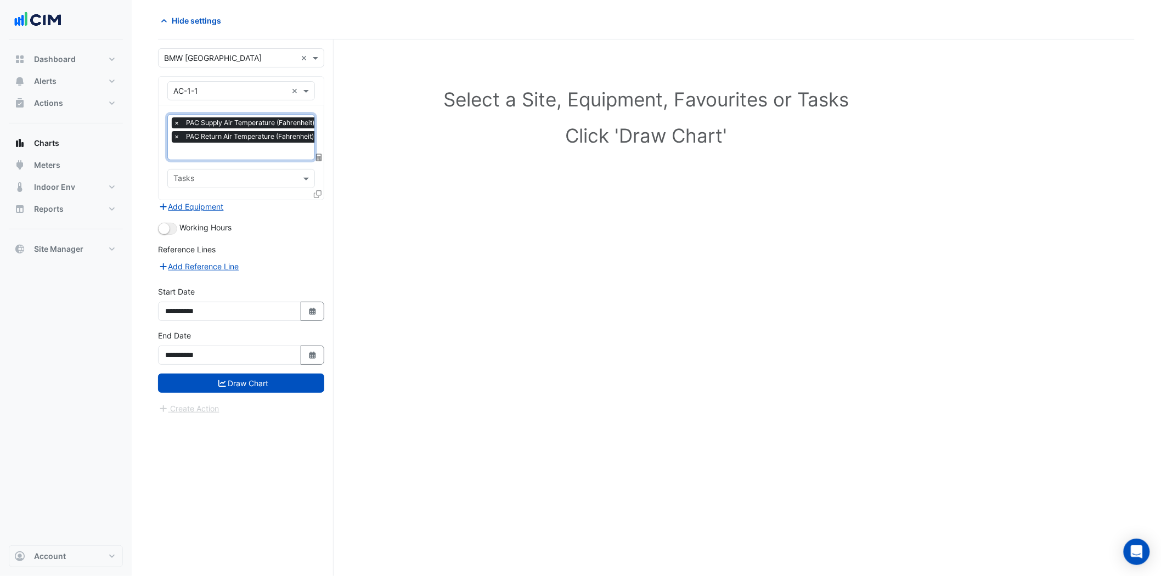
click at [264, 149] on input "text" at bounding box center [274, 152] width 202 height 12
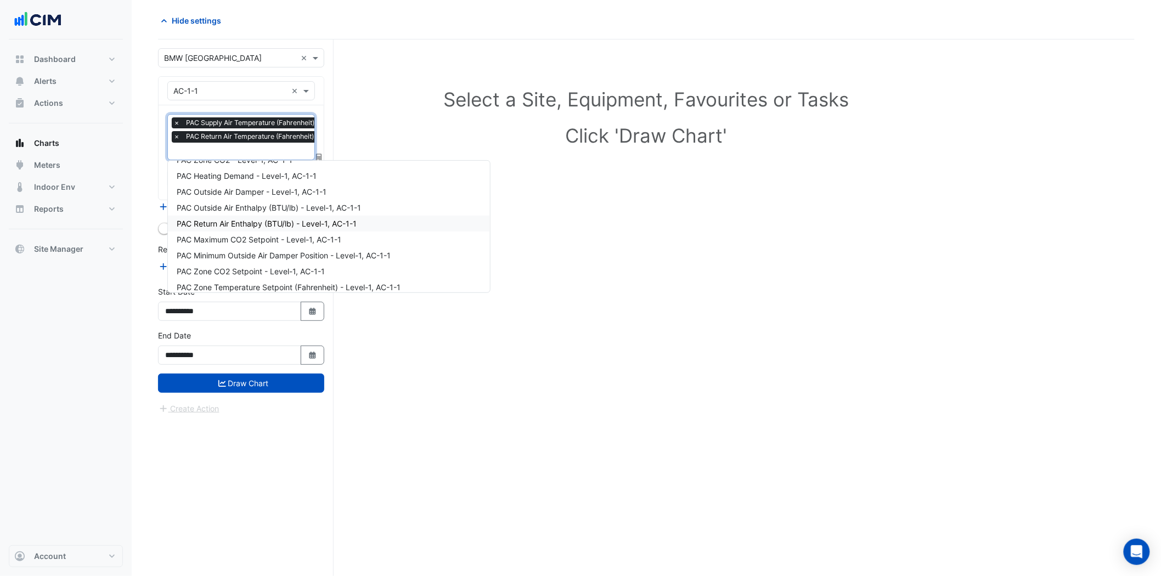
scroll to position [122, 0]
click at [352, 224] on span "PAC Zone Temperature Setpoint (Fahrenheit) - Level-1, AC-1-1" at bounding box center [289, 226] width 224 height 9
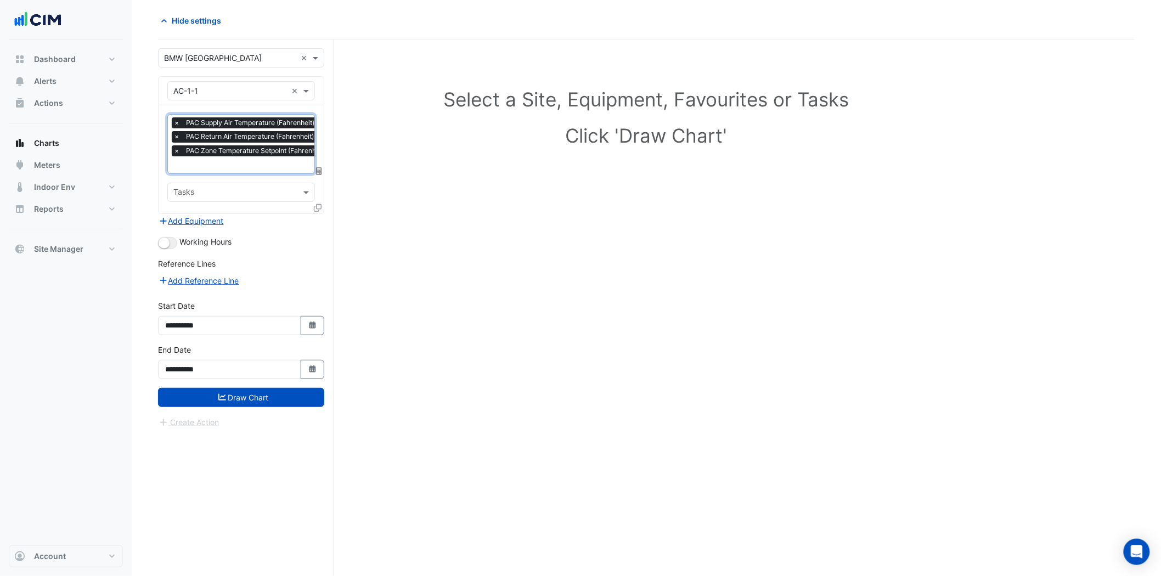
click at [253, 165] on input "text" at bounding box center [279, 166] width 213 height 12
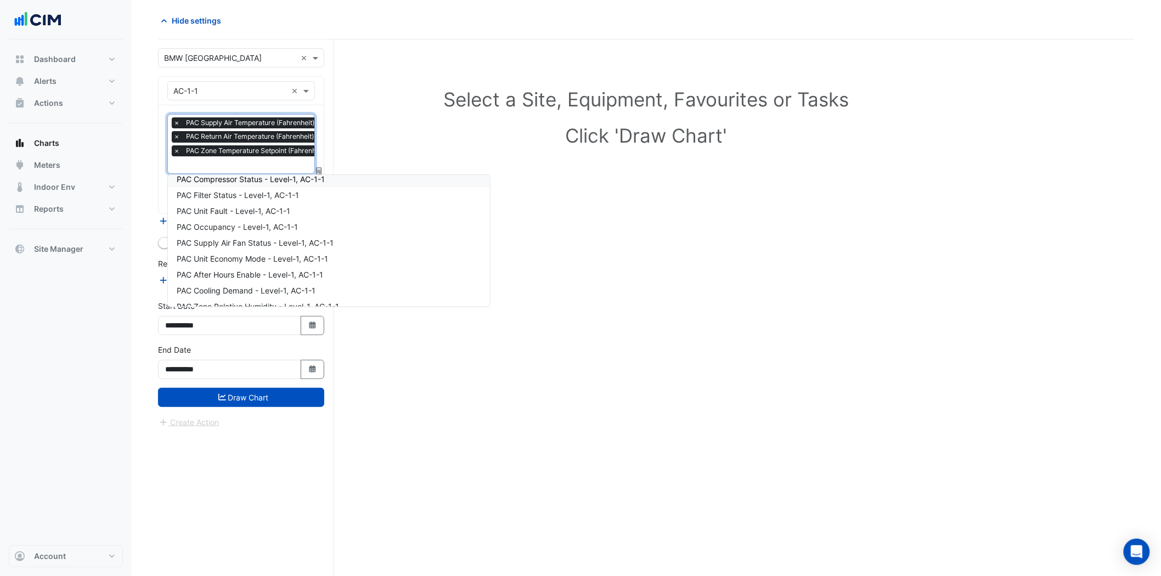
scroll to position [362, 0]
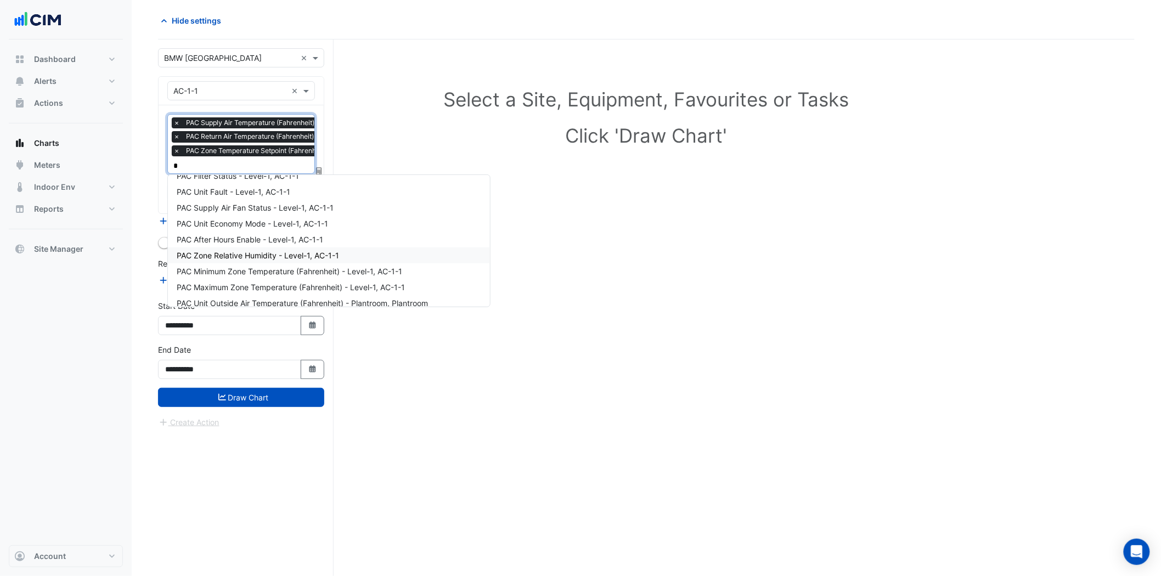
type input "**"
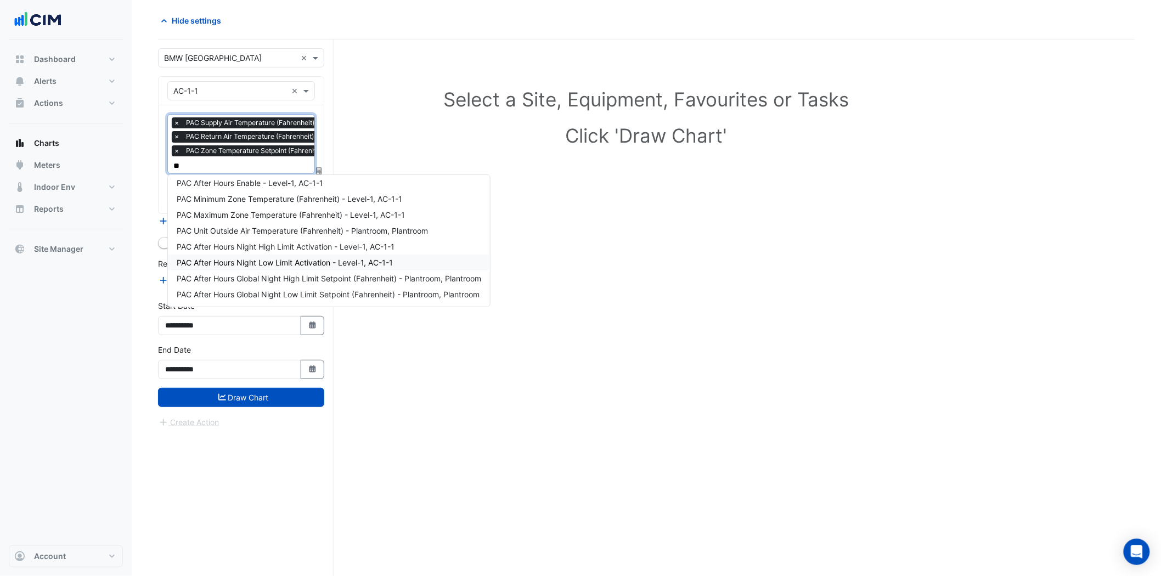
scroll to position [55, 0]
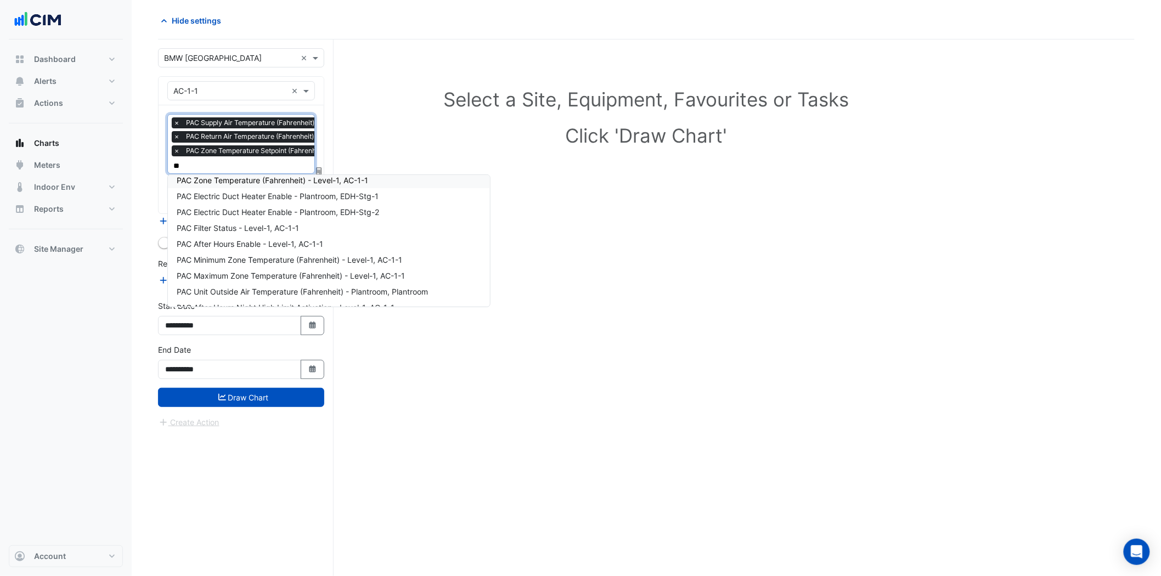
click at [328, 179] on span "PAC Zone Temperature (Fahrenheit) - Level-1, AC-1-1" at bounding box center [272, 180] width 191 height 9
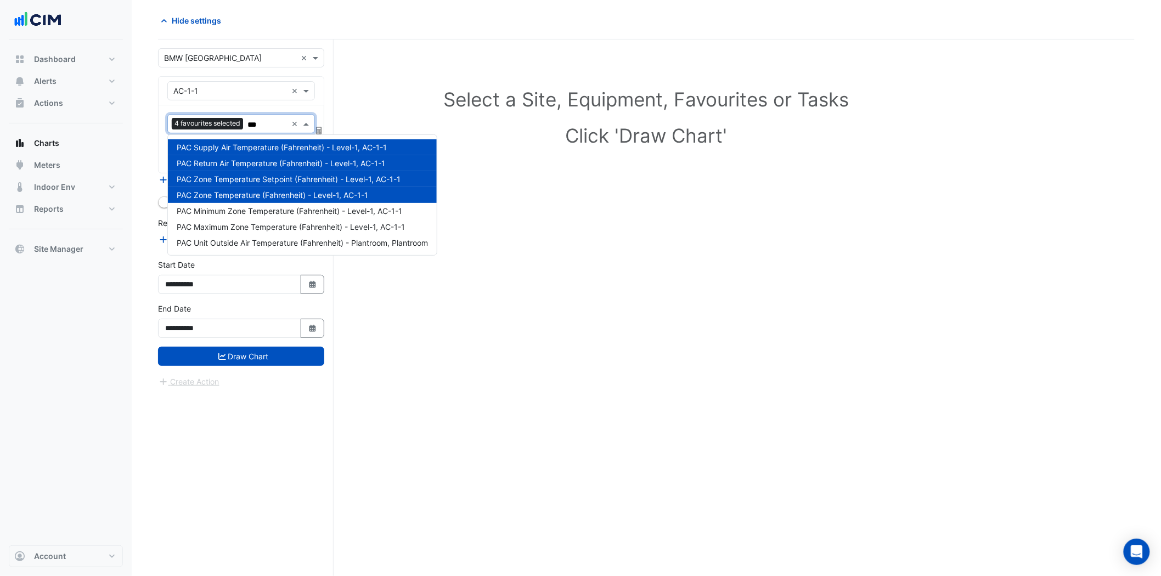
scroll to position [0, 0]
type input "***"
click at [287, 354] on button "Draw Chart" at bounding box center [241, 356] width 166 height 19
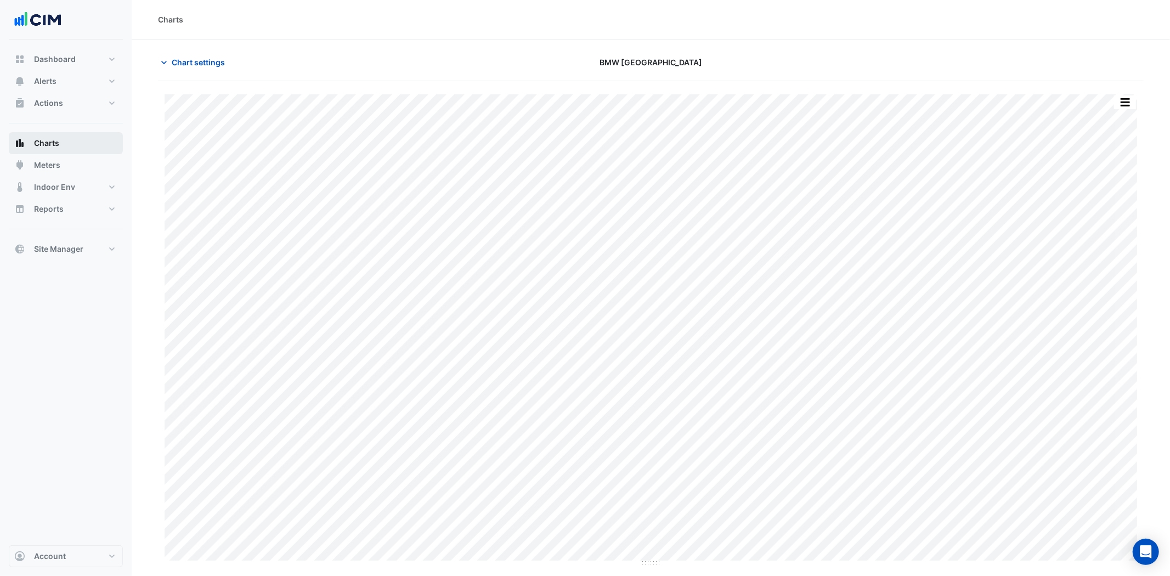
click at [58, 142] on span "Charts" at bounding box center [46, 143] width 25 height 11
click at [161, 64] on icon "button" at bounding box center [164, 62] width 11 height 11
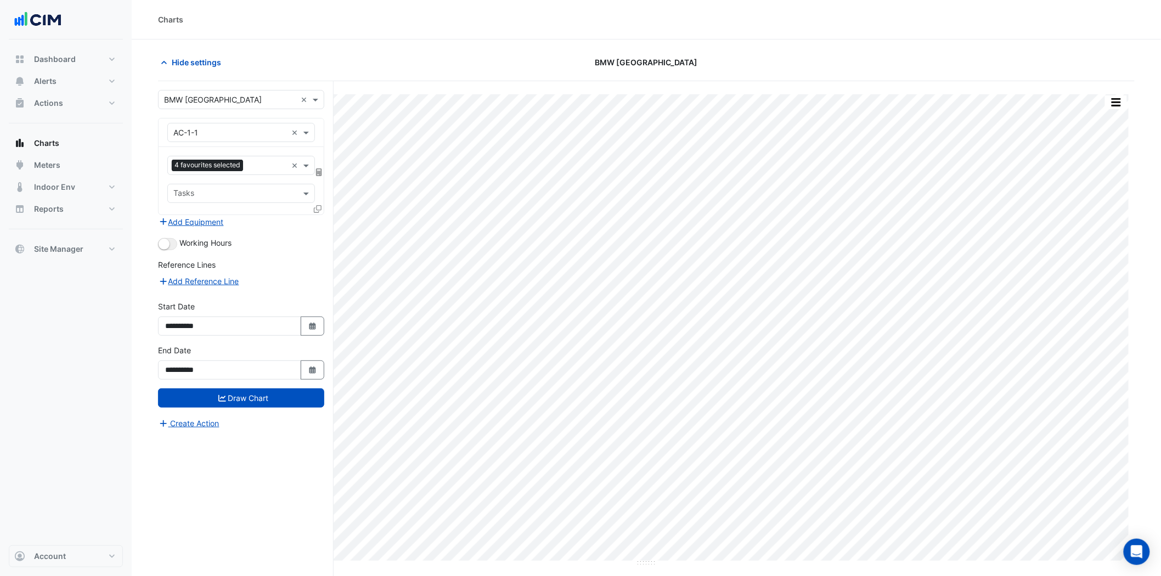
click at [319, 206] on icon at bounding box center [318, 209] width 8 height 8
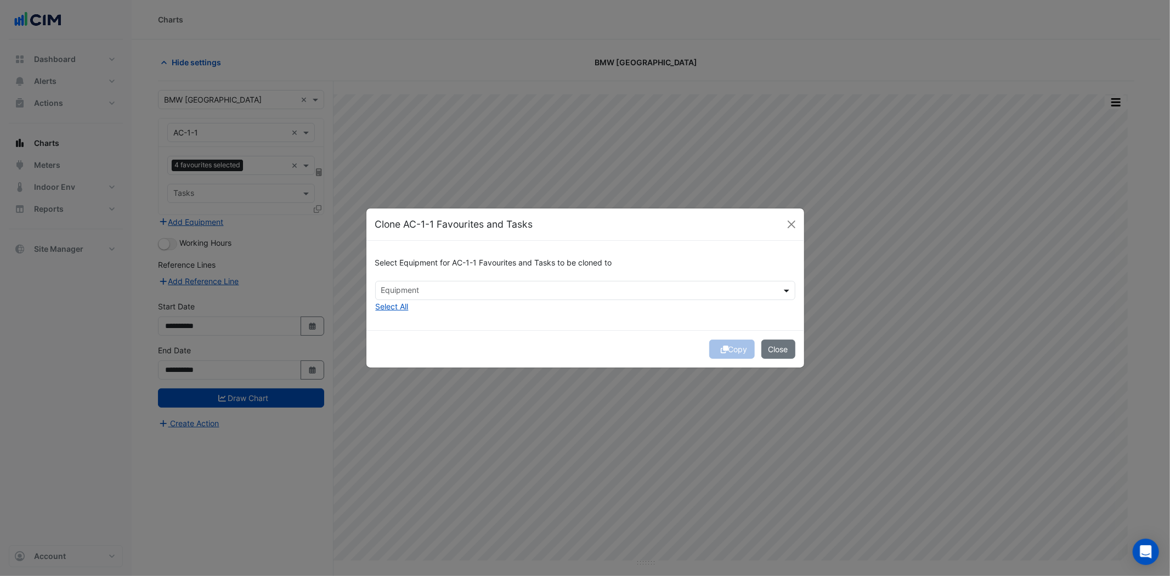
click at [788, 291] on span at bounding box center [788, 291] width 14 height 12
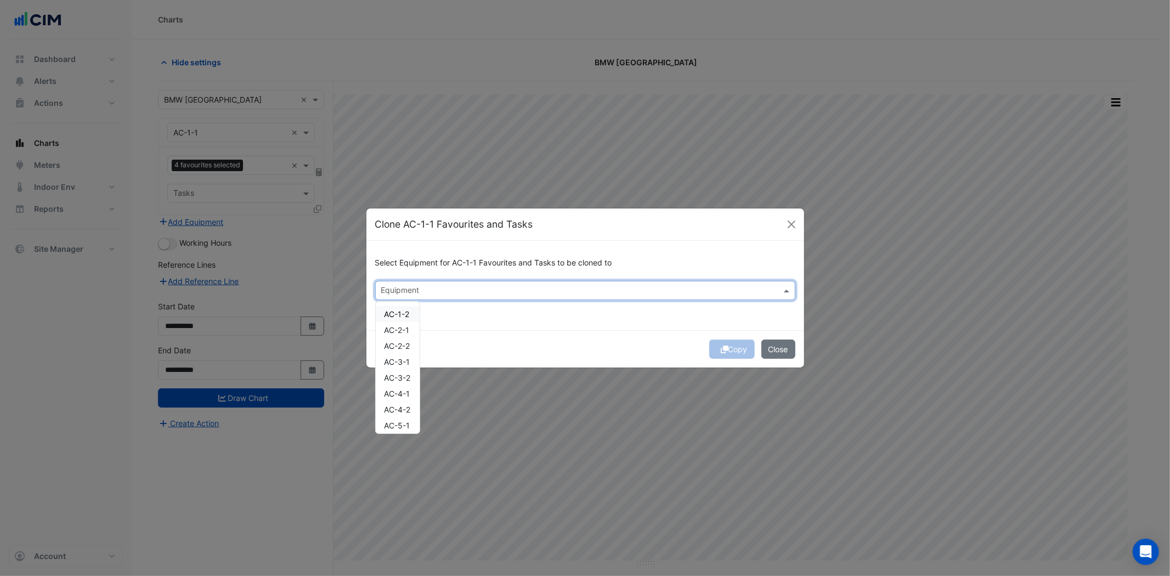
click at [405, 312] on span "AC-1-2" at bounding box center [397, 313] width 25 height 9
click at [408, 329] on span "AC-2-1" at bounding box center [397, 329] width 25 height 9
click at [741, 347] on button "Copy" at bounding box center [732, 349] width 46 height 19
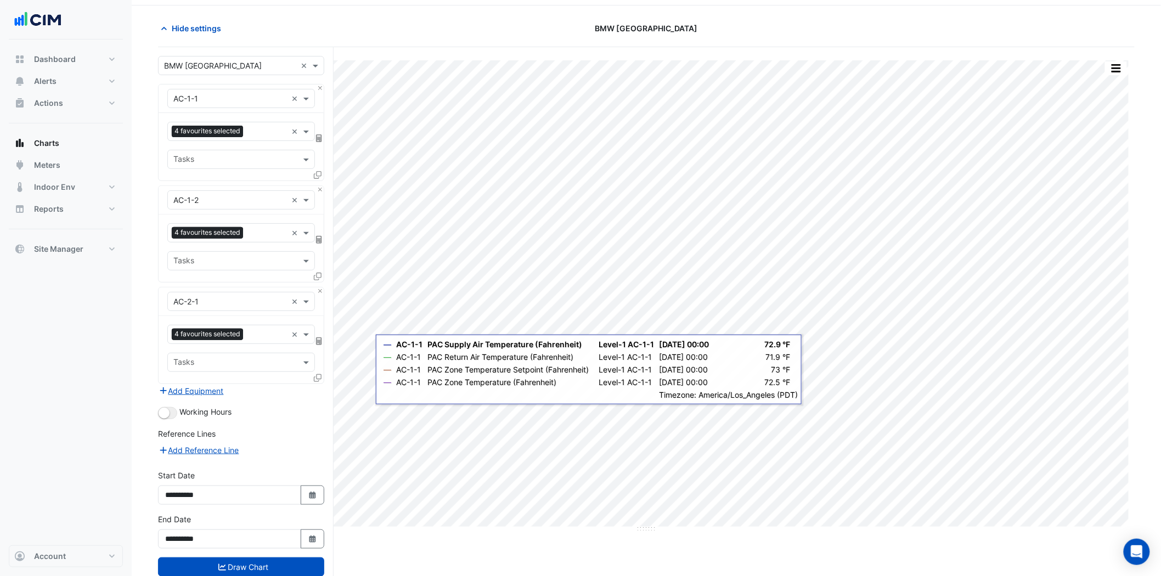
scroll to position [64, 0]
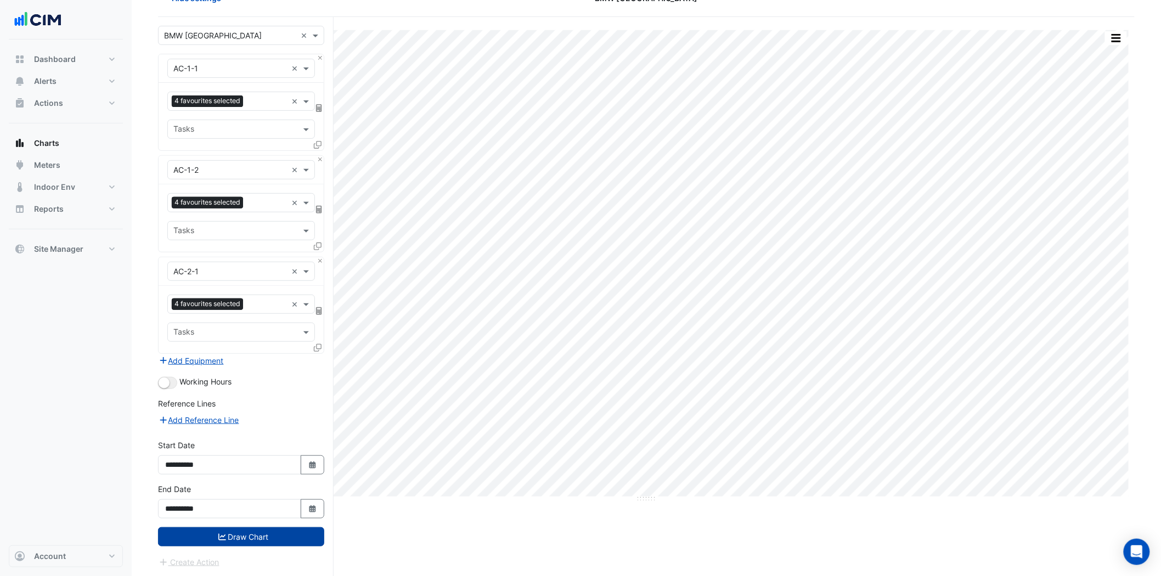
click at [251, 539] on button "Draw Chart" at bounding box center [241, 536] width 166 height 19
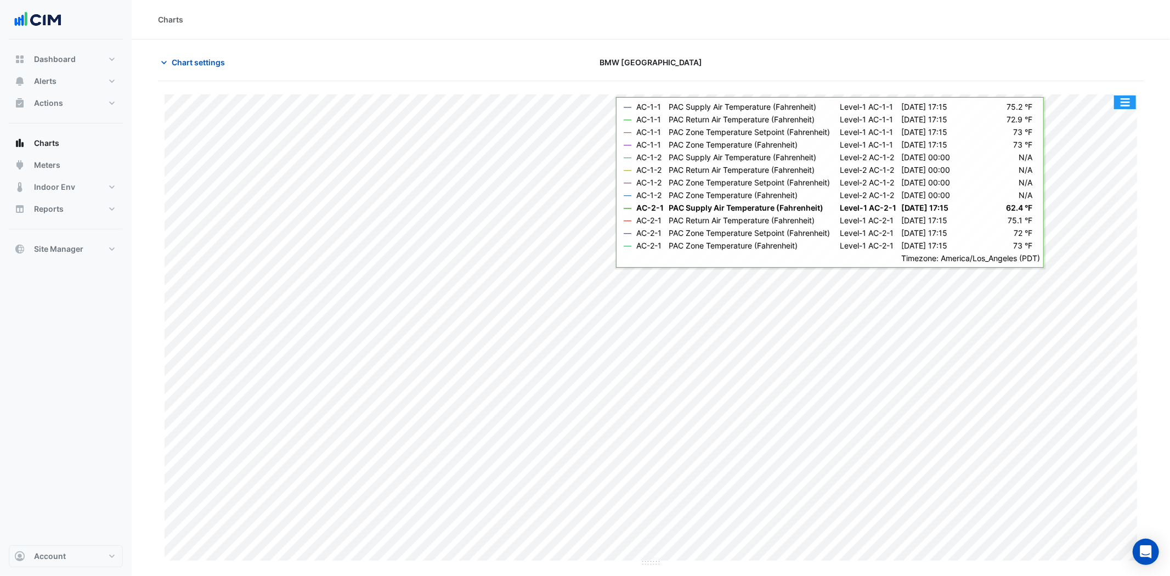
drag, startPoint x: 1129, startPoint y: 105, endPoint x: 1132, endPoint y: 100, distance: 5.6
click at [1129, 103] on button "button" at bounding box center [1125, 102] width 22 height 14
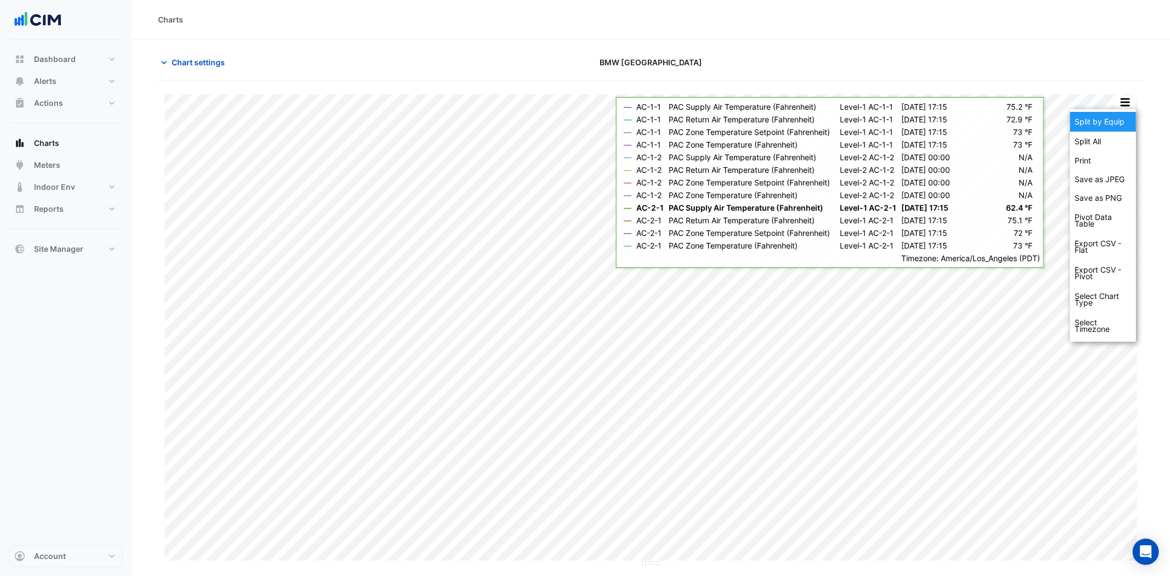
click at [1110, 117] on div "Split by Equip" at bounding box center [1103, 122] width 66 height 20
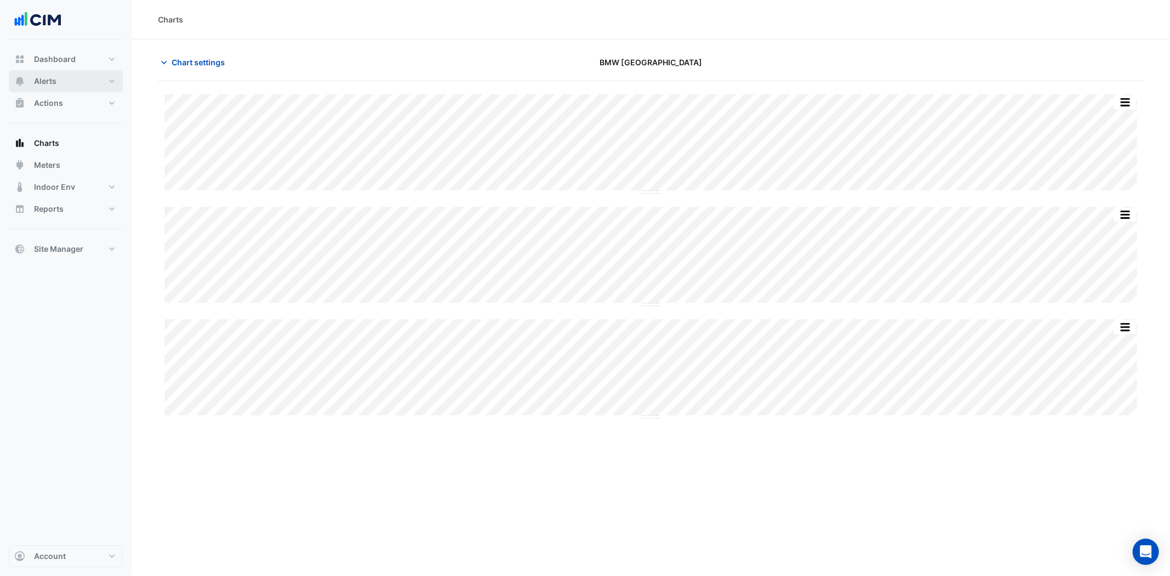
click at [111, 80] on button "Alerts" at bounding box center [66, 81] width 114 height 22
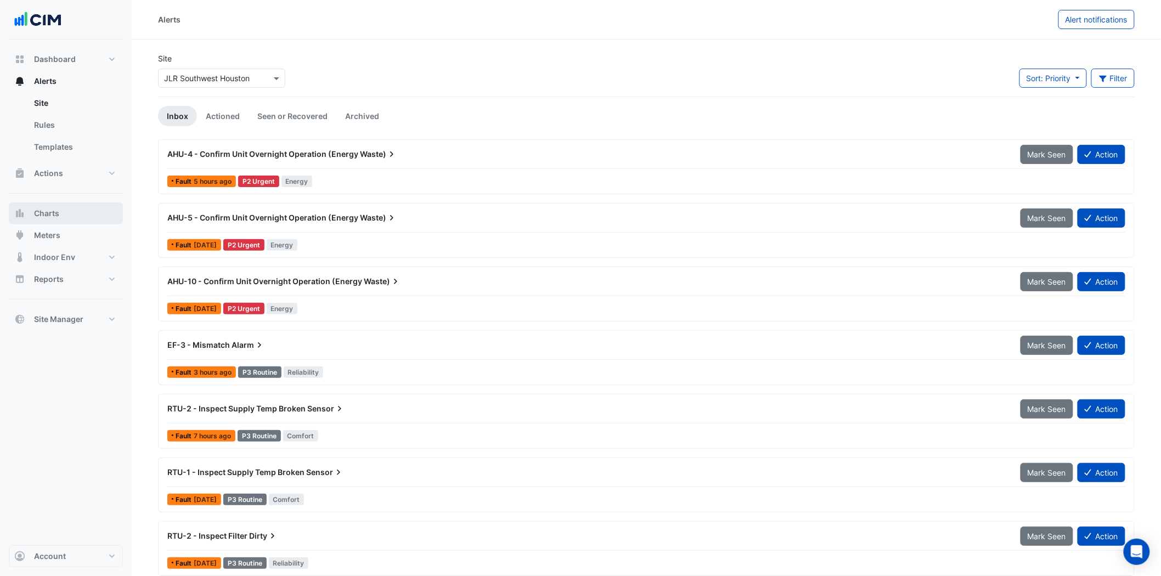
click at [62, 215] on button "Charts" at bounding box center [66, 213] width 114 height 22
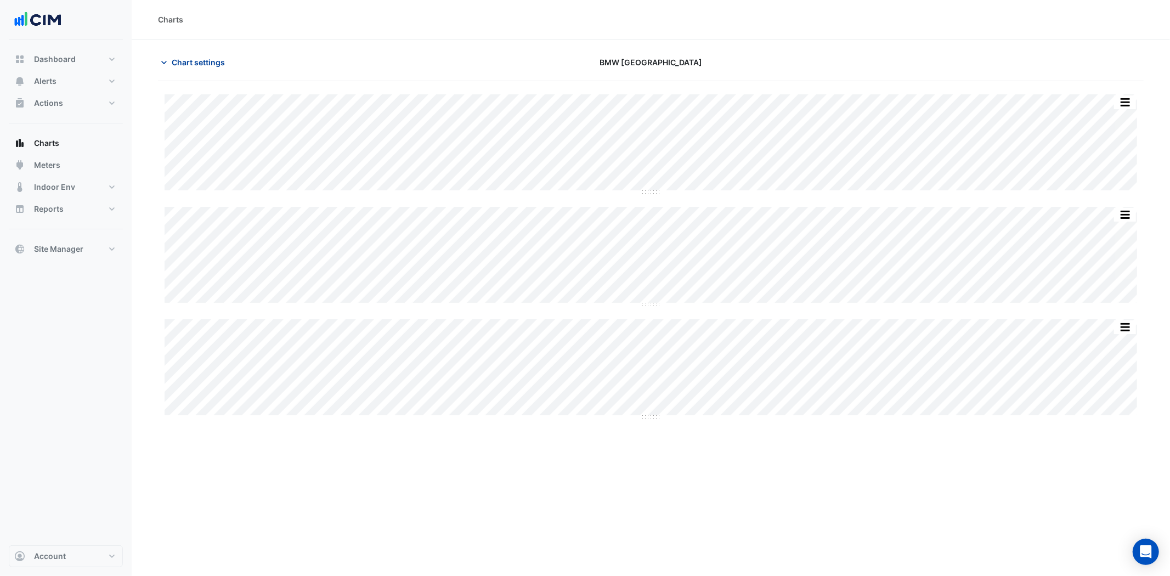
click at [163, 63] on icon "button" at bounding box center [163, 62] width 5 height 3
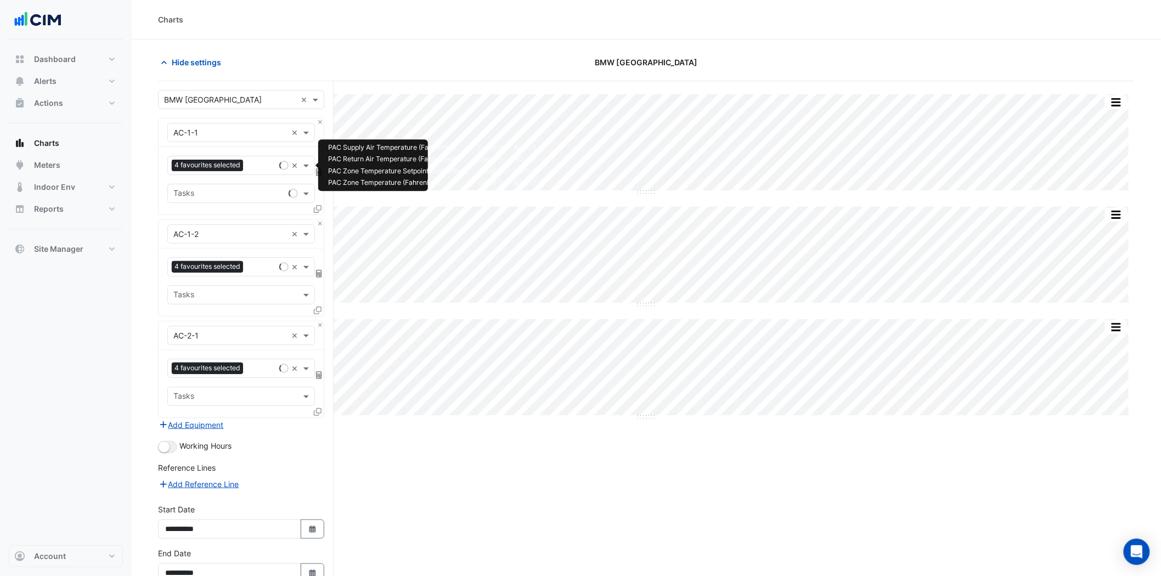
click at [260, 163] on input "text" at bounding box center [260, 167] width 27 height 12
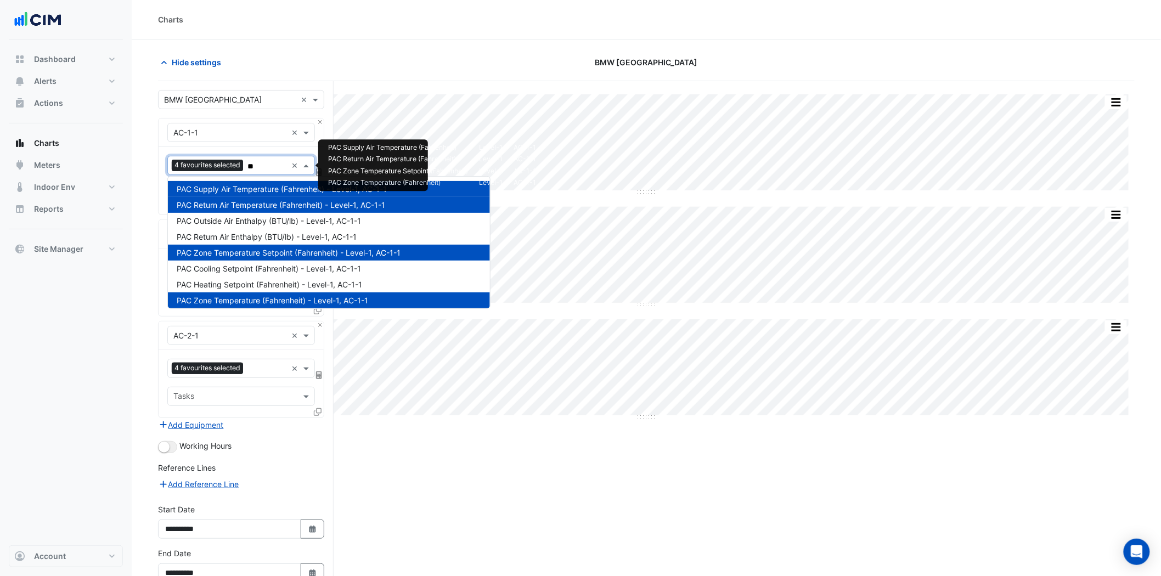
type input "***"
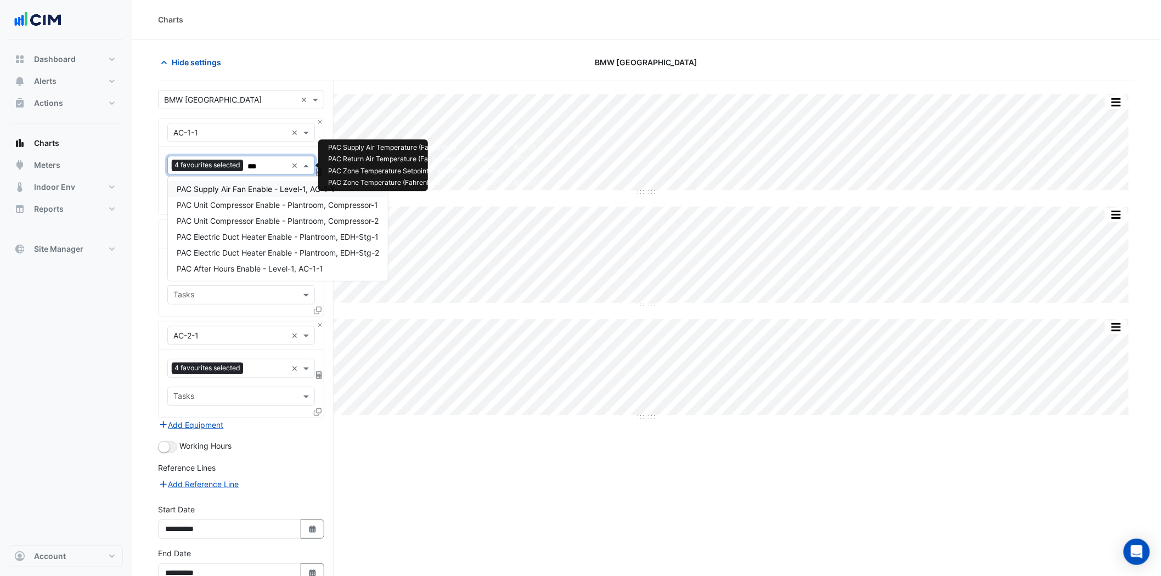
click at [278, 185] on span "PAC Supply Air Fan Enable - Level-1, AC-1-1" at bounding box center [256, 188] width 158 height 9
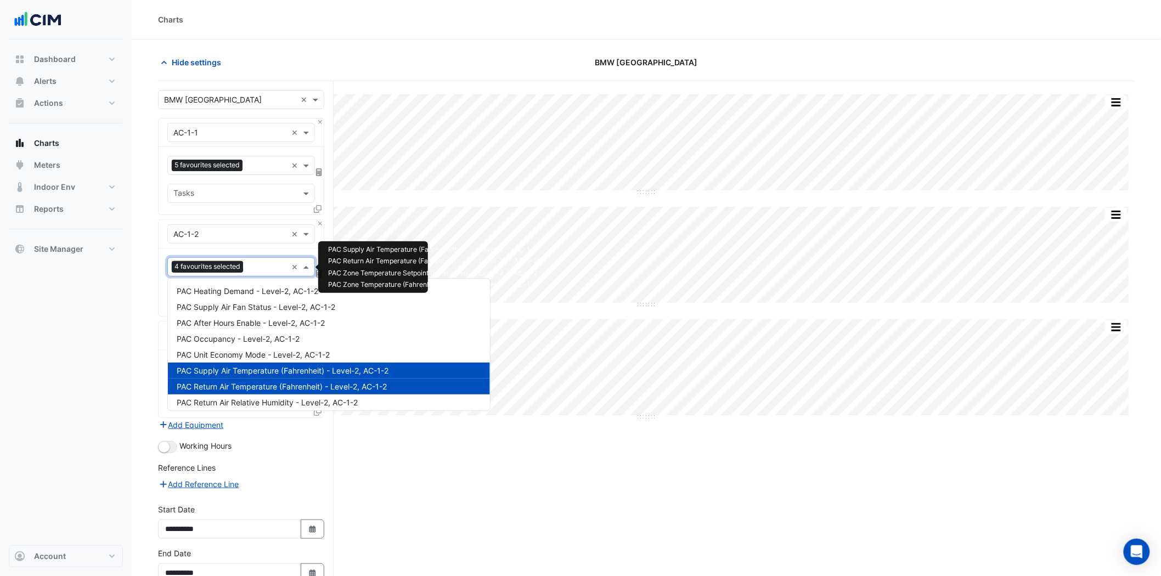
click at [269, 268] on input "text" at bounding box center [267, 268] width 40 height 12
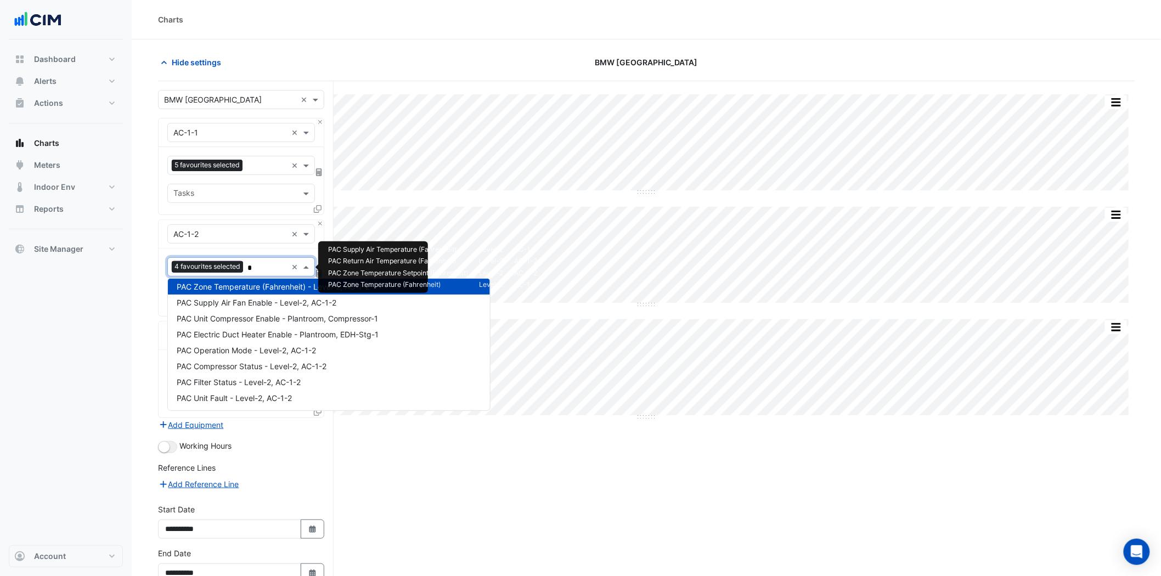
scroll to position [259, 0]
type input "**"
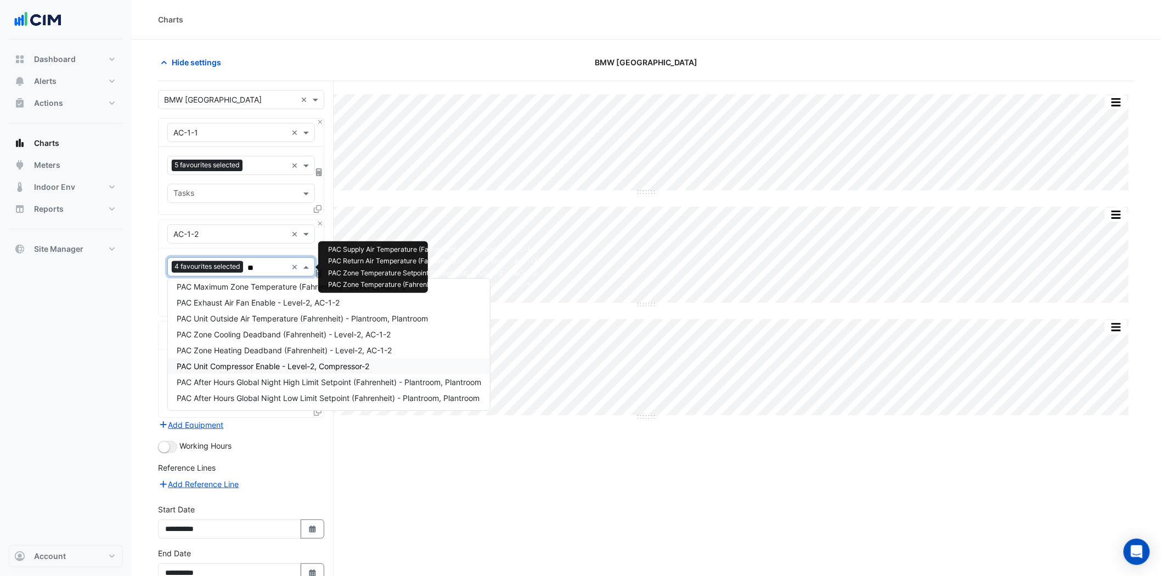
scroll to position [132, 0]
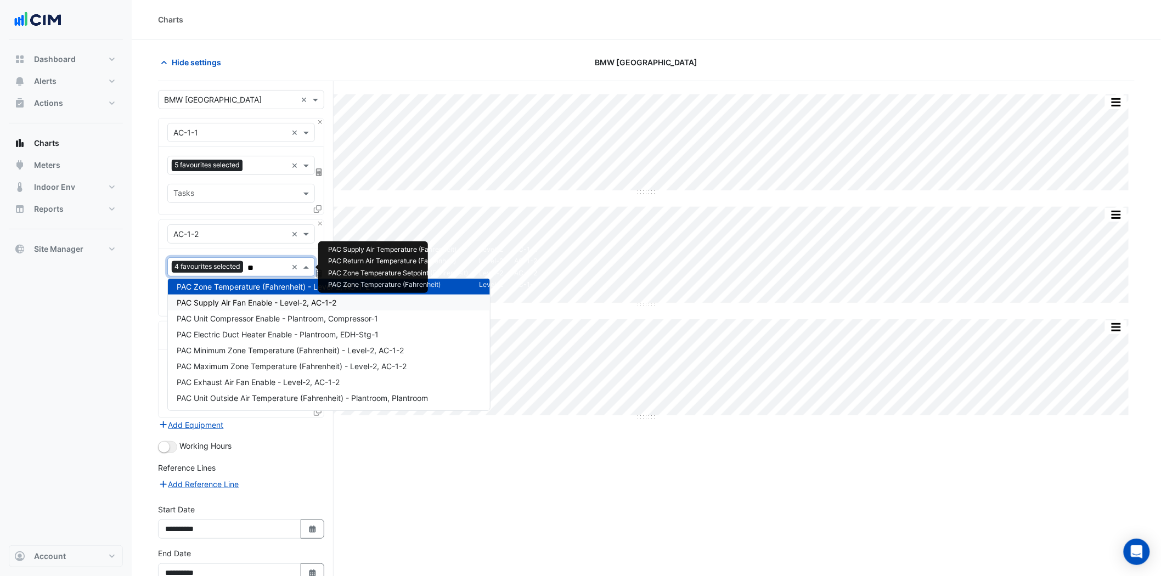
click at [272, 298] on span "PAC Supply Air Fan Enable - Level-2, AC-1-2" at bounding box center [257, 302] width 160 height 9
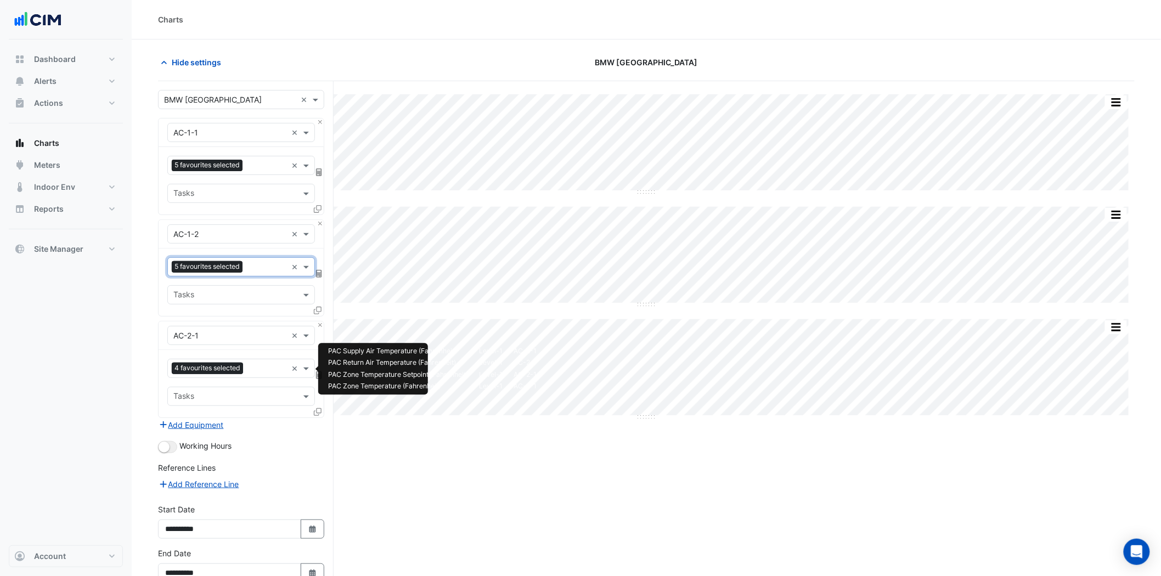
click at [264, 364] on input "text" at bounding box center [267, 370] width 40 height 12
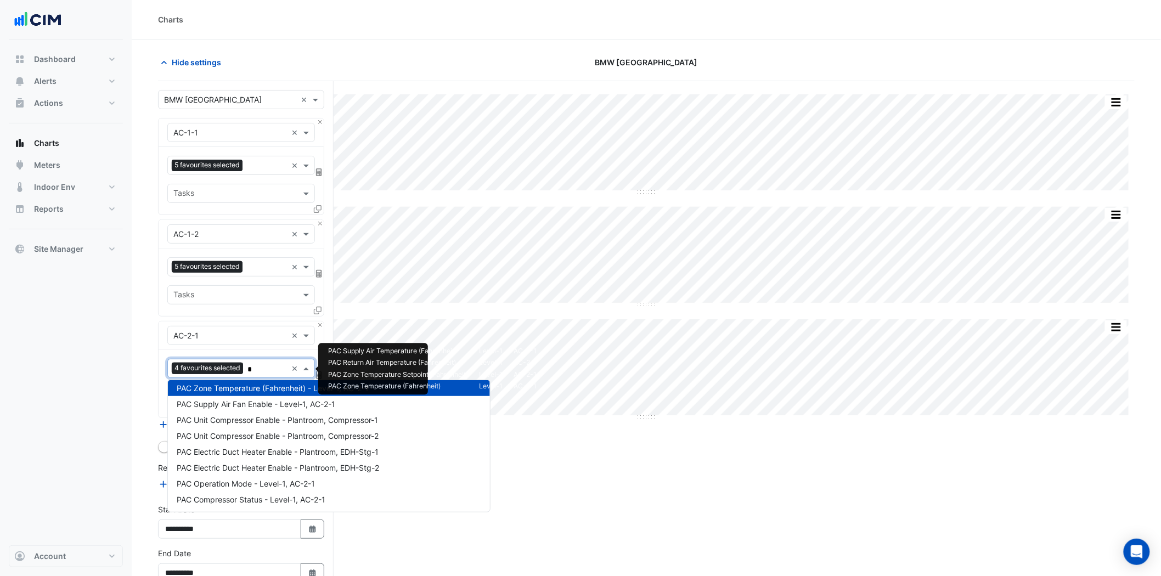
type input "**"
click at [279, 401] on span "PAC Supply Air Fan Enable - Level-1, AC-2-1" at bounding box center [256, 403] width 159 height 9
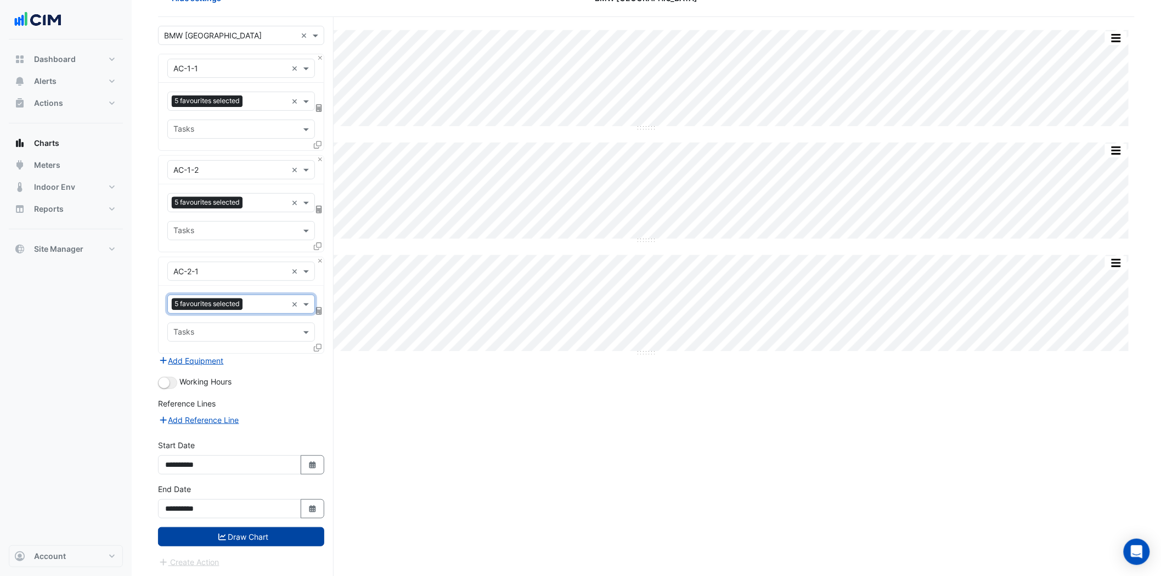
click at [276, 532] on button "Draw Chart" at bounding box center [241, 536] width 166 height 19
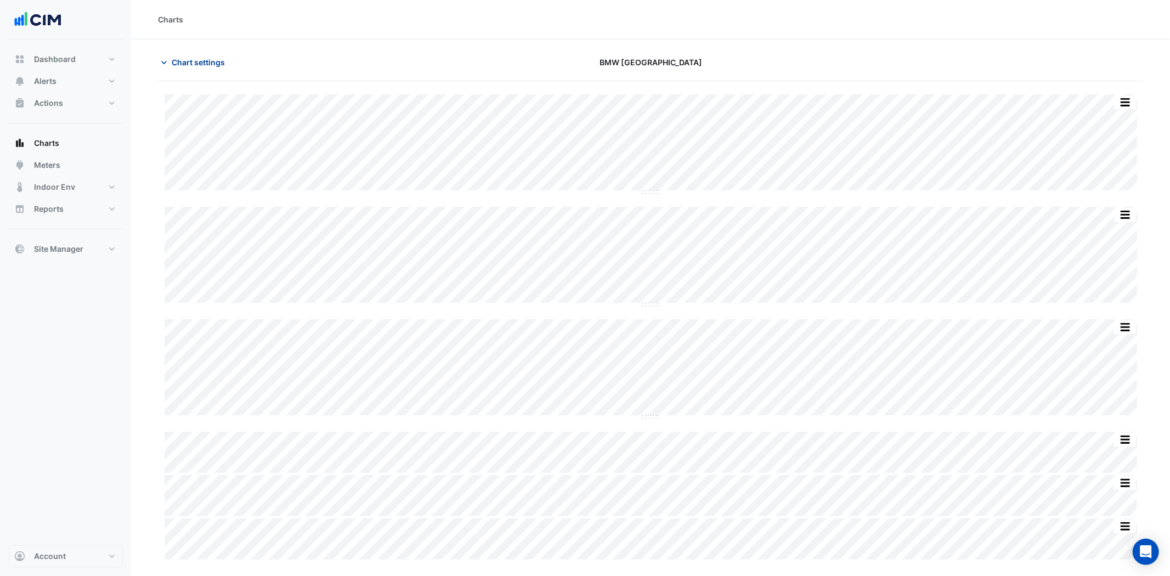
click at [171, 59] on button "Chart settings" at bounding box center [195, 62] width 74 height 19
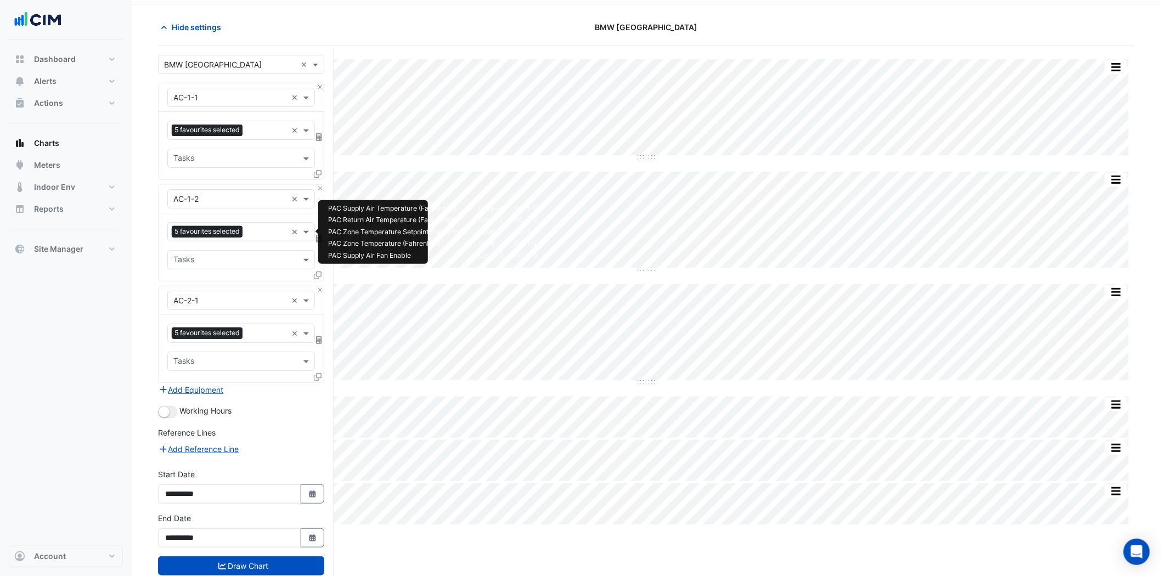
scroll to position [64, 0]
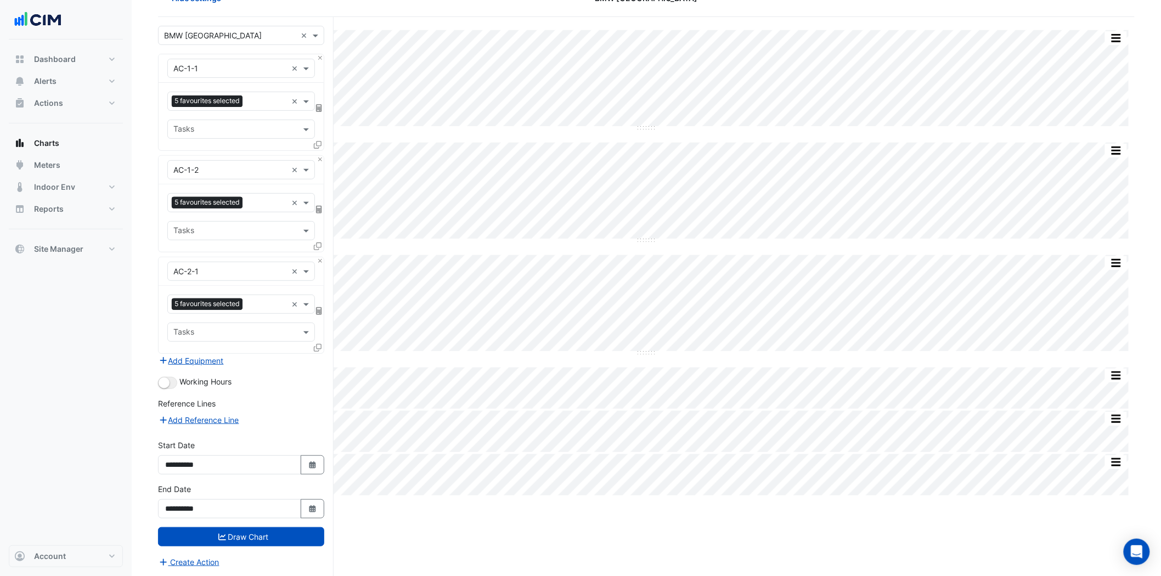
click at [318, 349] on icon at bounding box center [318, 348] width 8 height 8
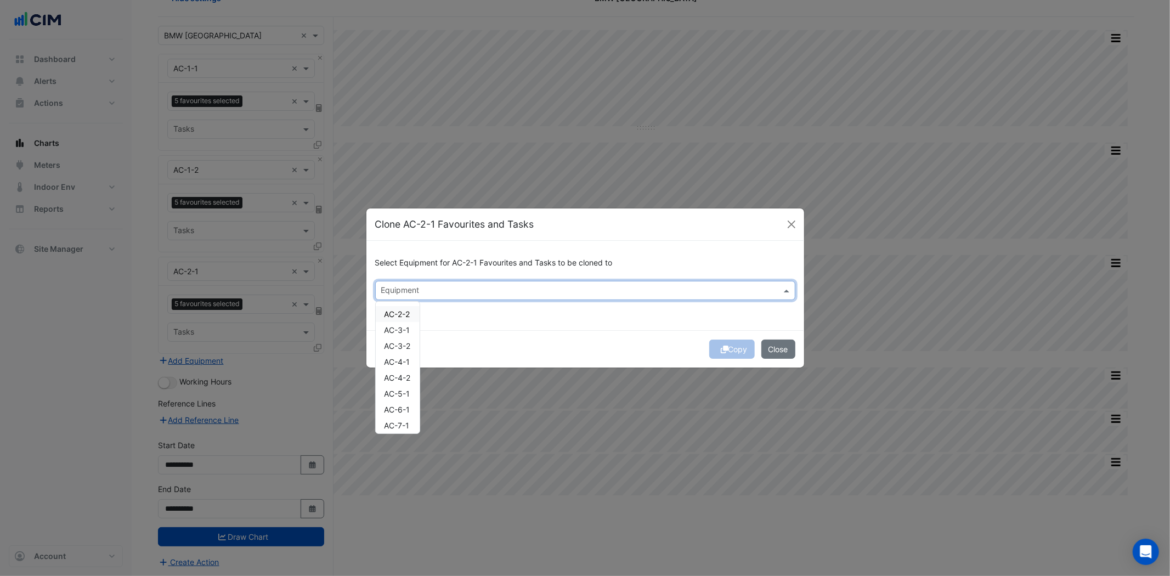
click at [516, 292] on input "text" at bounding box center [579, 292] width 396 height 12
click at [510, 333] on div "Copy Close" at bounding box center [586, 348] width 438 height 37
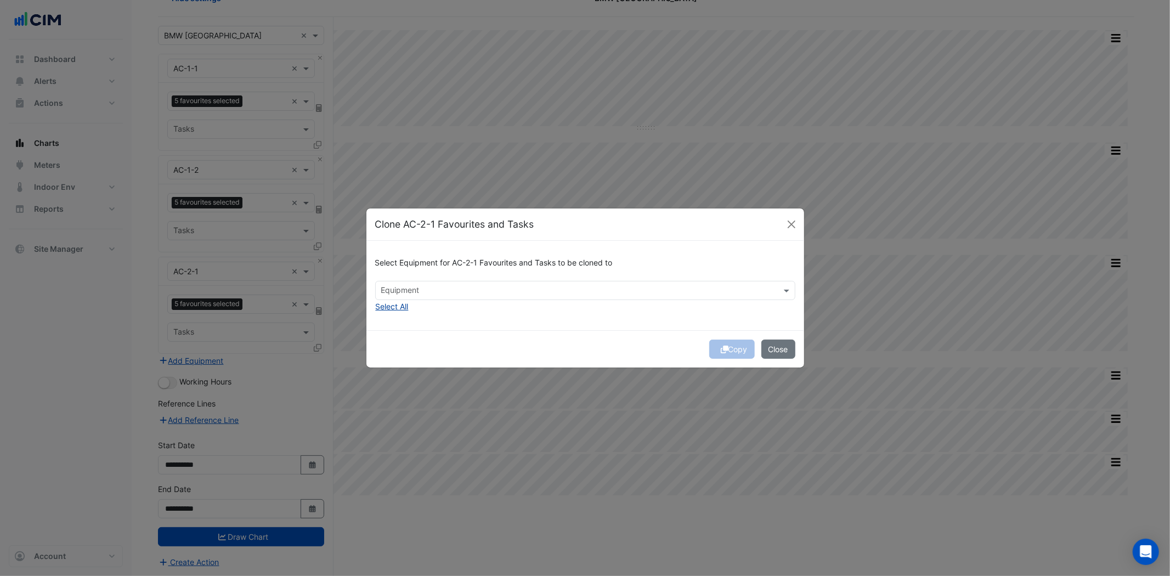
click at [392, 306] on button "Select All" at bounding box center [392, 306] width 34 height 13
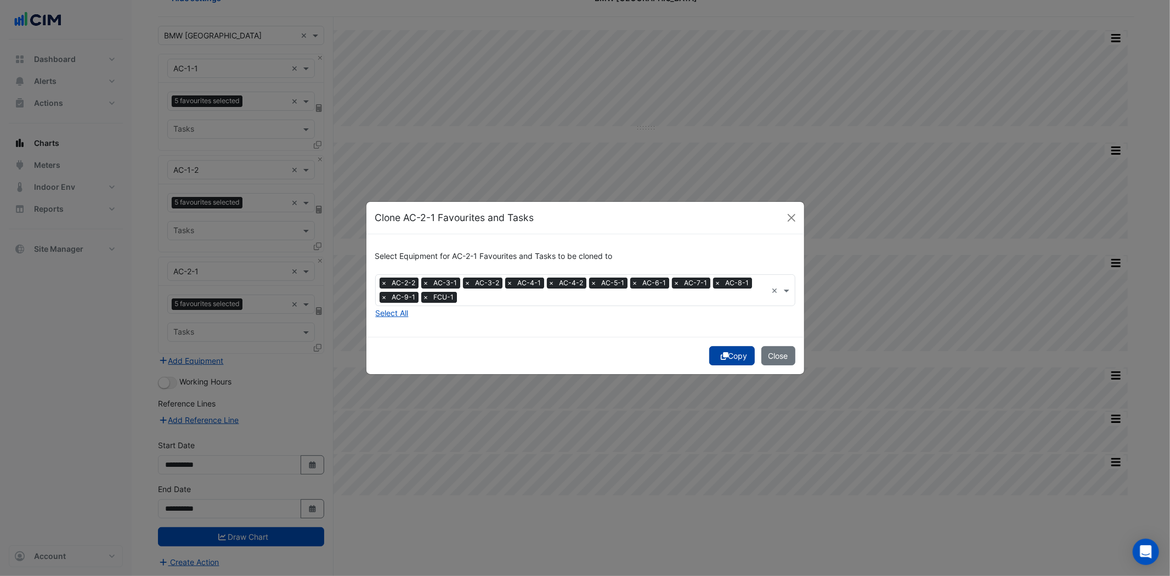
click at [731, 352] on button "Copy" at bounding box center [732, 355] width 46 height 19
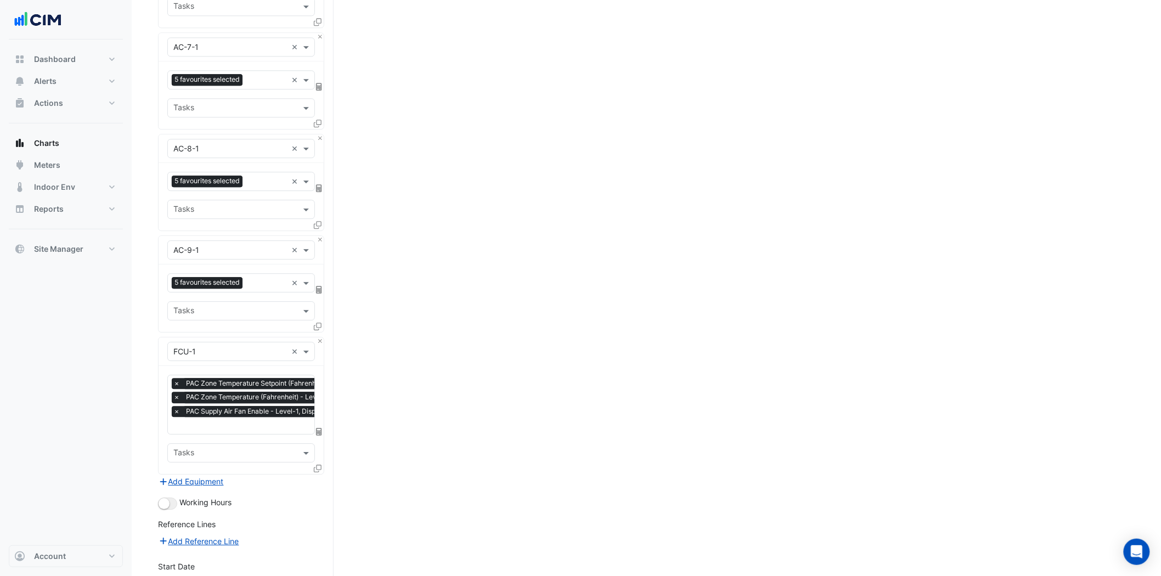
scroll to position [1222, 0]
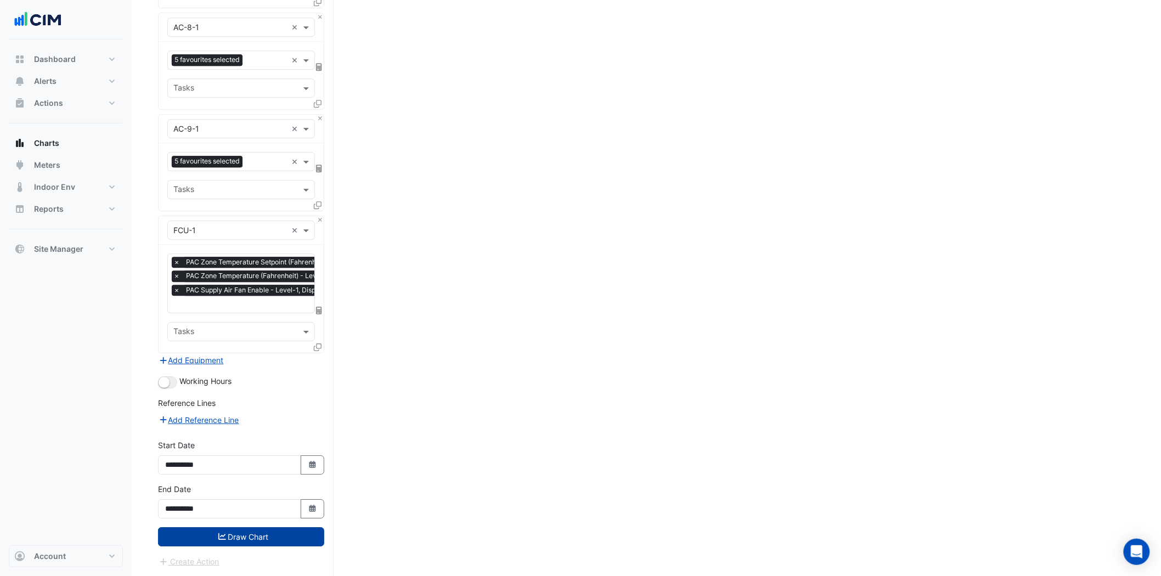
click at [272, 535] on button "Draw Chart" at bounding box center [241, 536] width 166 height 19
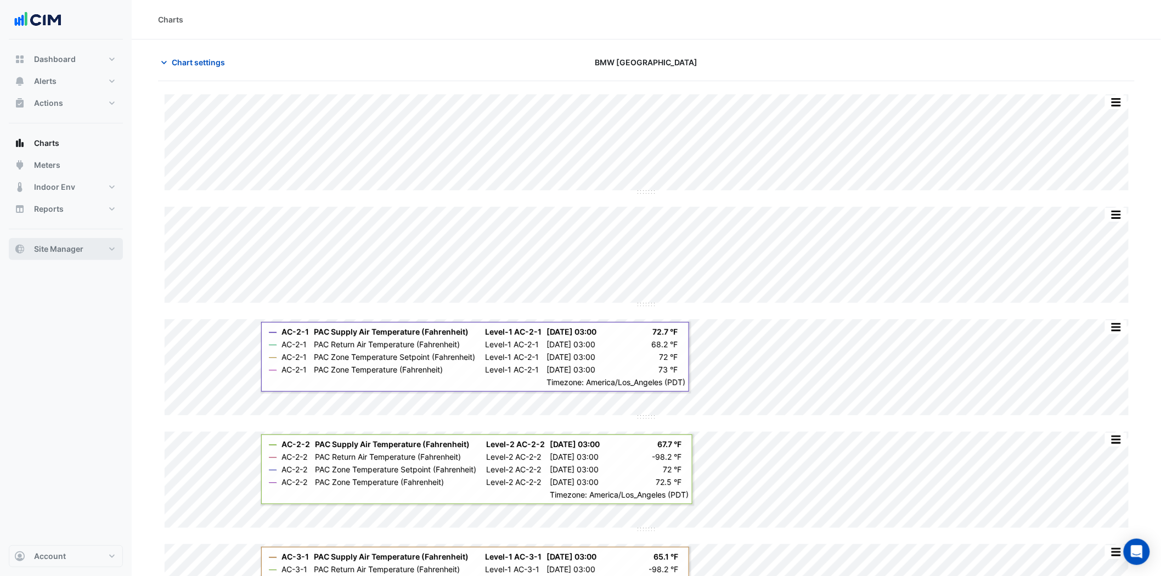
click at [115, 250] on button "Site Manager" at bounding box center [66, 249] width 114 height 22
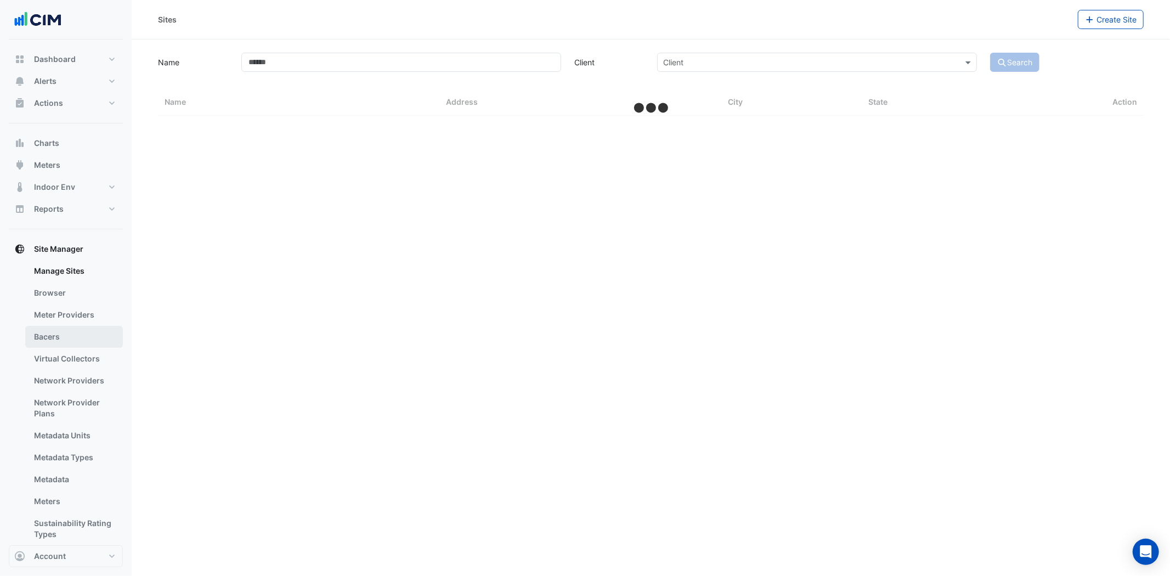
click at [74, 339] on link "Bacers" at bounding box center [74, 337] width 98 height 22
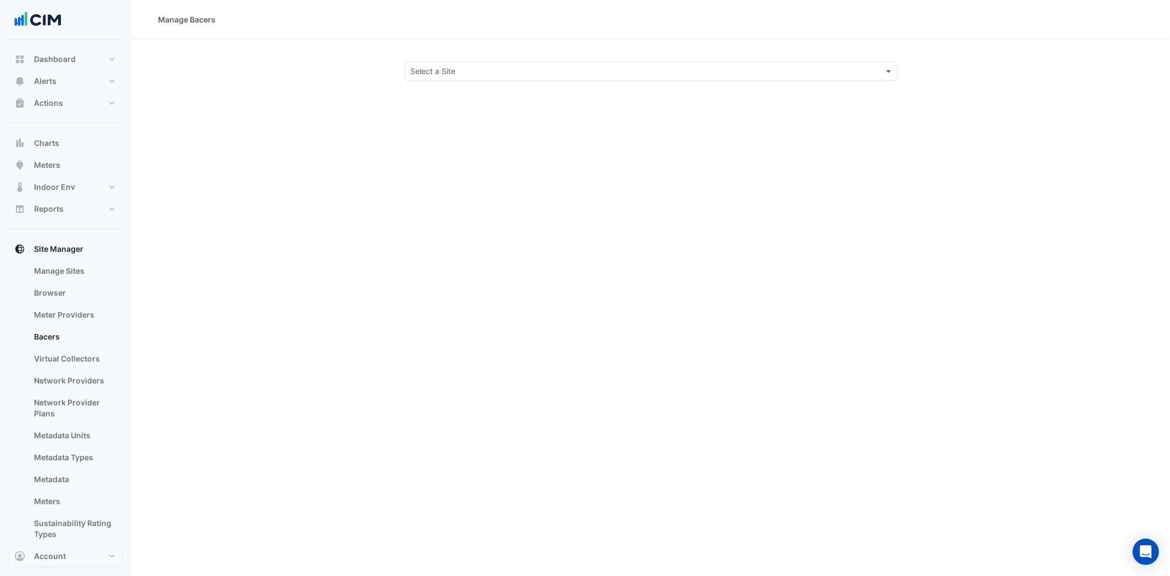
click at [479, 59] on section "Select a Site" at bounding box center [651, 60] width 1039 height 41
click at [479, 66] on input "text" at bounding box center [639, 72] width 459 height 12
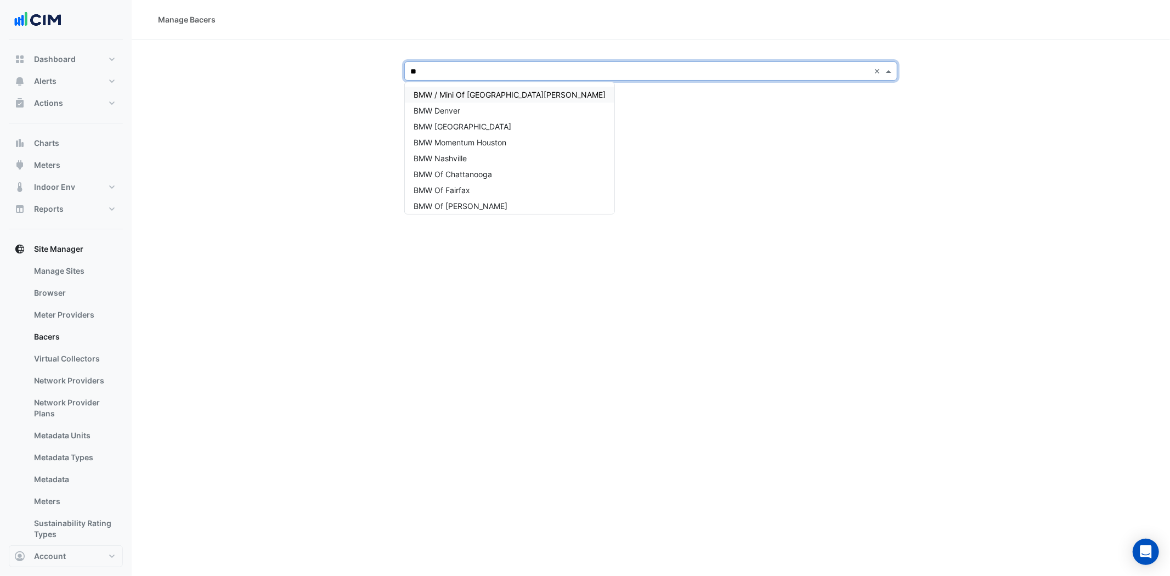
type input "***"
click at [461, 119] on div "BMW [GEOGRAPHIC_DATA]" at bounding box center [510, 127] width 210 height 16
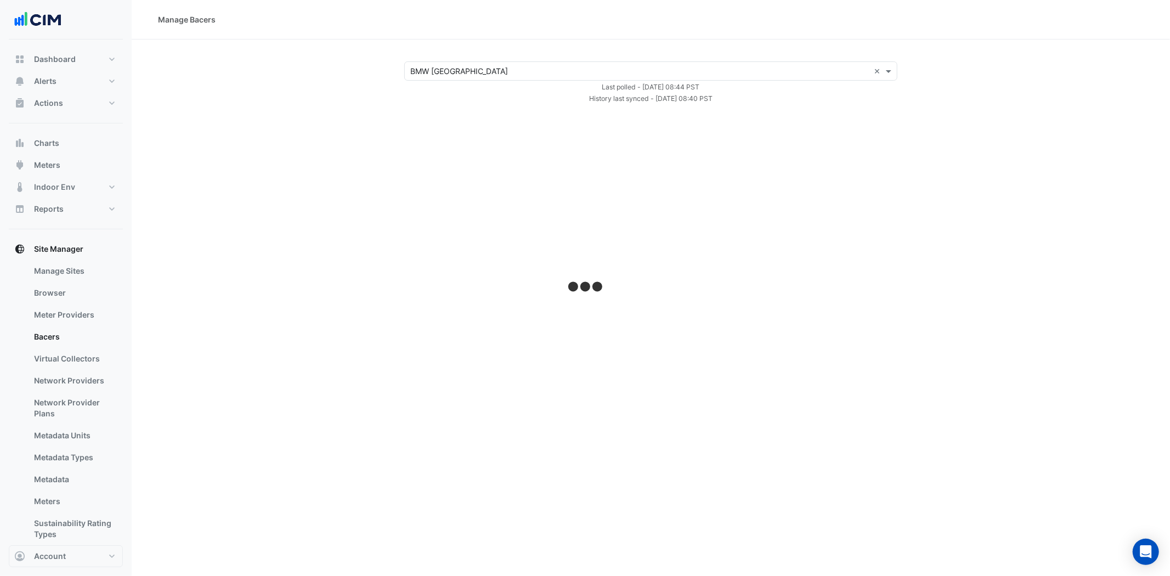
select select "***"
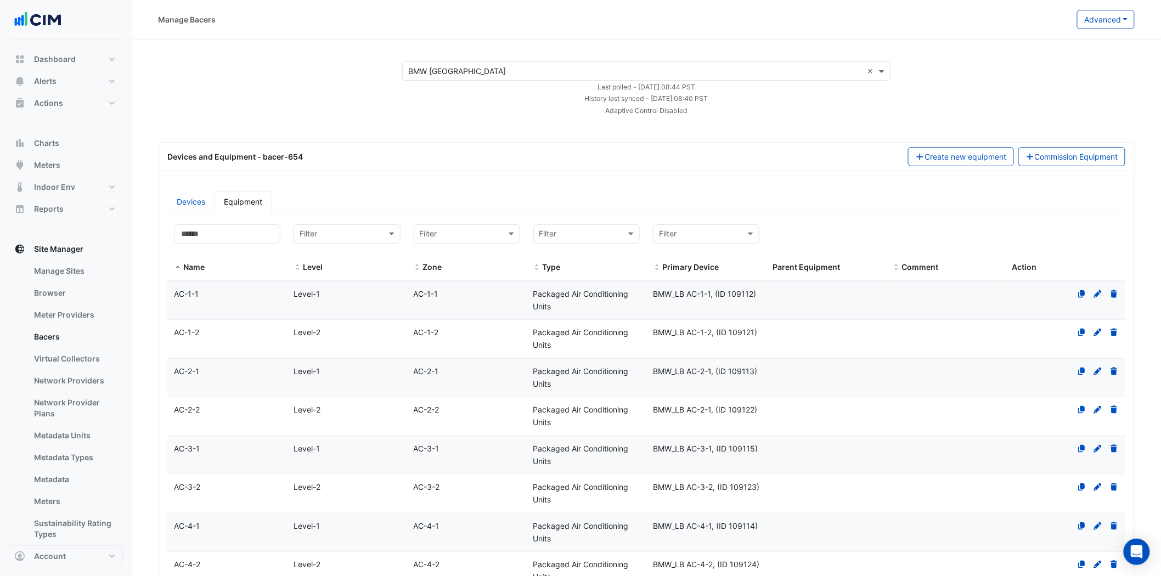
click at [188, 331] on span "AC-1-2" at bounding box center [186, 332] width 25 height 9
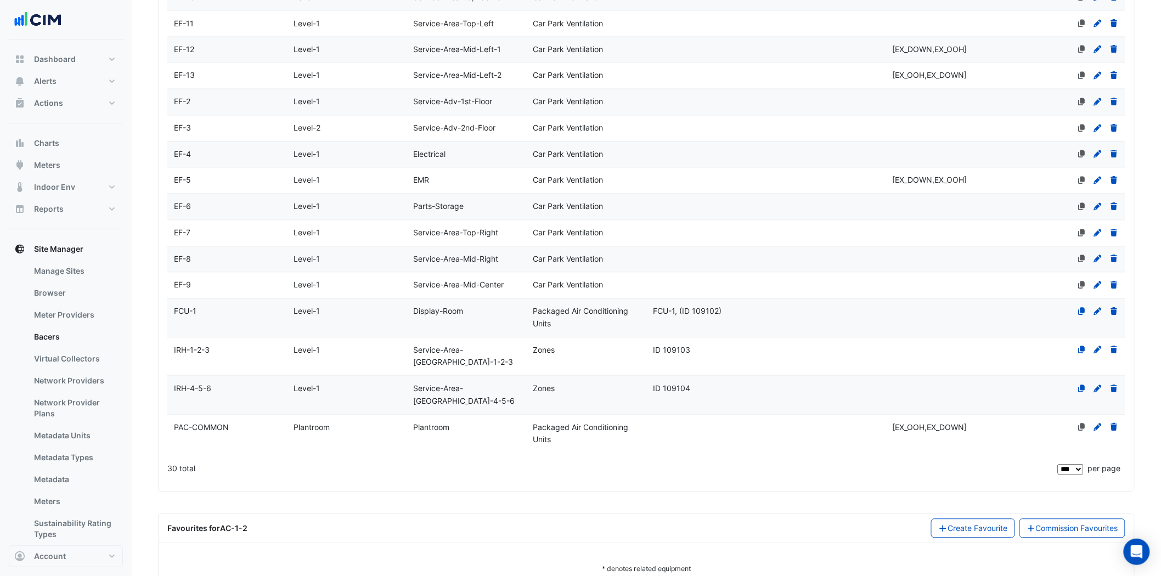
scroll to position [832, 0]
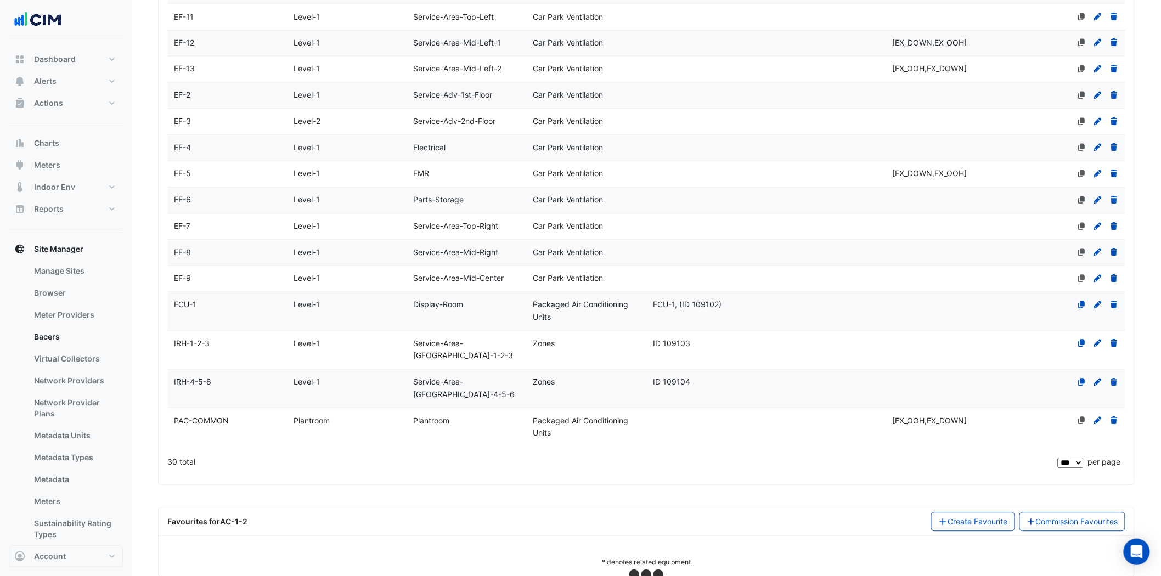
select select "***"
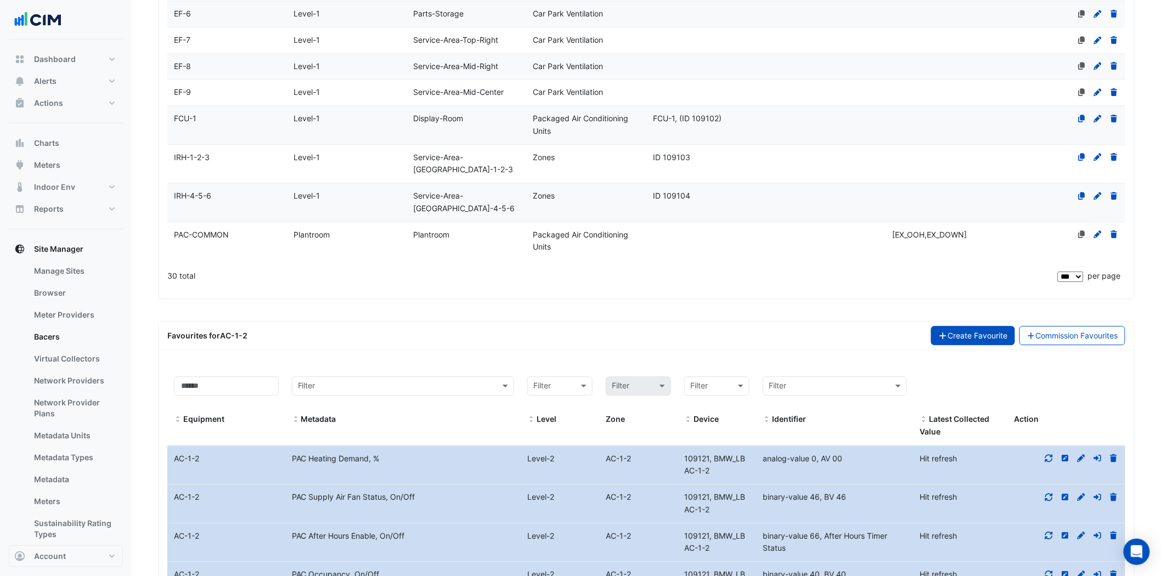
scroll to position [1259, 0]
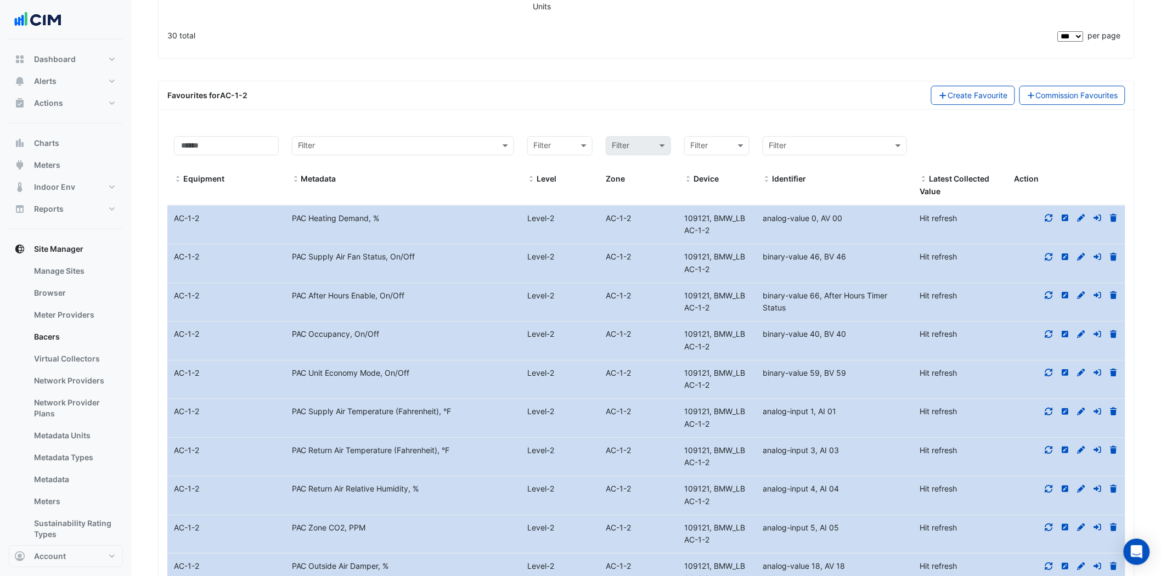
click at [1048, 214] on icon at bounding box center [1049, 218] width 8 height 8
click at [1050, 253] on icon at bounding box center [1049, 257] width 10 height 8
click at [1045, 291] on icon at bounding box center [1049, 295] width 10 height 8
click at [1050, 330] on icon at bounding box center [1049, 334] width 10 height 8
click at [1055, 367] on div at bounding box center [1066, 373] width 118 height 13
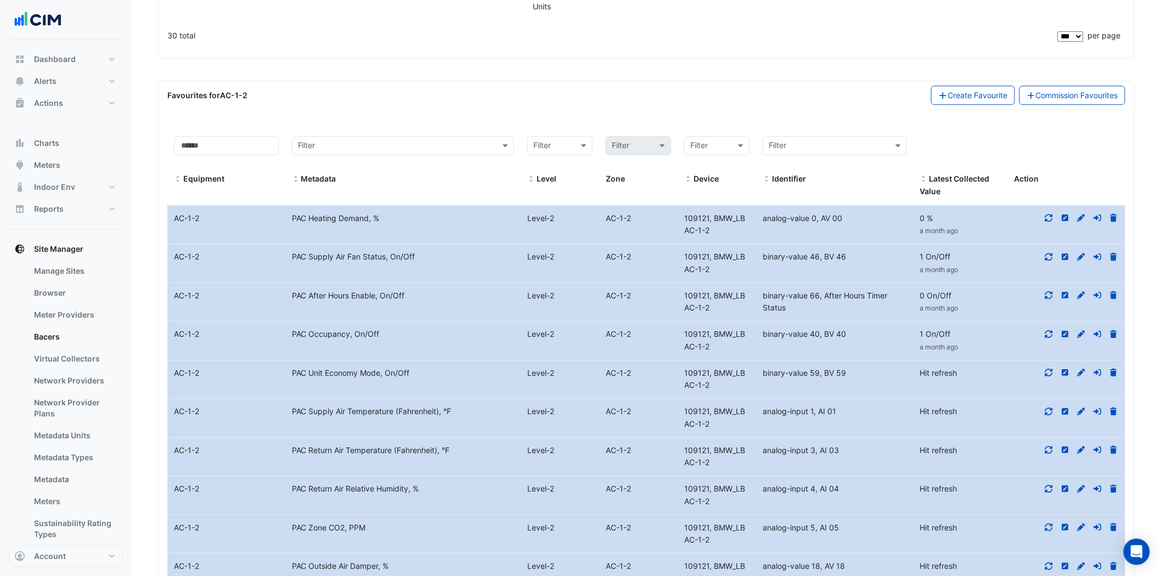
click at [1050, 369] on icon at bounding box center [1049, 373] width 10 height 8
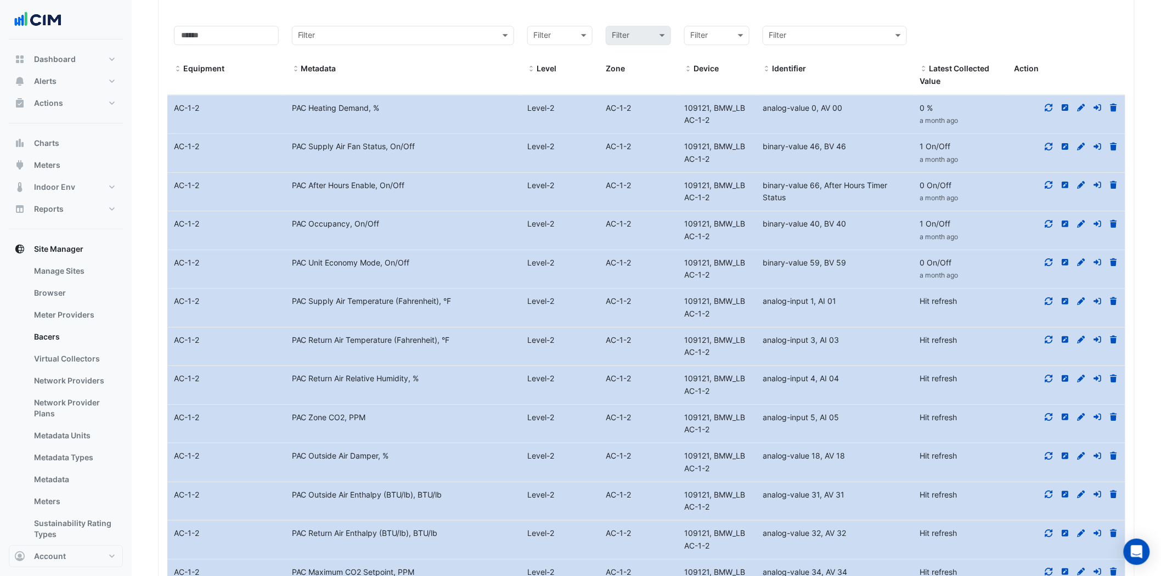
scroll to position [1381, 0]
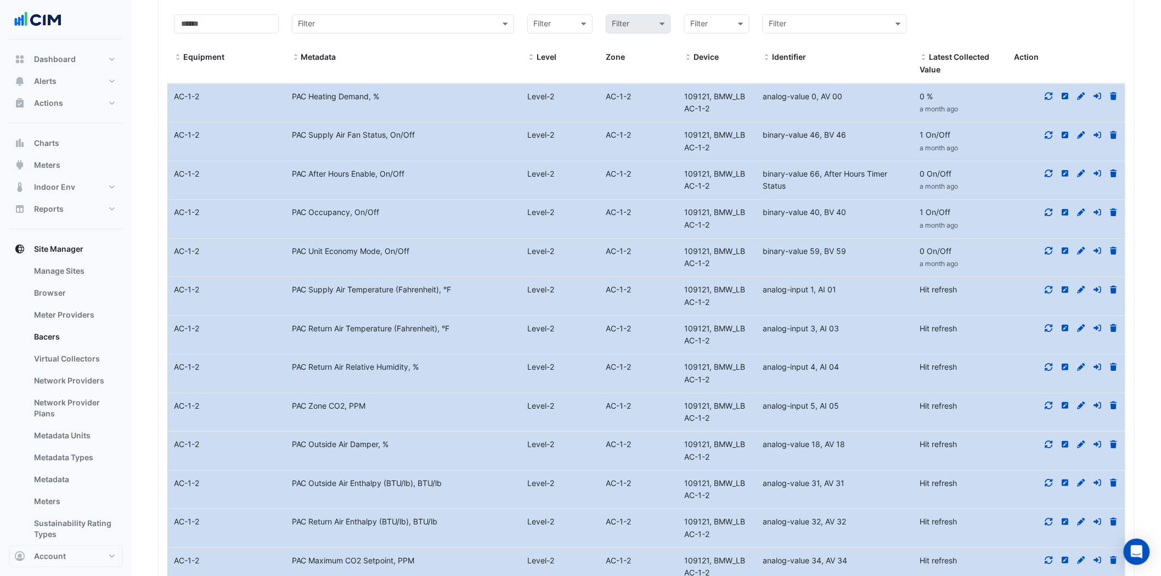
click at [1051, 286] on icon at bounding box center [1049, 290] width 10 height 8
click at [1050, 324] on icon at bounding box center [1049, 328] width 10 height 8
click at [1052, 363] on icon at bounding box center [1049, 367] width 10 height 8
click at [1054, 393] on datatable-body-cell "Action" at bounding box center [1066, 412] width 118 height 38
click at [1050, 402] on icon at bounding box center [1049, 406] width 8 height 8
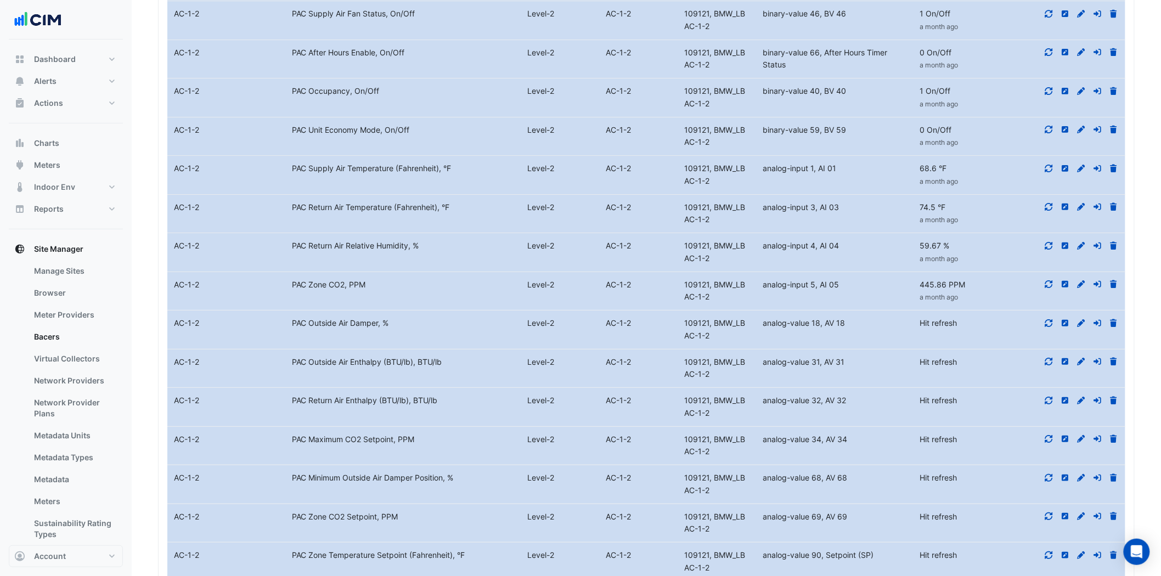
scroll to position [1503, 0]
click at [1052, 318] on icon at bounding box center [1049, 322] width 10 height 8
click at [1045, 355] on div at bounding box center [1066, 361] width 118 height 13
click at [1046, 396] on icon at bounding box center [1049, 400] width 10 height 8
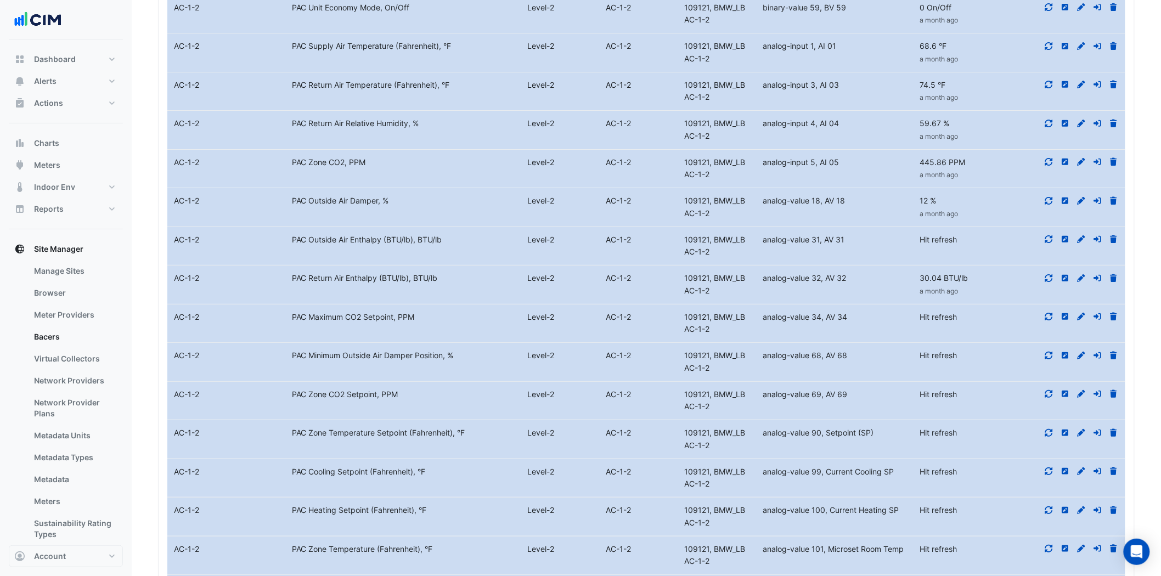
scroll to position [1625, 0]
click at [1052, 235] on icon at bounding box center [1049, 239] width 10 height 8
click at [1049, 312] on icon at bounding box center [1049, 316] width 8 height 8
click at [1046, 351] on icon at bounding box center [1049, 355] width 8 height 8
click at [1048, 390] on icon at bounding box center [1049, 394] width 10 height 8
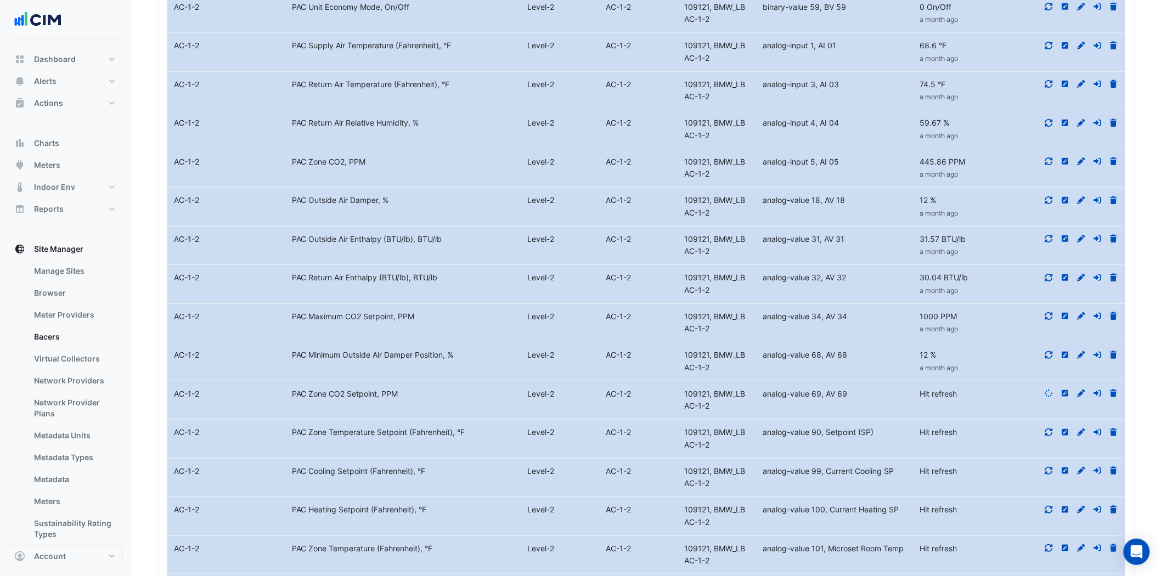
click at [1048, 426] on div at bounding box center [1066, 432] width 118 height 13
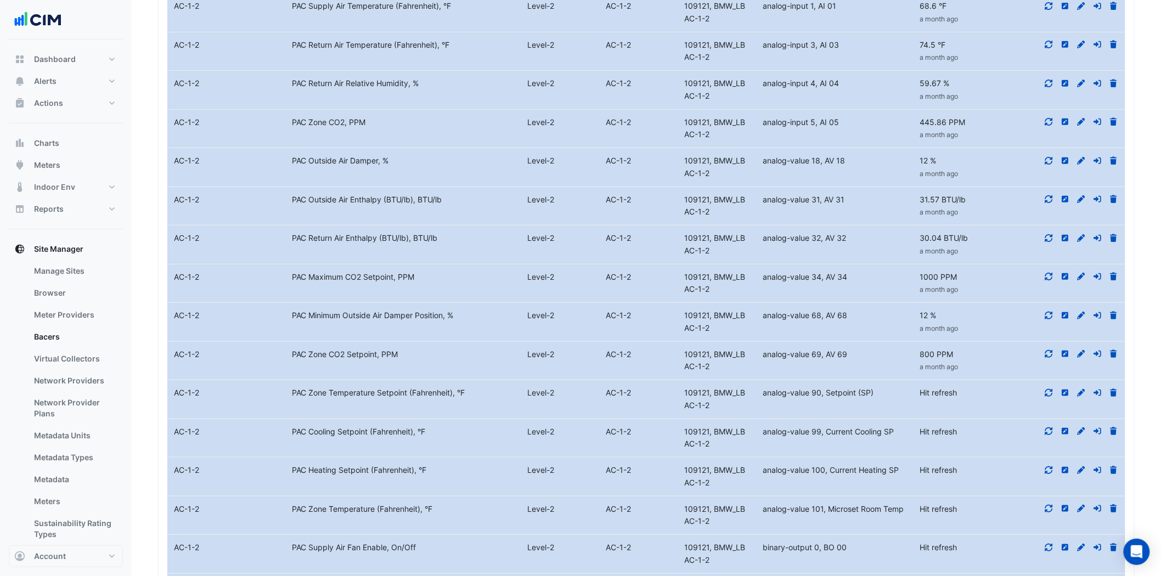
scroll to position [1686, 0]
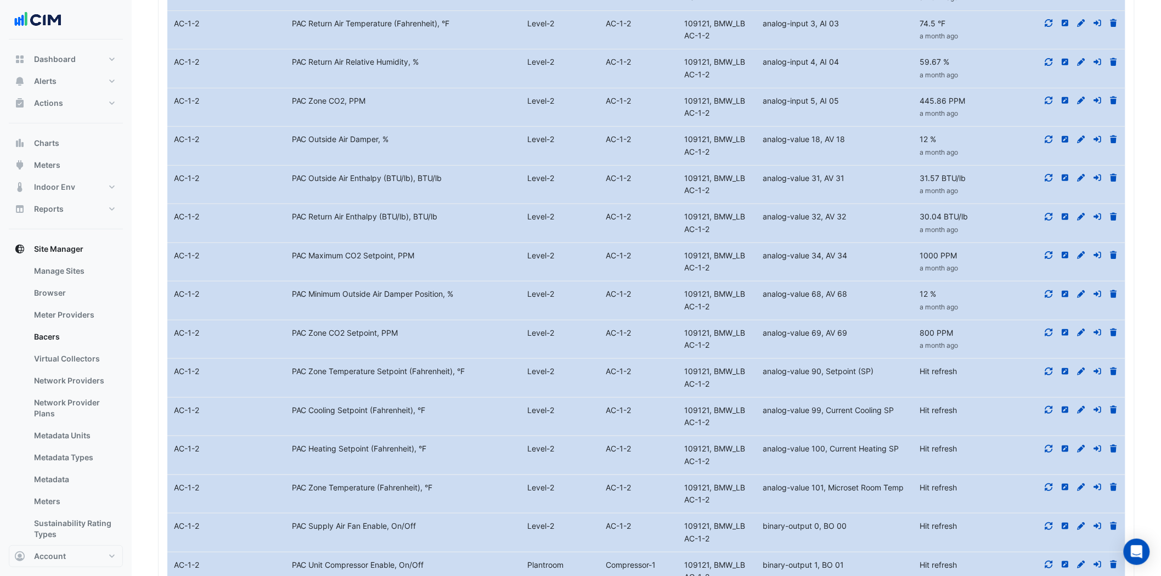
click at [1049, 368] on icon at bounding box center [1049, 372] width 10 height 8
click at [1047, 406] on icon at bounding box center [1049, 410] width 10 height 8
click at [1045, 436] on datatable-body-cell "Action" at bounding box center [1066, 455] width 118 height 38
click at [1047, 445] on icon at bounding box center [1049, 449] width 8 height 8
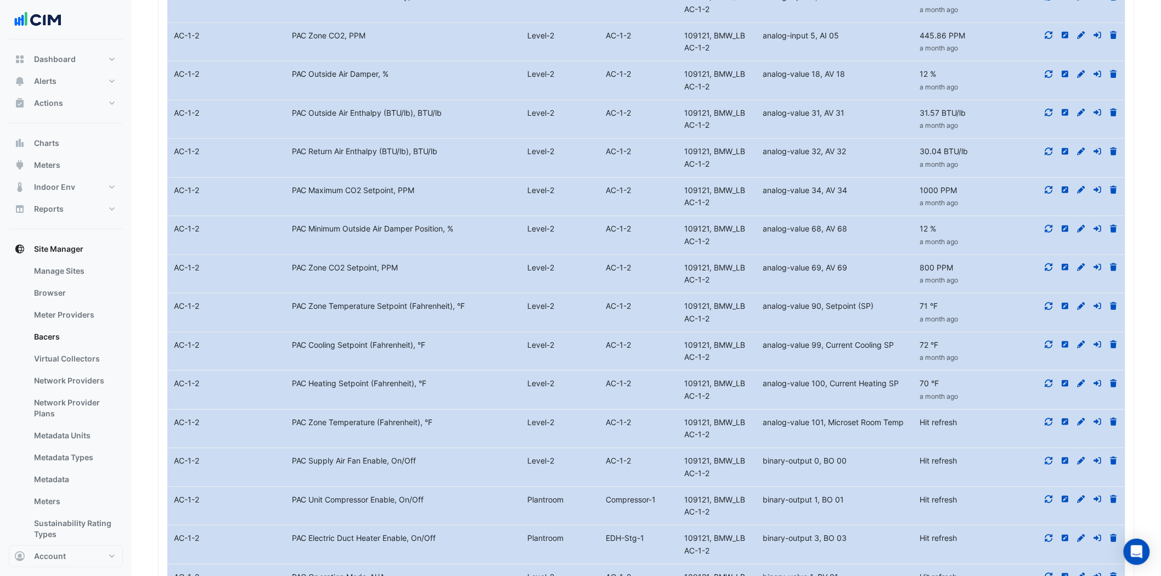
scroll to position [1869, 0]
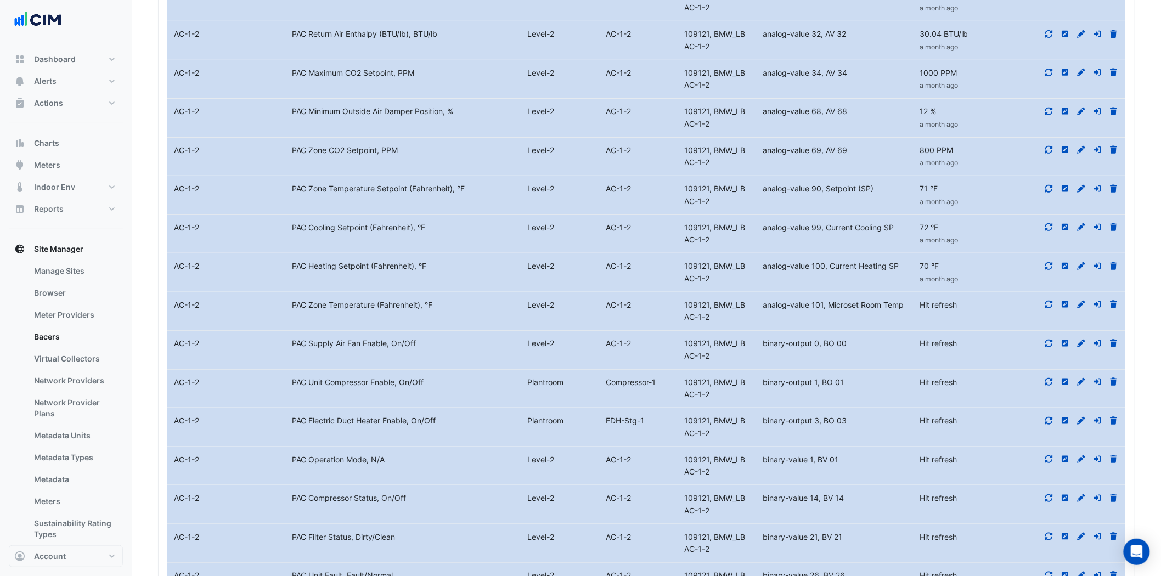
click at [1053, 340] on icon at bounding box center [1049, 344] width 10 height 8
click at [1048, 301] on icon at bounding box center [1049, 305] width 10 height 8
click at [1048, 378] on icon at bounding box center [1049, 382] width 8 height 8
click at [1048, 417] on icon at bounding box center [1049, 421] width 8 height 8
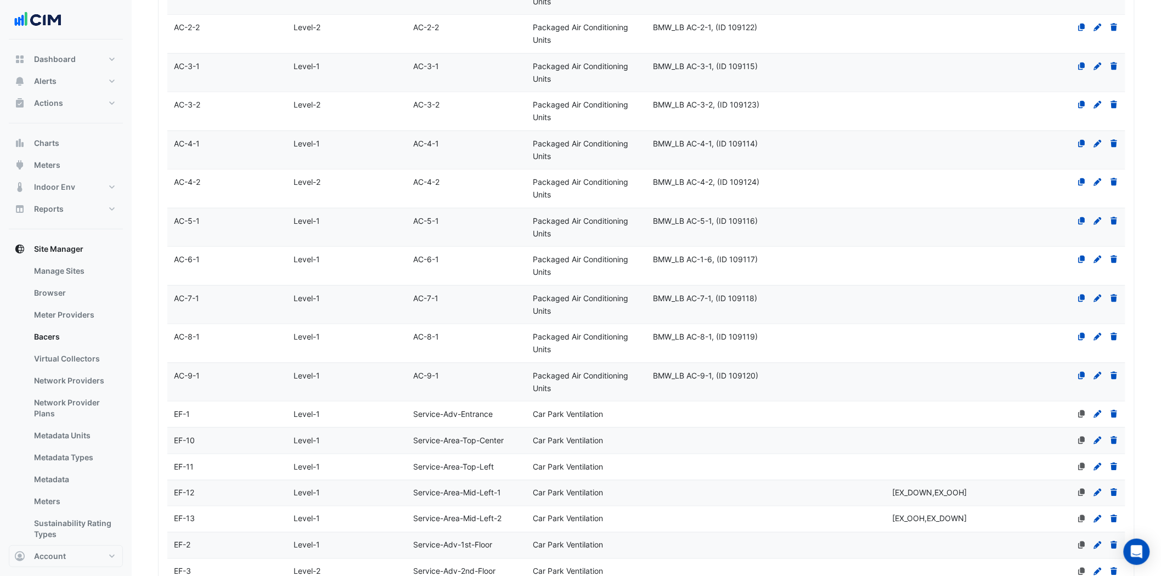
scroll to position [284, 0]
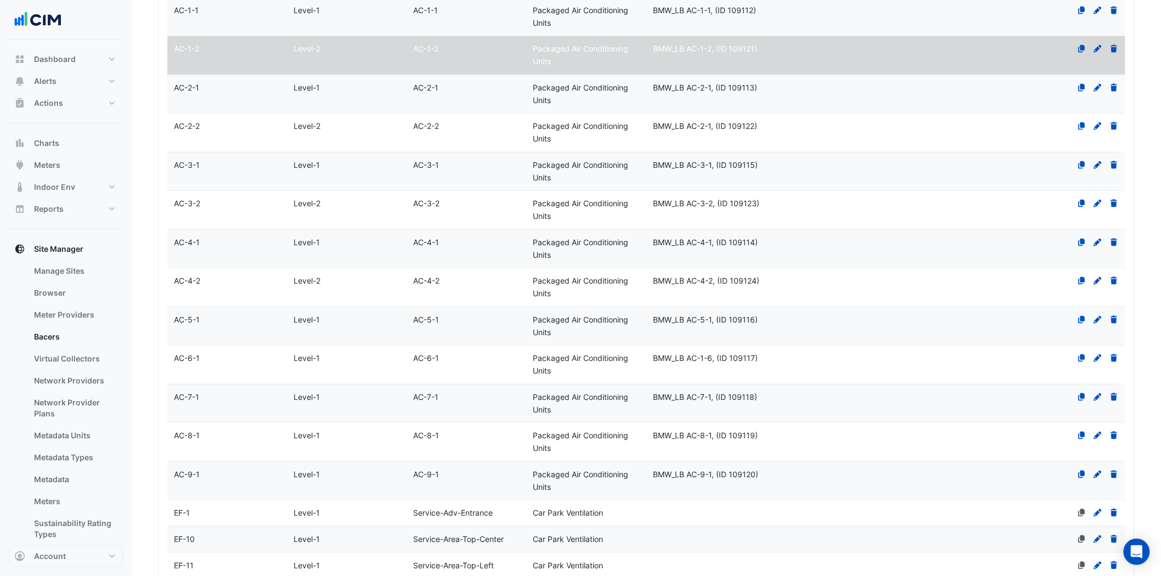
click at [185, 276] on span "AC-4-2" at bounding box center [187, 280] width 26 height 9
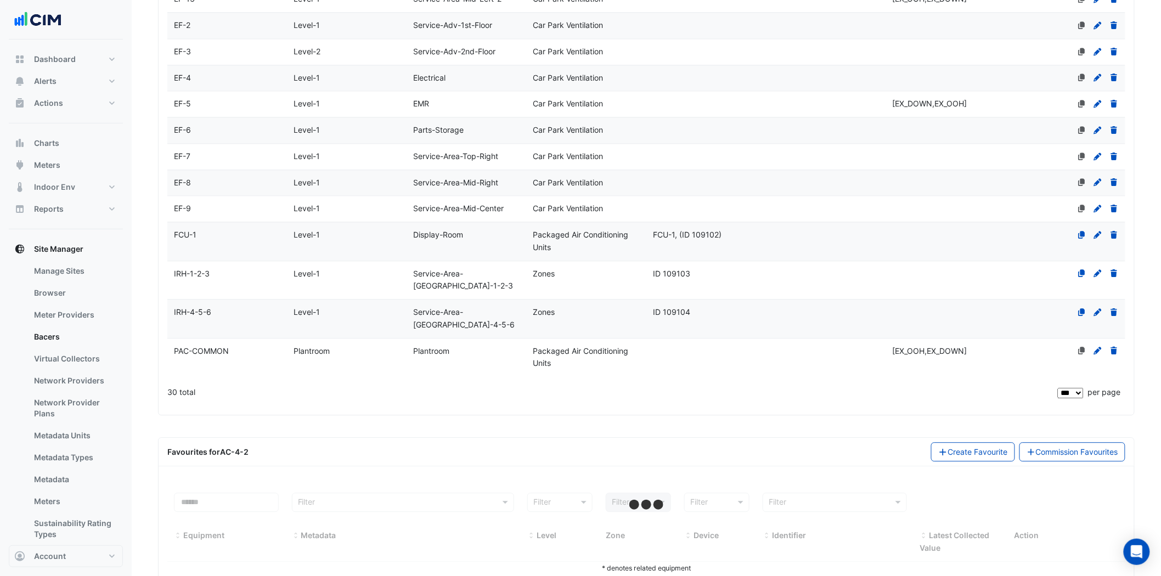
scroll to position [908, 0]
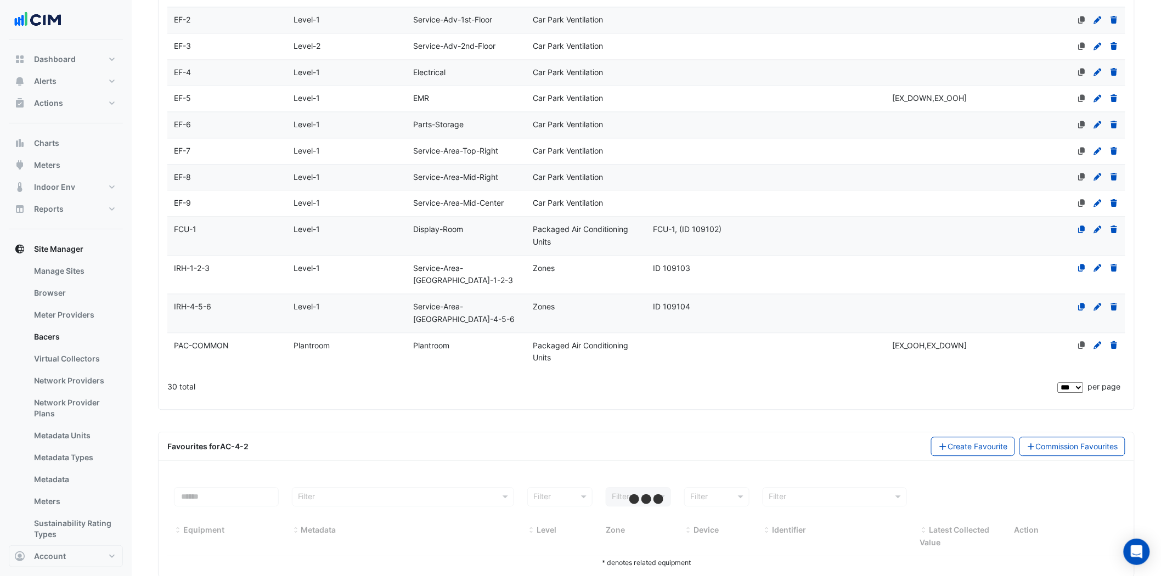
select select "***"
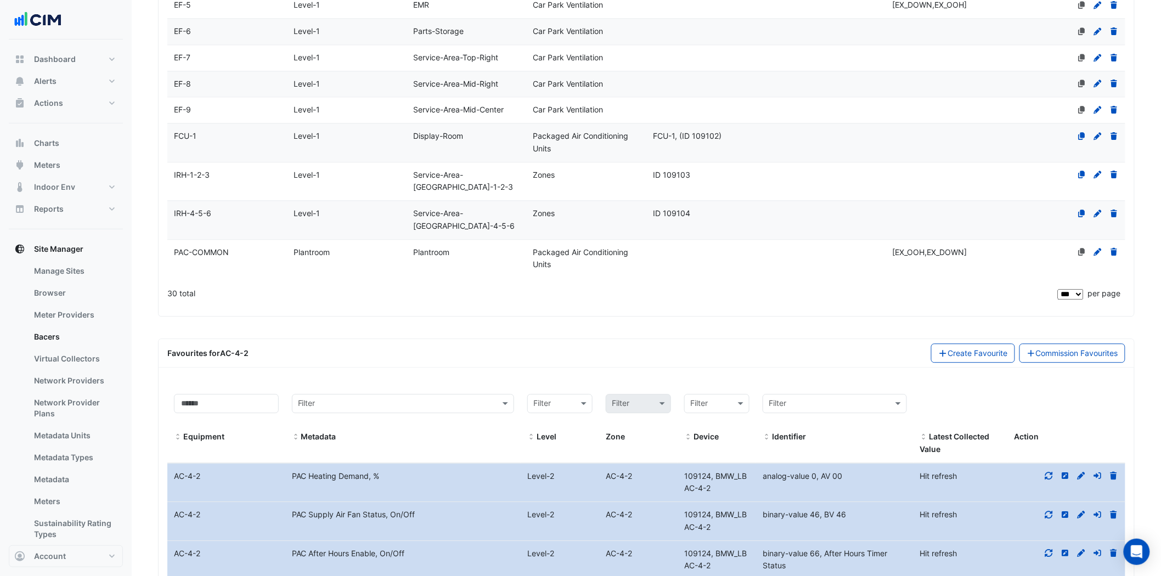
scroll to position [1152, 0]
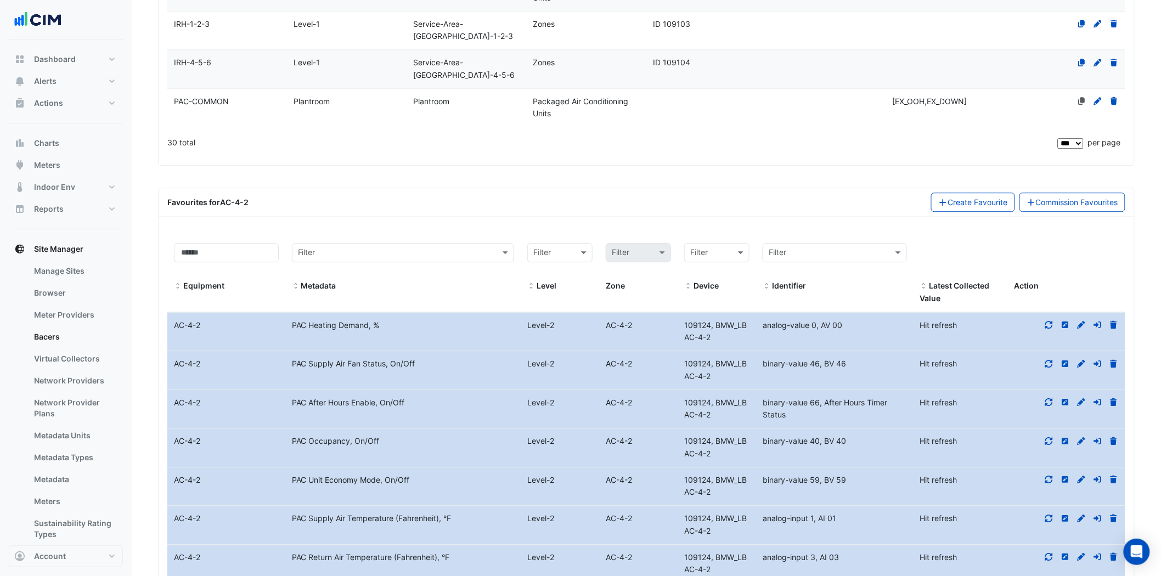
click at [1050, 321] on icon at bounding box center [1049, 325] width 10 height 8
click at [1049, 360] on icon at bounding box center [1049, 364] width 8 height 8
click at [1050, 398] on fa-icon at bounding box center [1049, 402] width 10 height 9
click at [1046, 437] on icon at bounding box center [1049, 441] width 10 height 8
click at [1052, 476] on icon at bounding box center [1049, 480] width 8 height 8
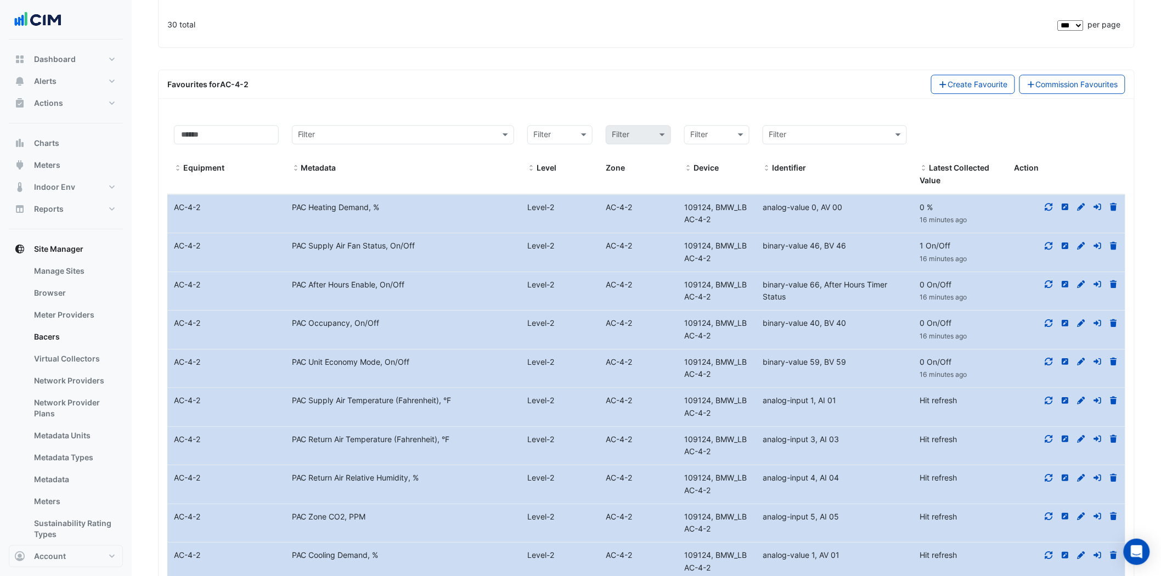
scroll to position [1274, 0]
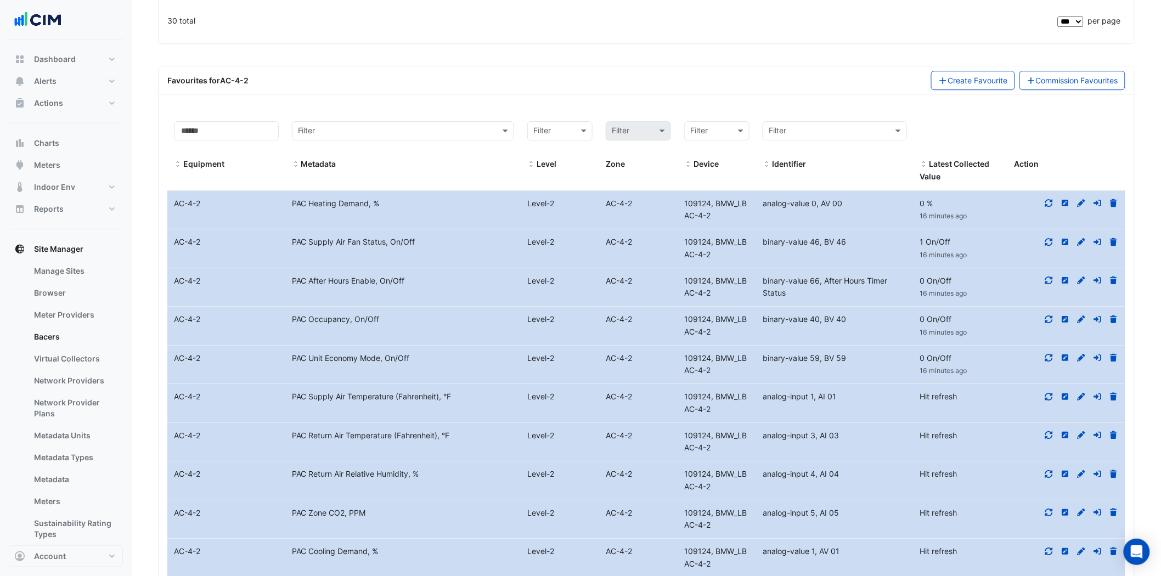
click at [1050, 393] on icon at bounding box center [1049, 397] width 10 height 8
click at [1048, 430] on div at bounding box center [1066, 436] width 118 height 13
click at [1050, 431] on icon at bounding box center [1049, 435] width 10 height 8
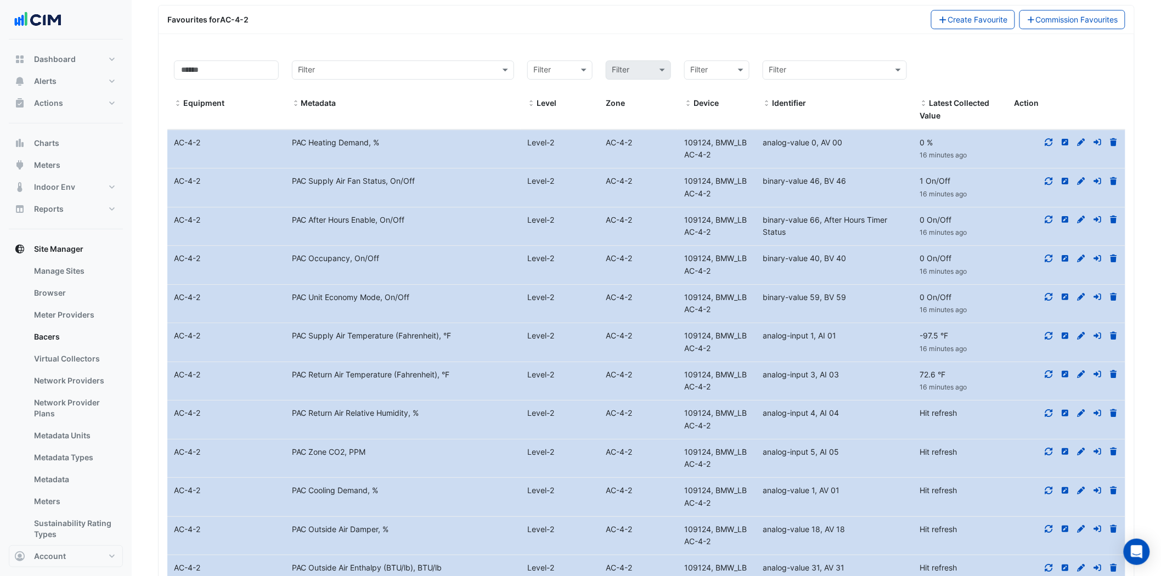
click at [1051, 409] on icon at bounding box center [1049, 413] width 10 height 8
click at [1052, 439] on datatable-body-cell "Action" at bounding box center [1066, 458] width 118 height 38
click at [1051, 448] on icon at bounding box center [1049, 452] width 10 height 8
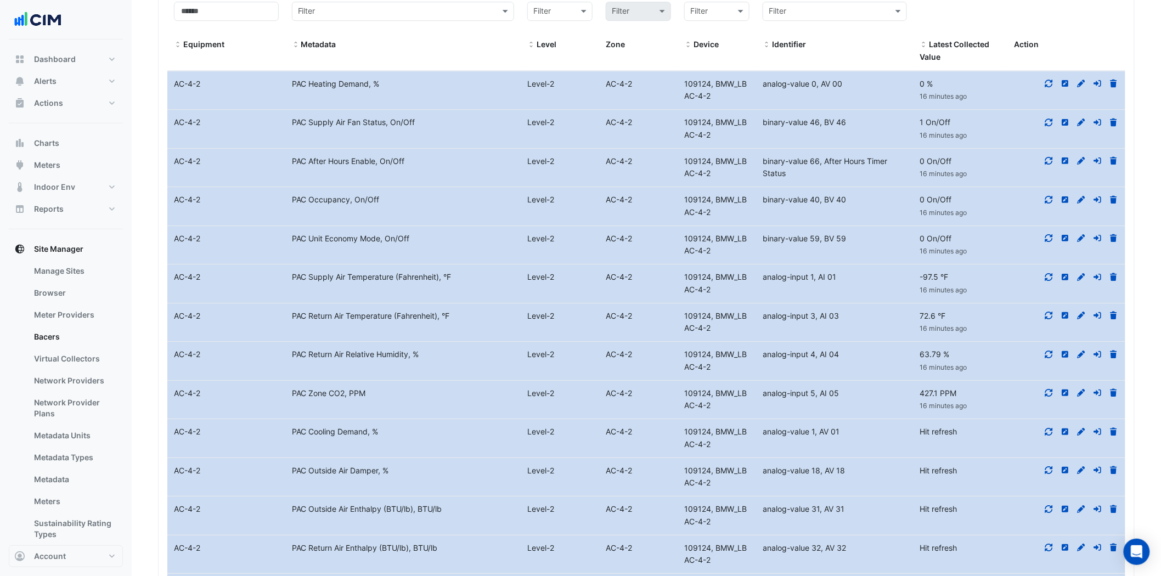
scroll to position [1457, 0]
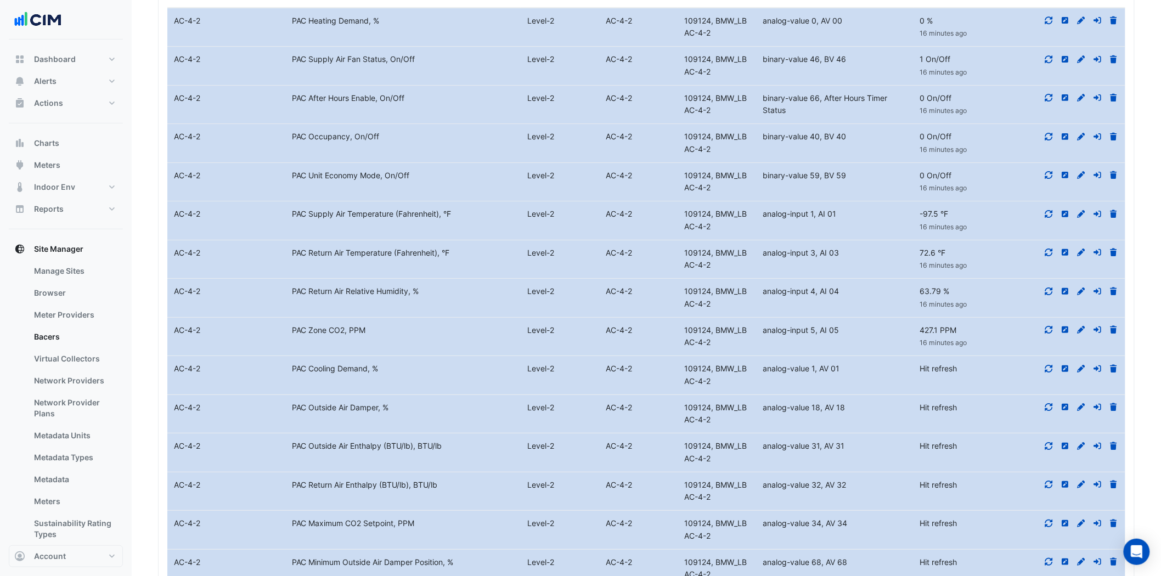
click at [1051, 365] on icon at bounding box center [1049, 369] width 10 height 8
click at [1049, 403] on icon at bounding box center [1049, 407] width 10 height 8
click at [1046, 442] on icon at bounding box center [1049, 446] width 10 height 8
click at [1051, 481] on icon at bounding box center [1049, 485] width 10 height 8
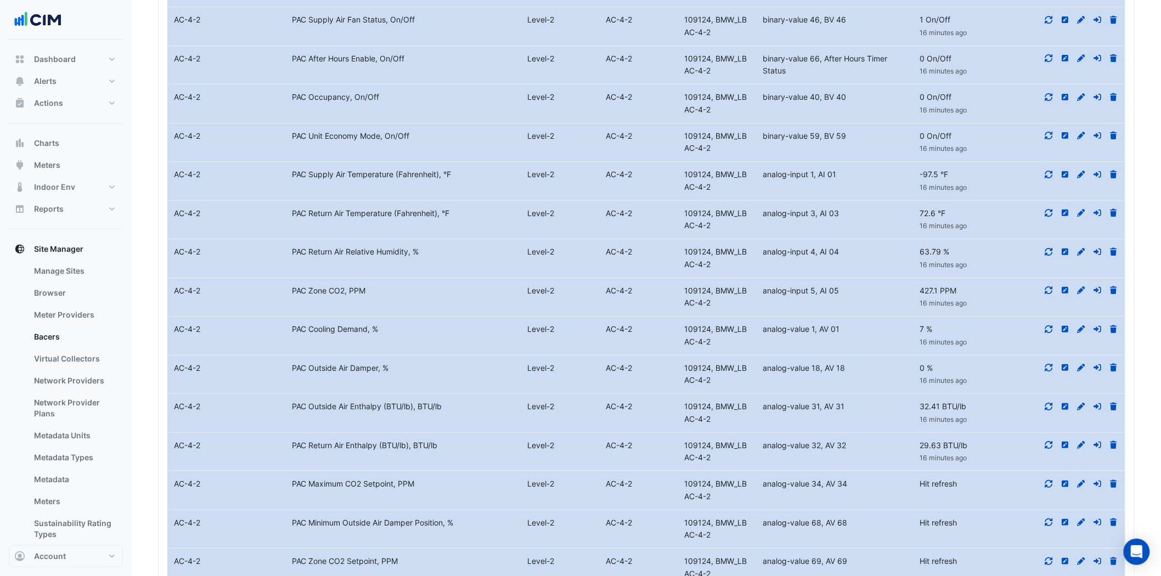
scroll to position [1518, 0]
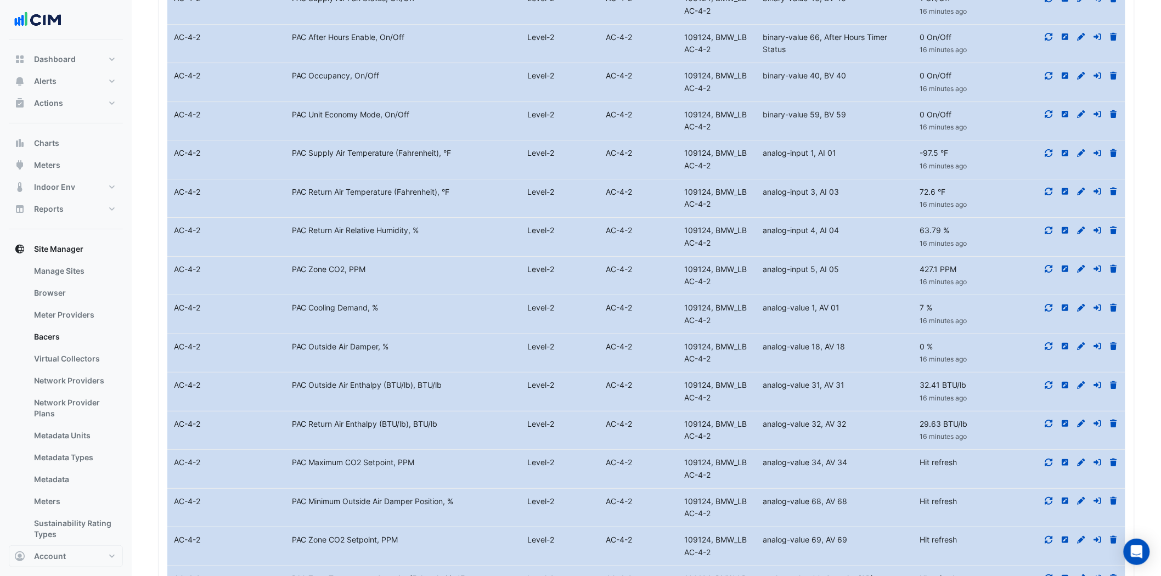
click at [1053, 458] on fa-icon at bounding box center [1049, 462] width 10 height 9
click at [1048, 495] on div at bounding box center [1066, 501] width 118 height 13
click at [1045, 536] on icon at bounding box center [1049, 540] width 10 height 8
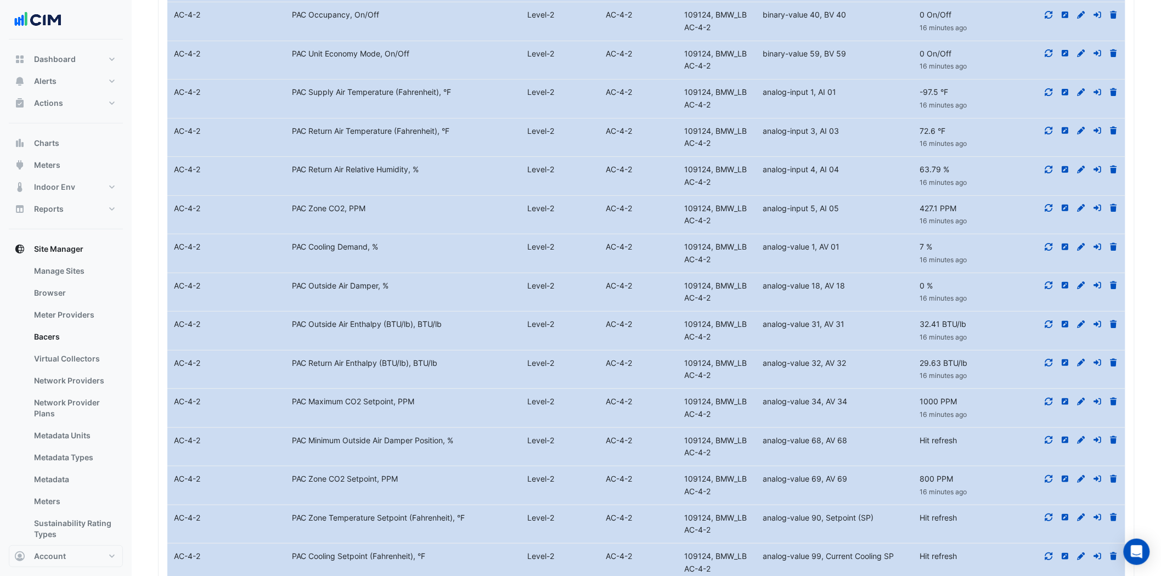
click at [1049, 436] on icon at bounding box center [1049, 440] width 10 height 8
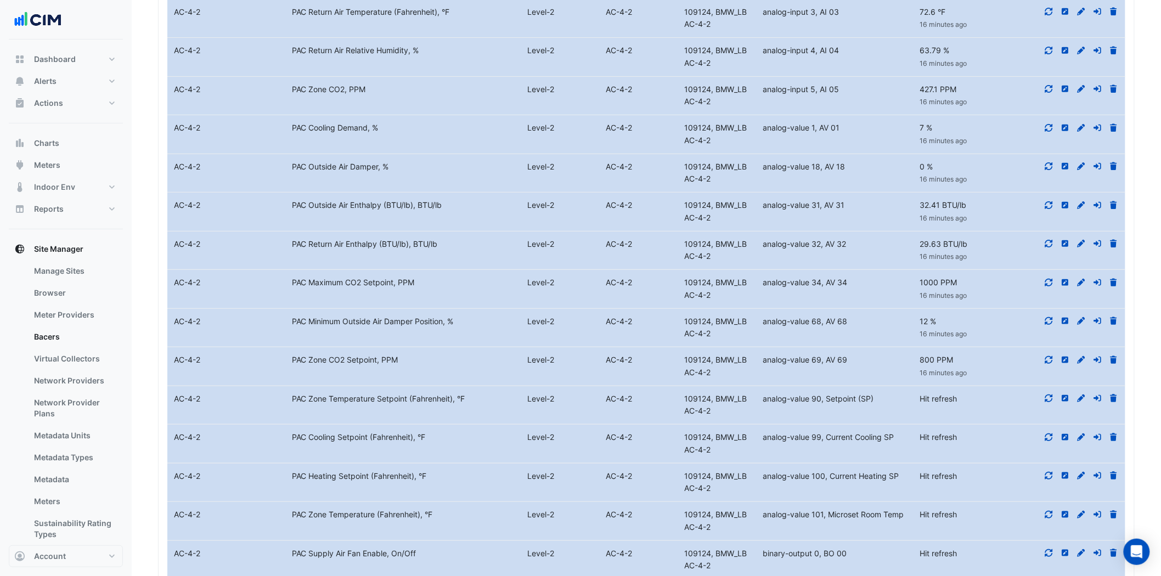
scroll to position [1701, 0]
click at [1051, 430] on icon at bounding box center [1049, 434] width 8 height 8
click at [1046, 469] on icon at bounding box center [1049, 473] width 8 height 8
click at [1062, 460] on datatable-body-cell "Action" at bounding box center [1066, 479] width 118 height 38
click at [1048, 508] on icon at bounding box center [1049, 512] width 10 height 8
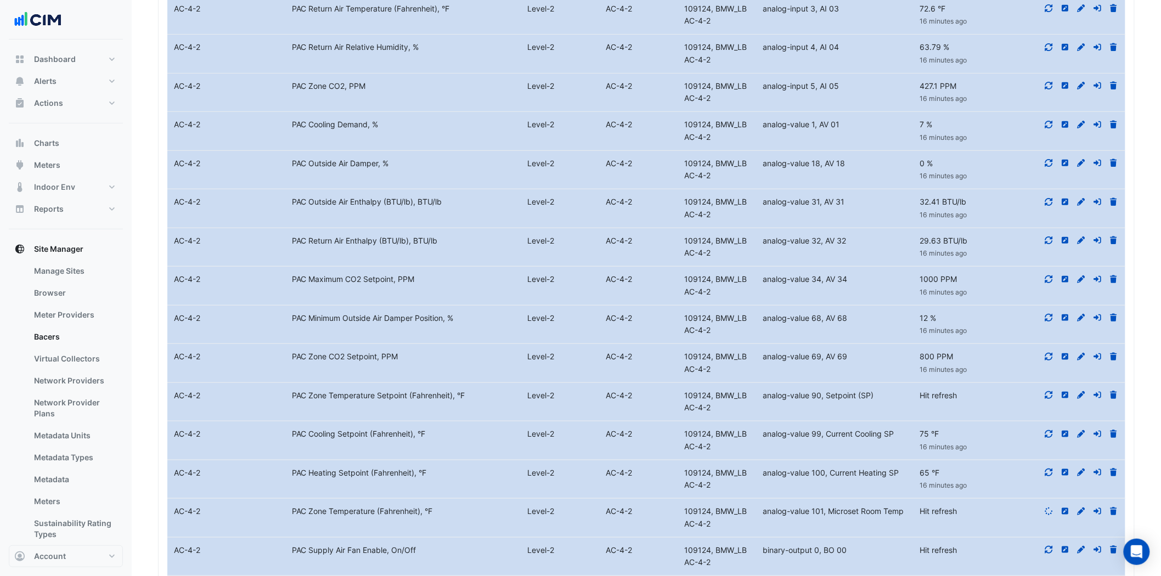
click at [1040, 538] on datatable-body-cell "Action" at bounding box center [1066, 557] width 118 height 38
click at [1045, 546] on icon at bounding box center [1049, 550] width 10 height 8
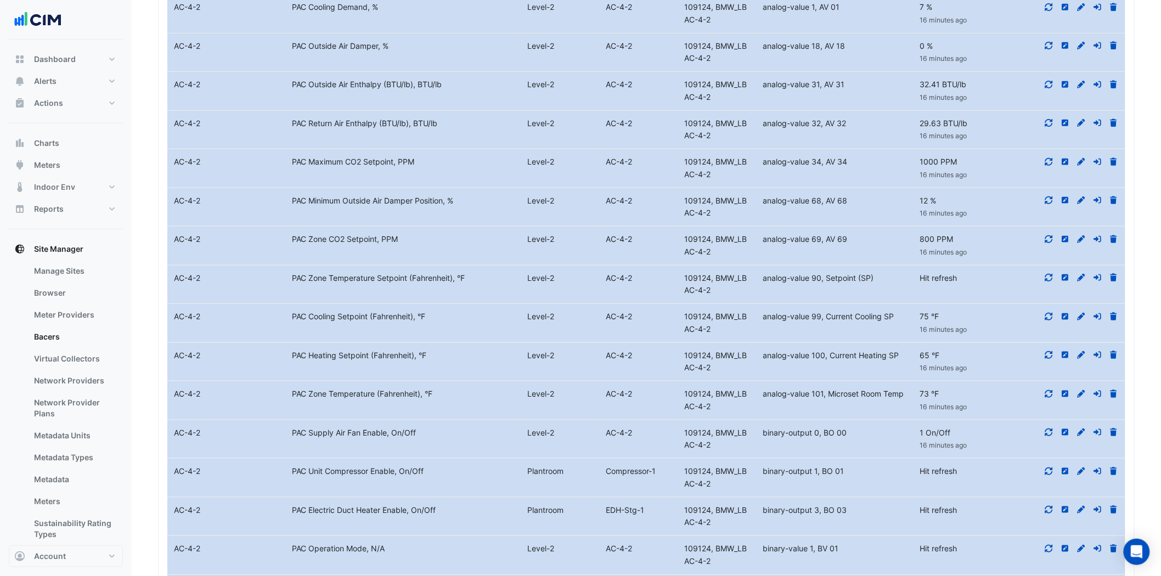
scroll to position [1823, 0]
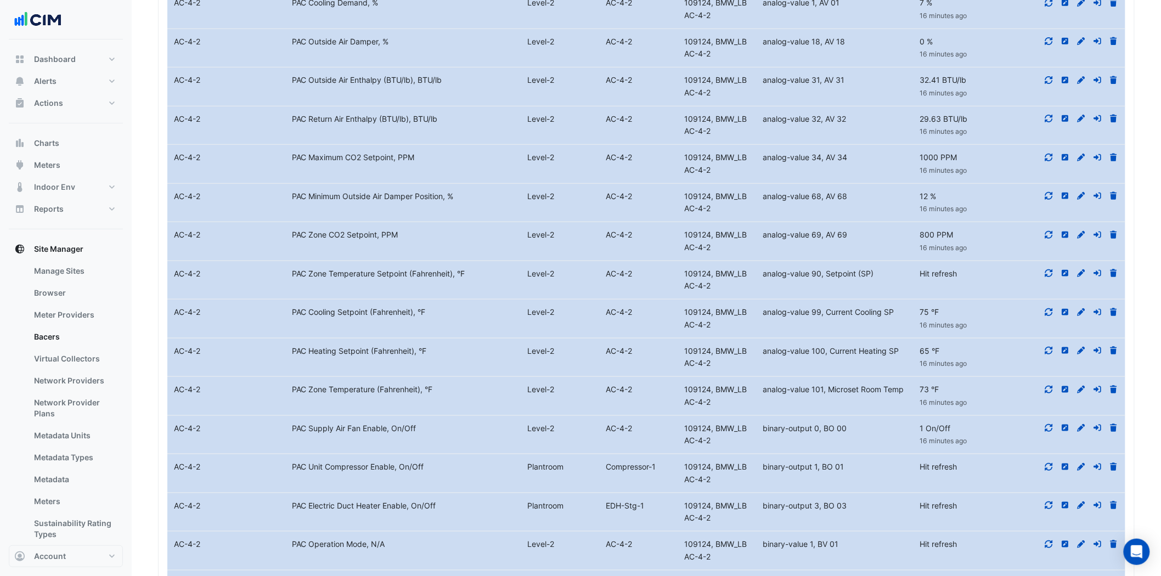
click at [1048, 463] on icon at bounding box center [1049, 467] width 10 height 8
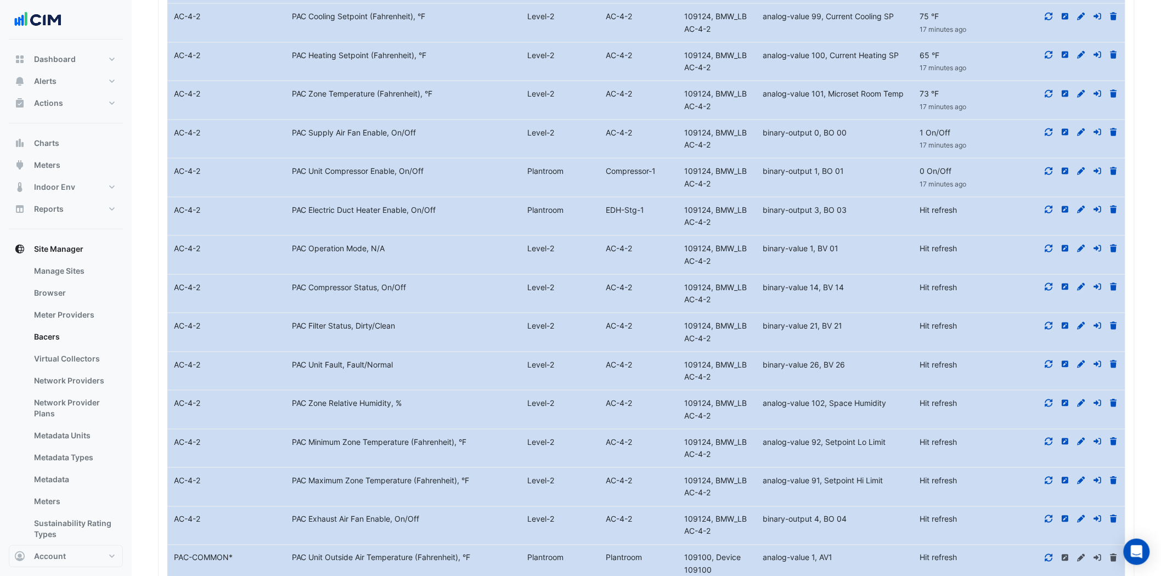
scroll to position [2127, 0]
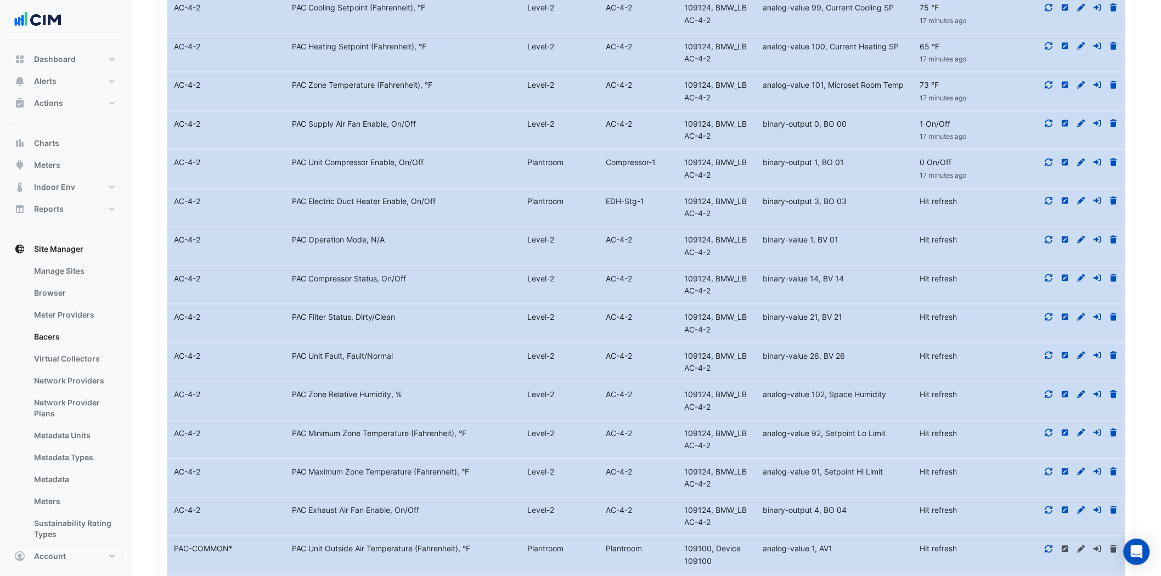
click at [1048, 197] on icon at bounding box center [1049, 201] width 8 height 8
click at [1048, 236] on icon at bounding box center [1049, 240] width 10 height 8
click at [1052, 274] on icon at bounding box center [1049, 278] width 8 height 8
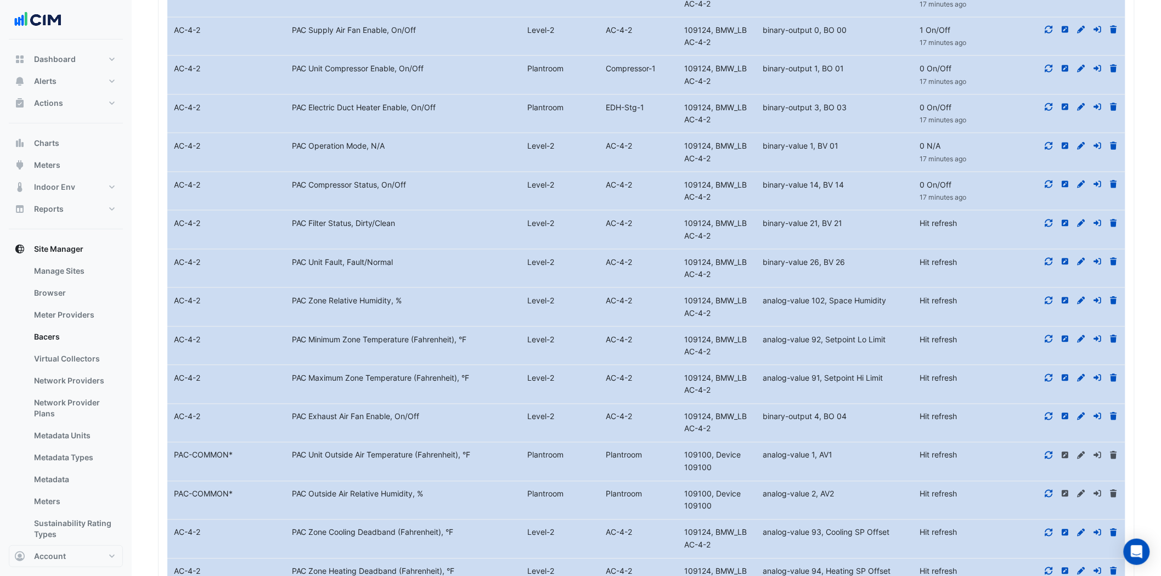
scroll to position [2250, 0]
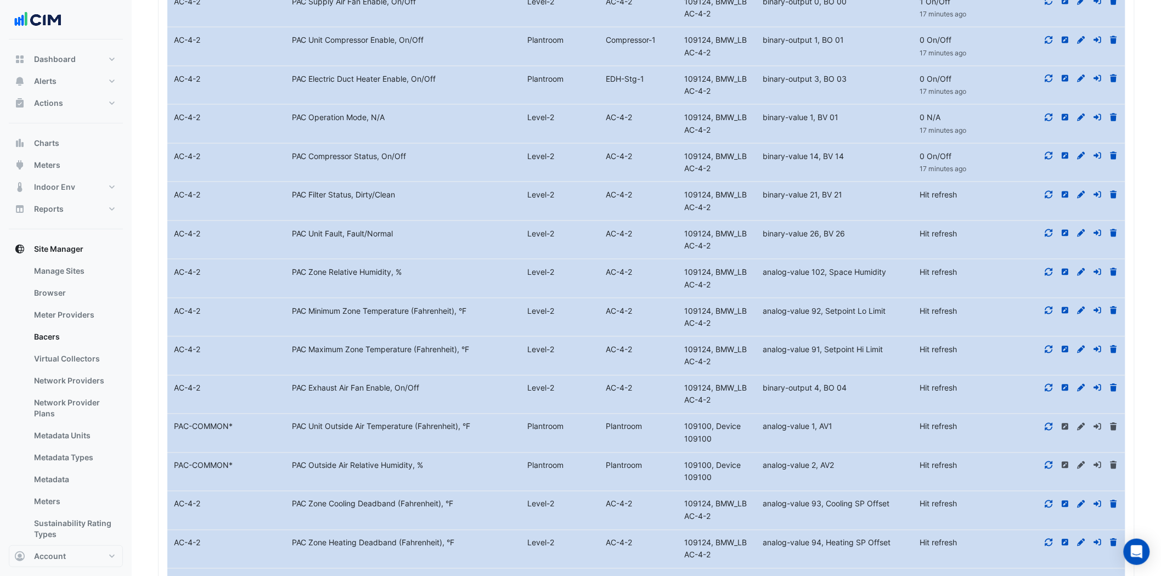
click at [1050, 191] on icon at bounding box center [1049, 195] width 10 height 8
click at [1047, 228] on div at bounding box center [1066, 234] width 118 height 13
click at [1046, 268] on icon at bounding box center [1049, 272] width 10 height 8
click at [1055, 228] on div at bounding box center [1066, 234] width 118 height 13
click at [1046, 337] on datatable-body-cell "Action" at bounding box center [1066, 356] width 118 height 38
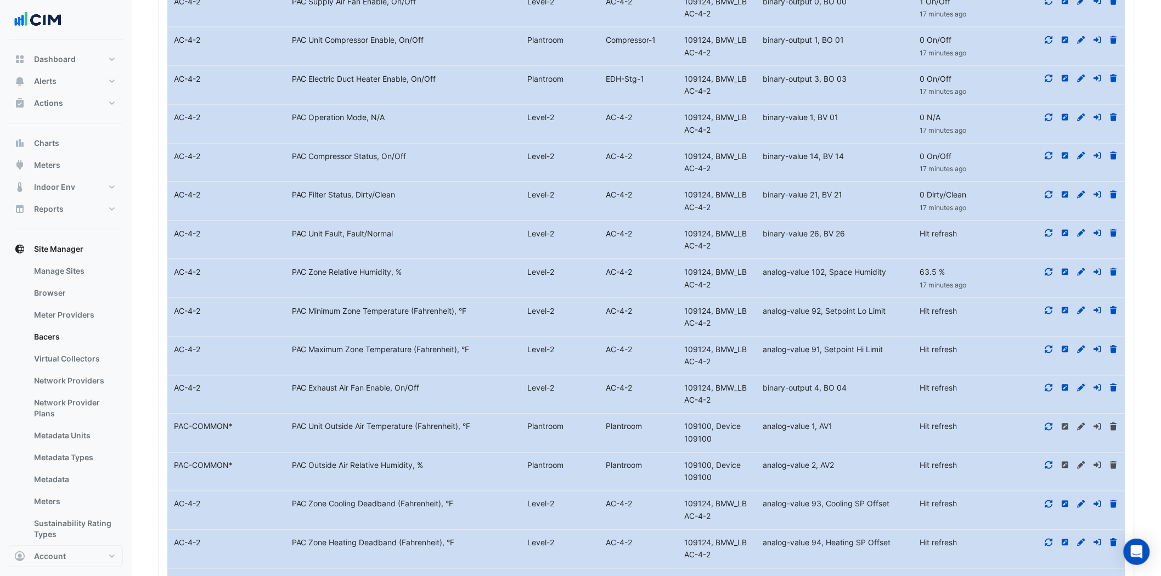
click at [1050, 343] on div at bounding box center [1066, 349] width 118 height 13
click at [1049, 384] on icon at bounding box center [1049, 388] width 10 height 8
click at [1051, 346] on icon at bounding box center [1049, 350] width 8 height 8
click at [1052, 305] on div at bounding box center [1066, 311] width 118 height 13
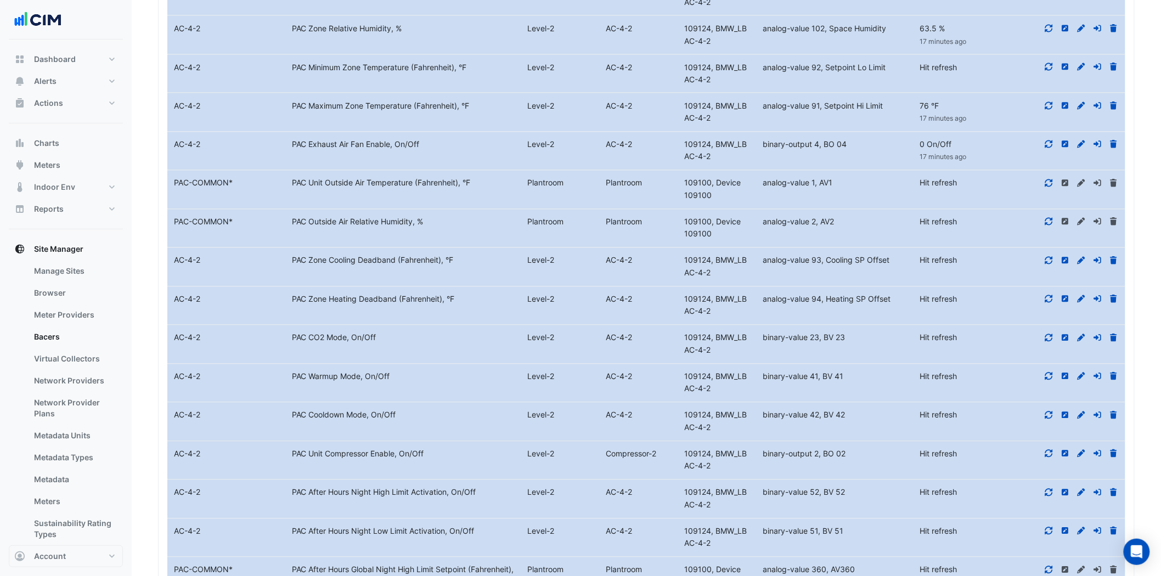
scroll to position [2554, 0]
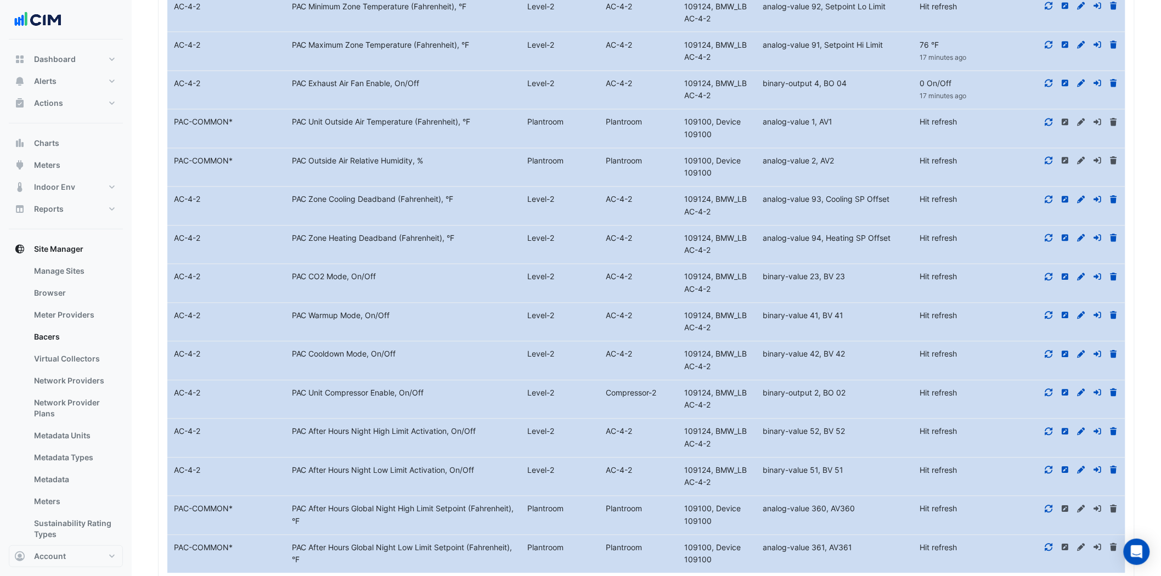
drag, startPoint x: 1051, startPoint y: 450, endPoint x: 1051, endPoint y: 433, distance: 16.5
click at [1051, 466] on icon at bounding box center [1049, 470] width 10 height 8
click at [1051, 428] on icon at bounding box center [1049, 432] width 8 height 8
click at [1048, 389] on icon at bounding box center [1049, 393] width 10 height 8
click at [1053, 342] on datatable-body-cell "Action" at bounding box center [1066, 361] width 118 height 38
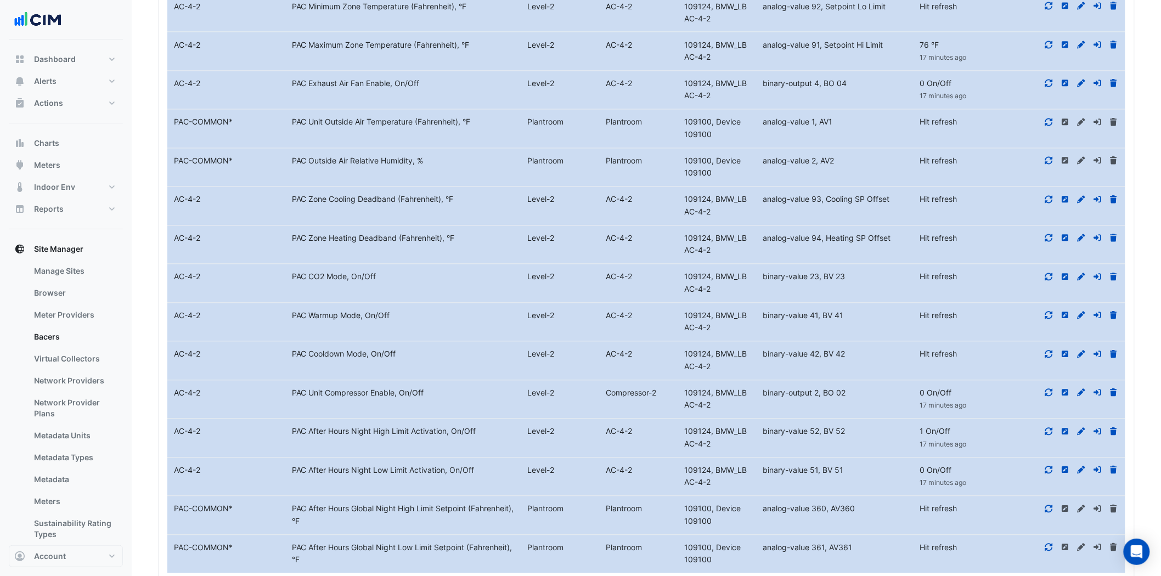
click at [1050, 348] on div at bounding box center [1066, 354] width 118 height 13
click at [1048, 342] on datatable-body-cell "Action" at bounding box center [1066, 361] width 118 height 38
click at [1045, 351] on icon at bounding box center [1049, 355] width 10 height 8
click at [1055, 310] on div at bounding box center [1066, 316] width 118 height 13
click at [1053, 312] on icon at bounding box center [1049, 316] width 10 height 8
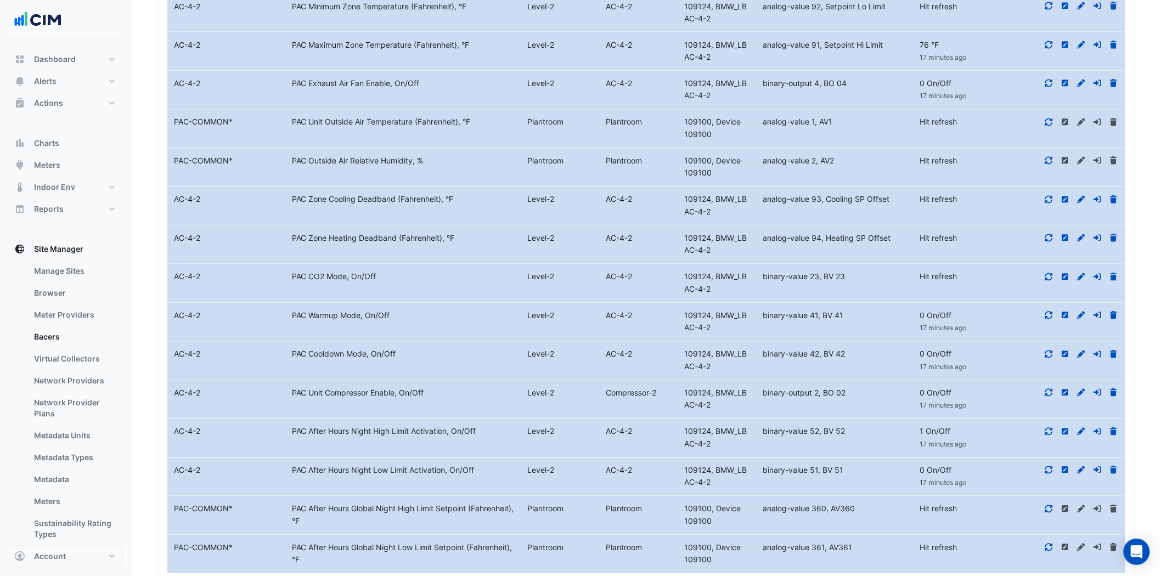
click at [1046, 273] on icon at bounding box center [1049, 277] width 10 height 8
click at [1050, 234] on icon at bounding box center [1049, 238] width 10 height 8
click at [1048, 196] on icon at bounding box center [1049, 200] width 10 height 8
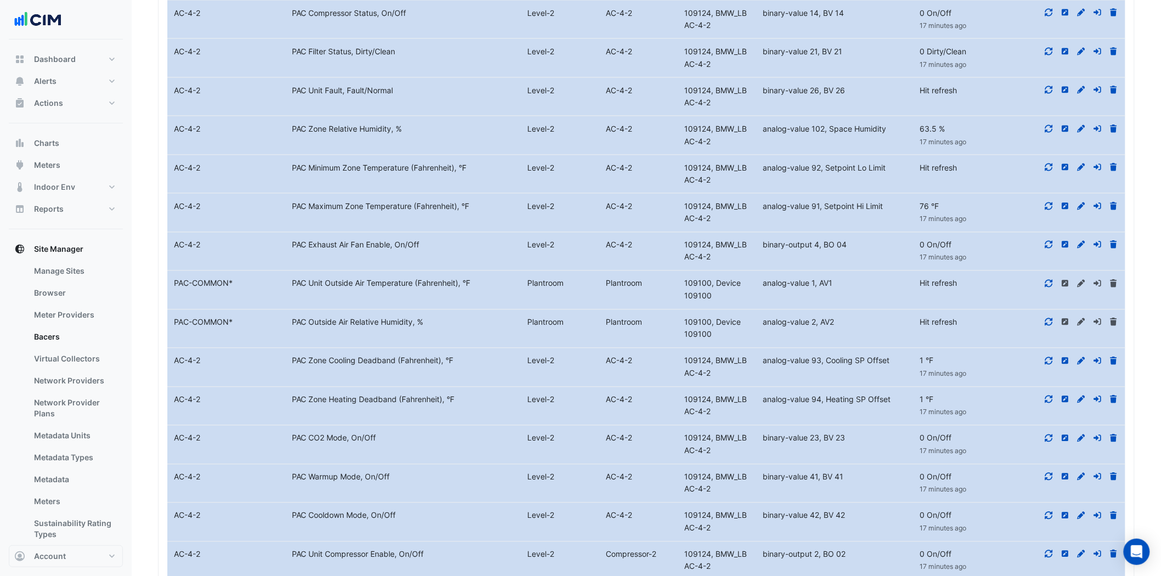
scroll to position [2371, 0]
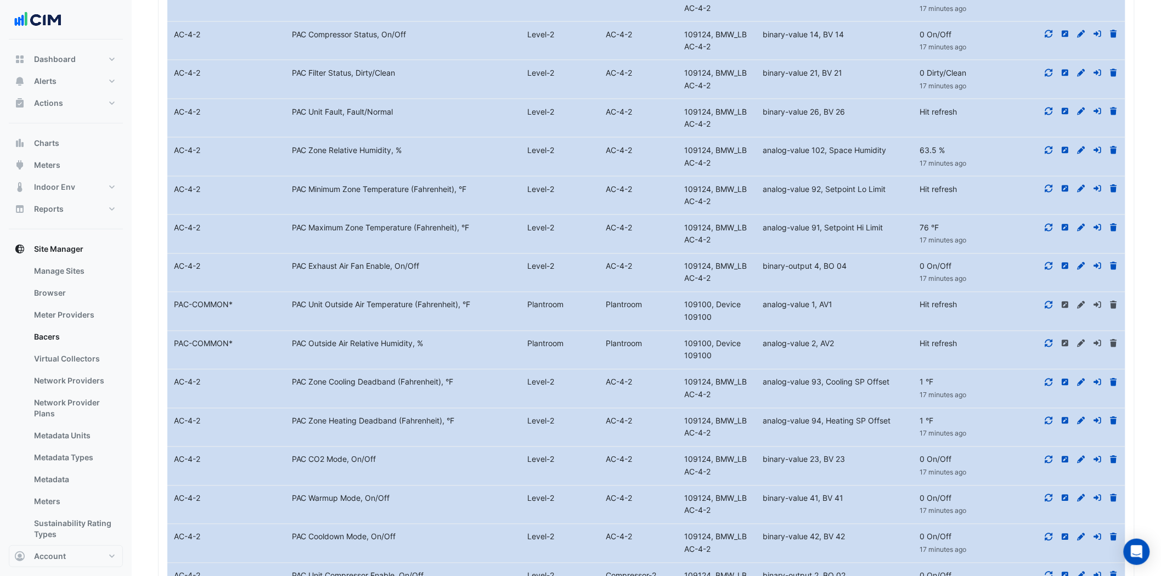
click at [1051, 301] on icon at bounding box center [1049, 305] width 8 height 8
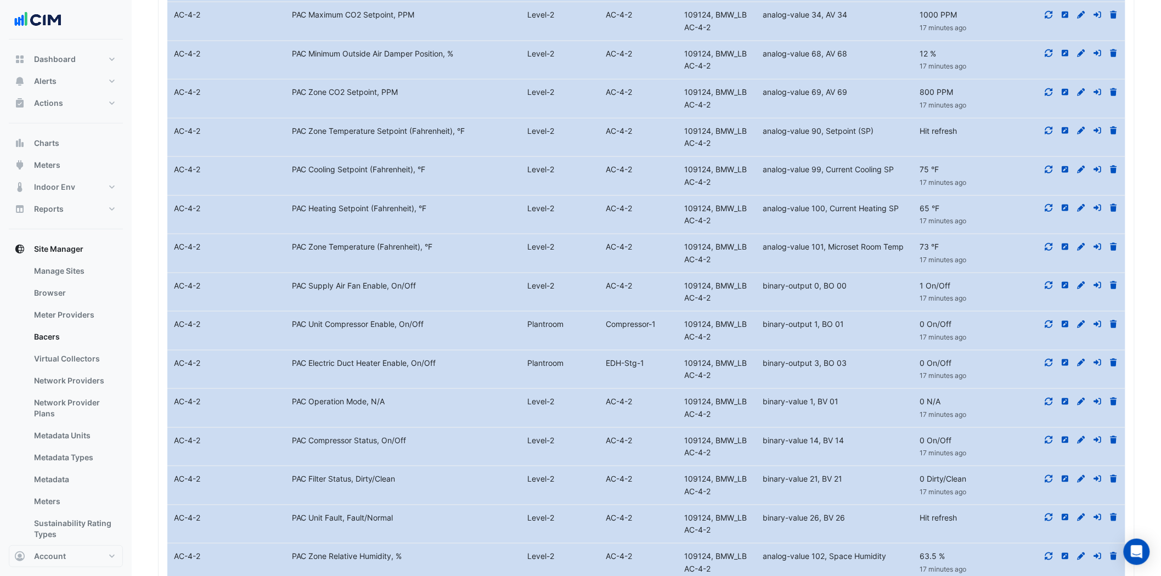
scroll to position [1944, 0]
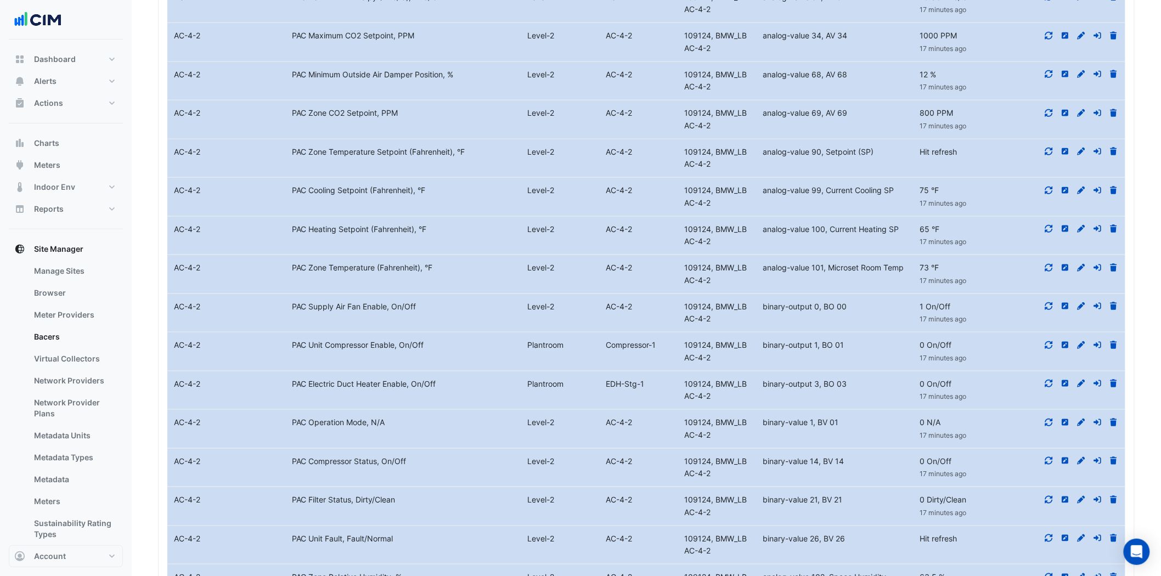
click at [1050, 148] on icon at bounding box center [1049, 152] width 10 height 8
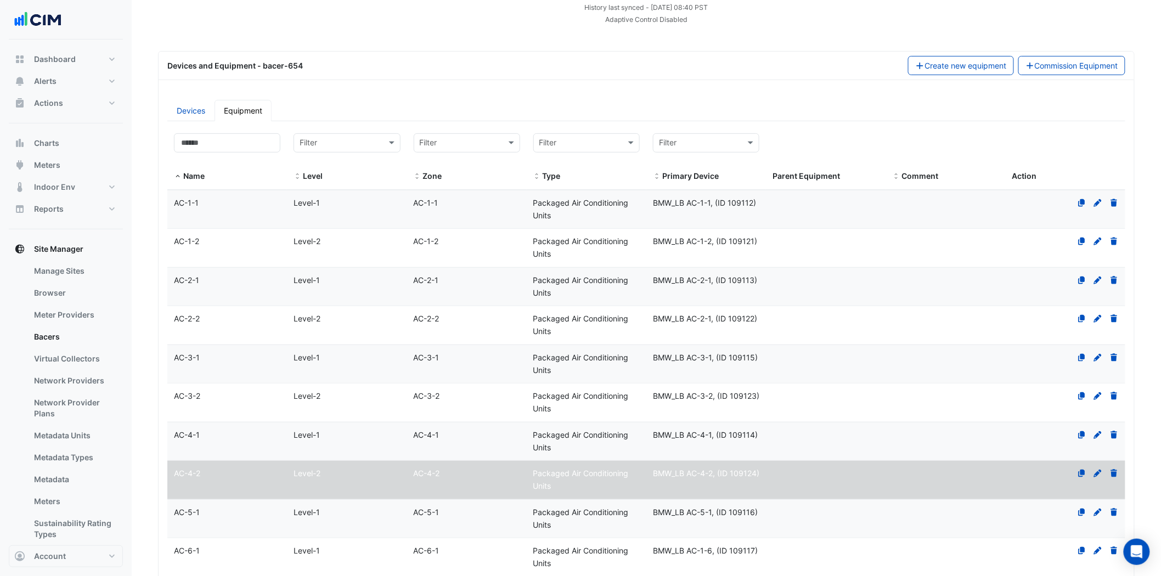
scroll to position [0, 0]
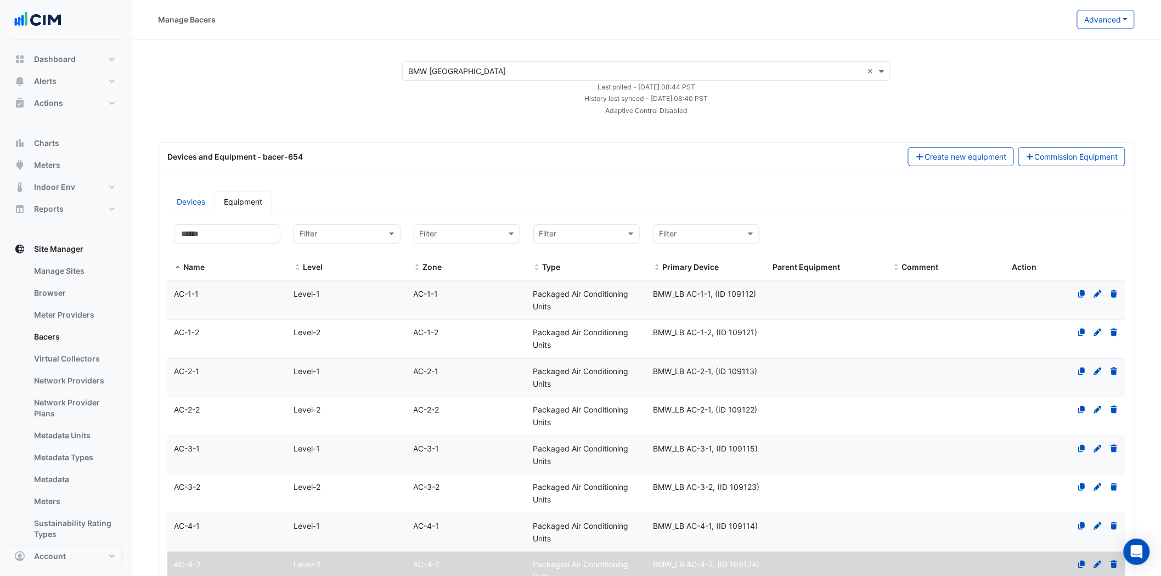
click at [198, 286] on datatable-body-cell "Name AC-1-1" at bounding box center [227, 300] width 120 height 38
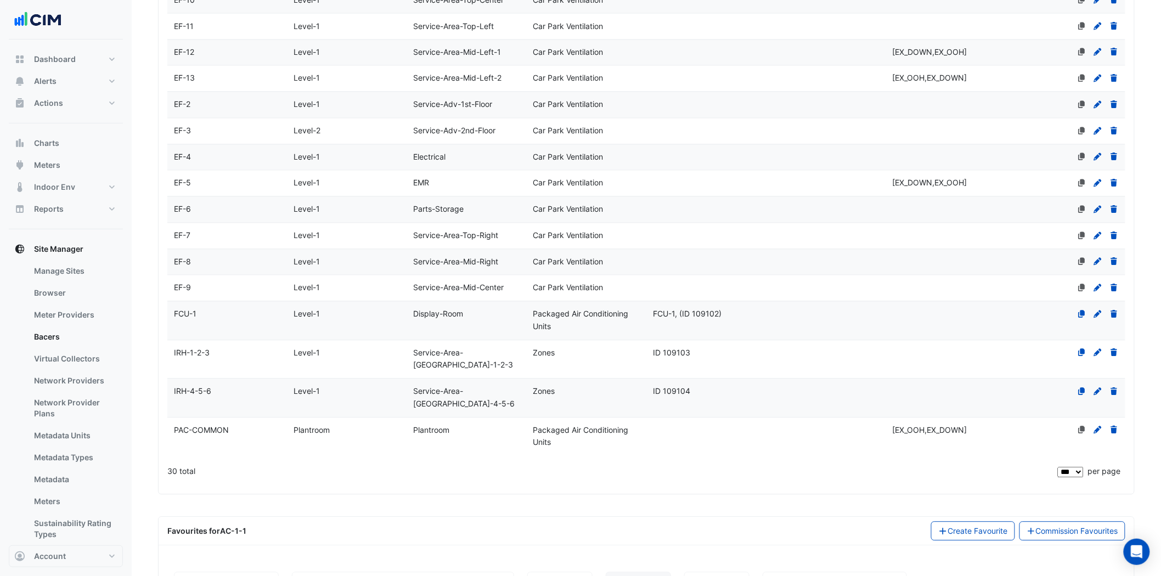
scroll to position [908, 0]
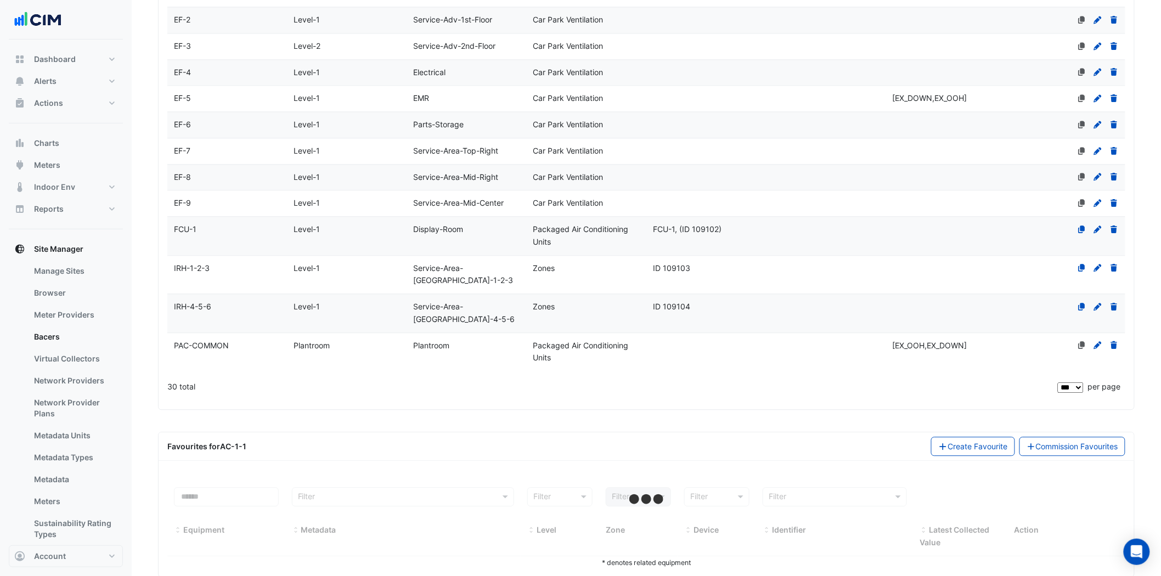
select select "***"
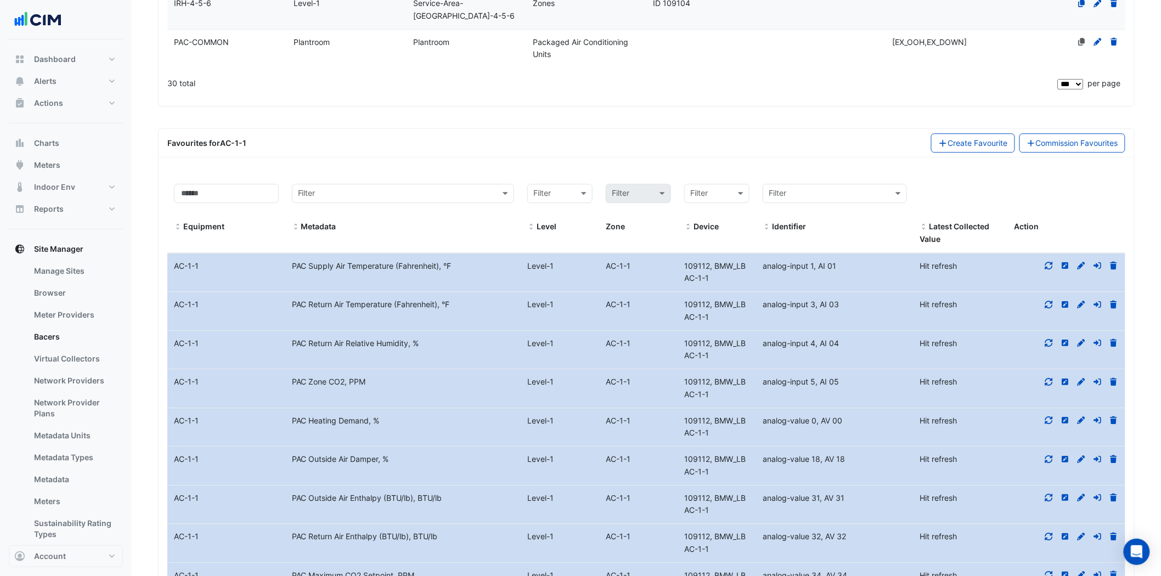
scroll to position [1213, 0]
click at [1048, 260] on icon at bounding box center [1049, 264] width 10 height 8
click at [1050, 299] on icon at bounding box center [1049, 303] width 10 height 8
click at [1049, 337] on icon at bounding box center [1049, 341] width 10 height 8
click at [1050, 376] on icon at bounding box center [1049, 380] width 10 height 8
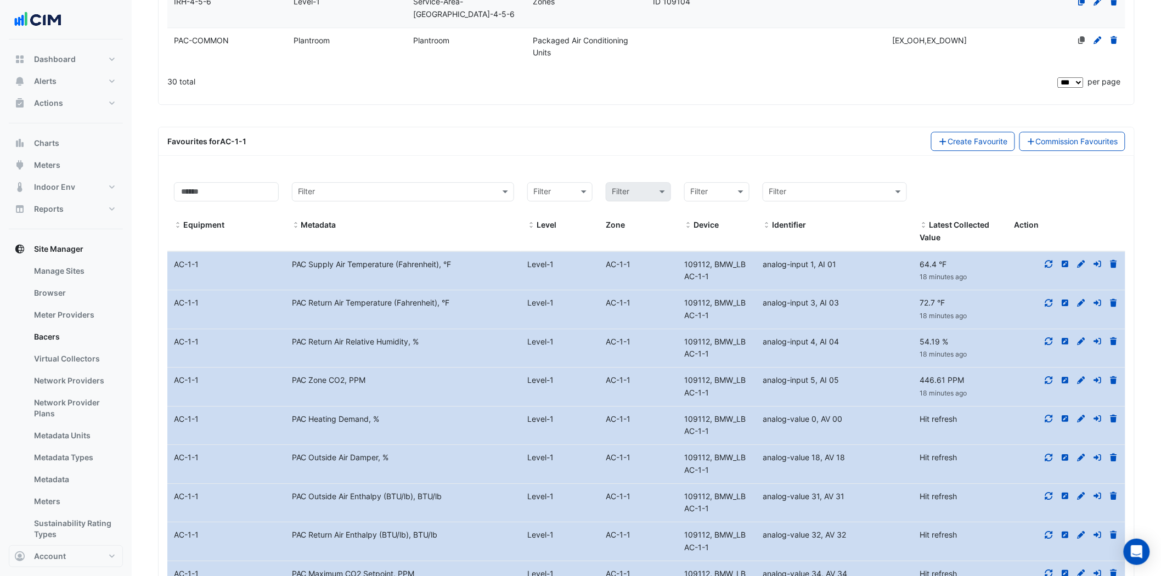
click at [1048, 413] on div at bounding box center [1066, 419] width 118 height 13
click at [1048, 454] on icon at bounding box center [1049, 458] width 8 height 8
click at [1052, 415] on icon at bounding box center [1049, 419] width 8 height 8
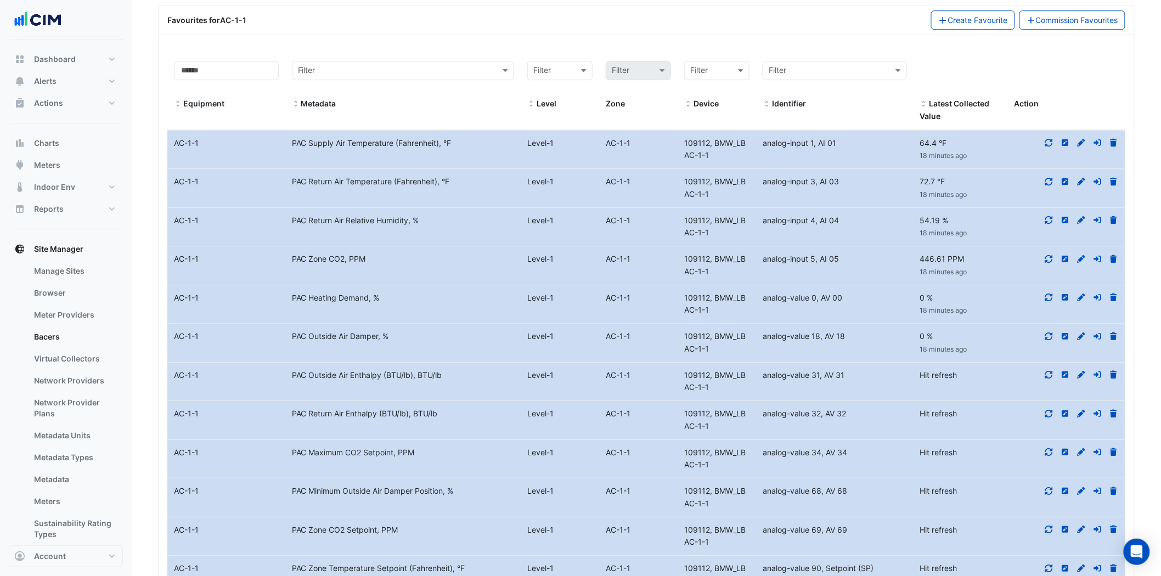
scroll to position [1335, 0]
click at [1051, 370] on icon at bounding box center [1049, 374] width 10 height 8
click at [1050, 409] on icon at bounding box center [1049, 413] width 8 height 8
click at [1048, 448] on icon at bounding box center [1049, 452] width 10 height 8
click at [1047, 487] on icon at bounding box center [1049, 491] width 10 height 8
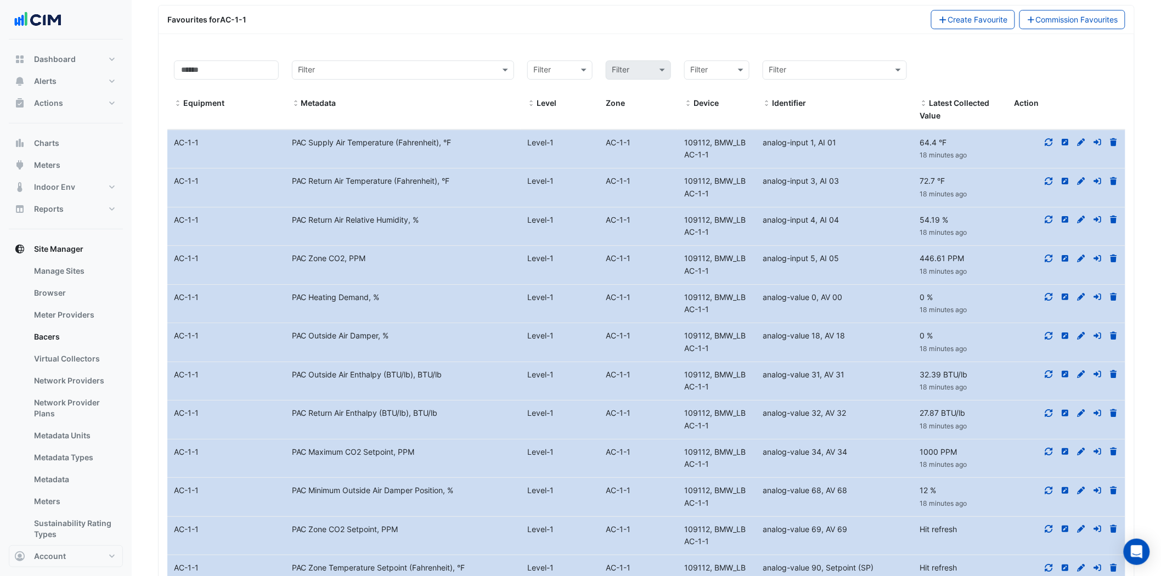
click at [1048, 525] on icon at bounding box center [1049, 529] width 10 height 8
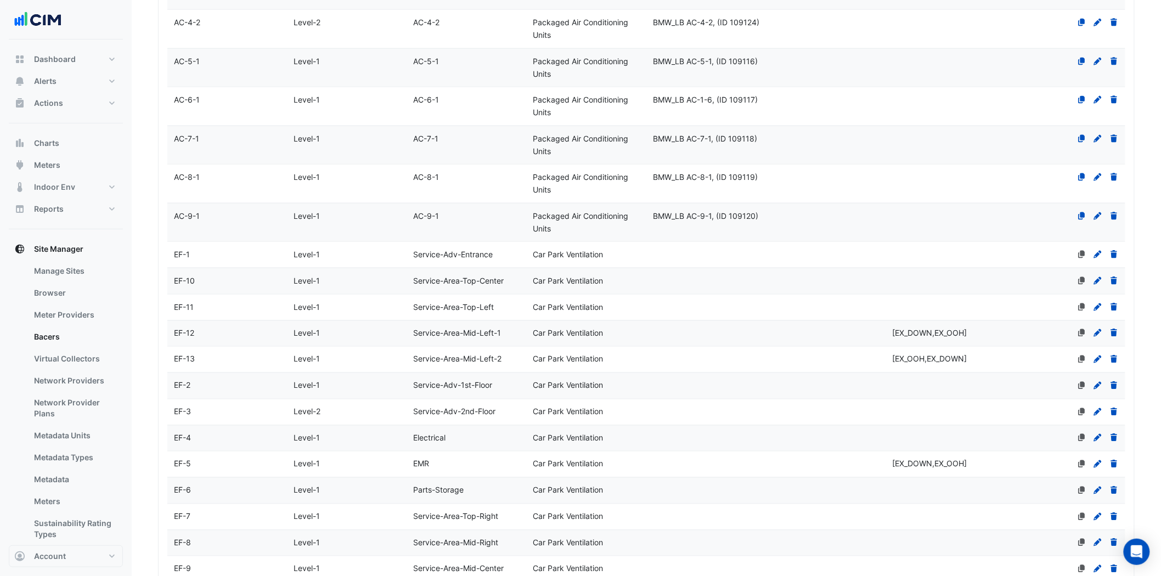
scroll to position [116, 0]
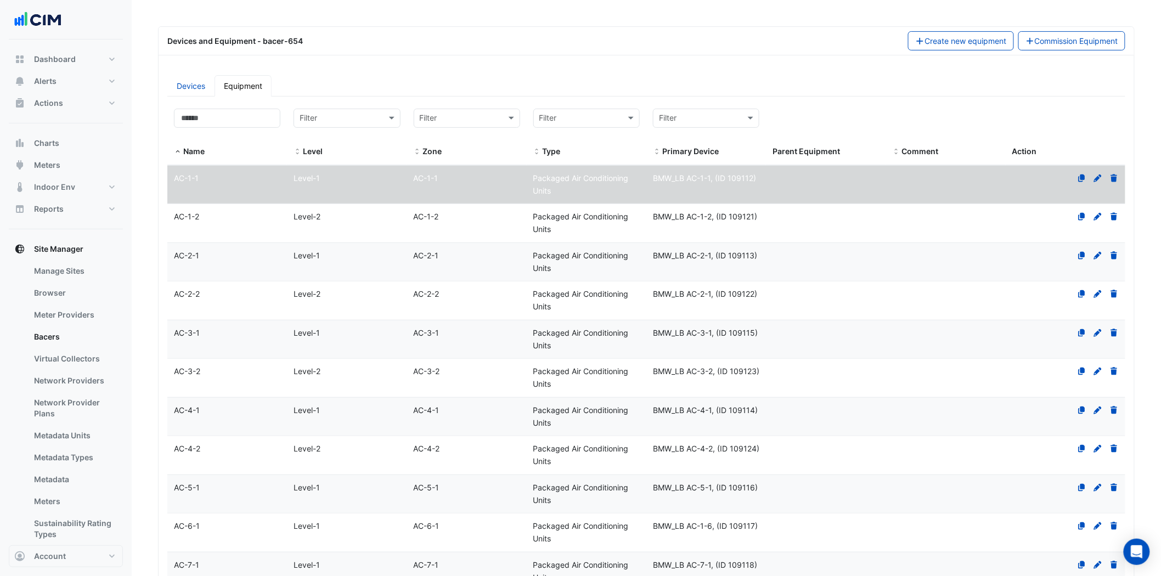
click at [234, 222] on div "AC-1-2" at bounding box center [227, 217] width 120 height 13
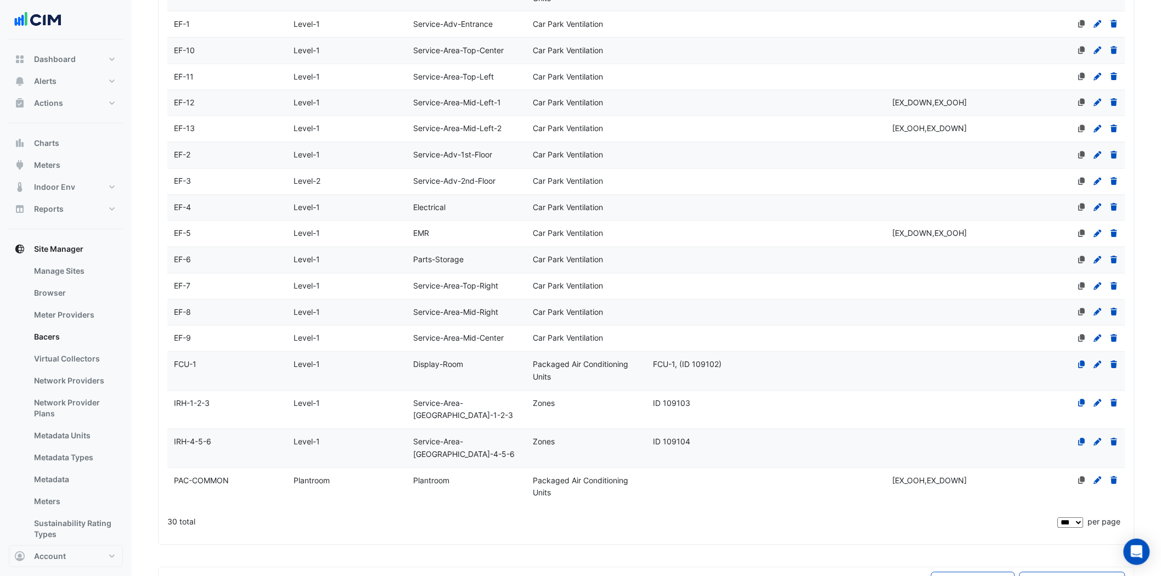
scroll to position [908, 0]
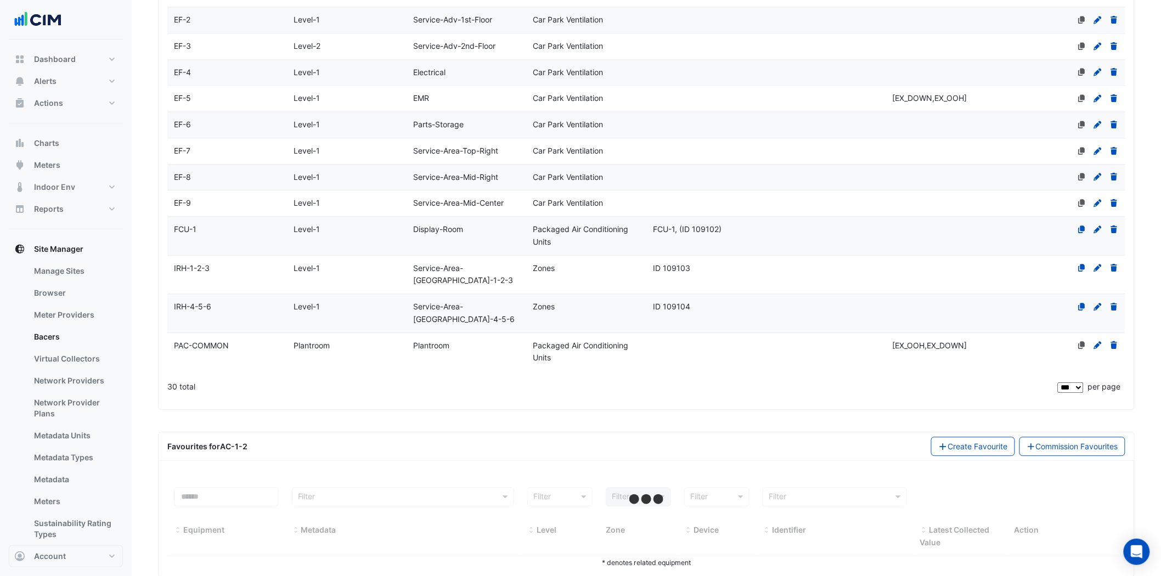
select select "***"
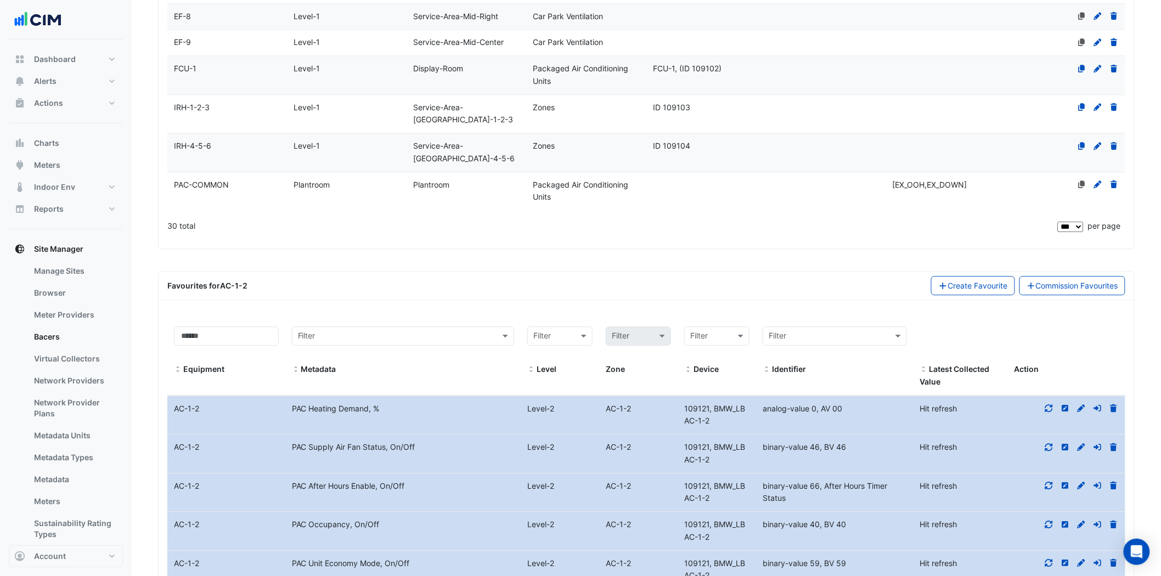
scroll to position [1091, 0]
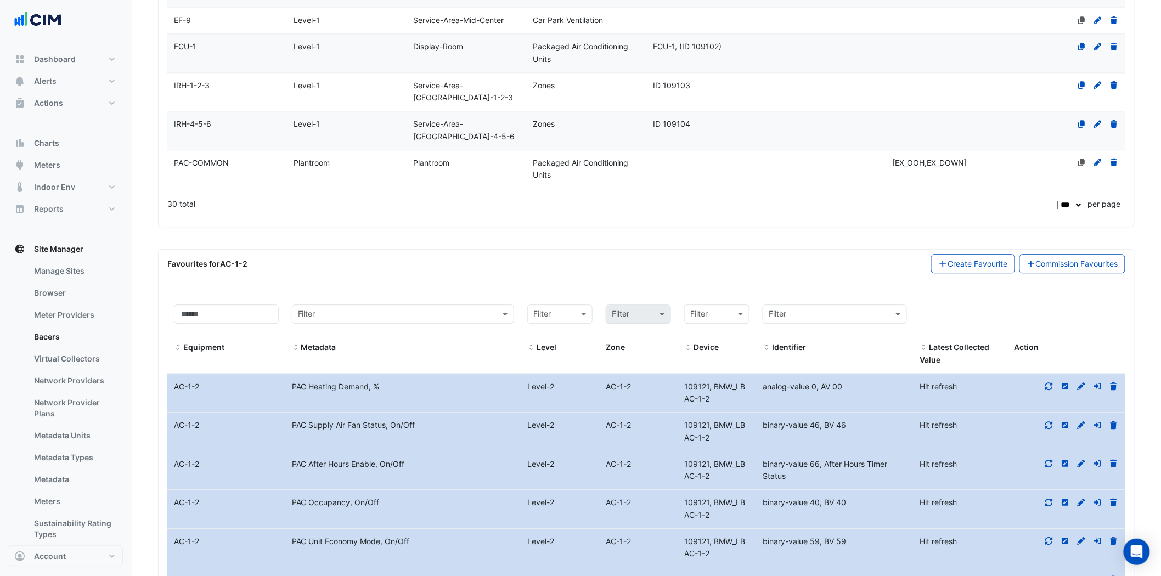
click at [1049, 382] on fa-icon at bounding box center [1049, 386] width 10 height 9
click at [1049, 421] on icon at bounding box center [1049, 425] width 8 height 8
click at [1046, 460] on icon at bounding box center [1049, 464] width 8 height 8
click at [1050, 499] on icon at bounding box center [1049, 503] width 10 height 8
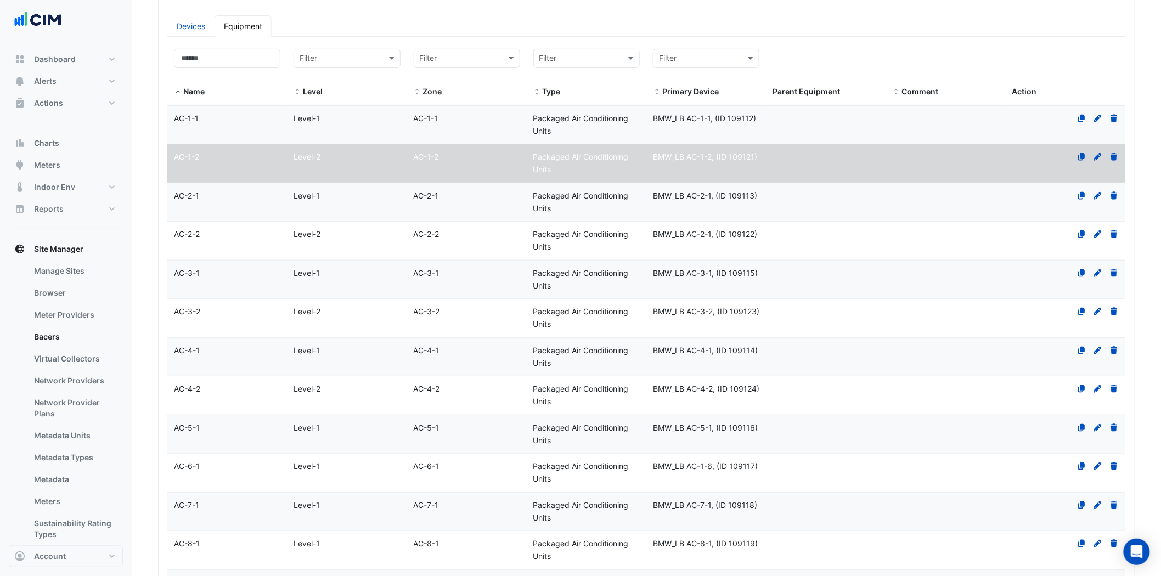
scroll to position [116, 0]
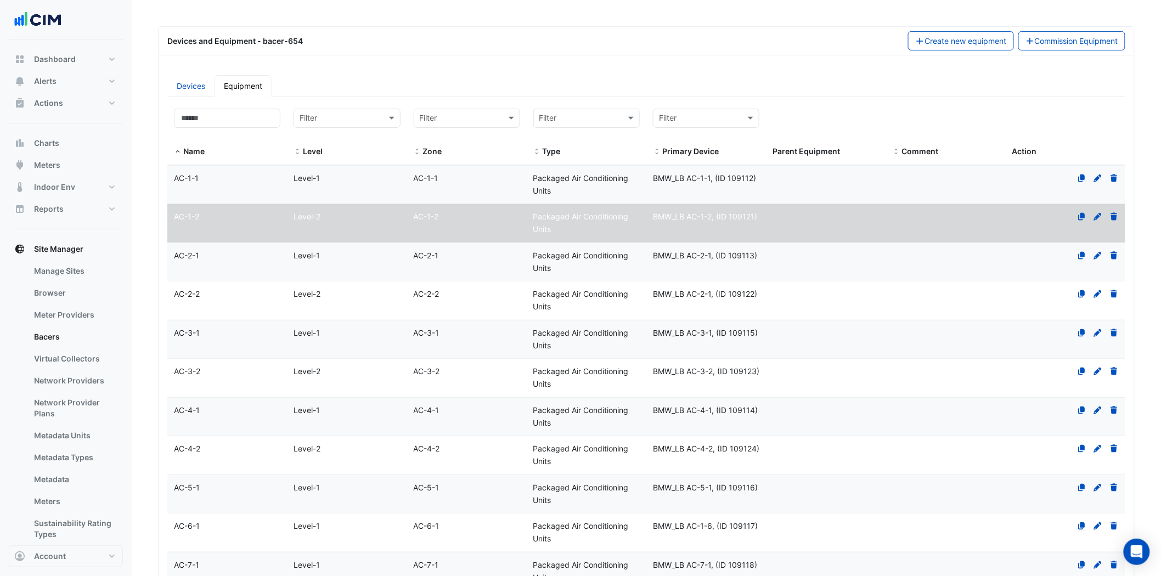
click at [223, 255] on div "AC-2-1" at bounding box center [227, 256] width 120 height 13
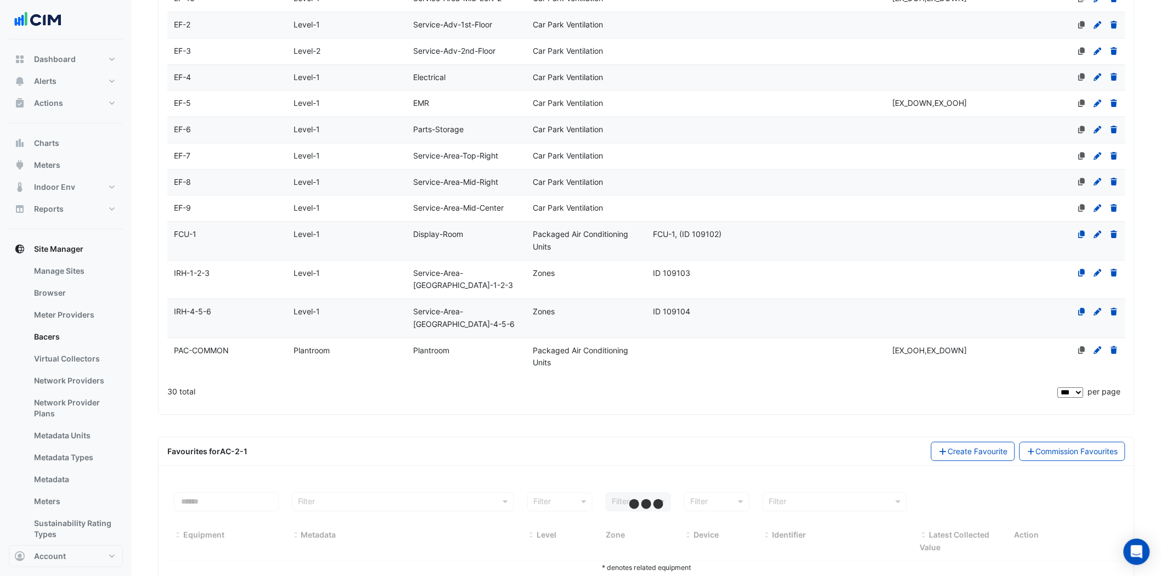
scroll to position [908, 0]
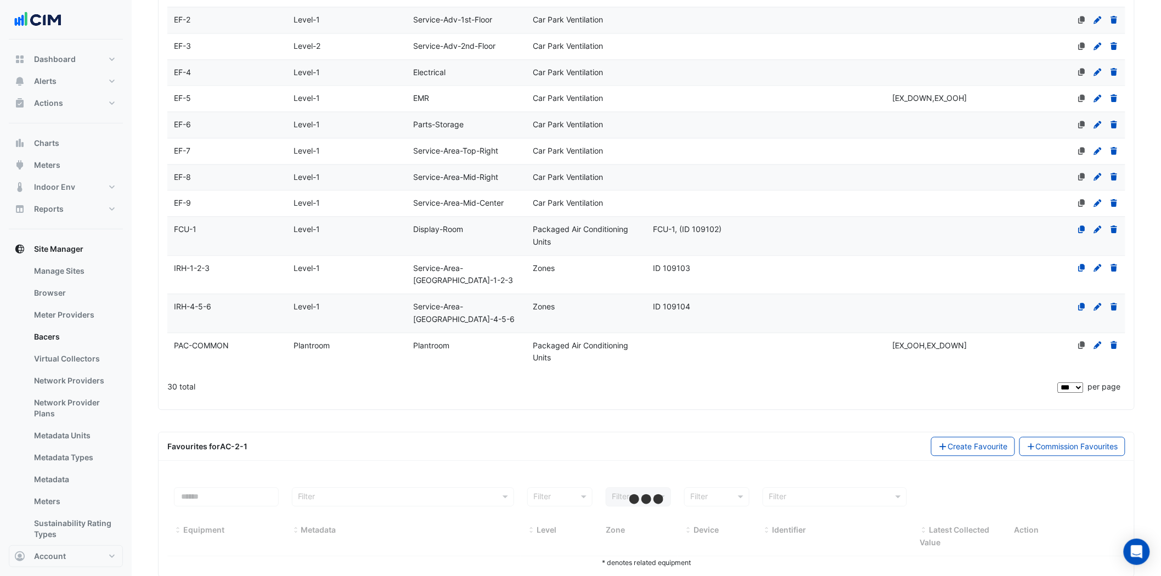
select select "***"
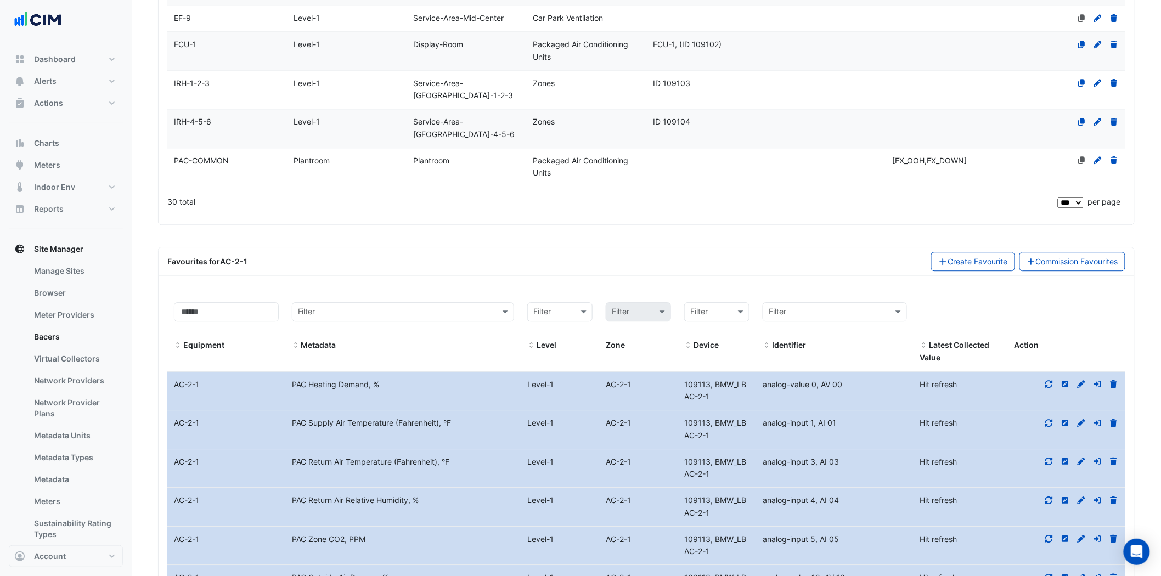
scroll to position [1274, 0]
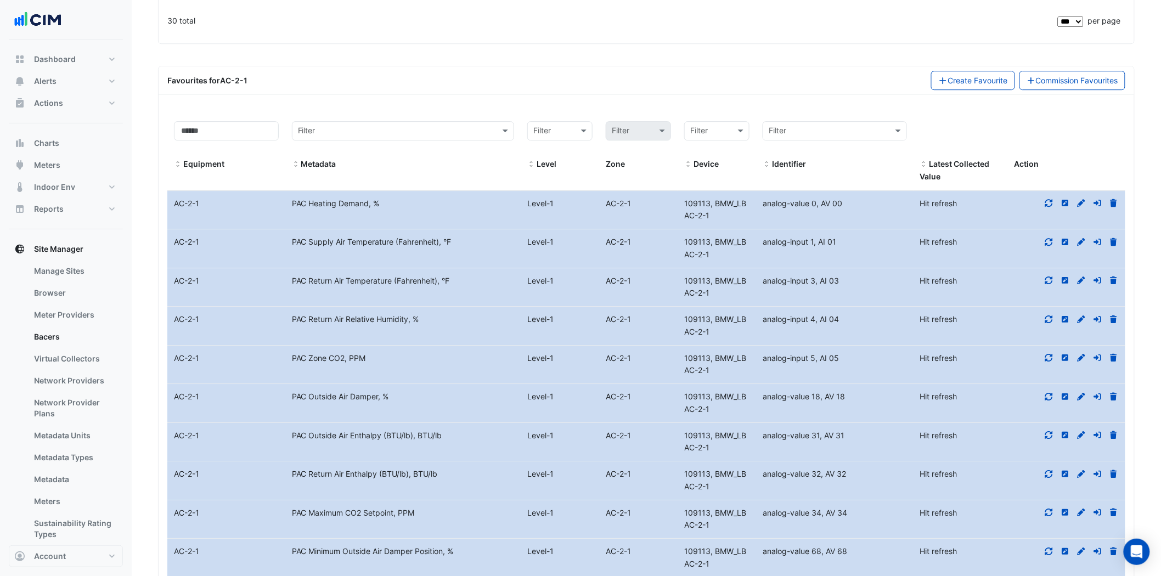
click at [1048, 199] on icon at bounding box center [1049, 203] width 10 height 8
click at [1047, 238] on icon at bounding box center [1049, 242] width 8 height 8
click at [1049, 268] on datatable-body-cell "Action" at bounding box center [1066, 287] width 118 height 38
click at [1051, 277] on icon at bounding box center [1049, 281] width 10 height 8
drag, startPoint x: 1051, startPoint y: 280, endPoint x: 1051, endPoint y: 289, distance: 8.2
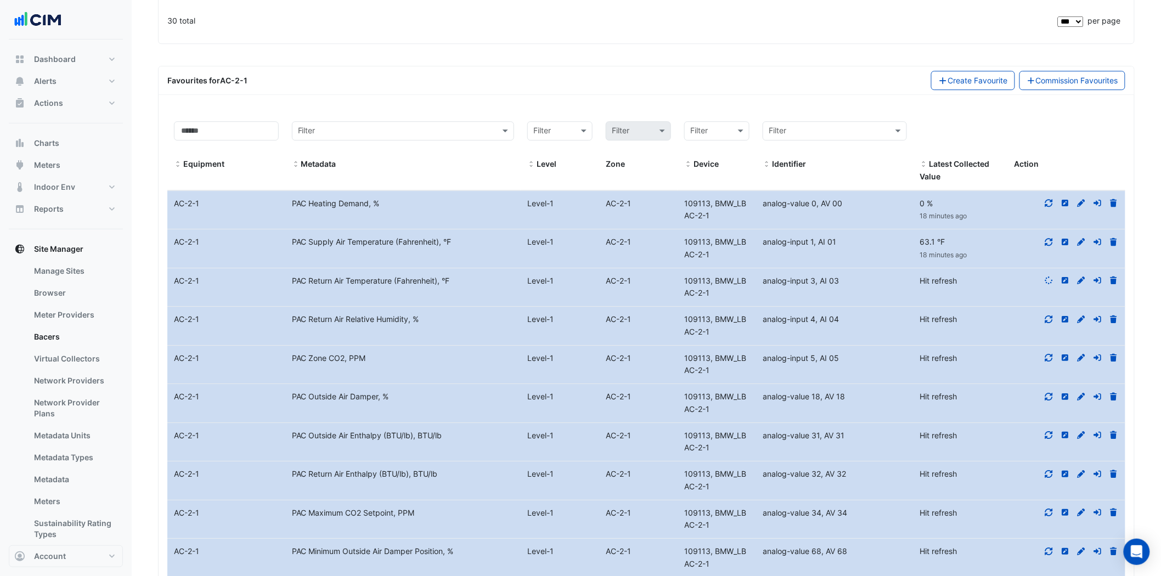
click at [1052, 315] on icon at bounding box center [1049, 319] width 8 height 8
click at [1047, 354] on icon at bounding box center [1049, 358] width 8 height 8
click at [1050, 393] on icon at bounding box center [1049, 397] width 8 height 8
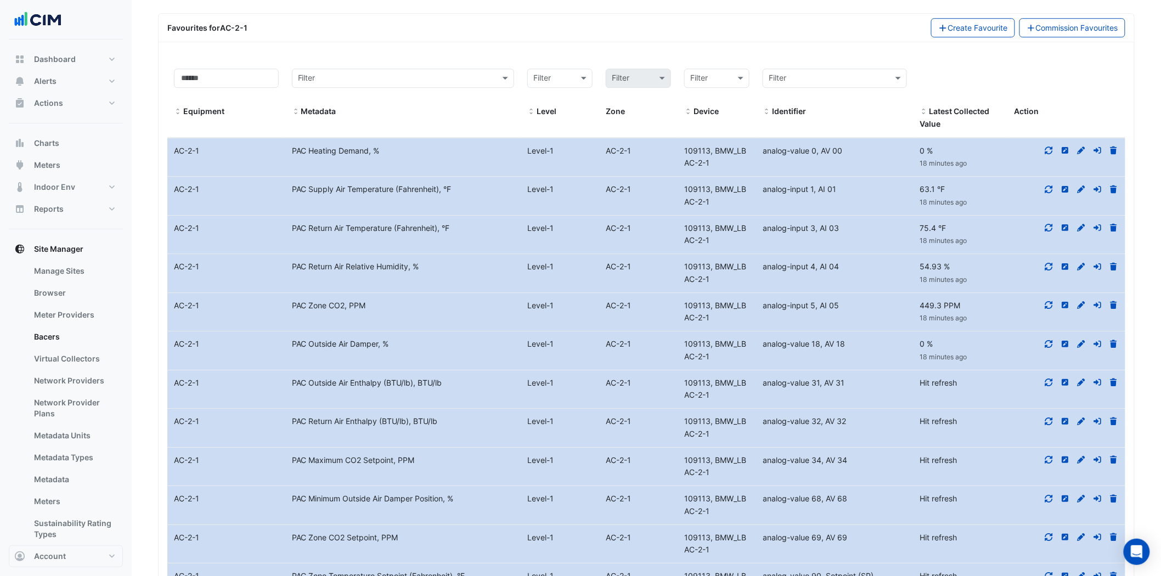
scroll to position [1396, 0]
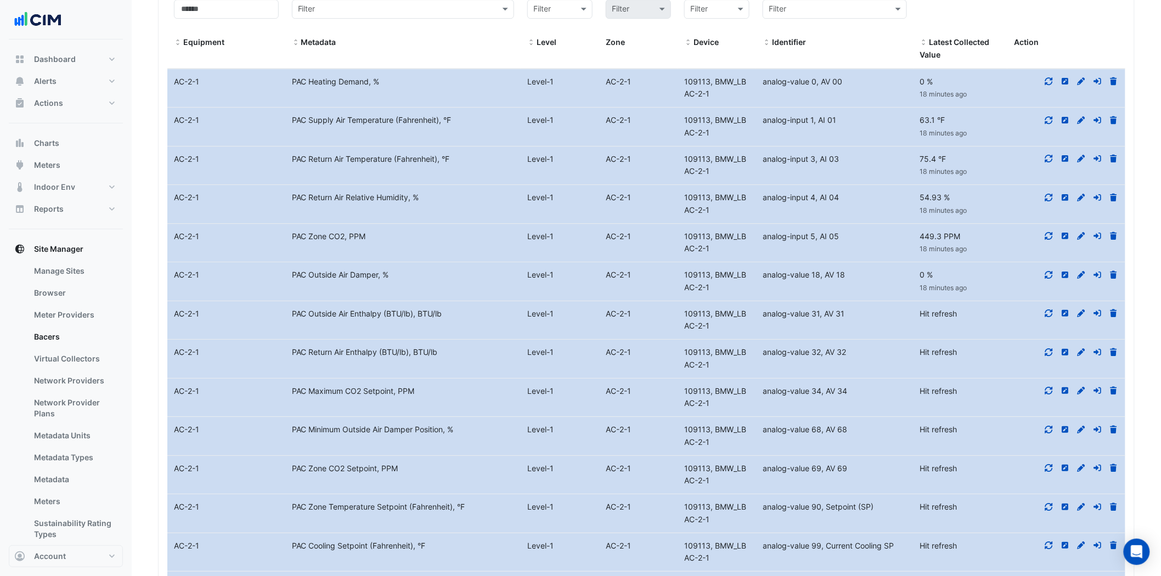
click at [1048, 348] on icon at bounding box center [1049, 352] width 10 height 8
click at [1048, 387] on icon at bounding box center [1049, 391] width 8 height 8
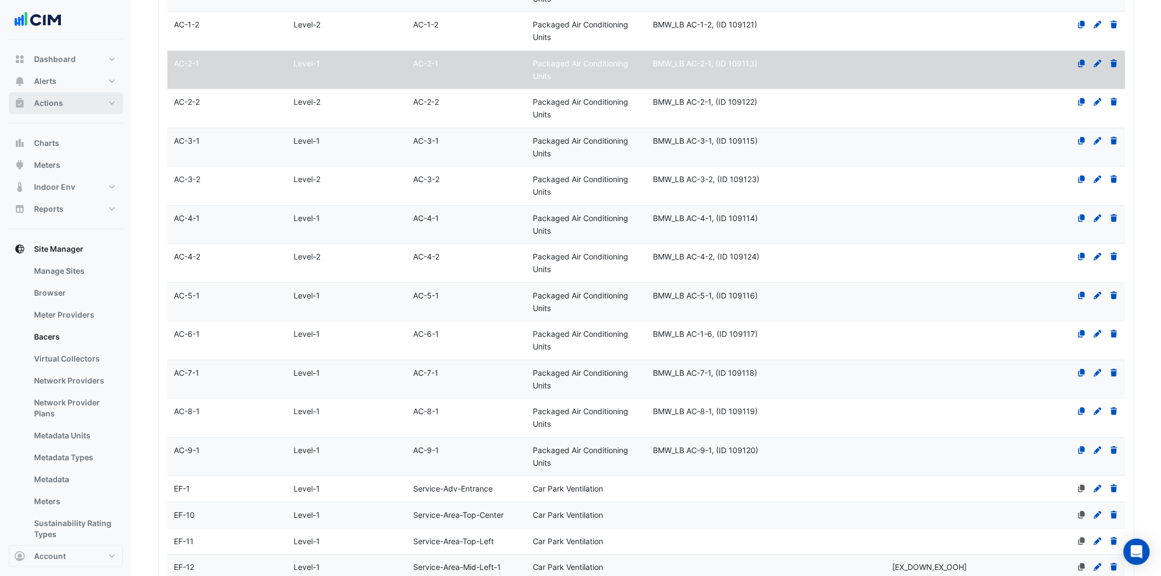
scroll to position [177, 0]
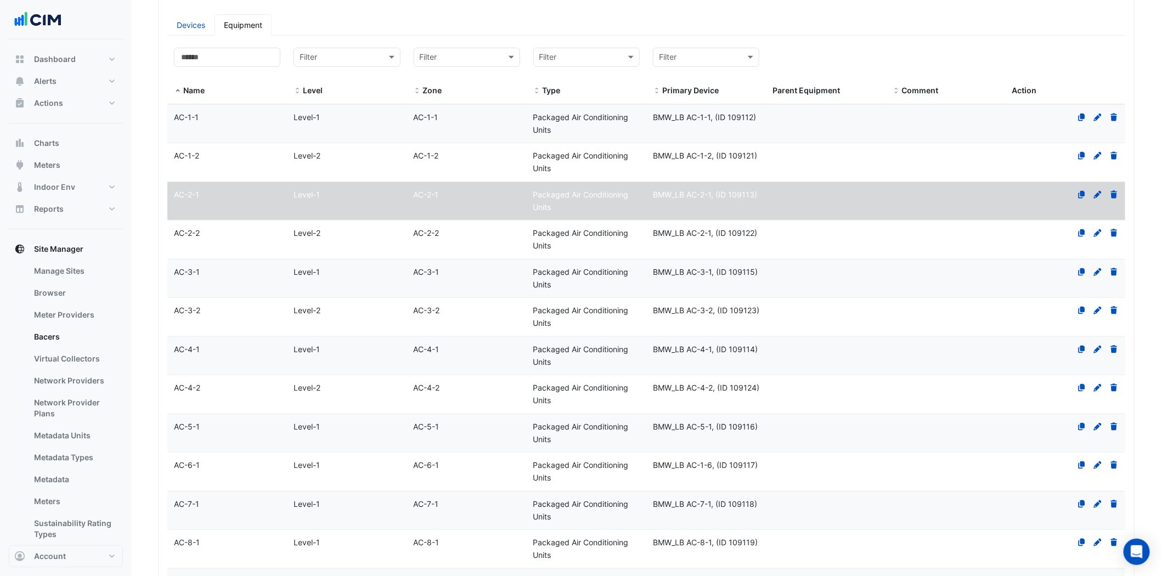
drag, startPoint x: 194, startPoint y: 234, endPoint x: 200, endPoint y: 233, distance: 6.1
click at [194, 235] on span "AC-2-2" at bounding box center [187, 232] width 26 height 9
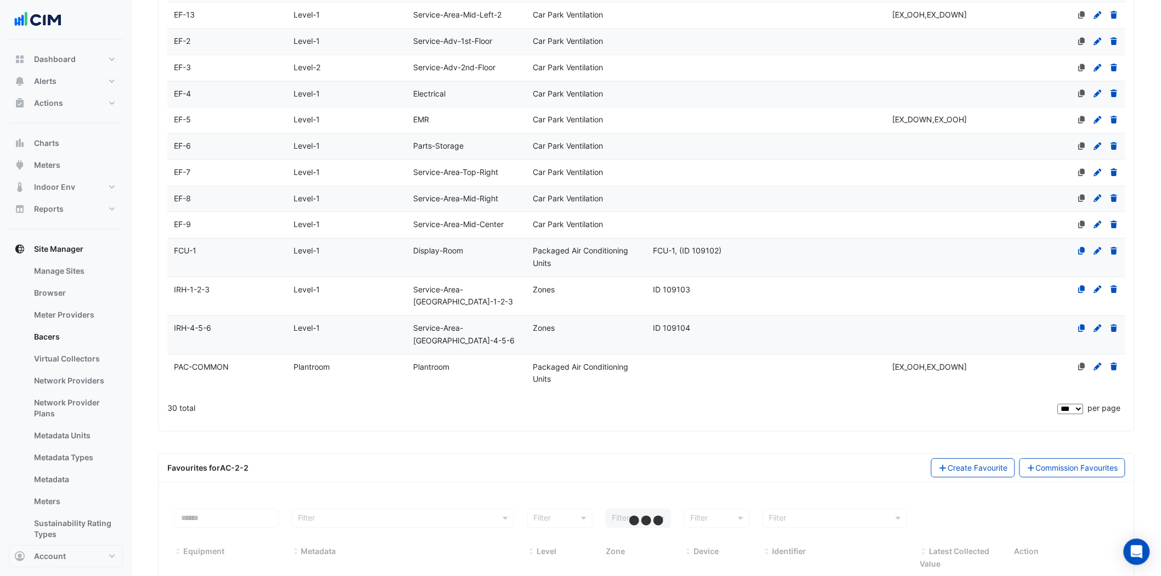
scroll to position [908, 0]
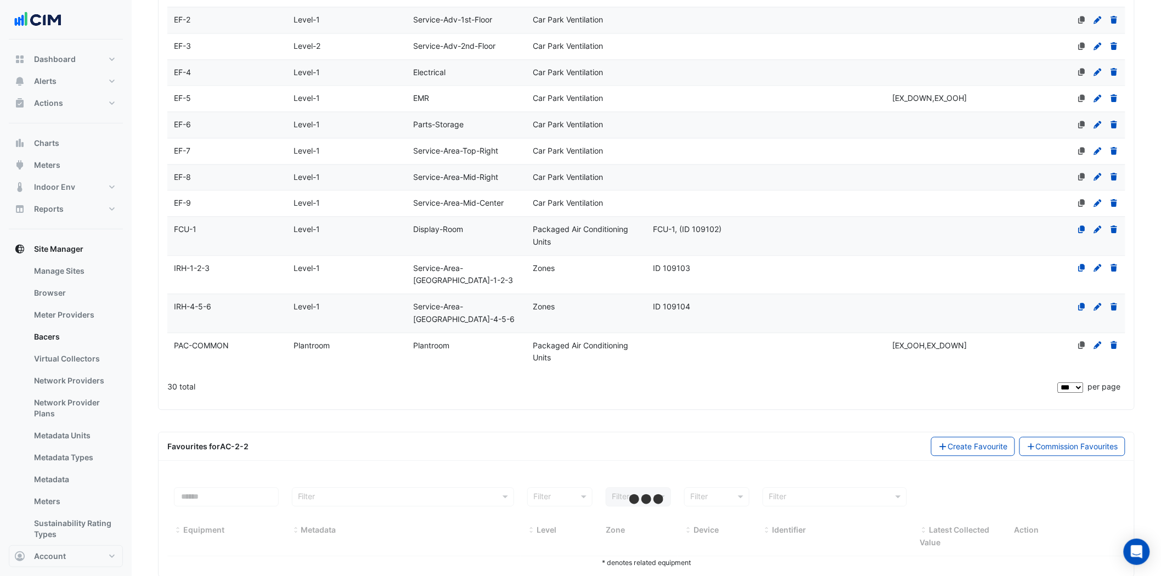
select select "***"
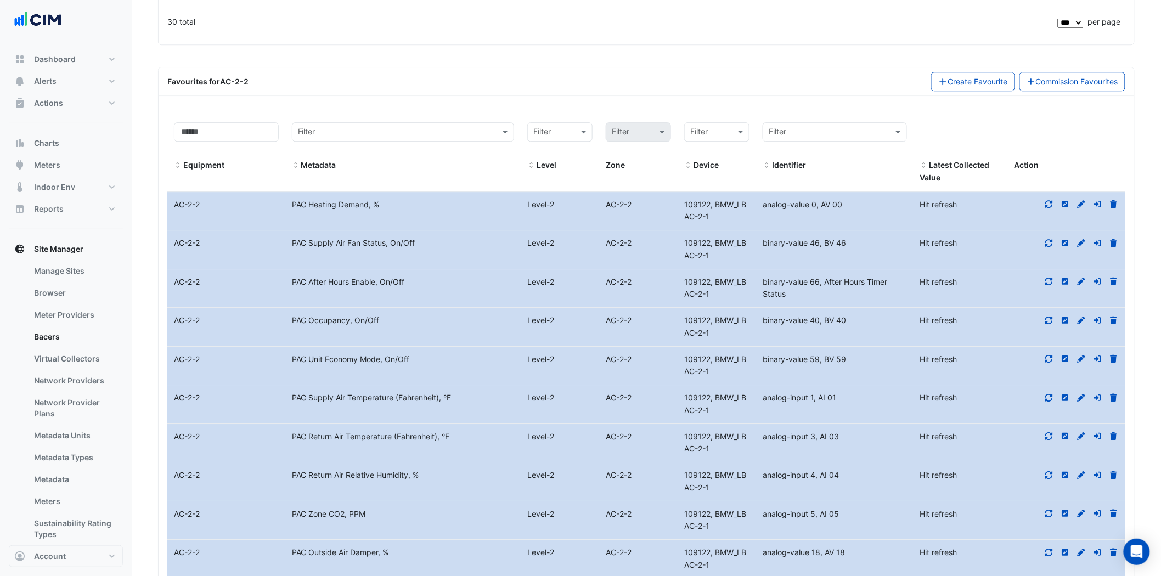
scroll to position [1274, 0]
click at [1048, 199] on icon at bounding box center [1049, 203] width 8 height 8
click at [1048, 238] on icon at bounding box center [1049, 242] width 10 height 8
drag, startPoint x: 1047, startPoint y: 253, endPoint x: 1048, endPoint y: 268, distance: 14.9
click at [1047, 276] on fa-icon at bounding box center [1049, 280] width 10 height 9
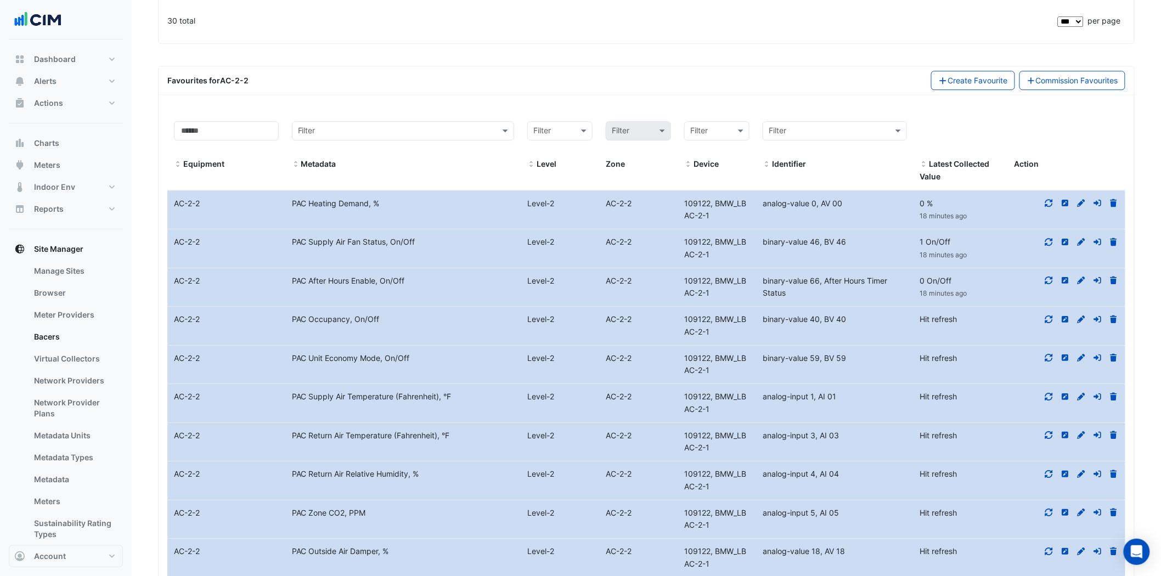
click at [1052, 315] on icon at bounding box center [1049, 319] width 8 height 8
click at [1049, 354] on icon at bounding box center [1049, 358] width 10 height 8
click at [1051, 393] on icon at bounding box center [1049, 397] width 10 height 8
click at [1049, 431] on icon at bounding box center [1049, 435] width 10 height 8
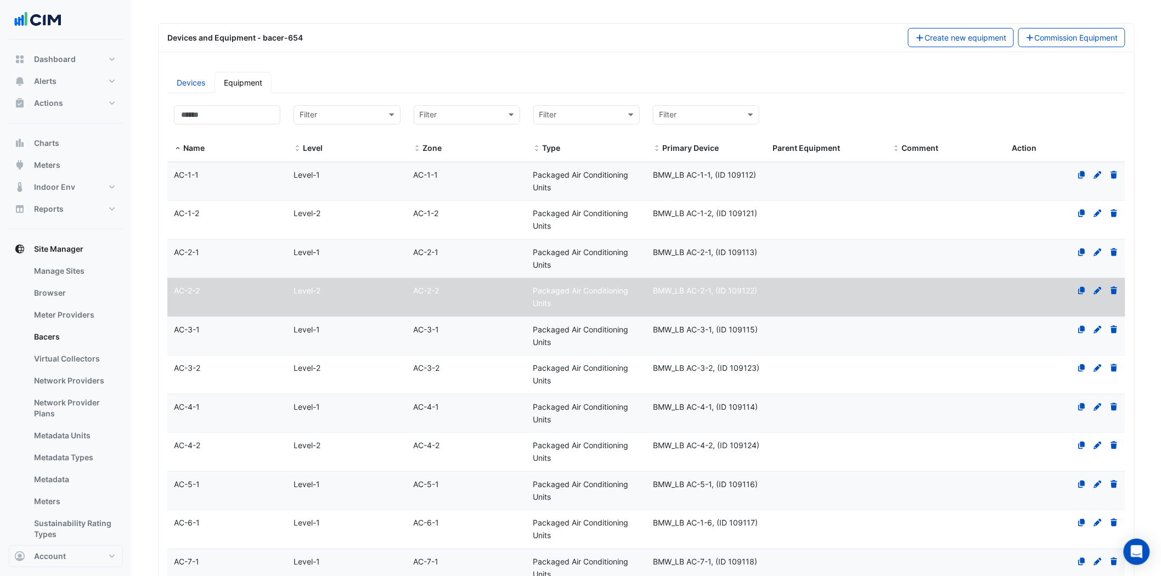
scroll to position [123, 0]
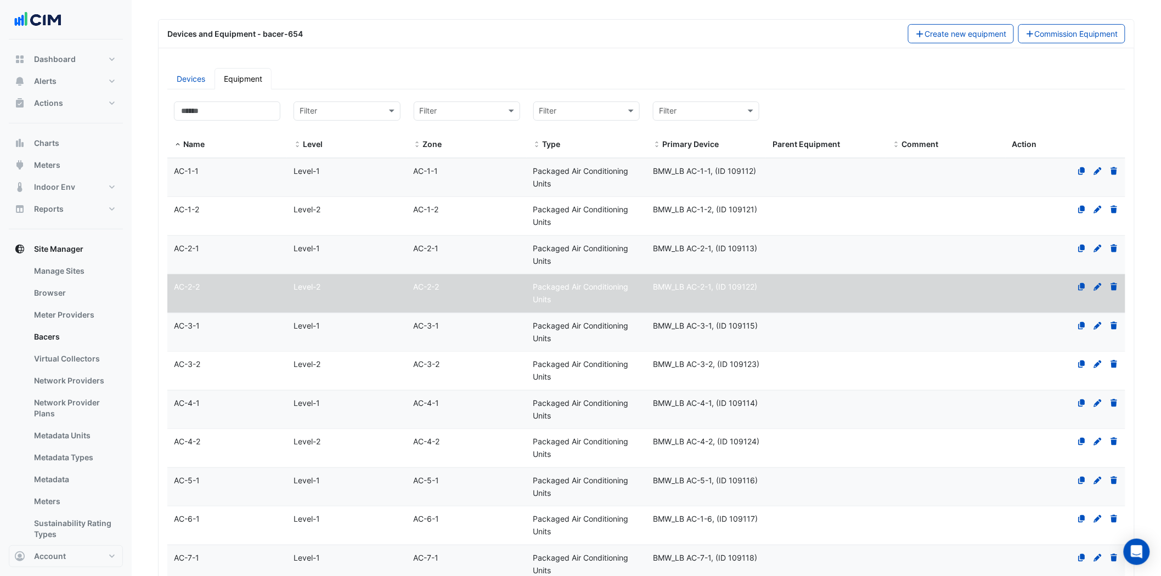
click at [189, 338] on datatable-body-cell "Name AC-3-1" at bounding box center [227, 332] width 120 height 38
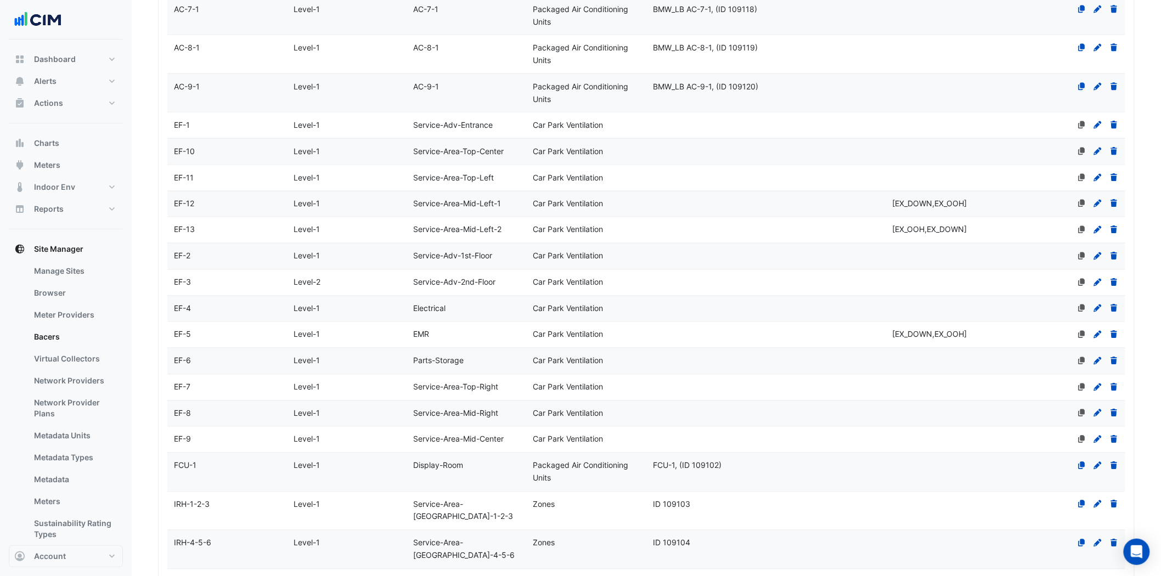
scroll to position [854, 0]
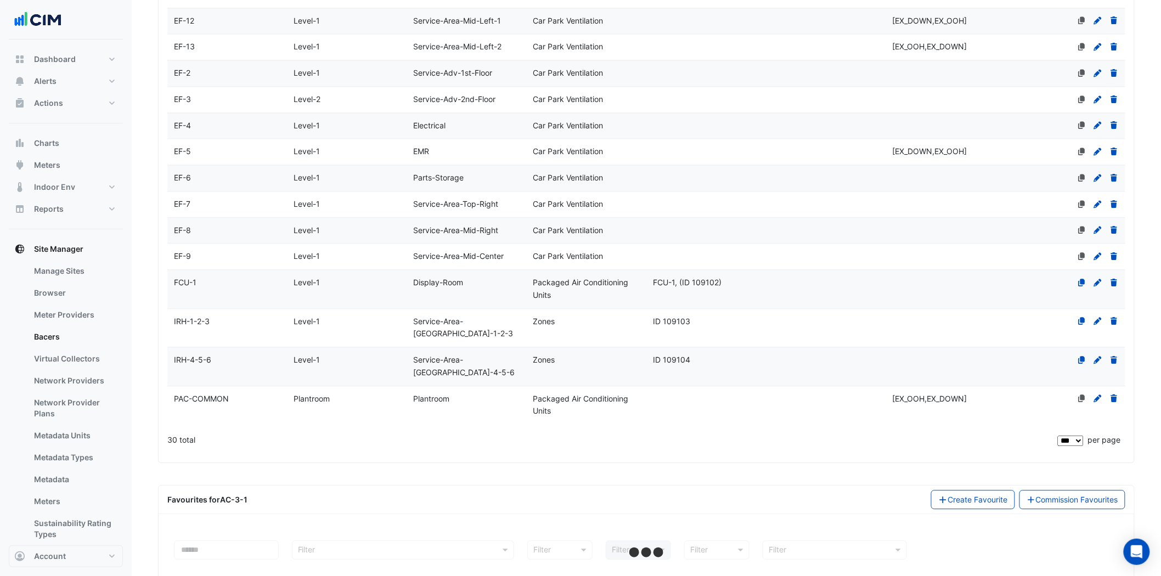
select select "***"
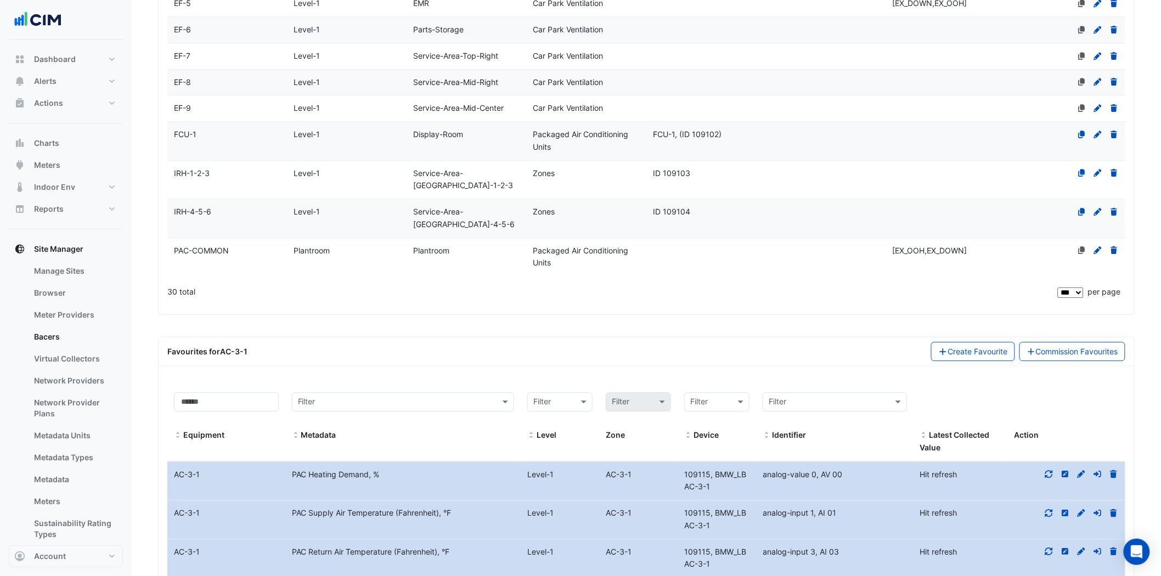
scroll to position [1220, 0]
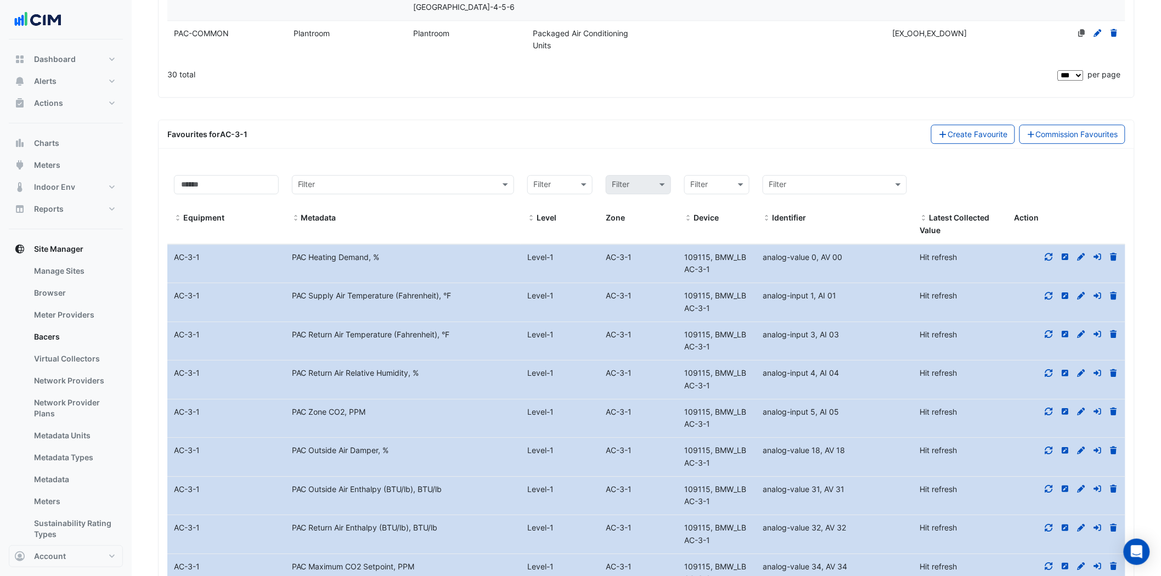
click at [1047, 253] on icon at bounding box center [1049, 257] width 10 height 8
click at [1050, 292] on icon at bounding box center [1049, 296] width 10 height 8
click at [1053, 330] on fa-icon at bounding box center [1049, 334] width 10 height 9
click at [1050, 369] on icon at bounding box center [1049, 373] width 10 height 8
click at [1052, 447] on icon at bounding box center [1049, 451] width 8 height 8
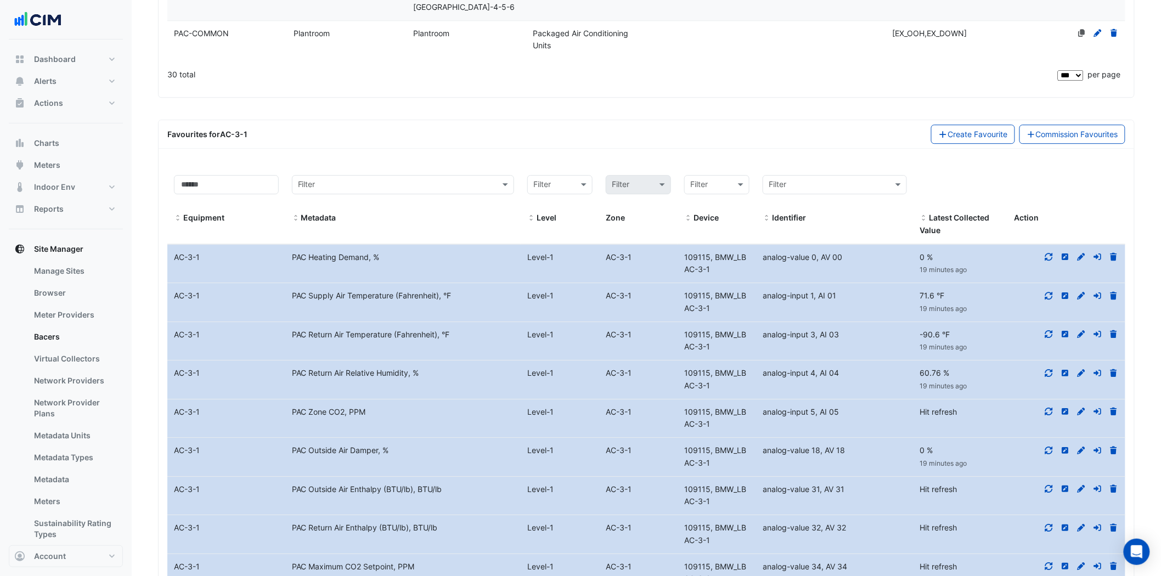
click at [1051, 408] on icon at bounding box center [1049, 412] width 10 height 8
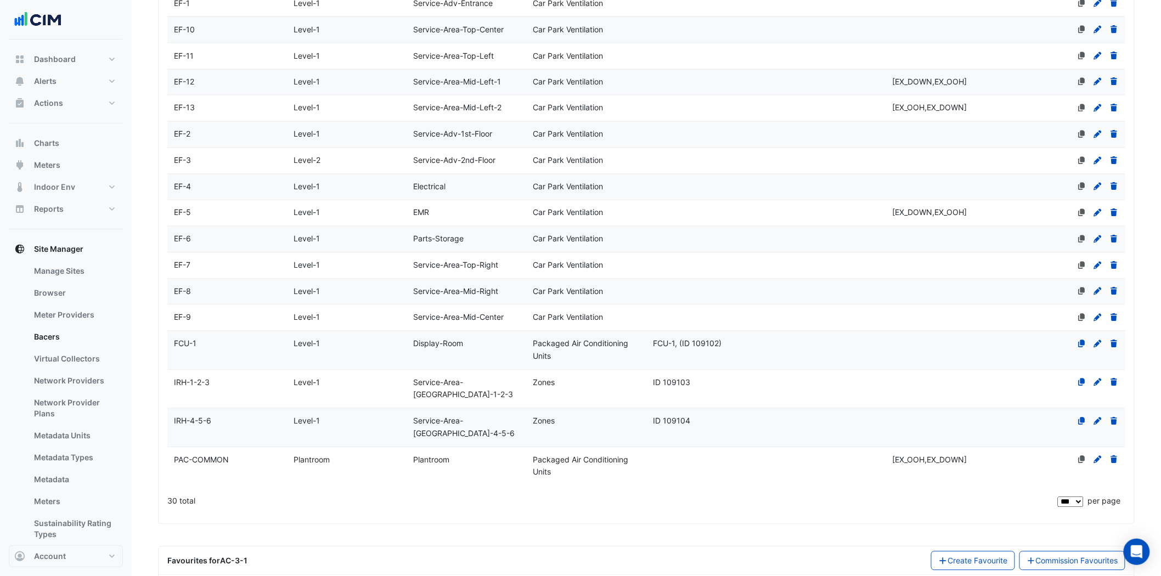
scroll to position [367, 0]
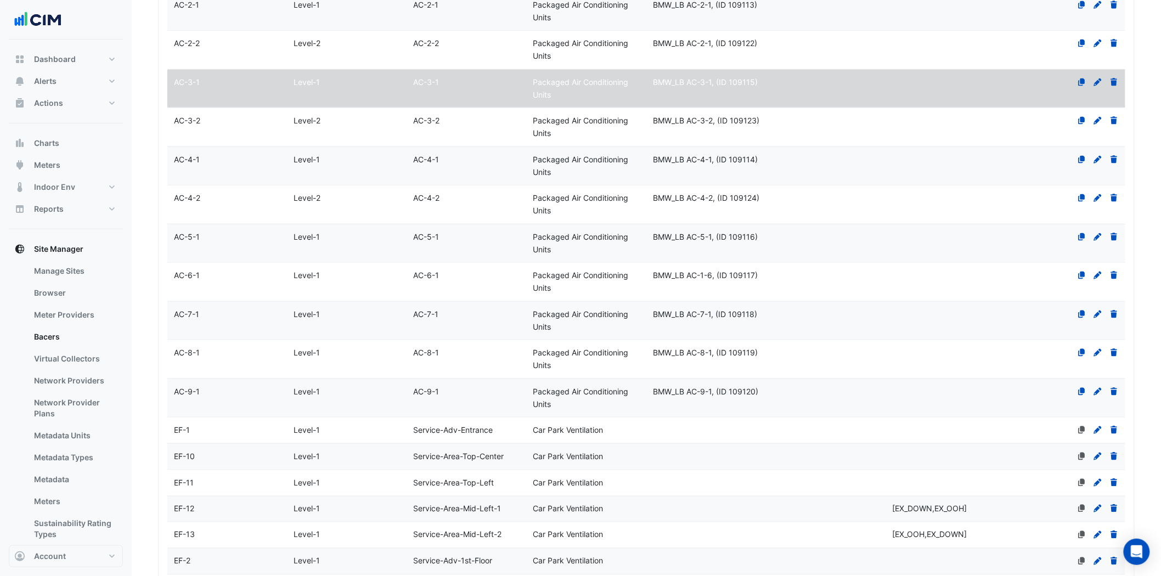
click at [168, 125] on div "AC-3-2" at bounding box center [227, 121] width 120 height 13
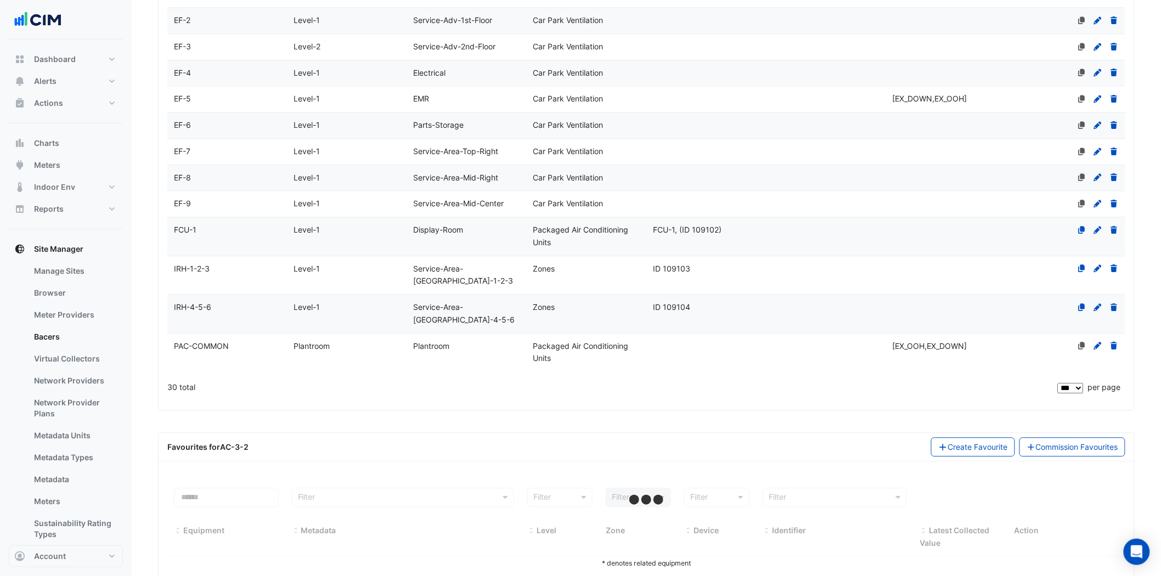
scroll to position [908, 0]
select select "***"
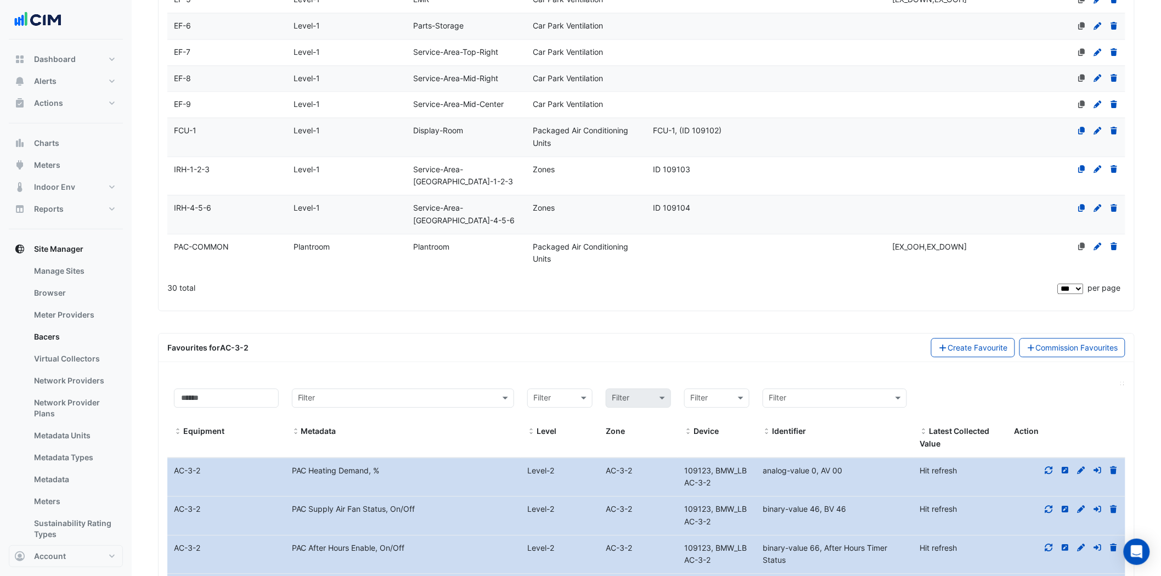
scroll to position [1213, 0]
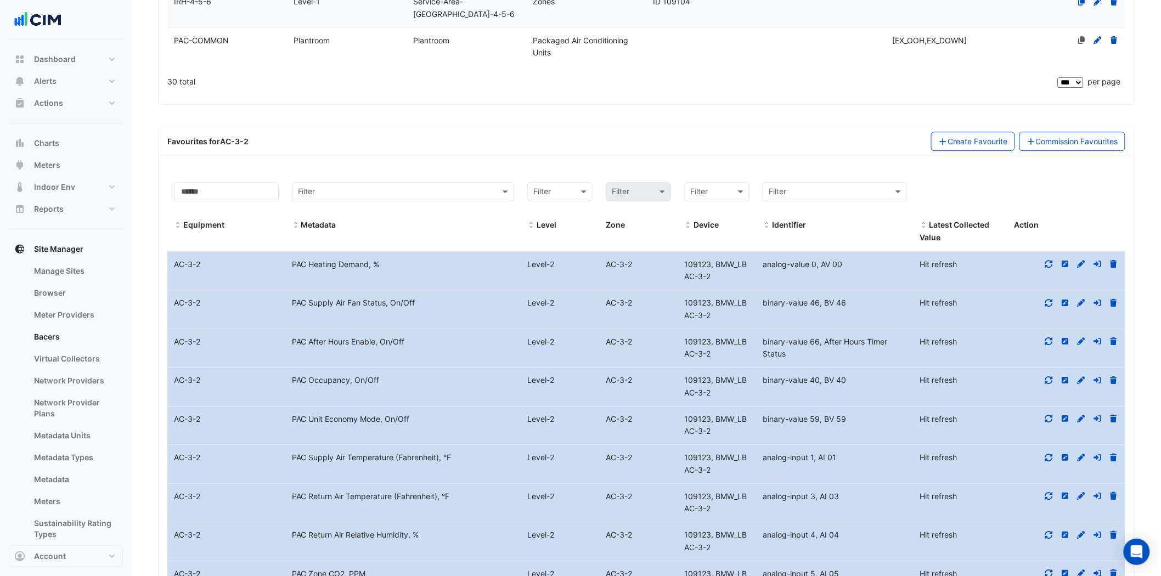
click at [1050, 260] on icon at bounding box center [1049, 264] width 10 height 8
click at [1036, 297] on div at bounding box center [1066, 303] width 118 height 13
click at [1047, 299] on icon at bounding box center [1049, 303] width 10 height 8
click at [1052, 337] on icon at bounding box center [1049, 341] width 10 height 8
click at [1050, 376] on icon at bounding box center [1049, 380] width 10 height 8
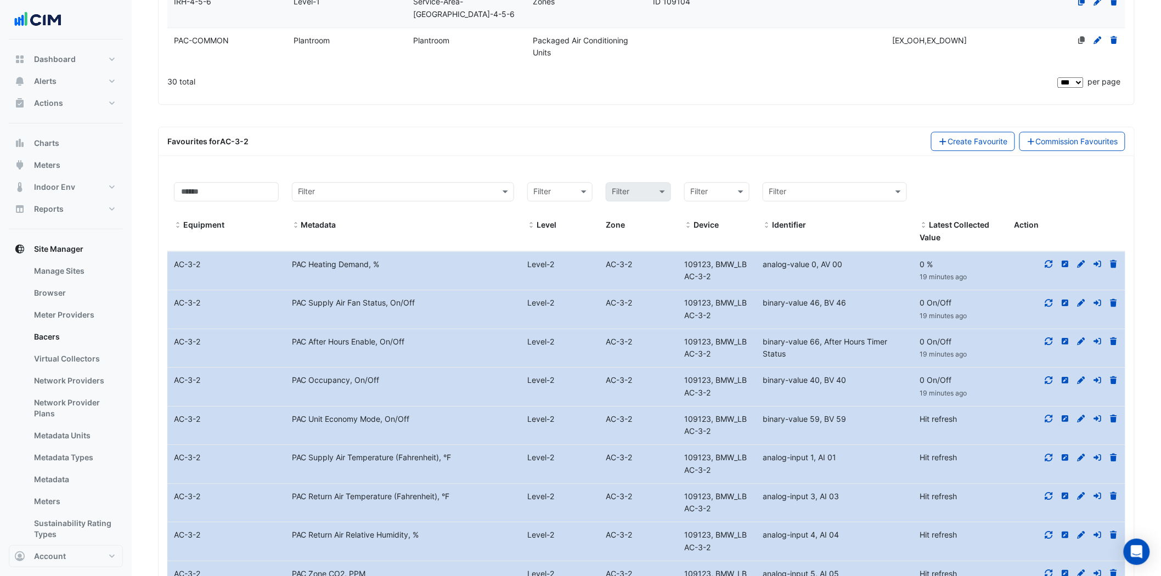
click at [1051, 415] on icon at bounding box center [1049, 419] width 10 height 8
click at [1049, 454] on icon at bounding box center [1049, 458] width 10 height 8
click at [1052, 484] on datatable-body-cell "Action" at bounding box center [1066, 503] width 118 height 38
click at [1051, 492] on icon at bounding box center [1049, 496] width 10 height 8
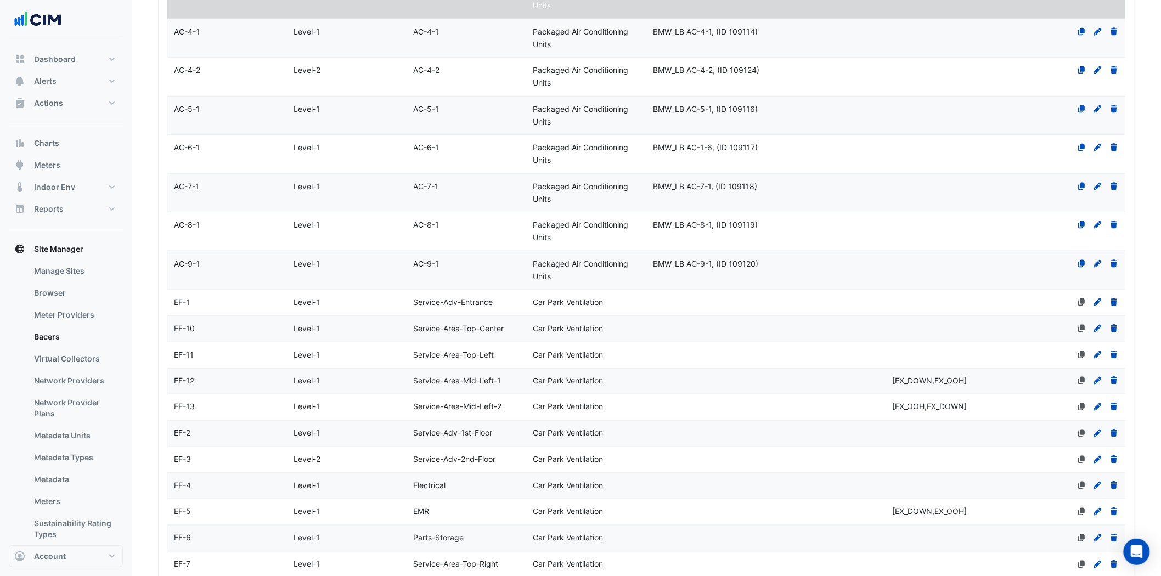
scroll to position [298, 0]
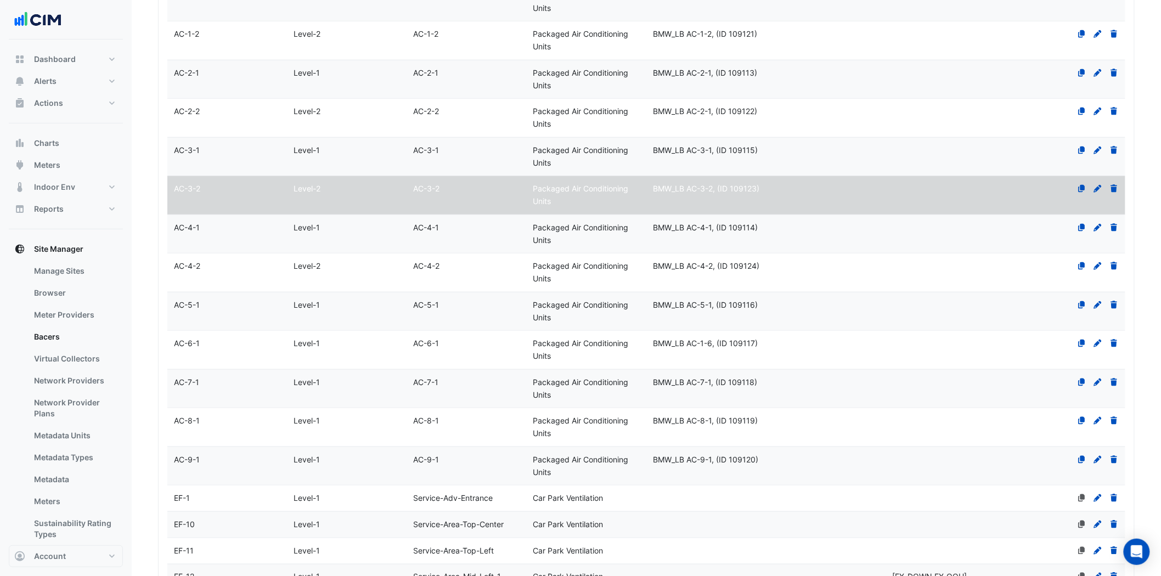
click at [206, 244] on datatable-body-cell "Name AC-4-1" at bounding box center [227, 234] width 120 height 38
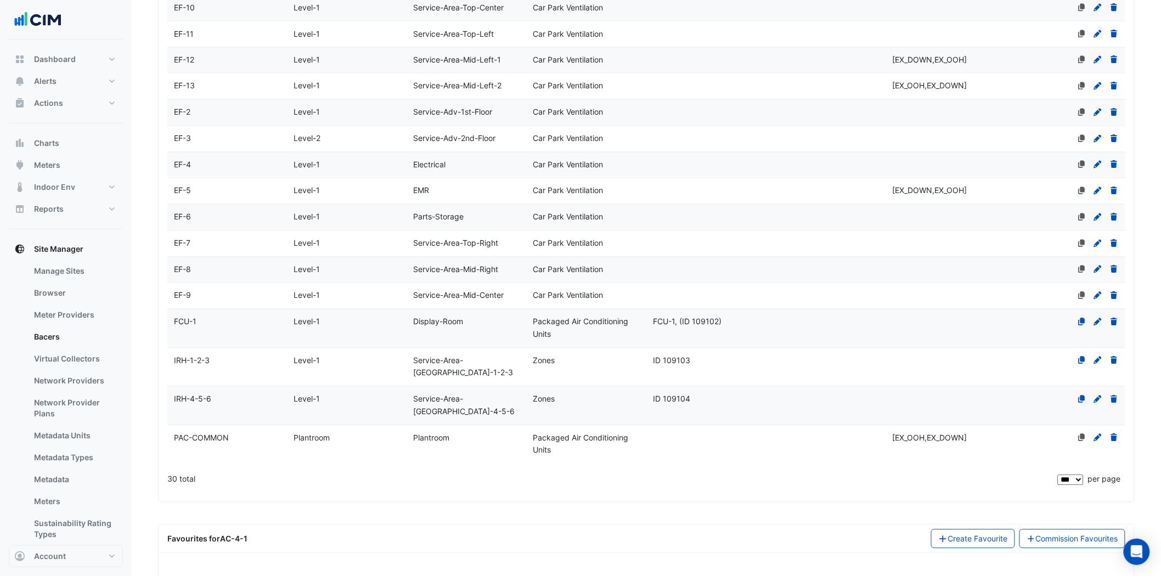
scroll to position [908, 0]
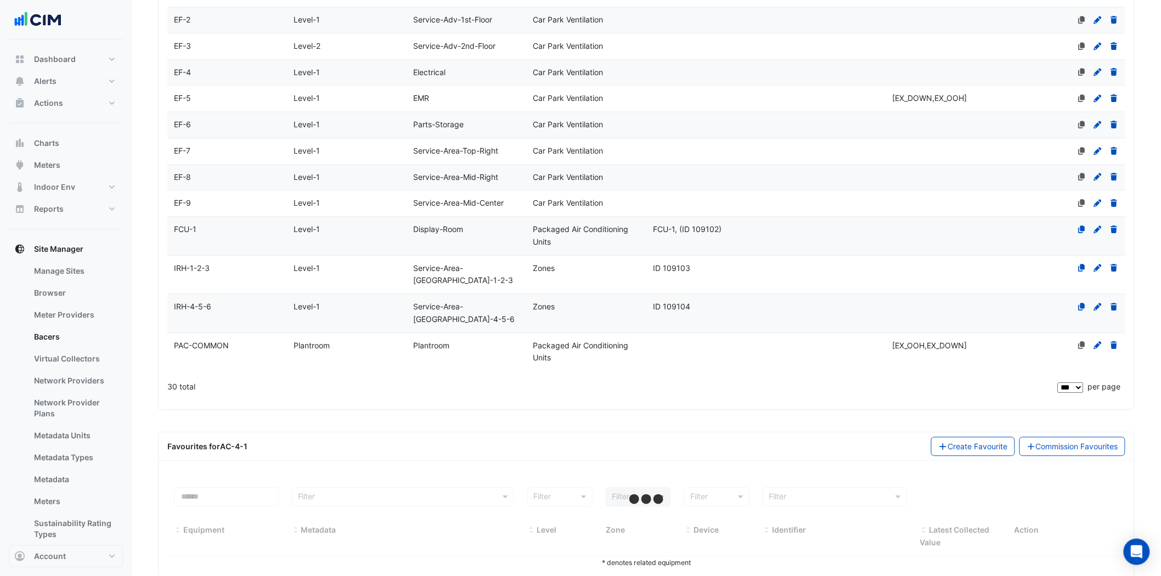
select select "***"
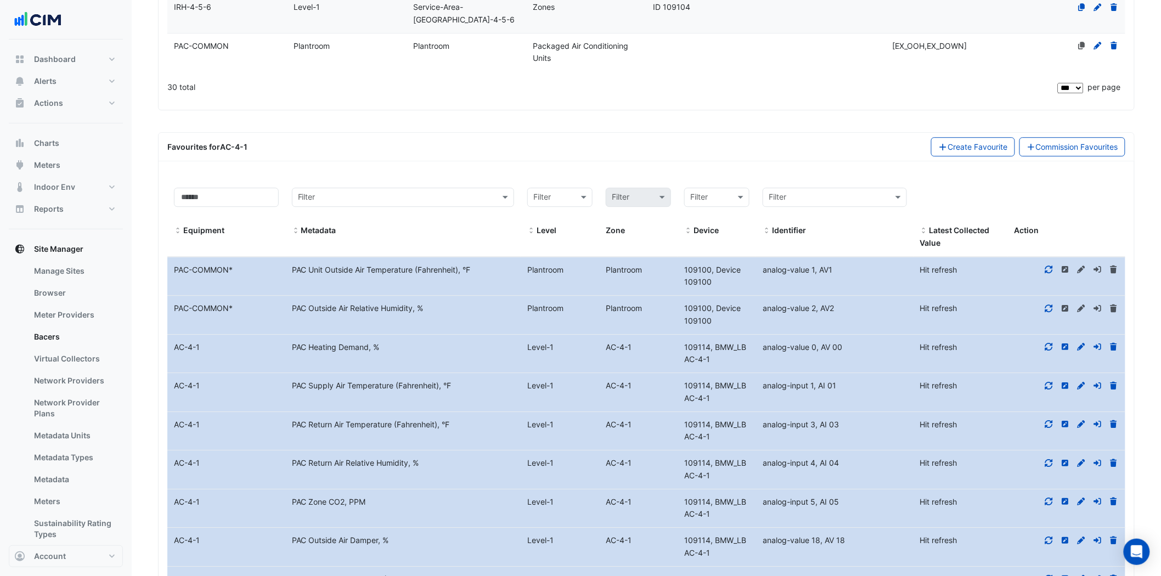
scroll to position [1213, 0]
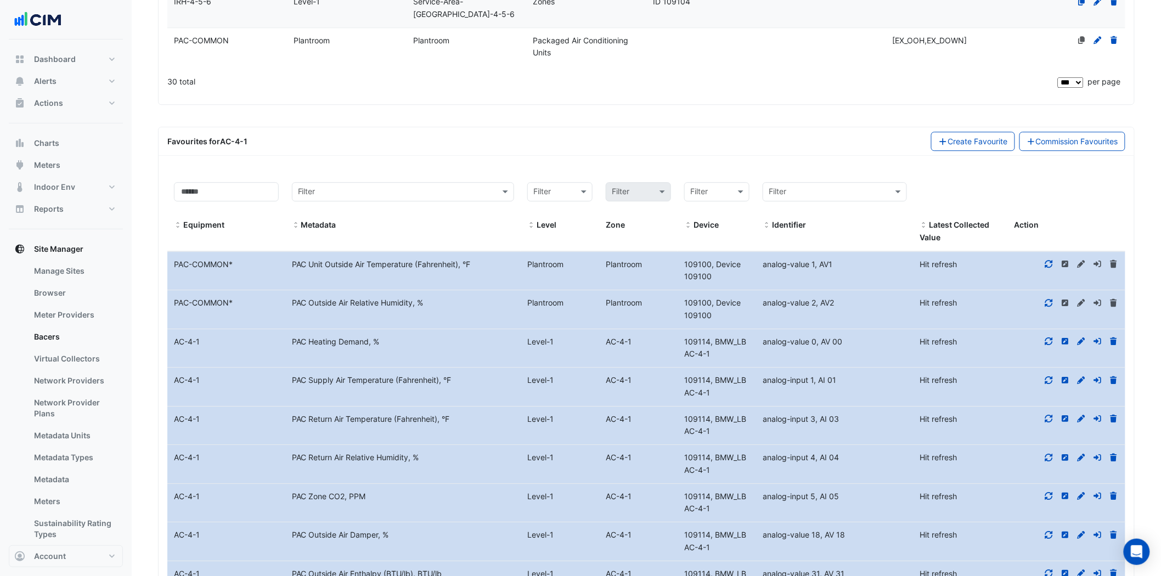
click at [1048, 337] on icon at bounding box center [1049, 341] width 10 height 8
click at [1049, 376] on icon at bounding box center [1049, 380] width 10 height 8
click at [1046, 415] on icon at bounding box center [1049, 419] width 8 height 8
click at [1047, 454] on icon at bounding box center [1049, 458] width 10 height 8
click at [1051, 492] on icon at bounding box center [1049, 496] width 10 height 8
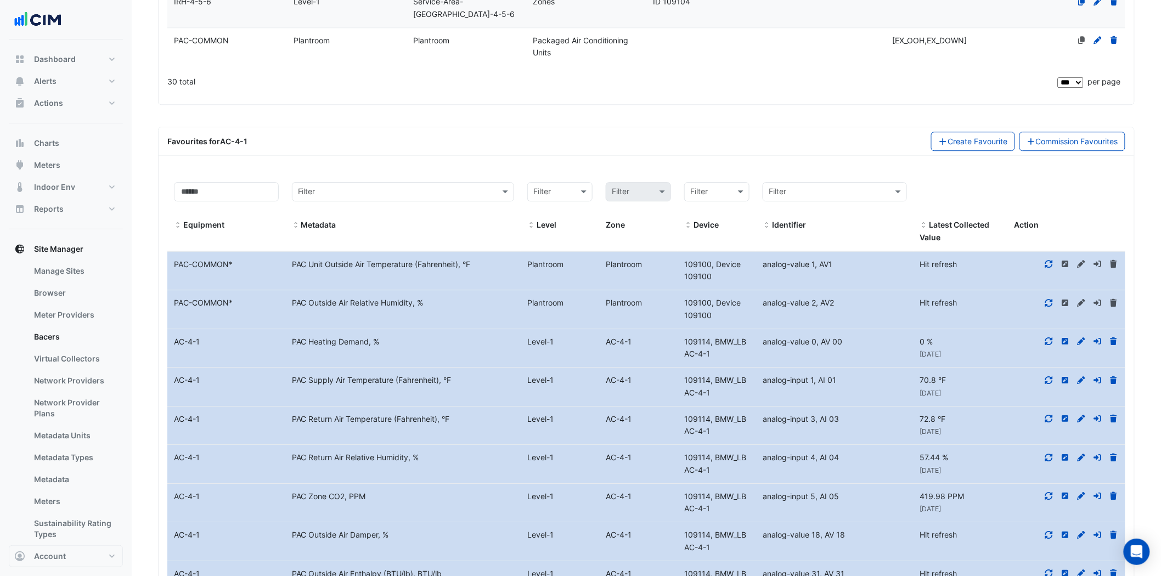
click at [1048, 529] on div at bounding box center [1066, 535] width 118 height 13
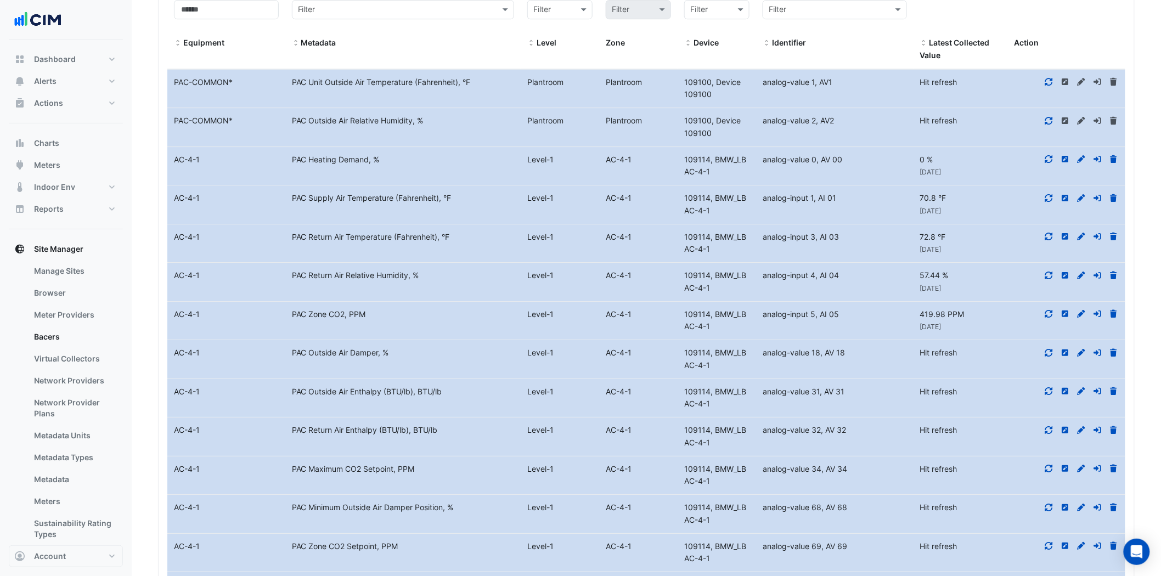
scroll to position [1396, 0]
click at [1051, 386] on fa-icon at bounding box center [1049, 390] width 10 height 9
click at [1051, 348] on icon at bounding box center [1049, 352] width 8 height 8
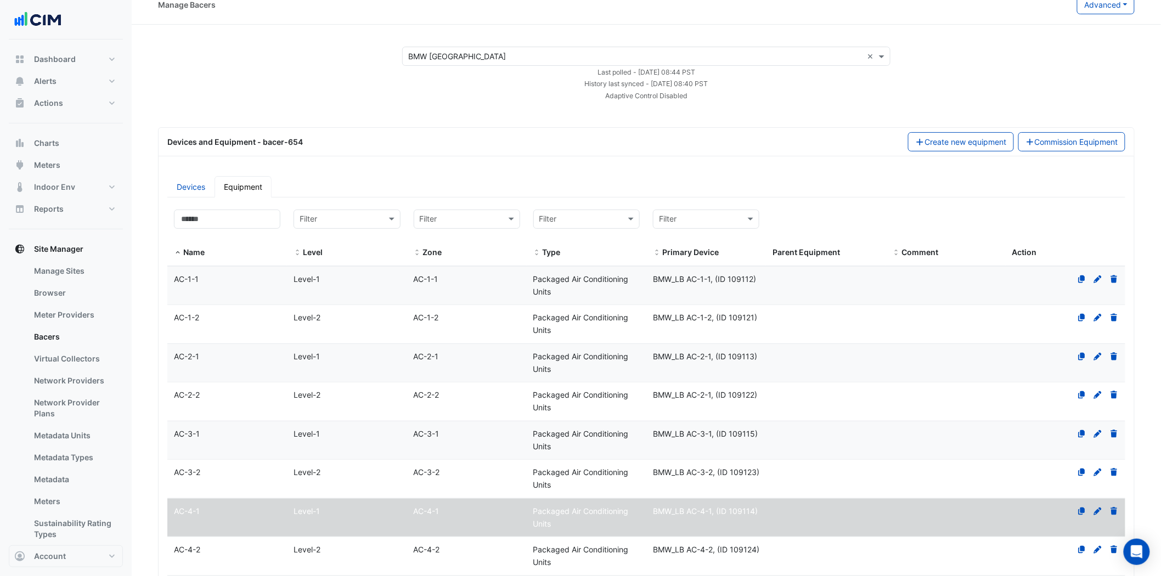
scroll to position [0, 0]
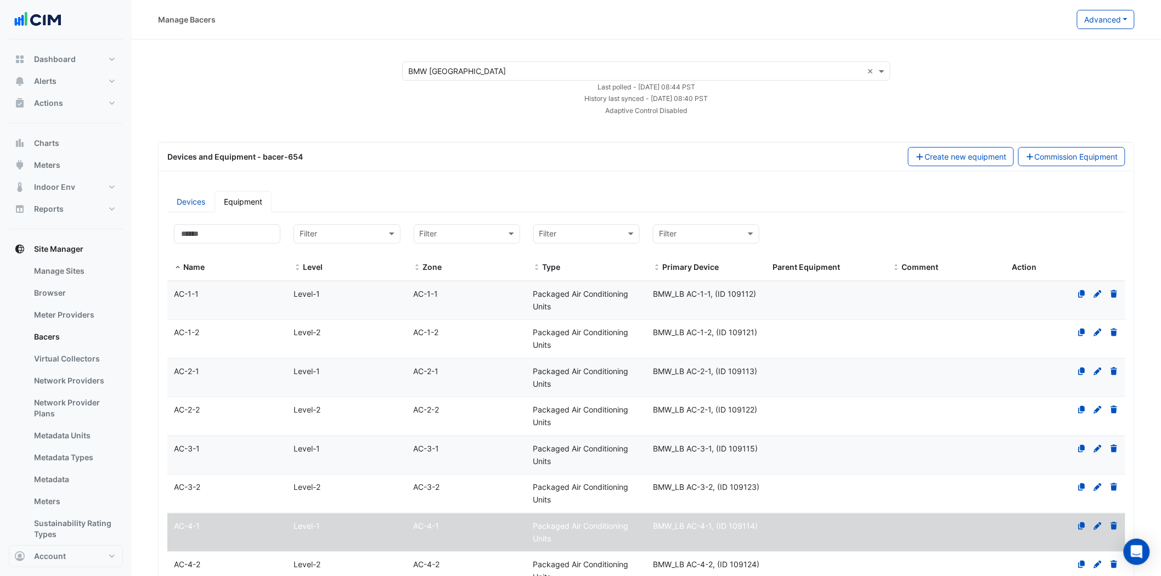
click at [208, 330] on div "AC-1-2" at bounding box center [227, 332] width 120 height 13
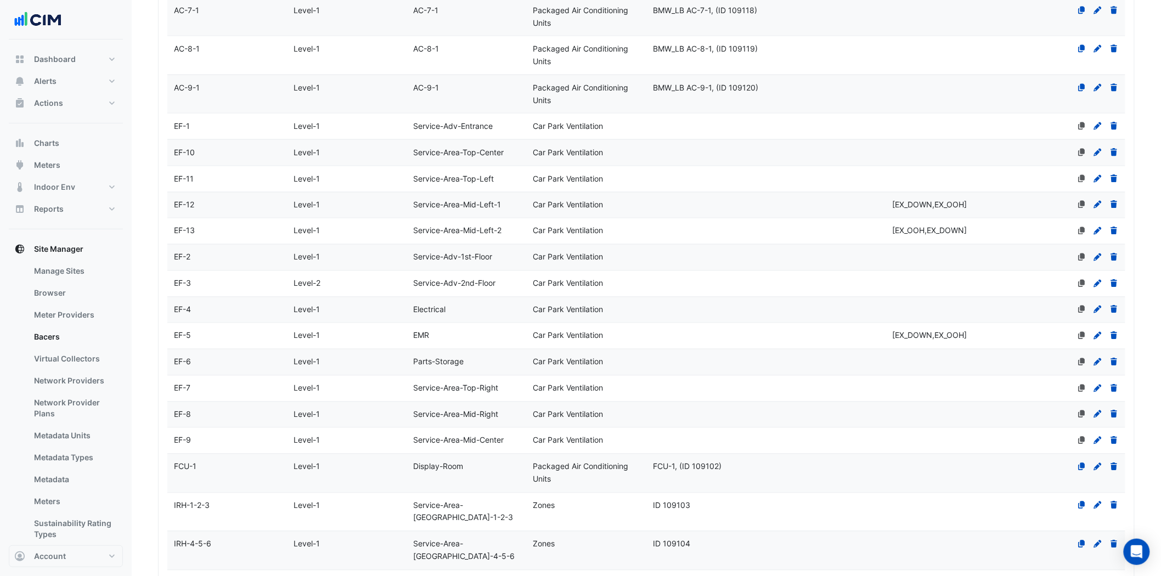
scroll to position [908, 0]
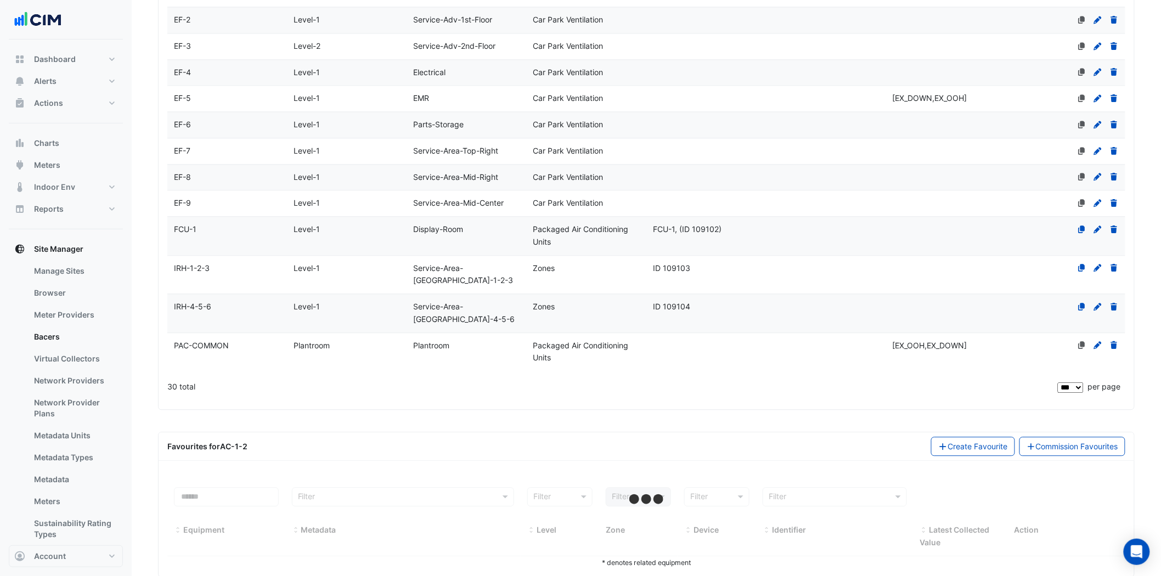
select select "***"
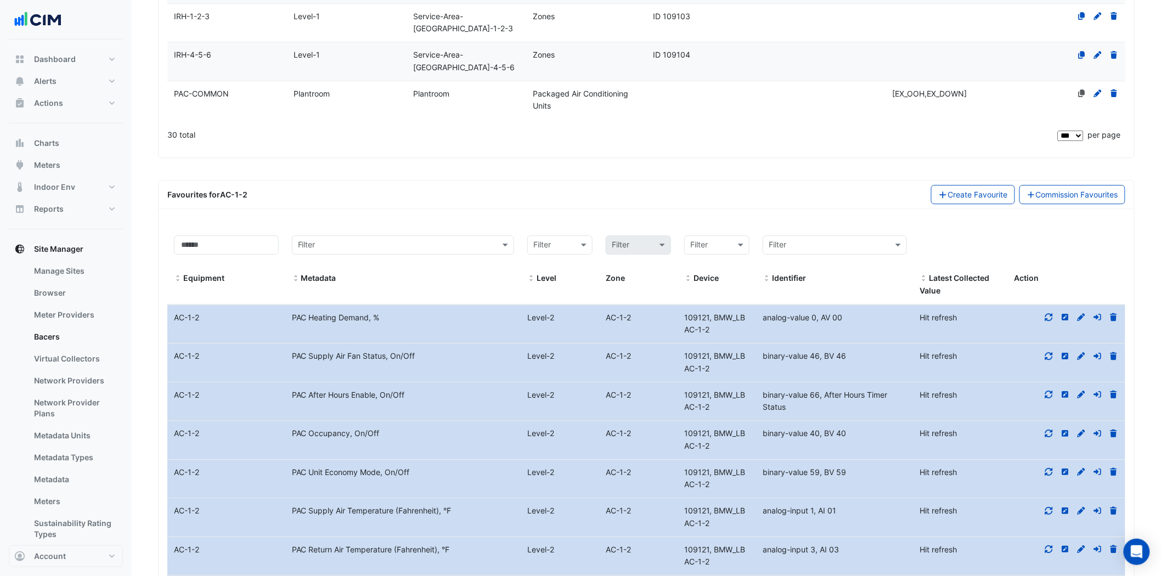
scroll to position [1152, 0]
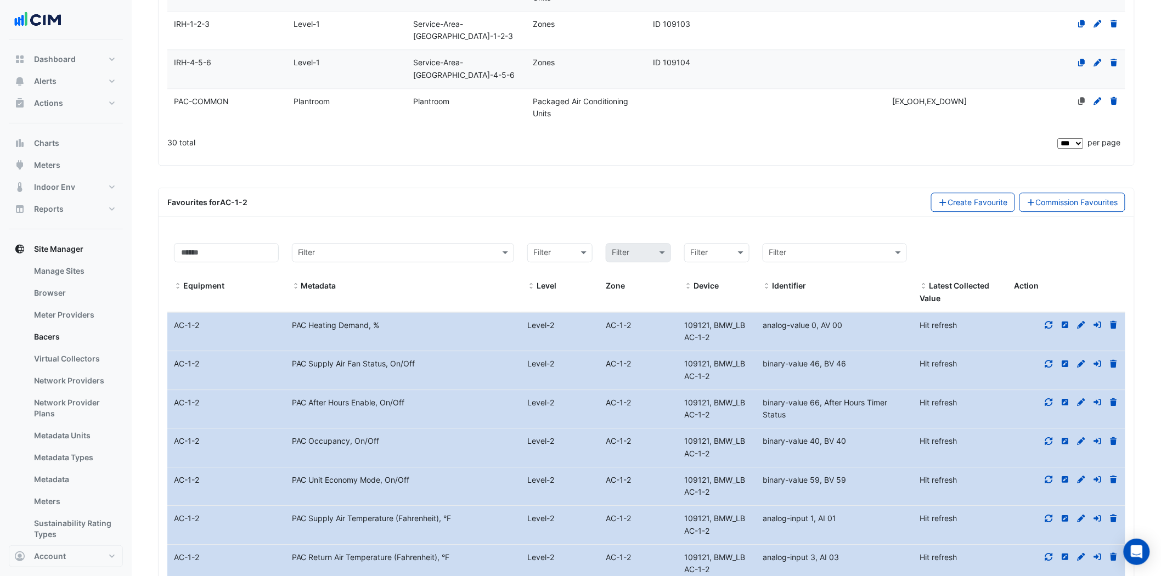
click at [1051, 360] on icon at bounding box center [1049, 364] width 10 height 8
click at [1048, 398] on fa-icon at bounding box center [1049, 402] width 10 height 9
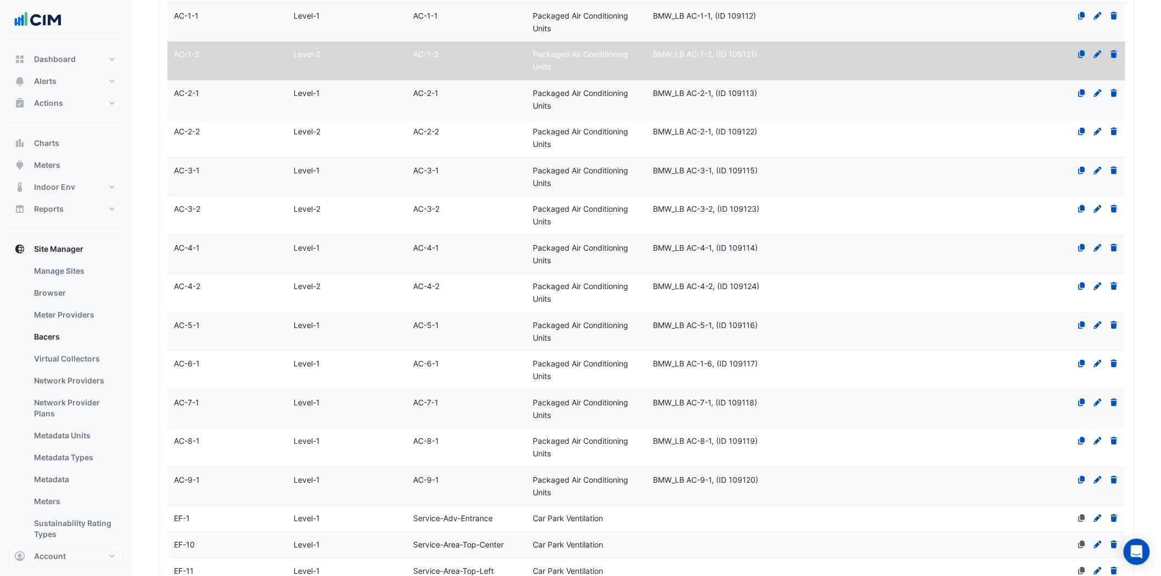
scroll to position [298, 0]
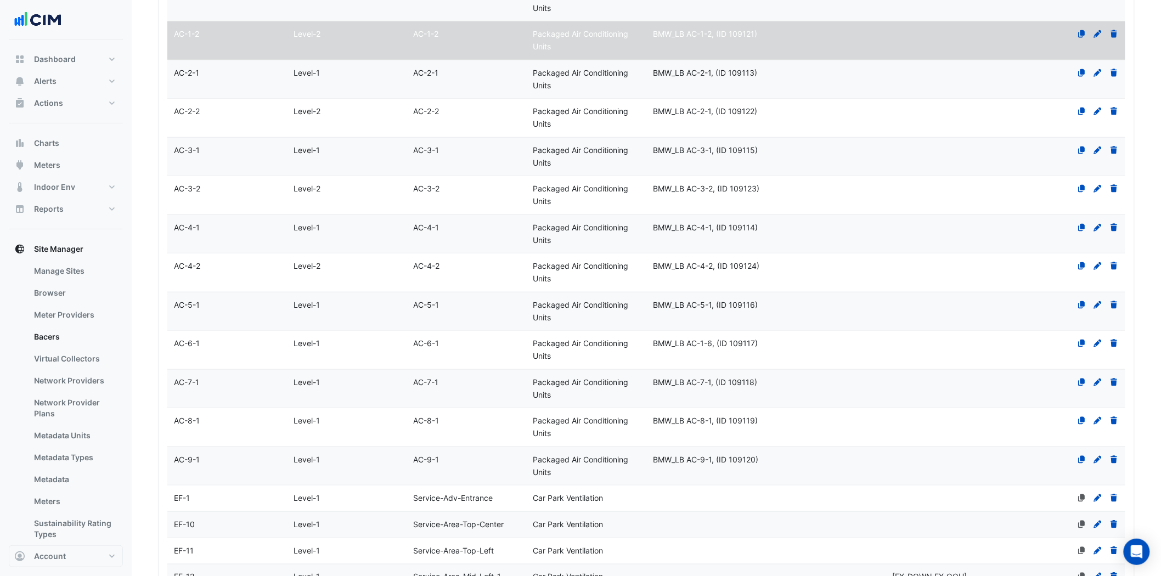
click at [196, 305] on span "AC-5-1" at bounding box center [187, 304] width 26 height 9
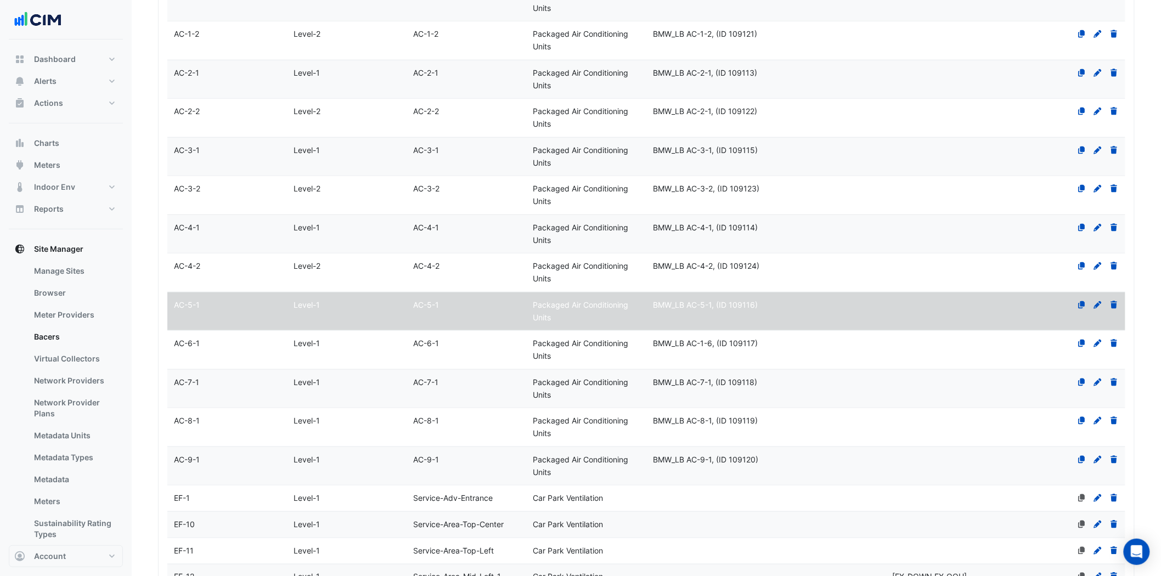
select select "***"
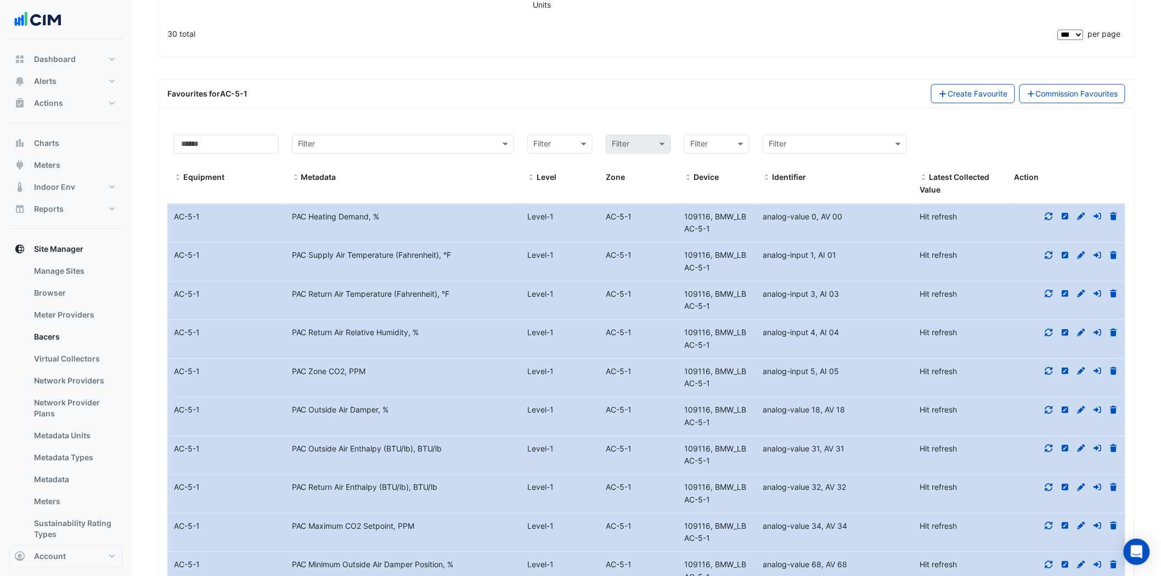
scroll to position [1274, 0]
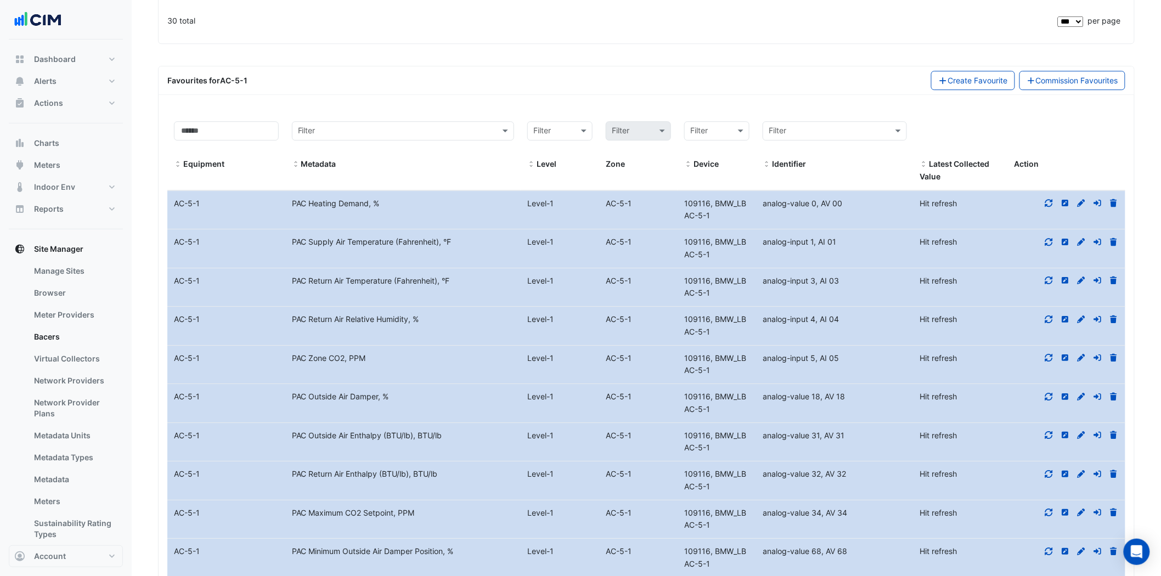
click at [1049, 199] on icon at bounding box center [1049, 203] width 10 height 8
click at [1050, 229] on datatable-body-cell "Action" at bounding box center [1066, 248] width 118 height 38
drag, startPoint x: 1049, startPoint y: 258, endPoint x: 1049, endPoint y: 251, distance: 7.1
click at [1049, 277] on icon at bounding box center [1049, 281] width 10 height 8
click at [1051, 238] on icon at bounding box center [1049, 242] width 10 height 8
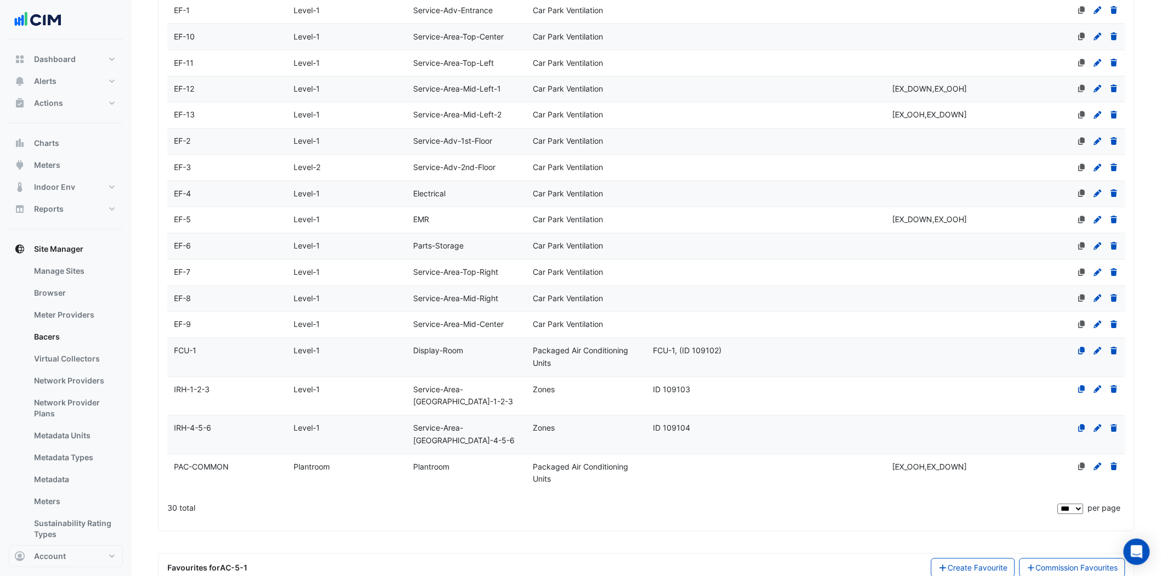
scroll to position [542, 0]
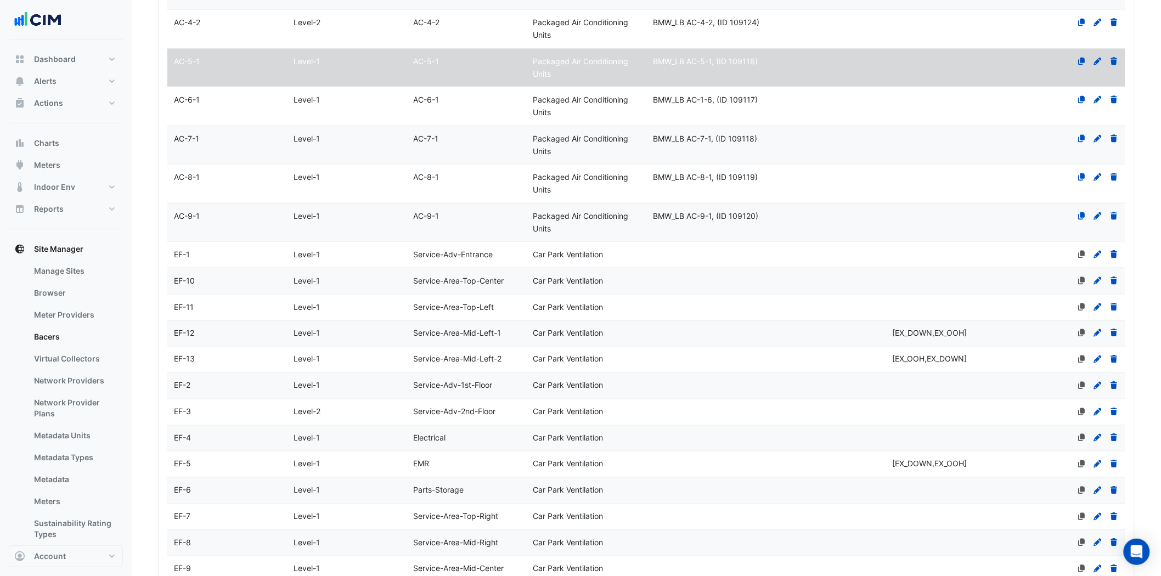
click at [204, 105] on div "AC-6-1" at bounding box center [227, 100] width 120 height 13
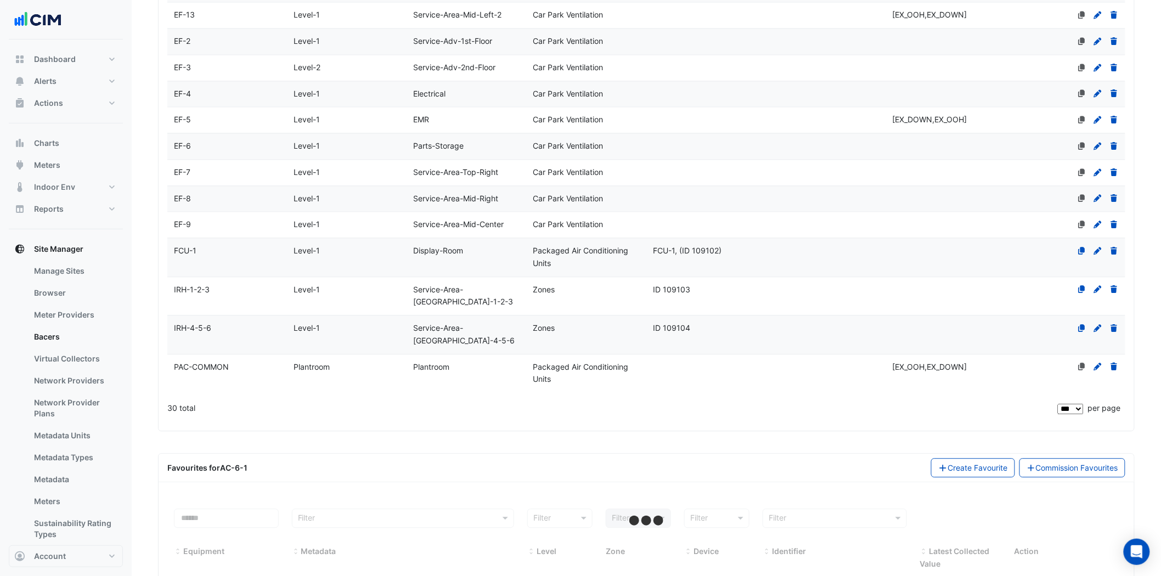
scroll to position [908, 0]
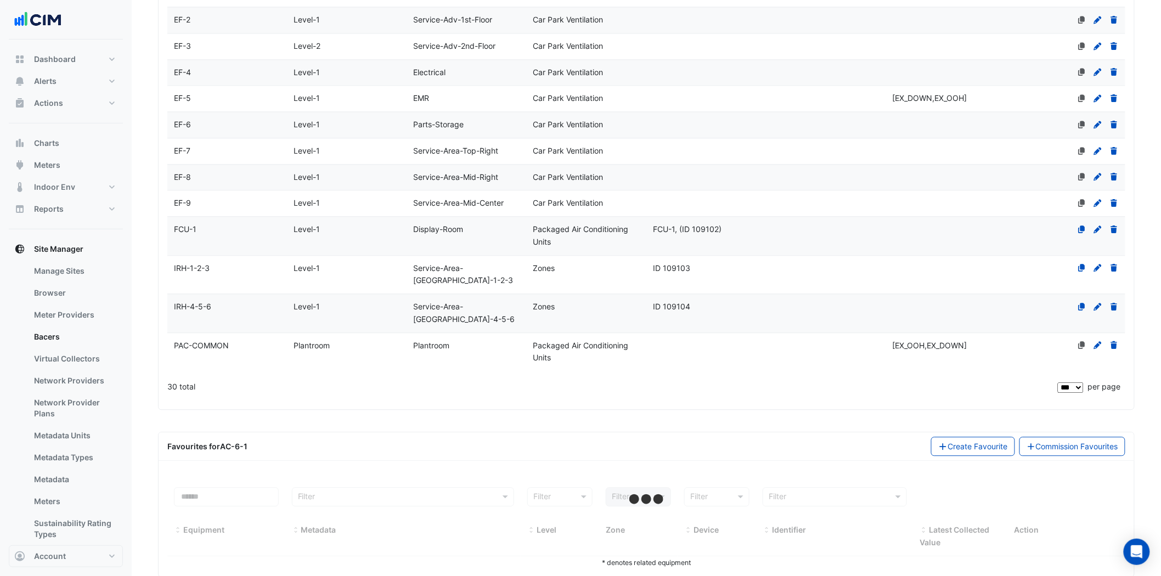
select select "***"
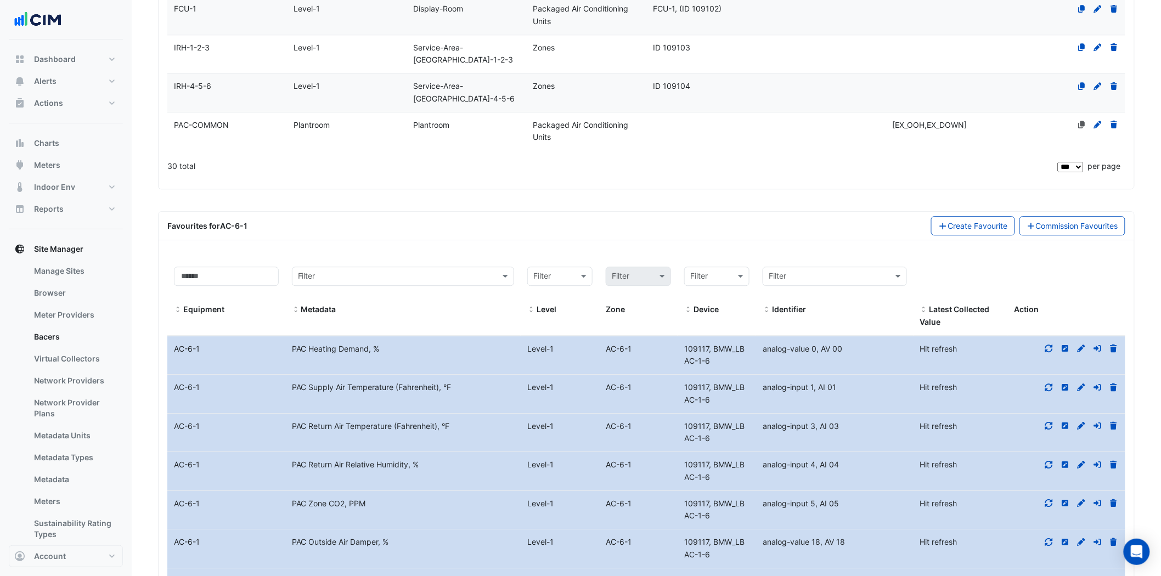
scroll to position [1152, 0]
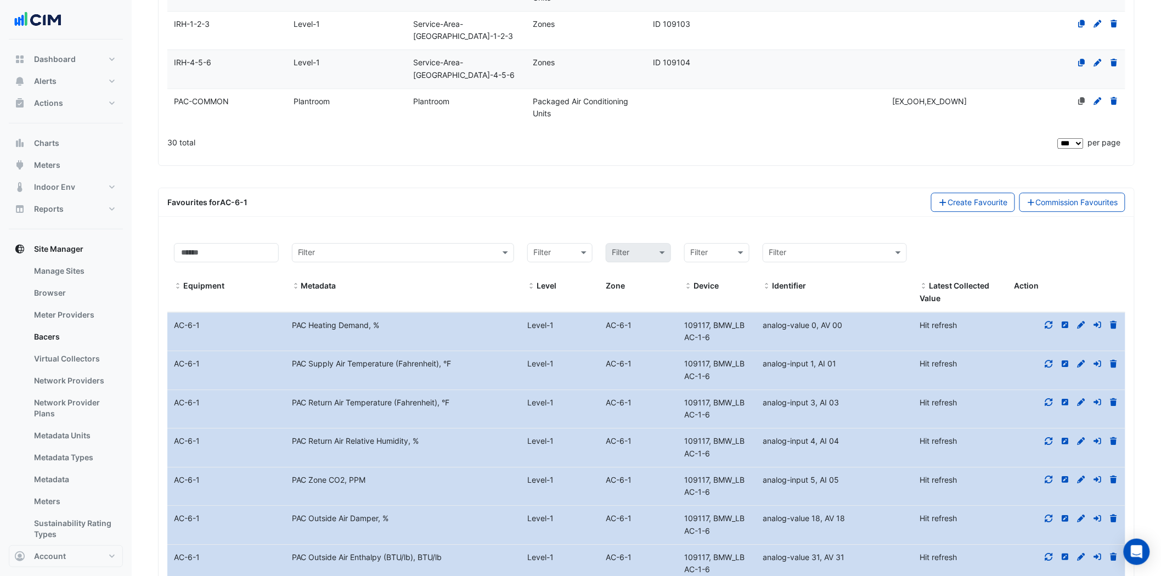
click at [1050, 321] on icon at bounding box center [1049, 325] width 10 height 8
click at [1050, 360] on icon at bounding box center [1049, 364] width 10 height 8
click at [1048, 398] on icon at bounding box center [1049, 402] width 10 height 8
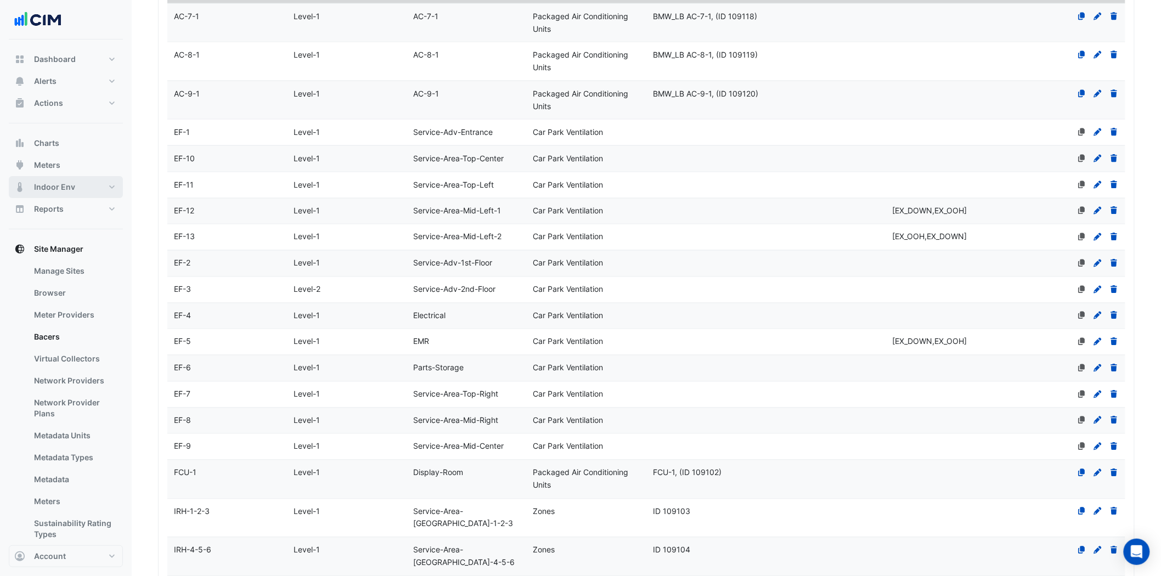
scroll to position [481, 0]
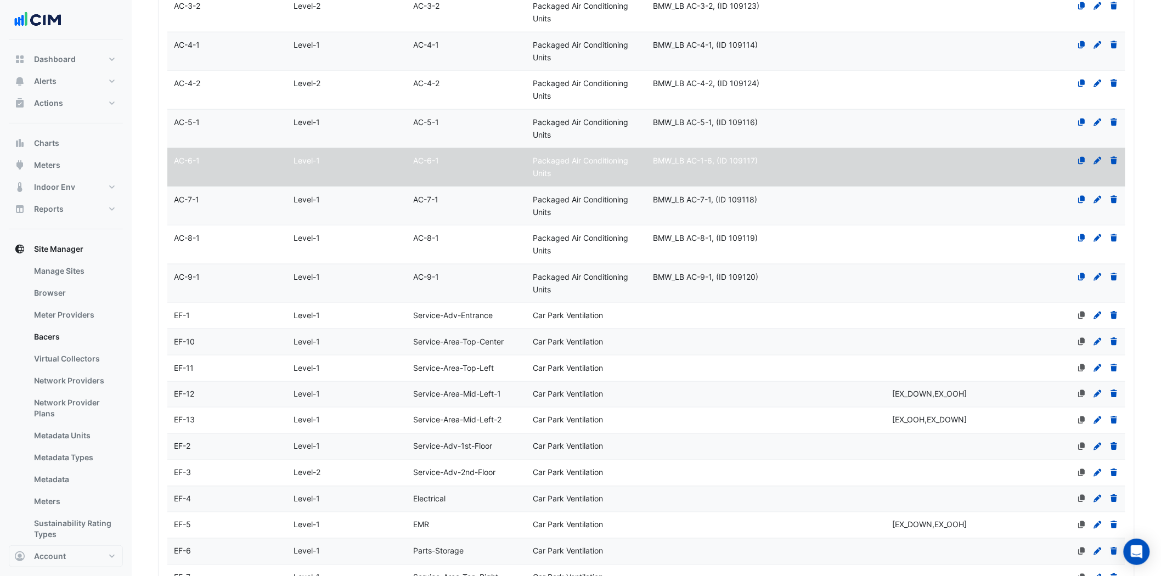
click at [199, 200] on span "AC-7-1" at bounding box center [186, 199] width 25 height 9
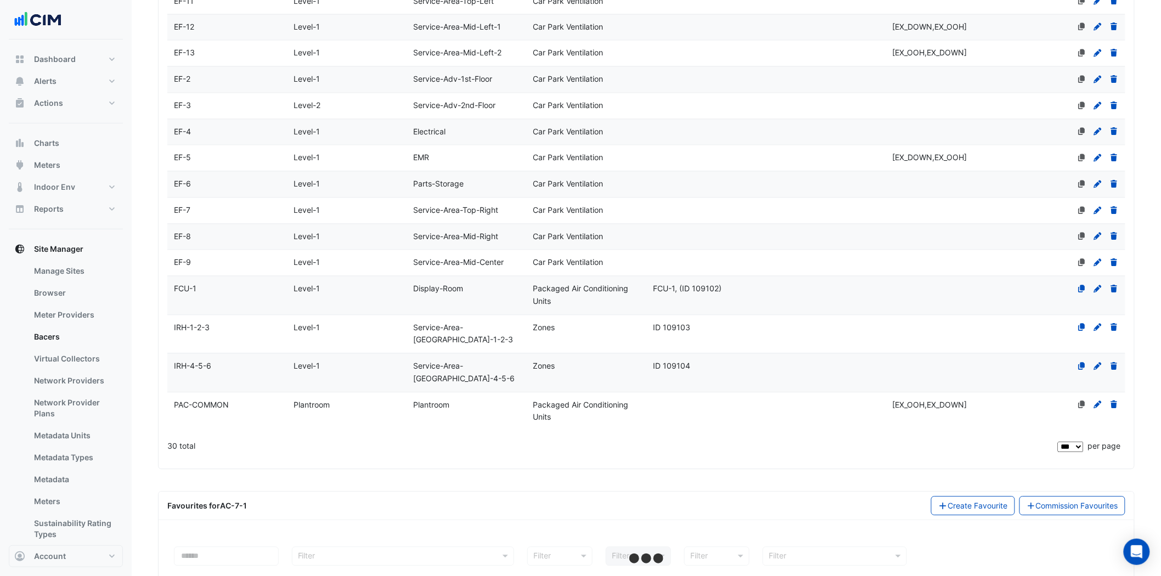
scroll to position [908, 0]
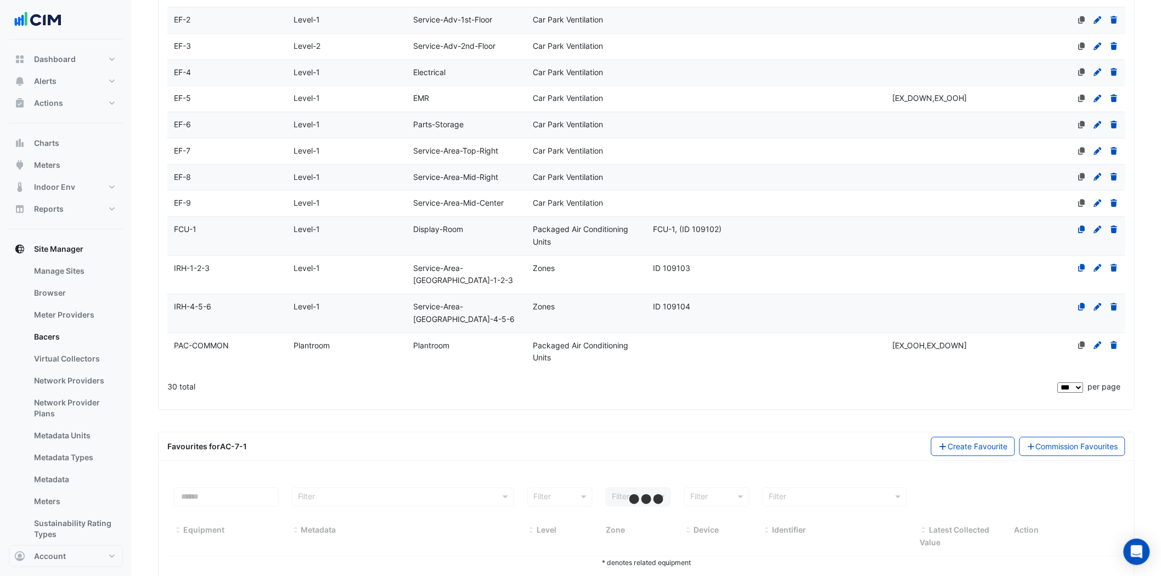
select select "***"
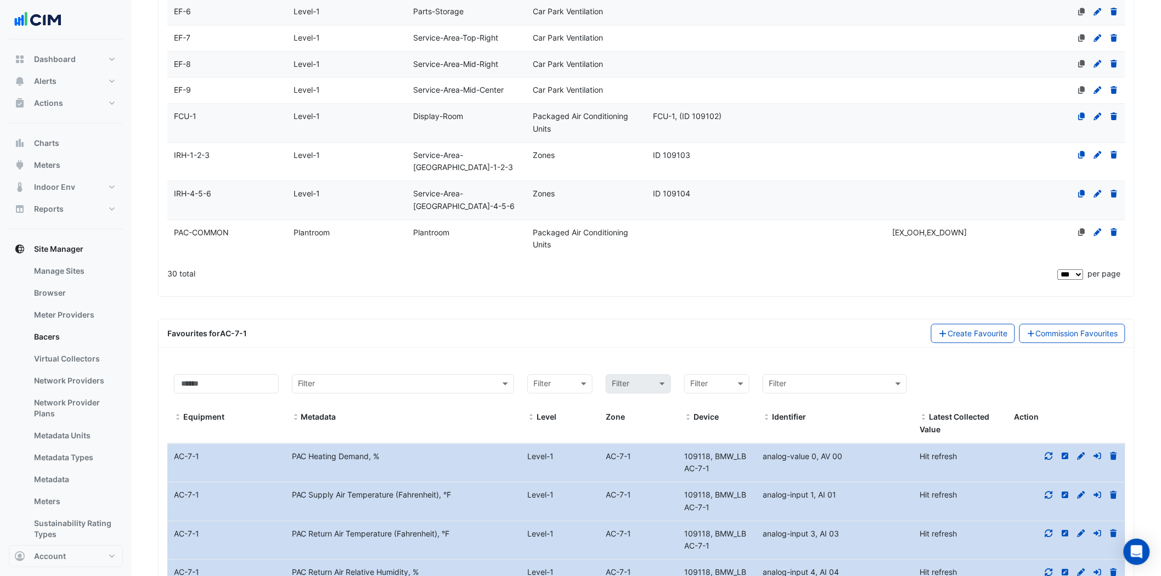
scroll to position [1213, 0]
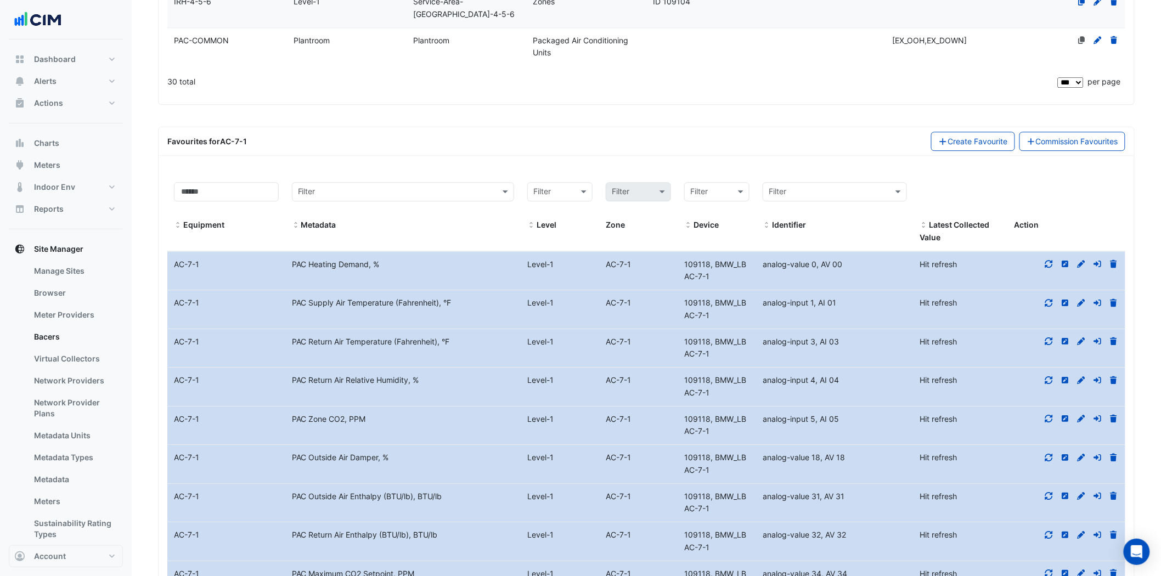
click at [1049, 260] on icon at bounding box center [1049, 264] width 10 height 8
click at [1046, 297] on div at bounding box center [1066, 303] width 118 height 13
click at [1049, 337] on fa-icon at bounding box center [1049, 341] width 10 height 9
click at [1052, 299] on icon at bounding box center [1049, 303] width 10 height 8
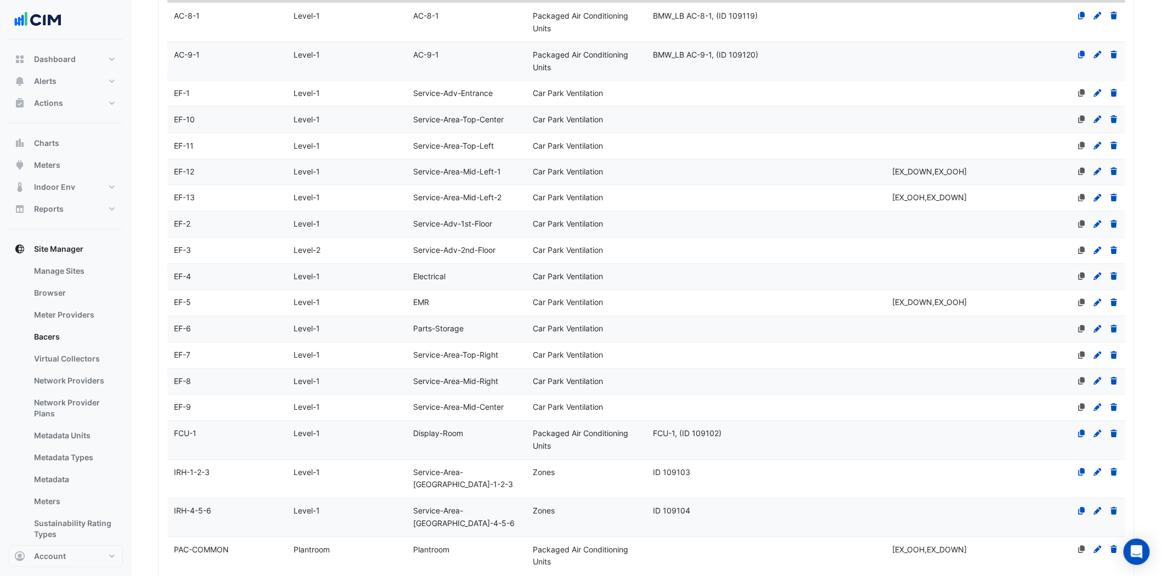
scroll to position [604, 0]
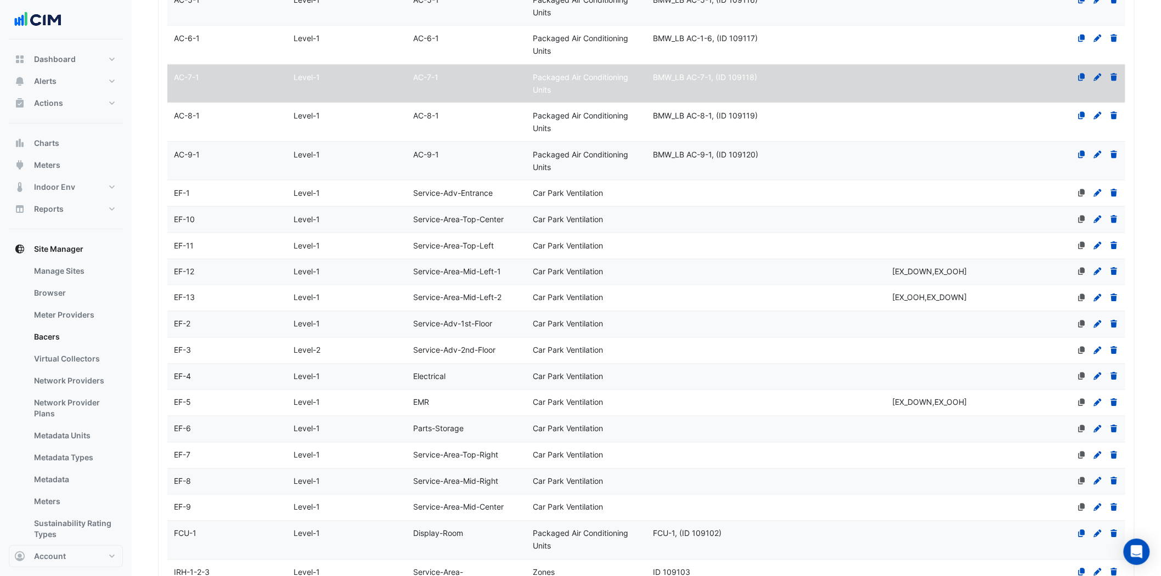
click at [201, 119] on div "AC-8-1" at bounding box center [227, 116] width 120 height 13
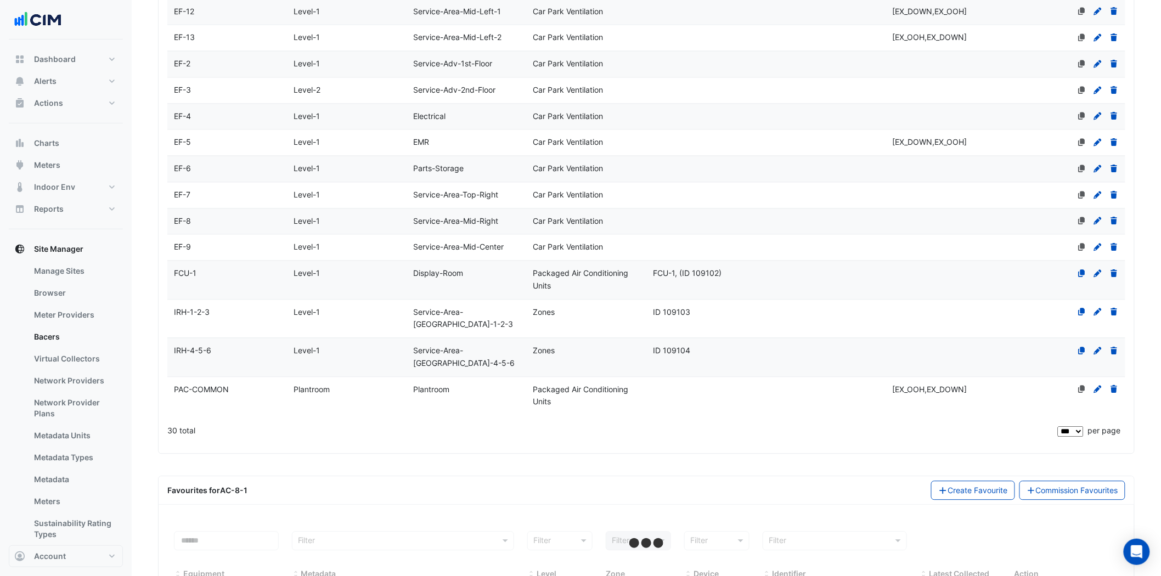
scroll to position [908, 0]
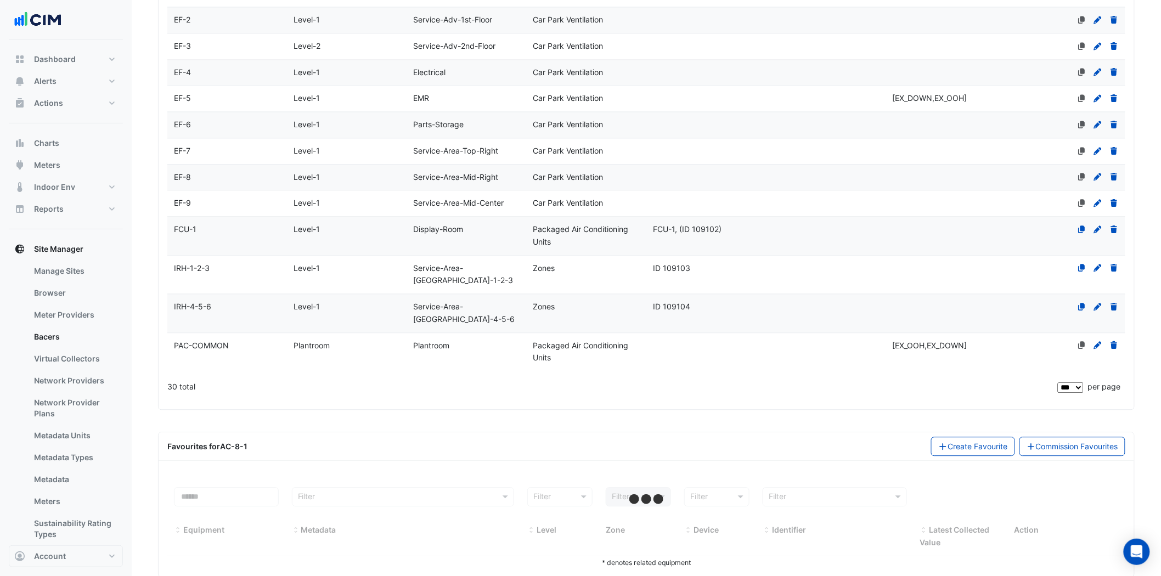
select select "***"
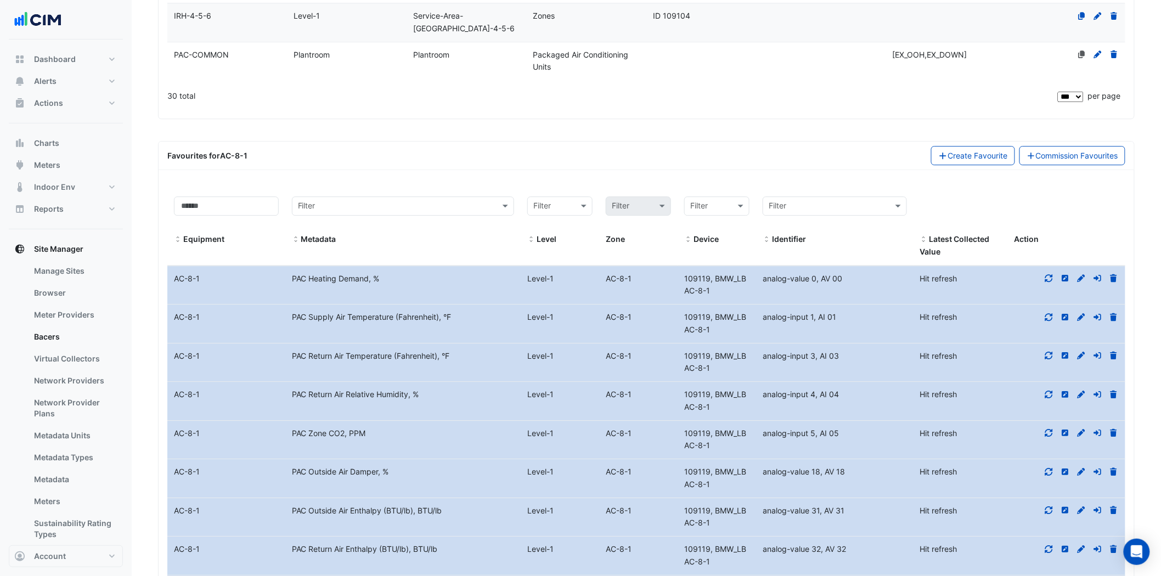
scroll to position [1213, 0]
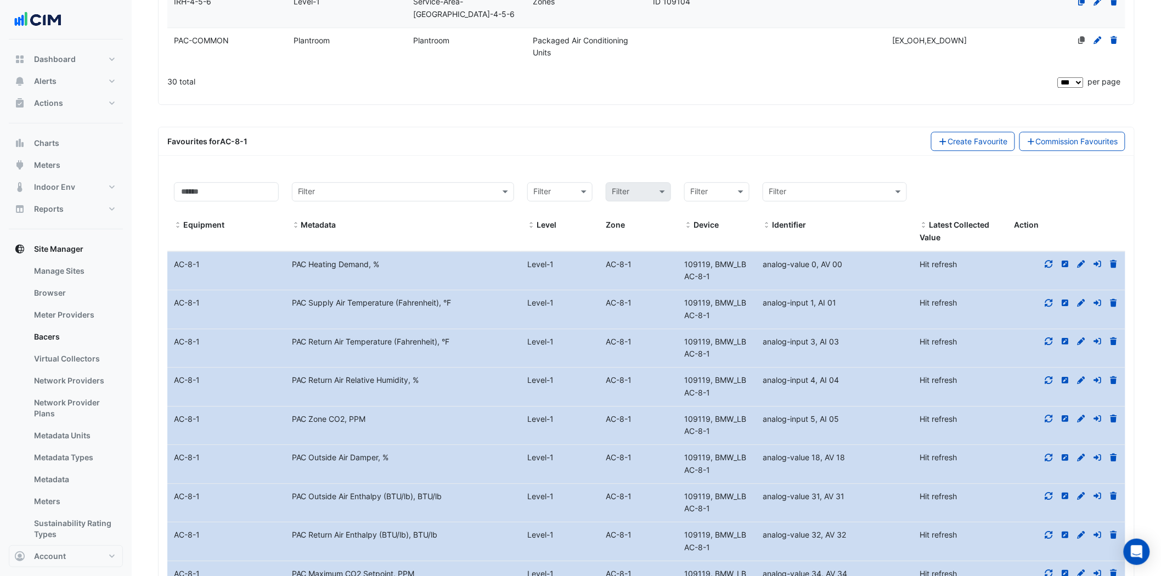
click at [1048, 260] on icon at bounding box center [1049, 264] width 10 height 8
click at [1052, 299] on icon at bounding box center [1049, 303] width 8 height 8
click at [1047, 337] on icon at bounding box center [1049, 341] width 10 height 8
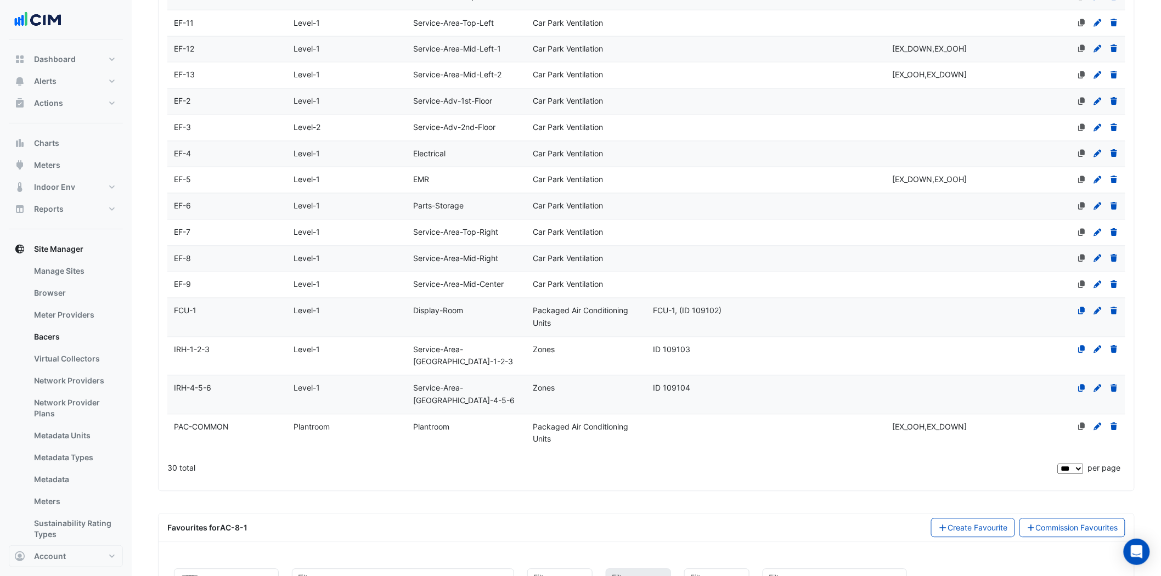
scroll to position [664, 0]
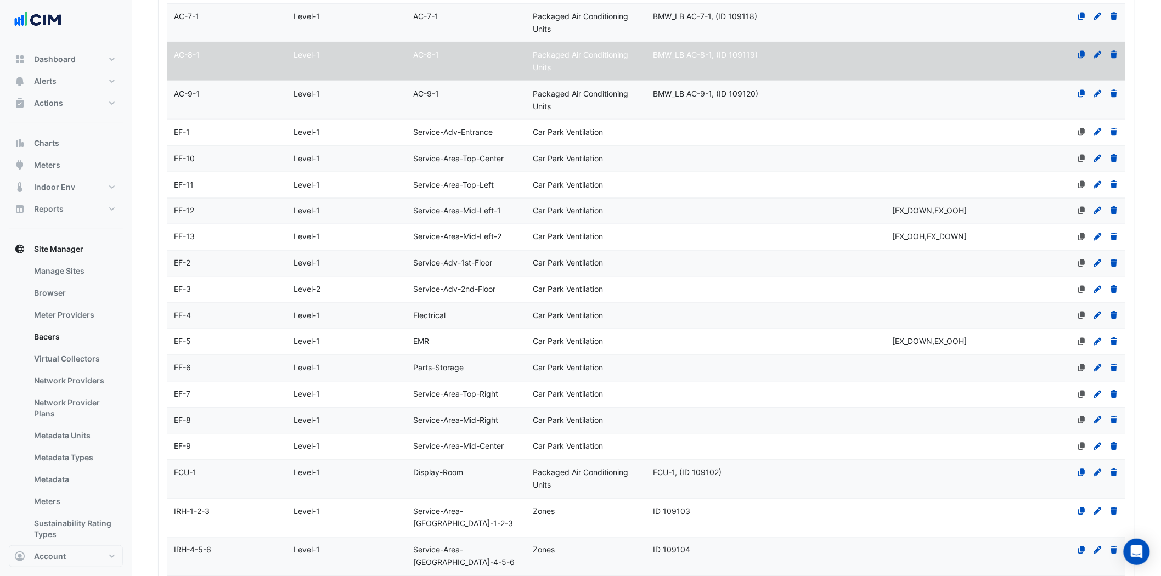
click at [189, 102] on datatable-body-cell "Name AC-9-1" at bounding box center [227, 100] width 120 height 38
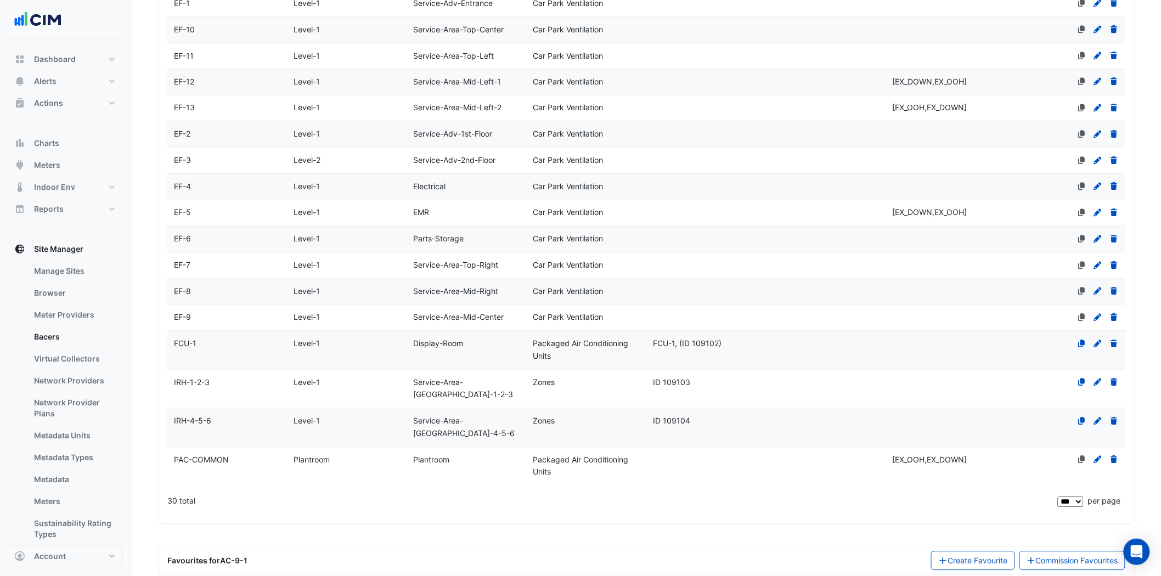
scroll to position [908, 0]
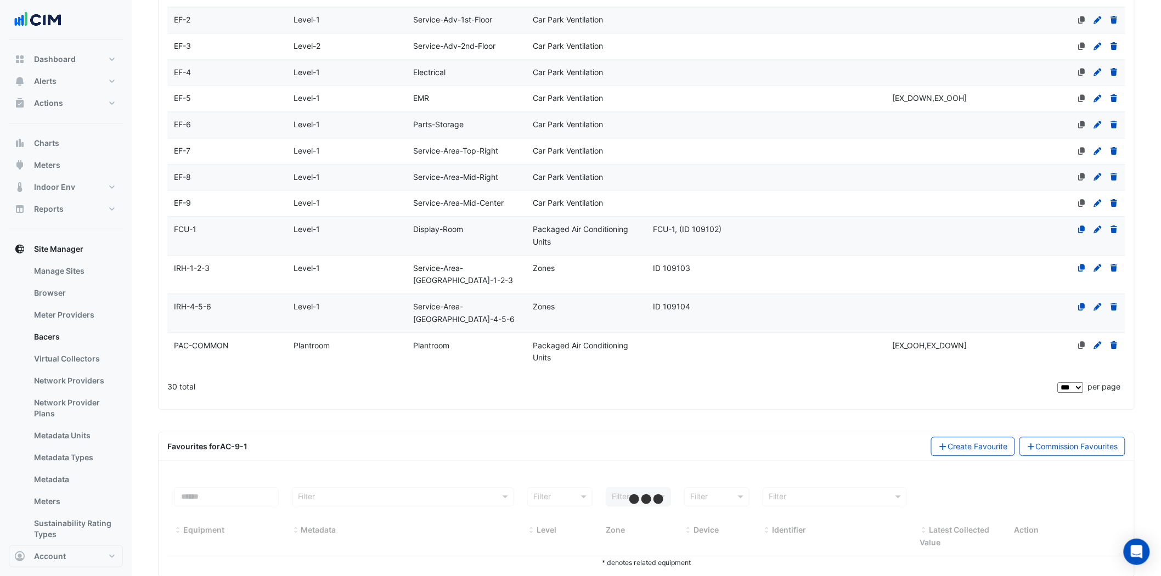
select select "***"
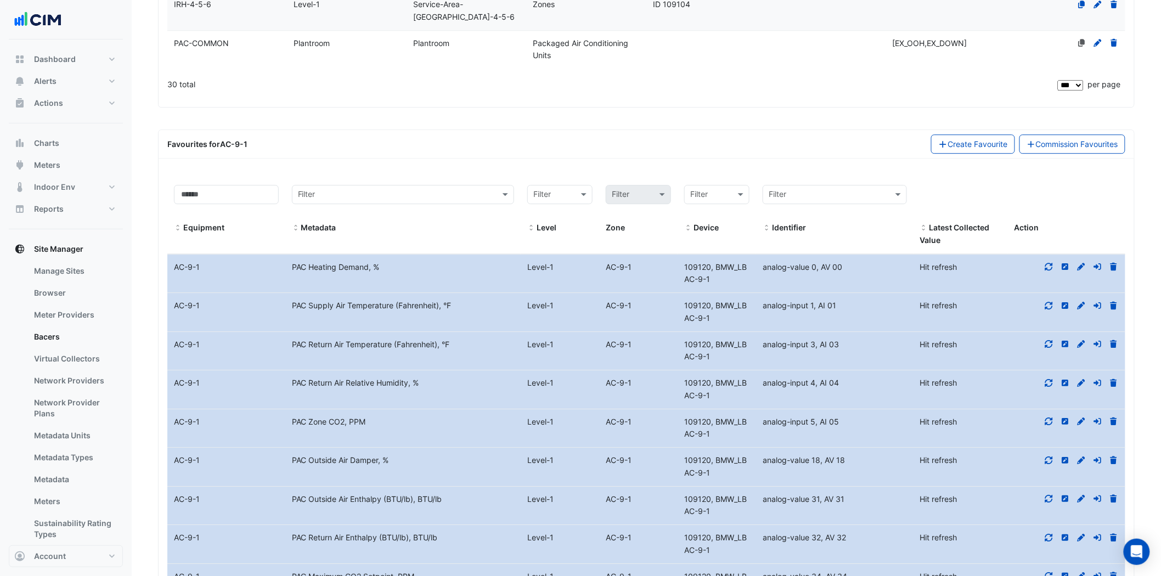
scroll to position [1213, 0]
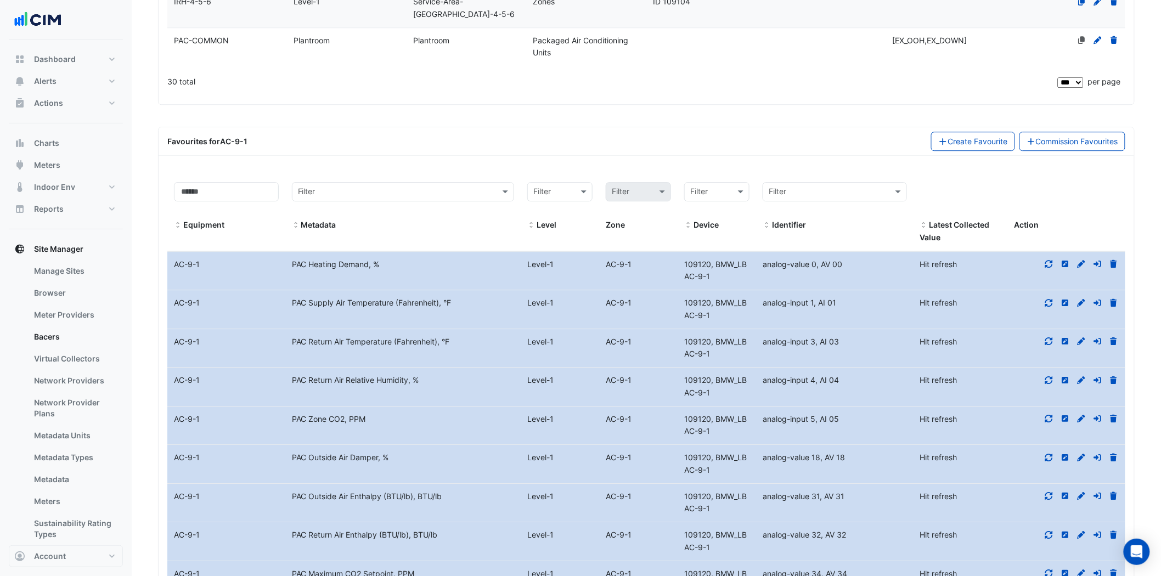
click at [1047, 260] on icon at bounding box center [1049, 264] width 10 height 8
click at [1052, 299] on icon at bounding box center [1049, 303] width 10 height 8
click at [1048, 337] on fa-icon at bounding box center [1049, 341] width 10 height 9
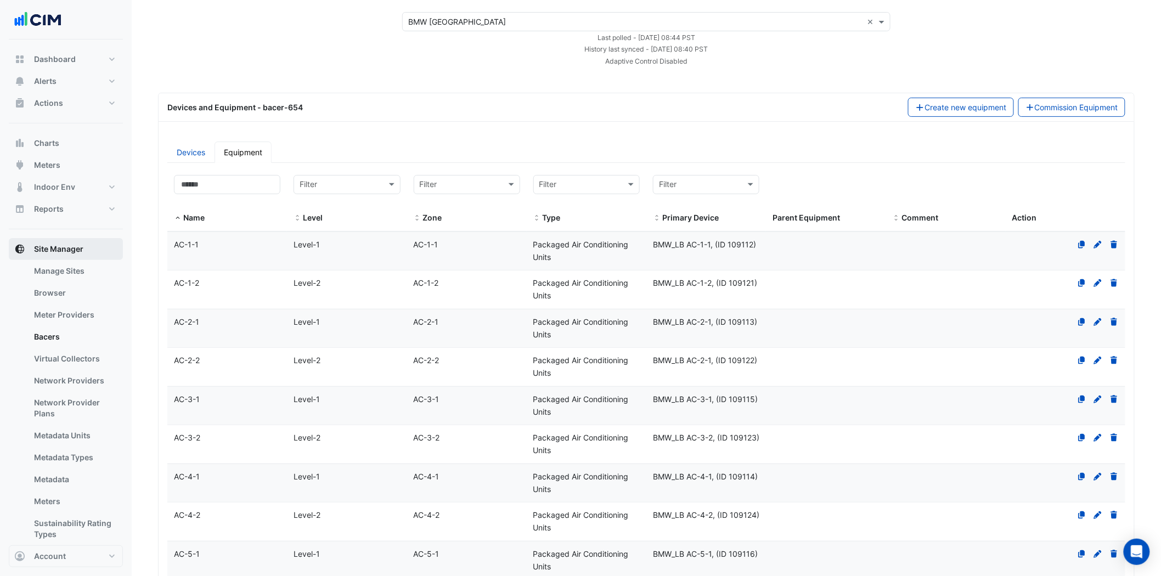
scroll to position [0, 0]
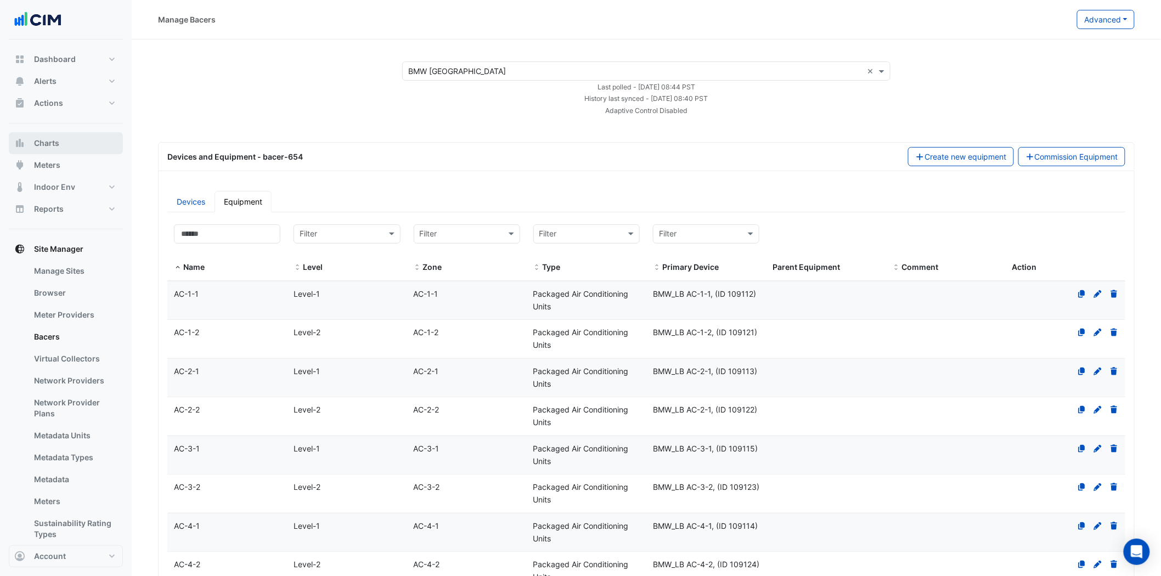
click at [73, 146] on button "Charts" at bounding box center [66, 143] width 114 height 22
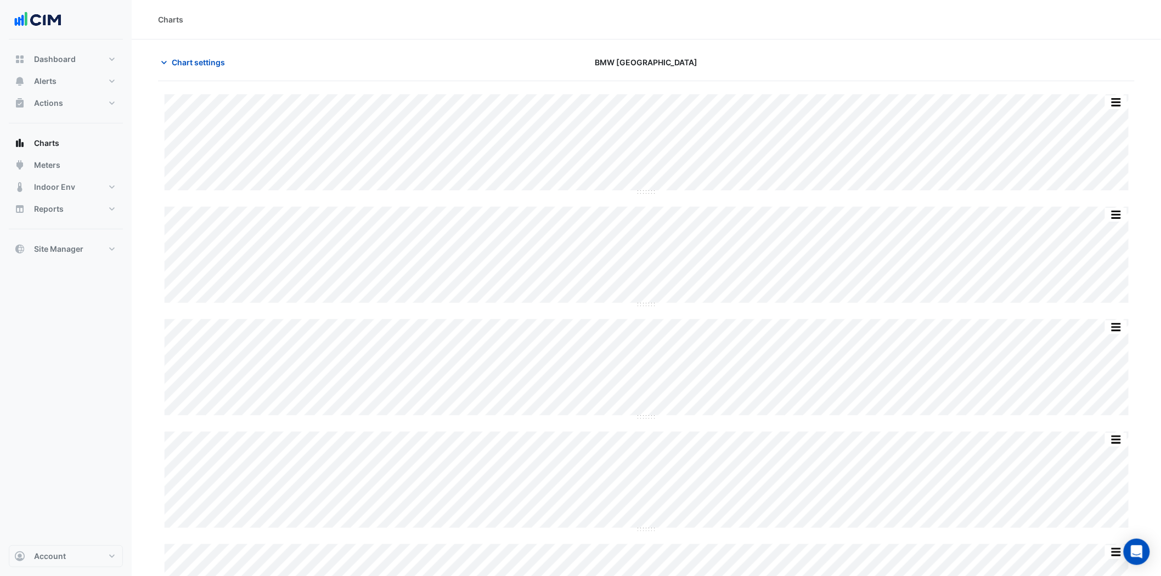
click at [162, 61] on icon "button" at bounding box center [163, 62] width 5 height 3
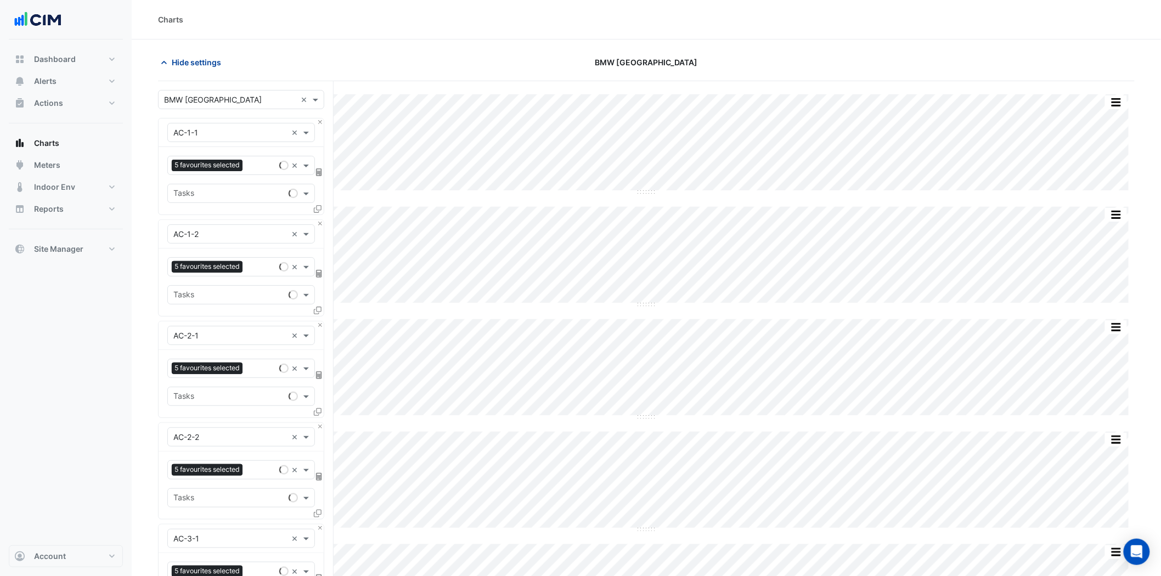
click at [161, 61] on icon "button" at bounding box center [164, 62] width 11 height 11
click at [164, 62] on icon "button" at bounding box center [164, 62] width 11 height 11
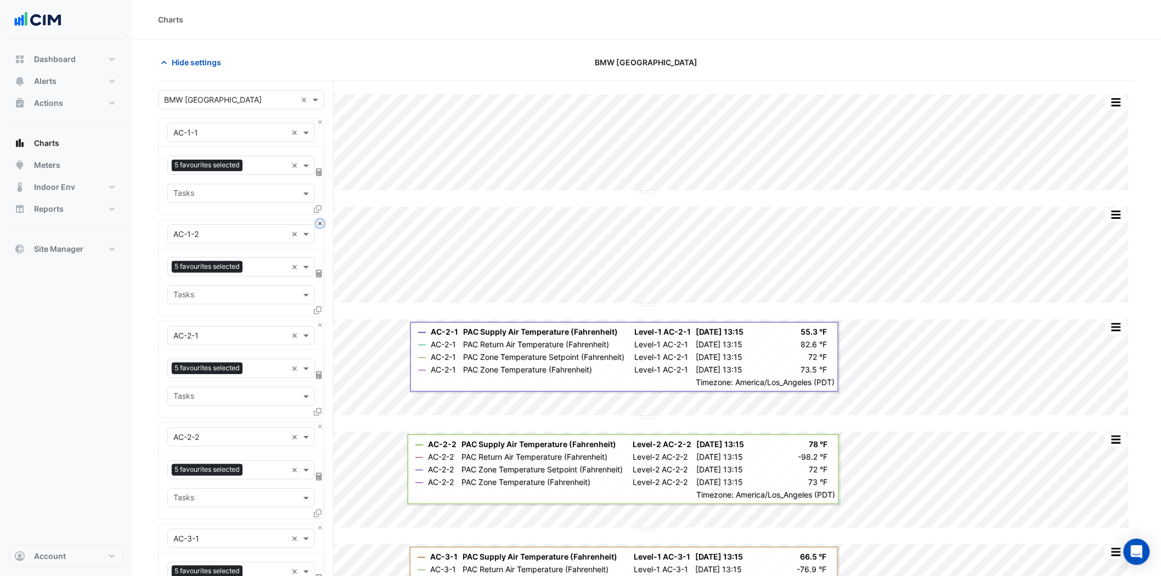
click at [319, 225] on button "Close" at bounding box center [320, 223] width 7 height 7
click at [319, 322] on button "Close" at bounding box center [320, 325] width 7 height 7
click at [319, 225] on button "Close" at bounding box center [320, 223] width 7 height 7
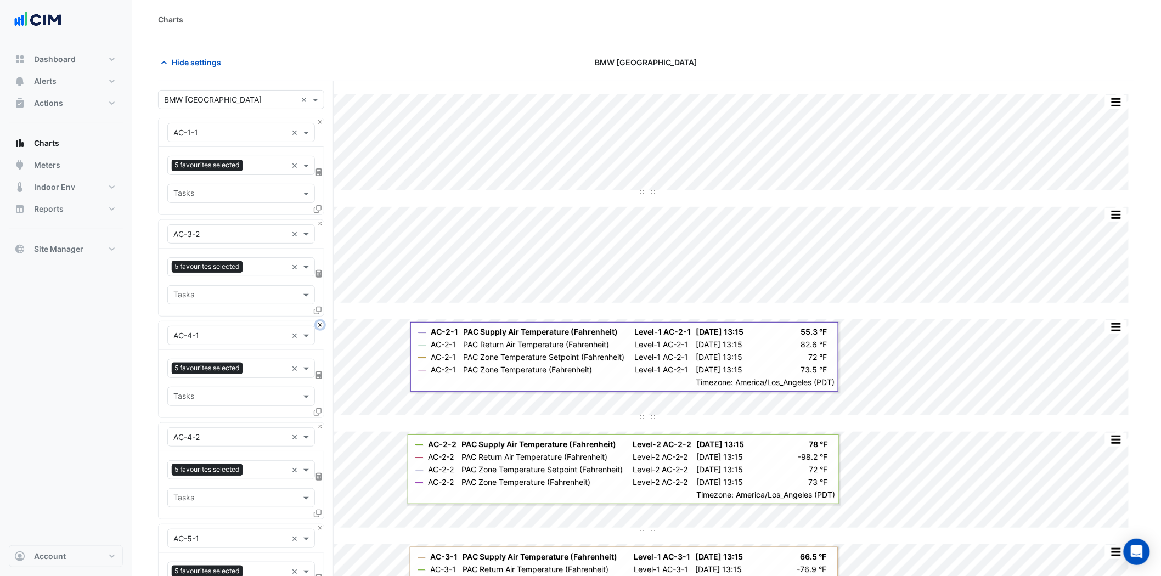
click at [319, 322] on button "Close" at bounding box center [320, 325] width 7 height 7
click at [319, 225] on button "Close" at bounding box center [320, 223] width 7 height 7
click at [319, 322] on button "Close" at bounding box center [320, 325] width 7 height 7
click at [319, 225] on button "Close" at bounding box center [320, 223] width 7 height 7
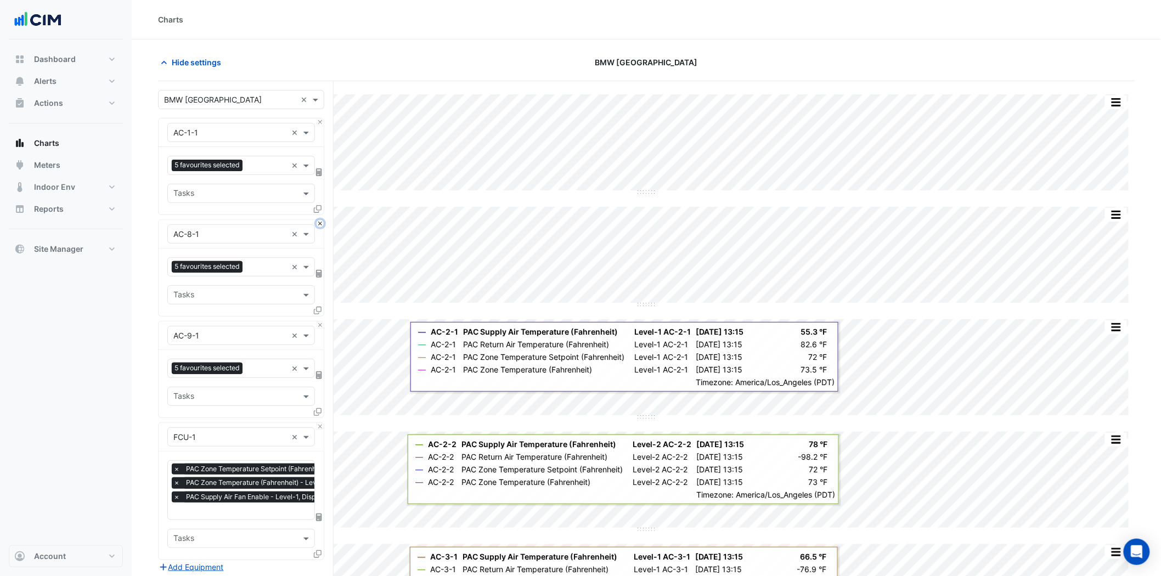
click at [319, 225] on button "Close" at bounding box center [320, 223] width 7 height 7
click at [319, 322] on button "Close" at bounding box center [320, 325] width 7 height 7
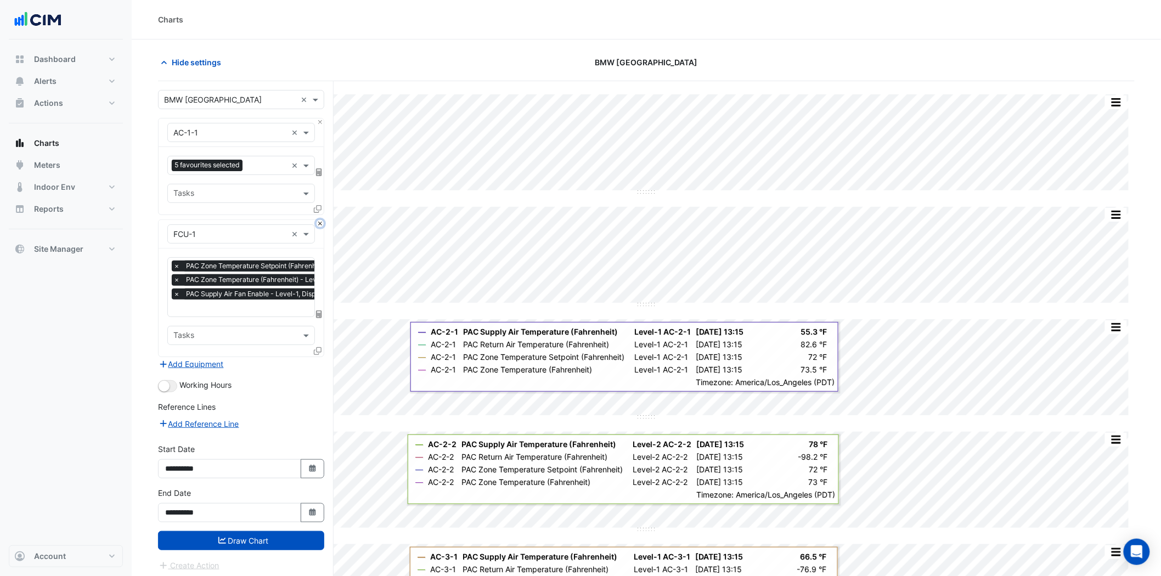
click at [319, 225] on button "Close" at bounding box center [320, 223] width 7 height 7
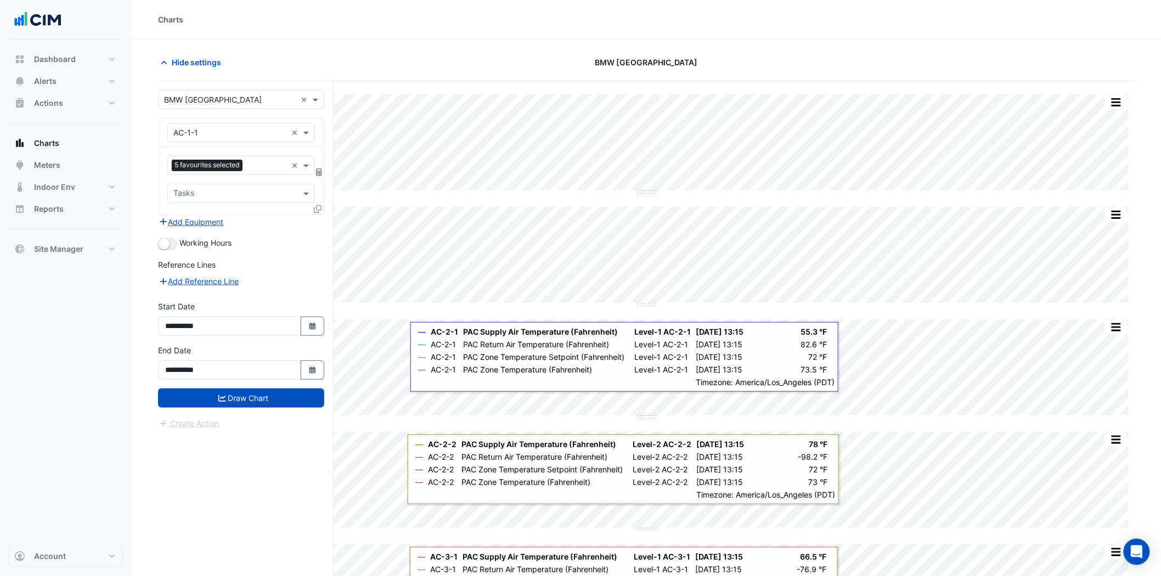
click at [319, 225] on div "Add Equipment" at bounding box center [241, 221] width 166 height 13
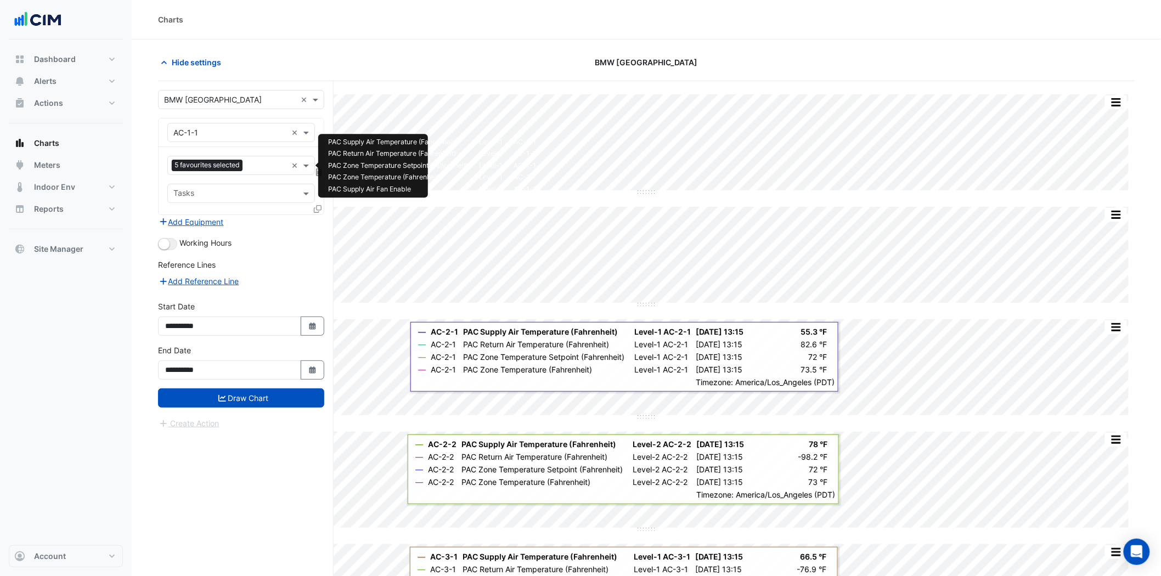
click at [280, 165] on input "text" at bounding box center [267, 167] width 40 height 12
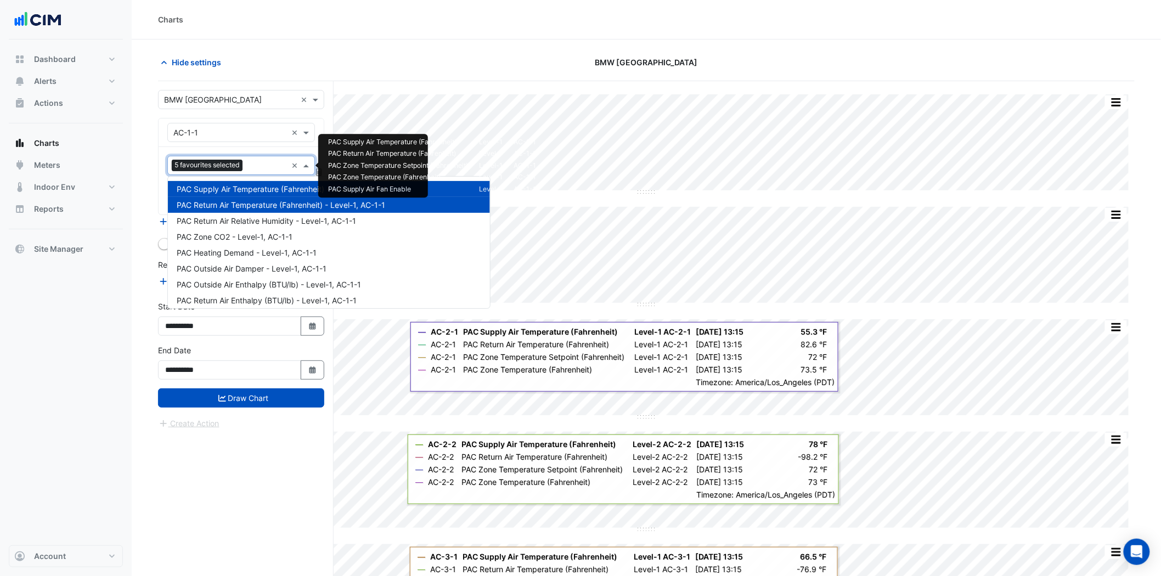
scroll to position [243, 0]
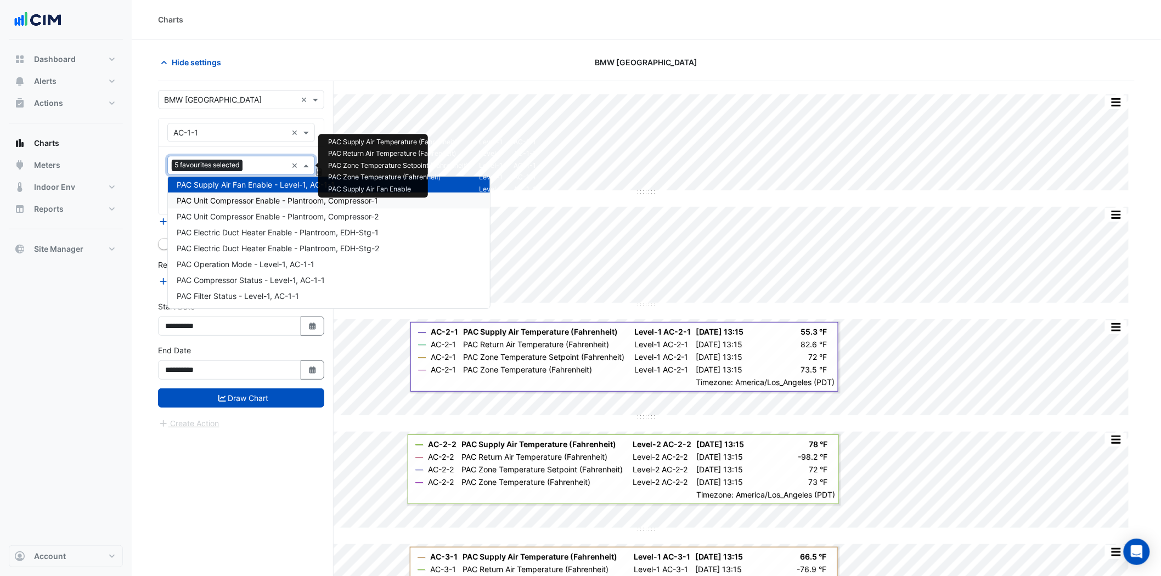
click at [287, 198] on span "PAC Unit Compressor Enable - Plantroom, Compressor-1" at bounding box center [277, 200] width 201 height 9
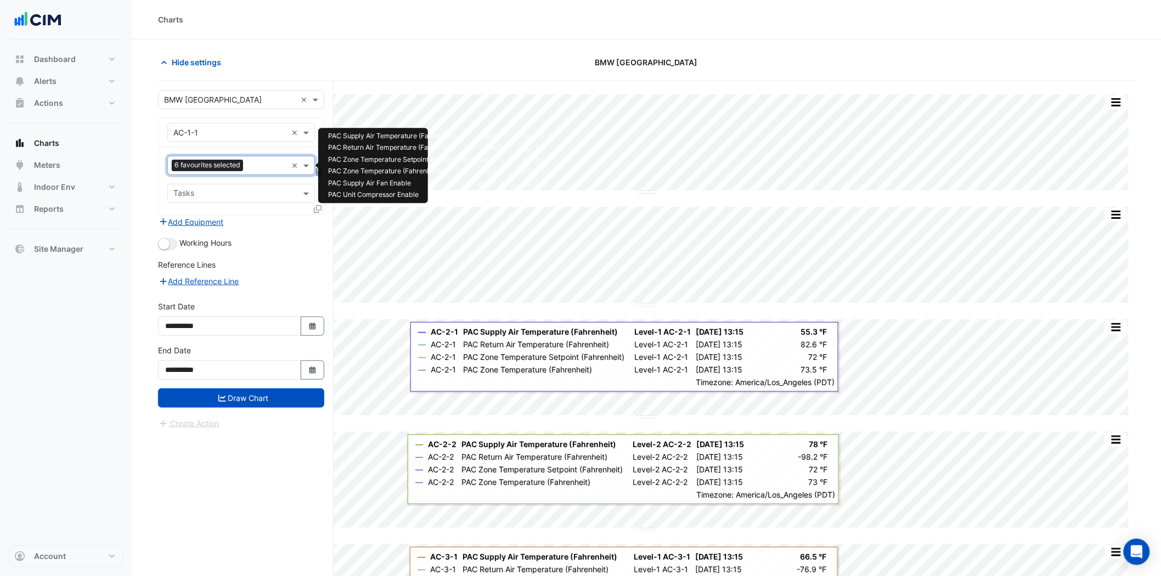
click at [266, 171] on input "text" at bounding box center [267, 167] width 40 height 12
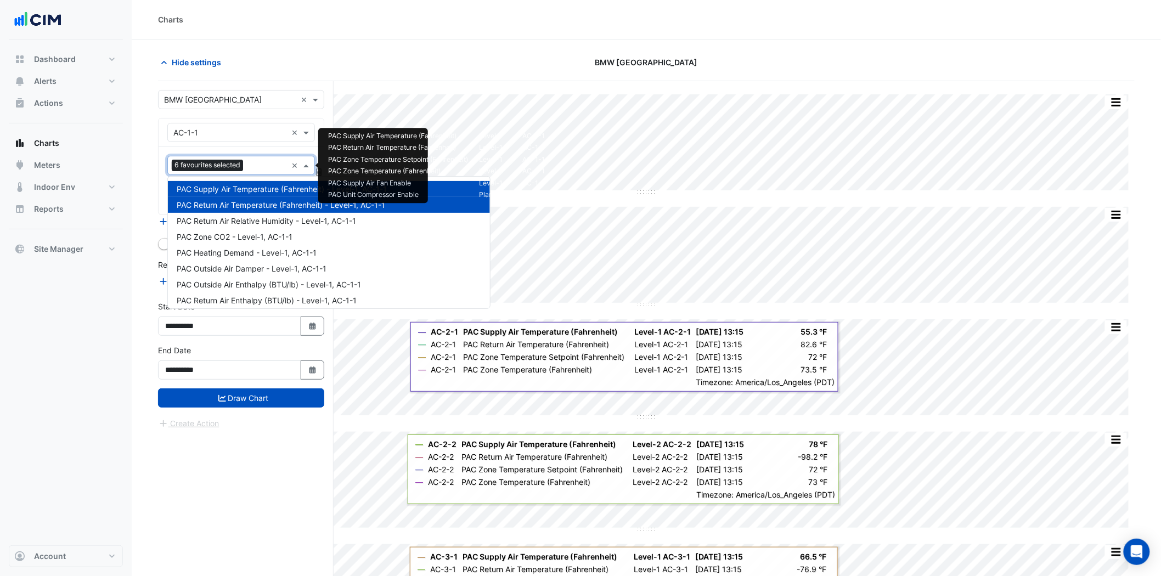
scroll to position [259, 0]
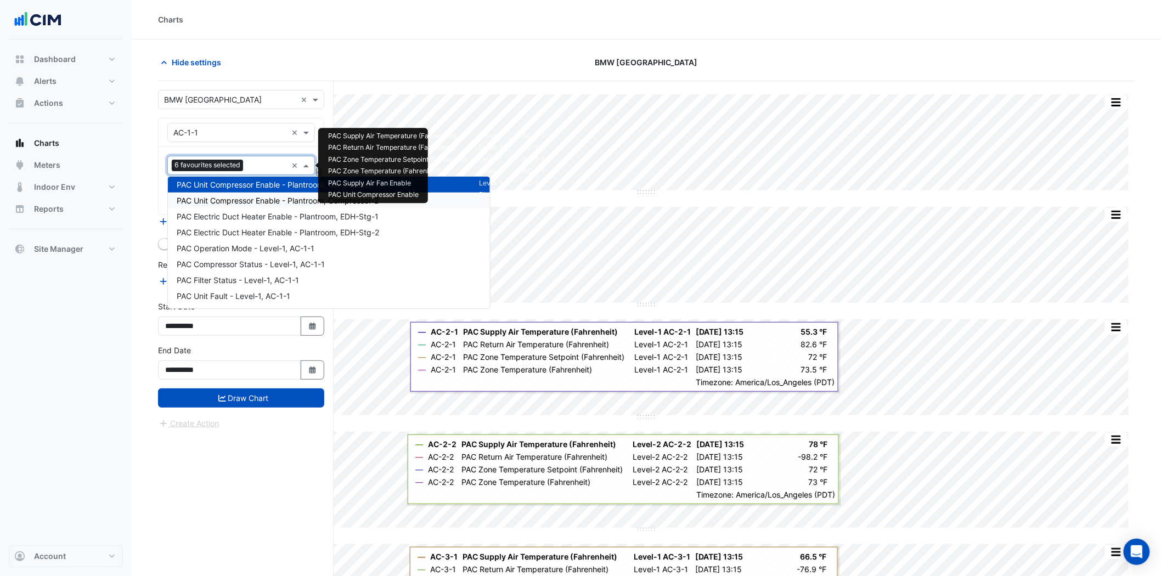
click at [286, 200] on span "PAC Unit Compressor Enable - Plantroom, Compressor-2" at bounding box center [278, 200] width 202 height 9
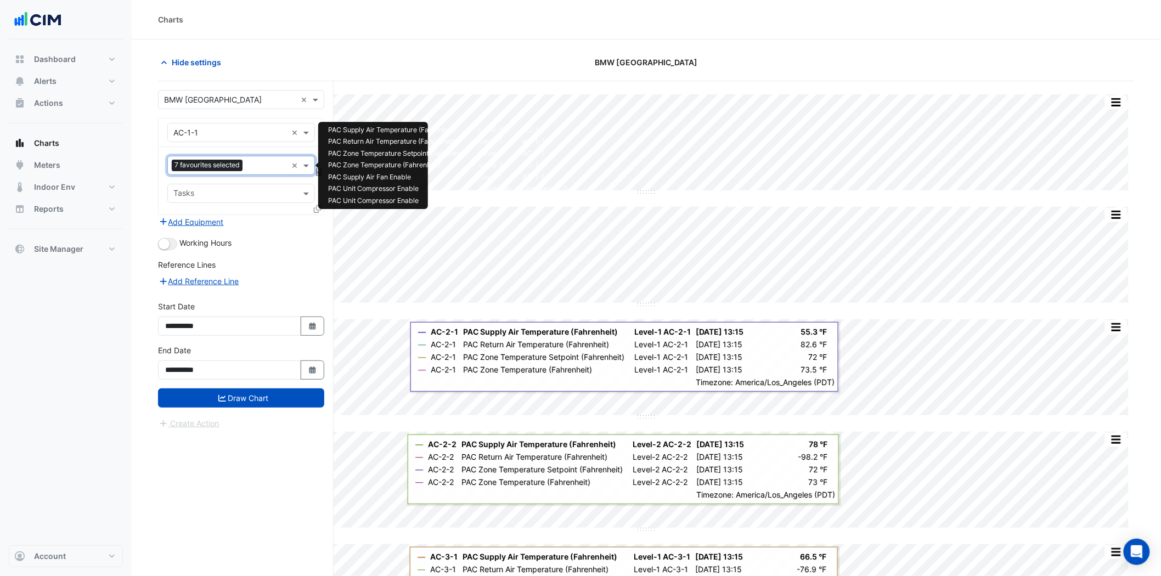
click at [260, 164] on input "text" at bounding box center [267, 167] width 40 height 12
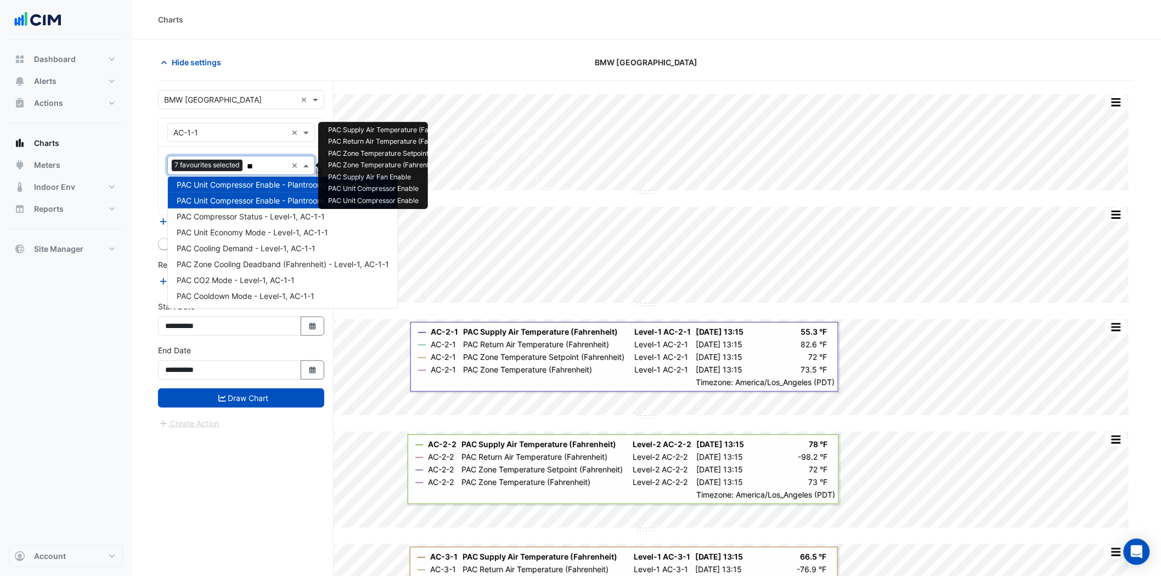
scroll to position [67, 0]
type input "***"
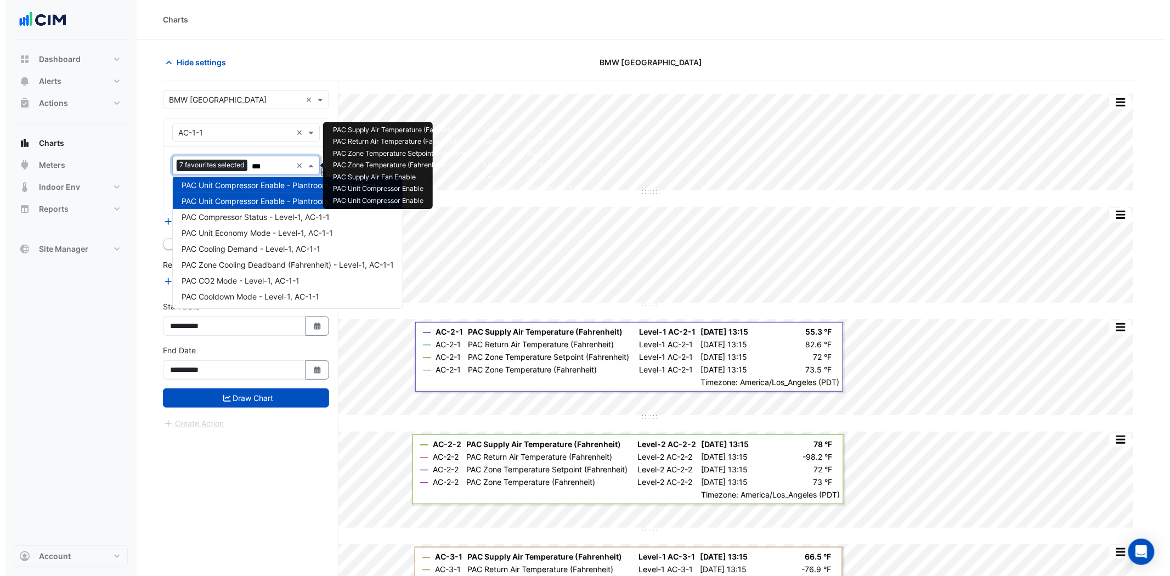
scroll to position [0, 0]
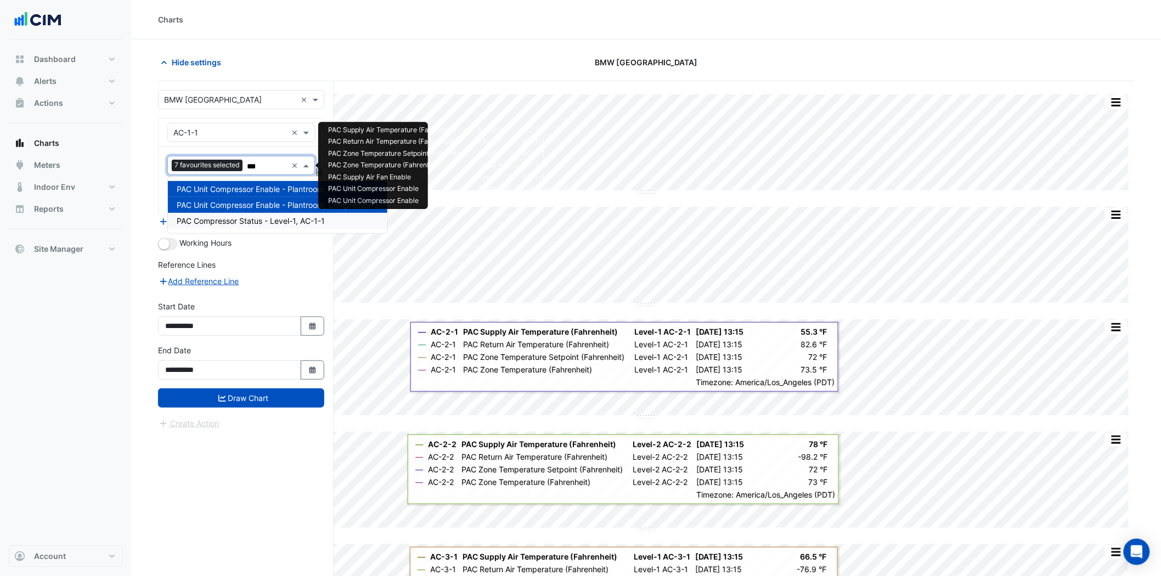
click at [267, 215] on div "PAC Compressor Status - Level-1, AC-1-1" at bounding box center [277, 221] width 219 height 16
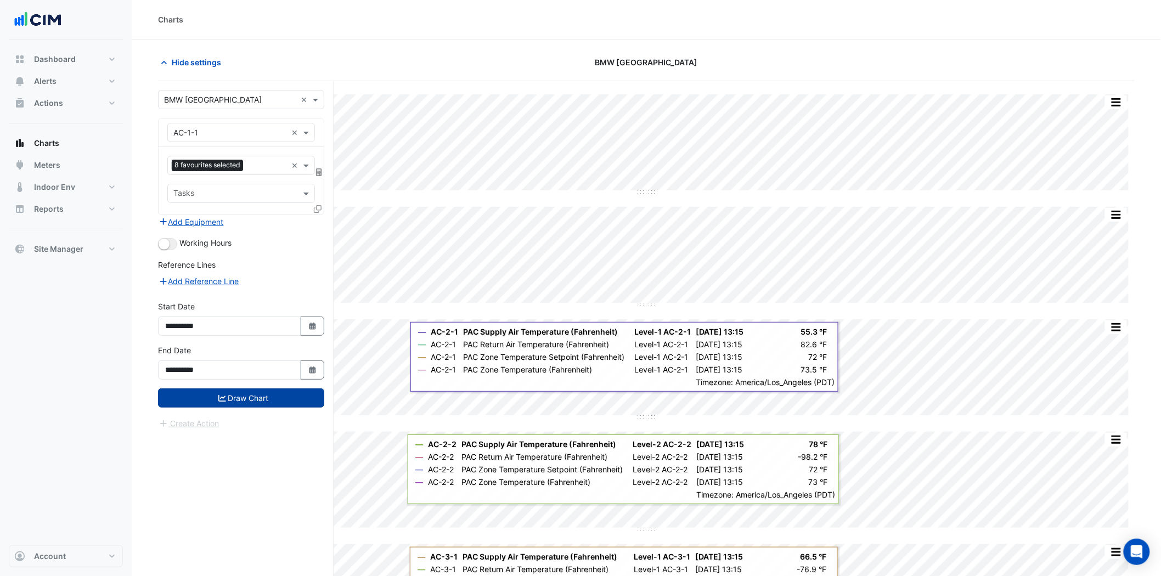
click at [229, 392] on button "Draw Chart" at bounding box center [241, 397] width 166 height 19
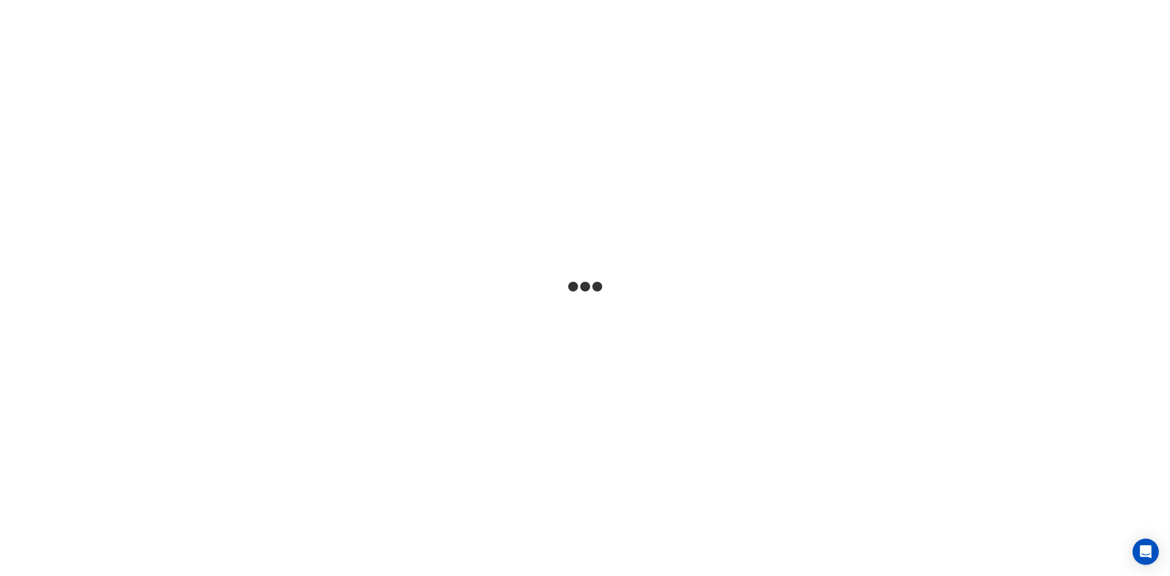
select select
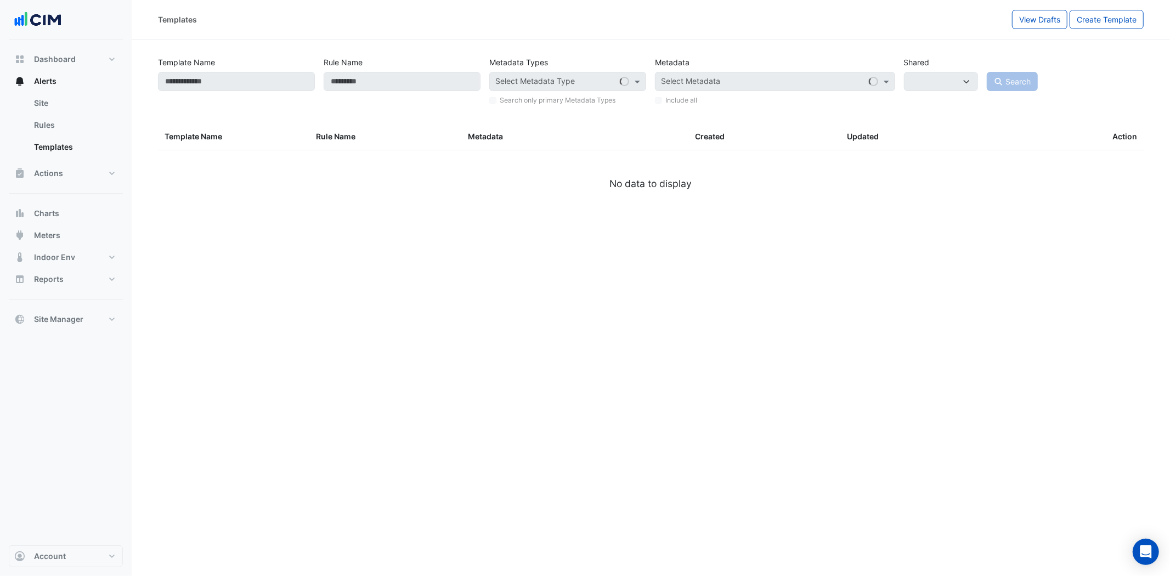
type input "**********"
select select
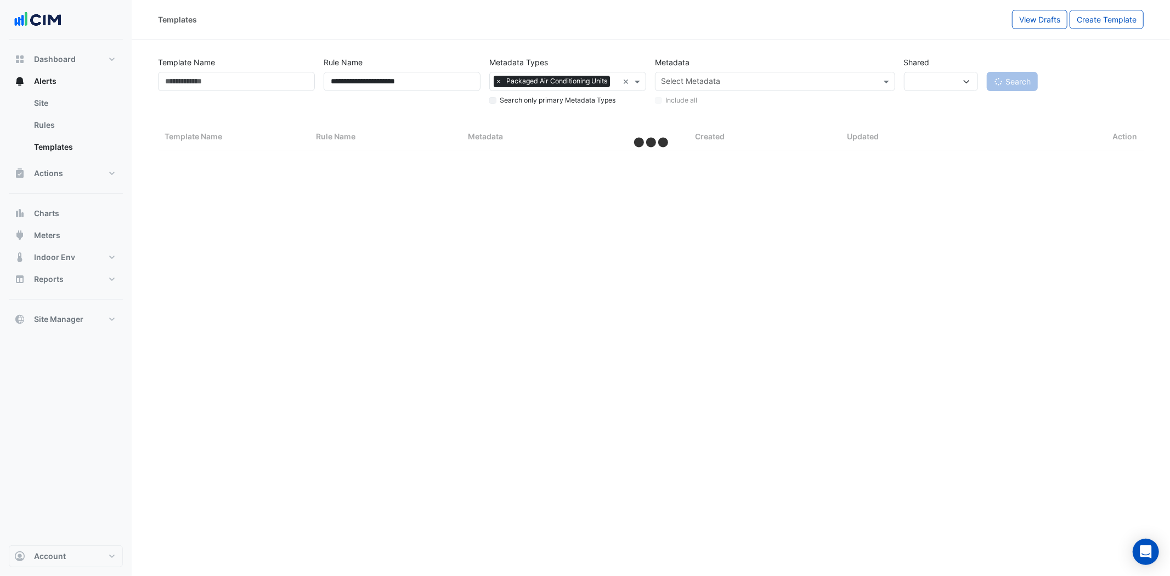
select select "***"
